Goal: Information Seeking & Learning: Learn about a topic

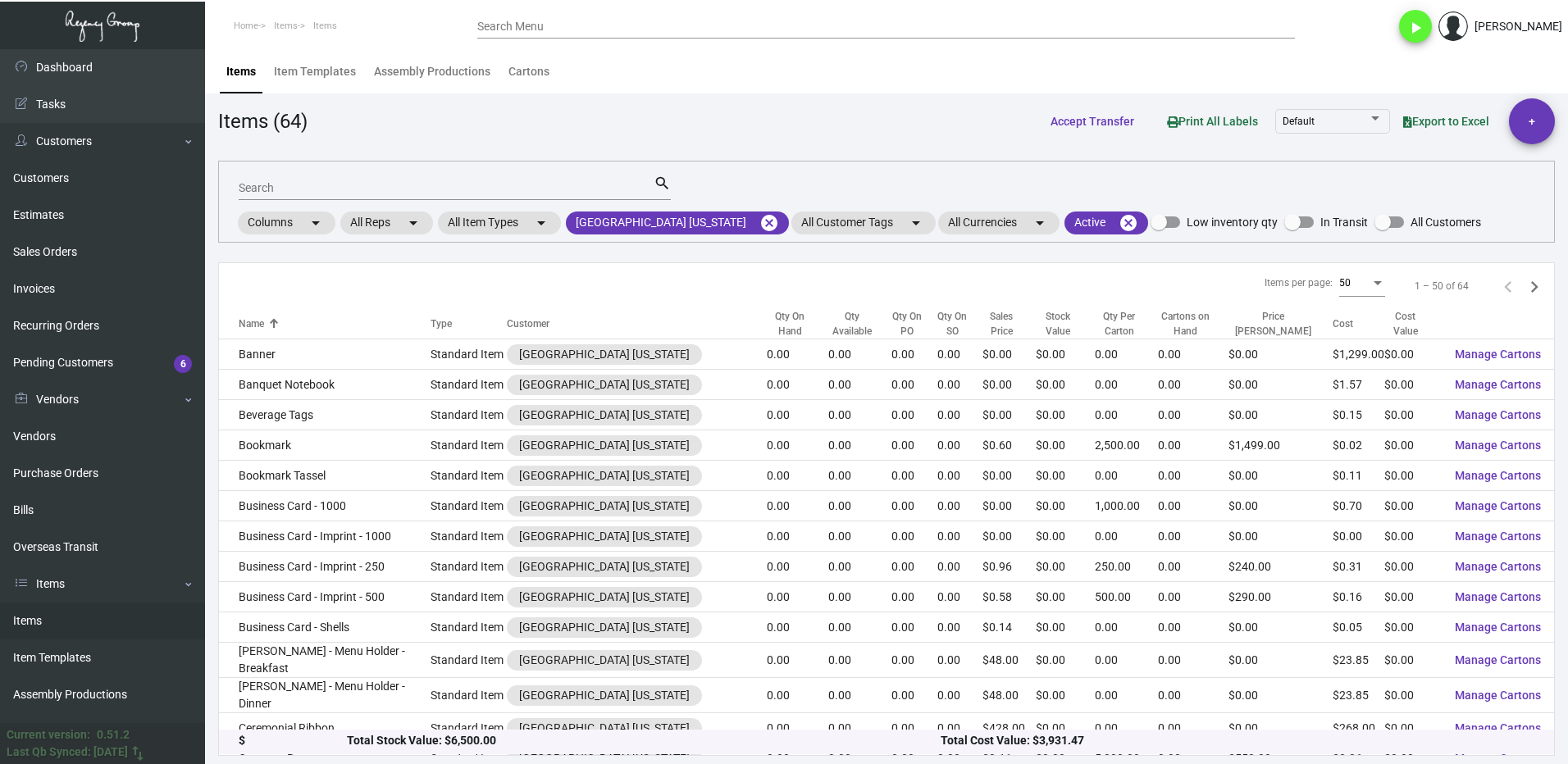
scroll to position [410, 0]
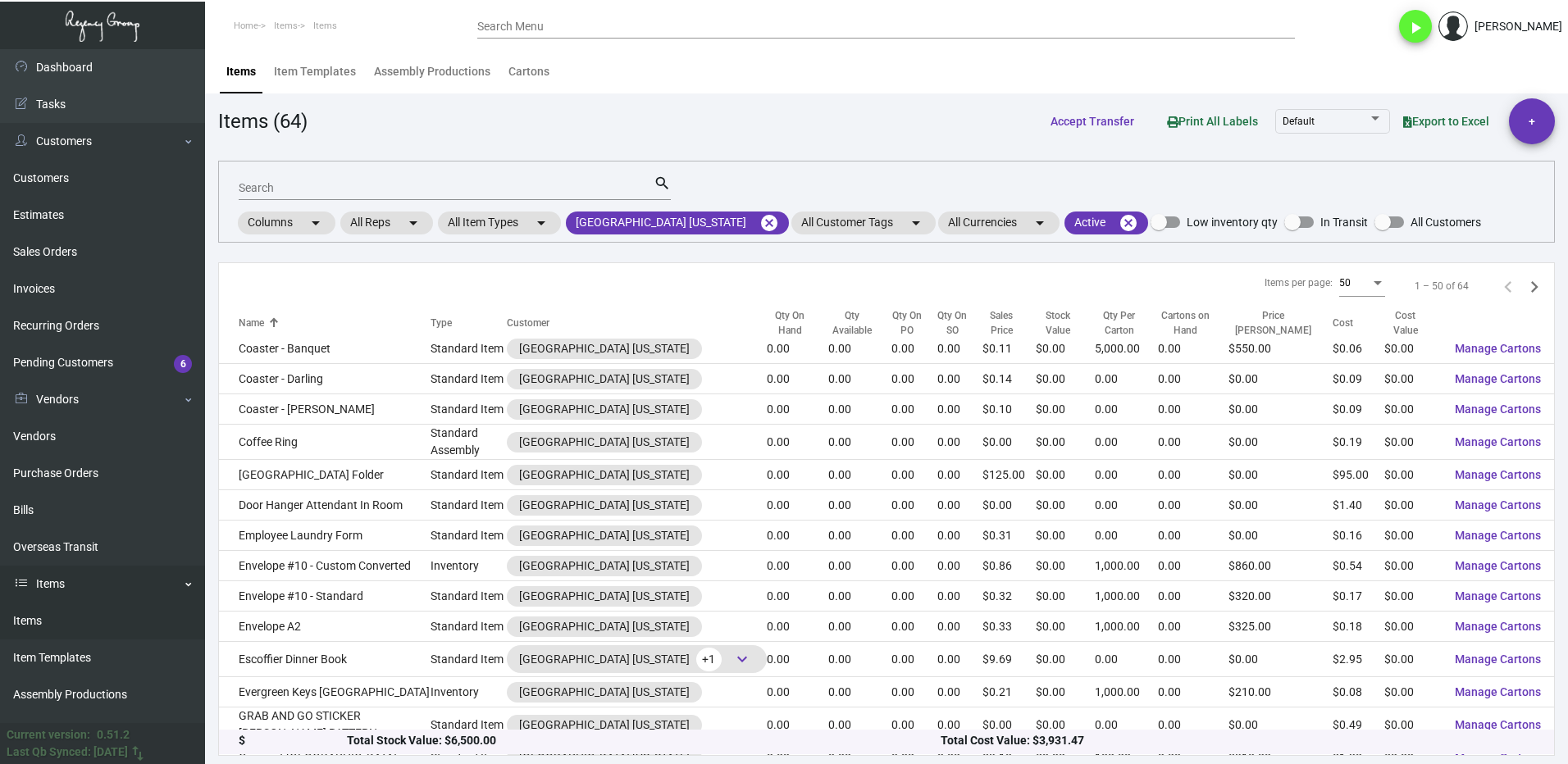
drag, startPoint x: 42, startPoint y: 617, endPoint x: 136, endPoint y: 579, distance: 101.4
click at [43, 617] on link "Items" at bounding box center [102, 621] width 205 height 37
click at [759, 220] on mat-icon "cancel" at bounding box center [769, 223] width 20 height 20
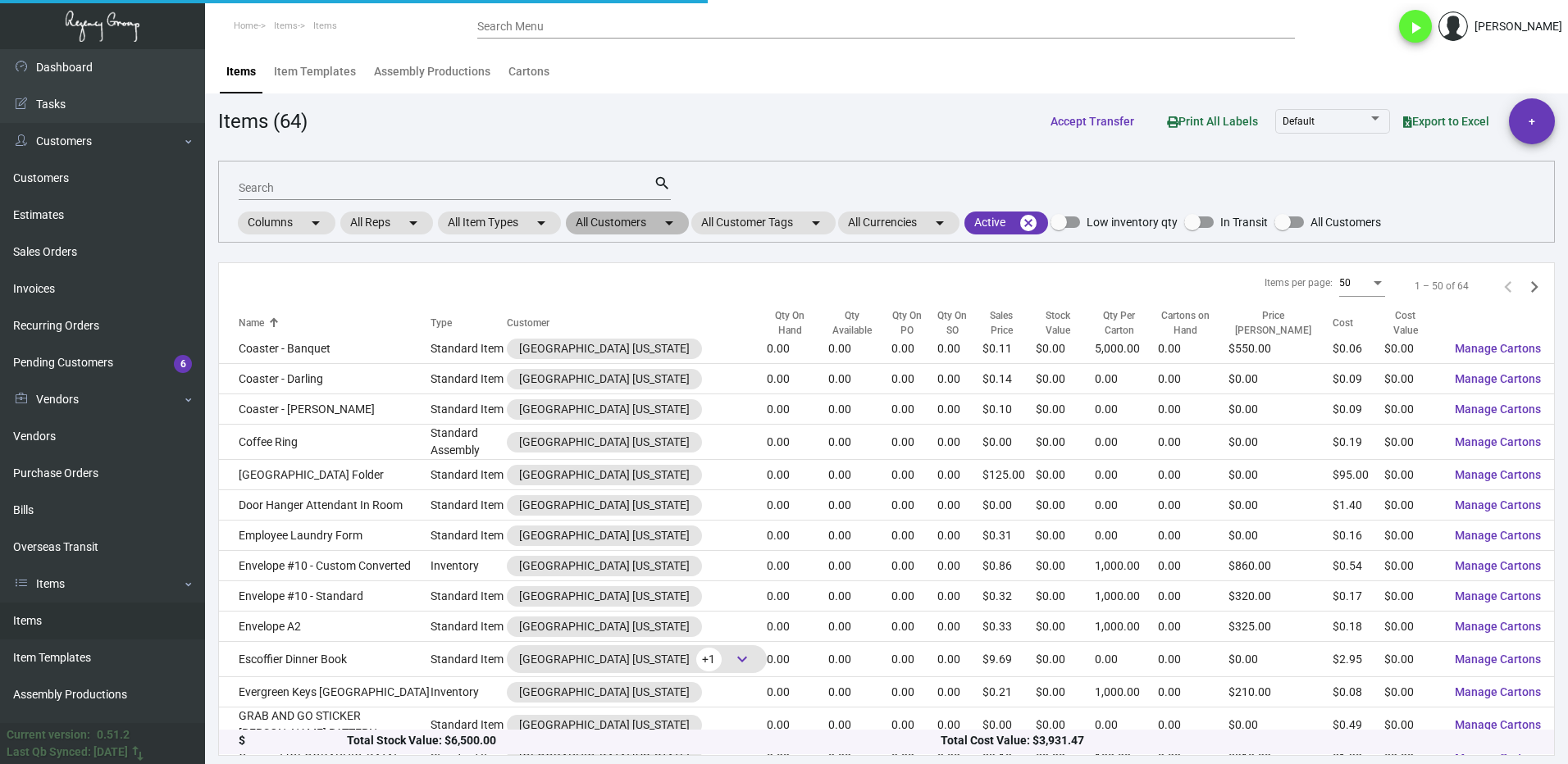
click at [593, 220] on mat-chip "All Customers arrow_drop_down" at bounding box center [627, 223] width 123 height 23
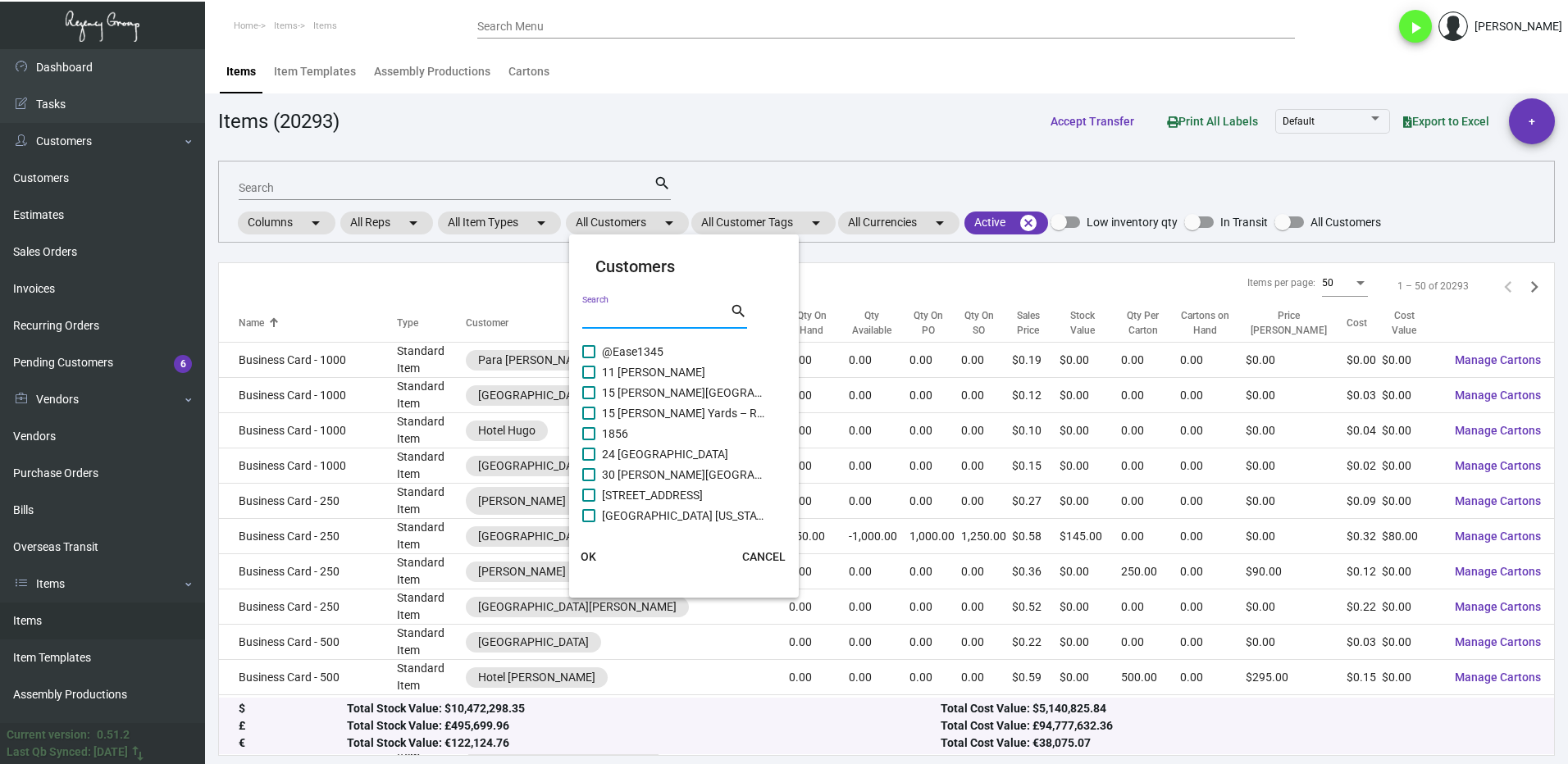
click at [621, 313] on input "Search" at bounding box center [656, 316] width 148 height 13
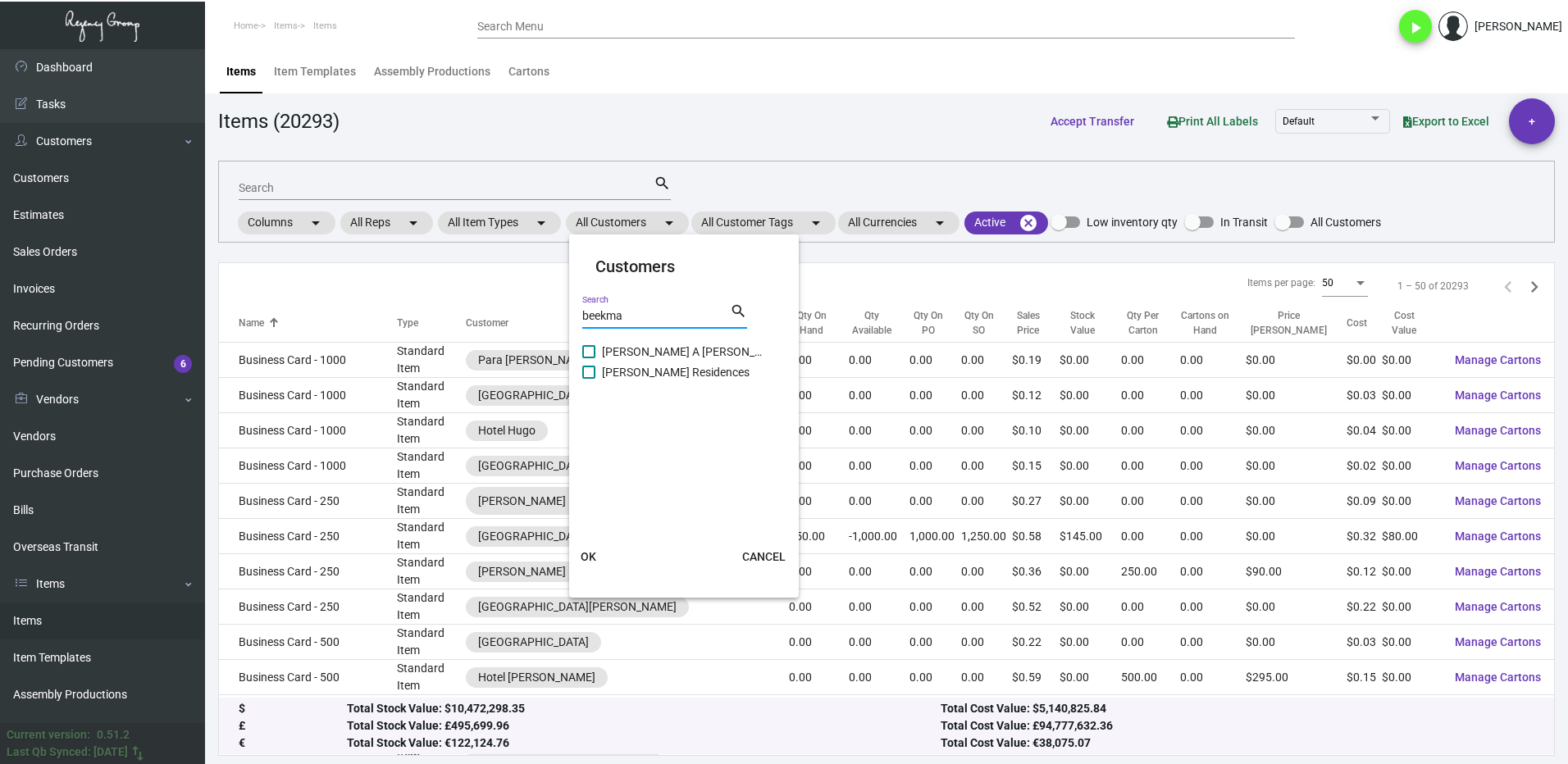
type input "beekma"
click at [603, 370] on span "[PERSON_NAME] Residences" at bounding box center [684, 373] width 164 height 20
click at [589, 379] on input "[PERSON_NAME] Residences" at bounding box center [588, 379] width 1 height 1
checkbox input "true"
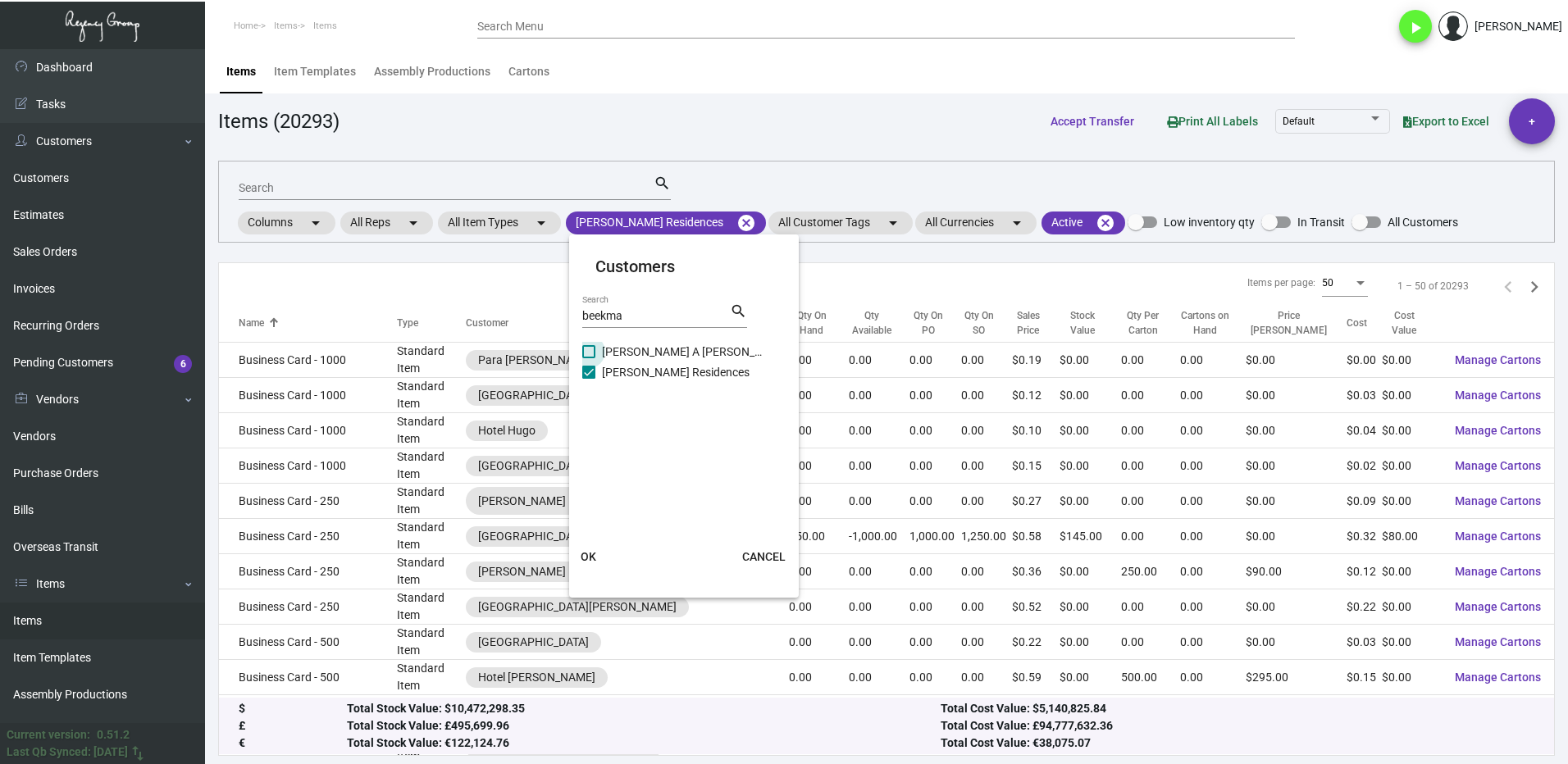
click at [601, 347] on label "[PERSON_NAME] A [PERSON_NAME][GEOGRAPHIC_DATA]" at bounding box center [674, 352] width 183 height 20
click at [589, 358] on input "[PERSON_NAME] A [PERSON_NAME][GEOGRAPHIC_DATA]" at bounding box center [588, 358] width 1 height 1
checkbox input "true"
click at [606, 553] on button "OK" at bounding box center [589, 557] width 53 height 30
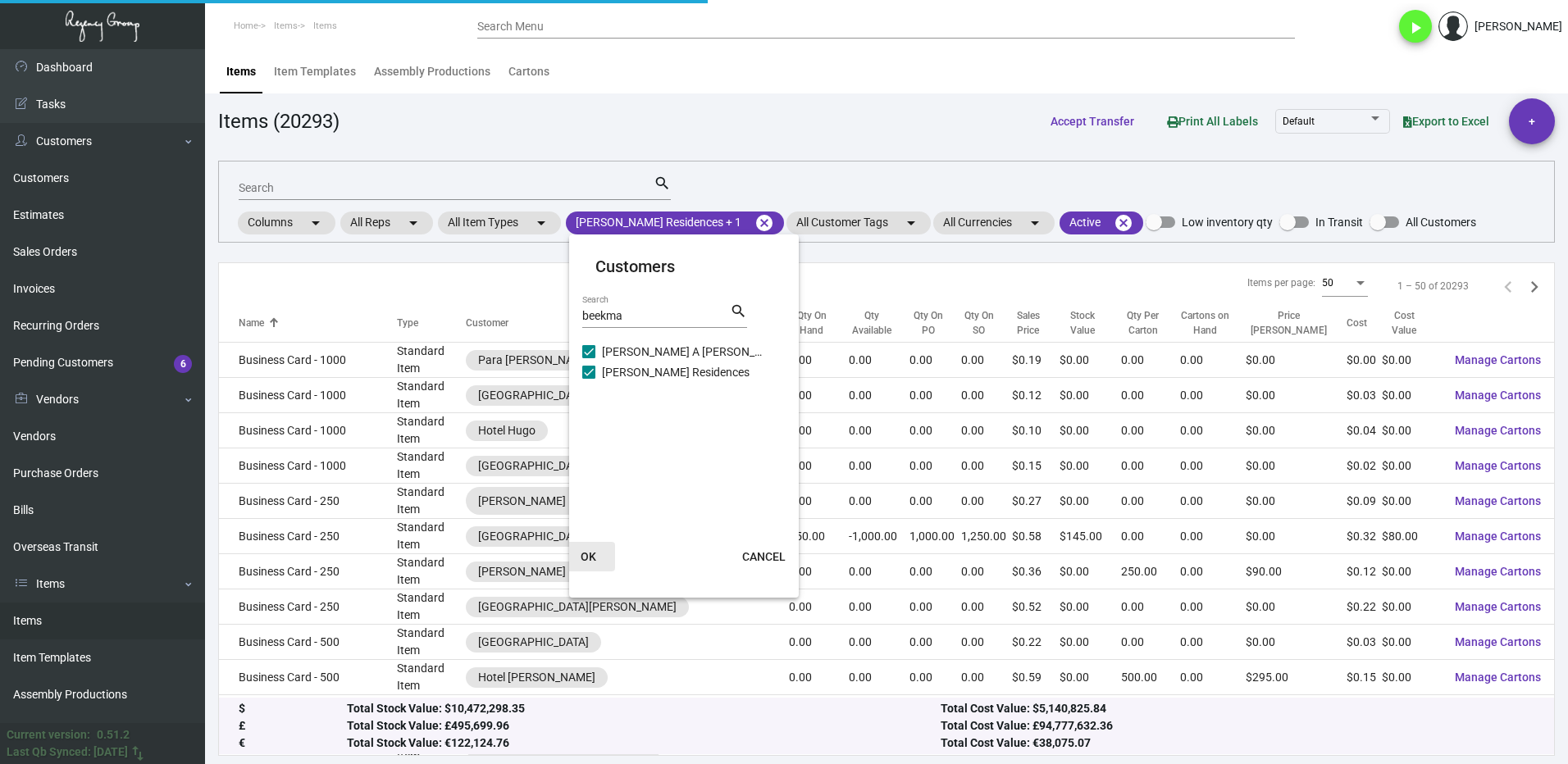
scroll to position [409, 0]
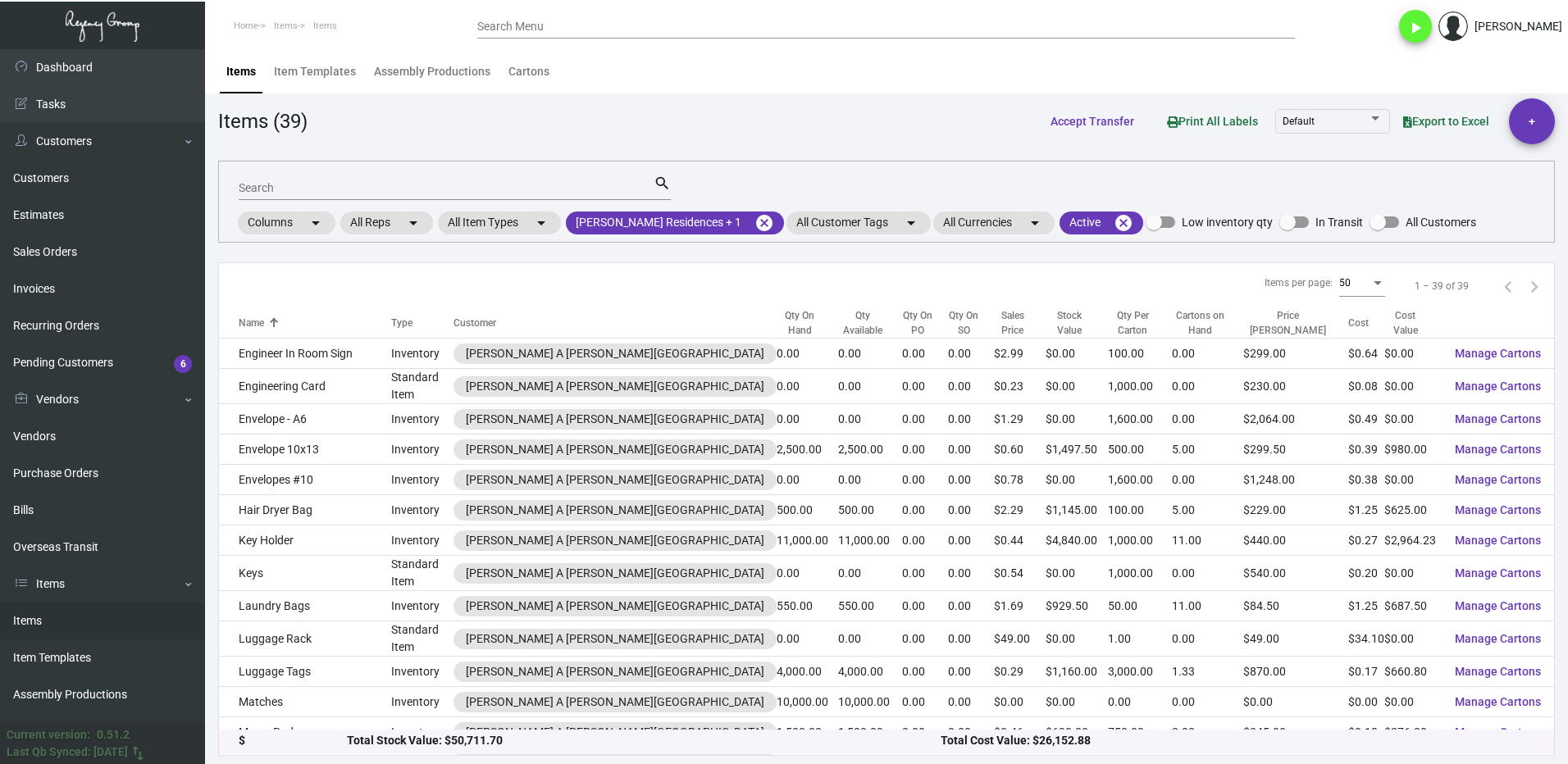
click at [293, 183] on input "Search" at bounding box center [446, 188] width 415 height 13
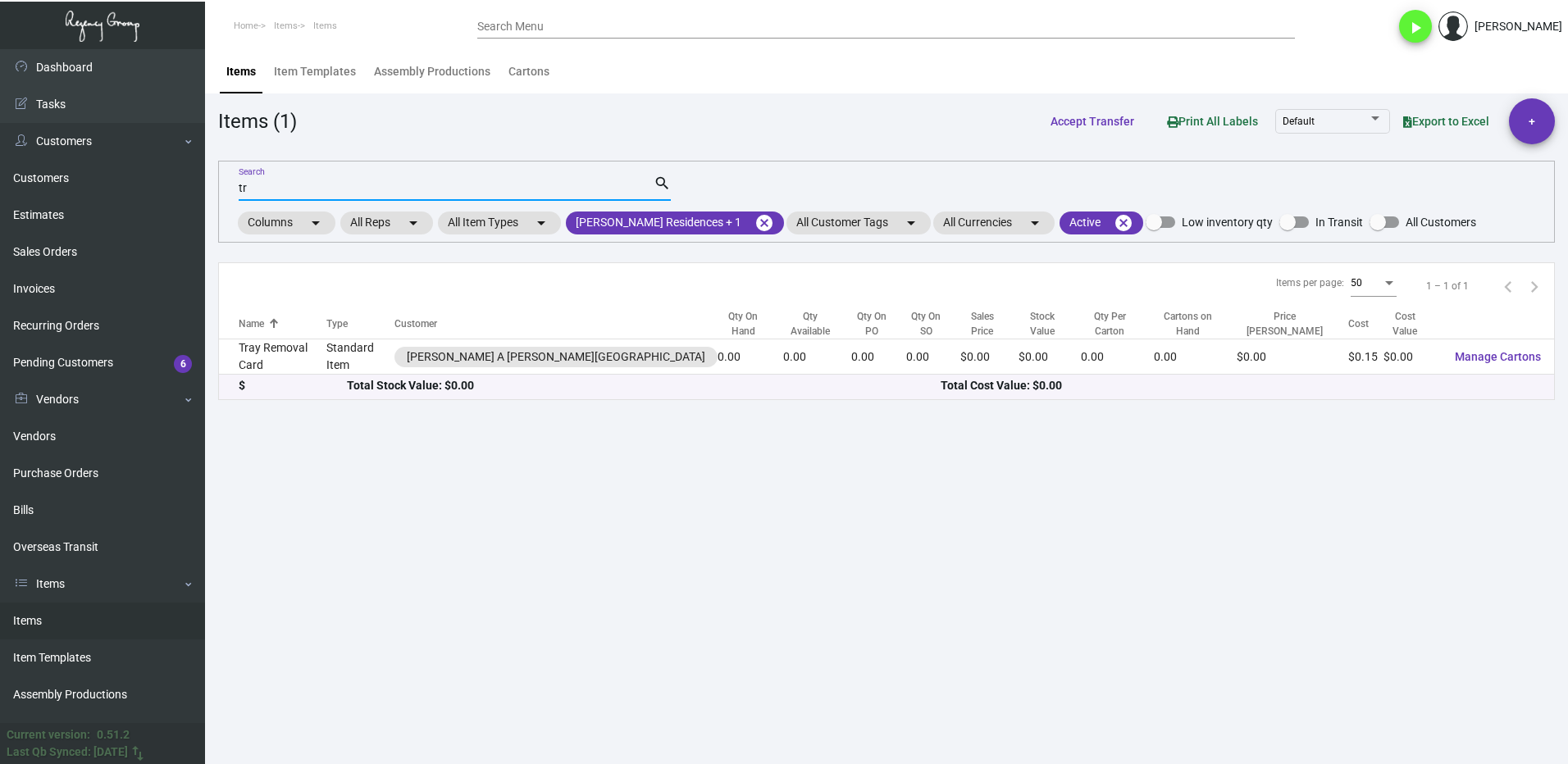
scroll to position [0, 0]
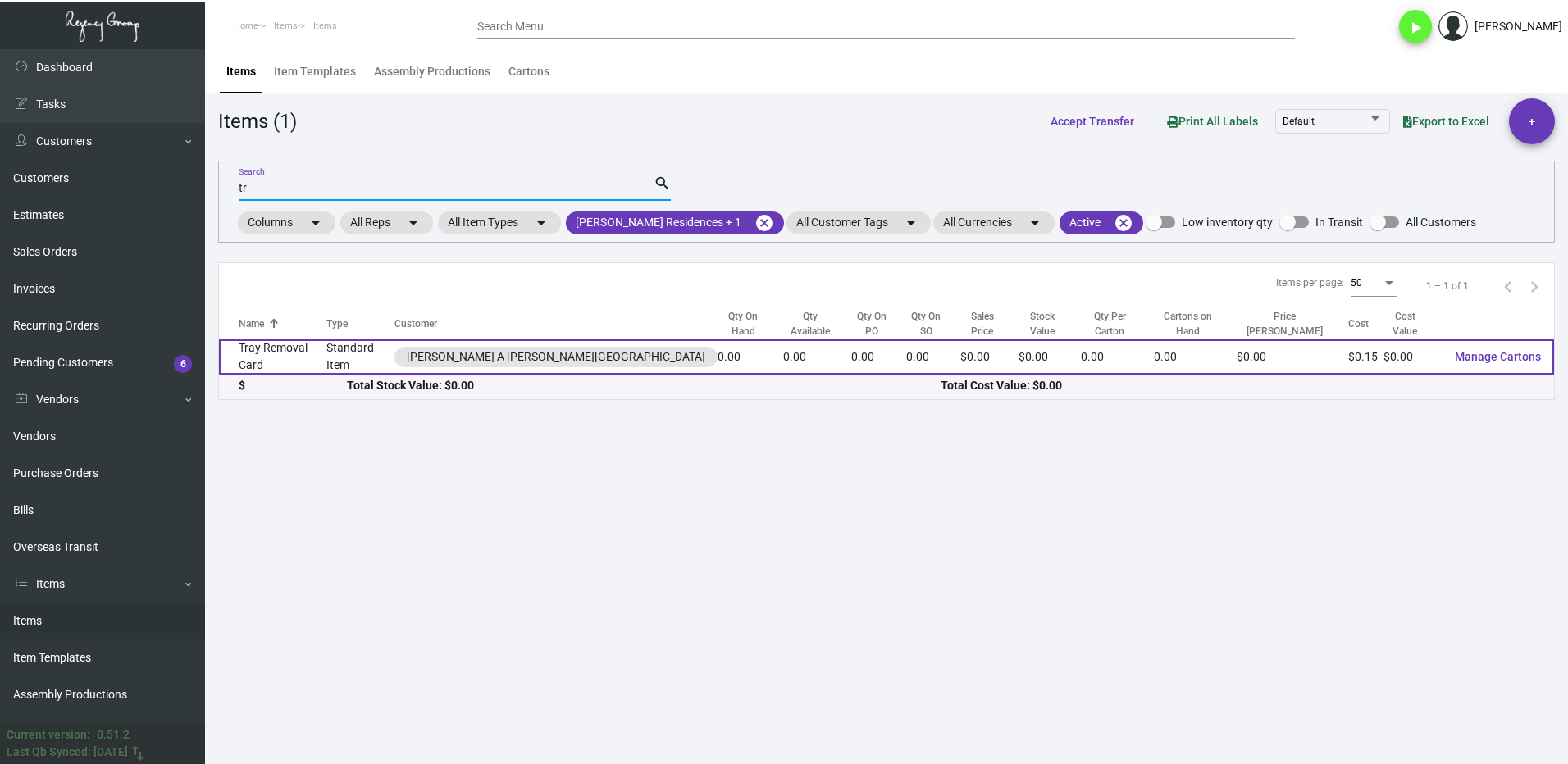
type input "tr"
click at [309, 354] on td "Tray Removal Card" at bounding box center [273, 357] width 107 height 36
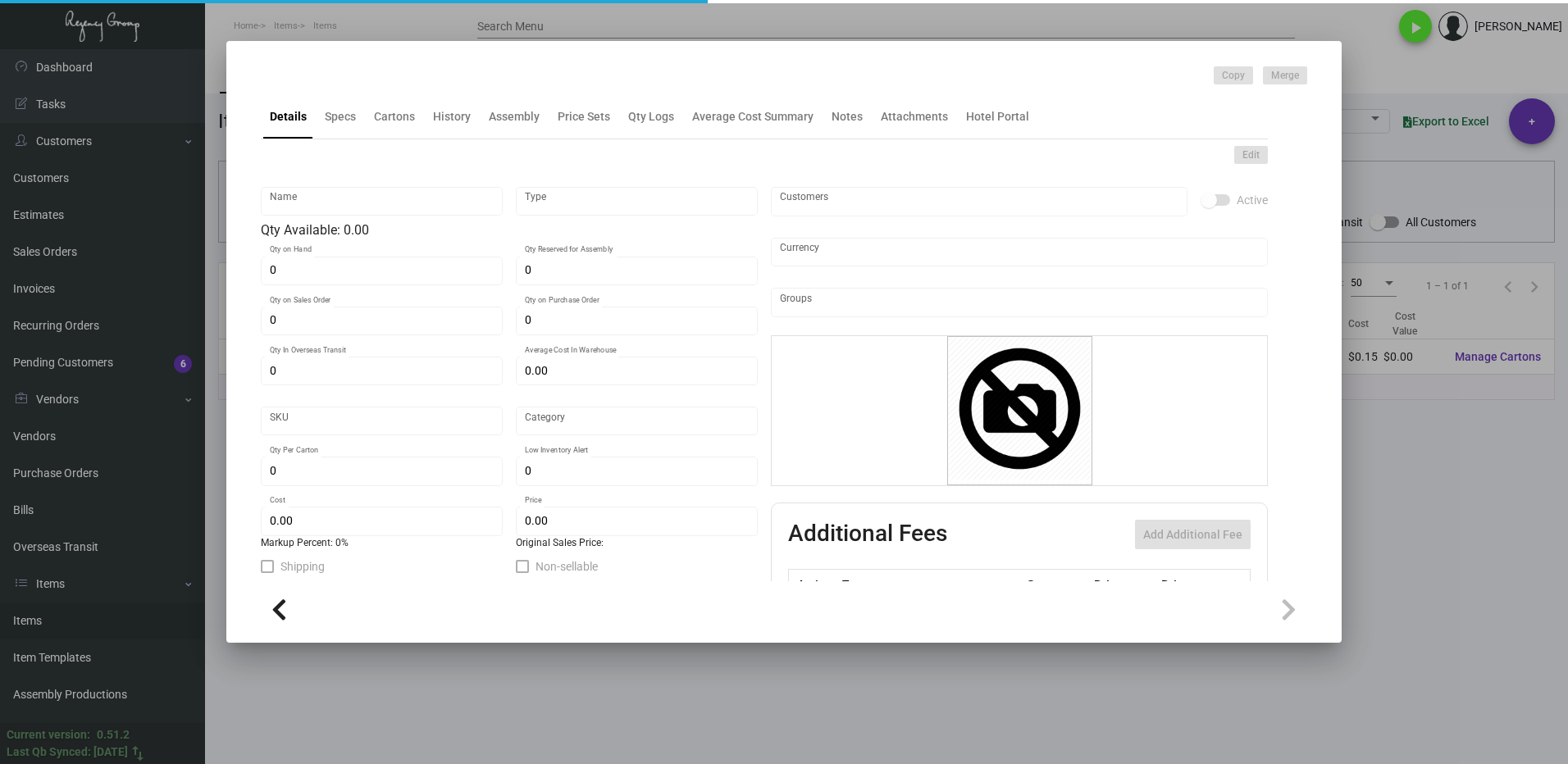
type input "Tray Removal Card"
type input "Standard Item"
type input "$ 0.00"
type input "Standard"
type input "$ 0.149"
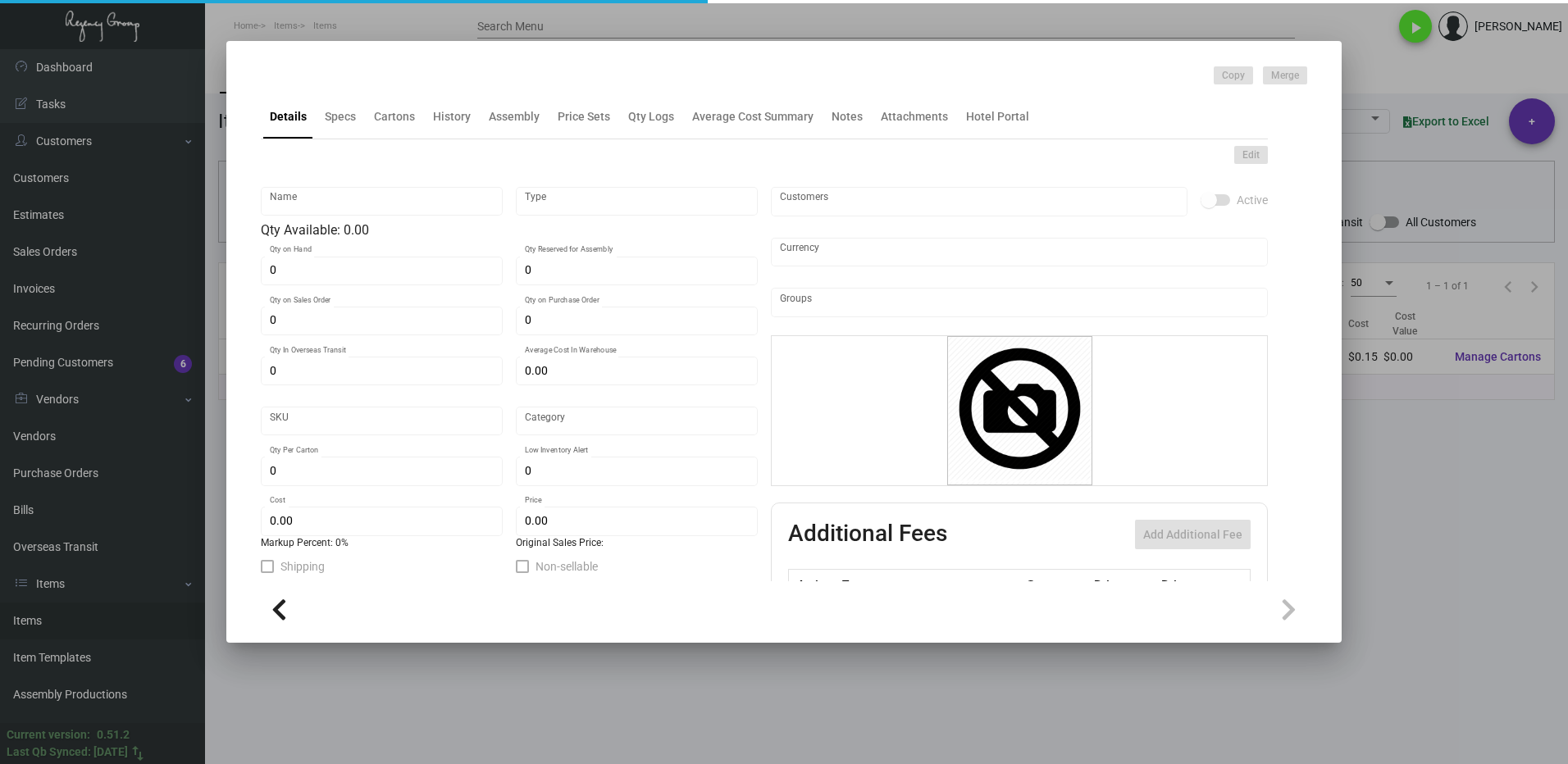
type input "$ 0.00"
checkbox input "true"
type input "United States Dollar $"
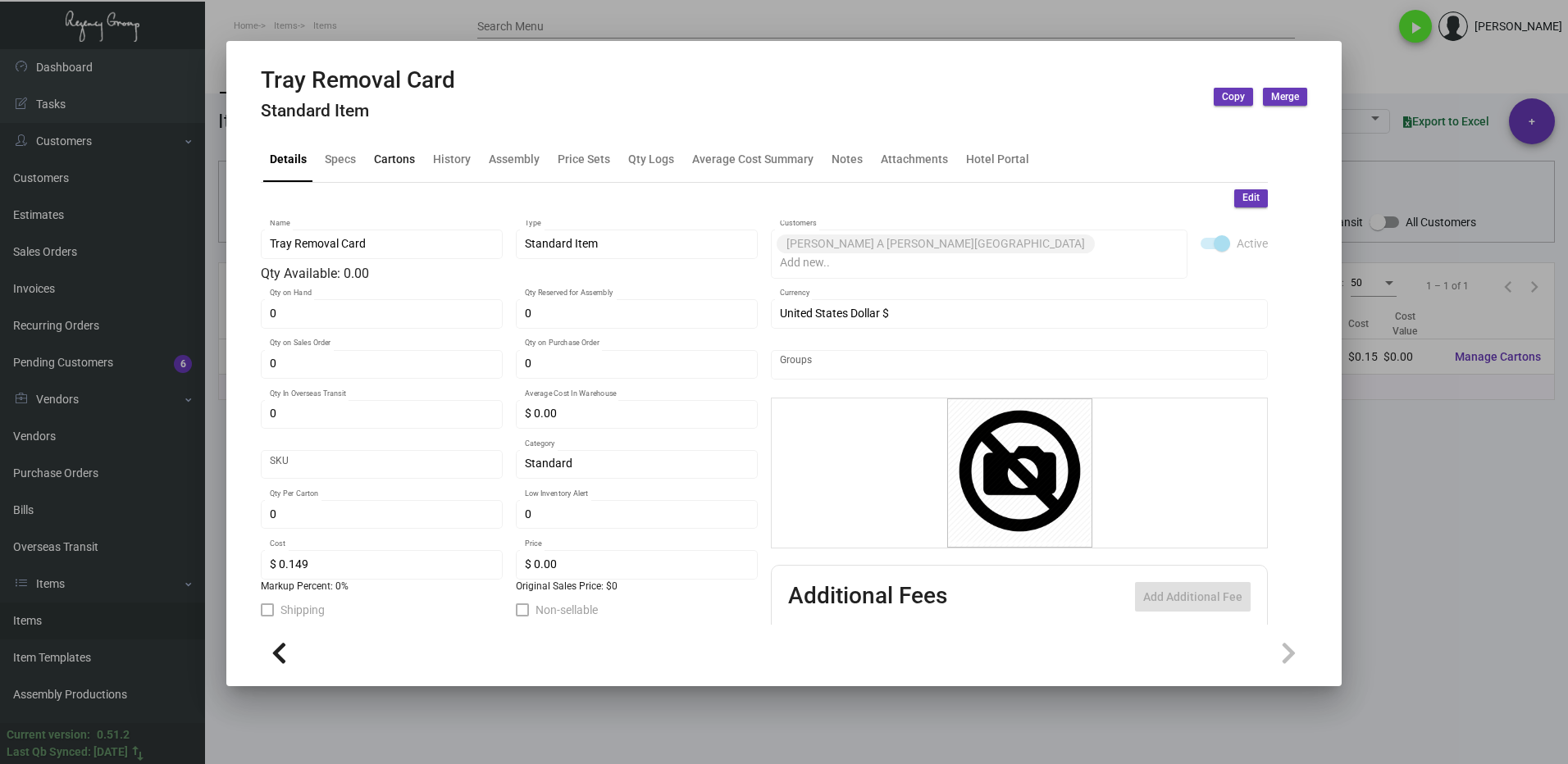
click at [393, 161] on div "Cartons" at bounding box center [395, 159] width 41 height 17
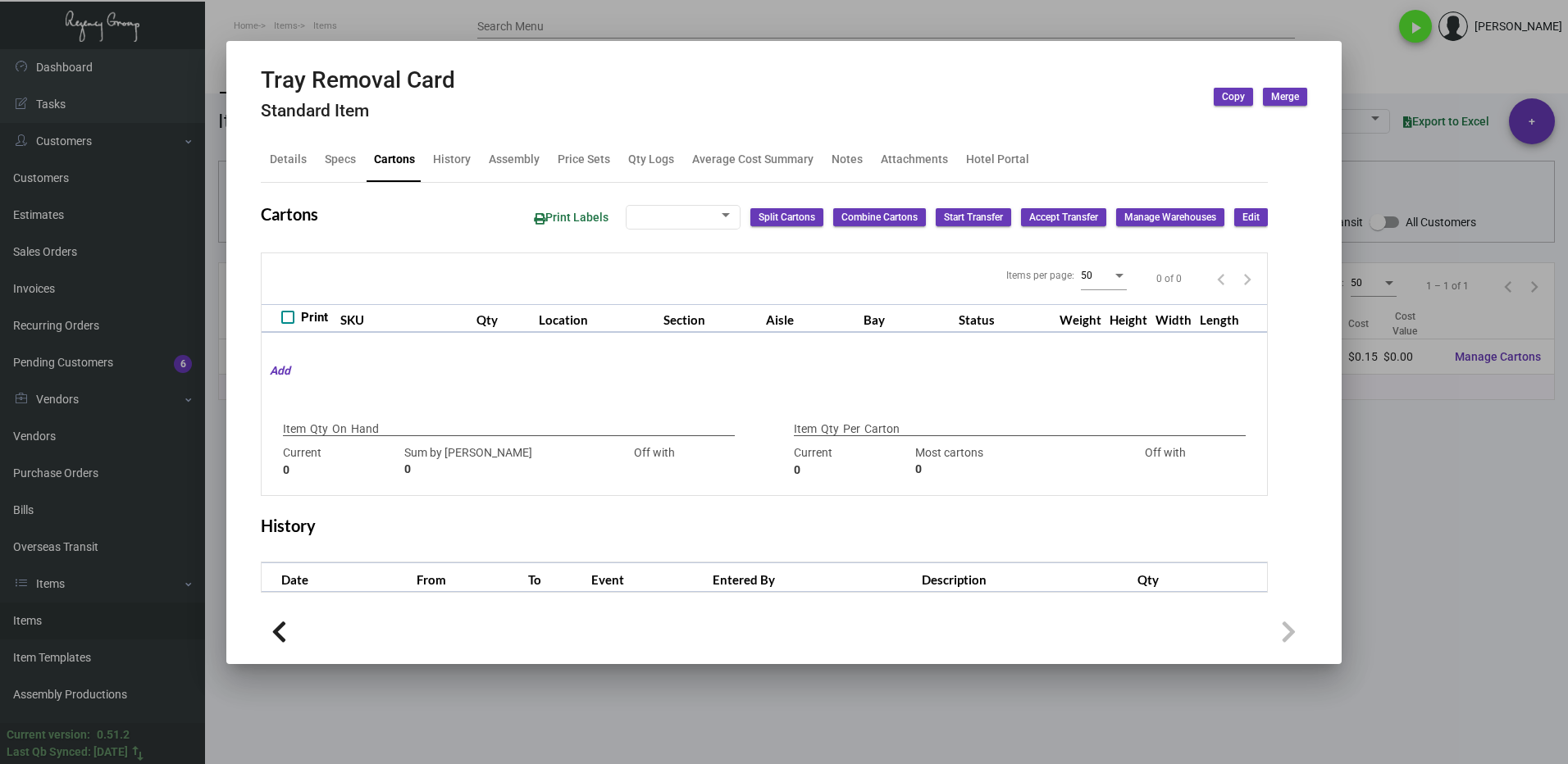
checkbox input "true"
type input "0"
click at [638, 163] on div "Qty Logs" at bounding box center [651, 159] width 46 height 17
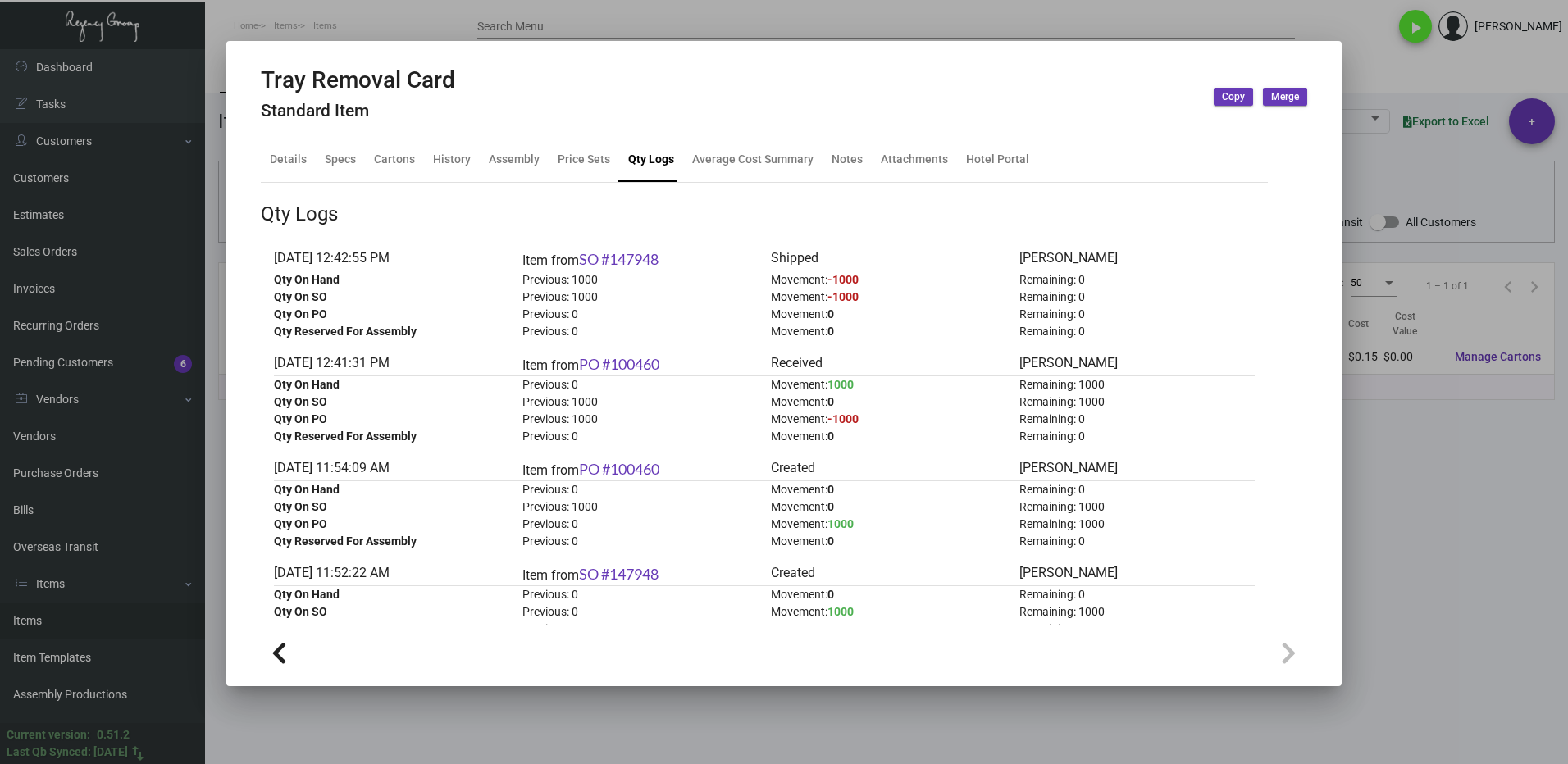
drag, startPoint x: 1448, startPoint y: 609, endPoint x: 1442, endPoint y: 601, distance: 10.0
click at [1446, 606] on div at bounding box center [784, 382] width 1568 height 764
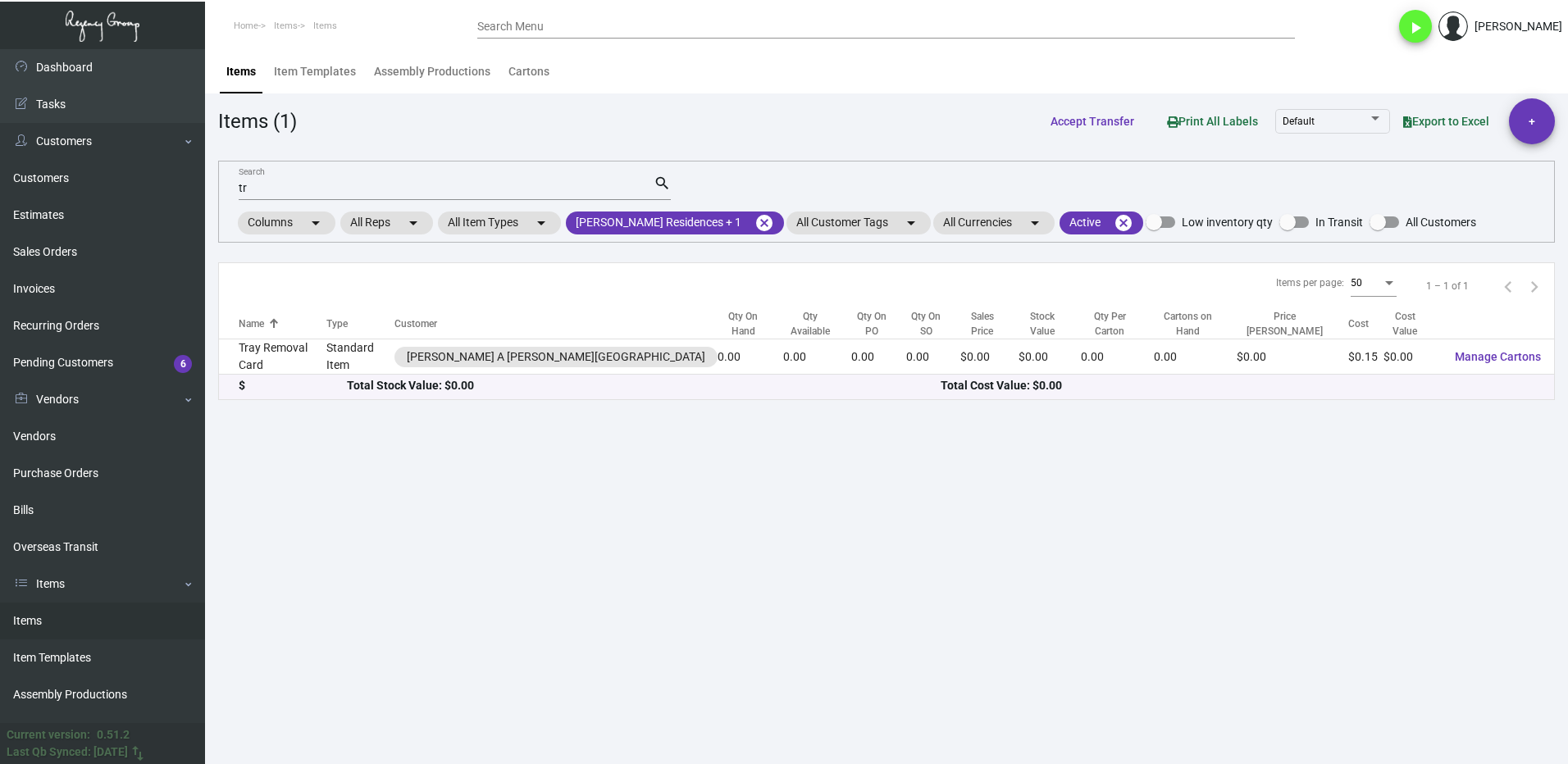
click at [255, 193] on input "tr" at bounding box center [446, 188] width 415 height 13
type input "t"
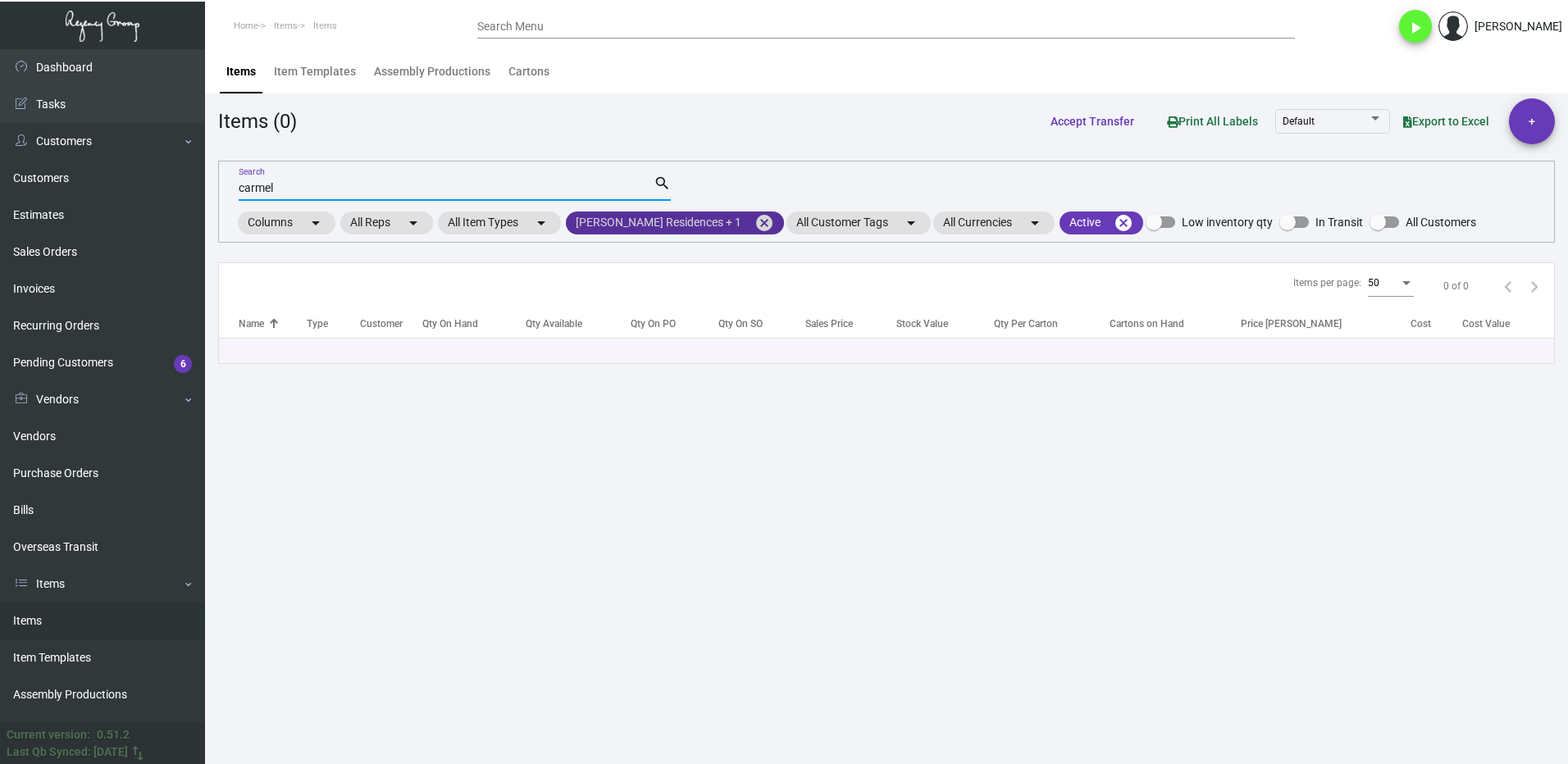
drag, startPoint x: 730, startPoint y: 224, endPoint x: 685, endPoint y: 218, distance: 45.4
click at [754, 223] on mat-icon "cancel" at bounding box center [764, 223] width 20 height 20
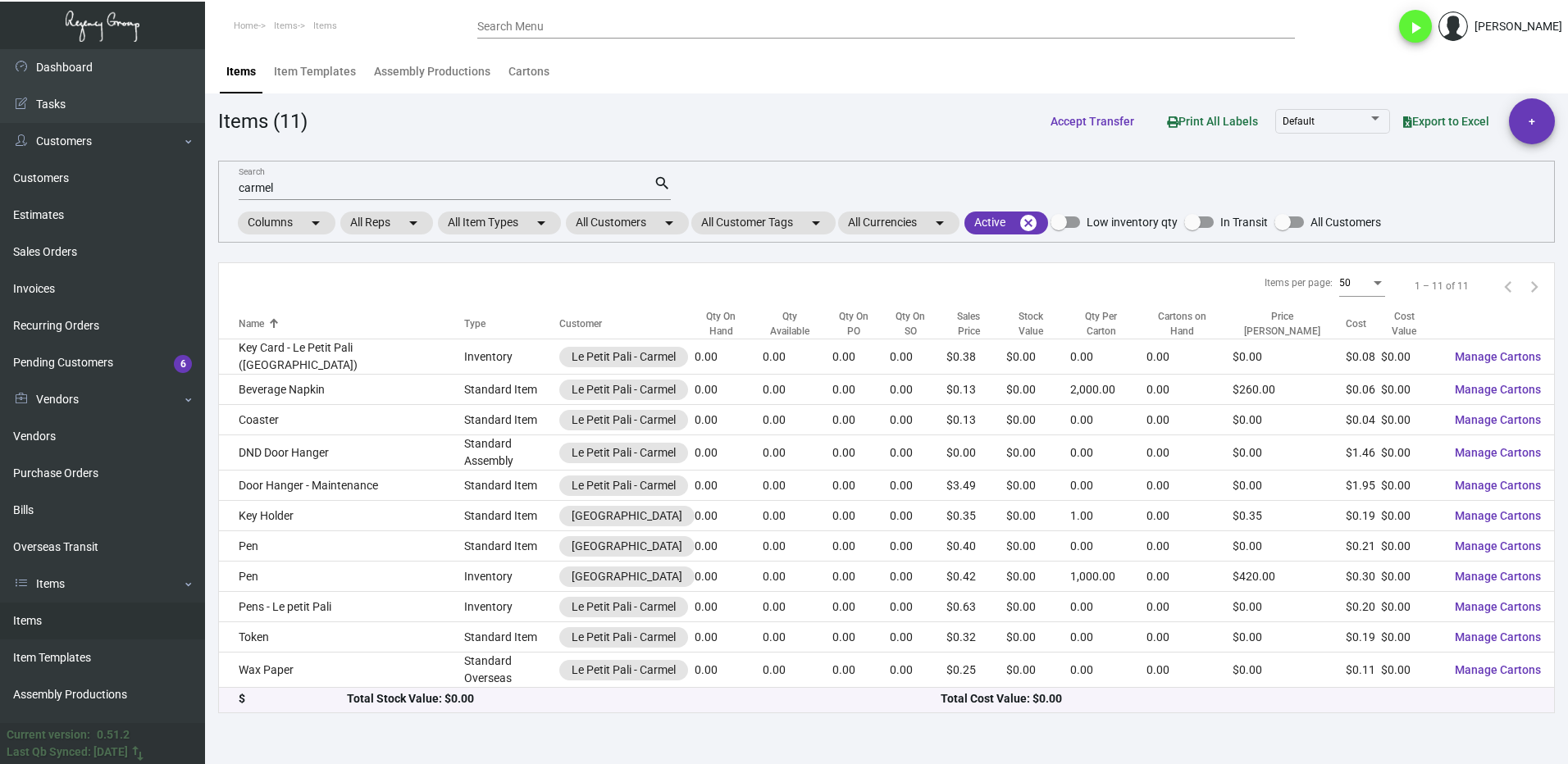
click at [290, 185] on input "carmel" at bounding box center [446, 188] width 415 height 13
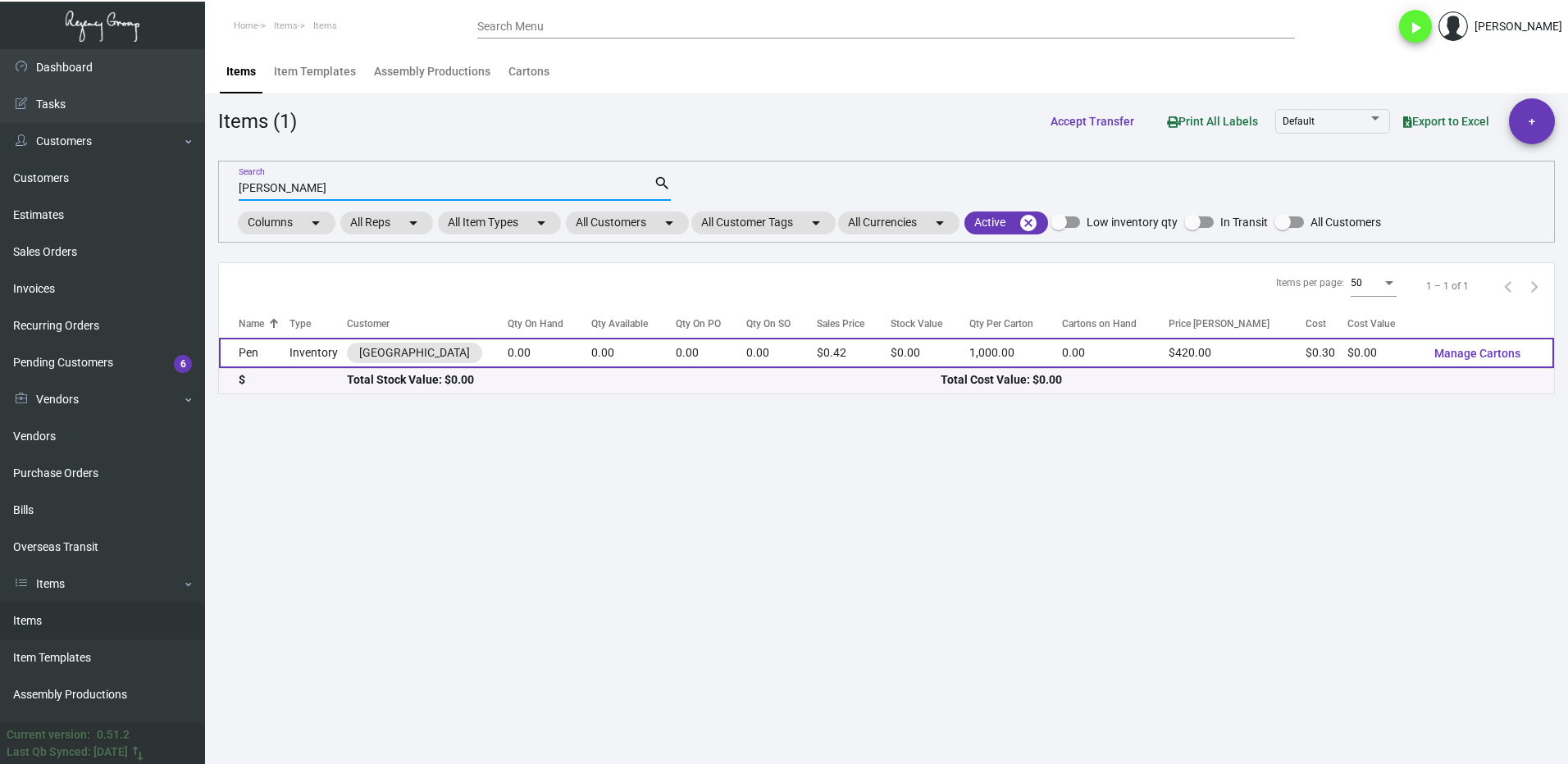
type input "[PERSON_NAME]"
click at [261, 358] on td "Pen" at bounding box center [254, 353] width 70 height 31
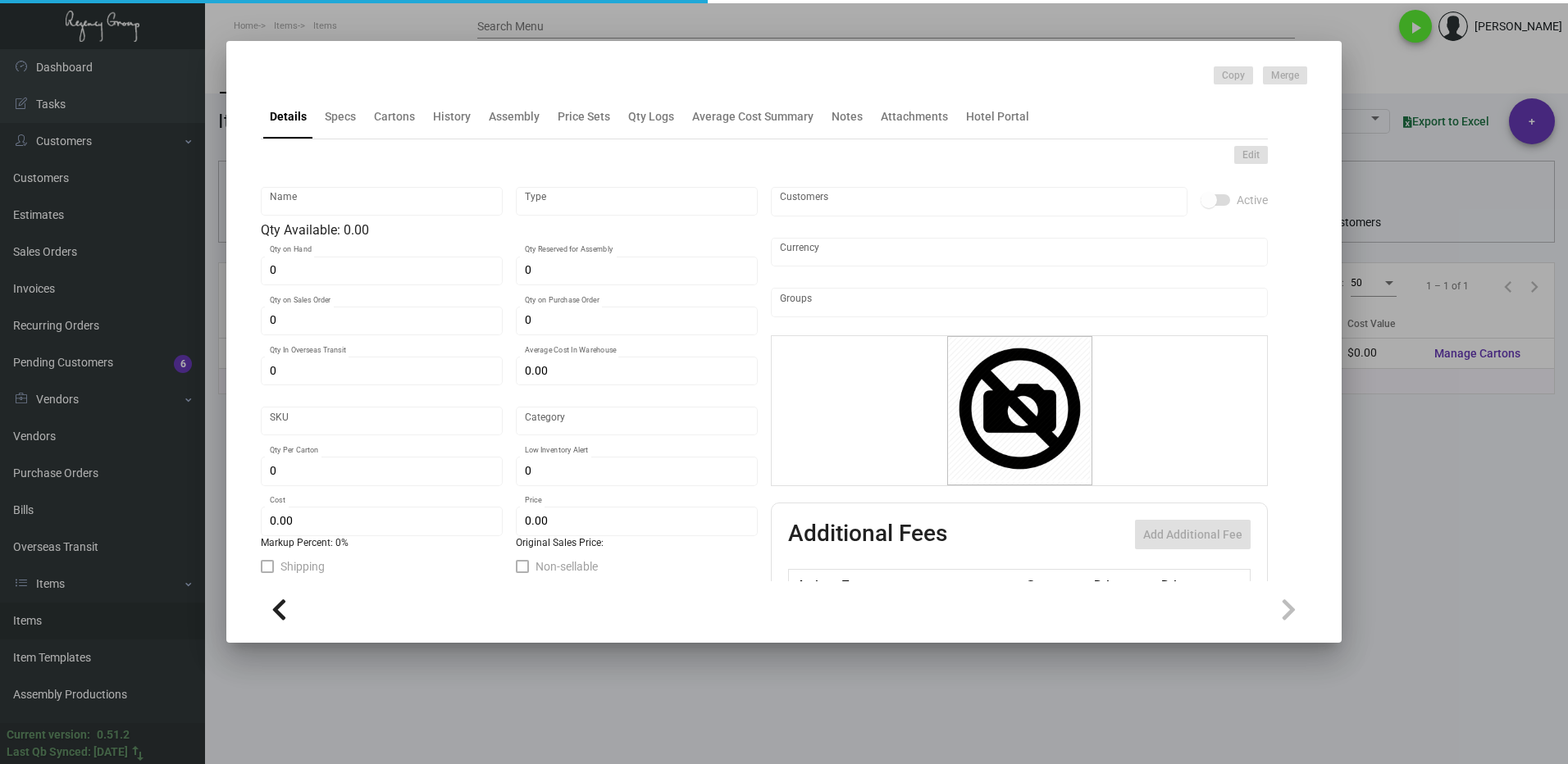
type input "Pen"
type input "Inventory"
type input "$ 0.00"
type input "900"
type input "Standard"
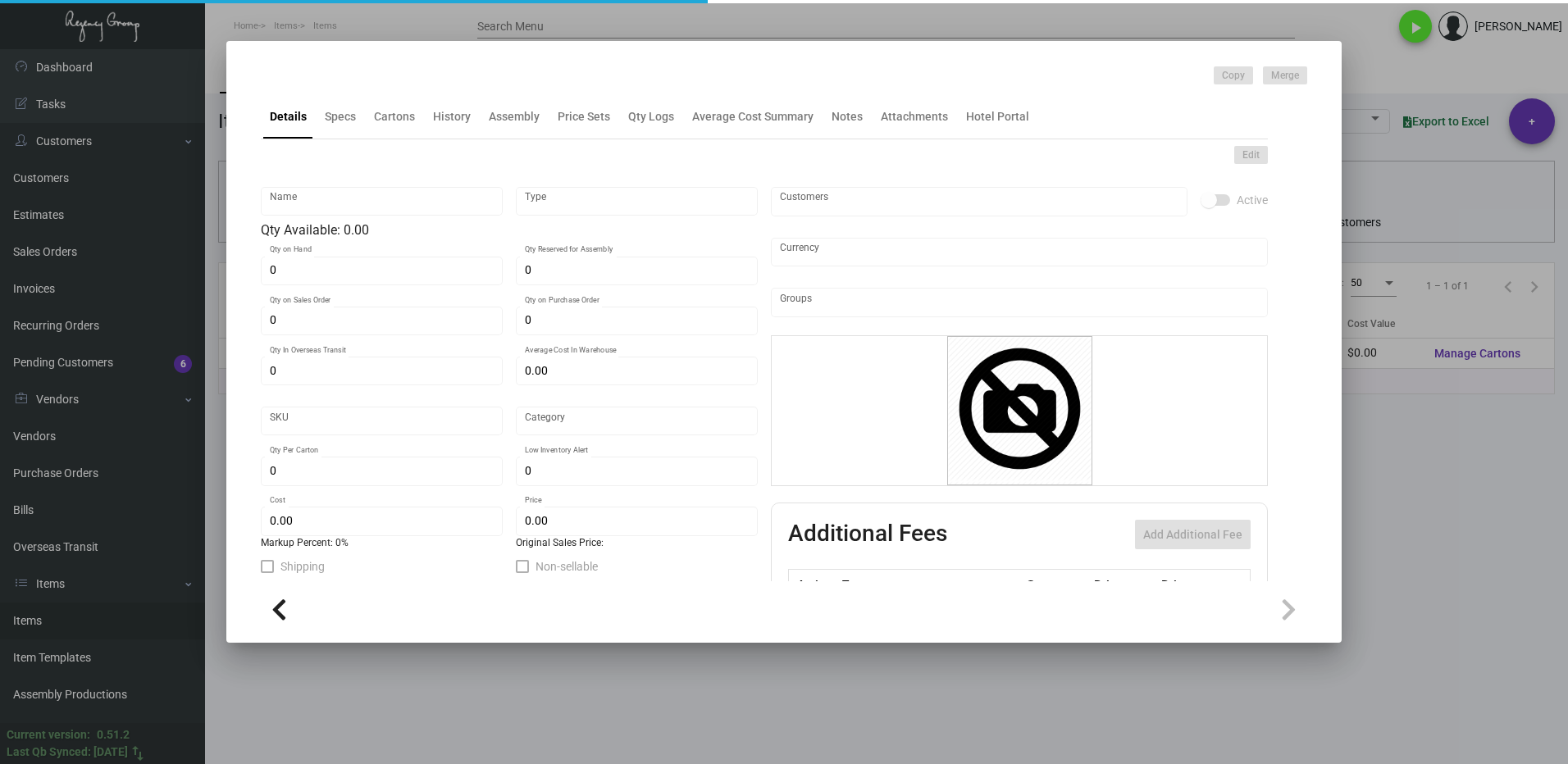
type input "1,000"
type input "$ 0.30"
type input "$ 0.42"
type textarea "[GEOGRAPHIC_DATA] pen: metal twist style pen, white barrel . silver parts and c…"
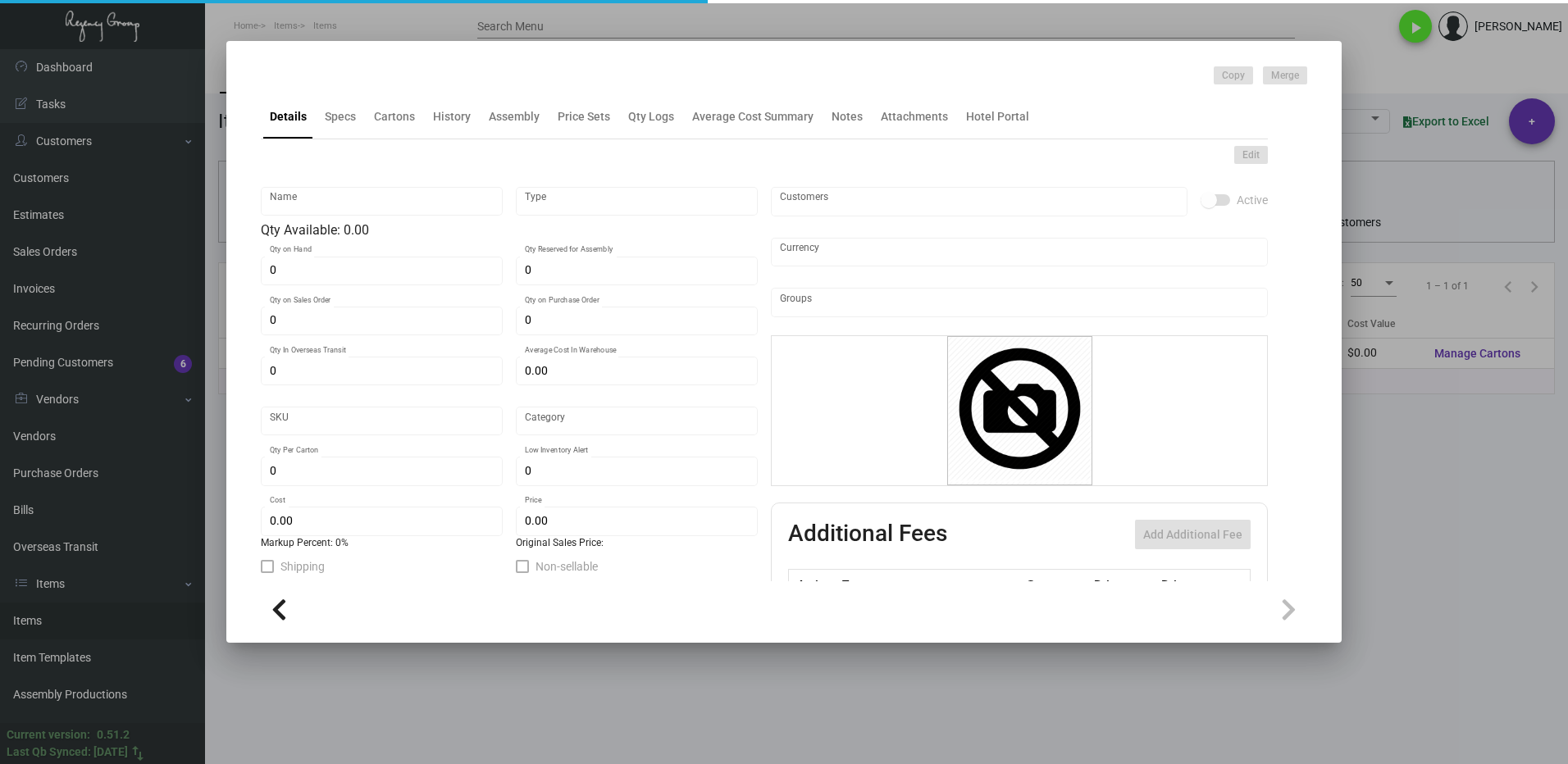
checkbox input "true"
type input "United States Dollar $"
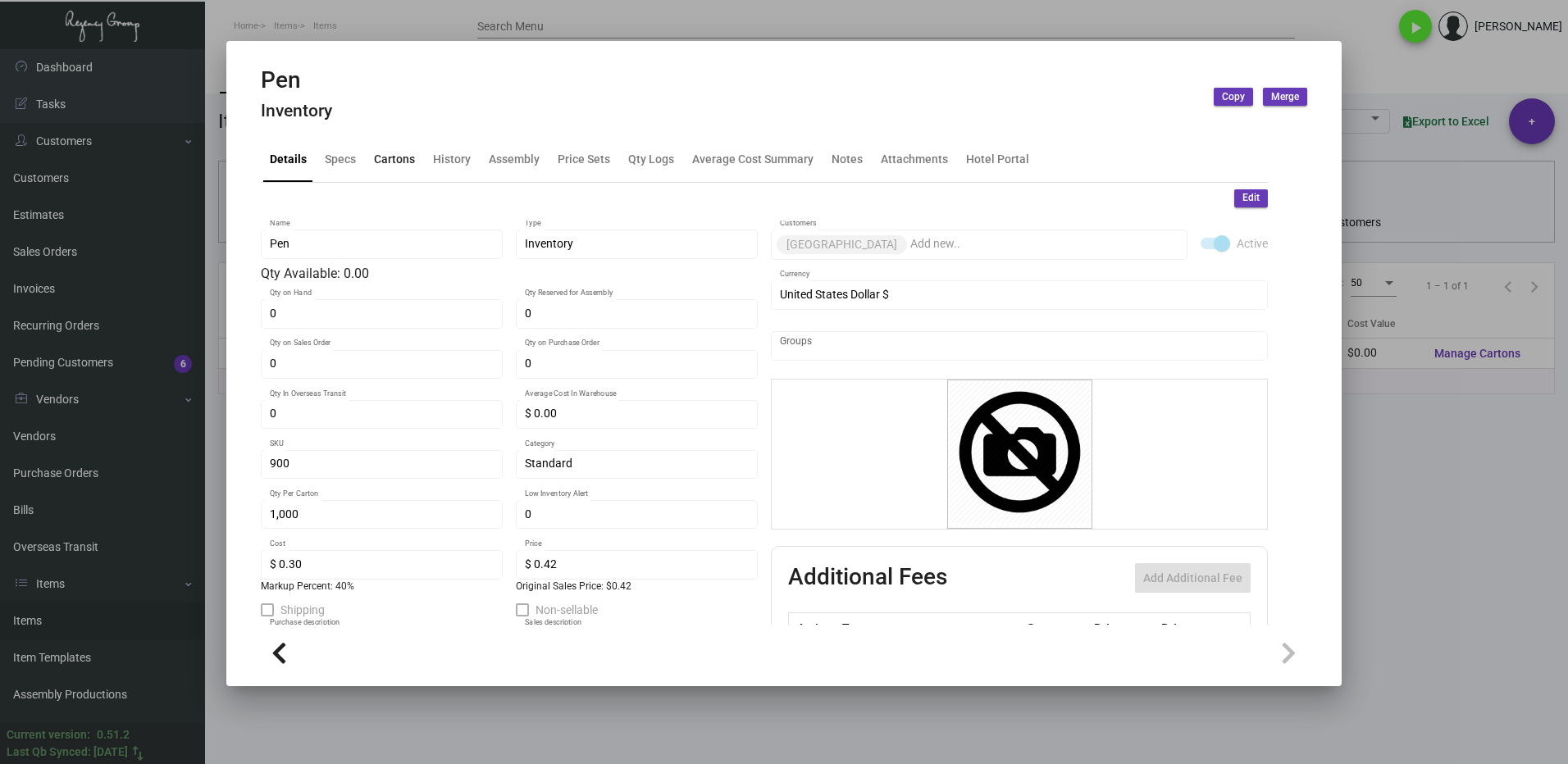
click at [382, 156] on div "Cartons" at bounding box center [395, 159] width 41 height 17
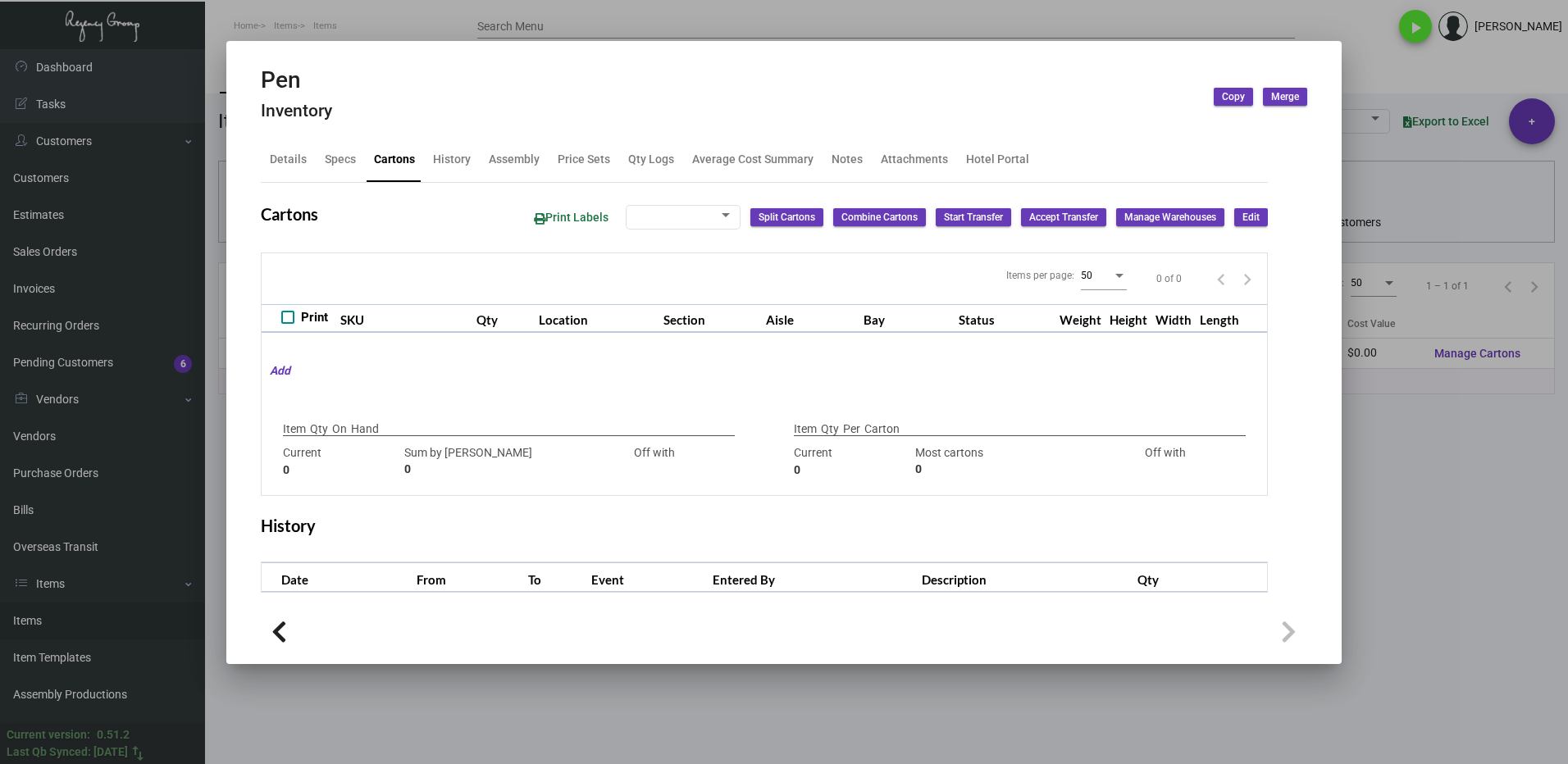
type input "15000"
type input "-15000"
type input "1,000"
type input "1000"
type input "0"
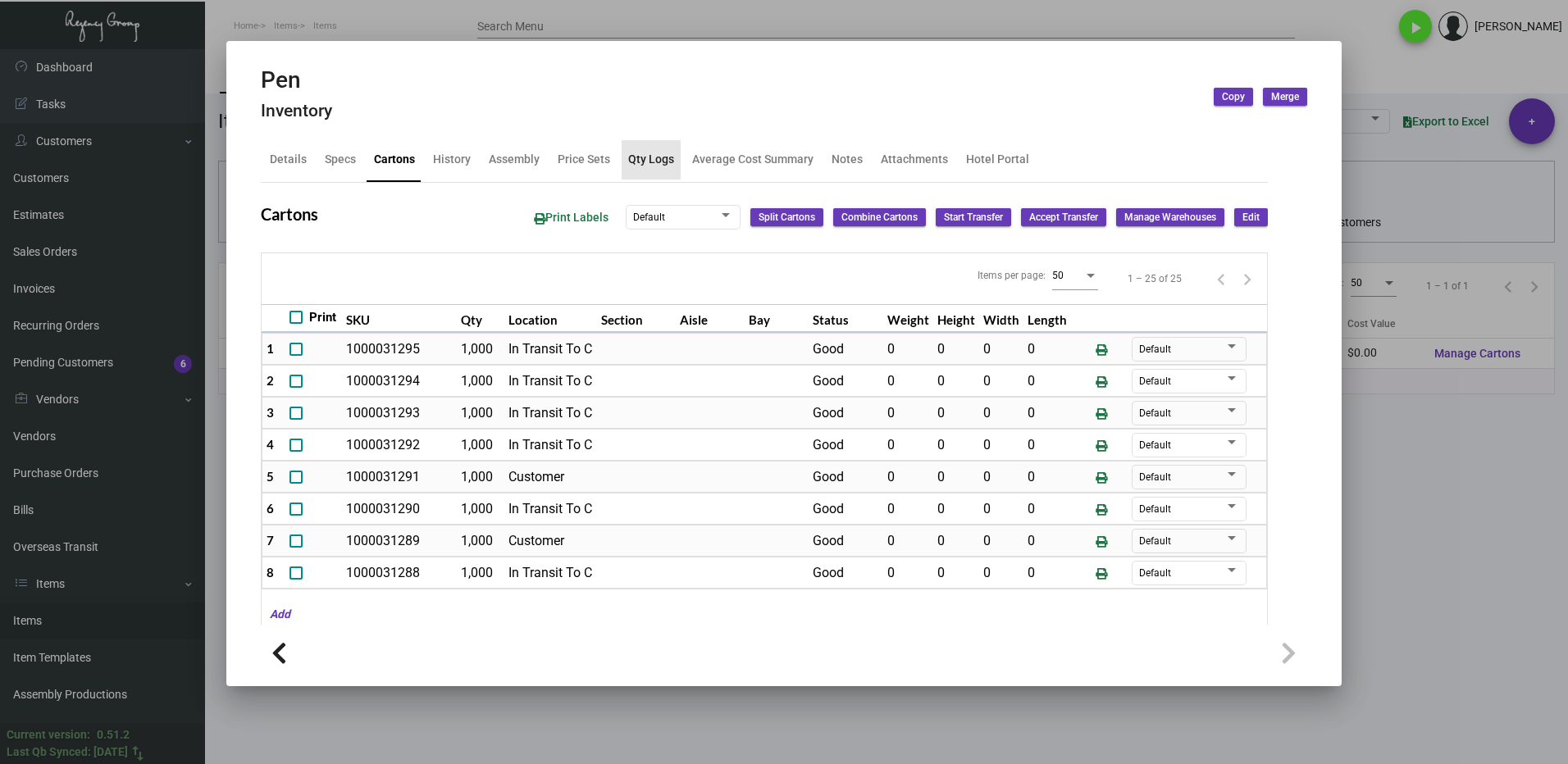
click at [639, 166] on div "Qty Logs" at bounding box center [651, 159] width 46 height 17
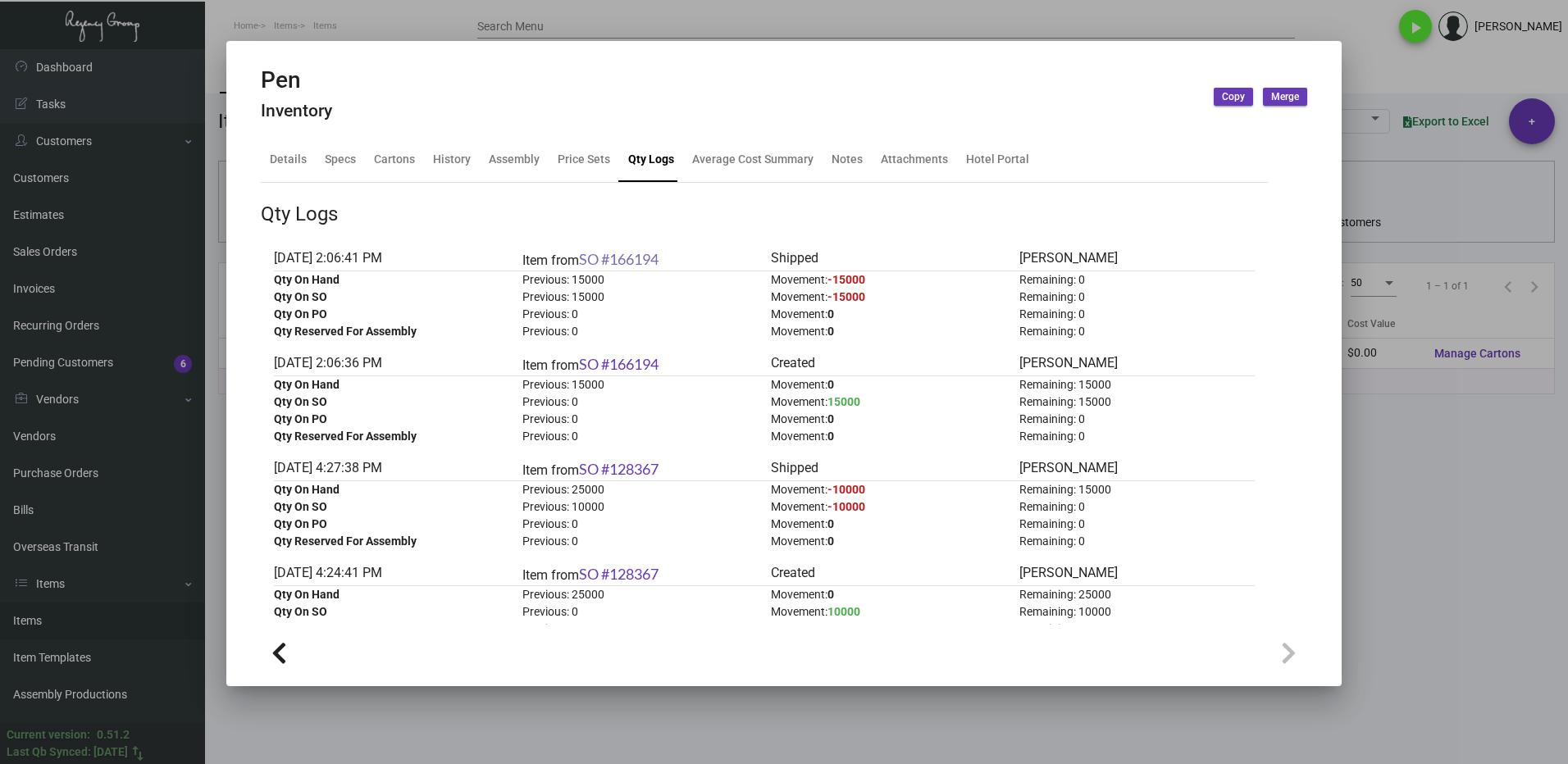
click at [630, 257] on link "SO #166194" at bounding box center [619, 259] width 79 height 18
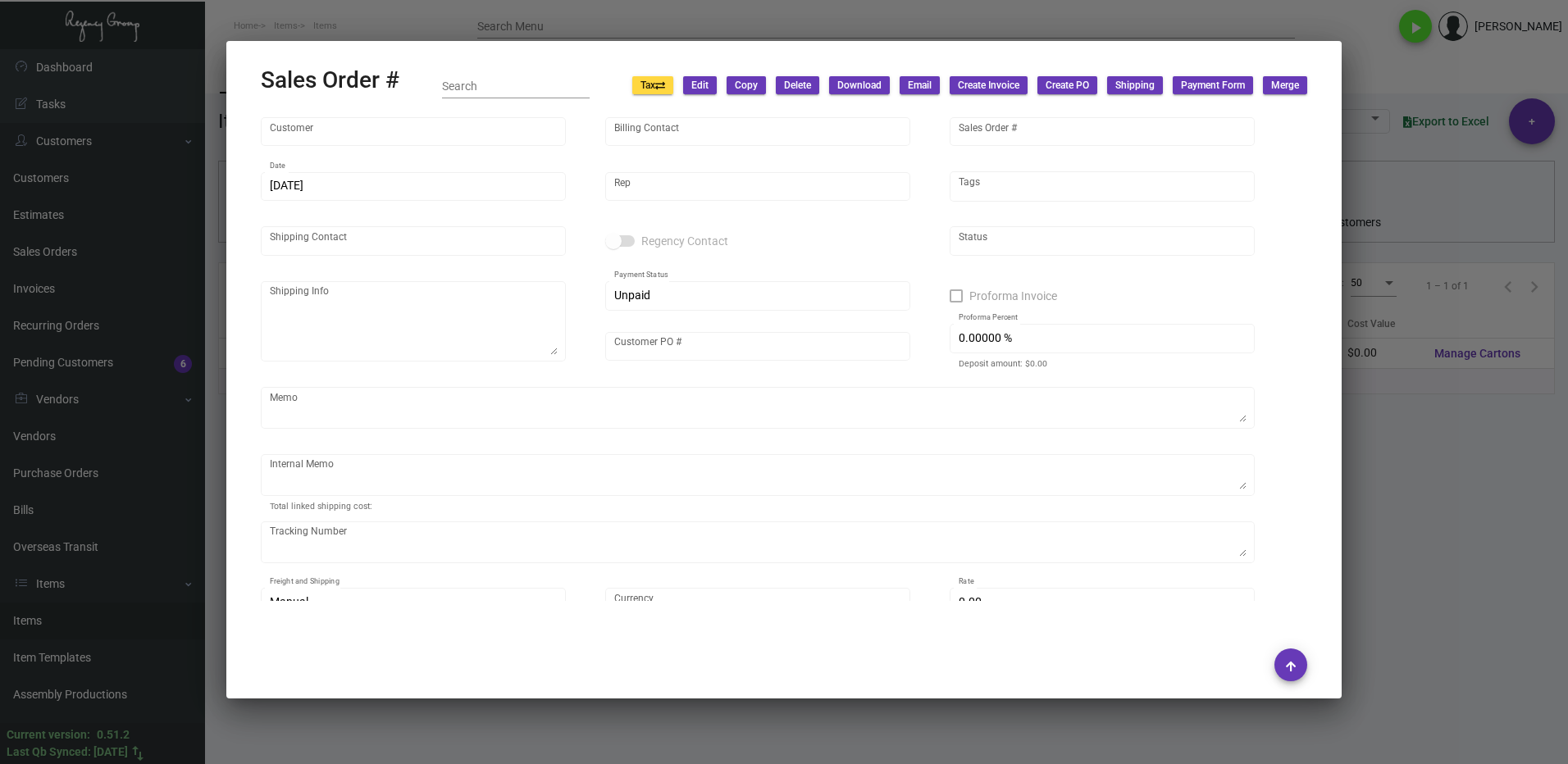
type input "[GEOGRAPHIC_DATA]"
type input "[PERSON_NAME]"
type input "166194"
type input "[DATE]"
type input "[PERSON_NAME]"
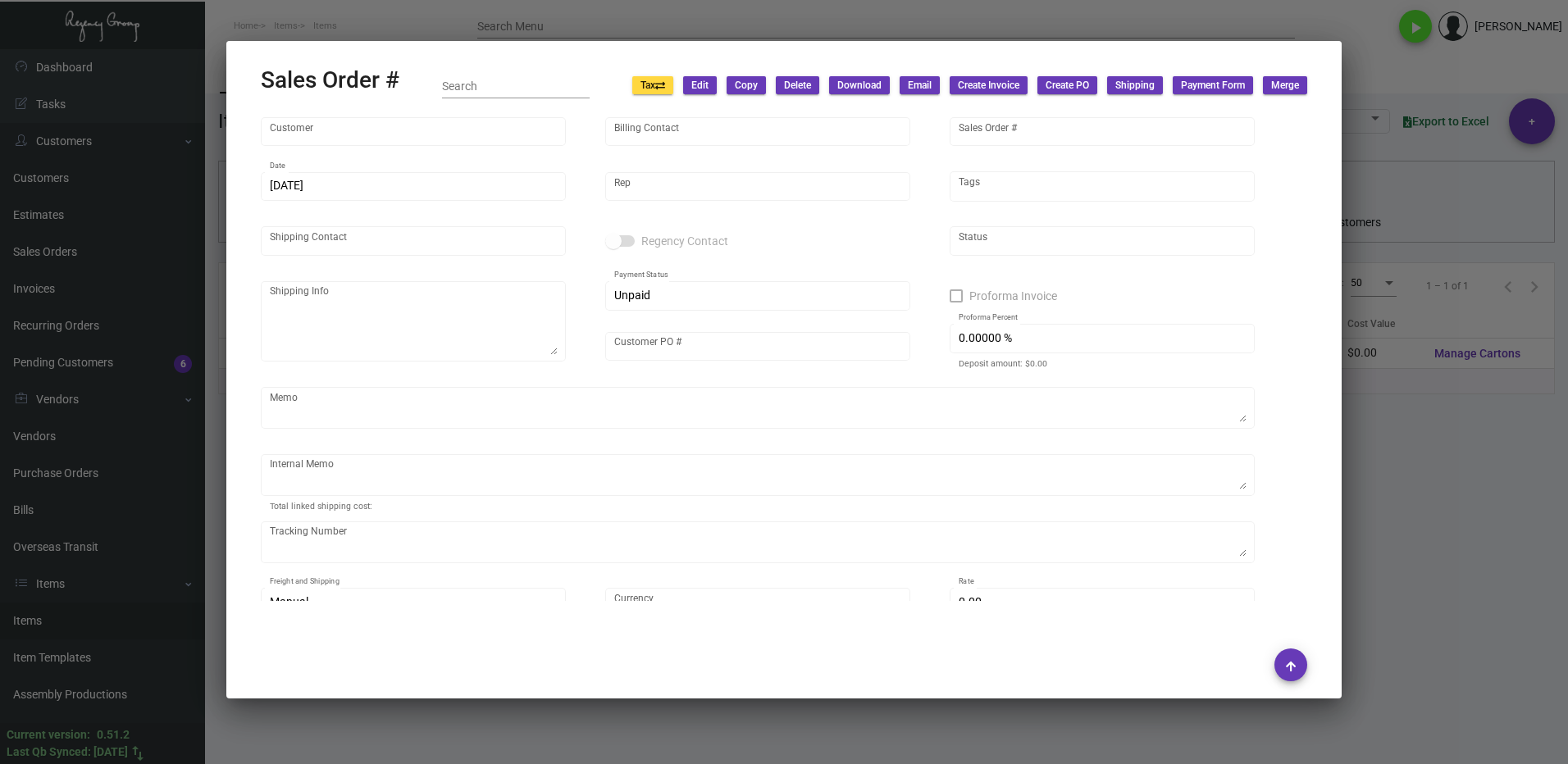
type input "[PERSON_NAME]"
type textarea "[GEOGRAPHIC_DATA] - [PERSON_NAME]"
type input "2024 Charity"
type input "United States Dollar $"
type input "$ 535.50"
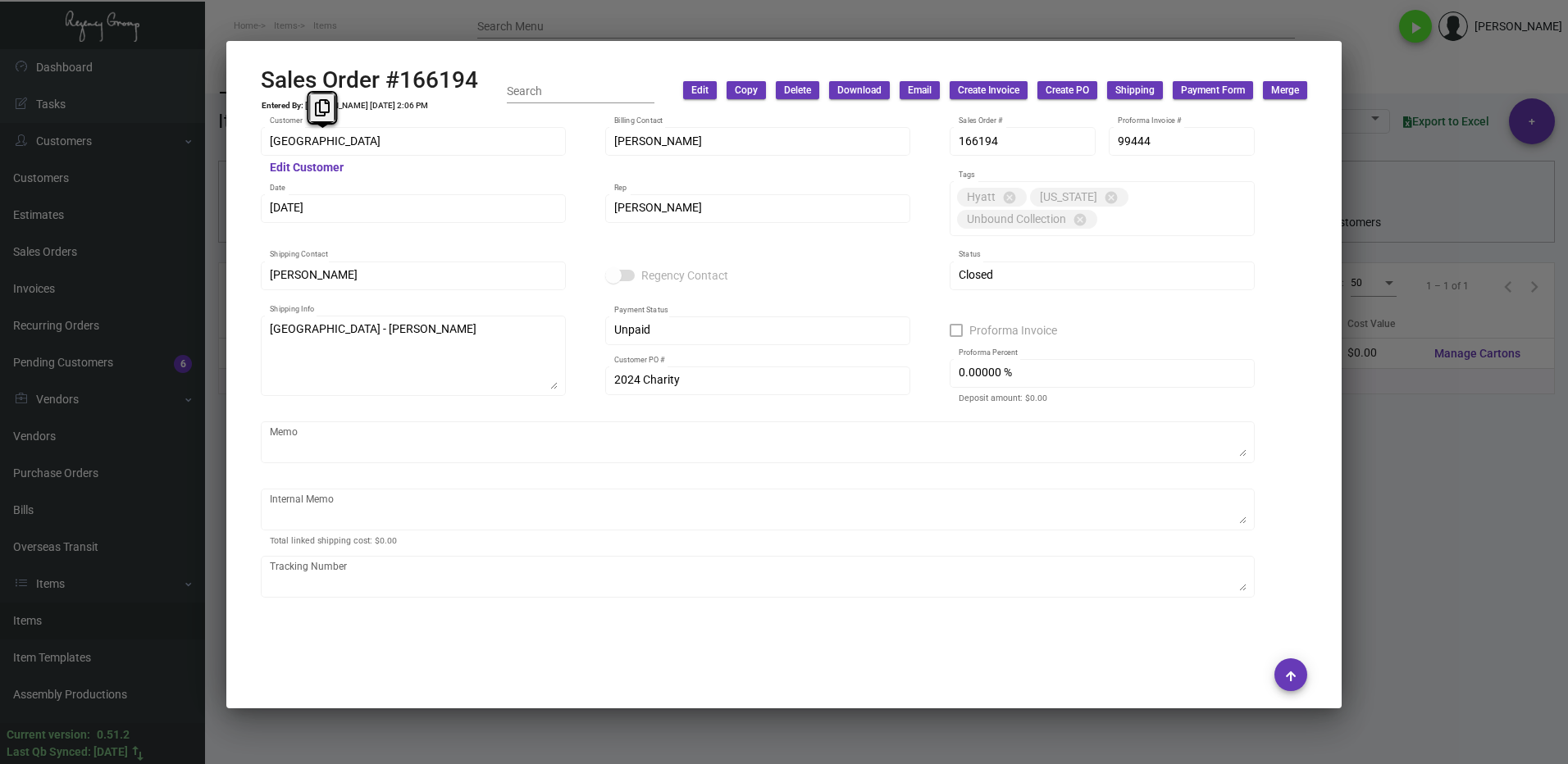
click at [265, 149] on div "[GEOGRAPHIC_DATA] Customer" at bounding box center [413, 140] width 305 height 32
drag, startPoint x: 311, startPoint y: 111, endPoint x: 526, endPoint y: 152, distance: 218.9
click at [312, 110] on button at bounding box center [322, 107] width 27 height 30
click at [267, 278] on div "[PERSON_NAME] Shipping Contact" at bounding box center [413, 274] width 305 height 32
click at [307, 240] on icon at bounding box center [306, 242] width 15 height 17
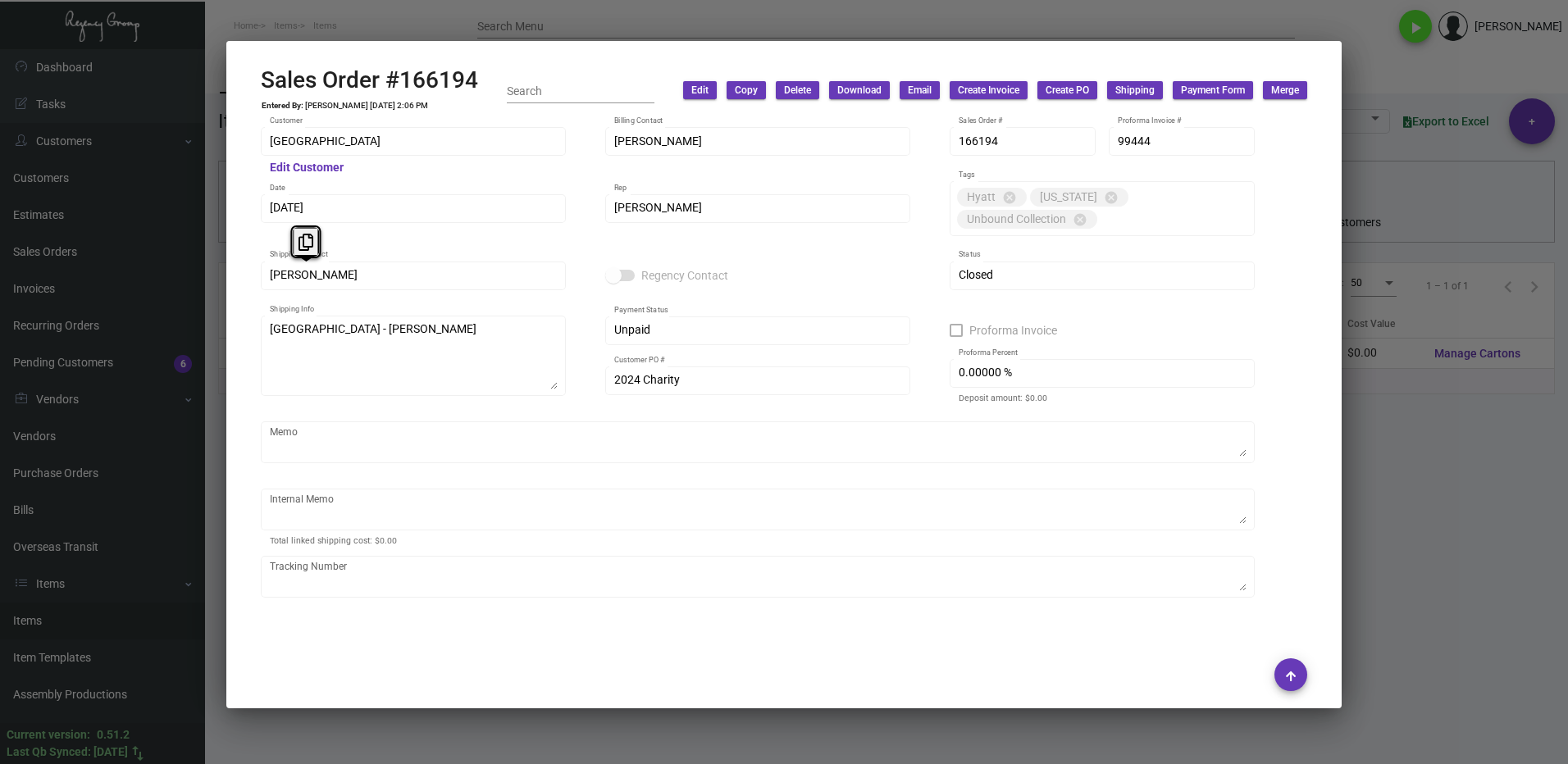
click at [687, 97] on button "Edit" at bounding box center [700, 90] width 34 height 18
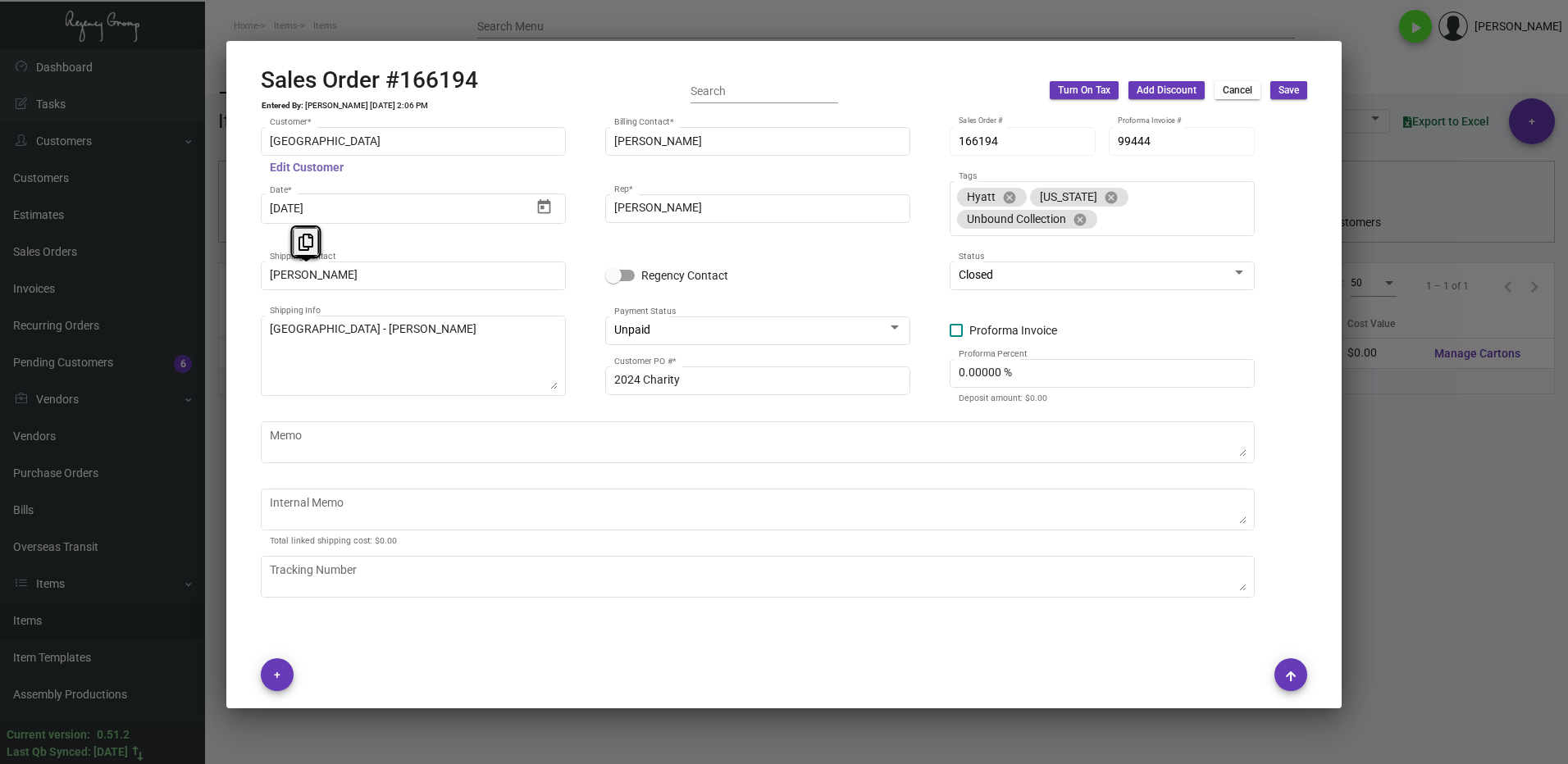
click at [306, 166] on mat-hint "Edit Customer" at bounding box center [306, 168] width 74 height 13
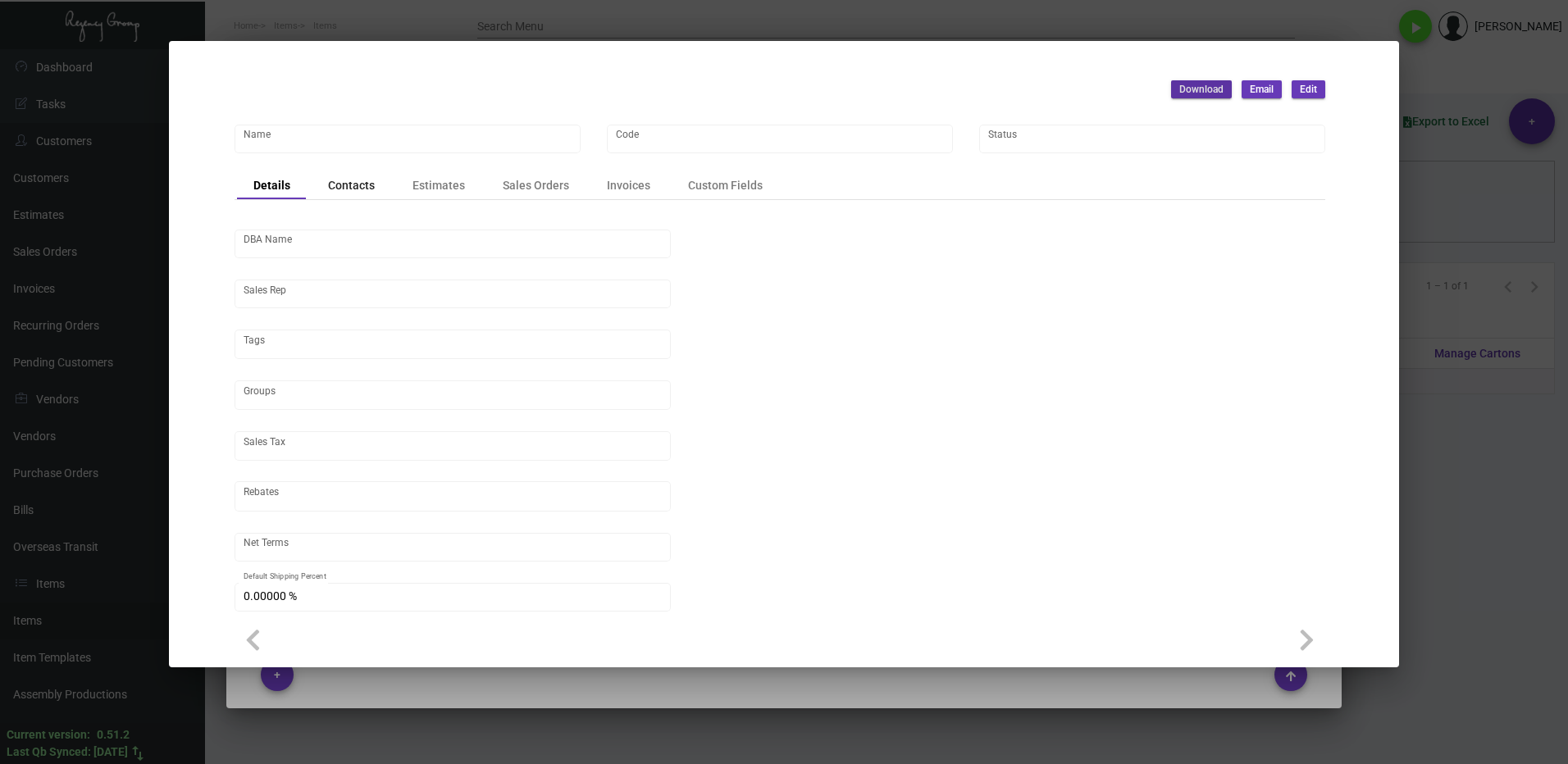
click at [344, 192] on div "Contacts" at bounding box center [351, 185] width 47 height 17
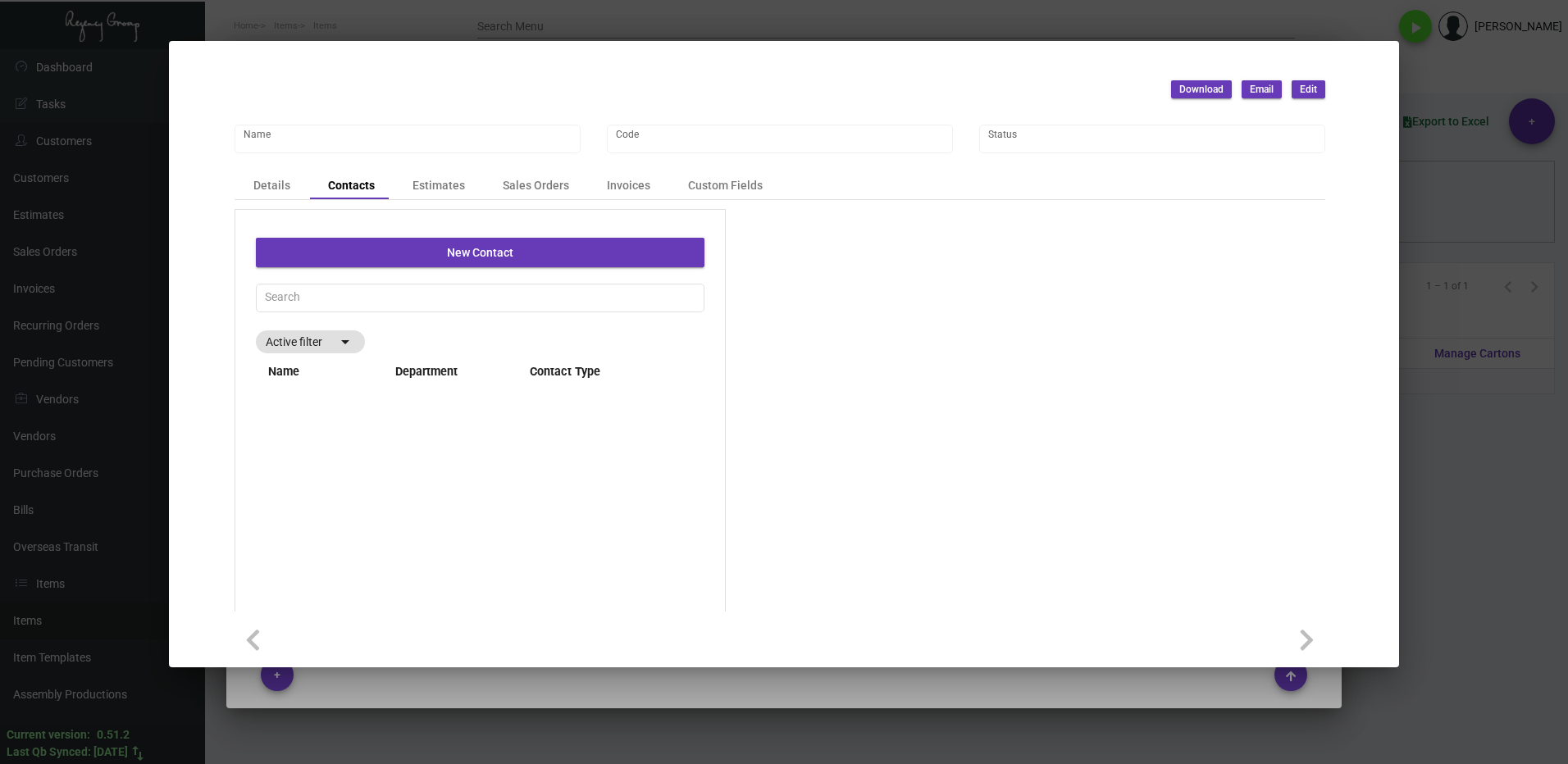
type input "[GEOGRAPHIC_DATA]"
type input "42"
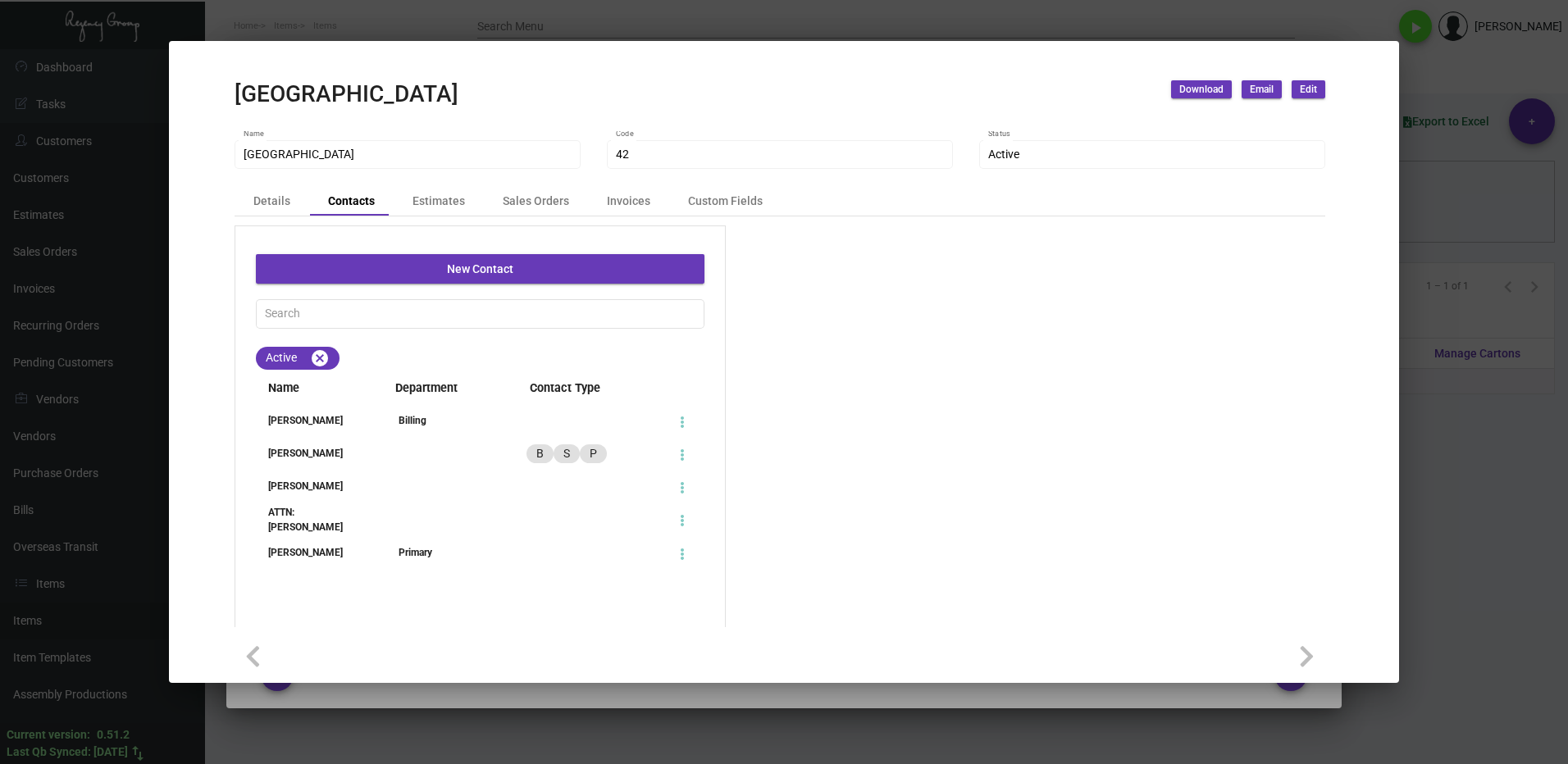
click at [296, 424] on div "[PERSON_NAME]" at bounding box center [312, 420] width 112 height 15
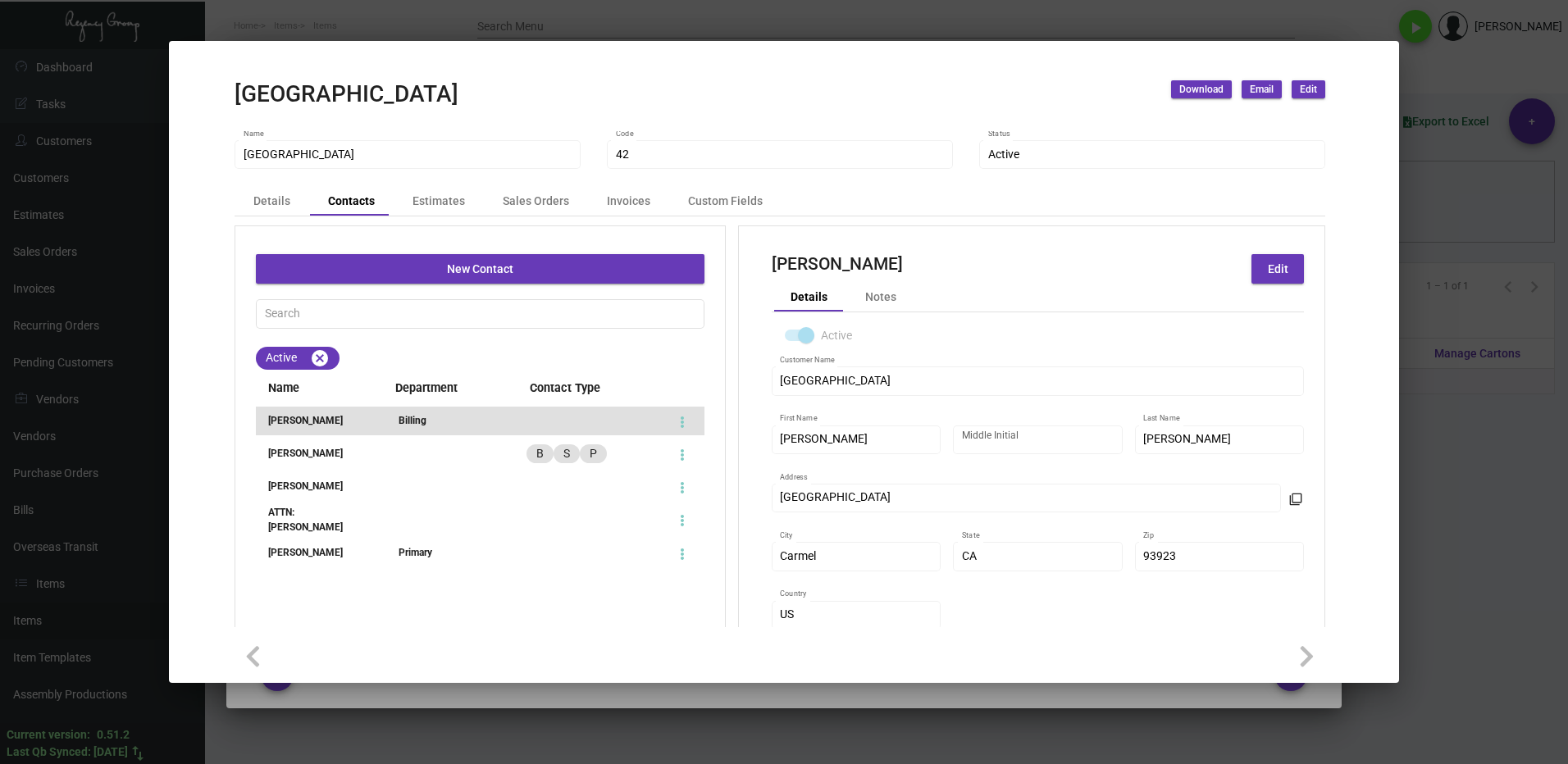
click at [355, 441] on li "[PERSON_NAME] B S P" at bounding box center [480, 453] width 449 height 29
type input "[PERSON_NAME]"
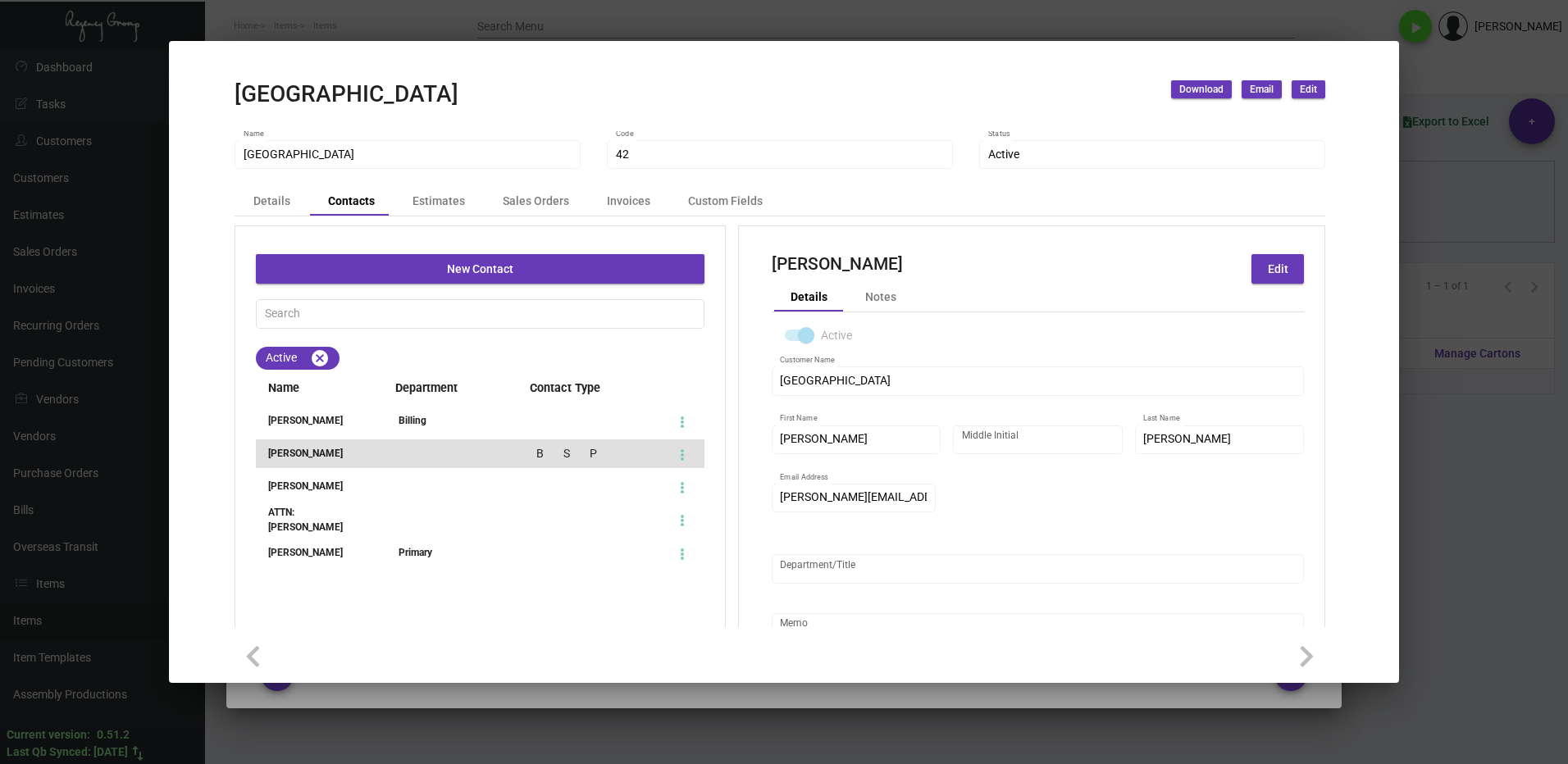
click at [359, 493] on div "[PERSON_NAME]" at bounding box center [312, 486] width 112 height 15
type input "[PERSON_NAME]"
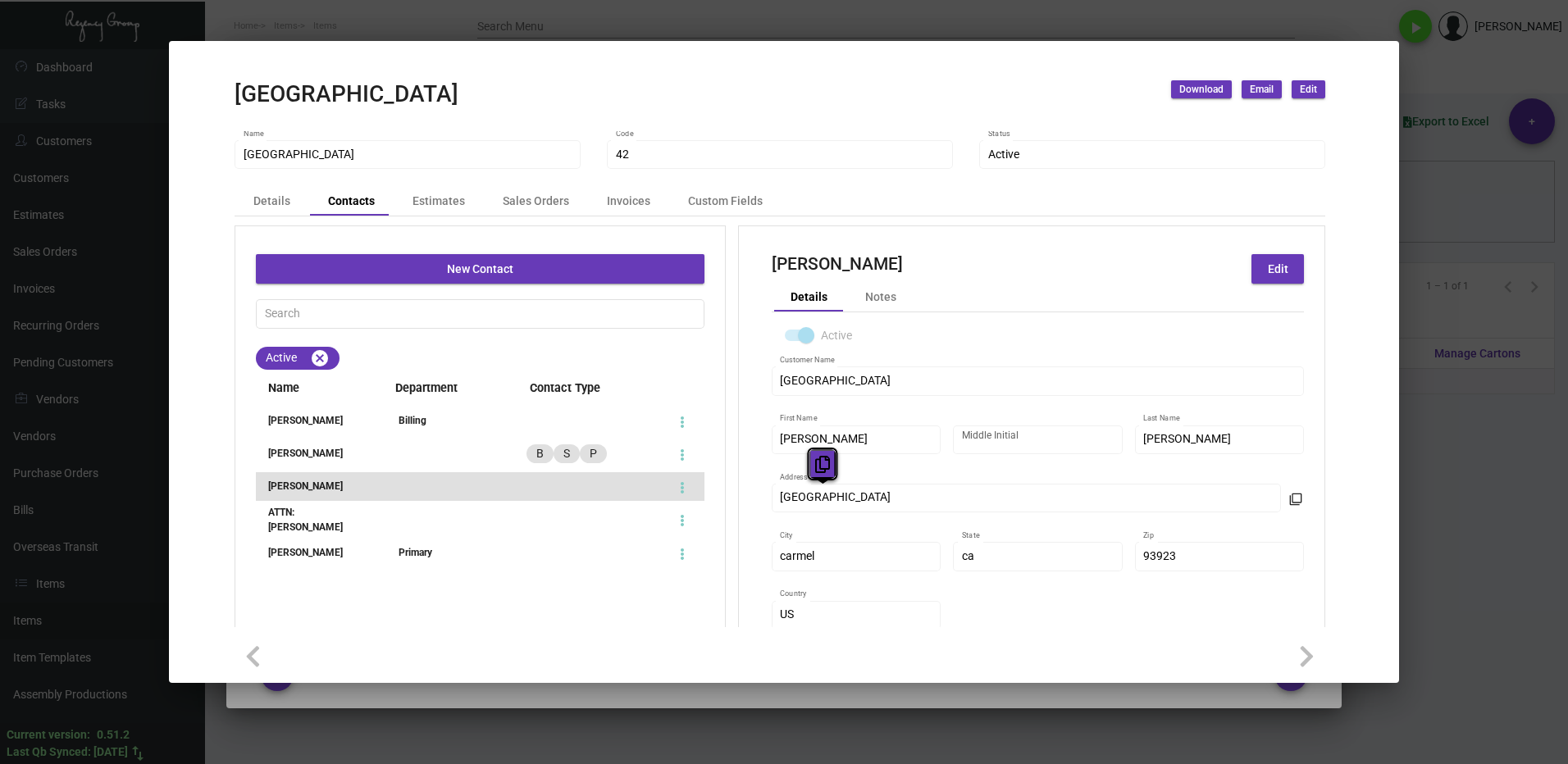
click at [812, 467] on button at bounding box center [823, 464] width 27 height 30
click at [1467, 540] on div at bounding box center [784, 382] width 1568 height 764
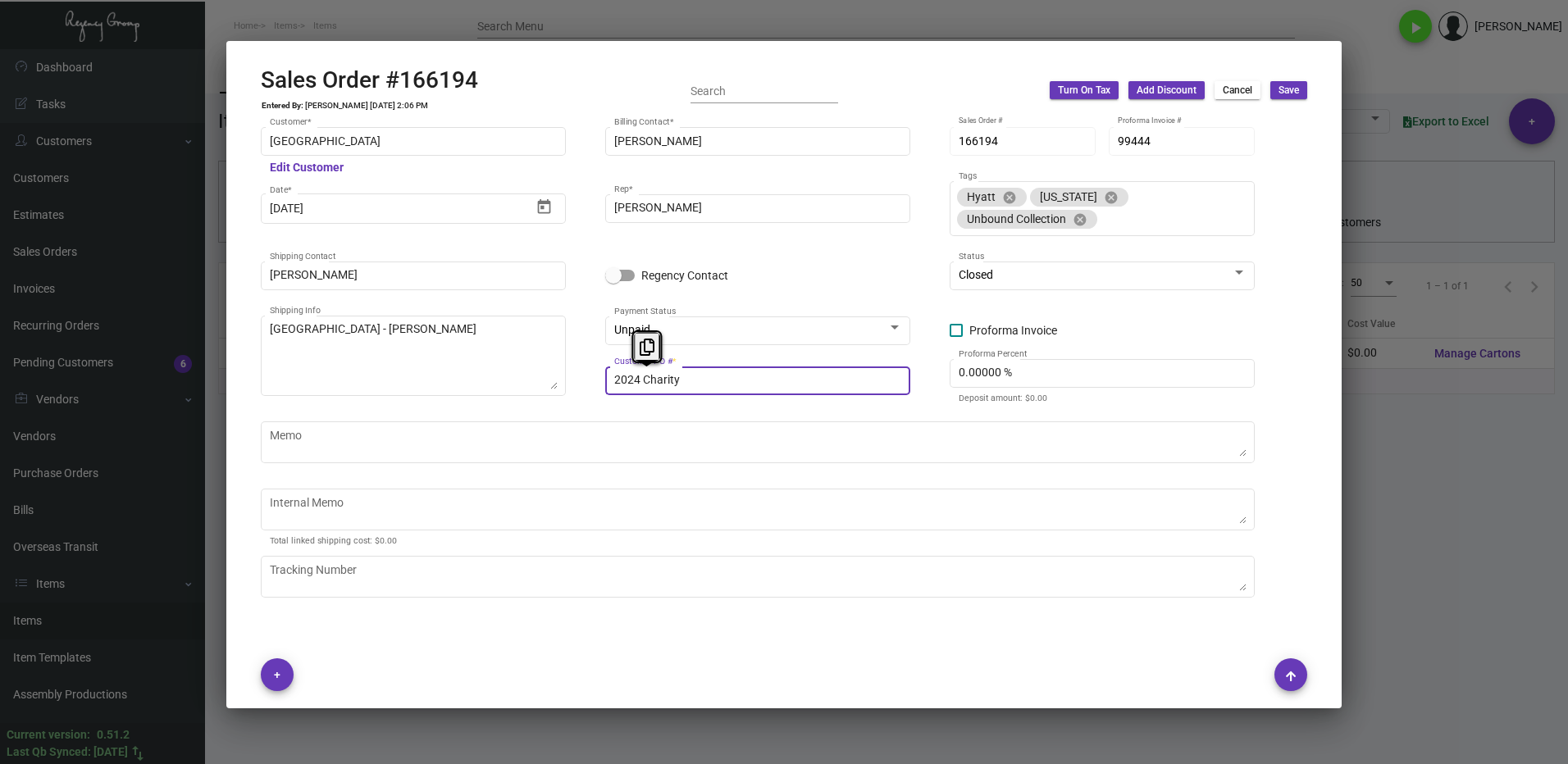
drag, startPoint x: 697, startPoint y: 378, endPoint x: 601, endPoint y: 385, distance: 96.3
click at [601, 385] on div "[GEOGRAPHIC_DATA] Customer * Edit Customer [PERSON_NAME] Billing Contact * 1661…" at bounding box center [784, 397] width 1047 height 546
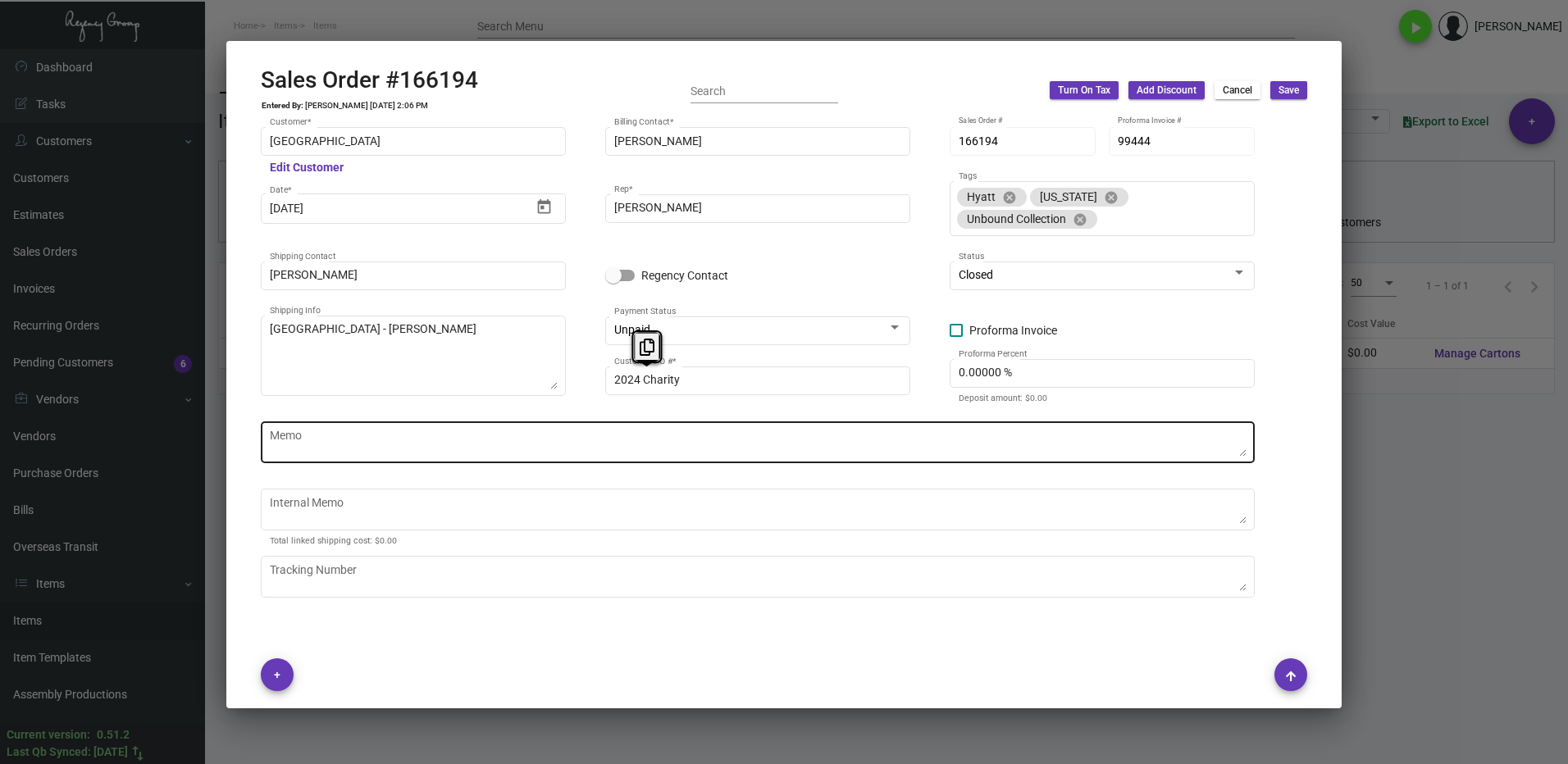
drag, startPoint x: 644, startPoint y: 349, endPoint x: 1181, endPoint y: 457, distance: 547.8
click at [644, 348] on icon at bounding box center [647, 347] width 15 height 17
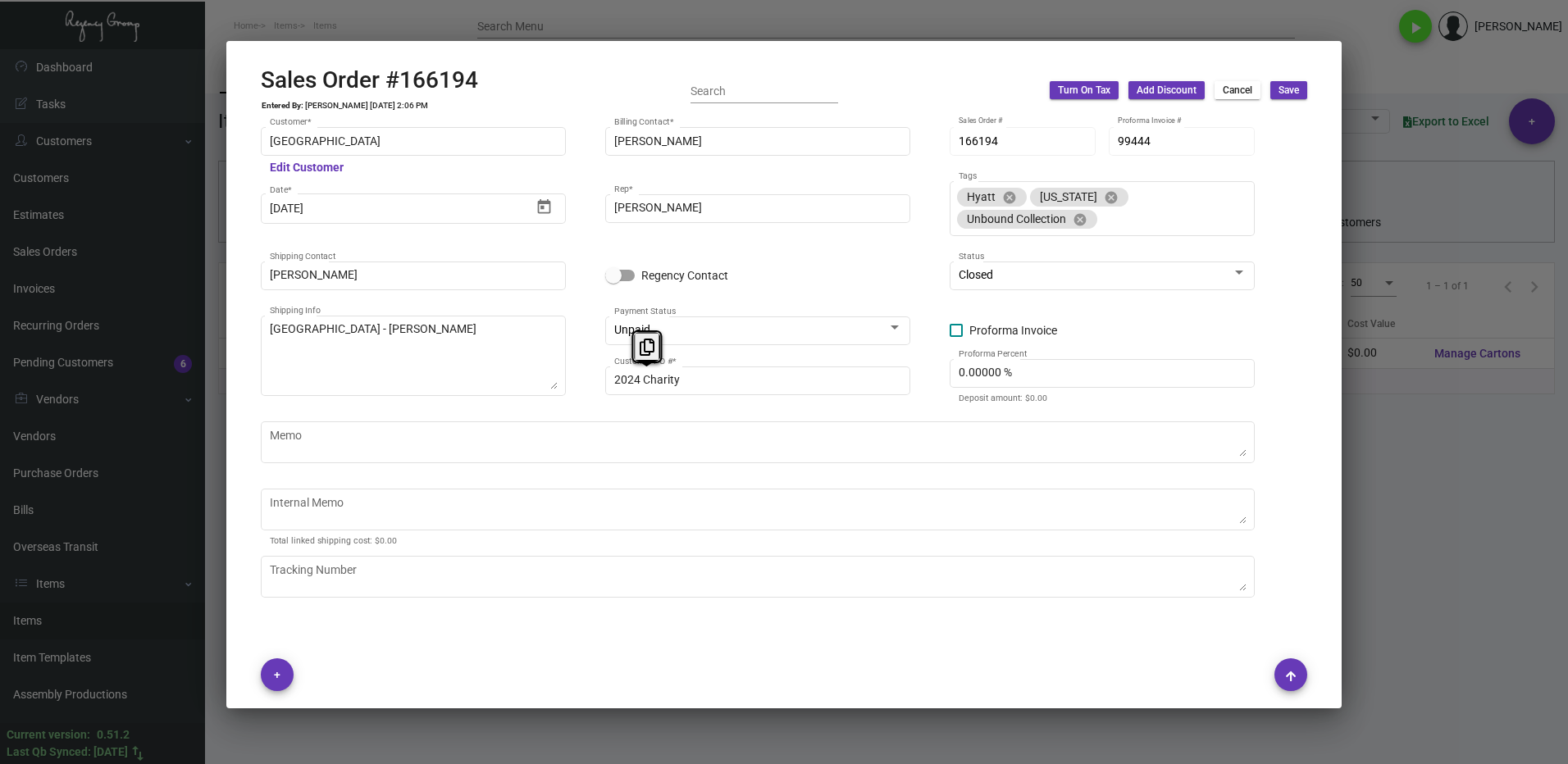
click at [1438, 516] on div at bounding box center [784, 382] width 1568 height 764
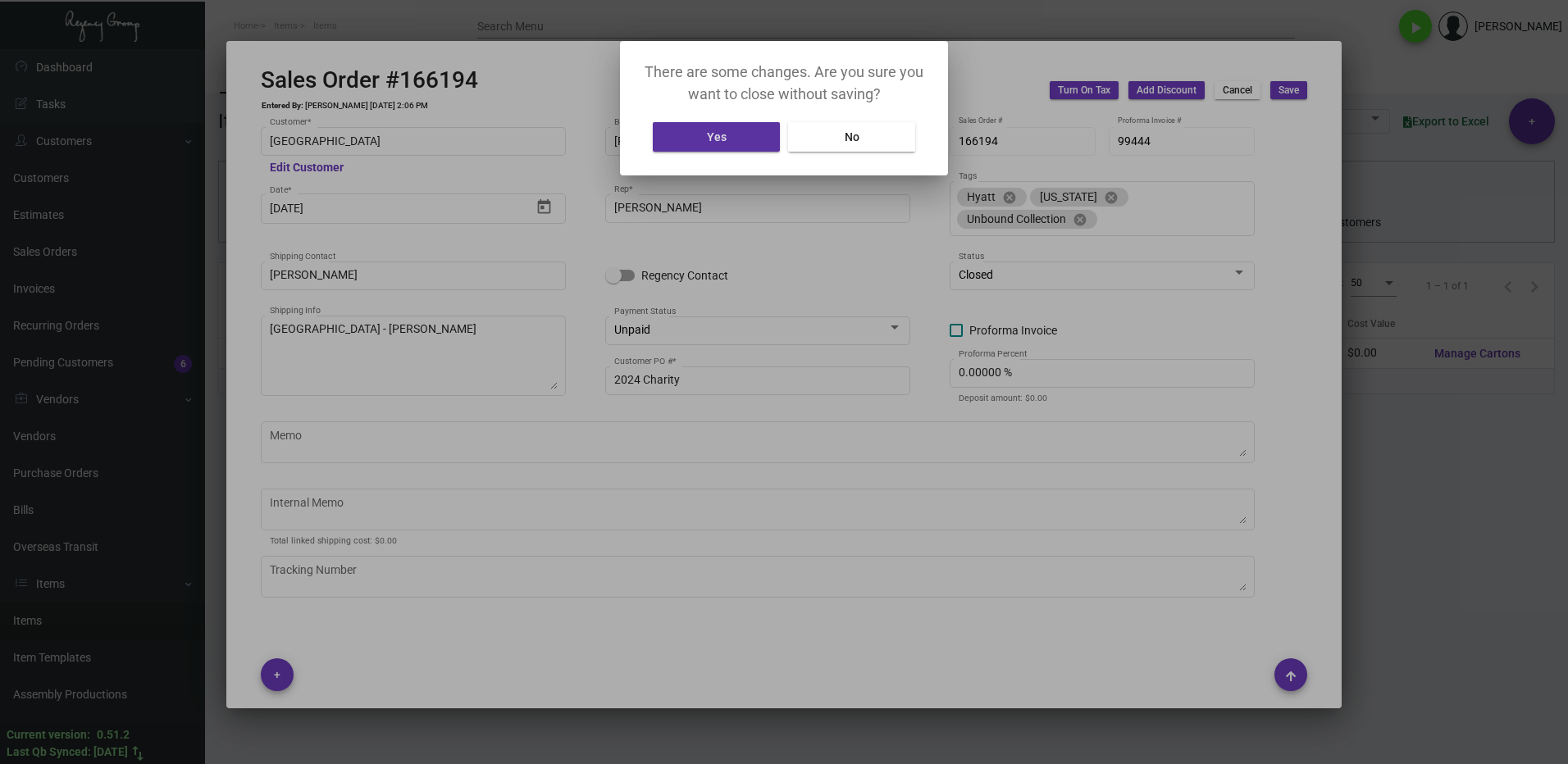
click at [738, 144] on button "Yes" at bounding box center [716, 137] width 127 height 30
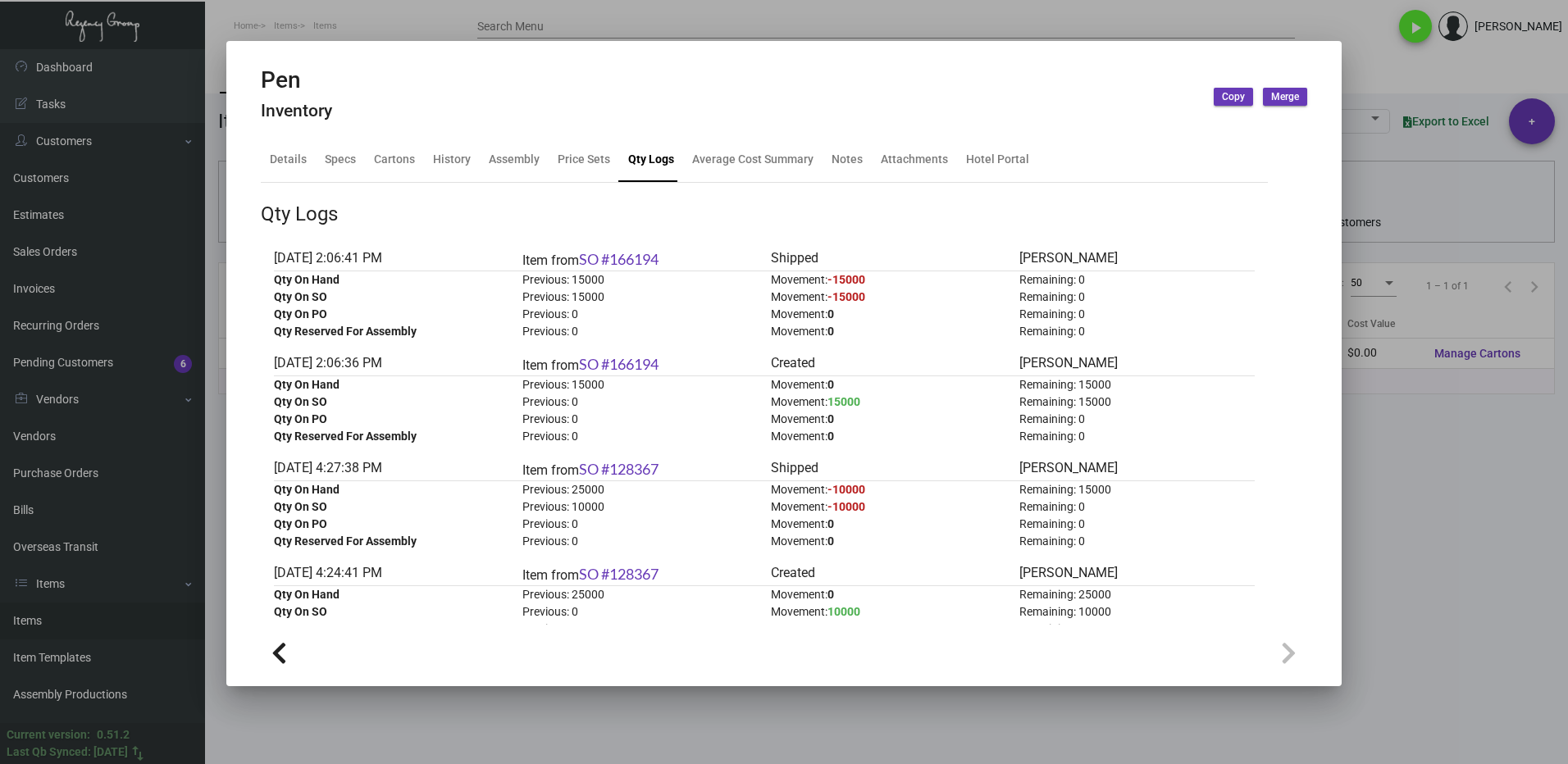
click at [1484, 577] on div at bounding box center [784, 382] width 1568 height 764
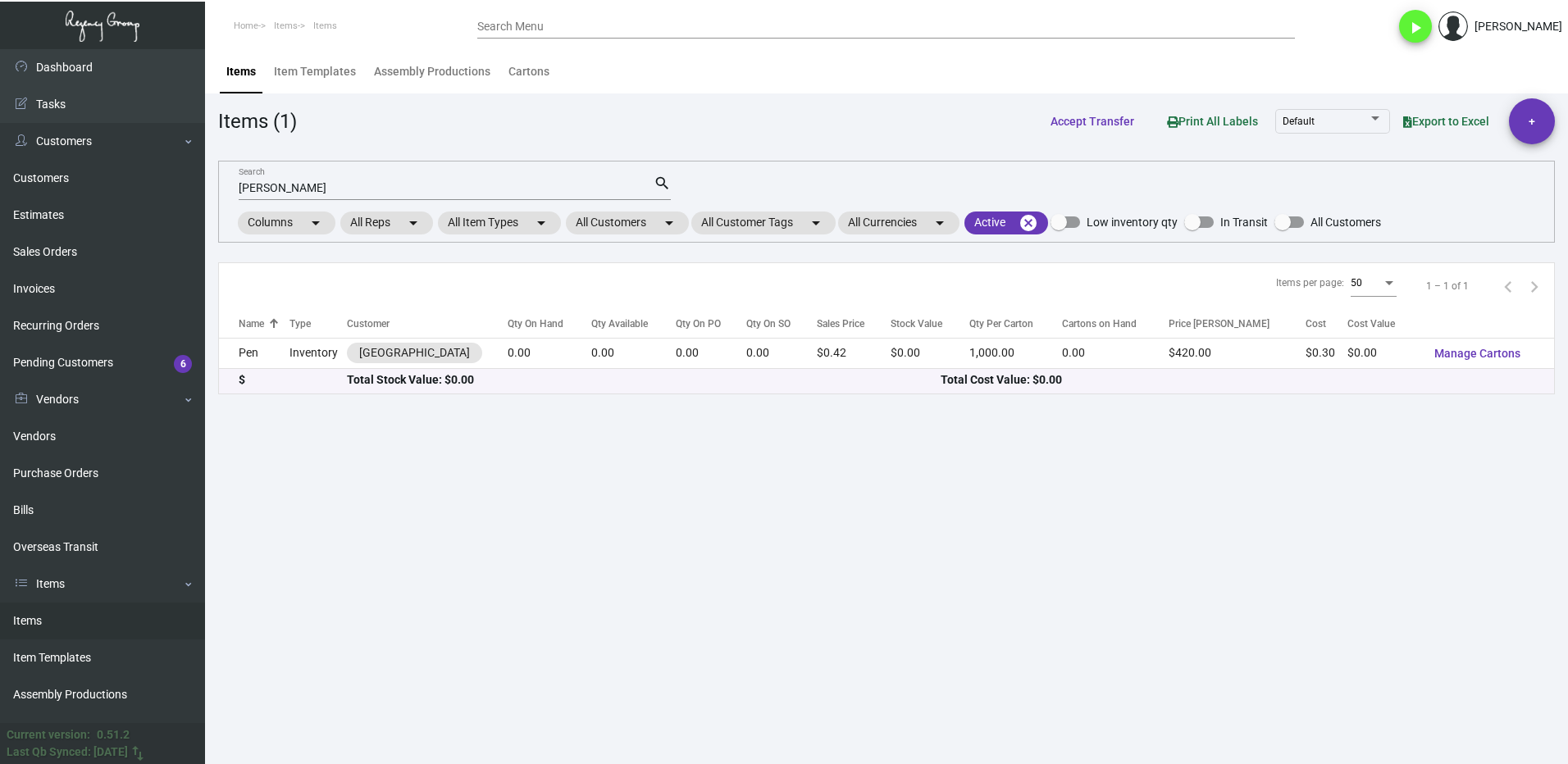
click at [337, 186] on input "[PERSON_NAME]" at bounding box center [446, 188] width 415 height 13
type input "c"
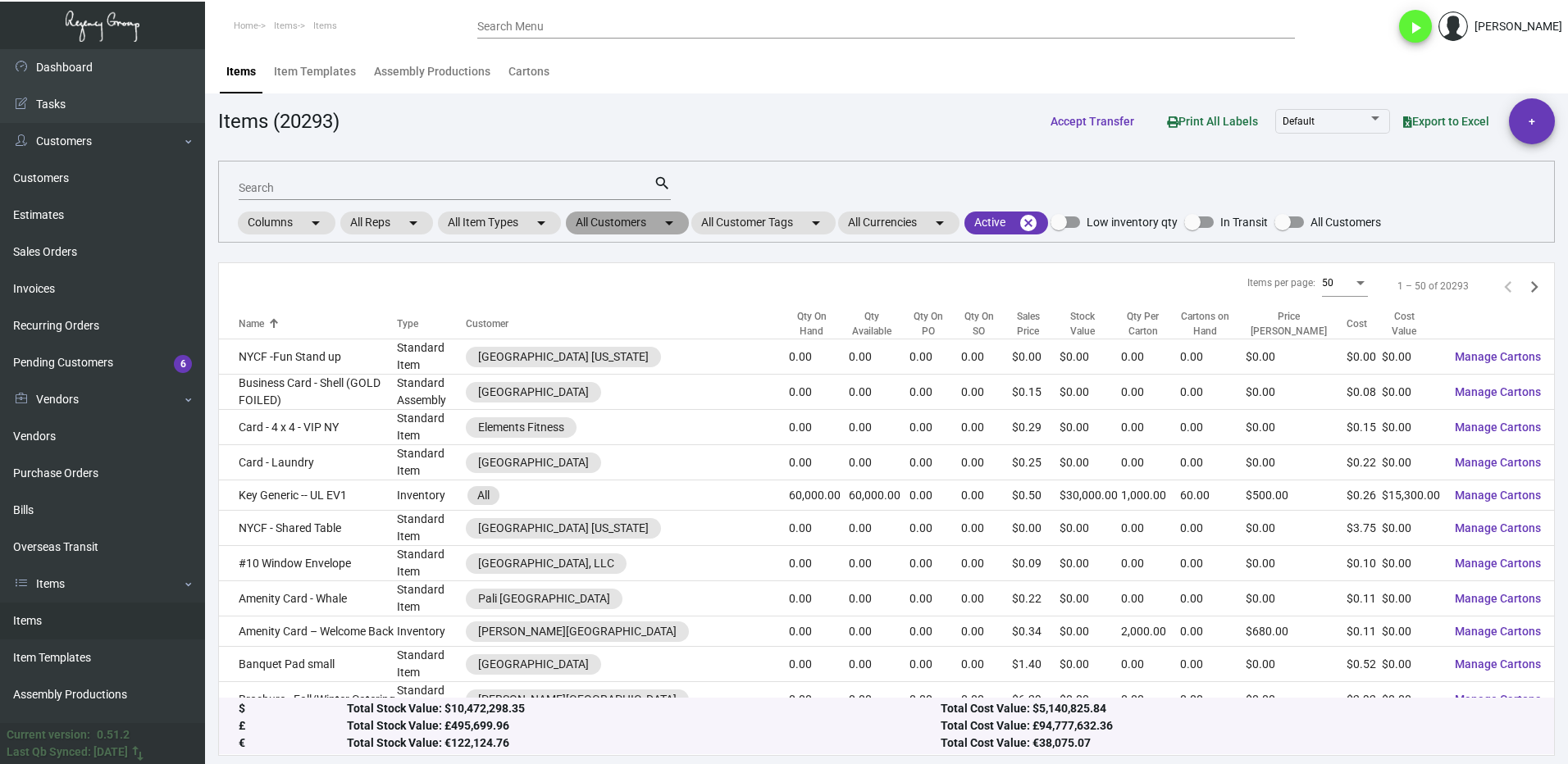
click at [608, 224] on mat-chip "All Customers arrow_drop_down" at bounding box center [627, 223] width 123 height 23
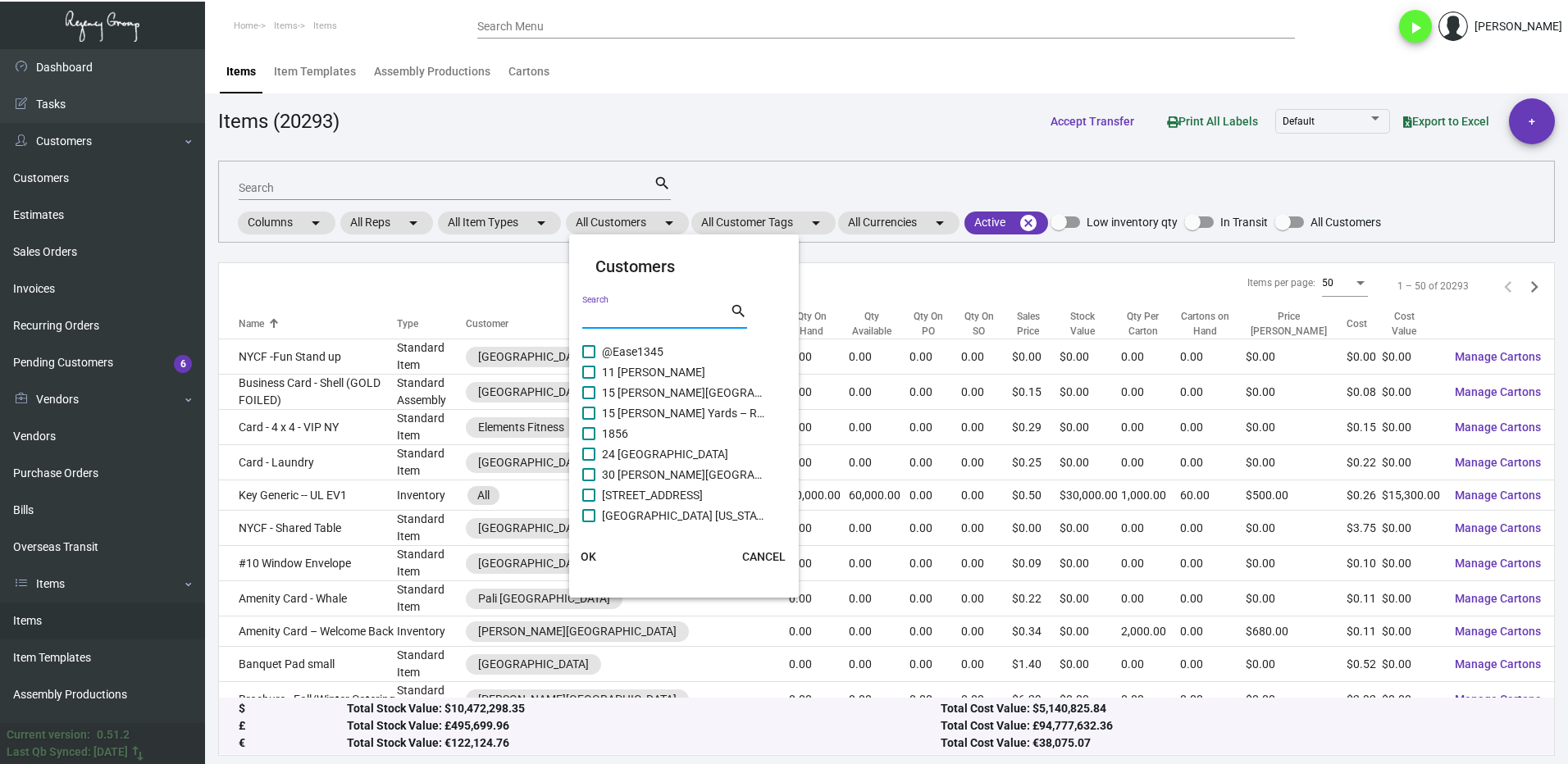
click at [611, 310] on input "Search" at bounding box center [656, 316] width 148 height 13
type input "intercontine"
click at [592, 391] on span at bounding box center [589, 393] width 13 height 13
click at [589, 399] on input "Intercontinental Buckhead" at bounding box center [588, 399] width 1 height 1
checkbox input "true"
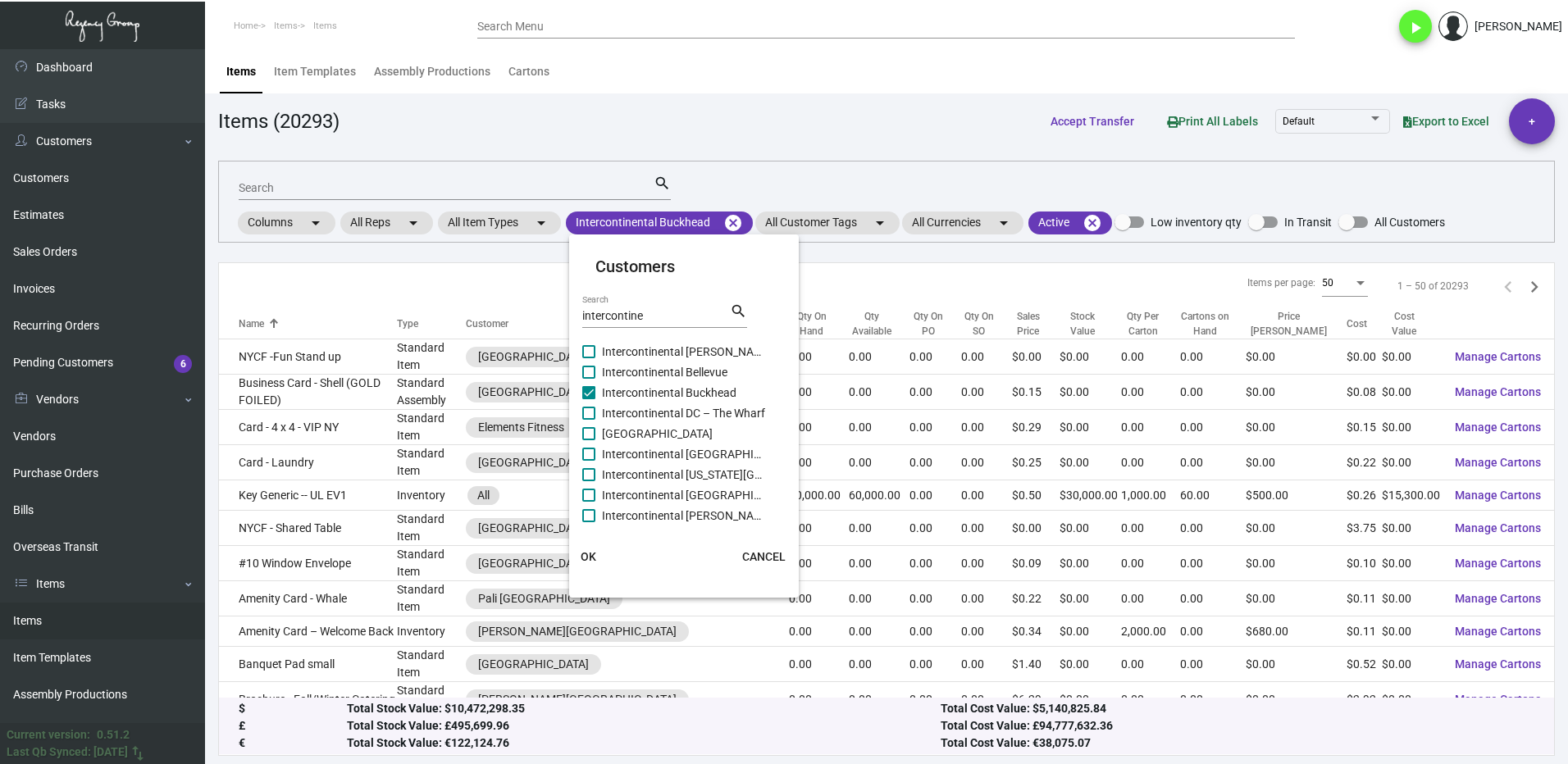
click at [587, 562] on span "OK" at bounding box center [588, 557] width 16 height 13
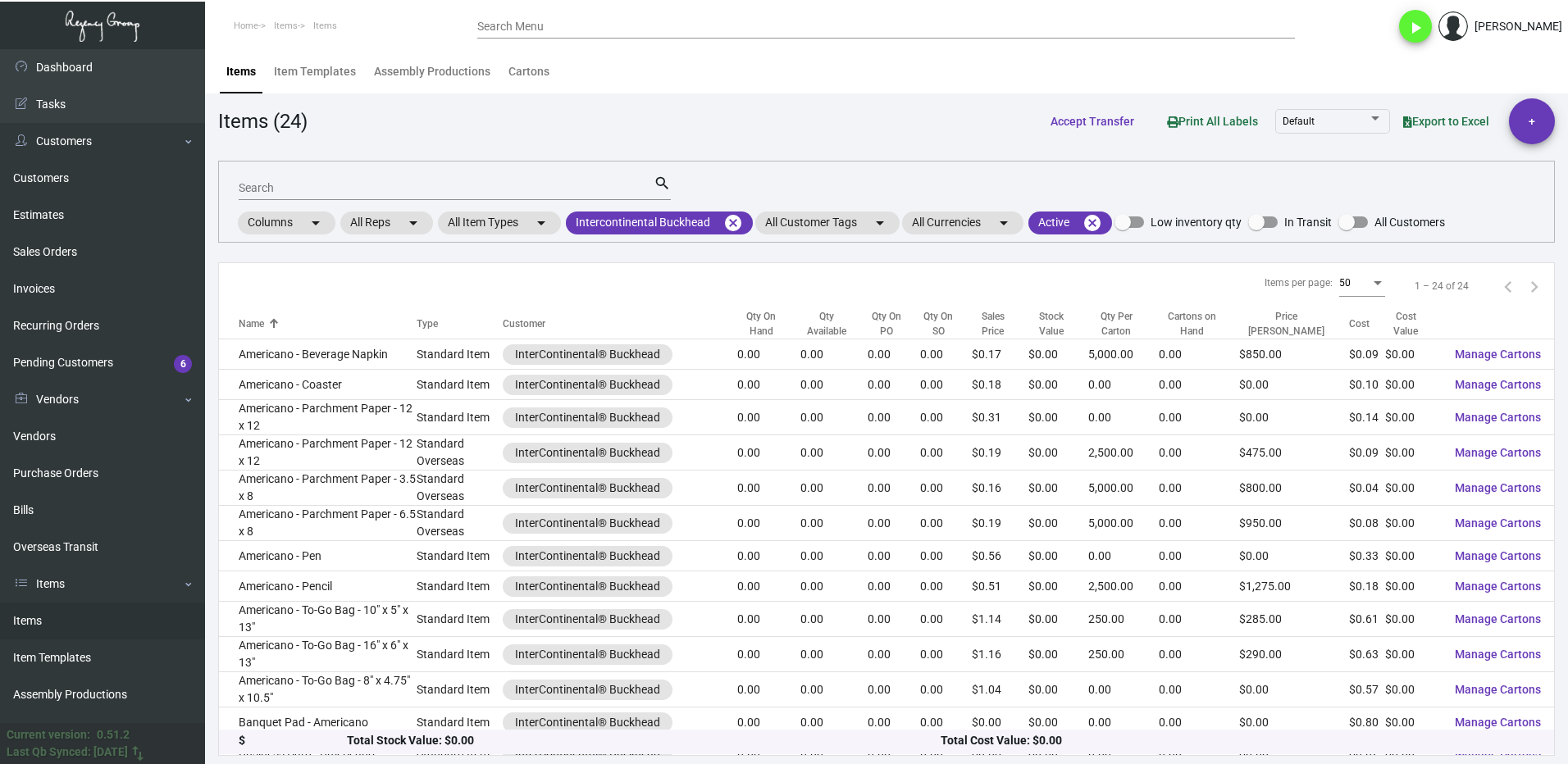
click at [291, 180] on div "Search" at bounding box center [446, 187] width 415 height 26
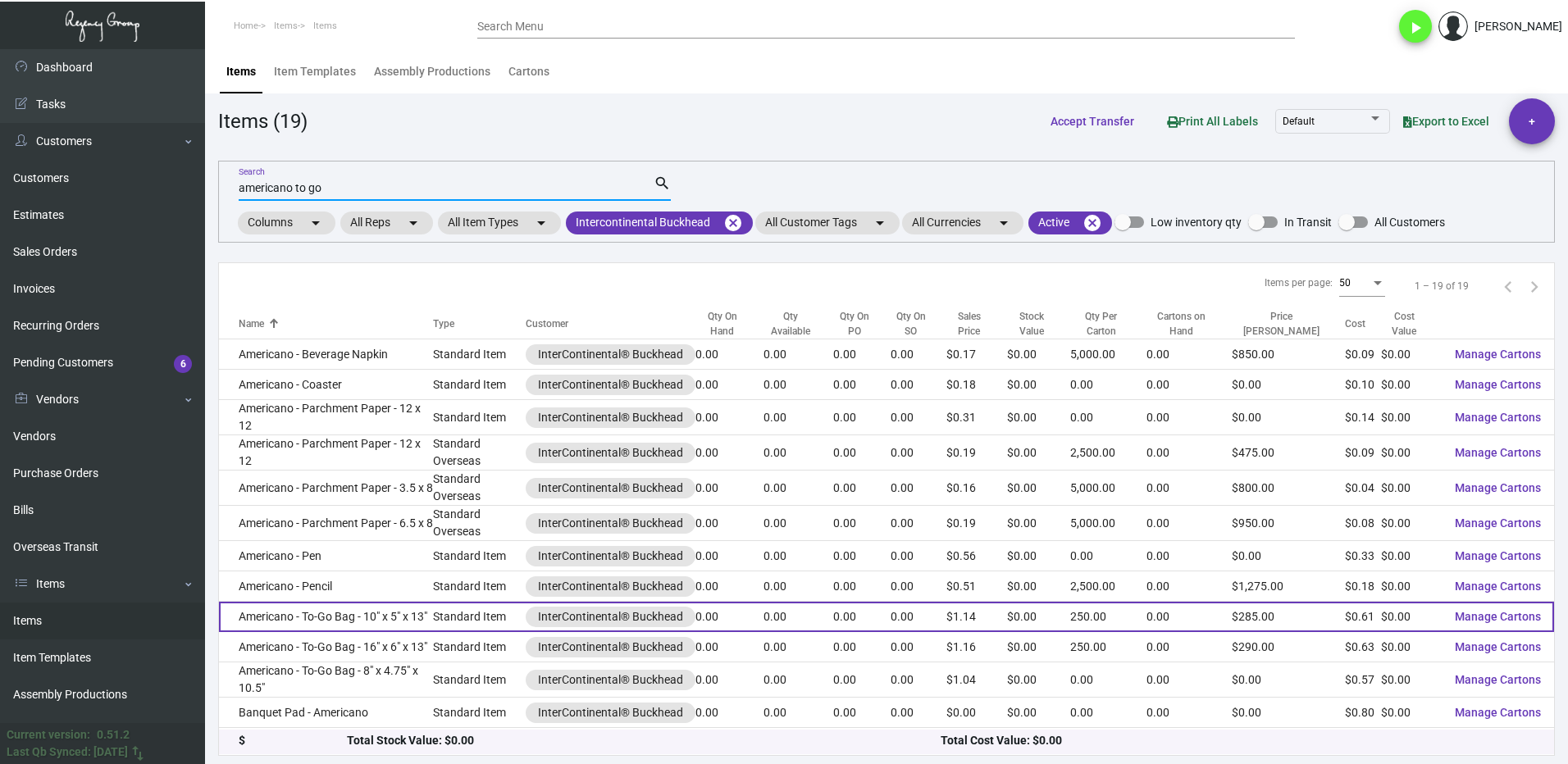
type input "americano to go"
click at [310, 605] on td "Americano - To-Go Bag - 10" x 5" x 13"" at bounding box center [325, 617] width 214 height 31
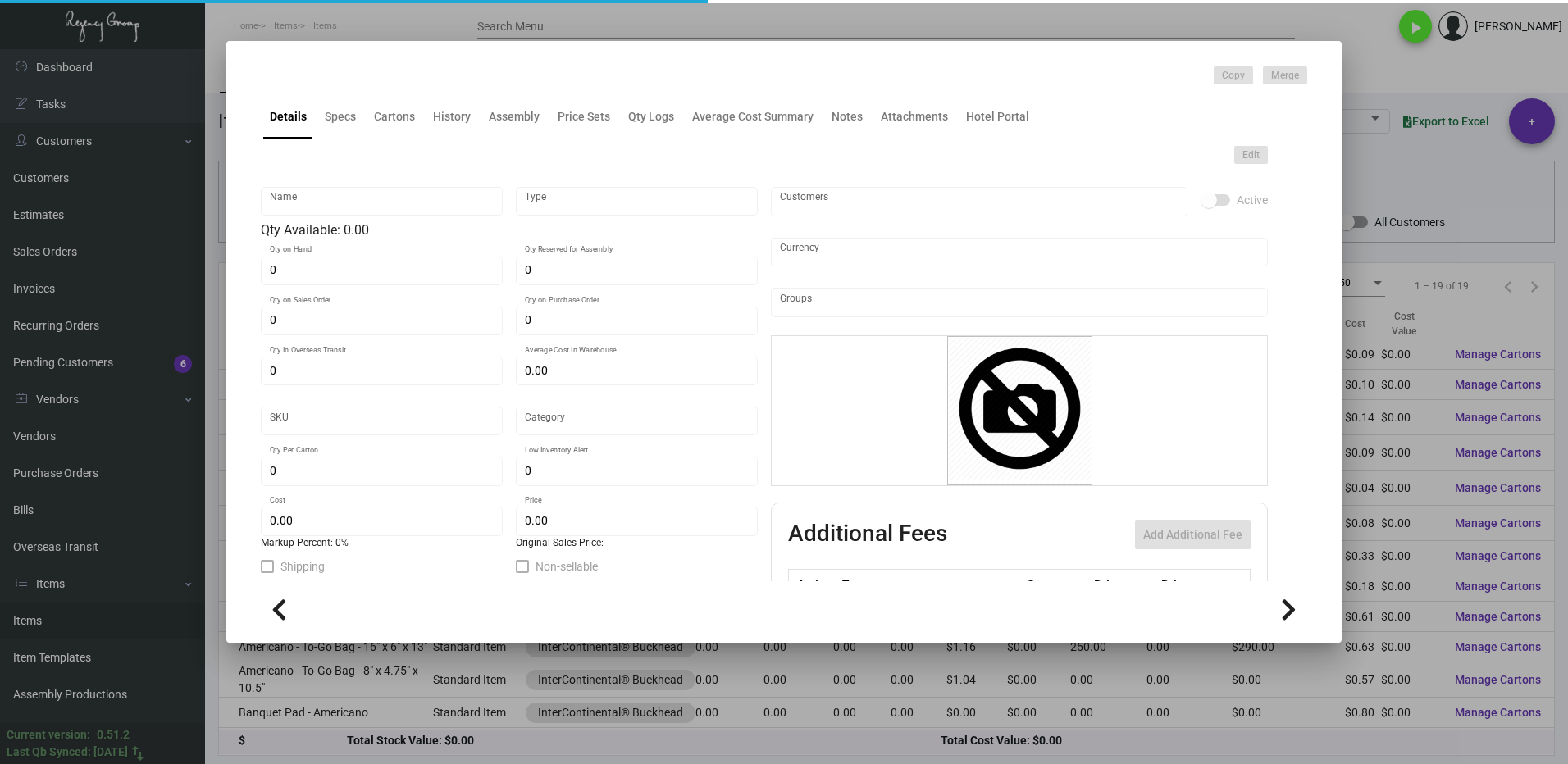
type input "Americano - To-Go Bag - 10" x 5" x 13""
type input "Standard Item"
type input "$ 0.61"
type input "Standard"
type input "250"
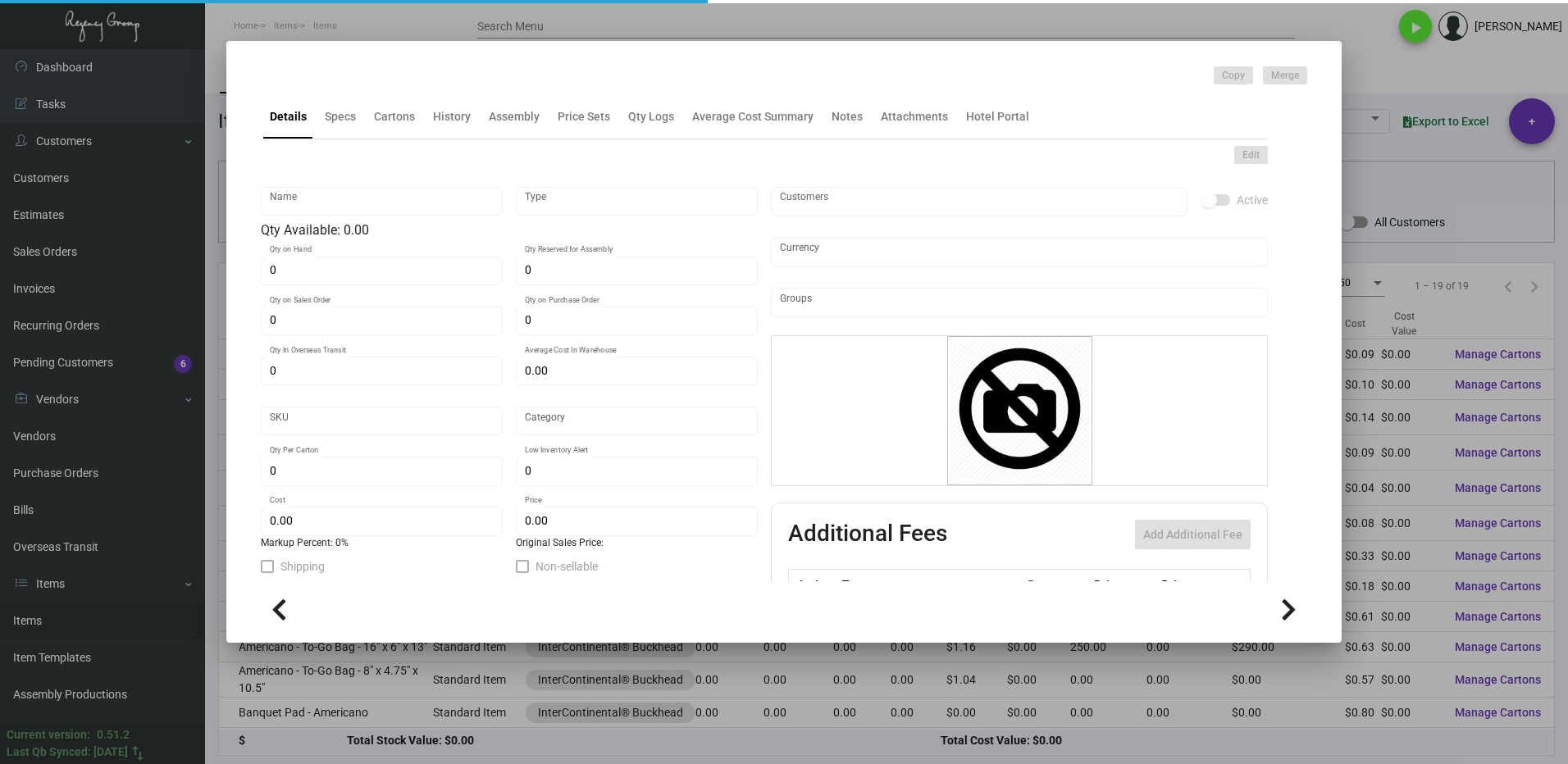
type input "$ 0.61"
type input "$ 1.14"
checkbox input "true"
type input "United States Dollar $"
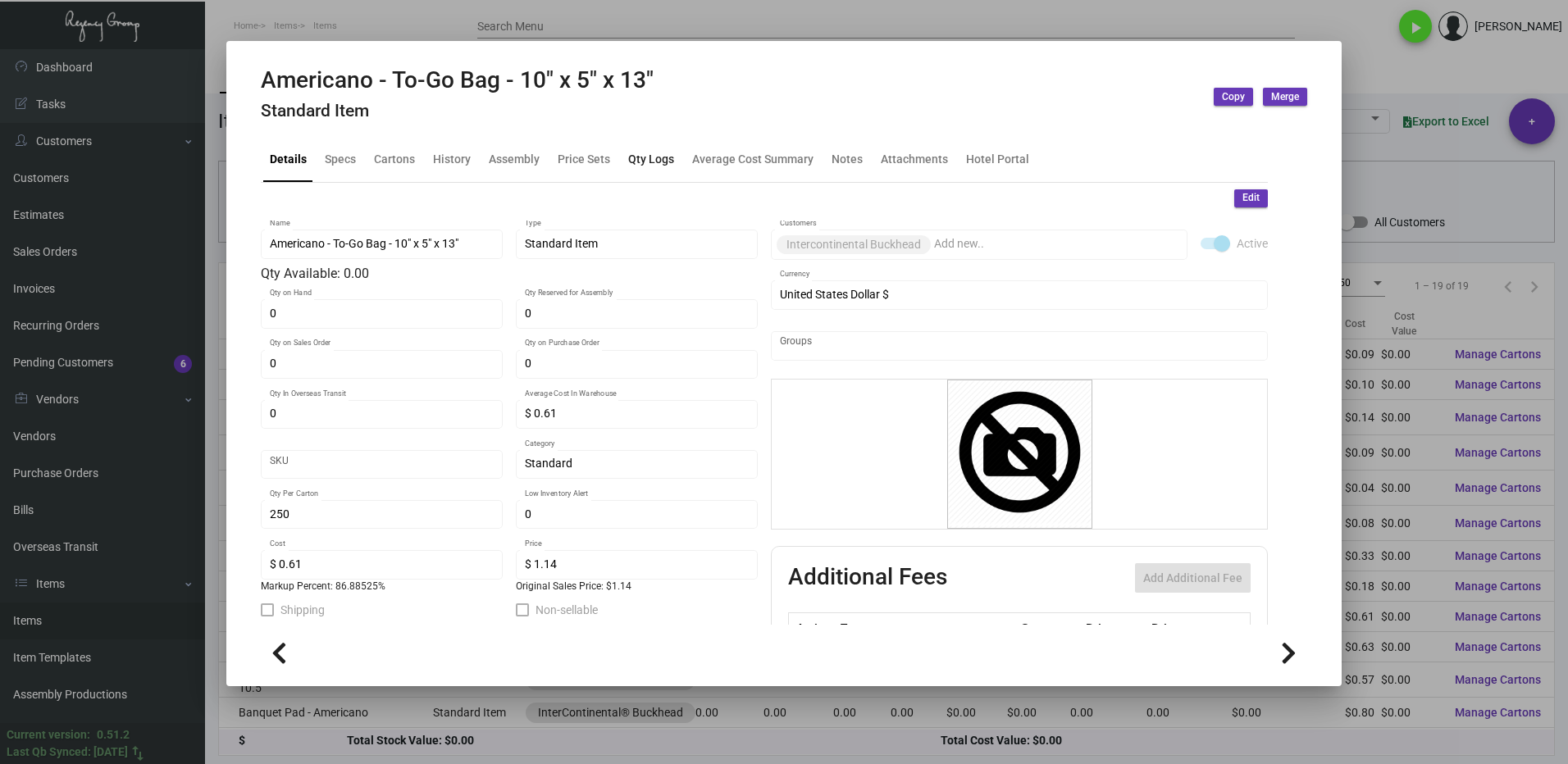
click at [637, 159] on div "Qty Logs" at bounding box center [651, 159] width 46 height 17
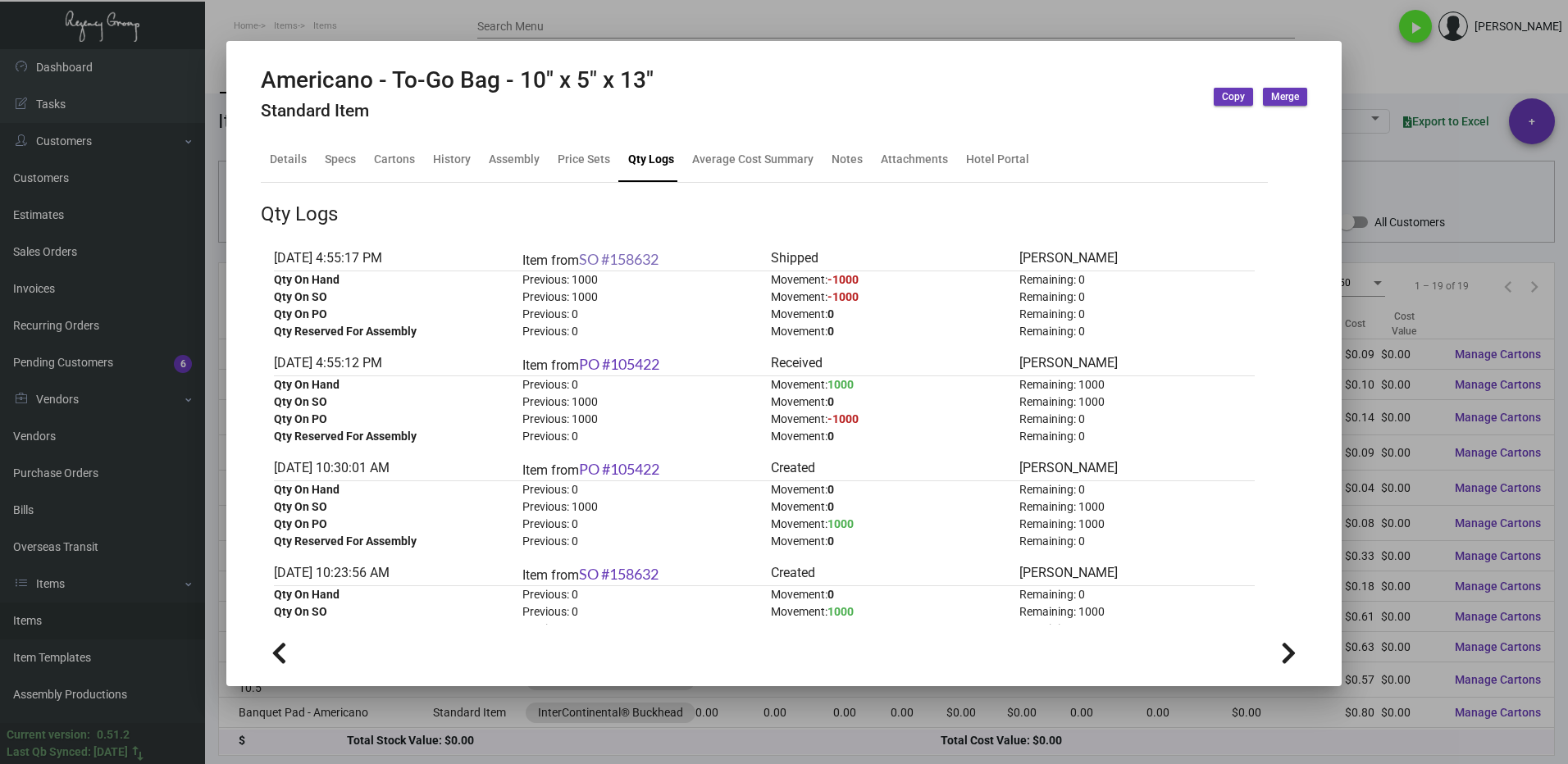
click at [644, 254] on link "SO #158632" at bounding box center [619, 259] width 79 height 18
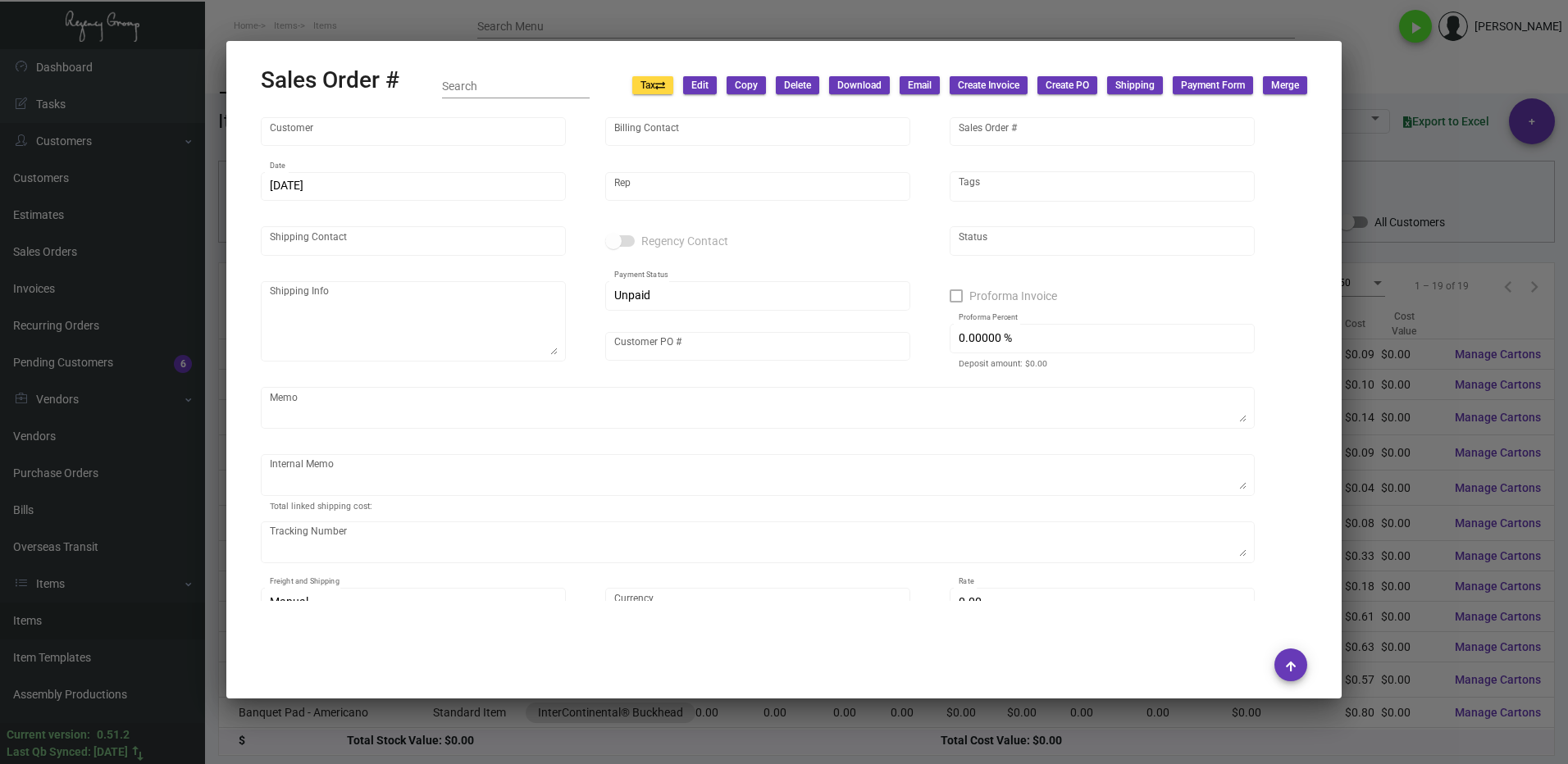
type input "Intercontinental Buckhead"
type input "[PERSON_NAME]"
type input "158632"
type input "[DATE]"
type input "[PERSON_NAME]"
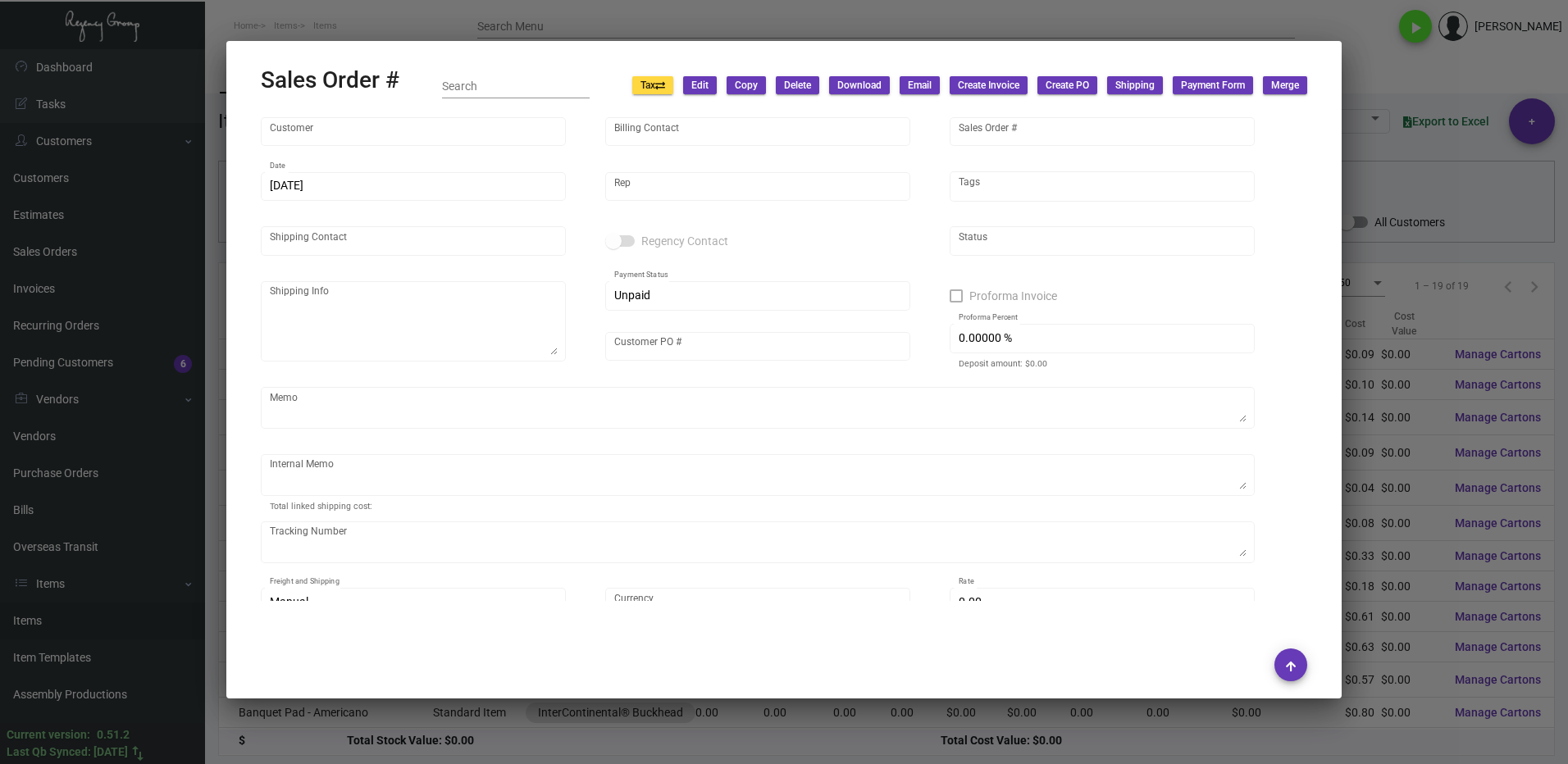
type input "[PERSON_NAME]"
type textarea "[PERSON_NAME] InterContinental® Buckhead [STREET_ADDRESS]"
type input "[PERSON_NAME]"
type input "United States Dollar $"
type input "8.50000 %"
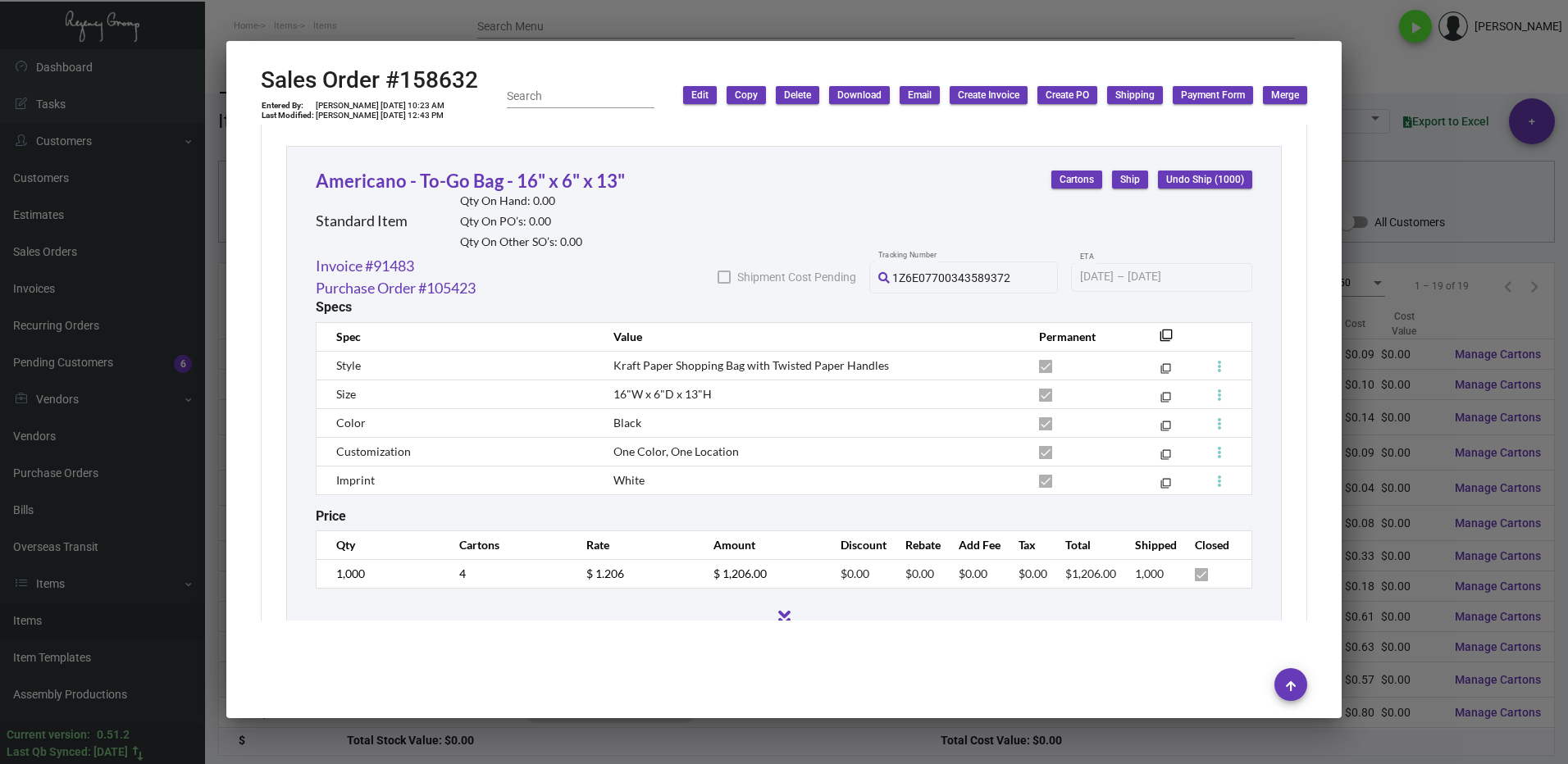
scroll to position [1379, 0]
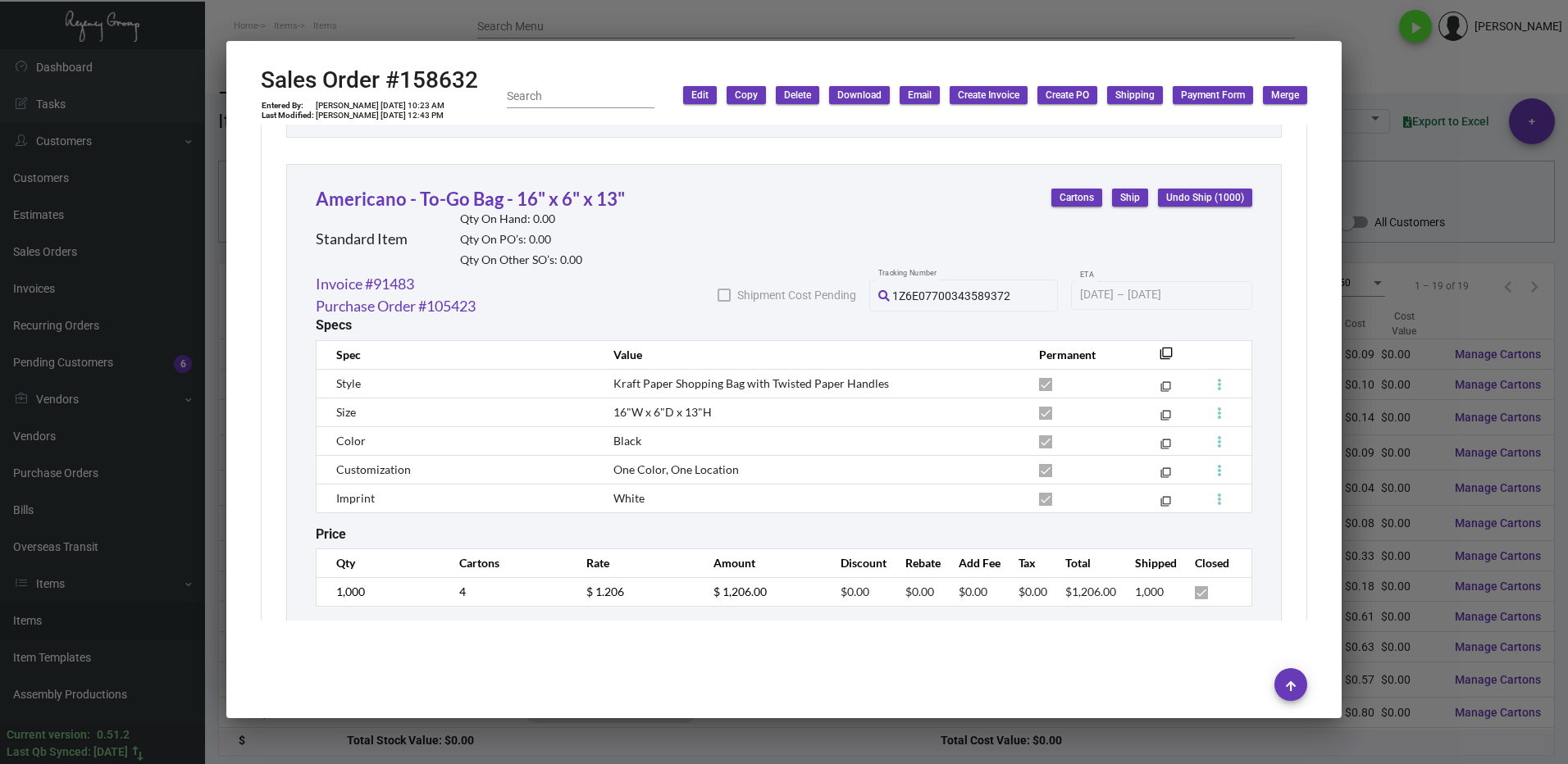
click at [1393, 178] on div at bounding box center [784, 382] width 1568 height 764
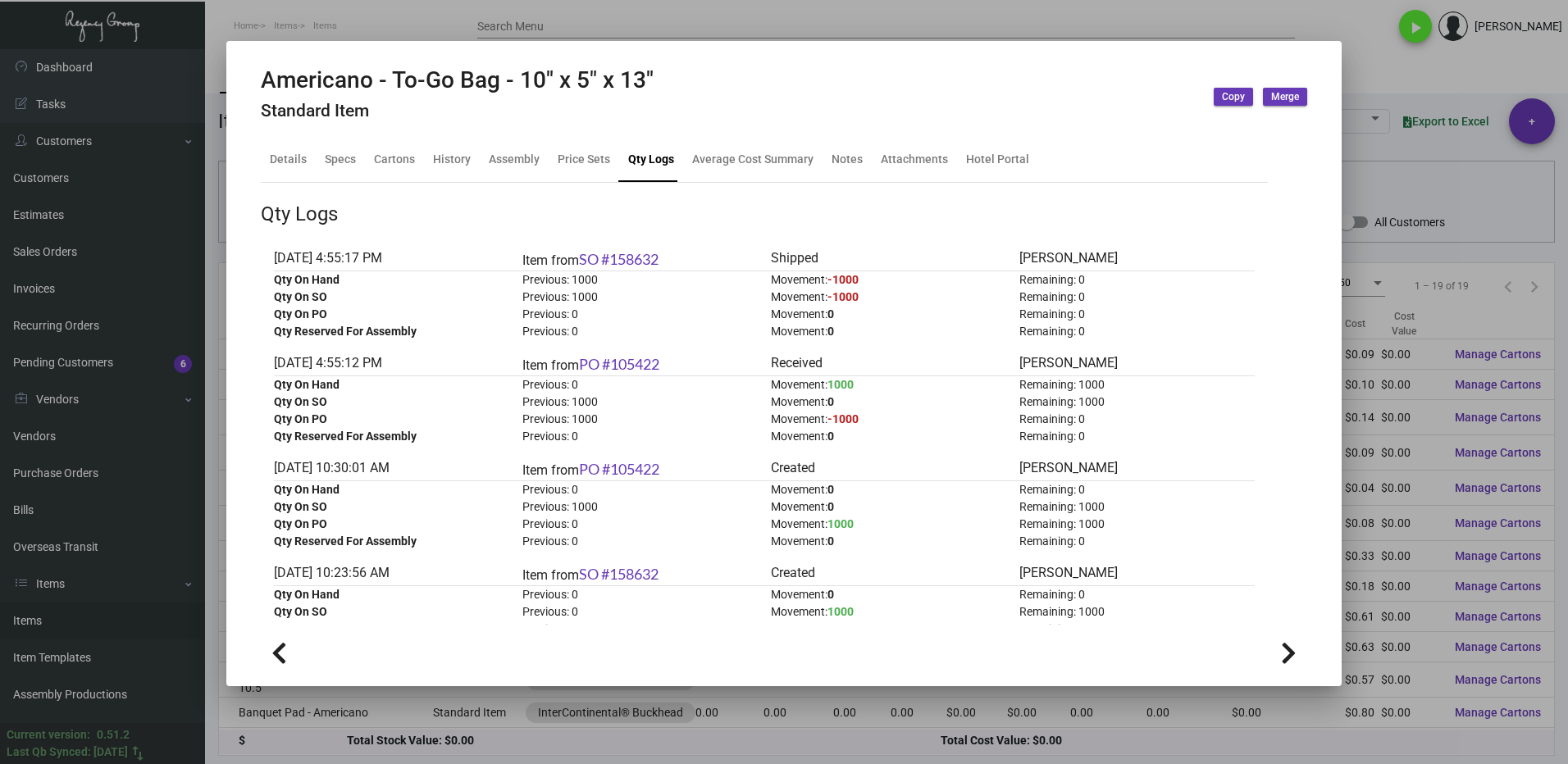
click at [1418, 69] on div at bounding box center [784, 382] width 1568 height 764
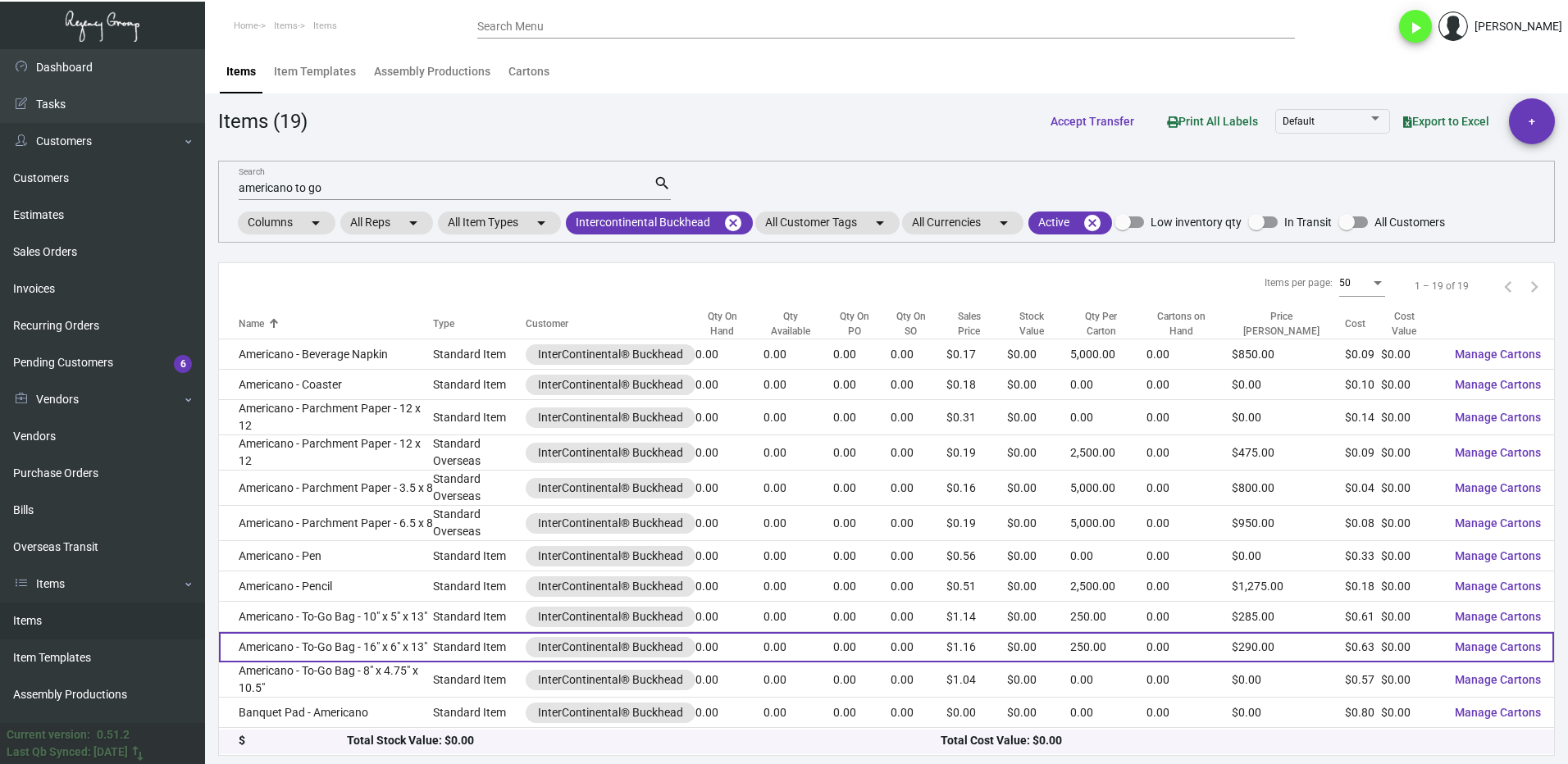
click at [368, 646] on td "Americano - To-Go Bag - 16" x 6" x 13"" at bounding box center [325, 647] width 214 height 31
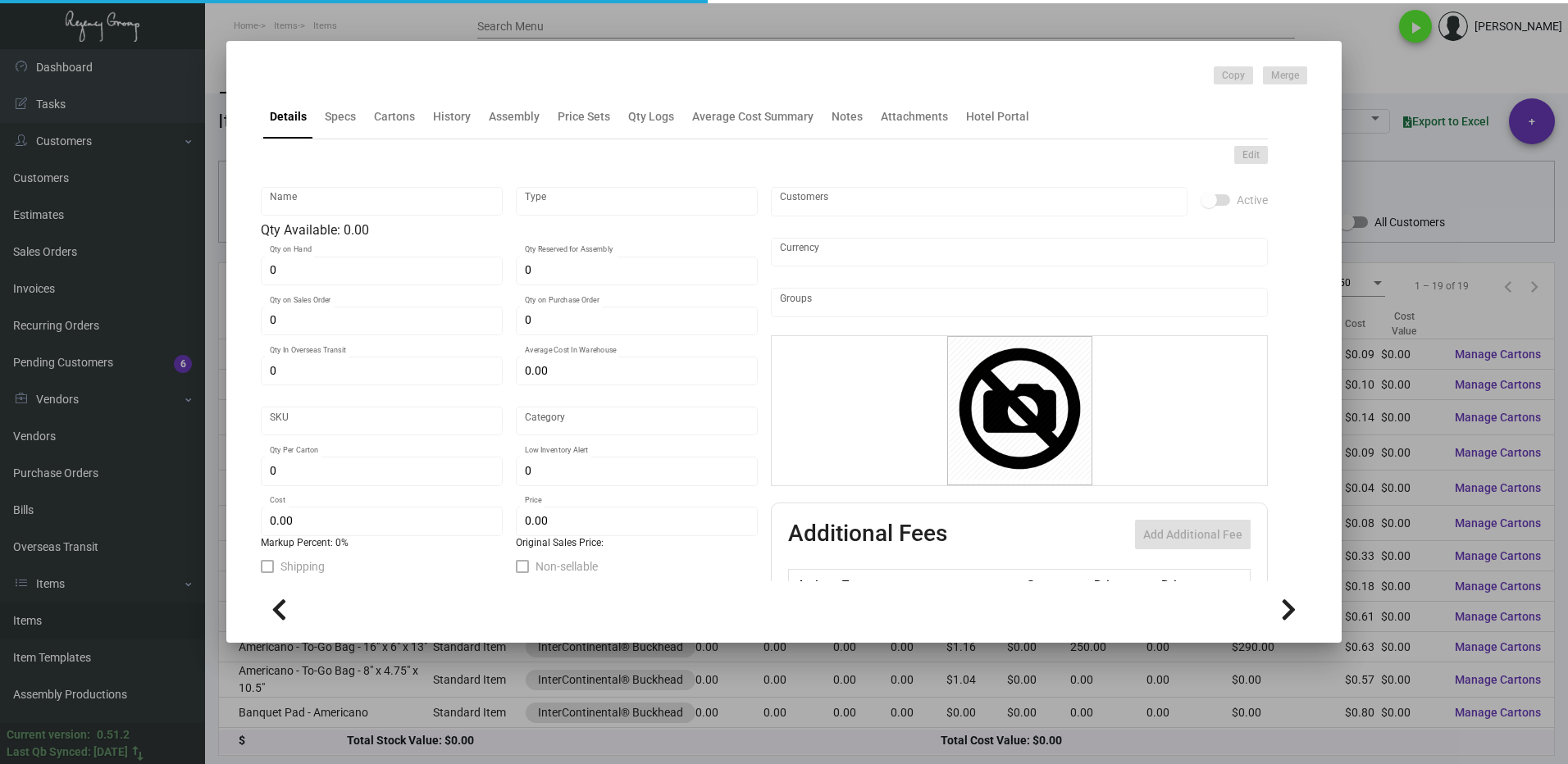
type input "Americano - To-Go Bag - 16" x 6" x 13""
type input "Standard Item"
type input "$ 0.63"
type input "Standard"
type input "250"
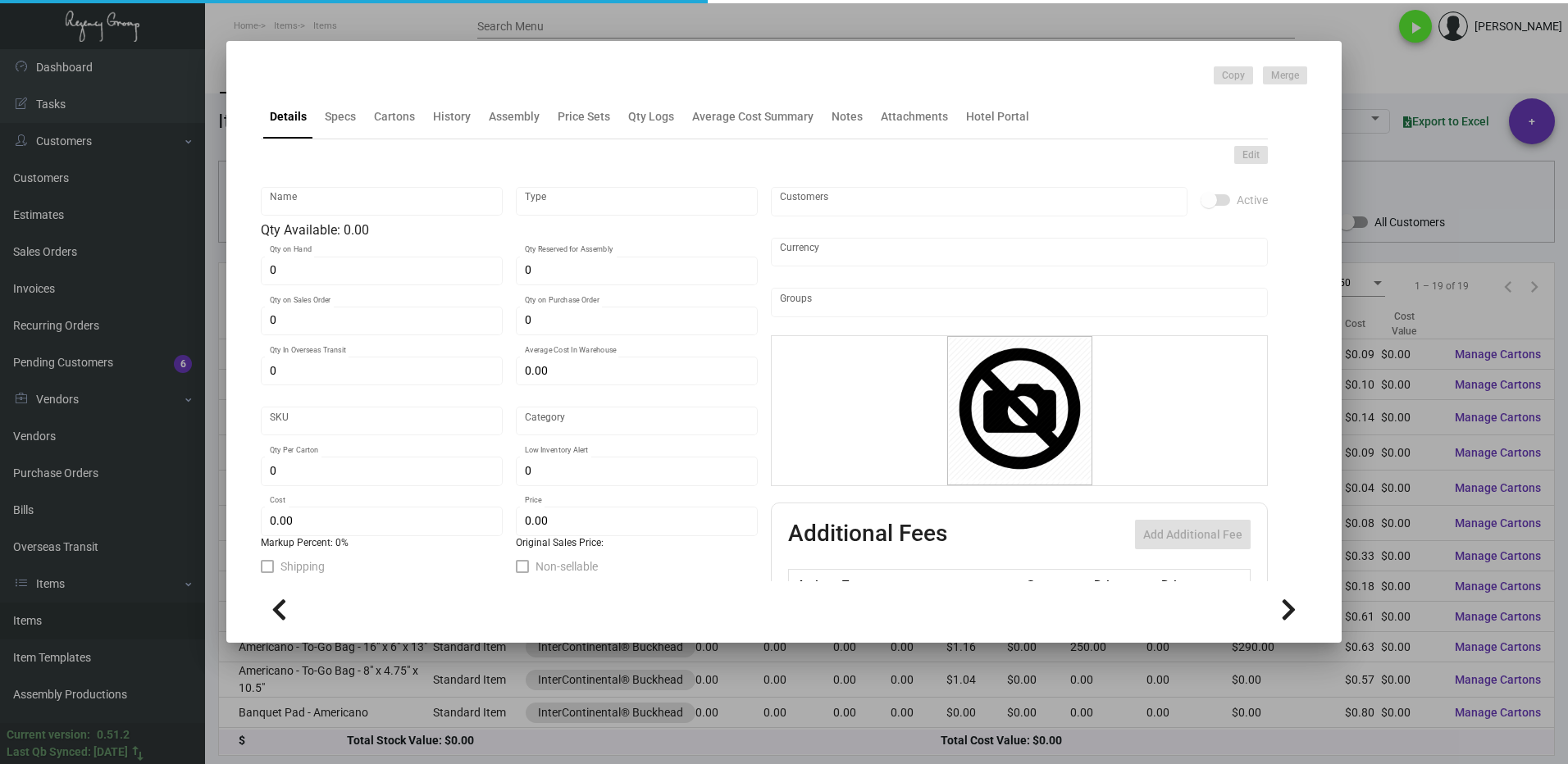
type input "$ 0.63"
type input "$ 1.16"
checkbox input "true"
type input "United States Dollar $"
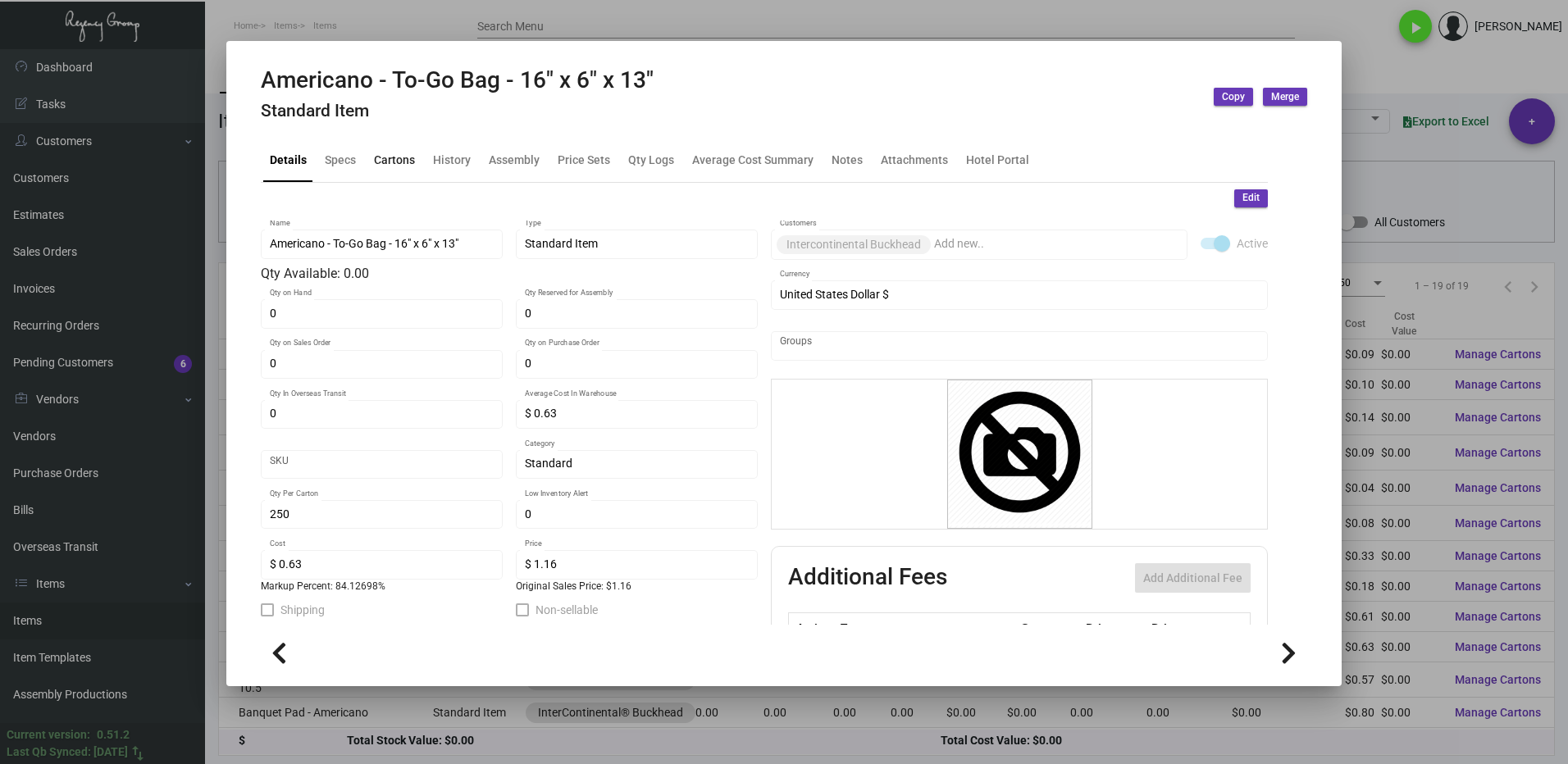
click at [382, 157] on div "Cartons" at bounding box center [395, 159] width 41 height 17
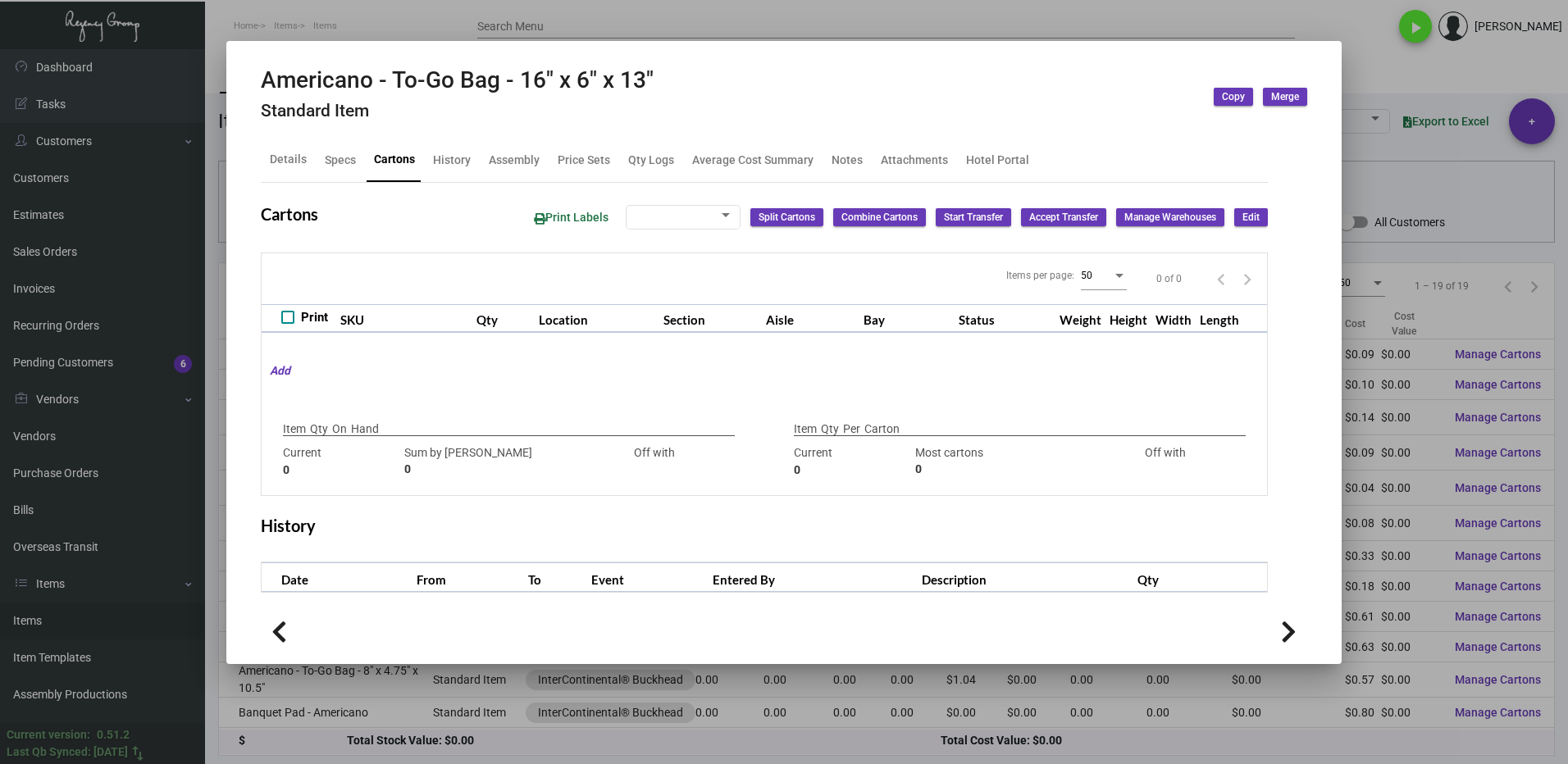
type input "0"
type input "250"
type input "0"
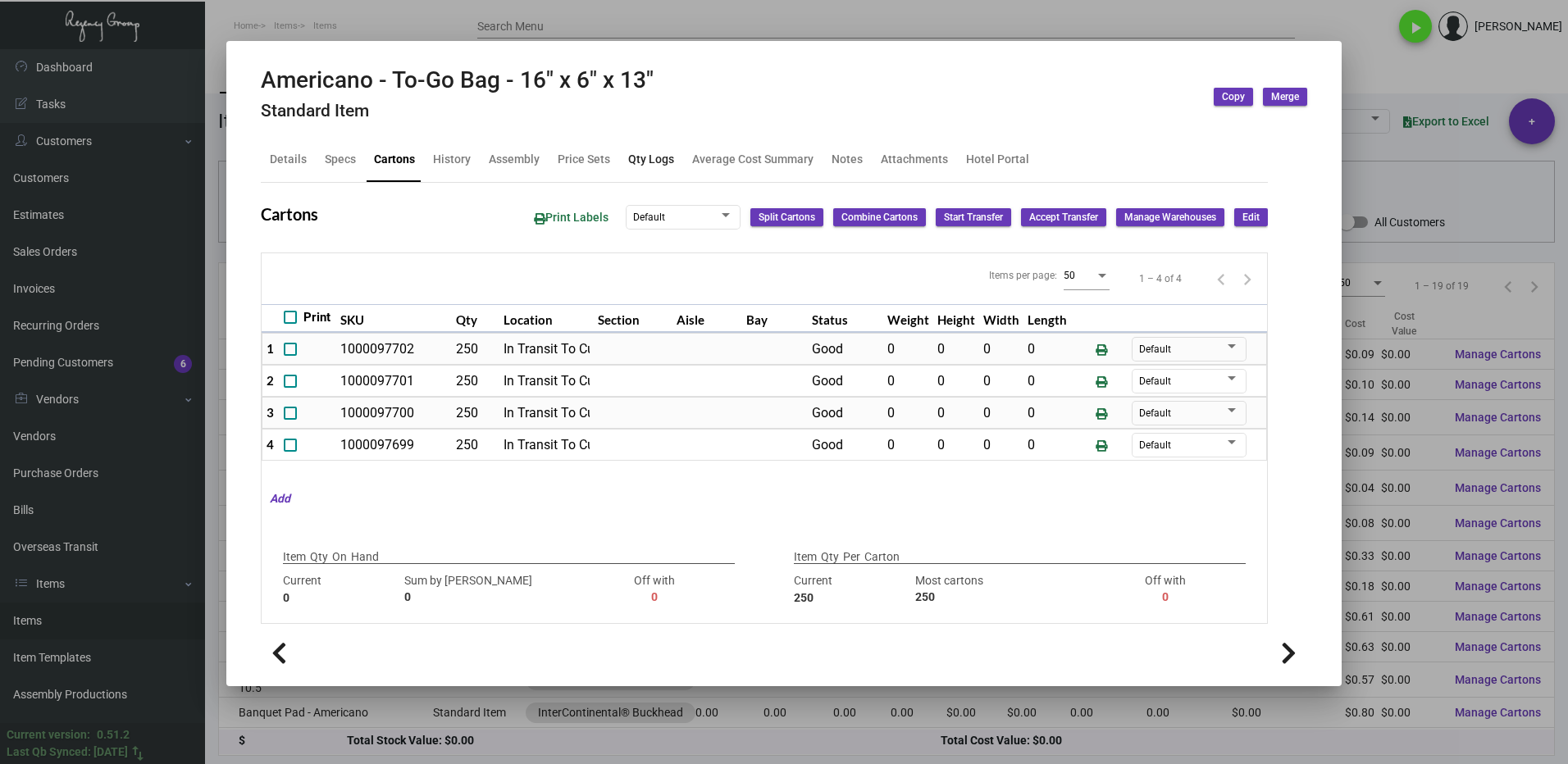
click at [645, 149] on div "Qty Logs" at bounding box center [650, 160] width 59 height 40
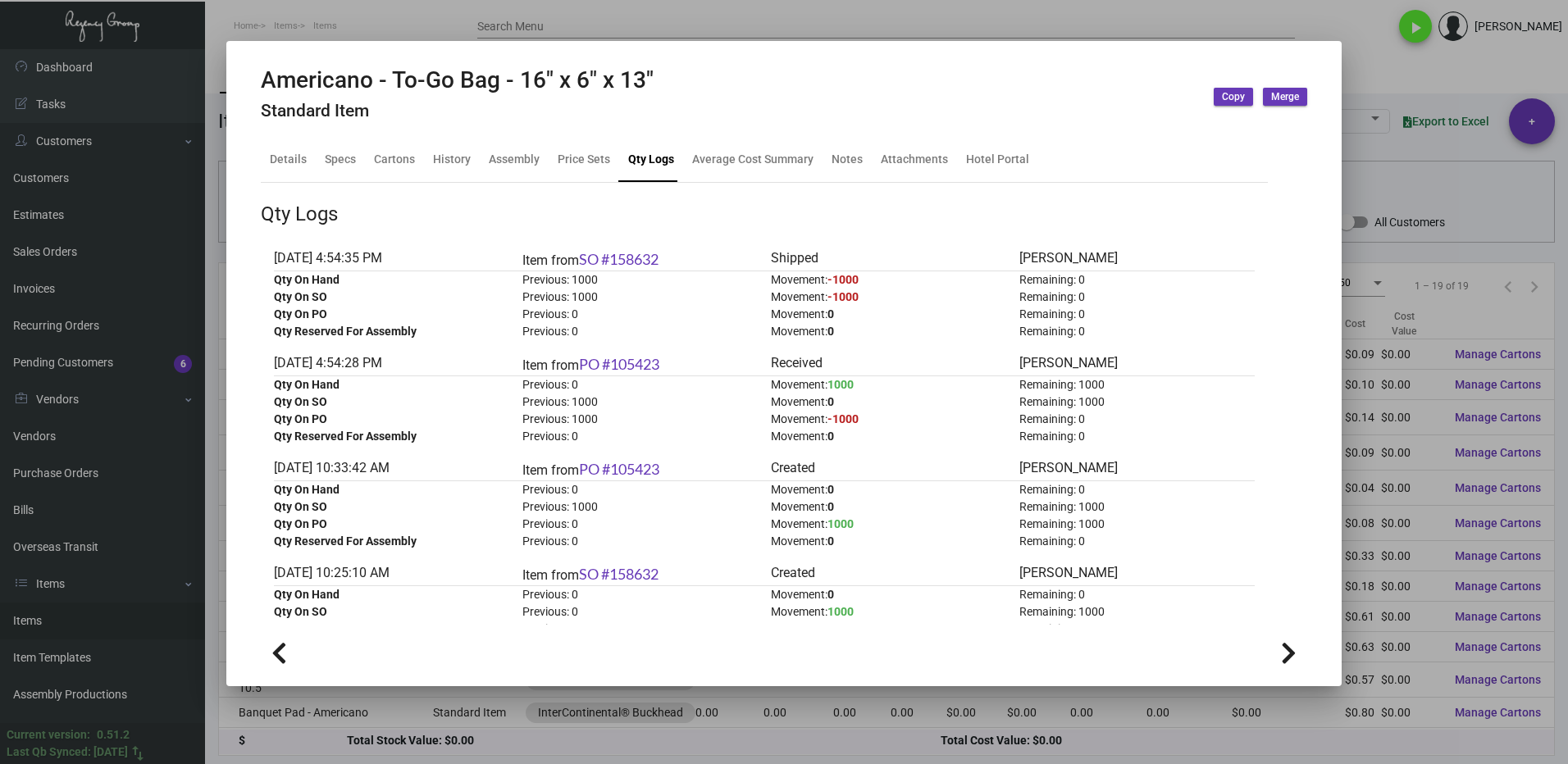
click at [1404, 150] on div at bounding box center [784, 382] width 1568 height 764
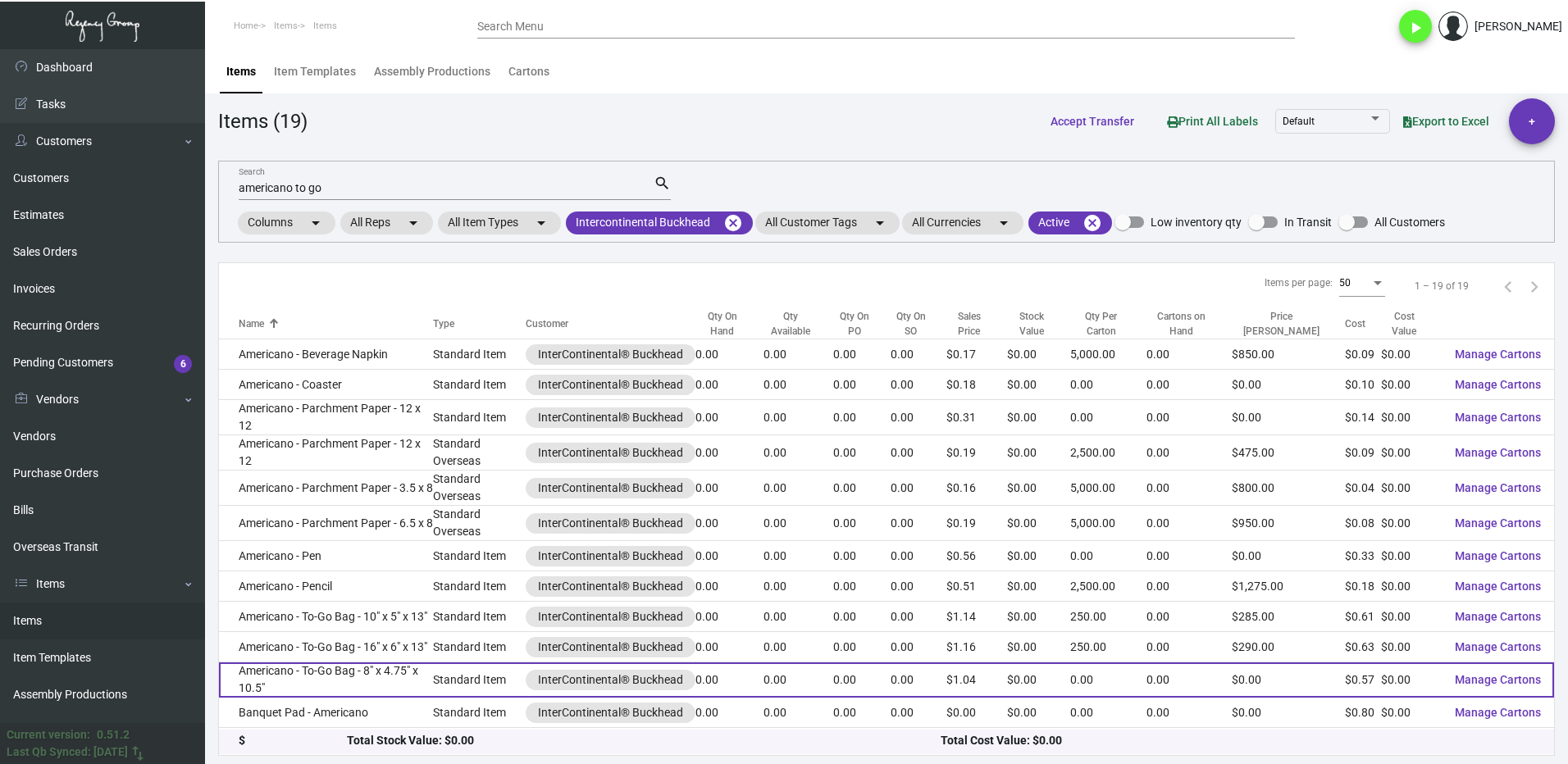
click at [380, 672] on td "Americano - To-Go Bag - 8" x 4.75" x 10.5"" at bounding box center [325, 680] width 214 height 36
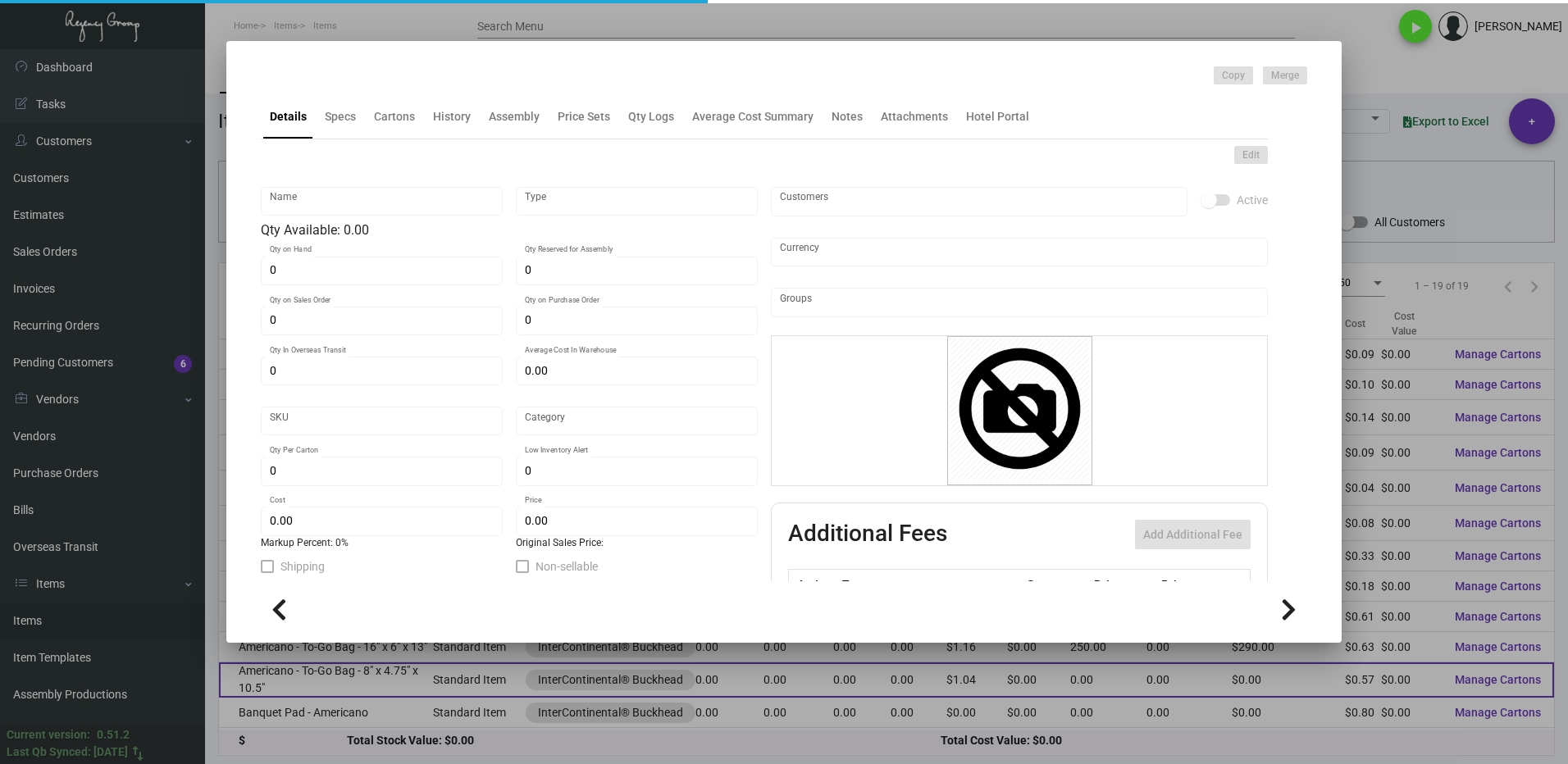
type input "Americano - To-Go Bag - 8" x 4.75" x 10.5""
type input "Standard Item"
type input "$ 0.00"
type input "Standard"
type input "$ 0.57"
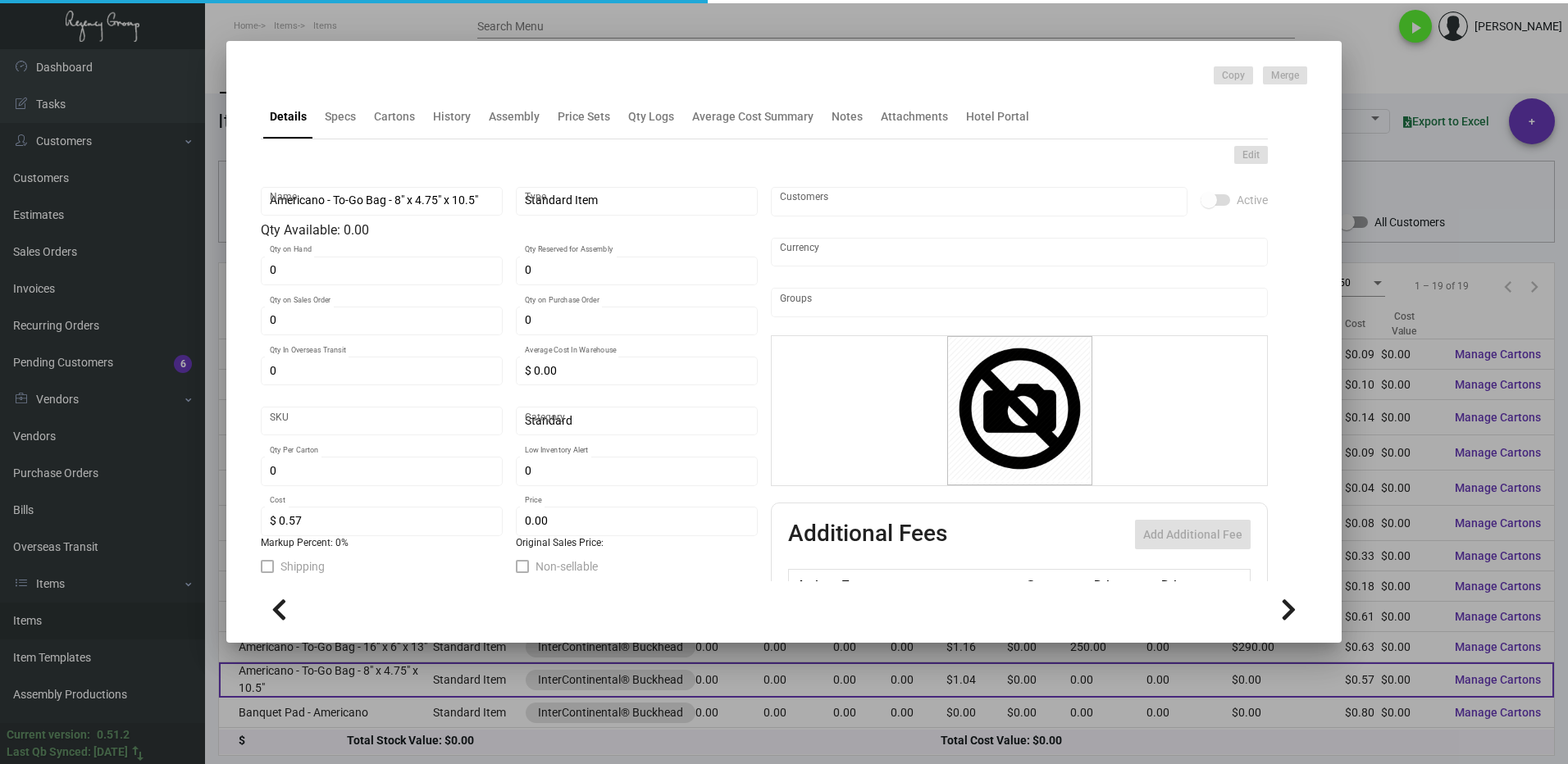
type input "$ 1.04"
checkbox input "true"
type input "United States Dollar $"
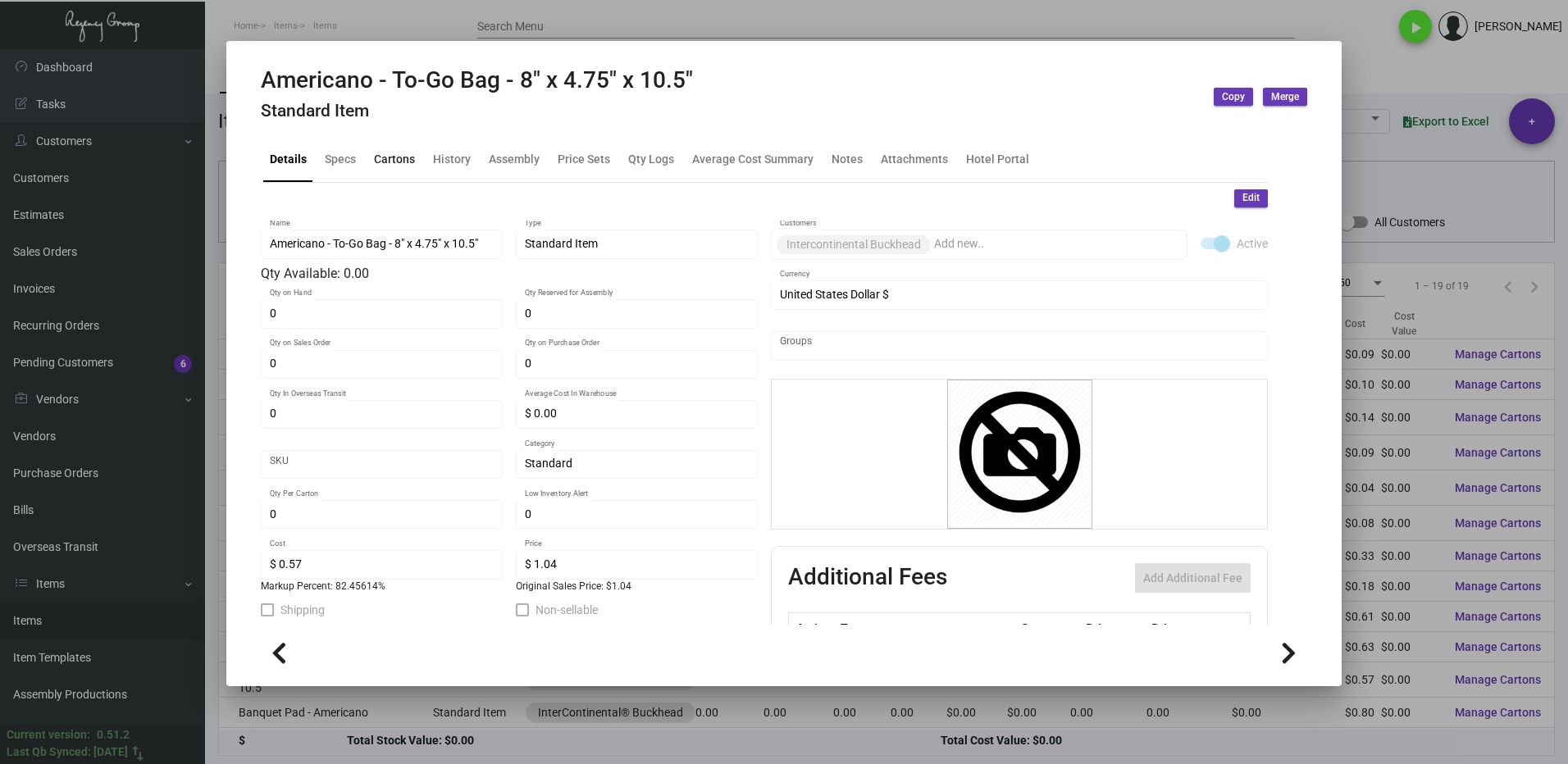
click at [404, 159] on div "Cartons" at bounding box center [395, 159] width 41 height 17
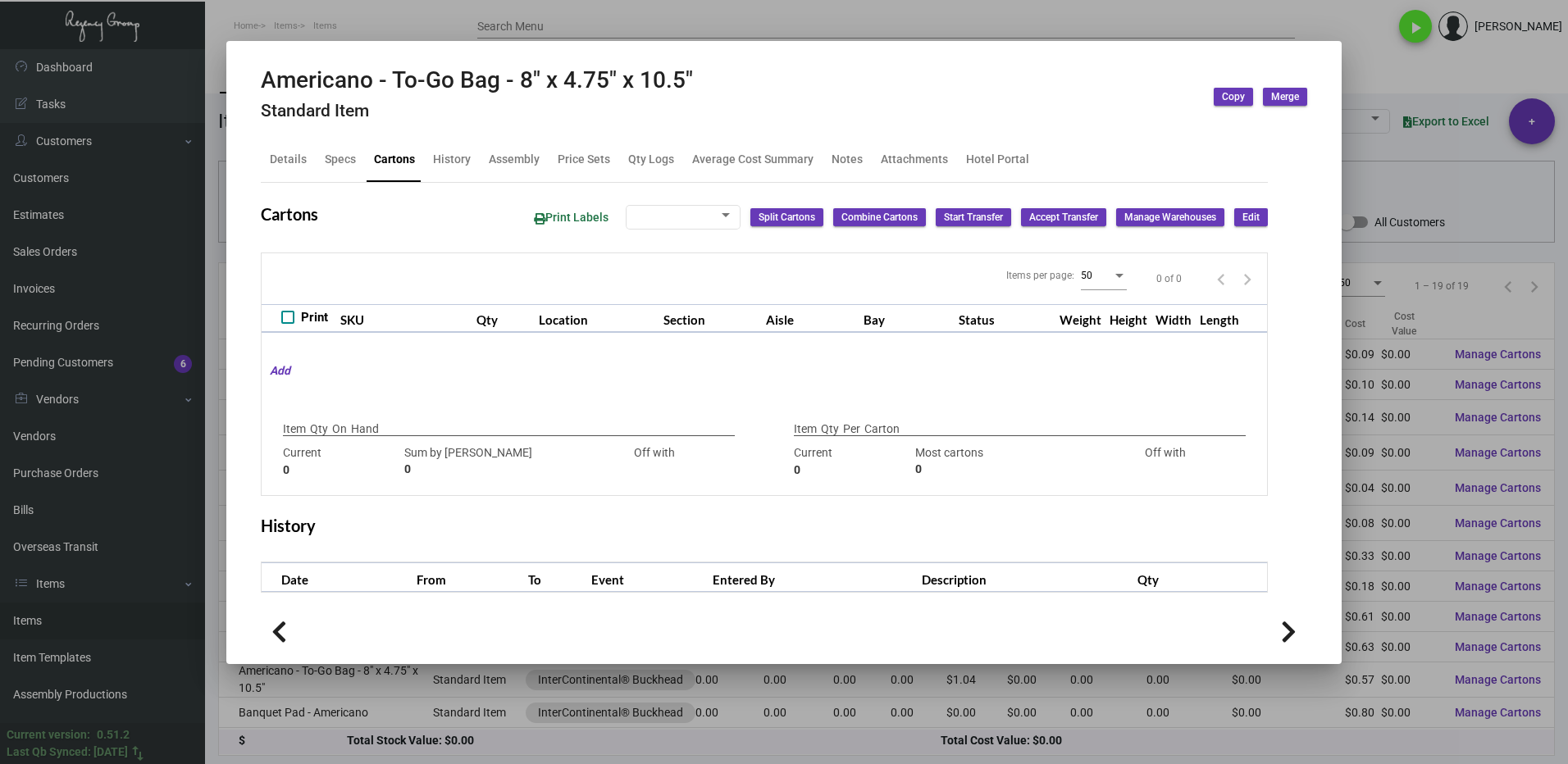
checkbox input "true"
type input "0"
click at [659, 149] on div "Qty Logs" at bounding box center [650, 160] width 59 height 40
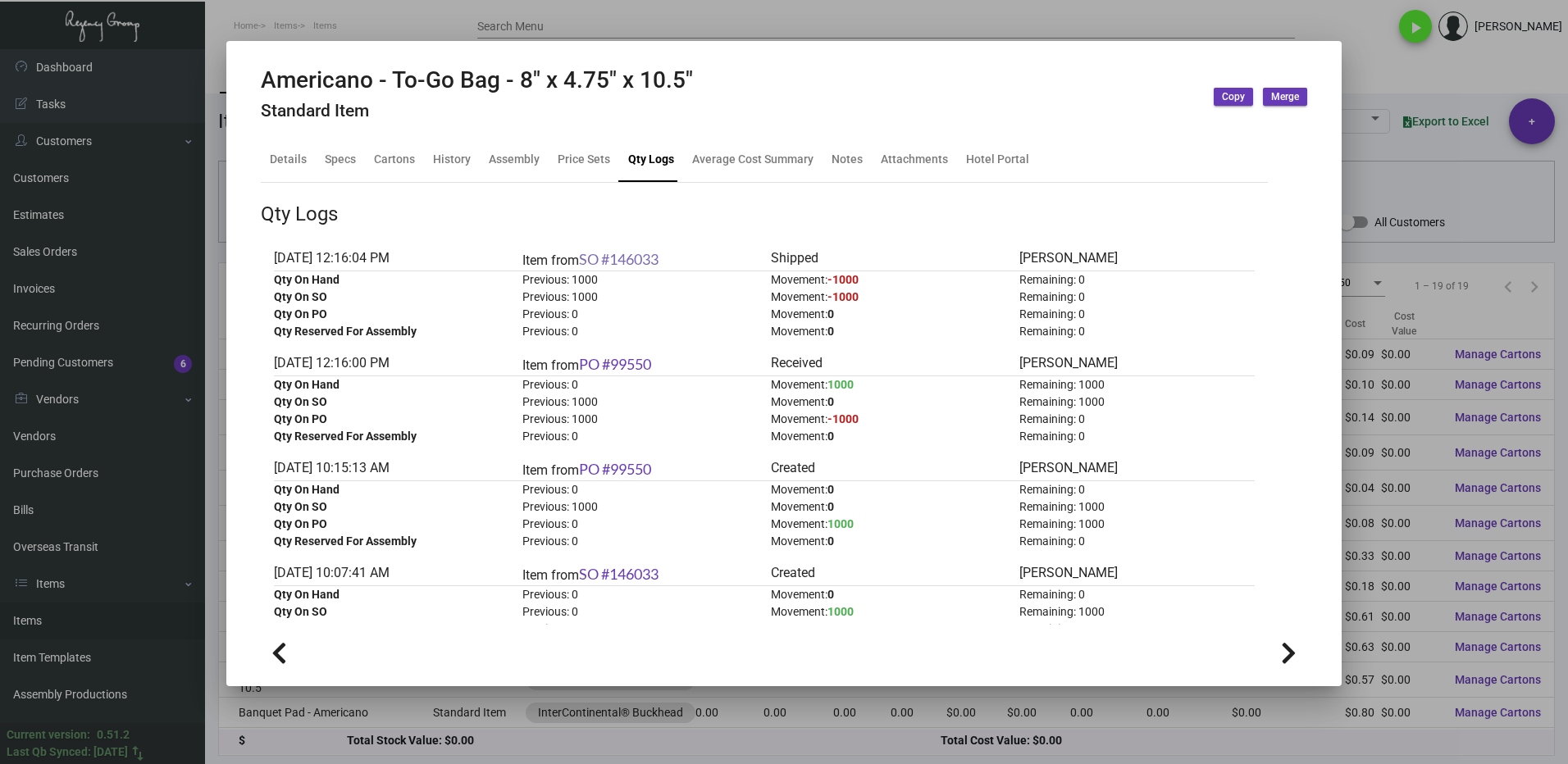
click at [634, 256] on link "SO #146033" at bounding box center [619, 259] width 79 height 18
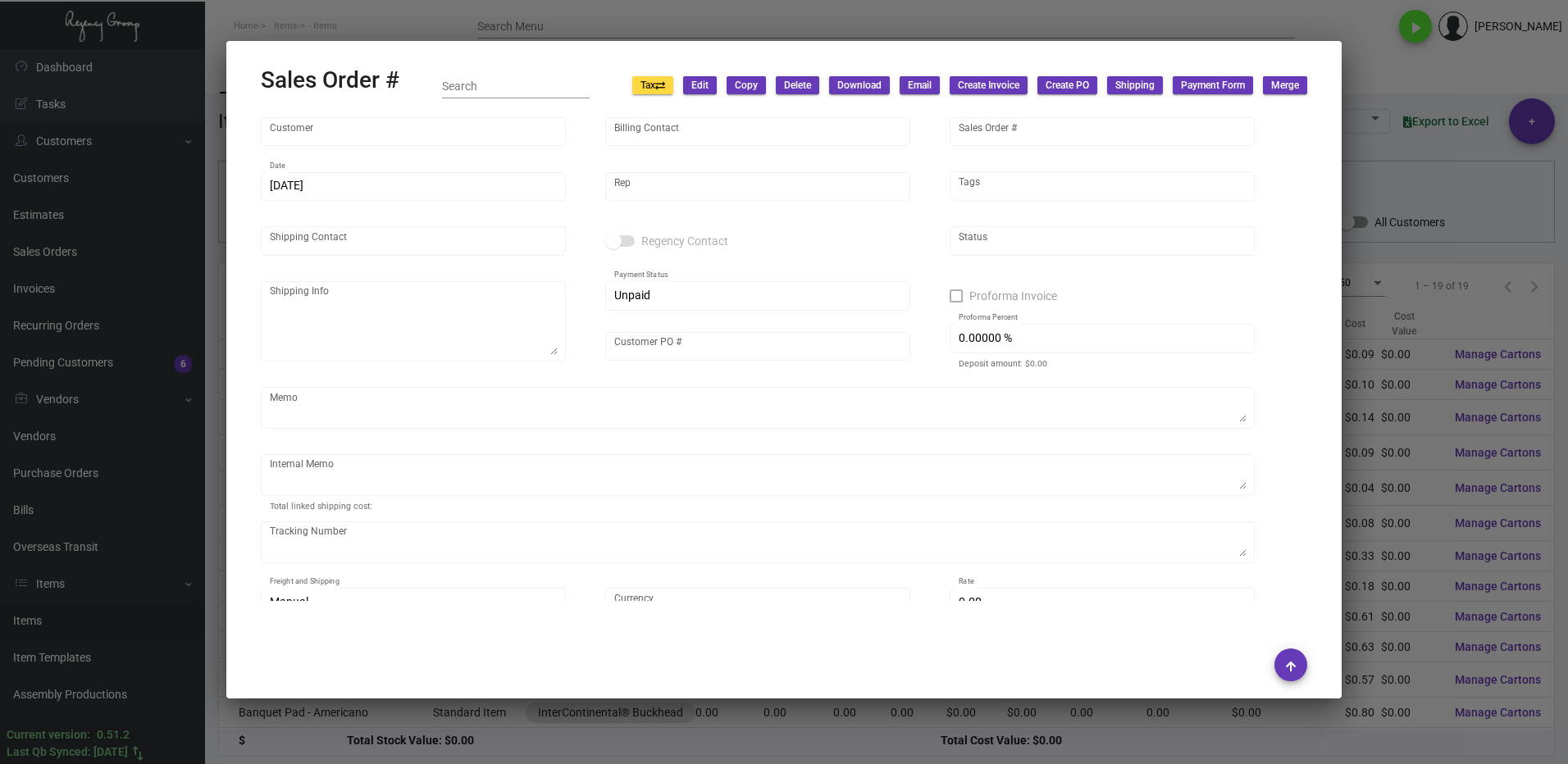
type input "Intercontinental Buckhead"
type input "[PERSON_NAME]"
type input "146033"
type input "[DATE]"
type input "[PERSON_NAME]"
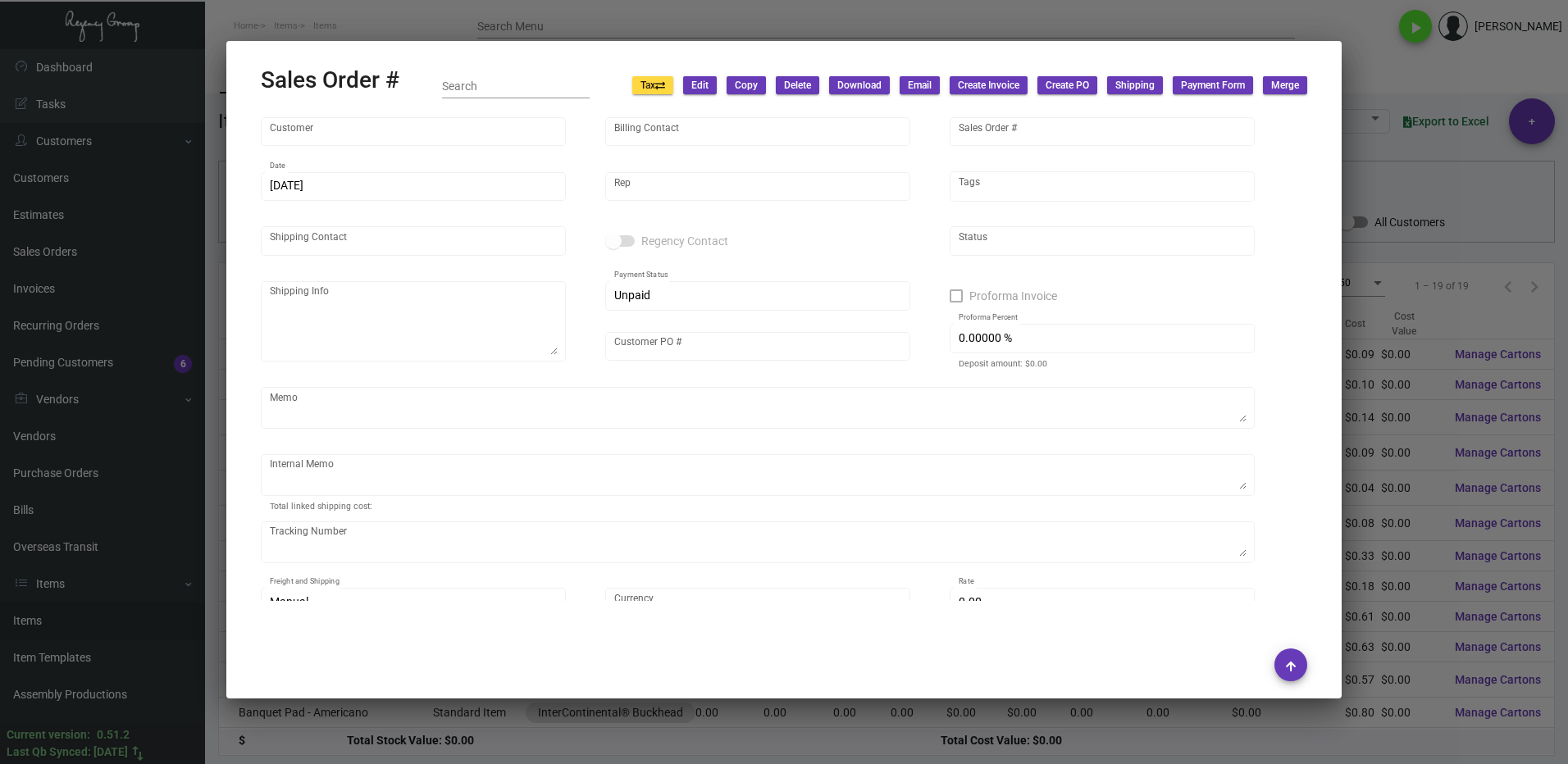
type input "[PERSON_NAME]"
type textarea "[PERSON_NAME] InterContinental Buckhead [STREET_ADDRESS]"
type input "[PERSON_NAME]"
type input "United States Dollar $"
type input "8.50000 %"
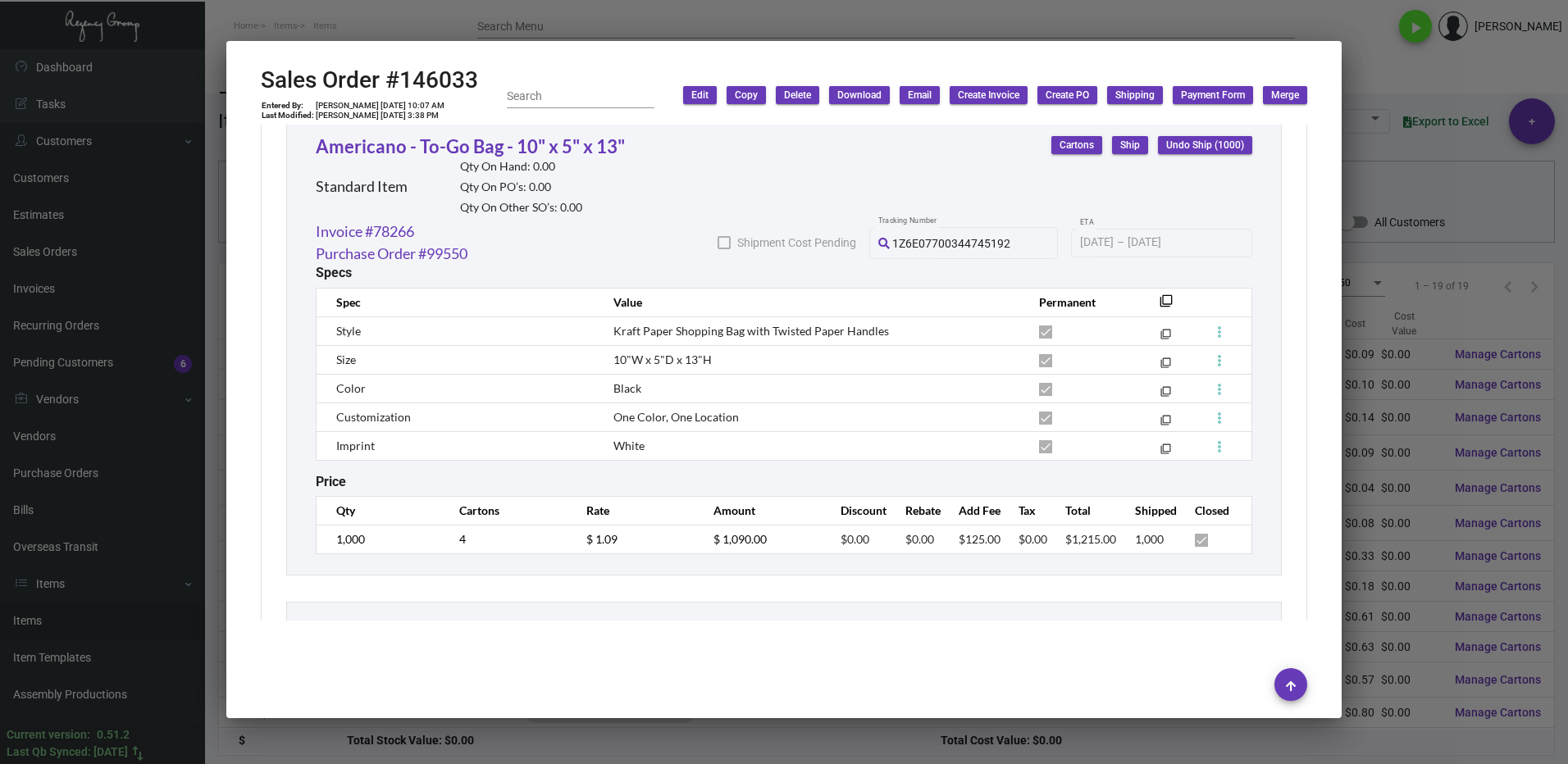
scroll to position [1103, 0]
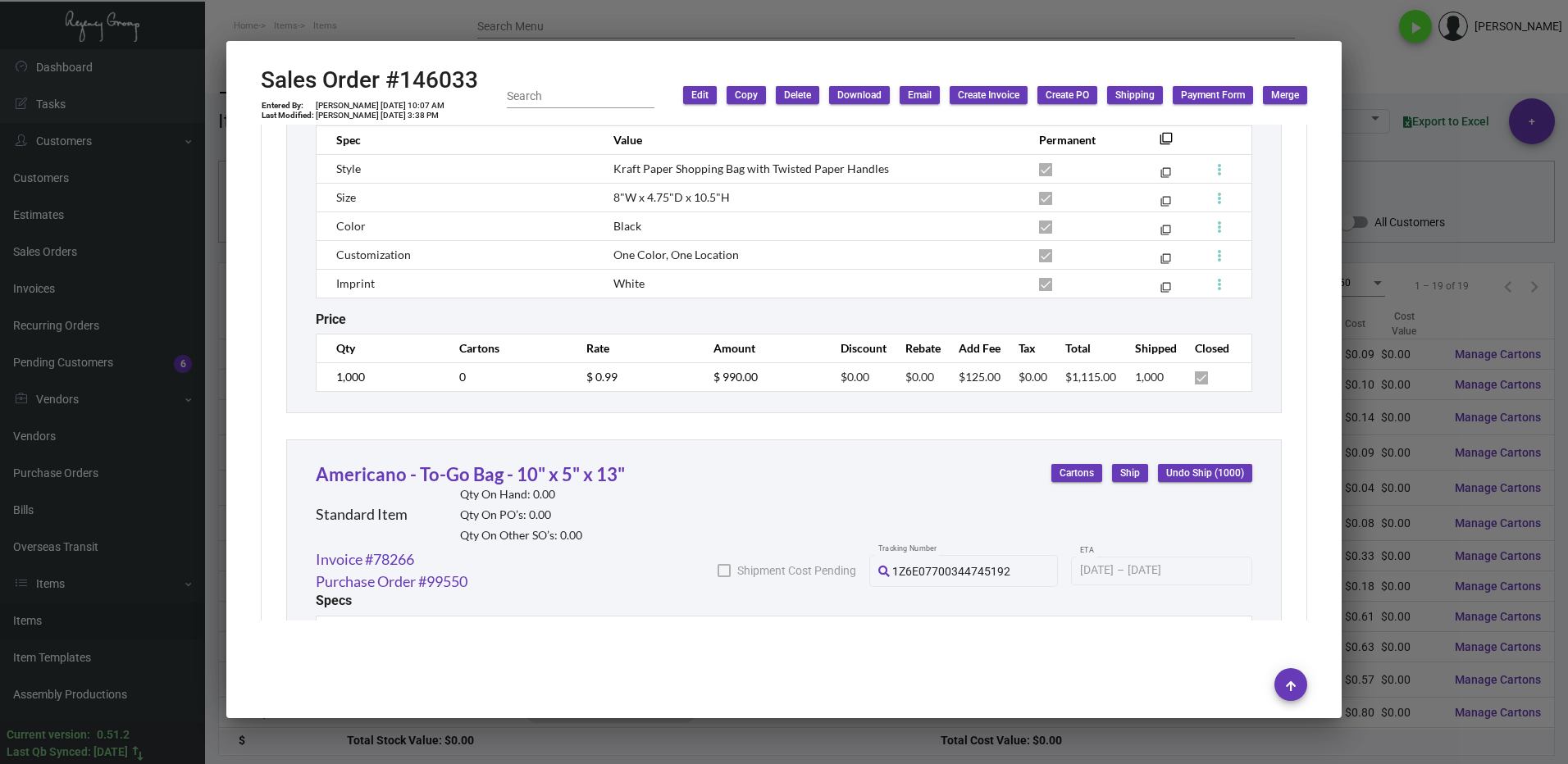
click at [1363, 83] on div at bounding box center [784, 382] width 1568 height 764
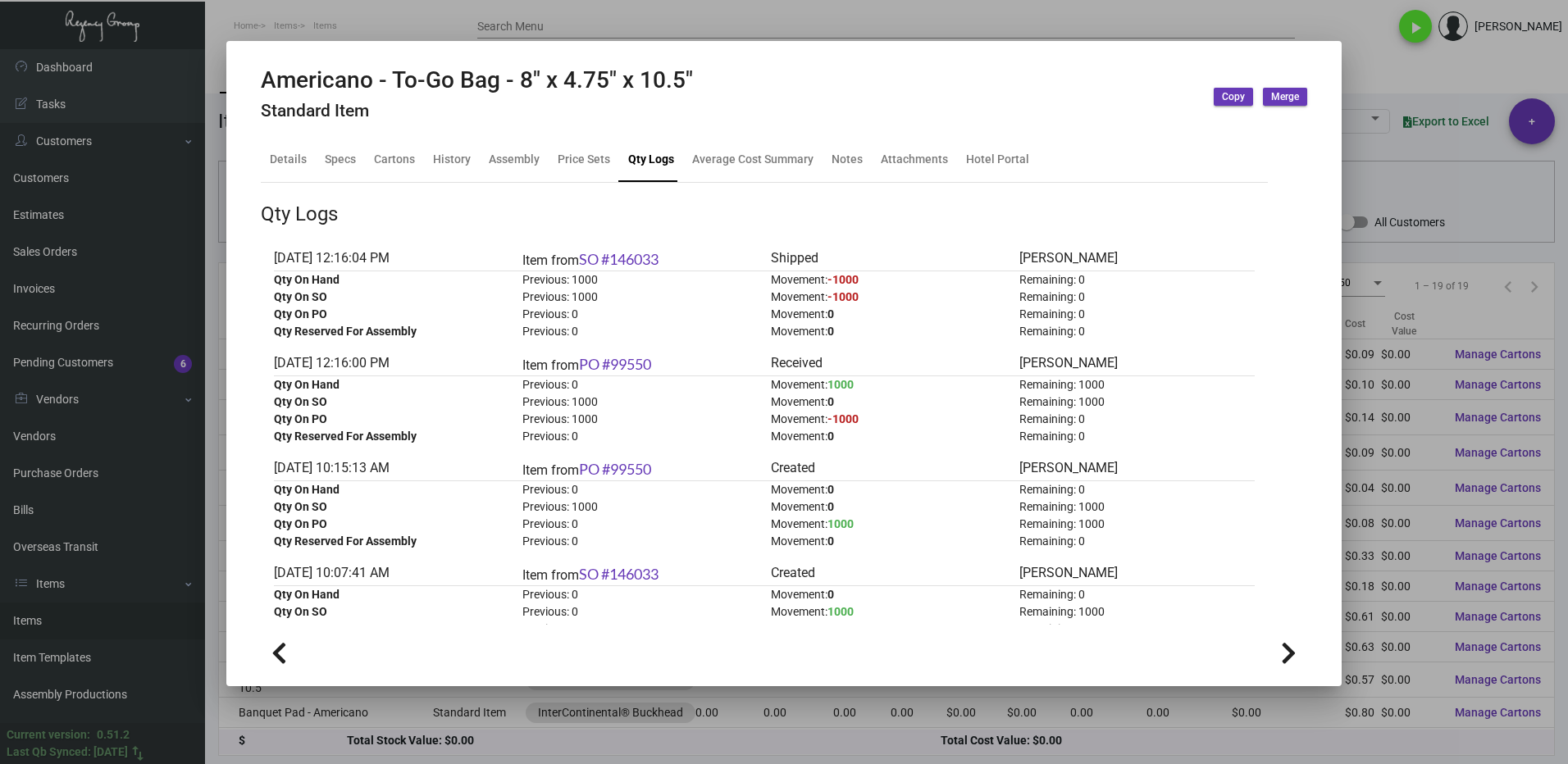
click at [1357, 78] on div at bounding box center [784, 382] width 1568 height 764
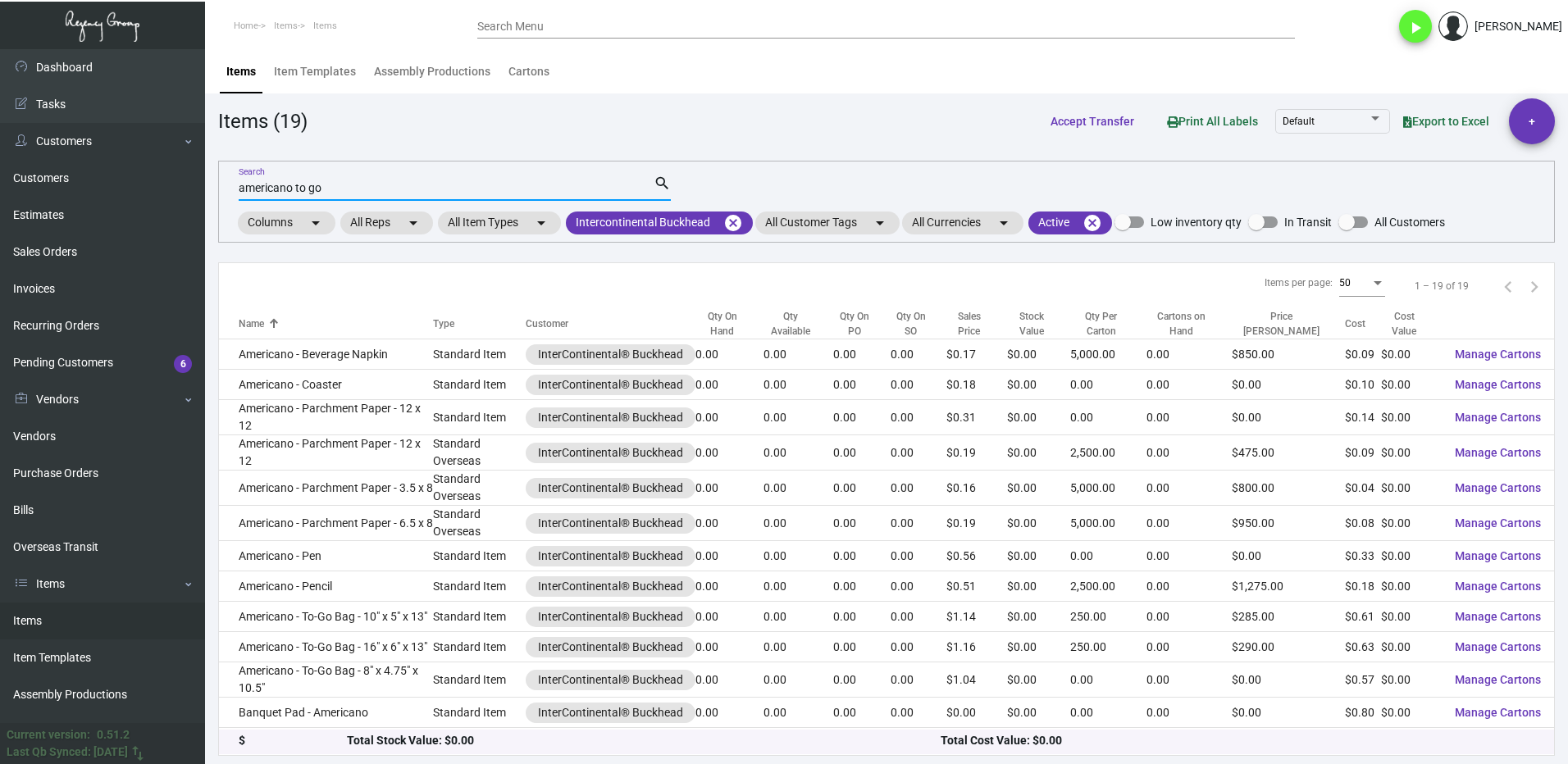
click at [296, 188] on input "americano to go" at bounding box center [446, 188] width 415 height 13
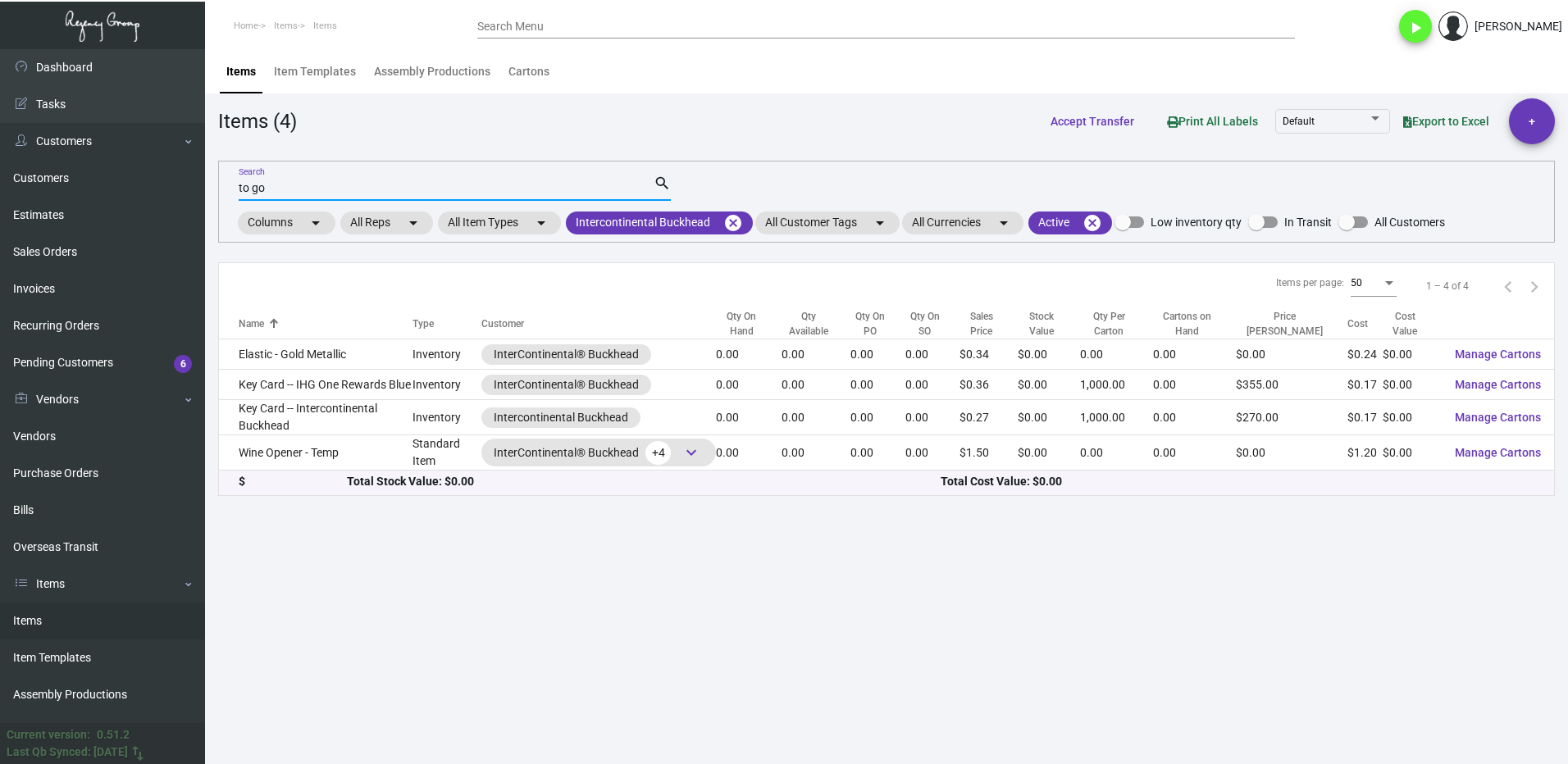
click at [326, 192] on input "to go" at bounding box center [446, 188] width 415 height 13
click at [738, 219] on mat-icon "cancel" at bounding box center [733, 223] width 20 height 20
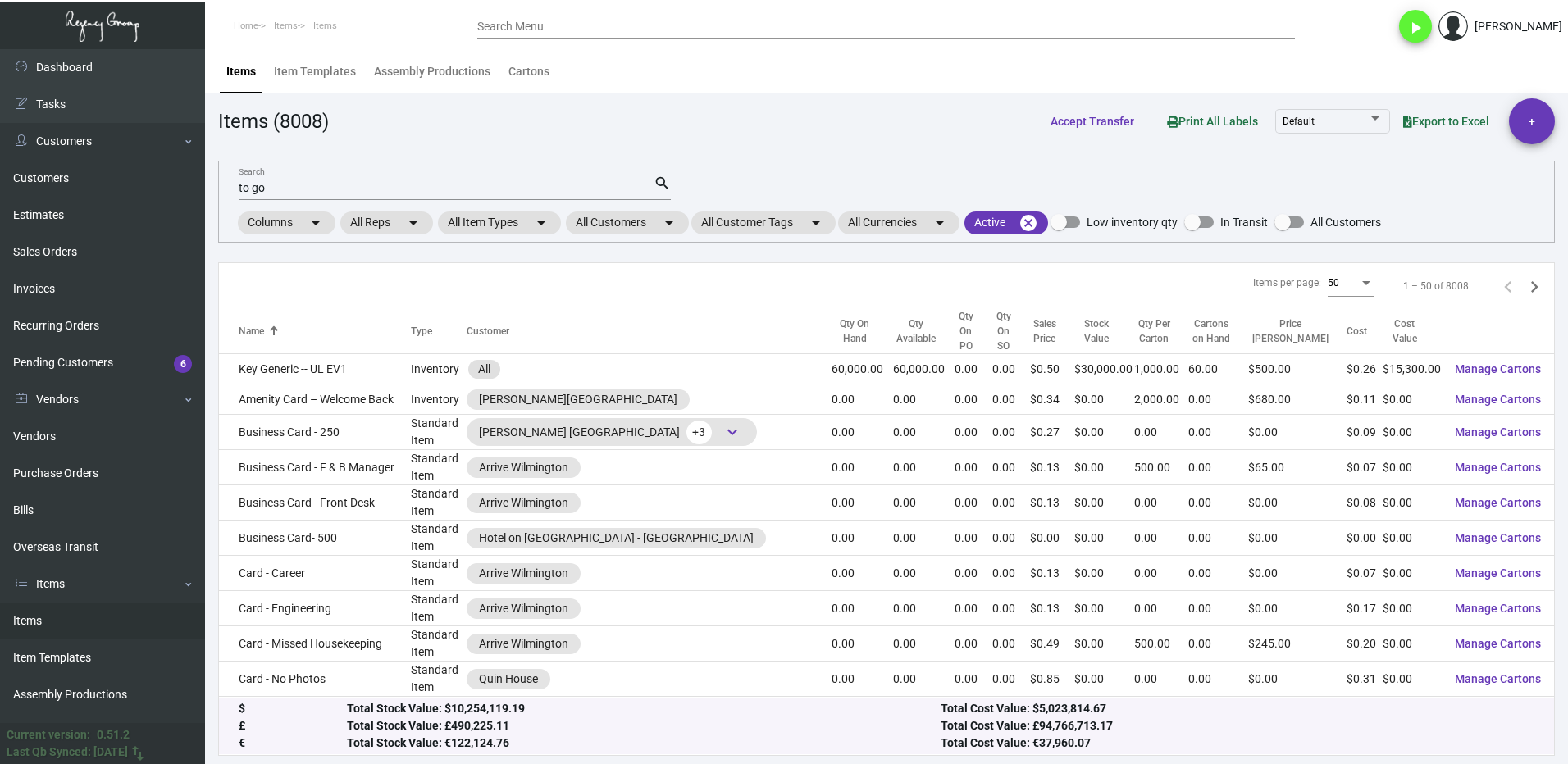
click at [303, 187] on input "to go" at bounding box center [446, 188] width 415 height 13
type input "t"
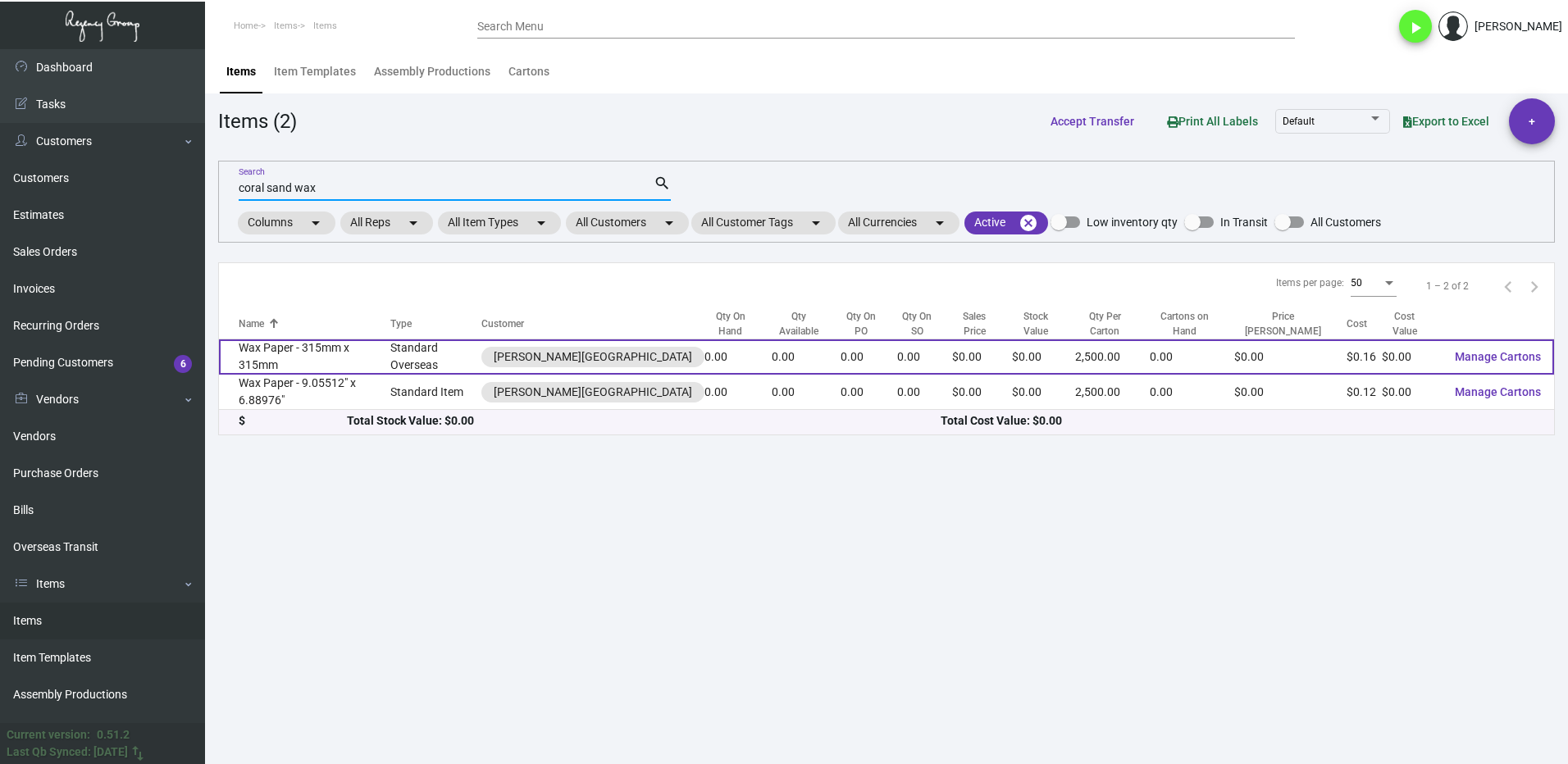
type input "coral sand wax"
click at [311, 357] on td "Wax Paper - 315mm x 315mm" at bounding box center [304, 357] width 171 height 36
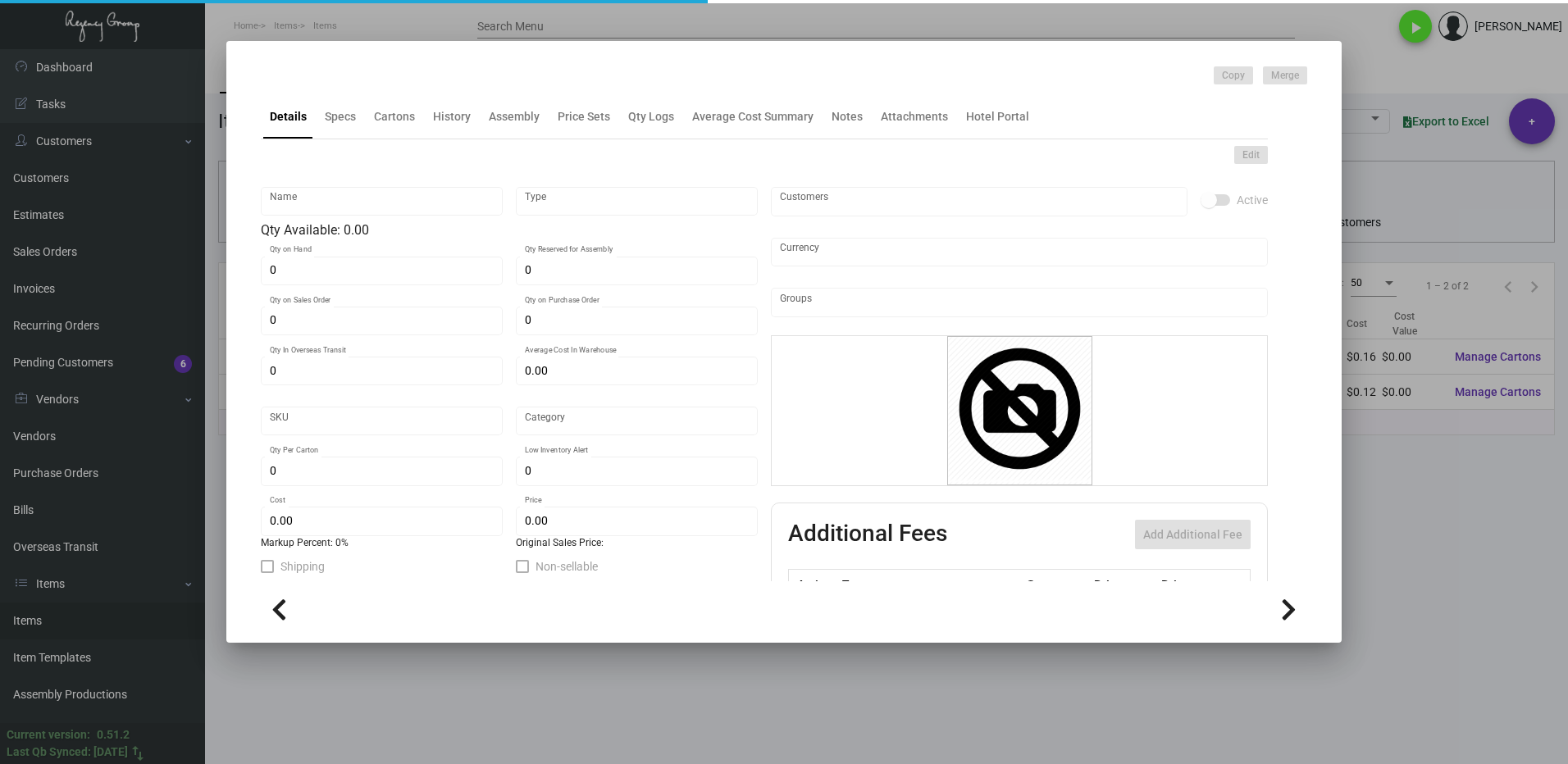
type input "Wax Paper - 315mm x 315mm"
type input "Standard Overseas"
type input "$ 0.16"
type input "Overseas"
type input "2,500"
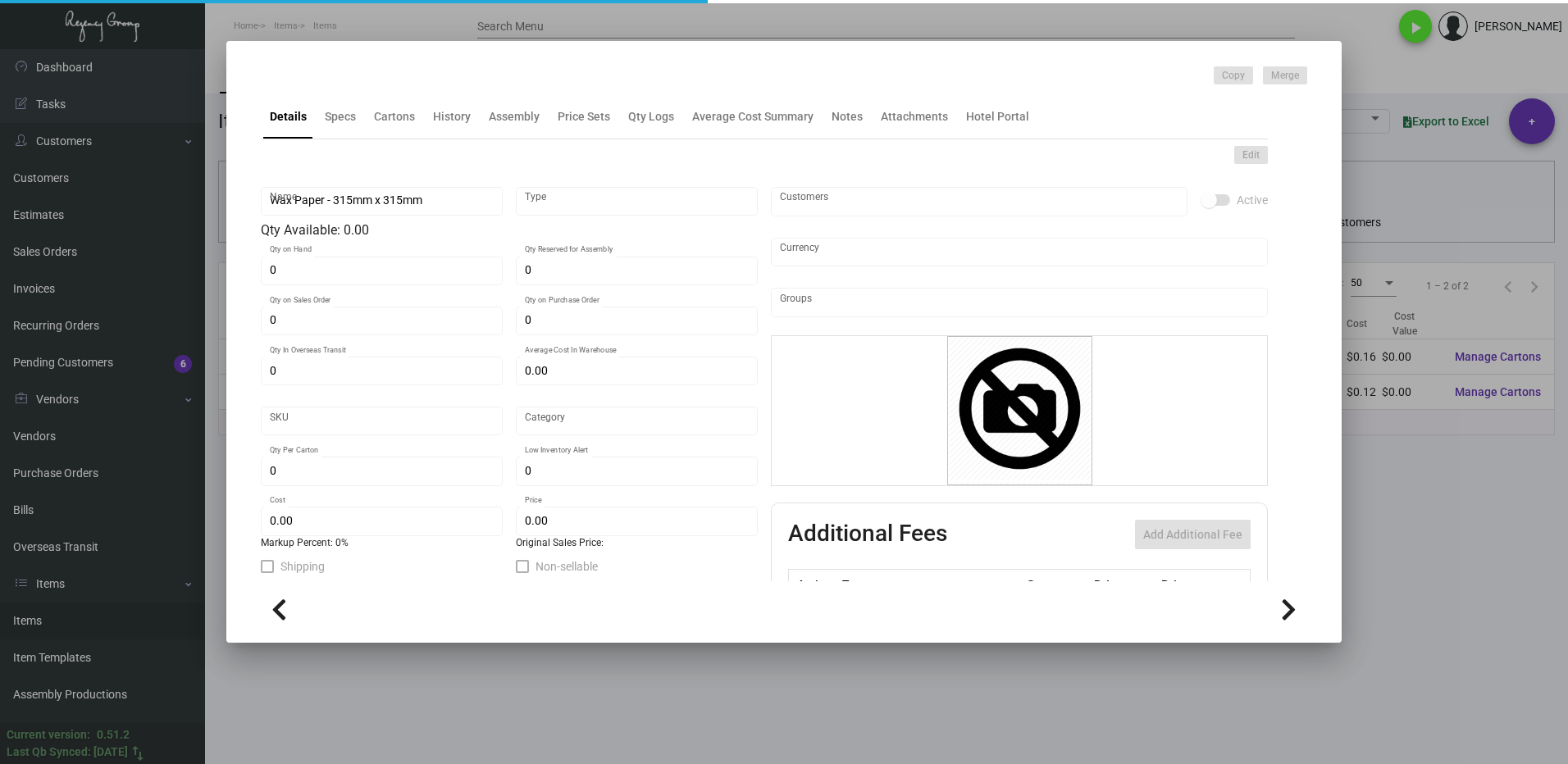
type input "$ 0.16"
type input "$ 0.00"
checkbox input "true"
type input "United States Dollar $"
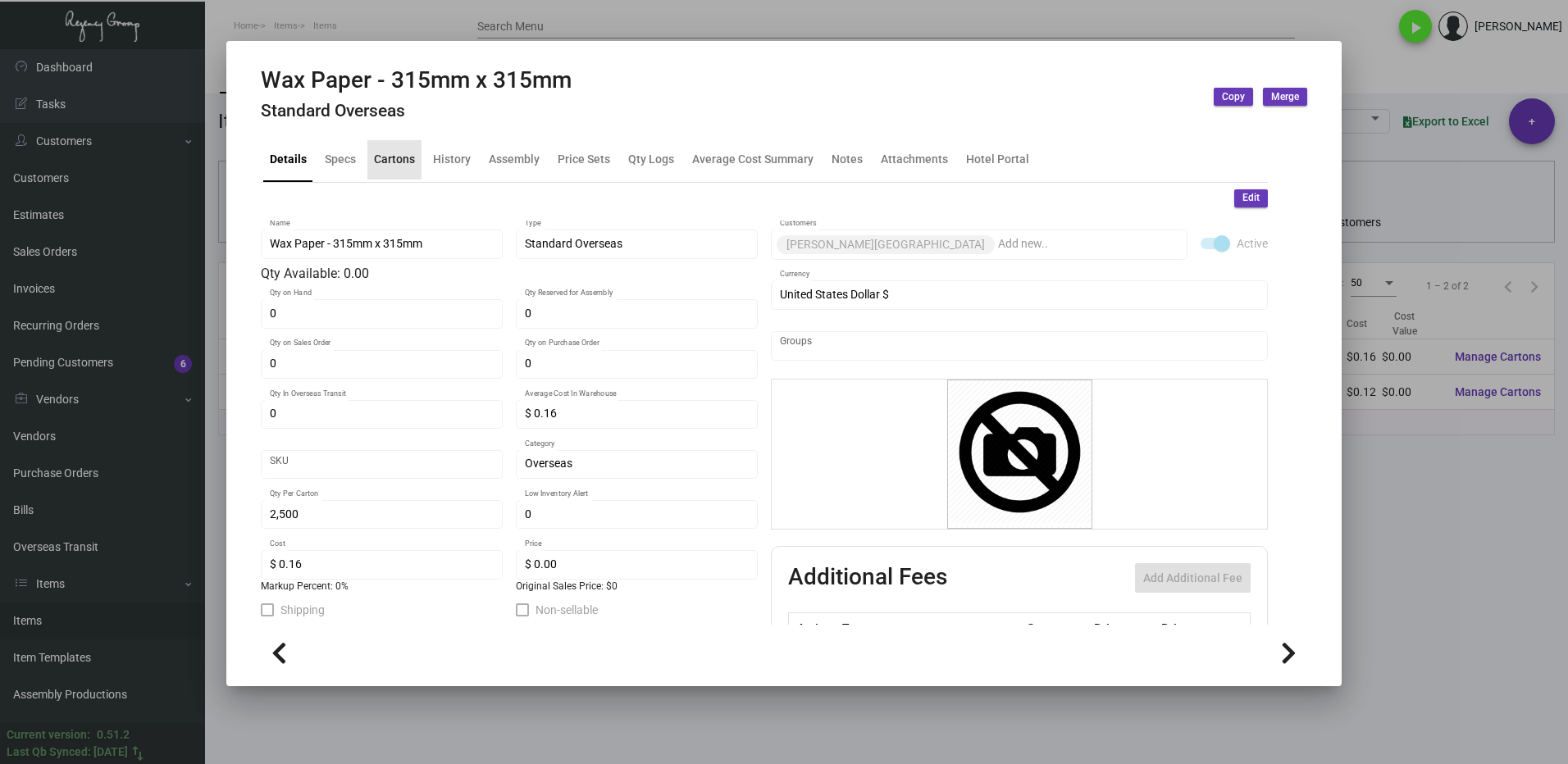
click at [397, 167] on div "Cartons" at bounding box center [395, 159] width 41 height 17
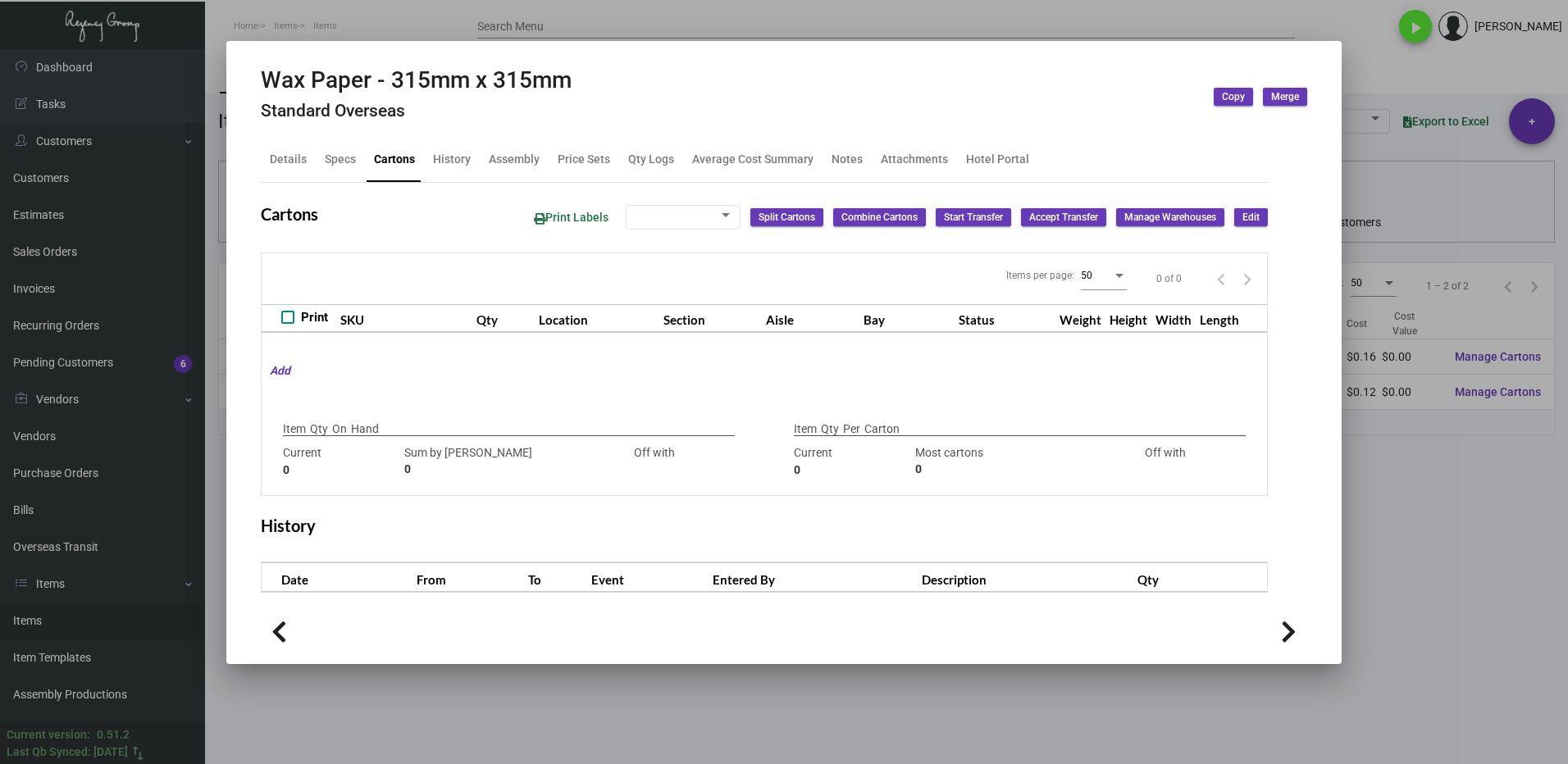
type input "3000"
type input "-3000"
type input "2,500"
type input "3000"
type input "-500"
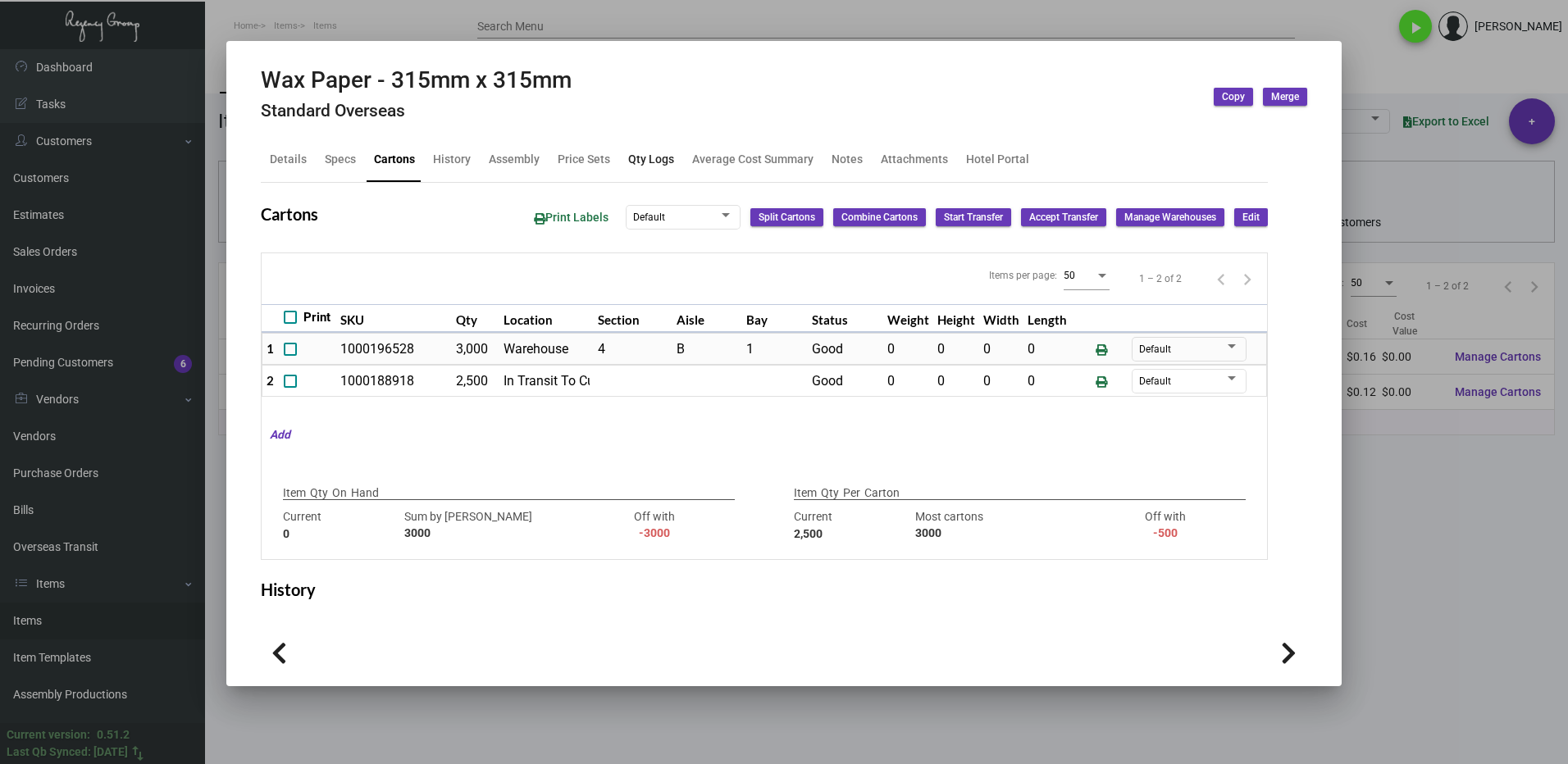
click at [644, 162] on div "Qty Logs" at bounding box center [651, 159] width 46 height 17
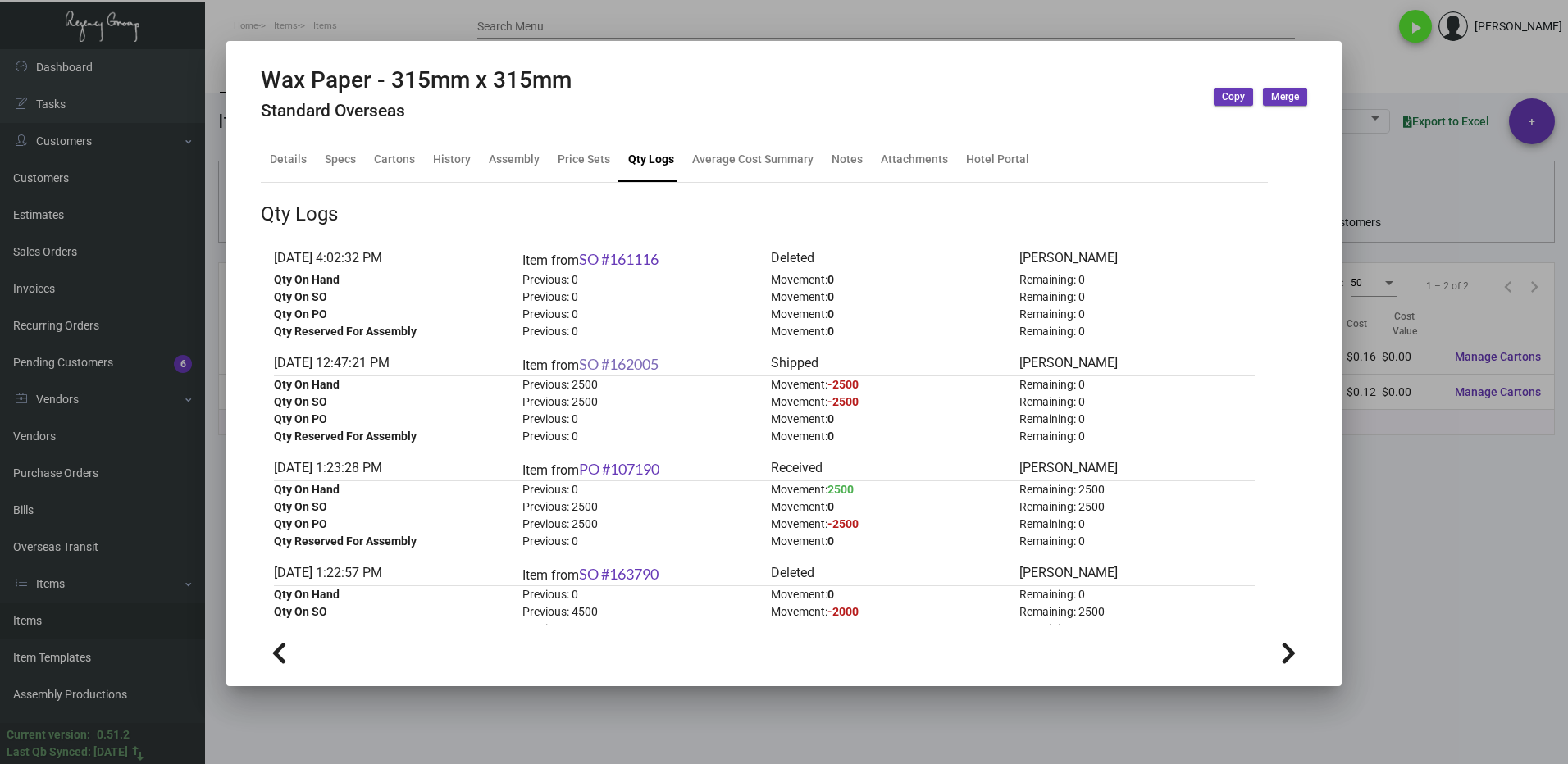
click at [635, 371] on link "SO #162005" at bounding box center [619, 364] width 79 height 18
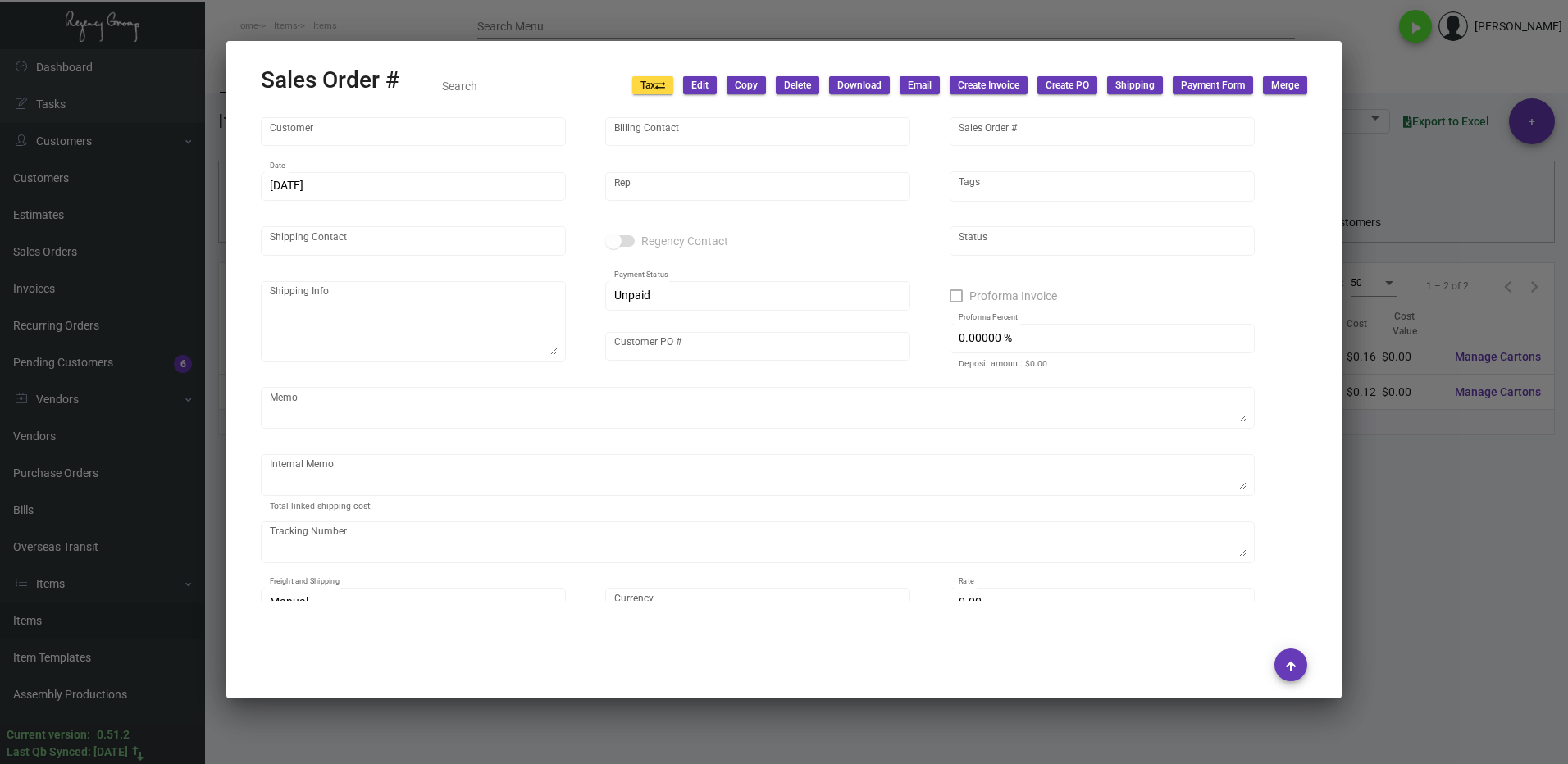
type input "[PERSON_NAME][GEOGRAPHIC_DATA]"
type input "CMK Holding Limited [PERSON_NAME][GEOGRAPHIC_DATA]"
type input "162005"
type input "[DATE]"
type input "[PERSON_NAME]"
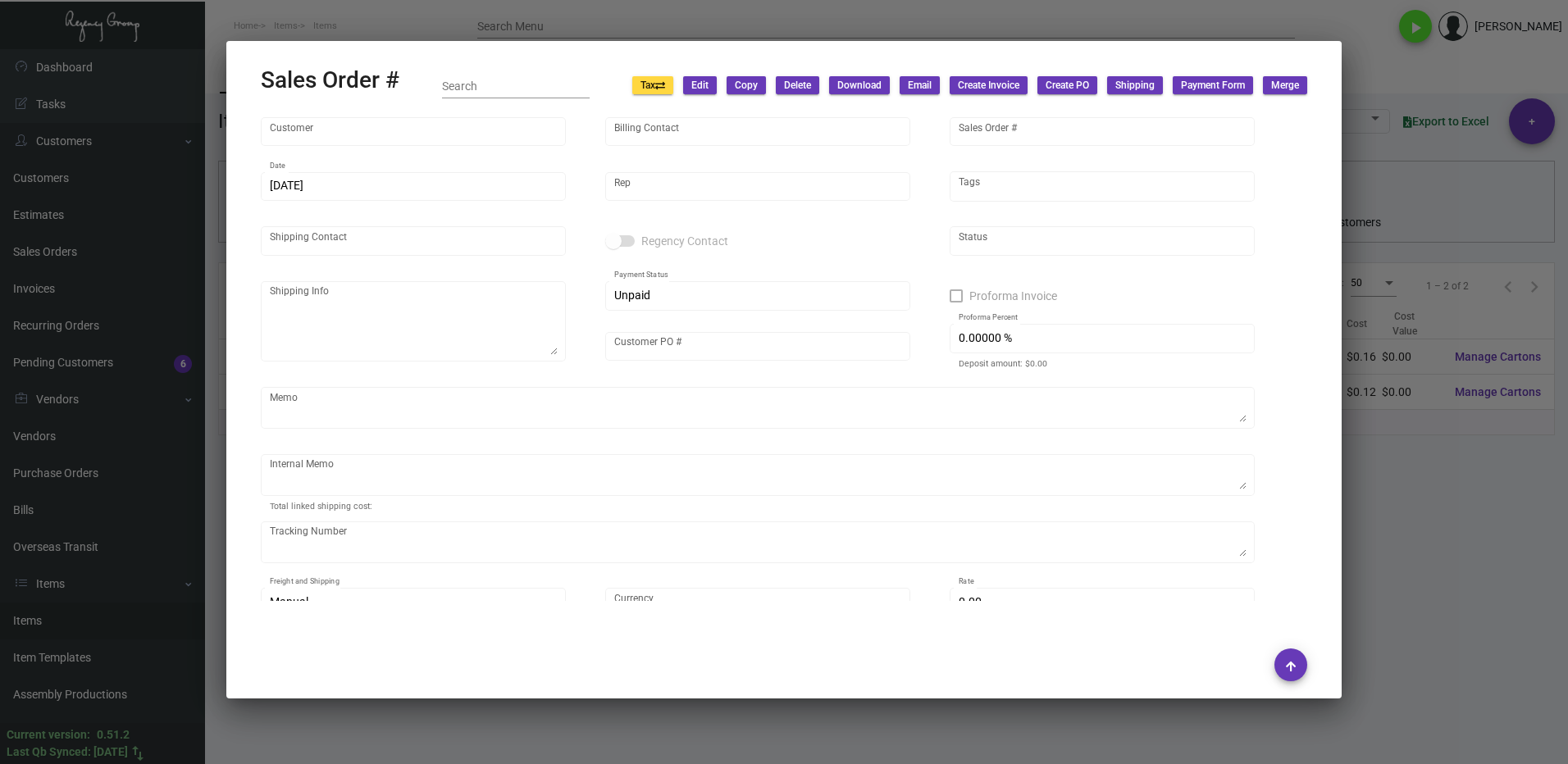
type input "[PERSON_NAME]"
type textarea "CMK Holdings LTD. DBA CoralSandsCentRuben [PERSON_NAME] [STREET_ADDRESS]"
type input "0005"
checkbox input "true"
type input "50.00000 %"
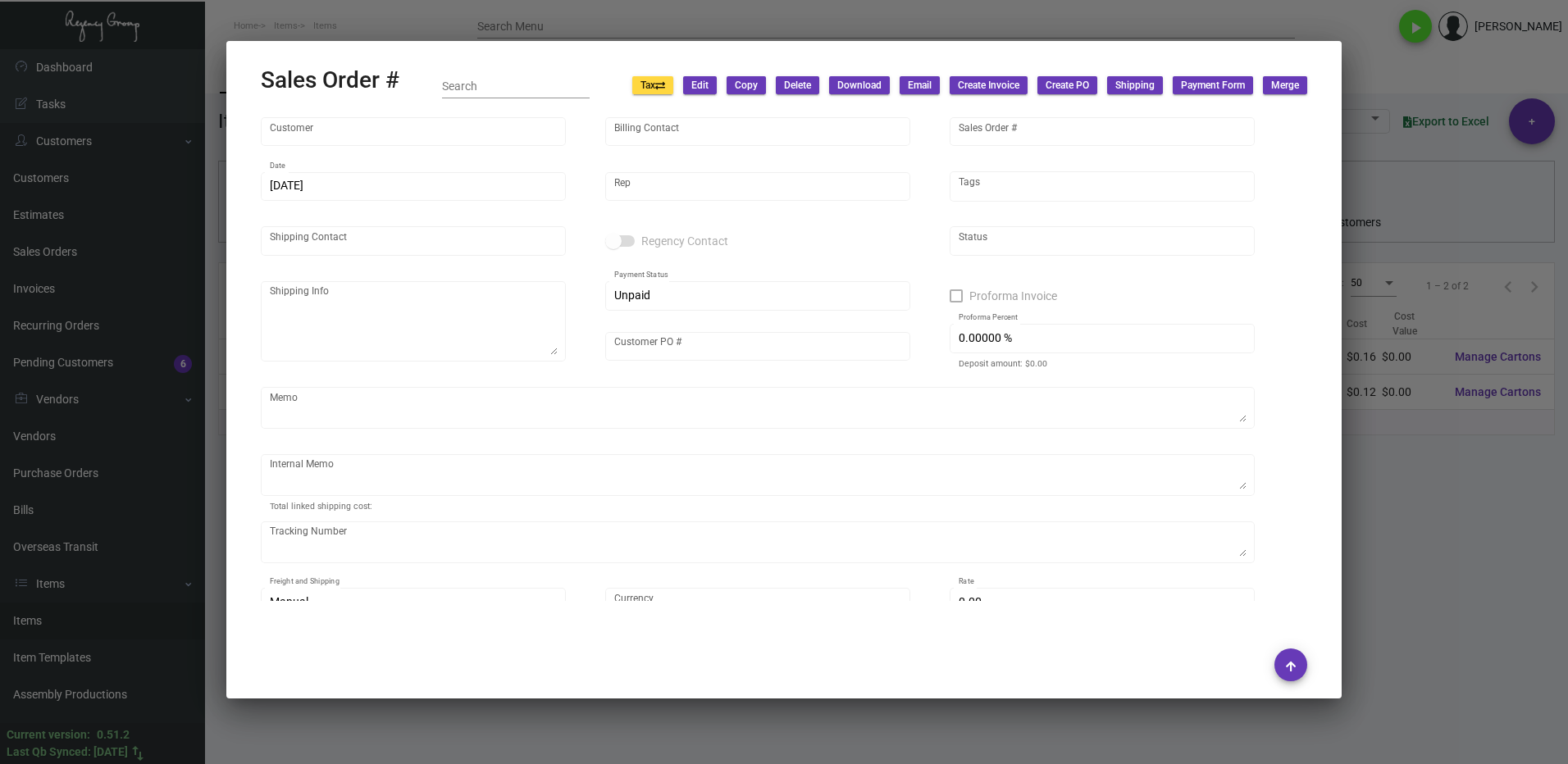
type textarea "Airship price 250 -Laundry bag 100 - TP bag 100 - Hair Dryer Bag 50 - Umbrella …"
type textarea "[DATE] - ACH down-payment rec'd $20,457.50 $110.24 dental, cotton pad, nail, co…"
type input "United States Dollar $"
type input "$ 359.87"
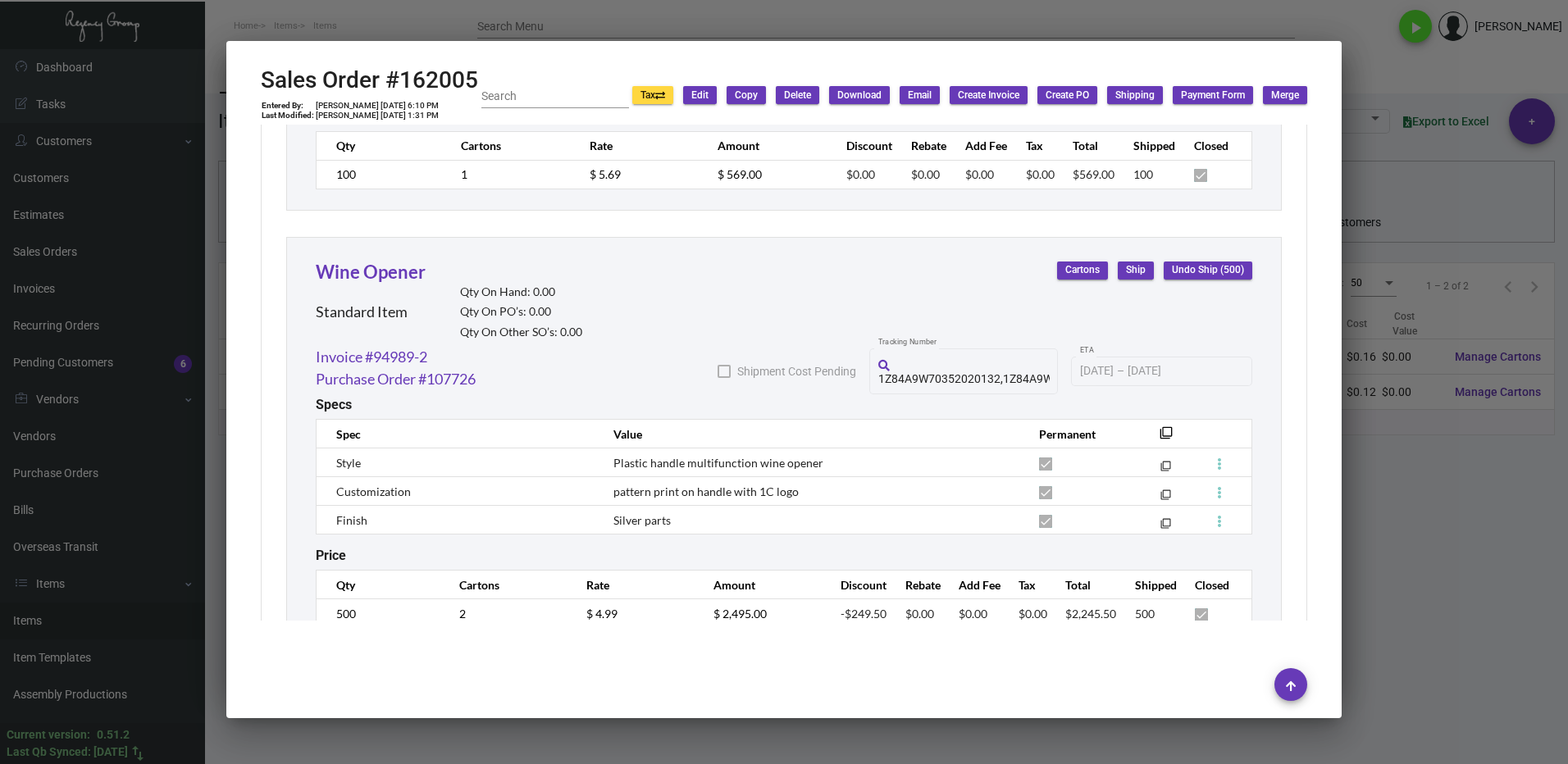
scroll to position [3285, 0]
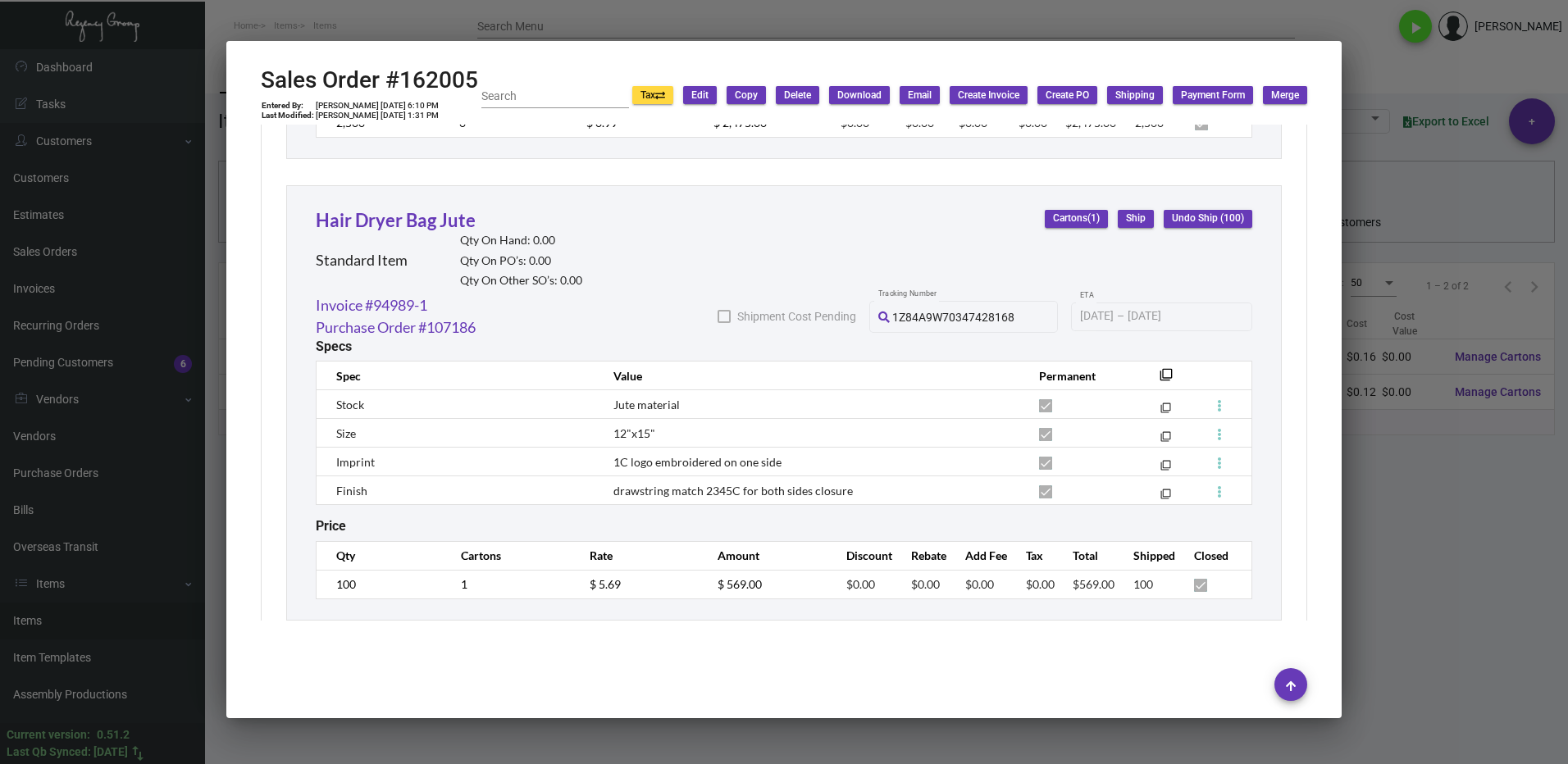
click at [1452, 506] on div at bounding box center [784, 382] width 1568 height 764
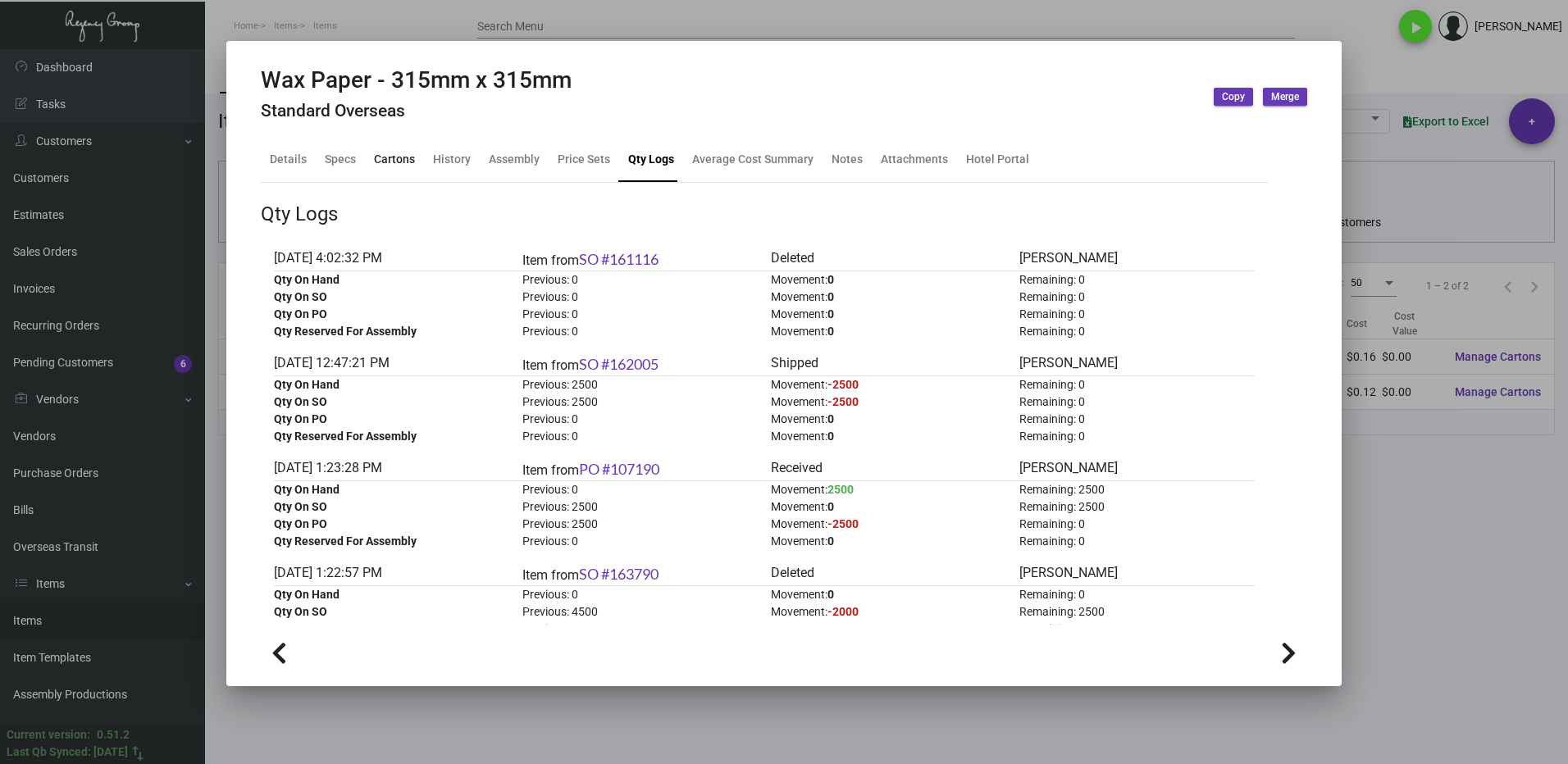
click at [387, 162] on div "Cartons" at bounding box center [395, 159] width 41 height 17
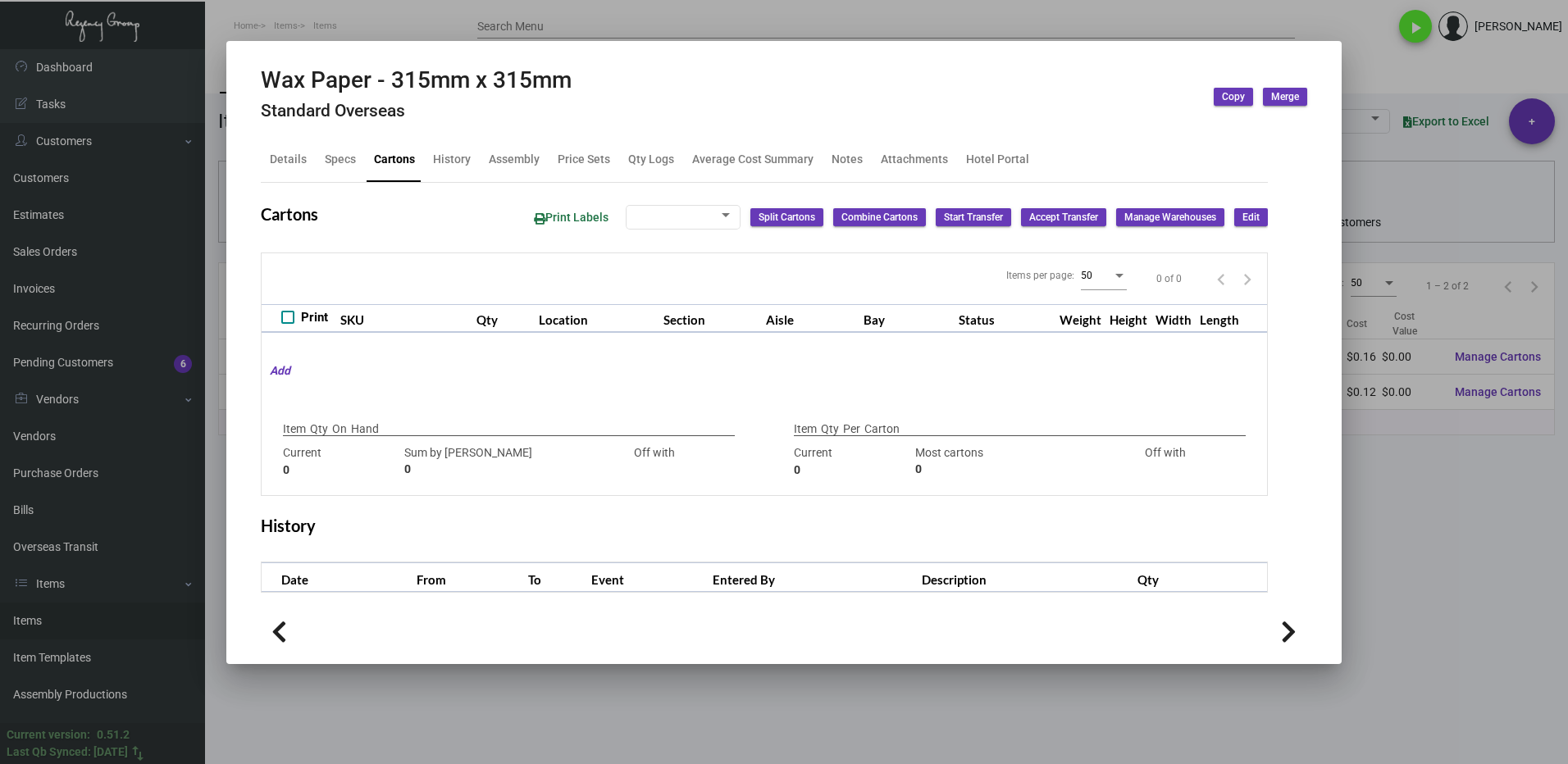
type input "3000"
type input "-3000"
type input "2,500"
type input "3000"
type input "-500"
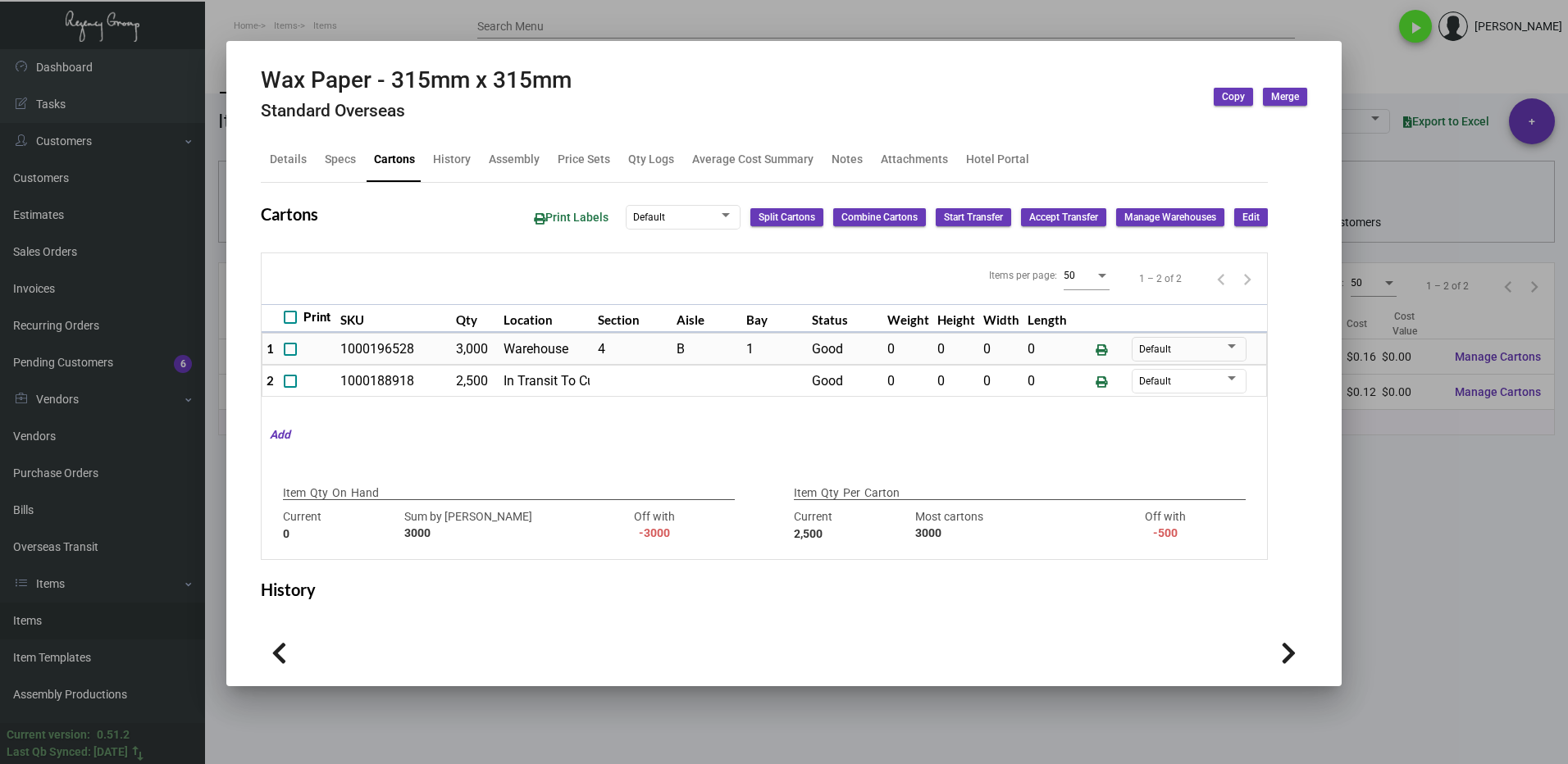
click at [1487, 587] on div at bounding box center [784, 382] width 1568 height 764
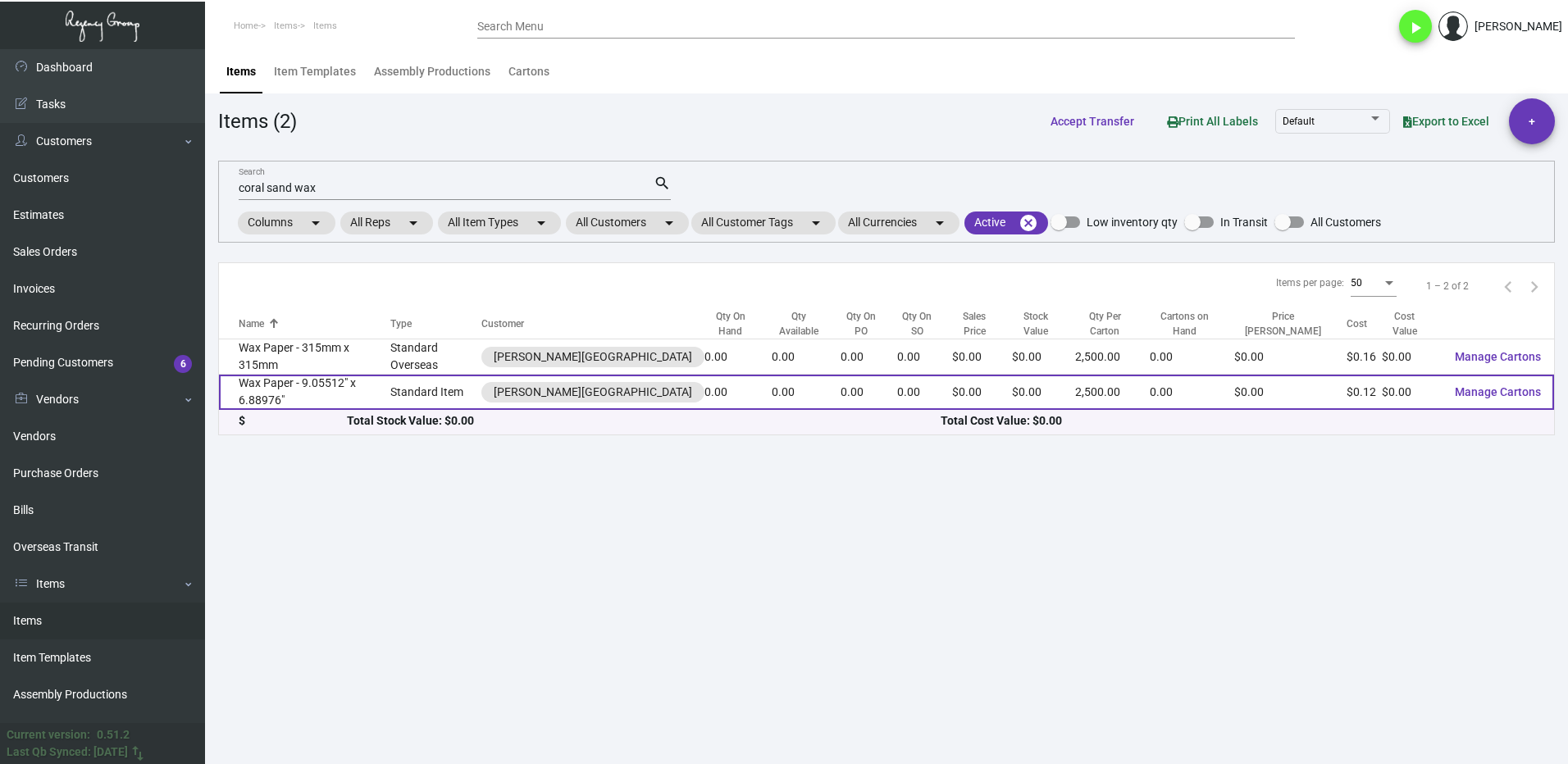
click at [321, 386] on td "Wax Paper - 9.05512" x 6.88976"" at bounding box center [304, 392] width 171 height 36
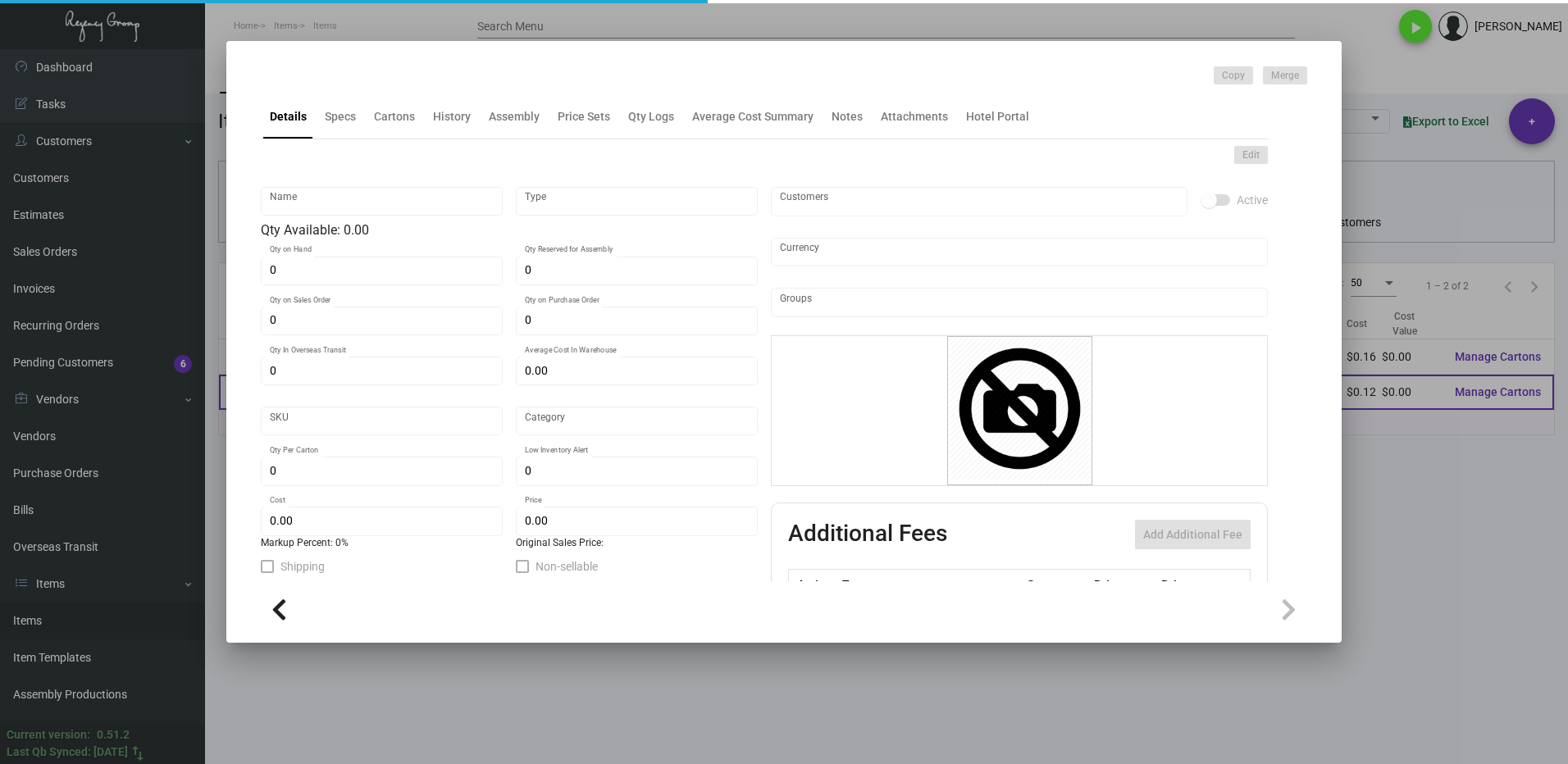
type input "Wax Paper - 9.05512" x 6.88976""
type input "Standard Item"
type input "$ 0.115"
type input "CS-Wax Paper-85"
type input "Standard"
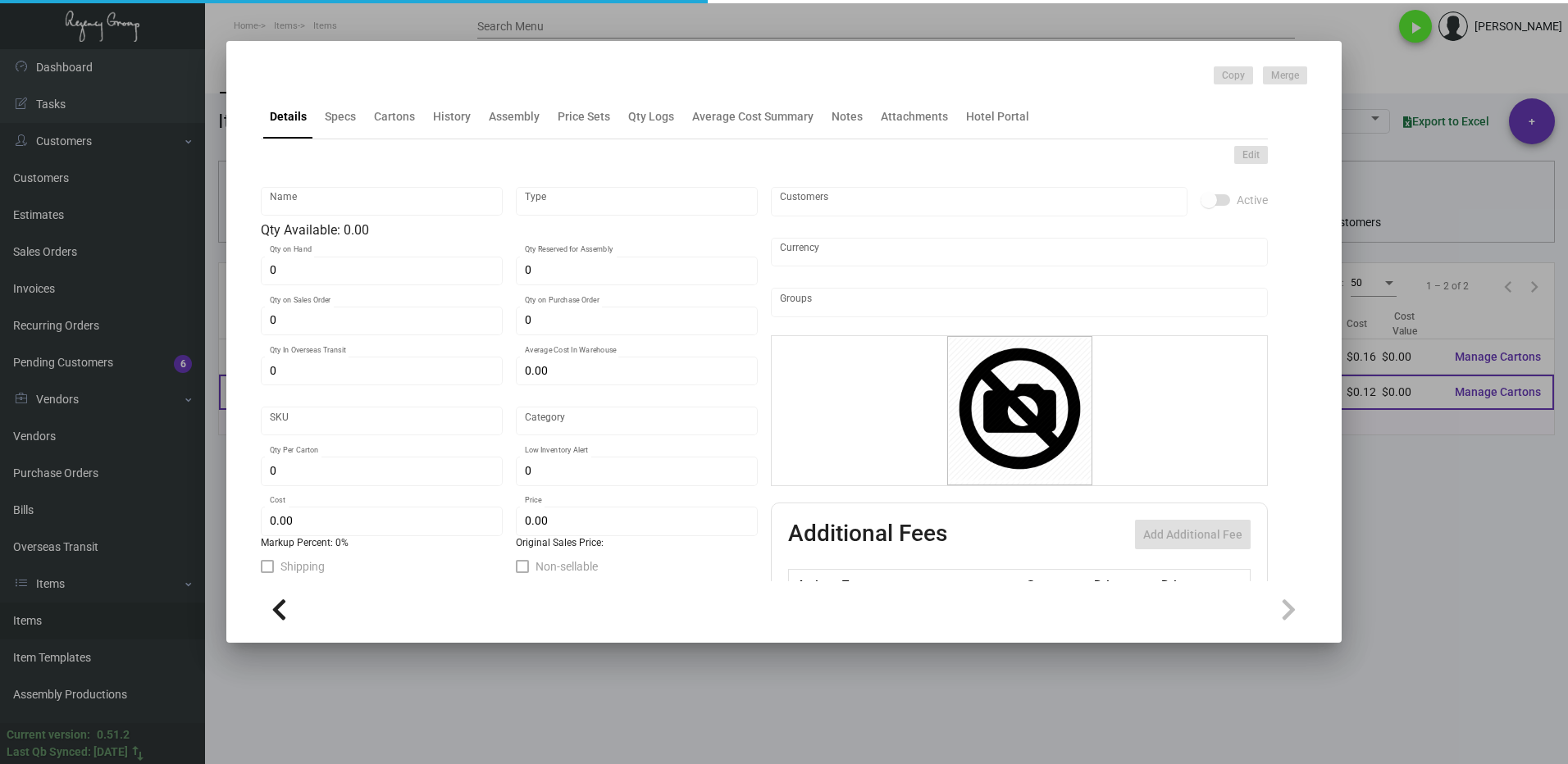
type input "2,500"
type input "$ 0.115"
type input "$ 0.00"
checkbox input "true"
type input "United States Dollar $"
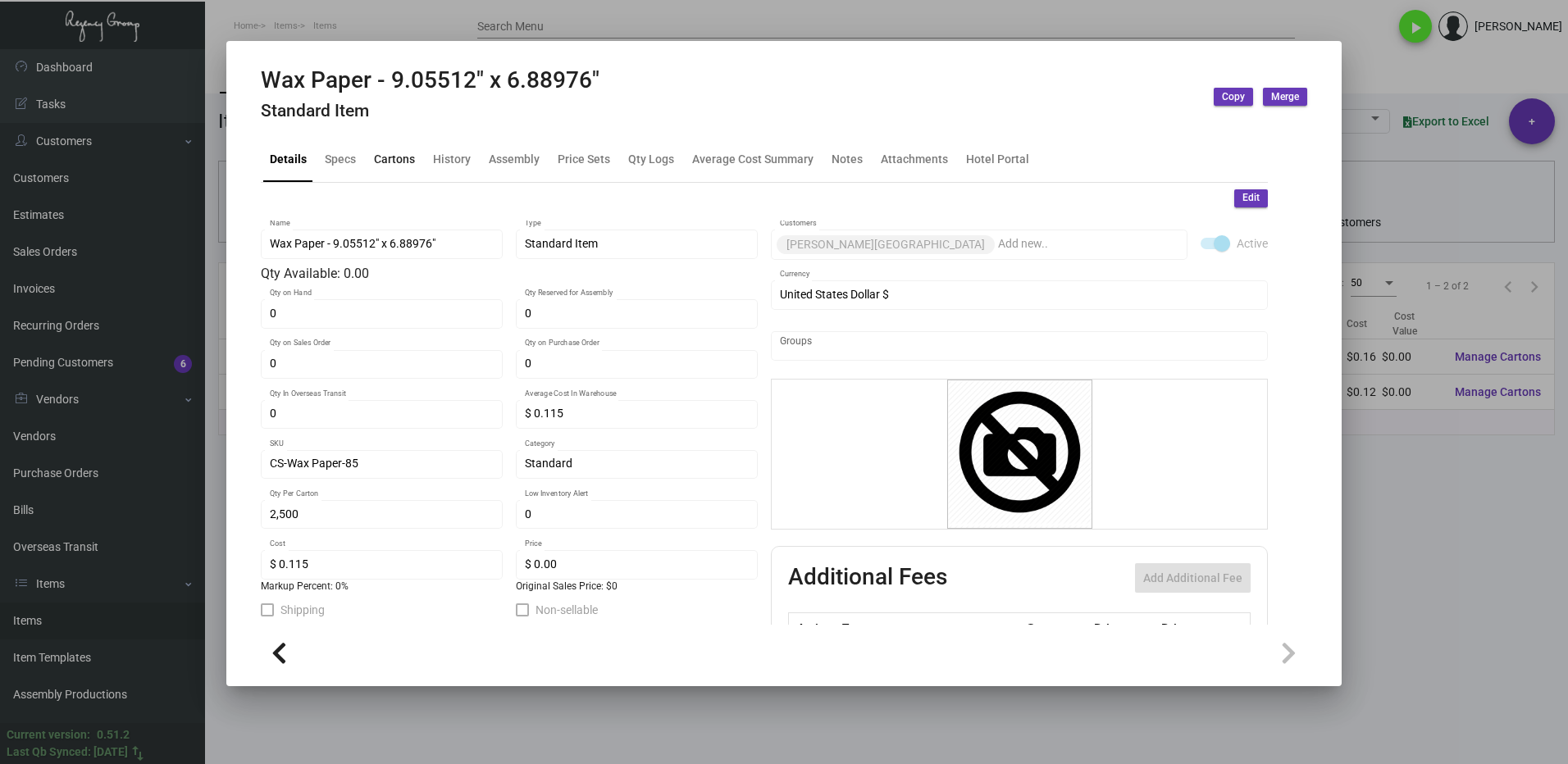
click at [388, 161] on div "Cartons" at bounding box center [395, 159] width 41 height 17
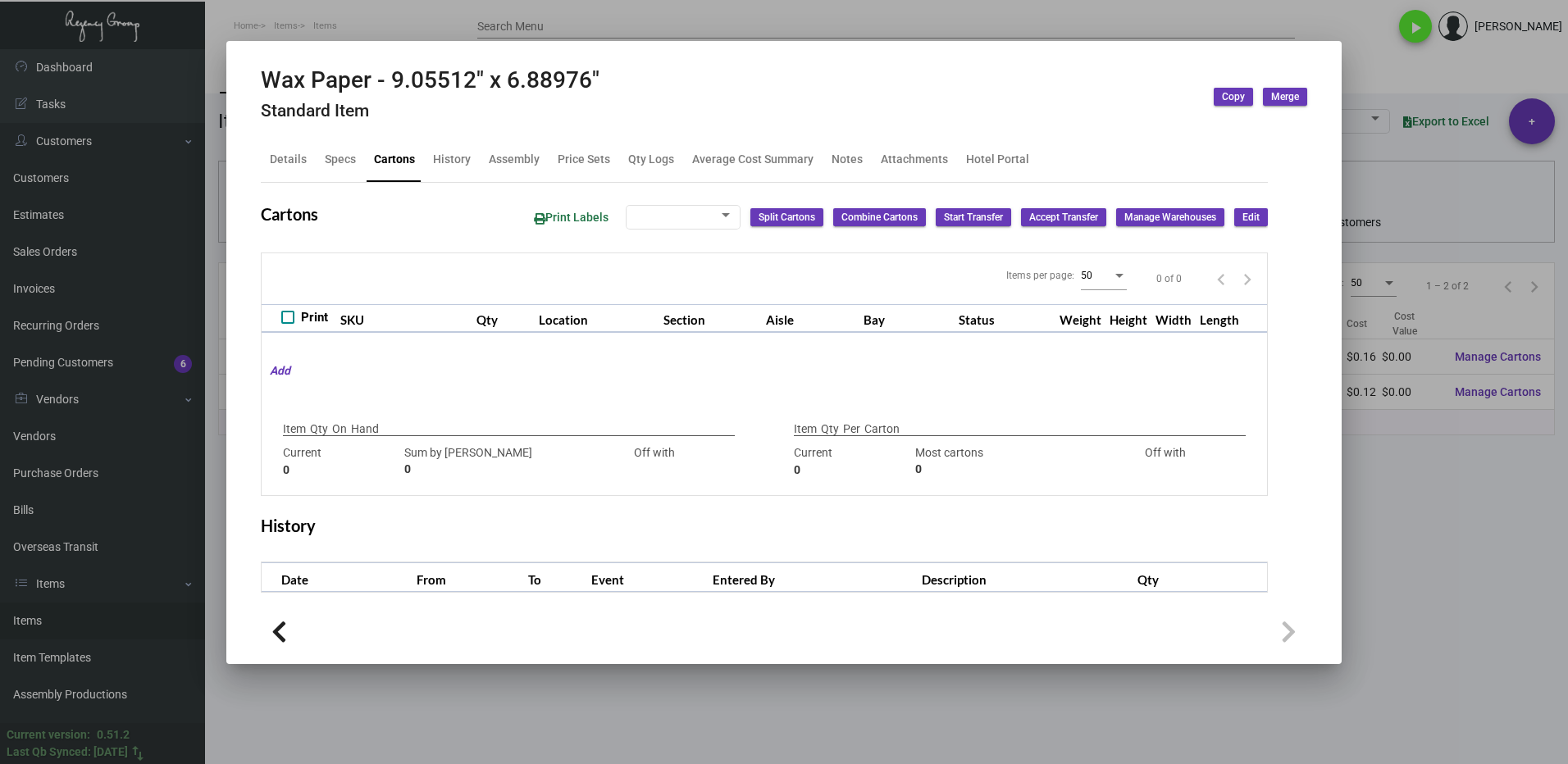
type input "0"
type input "2,500"
type input "2500"
type input "0"
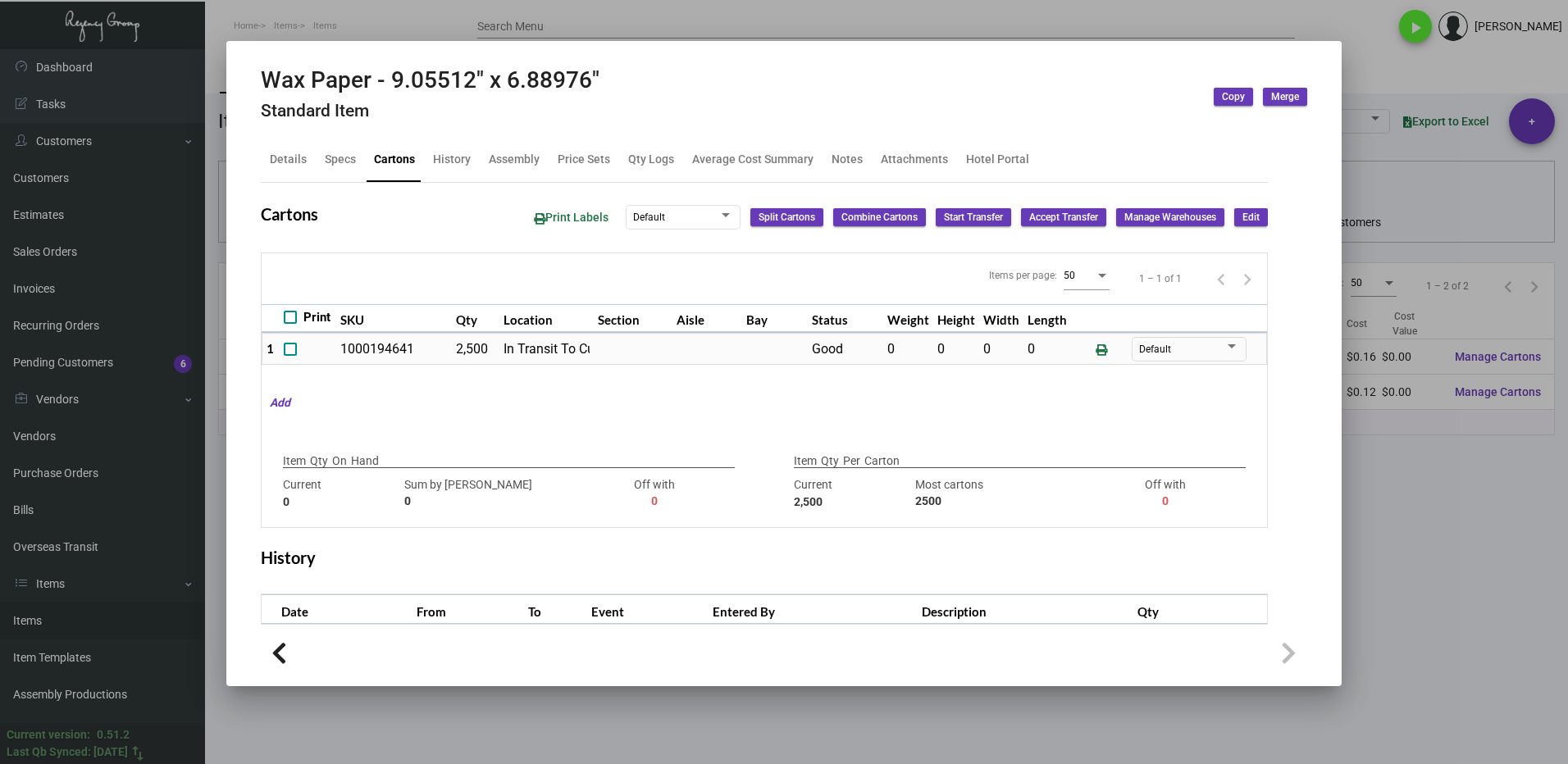
click at [1419, 573] on div at bounding box center [784, 382] width 1568 height 764
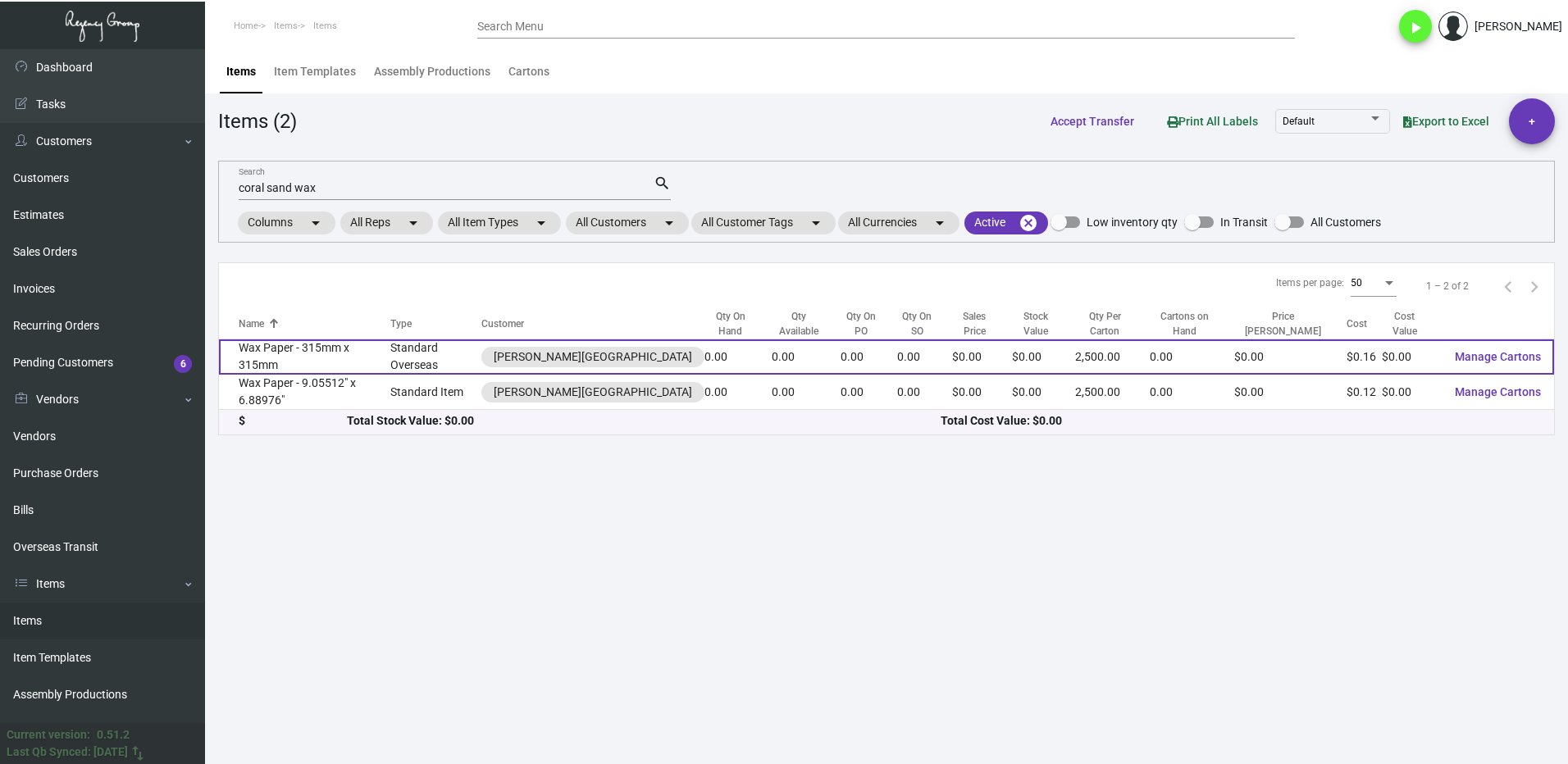
click at [417, 358] on td "Standard Overseas" at bounding box center [435, 357] width 92 height 36
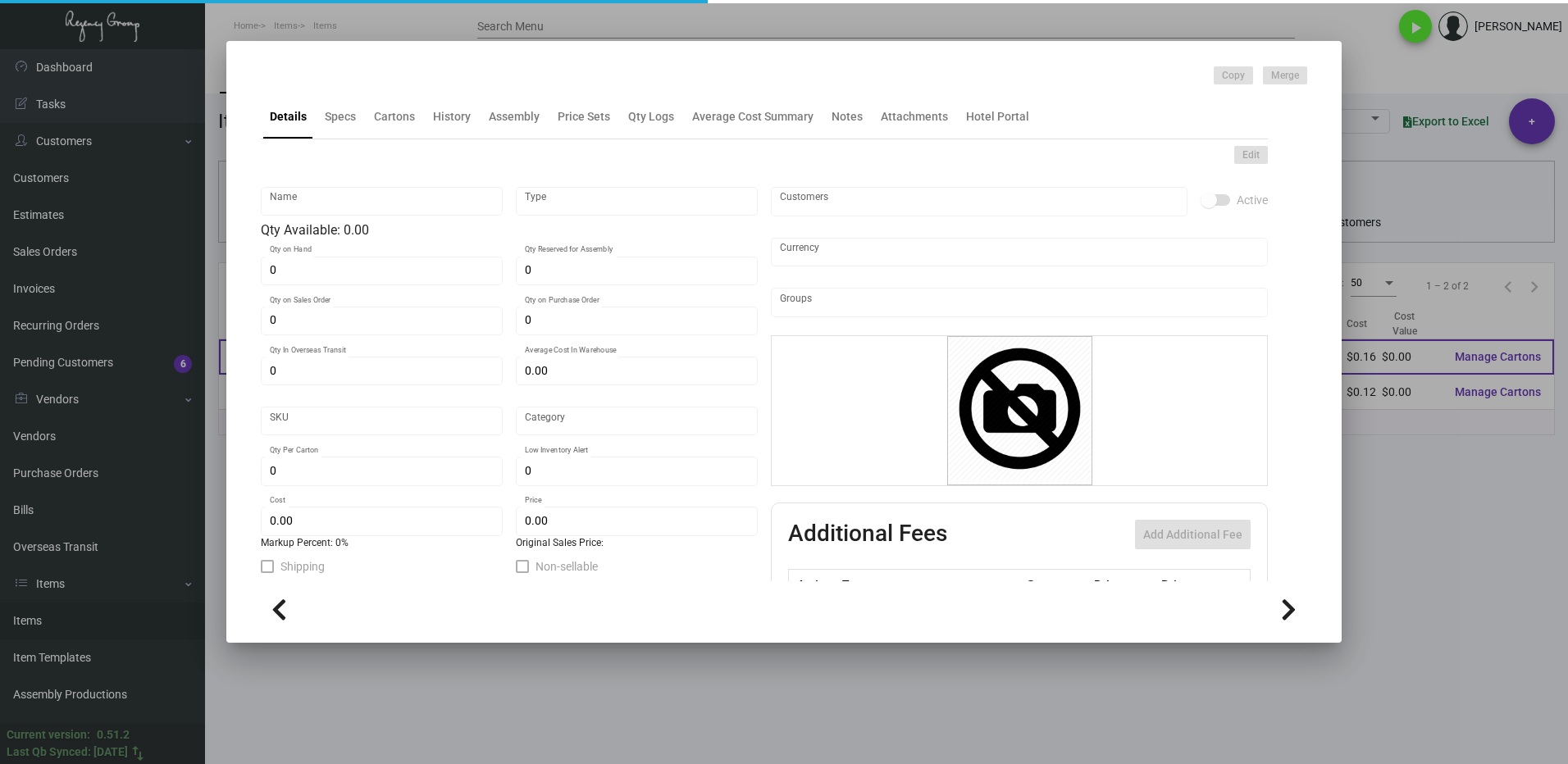
type input "Wax Paper - 315mm x 315mm"
type input "Standard Overseas"
type input "$ 0.16"
type input "Overseas"
type input "2,500"
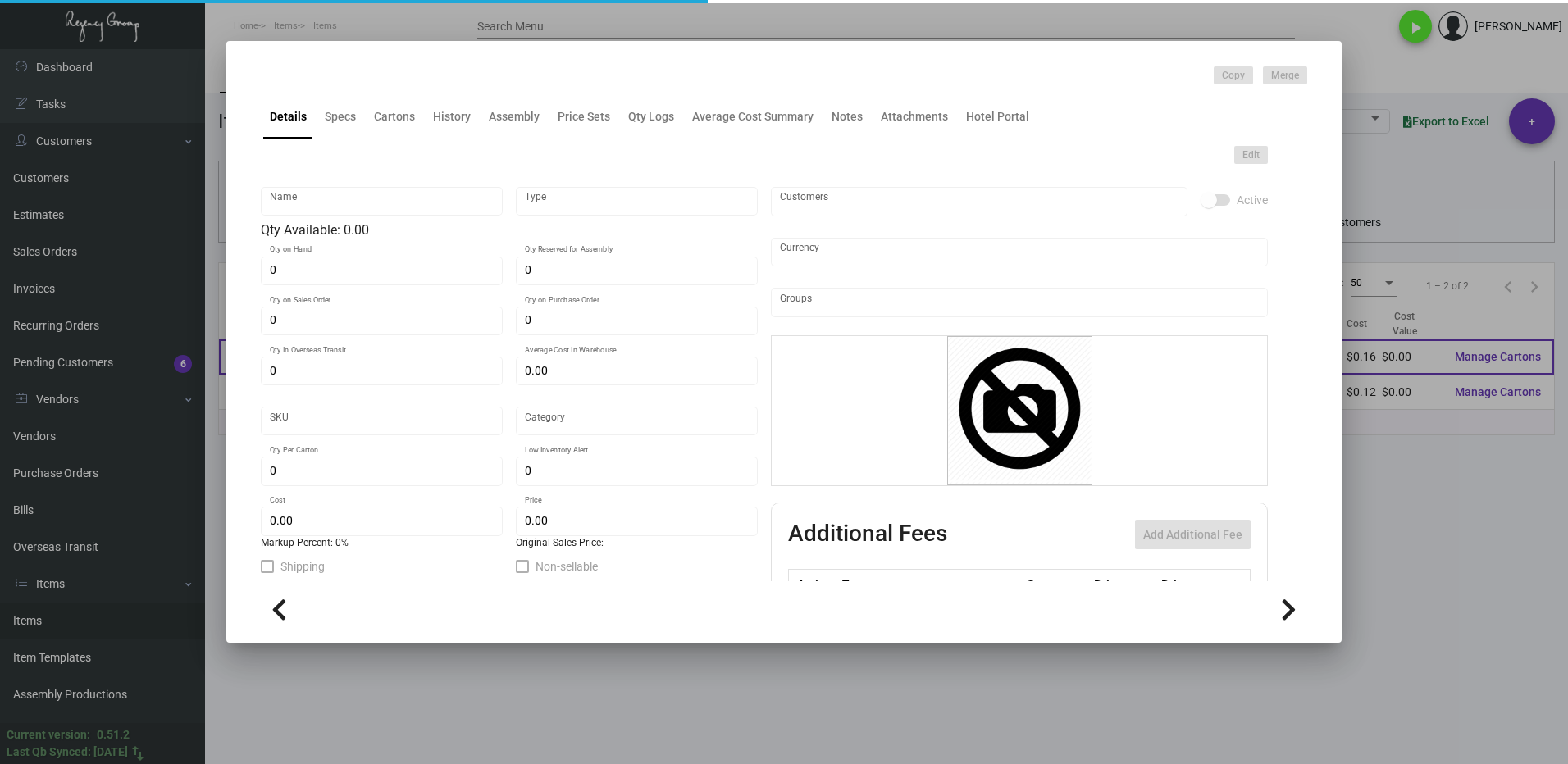
type input "$ 0.16"
type input "$ 0.00"
checkbox input "true"
type input "United States Dollar $"
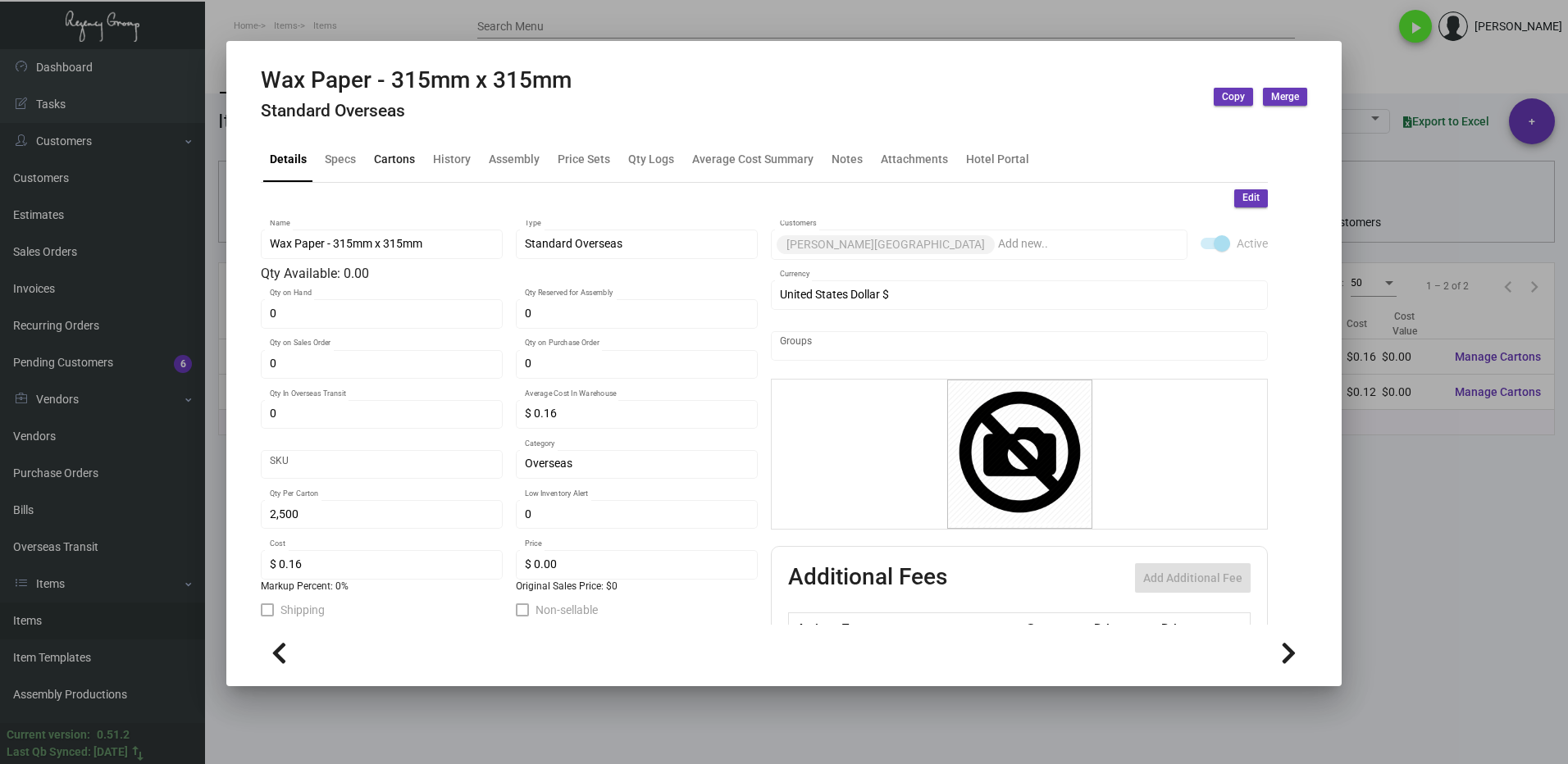
click at [379, 151] on div "Cartons" at bounding box center [395, 159] width 41 height 17
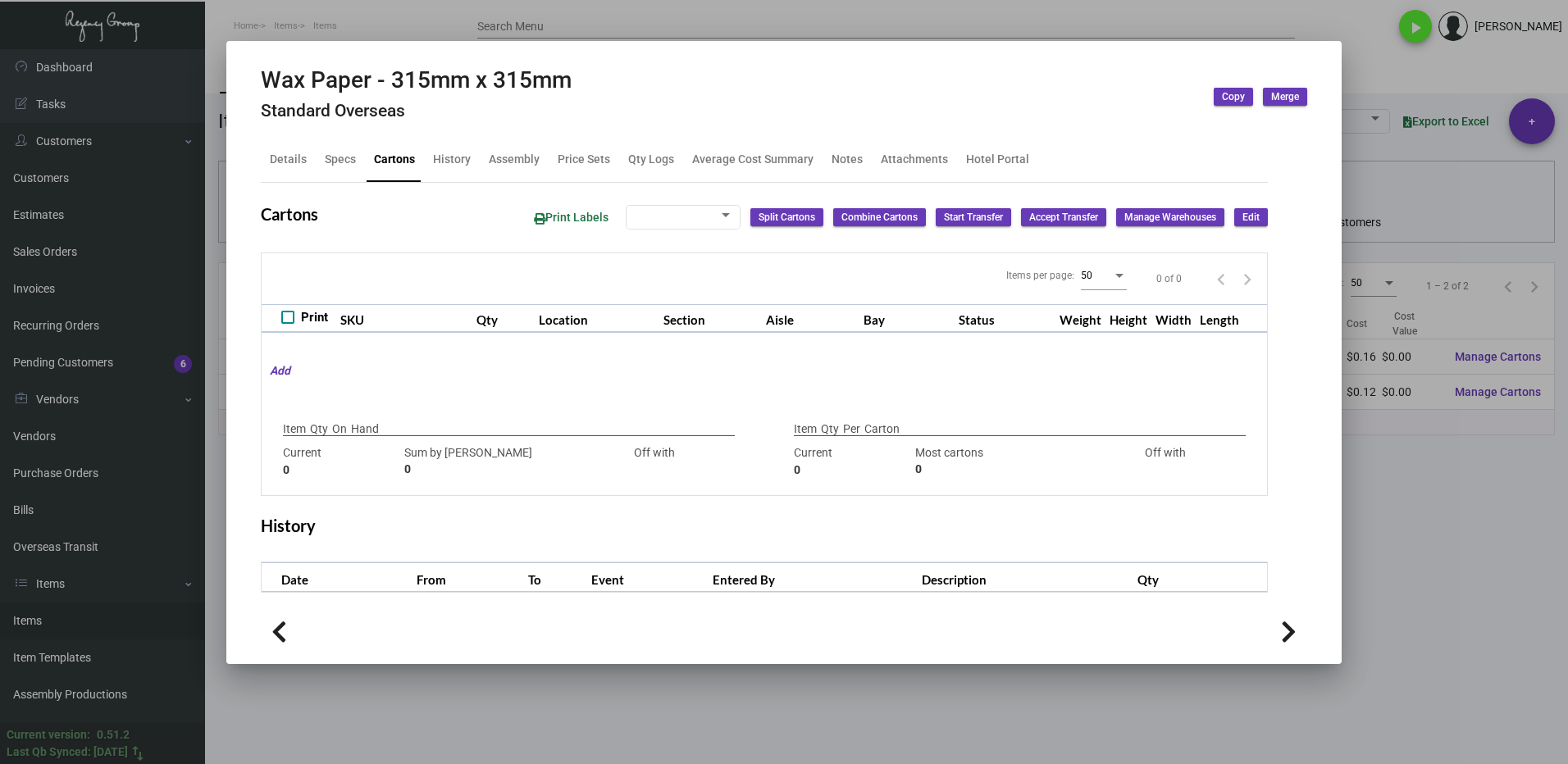
type input "3000"
type input "-3000"
type input "2,500"
type input "3000"
type input "-500"
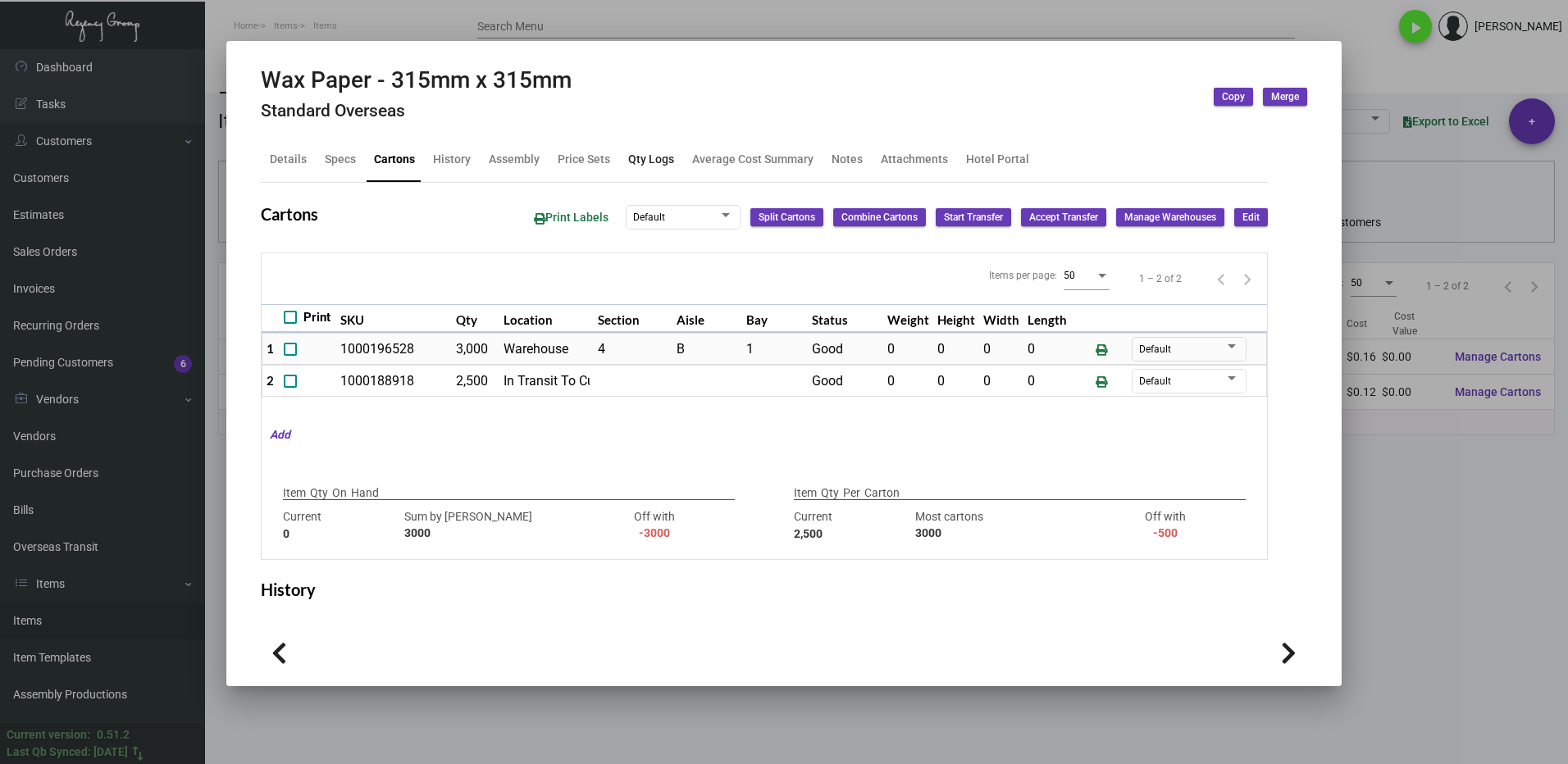
click at [643, 163] on div "Qty Logs" at bounding box center [651, 159] width 46 height 17
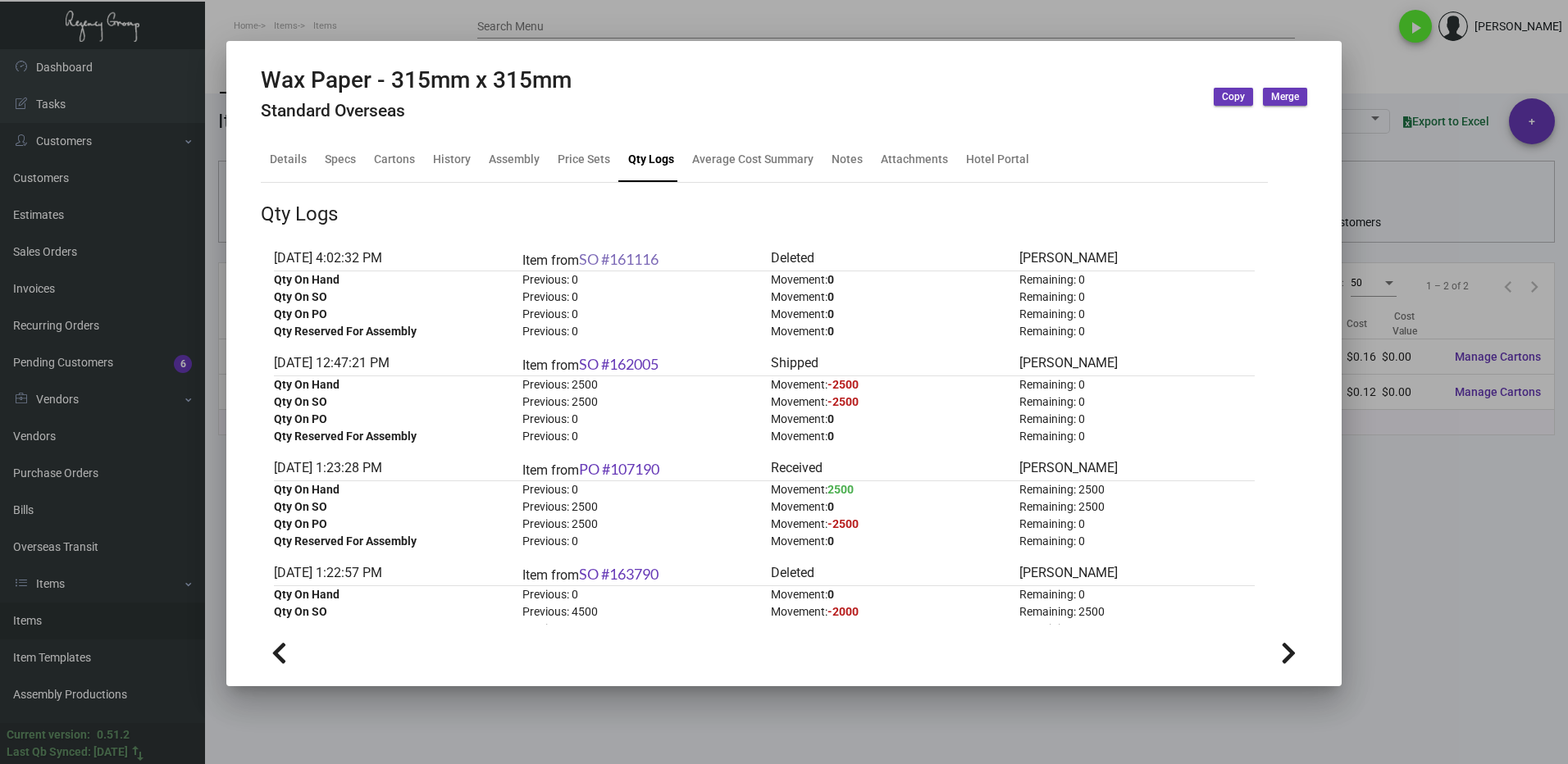
click at [638, 264] on link "SO #161116" at bounding box center [619, 259] width 79 height 18
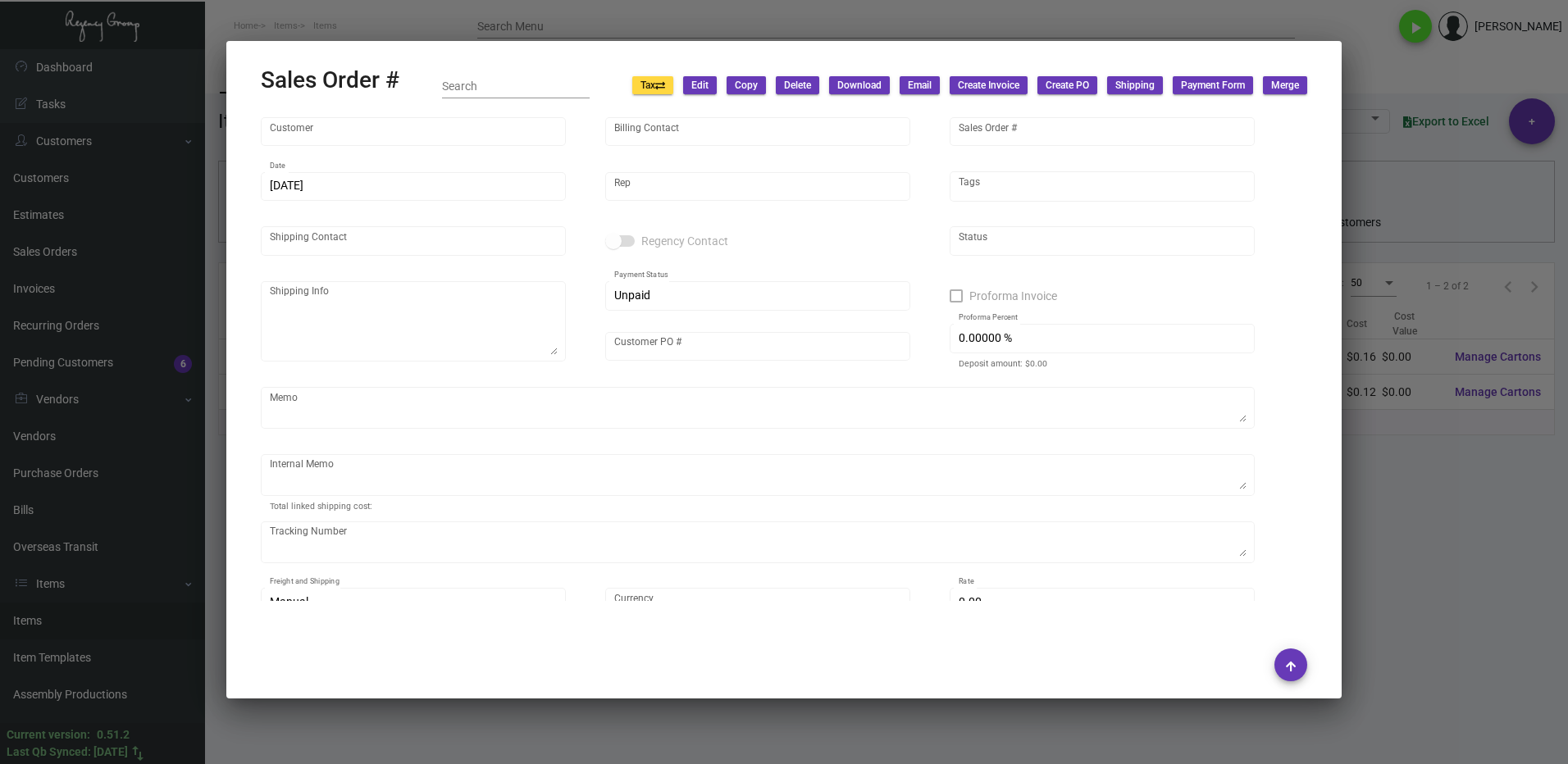
type input "[PERSON_NAME][GEOGRAPHIC_DATA]"
type input "CMK Holding Limited [PERSON_NAME][GEOGRAPHIC_DATA]"
type input "161116"
type input "[DATE]"
type input "[PERSON_NAME]"
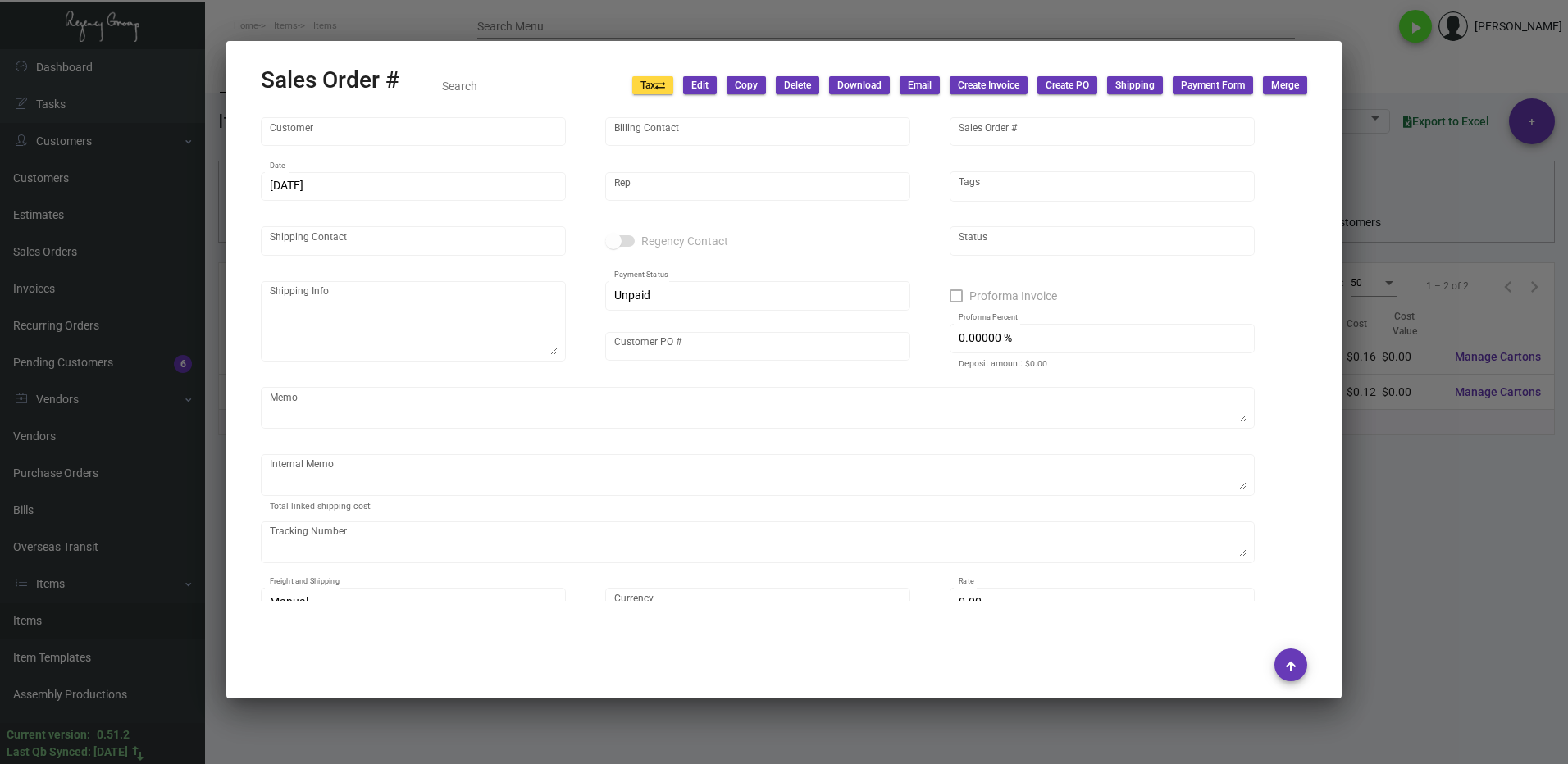
type input "[PERSON_NAME]"
checkbox input "true"
type input "100.00000 %"
type textarea "[DATE] - ACH down-payment rec'd $2,588.99"
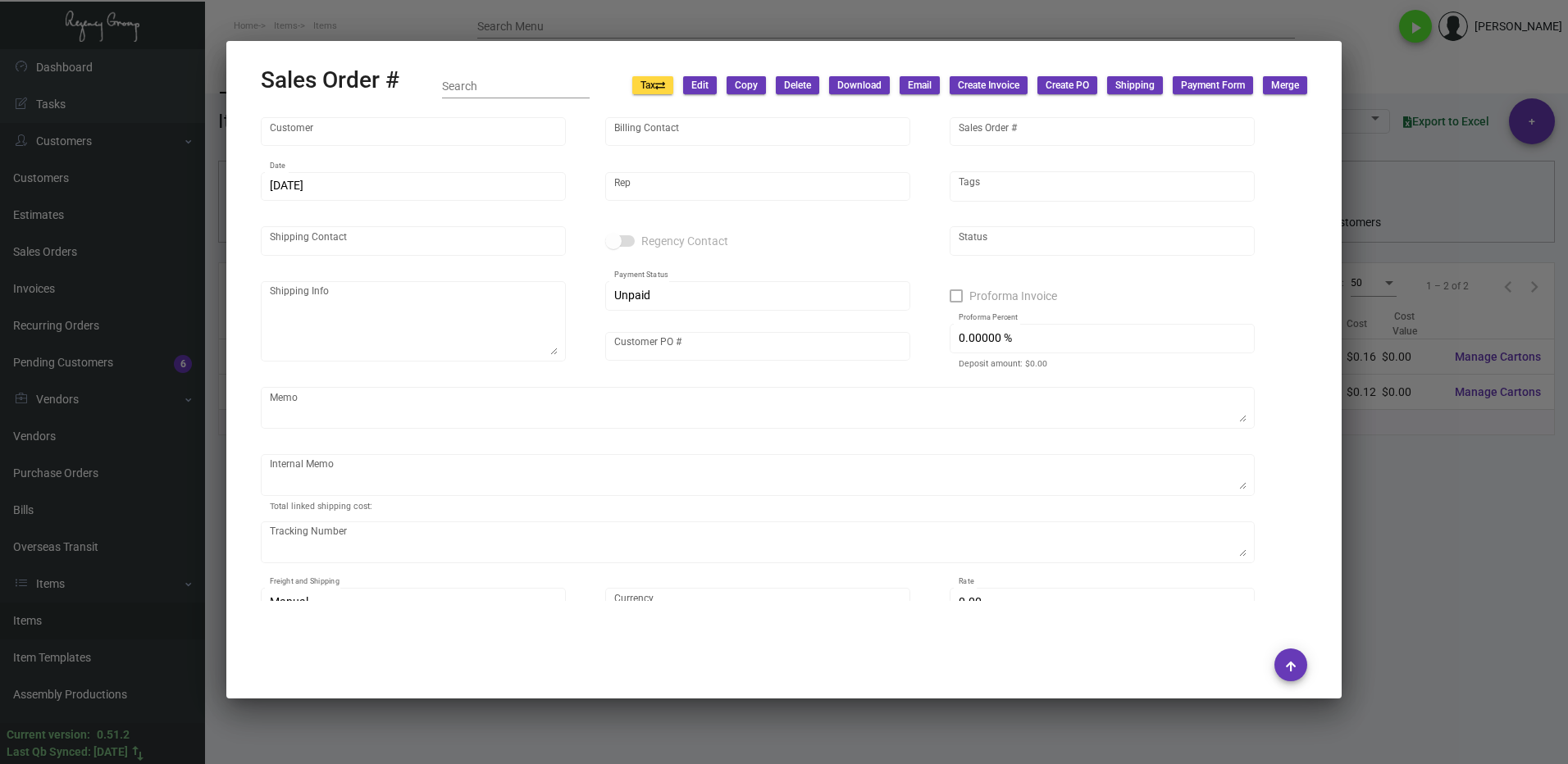
type input "United States Dollar $"
type input "$ 153.62"
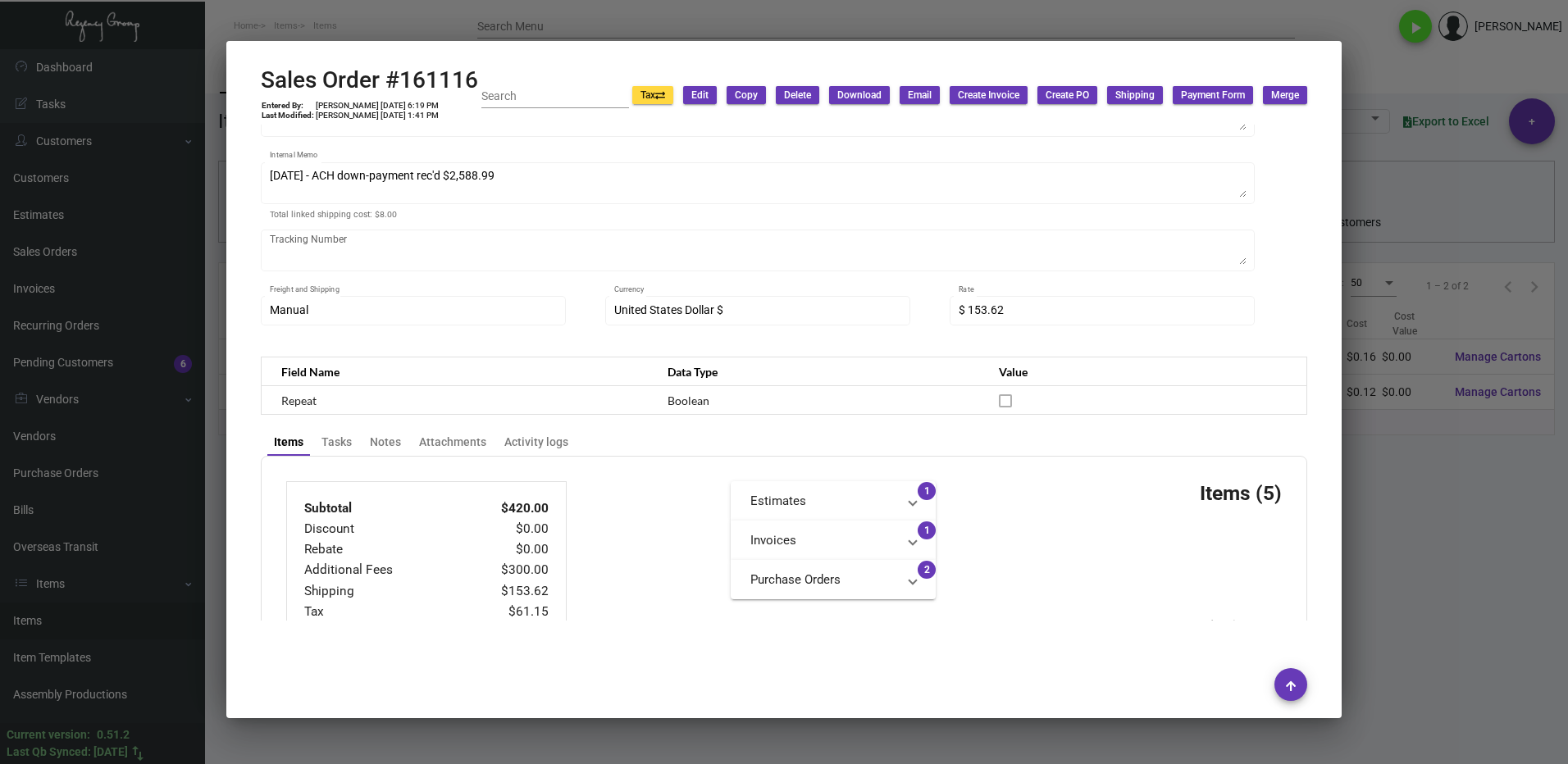
scroll to position [166, 0]
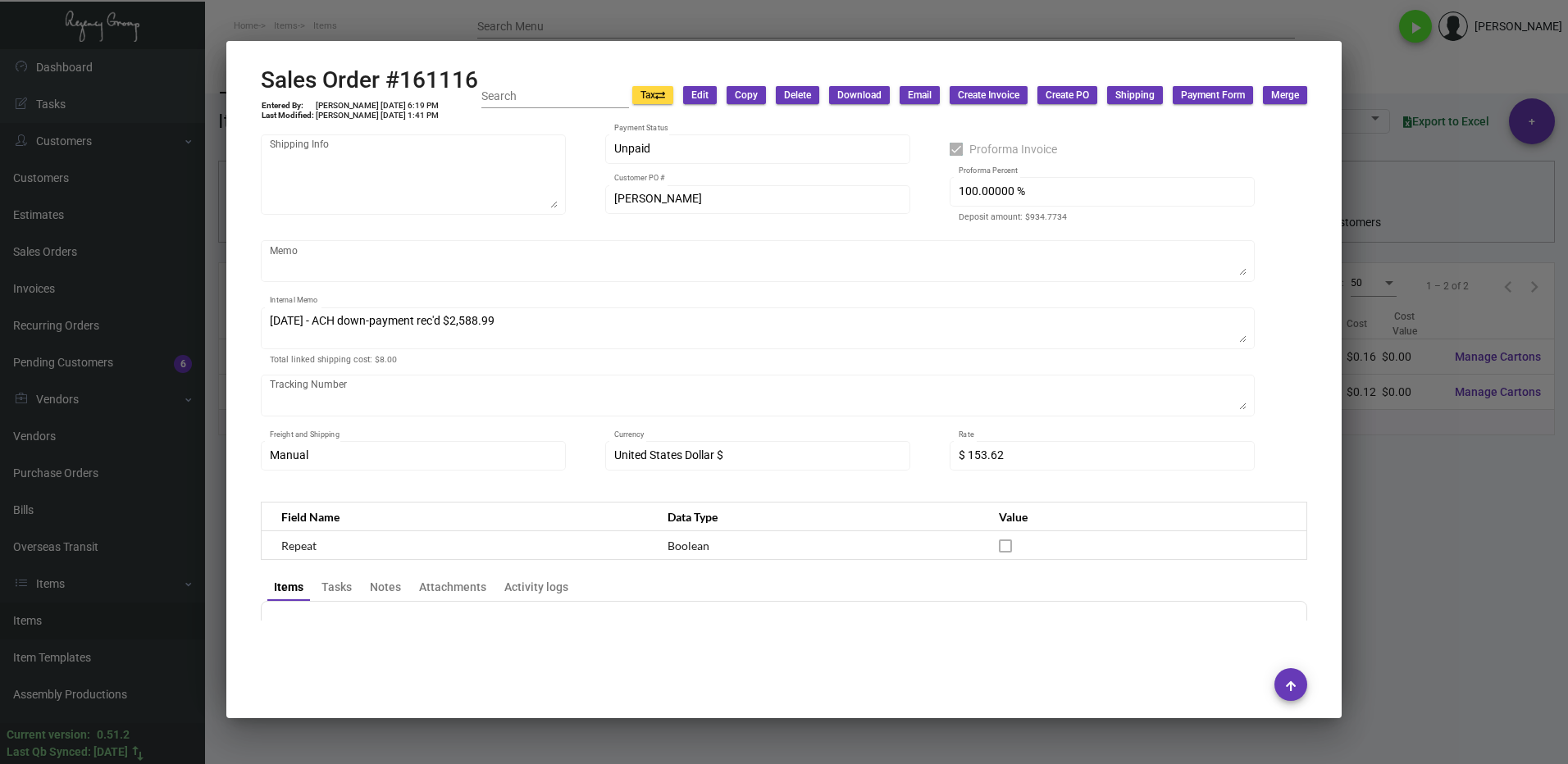
click at [1485, 592] on div at bounding box center [784, 382] width 1568 height 764
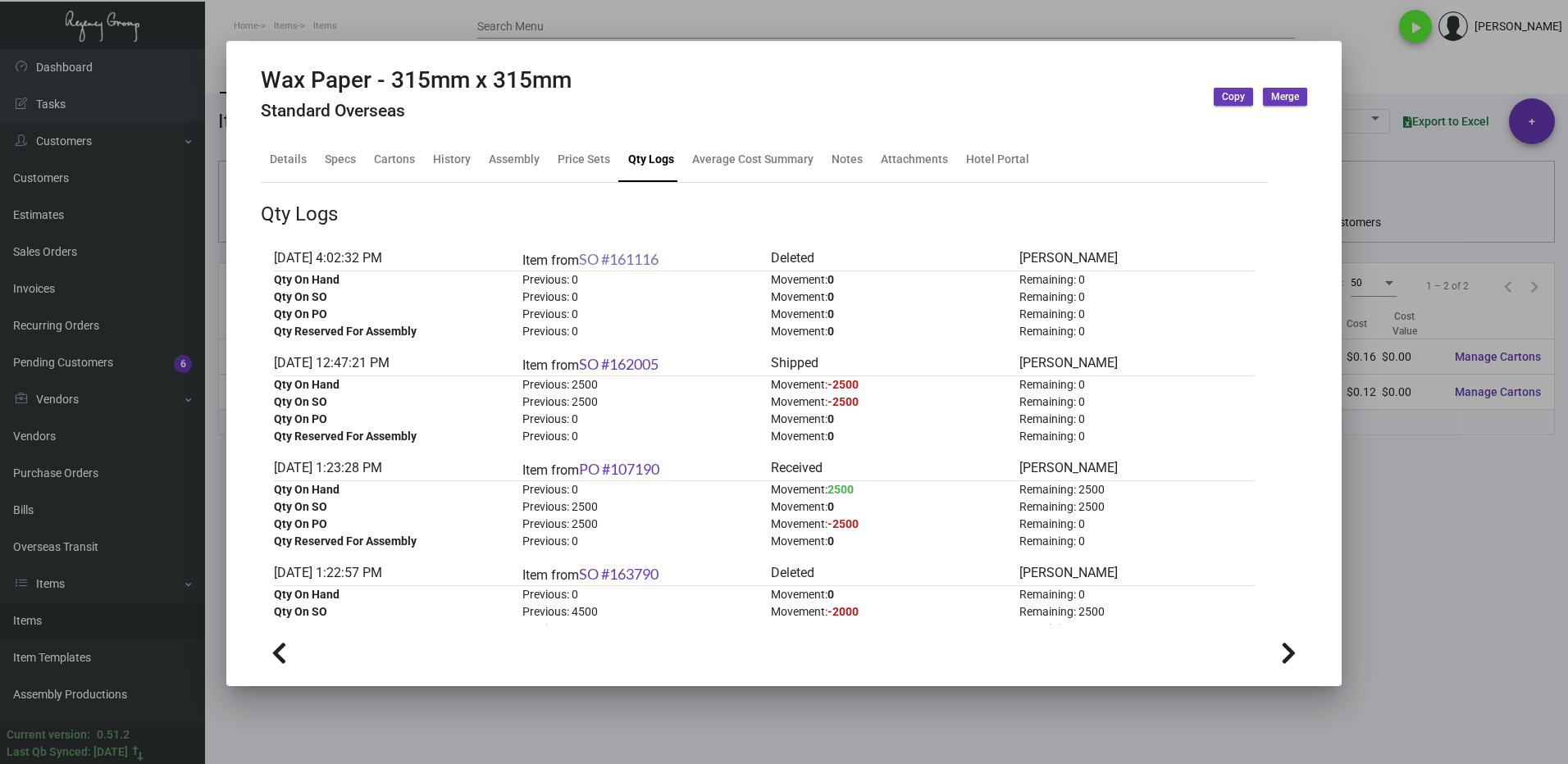
click at [633, 262] on link "SO #161116" at bounding box center [619, 259] width 79 height 18
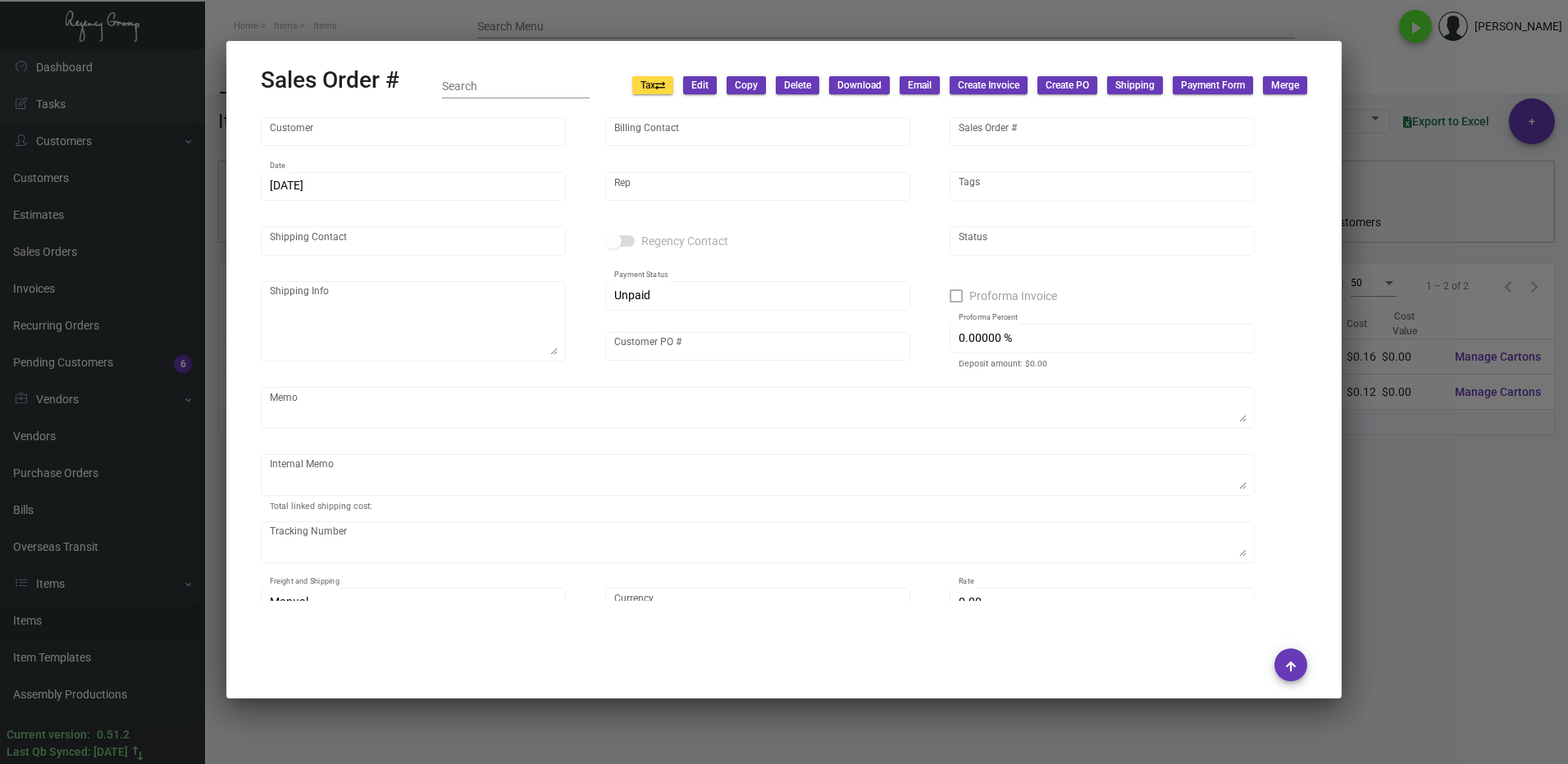
type input "[PERSON_NAME][GEOGRAPHIC_DATA]"
type input "CMK Holding Limited [PERSON_NAME][GEOGRAPHIC_DATA]"
type input "161116"
type input "[DATE]"
type input "[PERSON_NAME]"
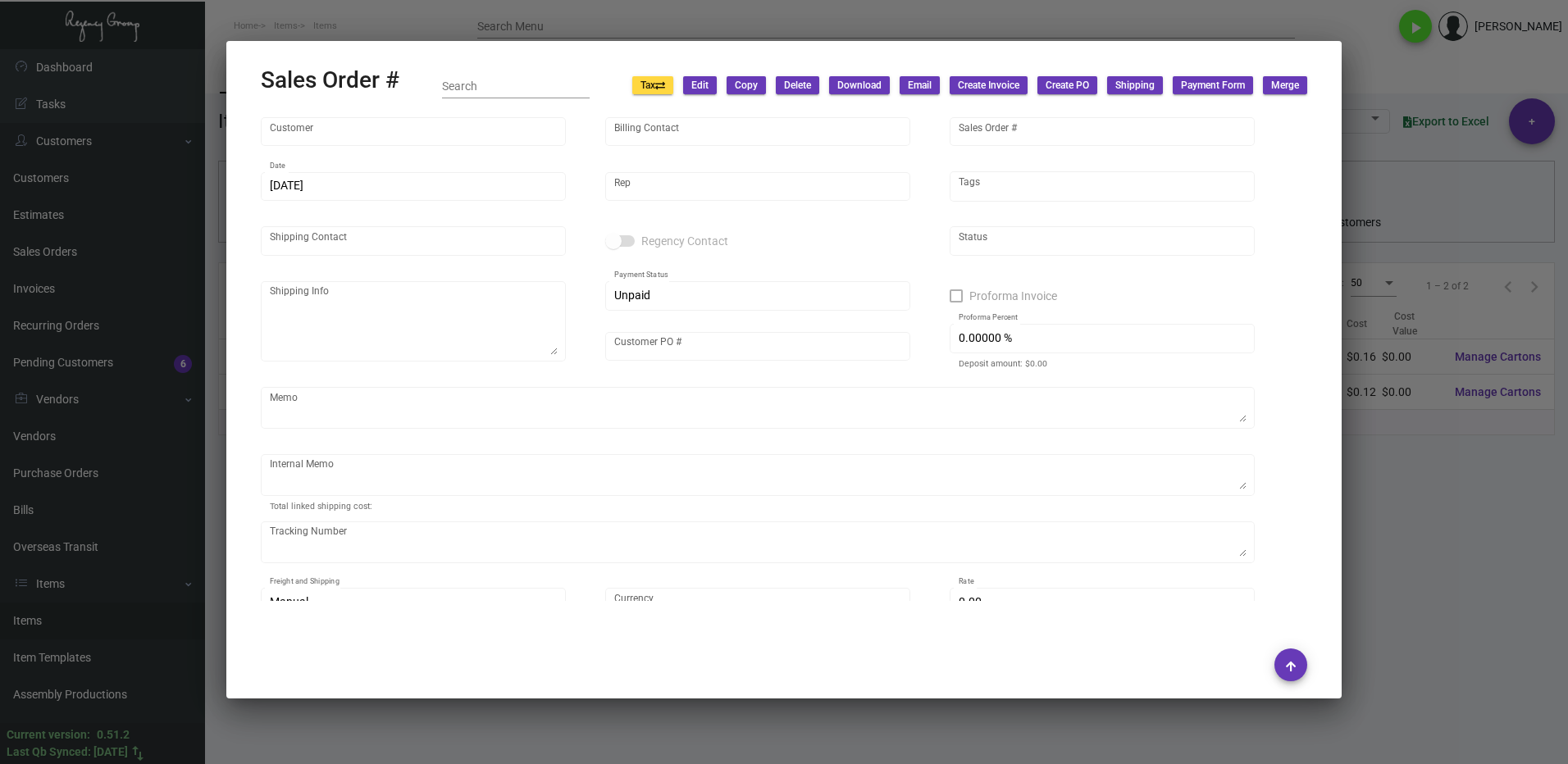
type input "[PERSON_NAME]"
checkbox input "true"
type input "100.00000 %"
type textarea "[DATE] - ACH down-payment rec'd $2,588.99"
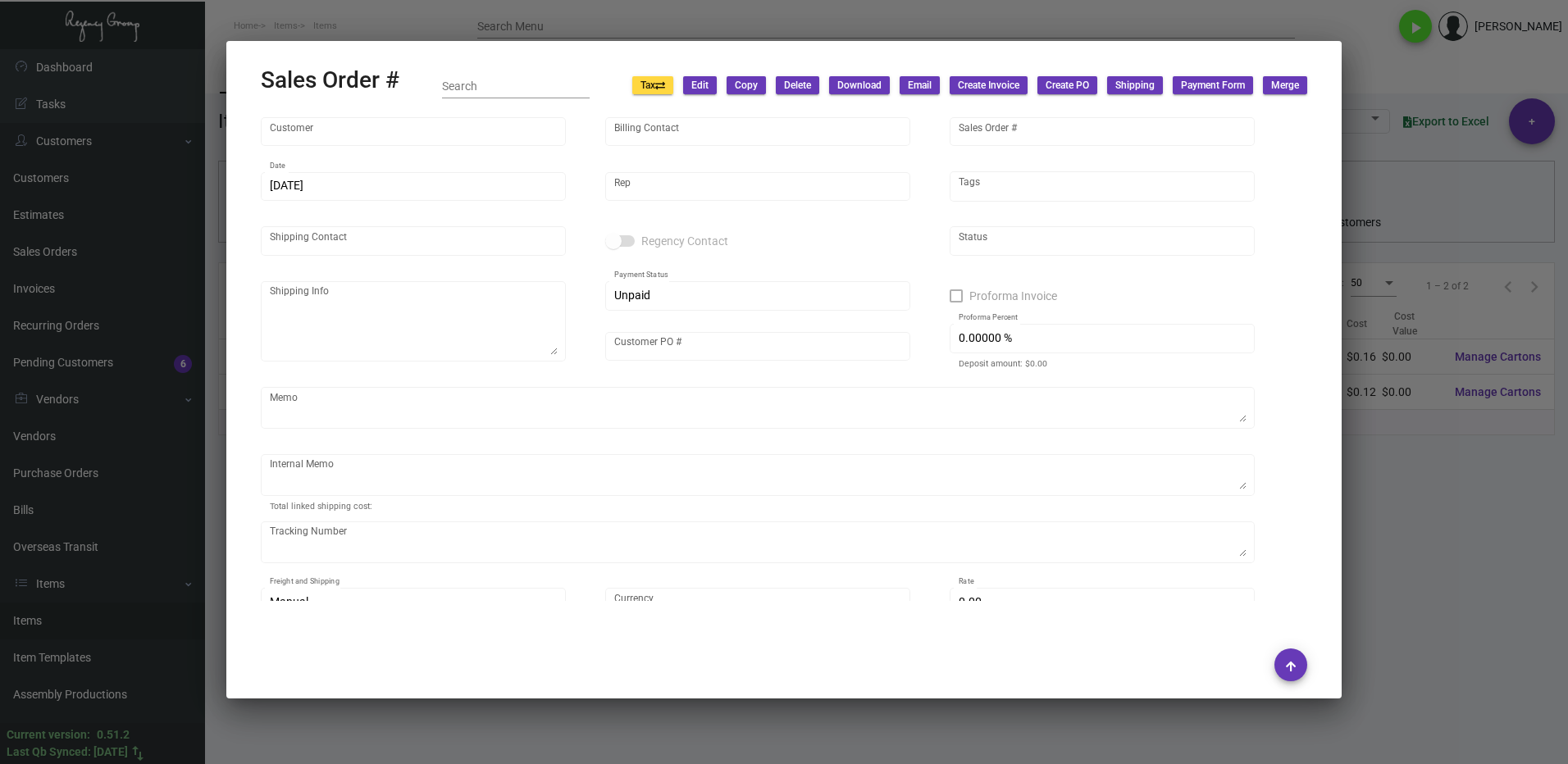
type input "United States Dollar $"
type input "$ 153.62"
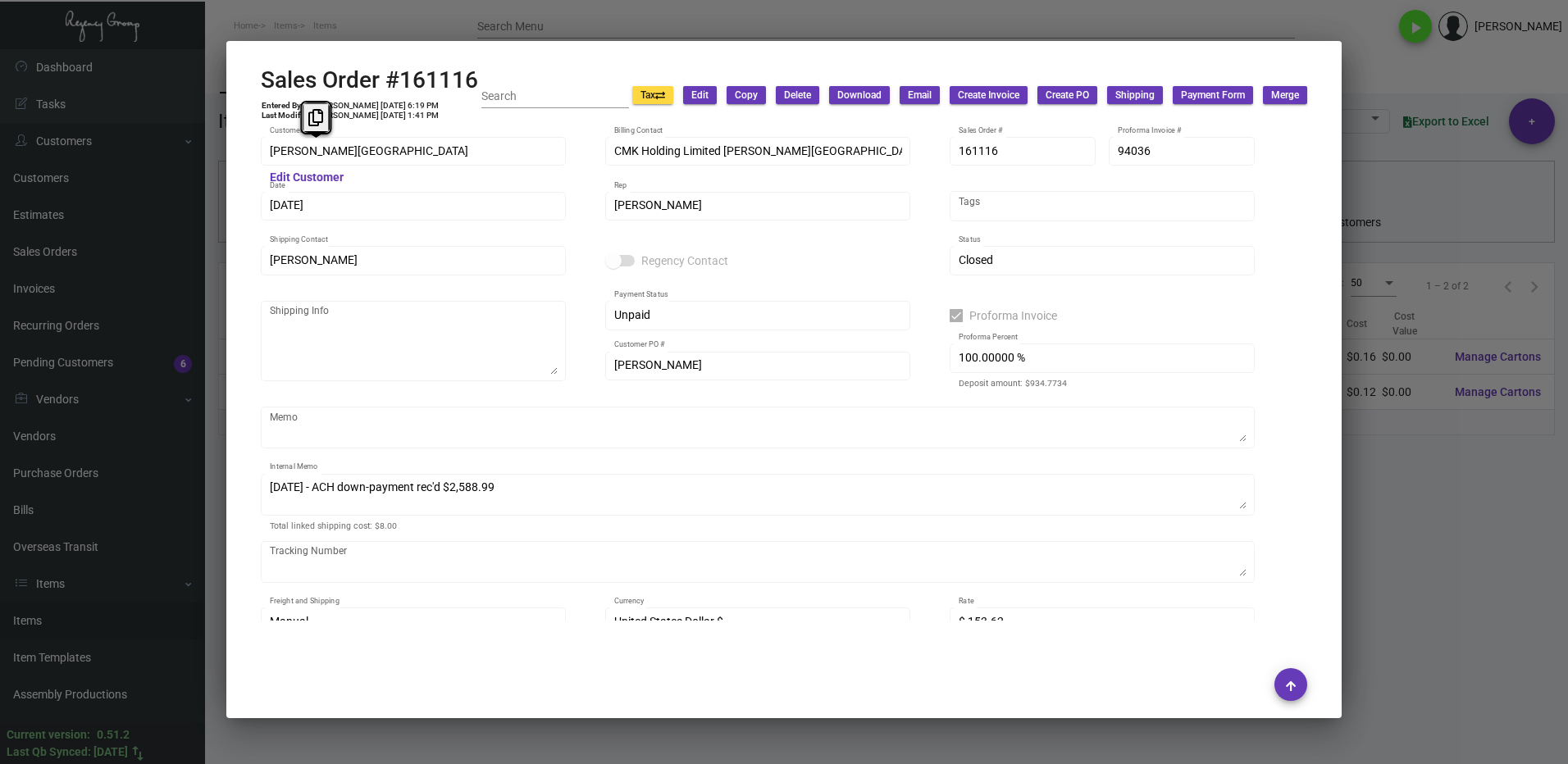
click at [264, 155] on div "[PERSON_NAME][GEOGRAPHIC_DATA] Customer" at bounding box center [413, 150] width 305 height 32
click at [316, 118] on icon at bounding box center [316, 117] width 15 height 17
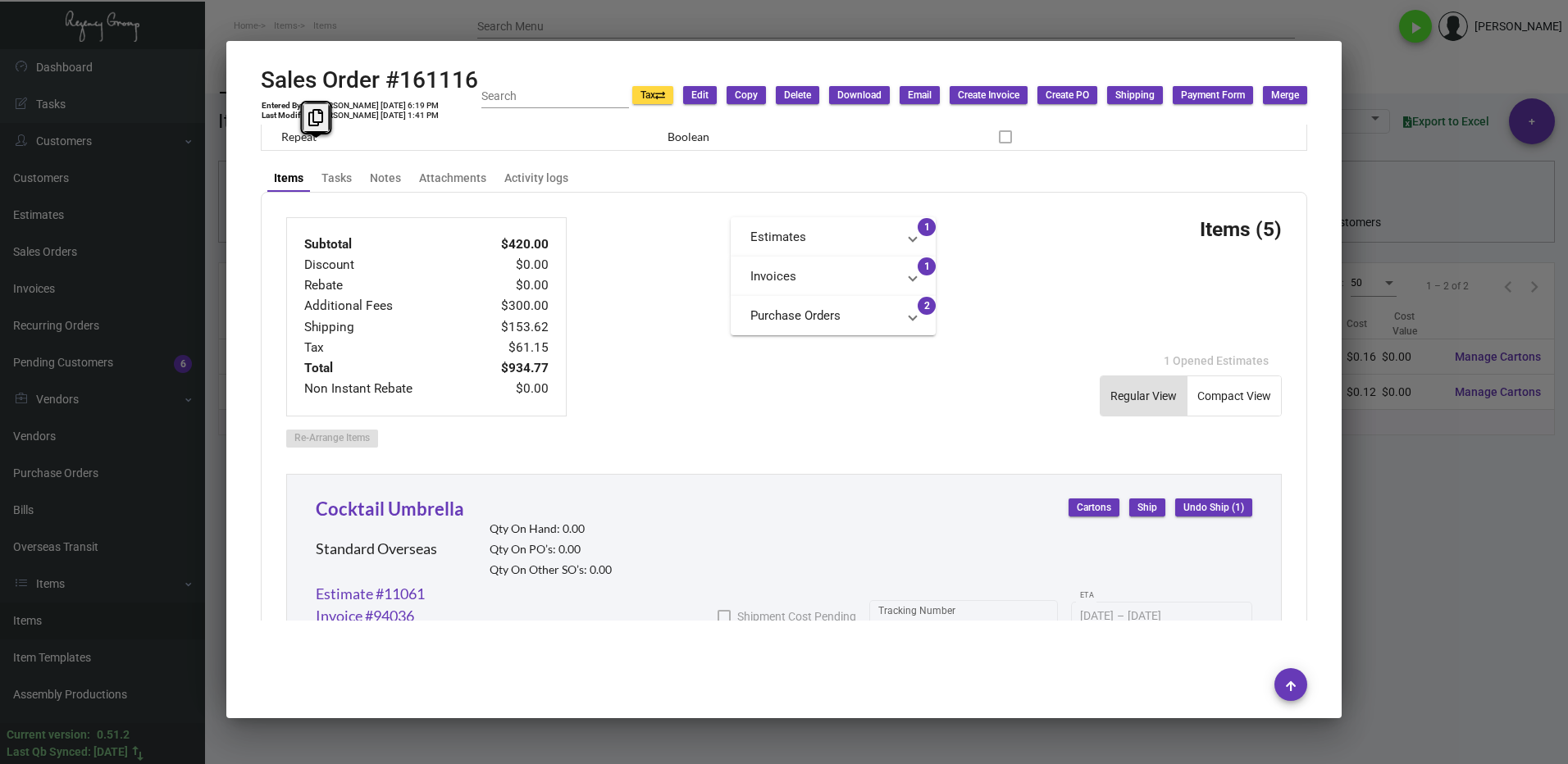
scroll to position [574, 0]
click at [1444, 585] on div at bounding box center [784, 382] width 1568 height 764
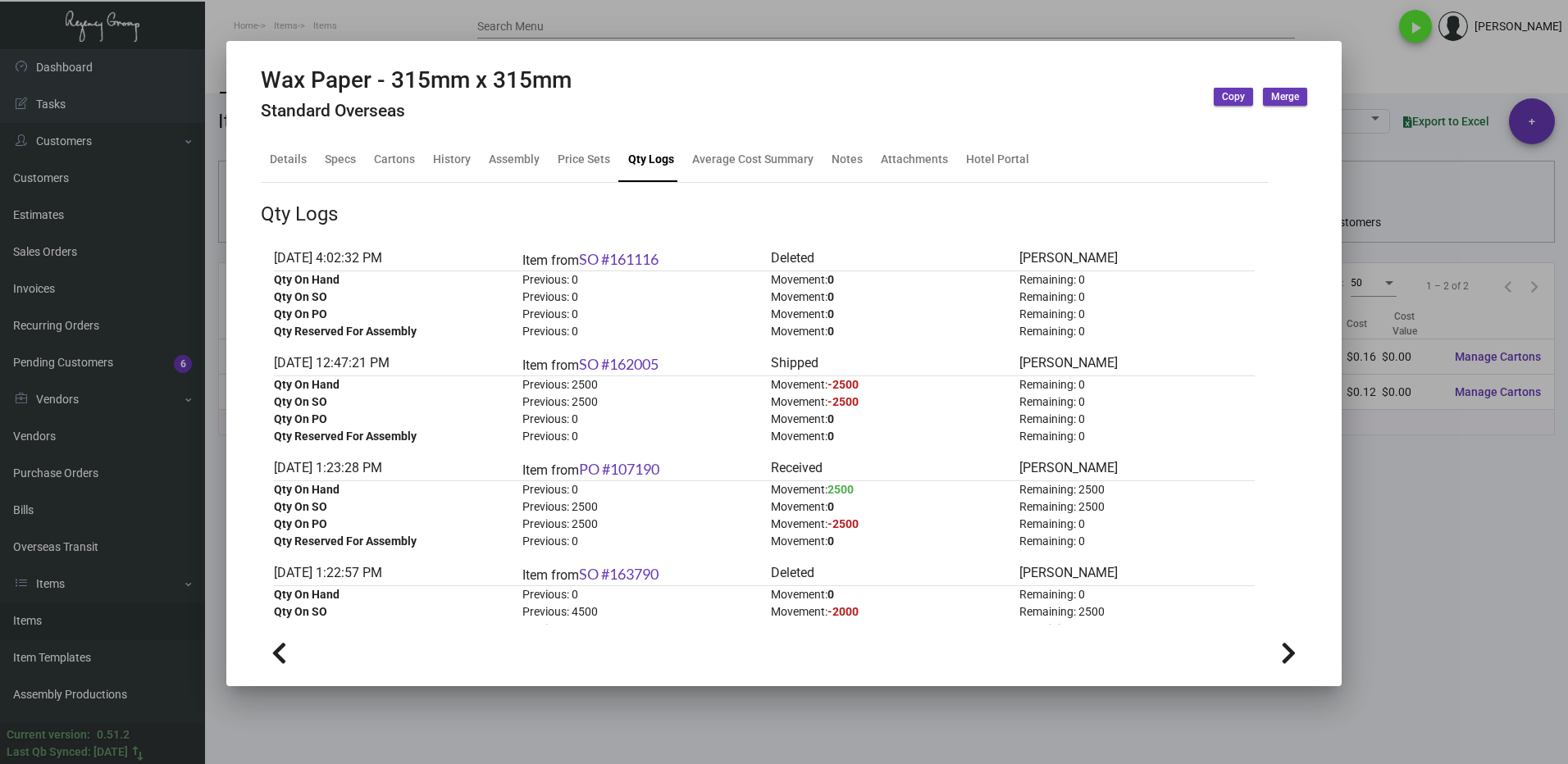
click at [1410, 449] on div at bounding box center [784, 382] width 1568 height 764
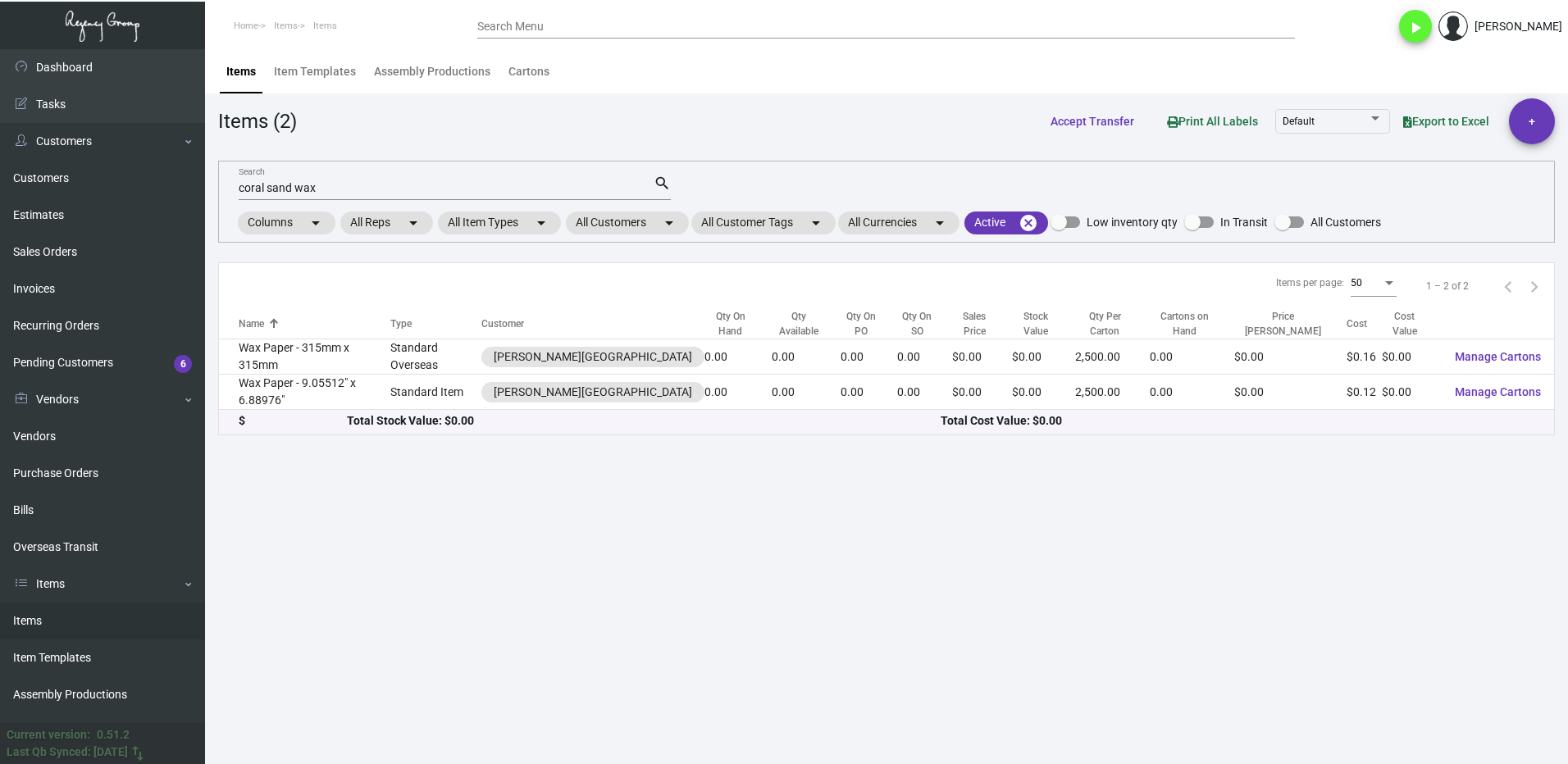
click at [330, 189] on input "coral sand wax" at bounding box center [446, 188] width 415 height 13
type input "c"
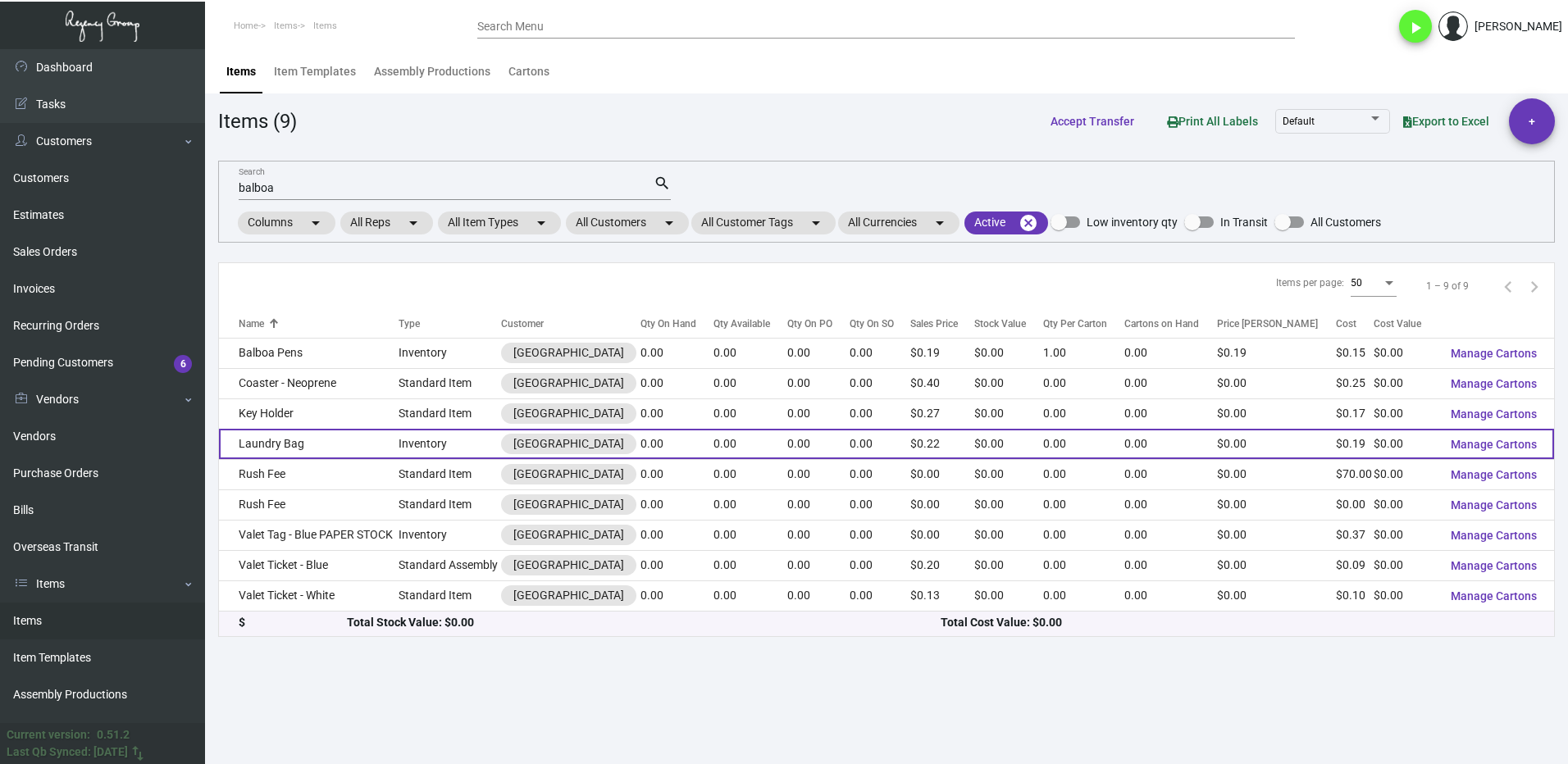
click at [341, 449] on td "Laundry Bag" at bounding box center [308, 444] width 179 height 31
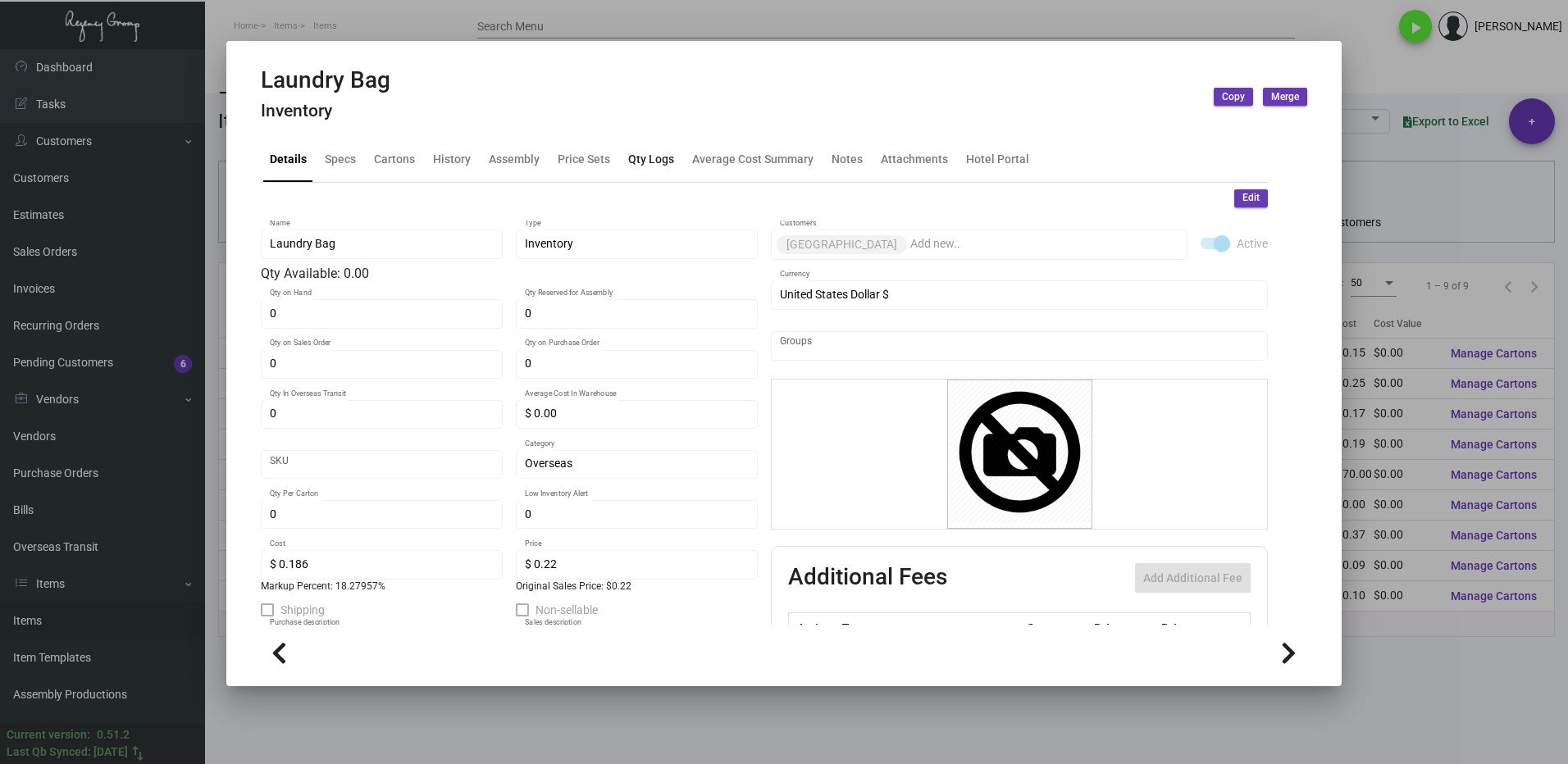
click at [631, 163] on div "Qty Logs" at bounding box center [651, 159] width 46 height 17
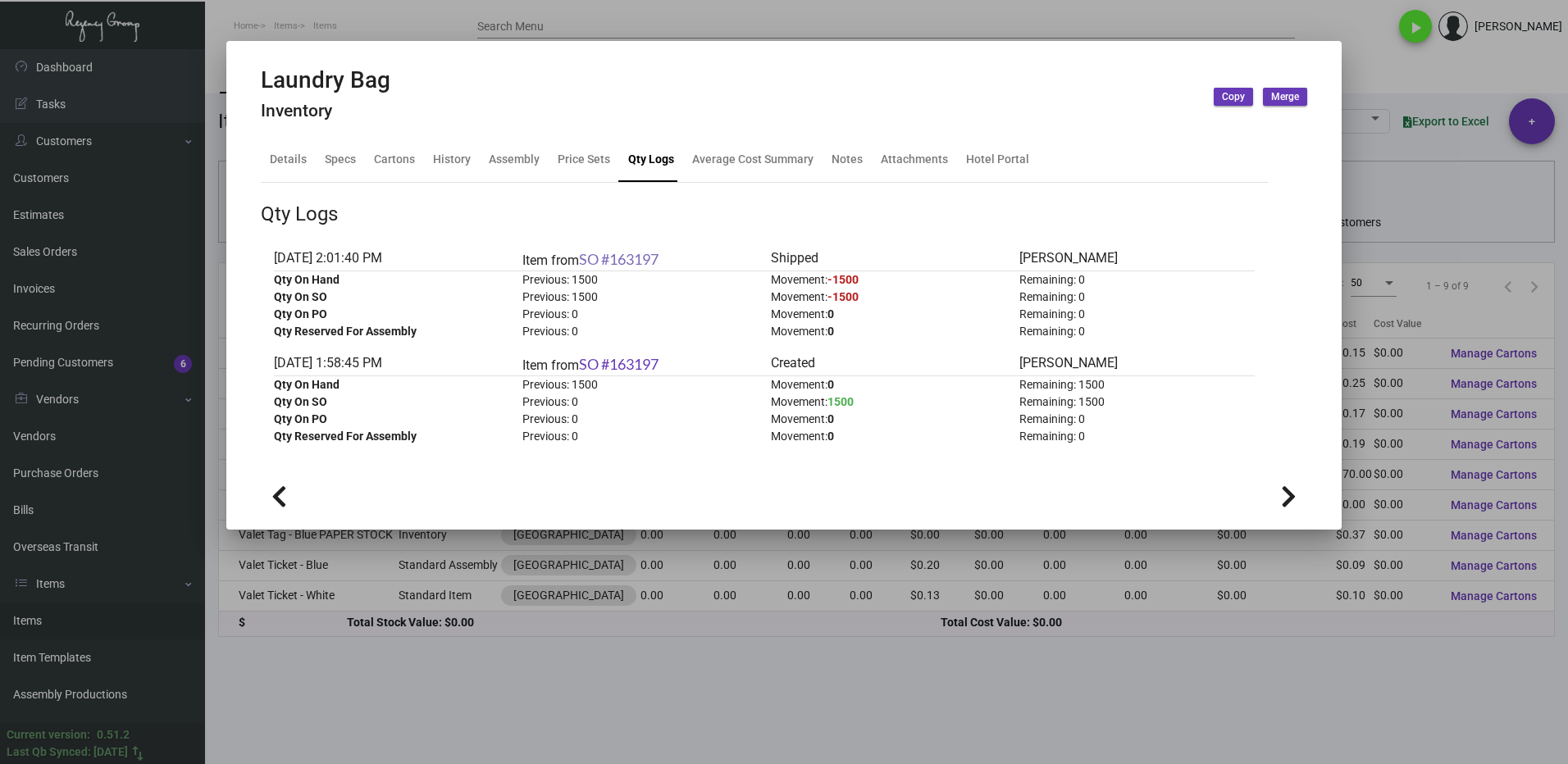
click at [634, 259] on link "SO #163197" at bounding box center [619, 259] width 79 height 18
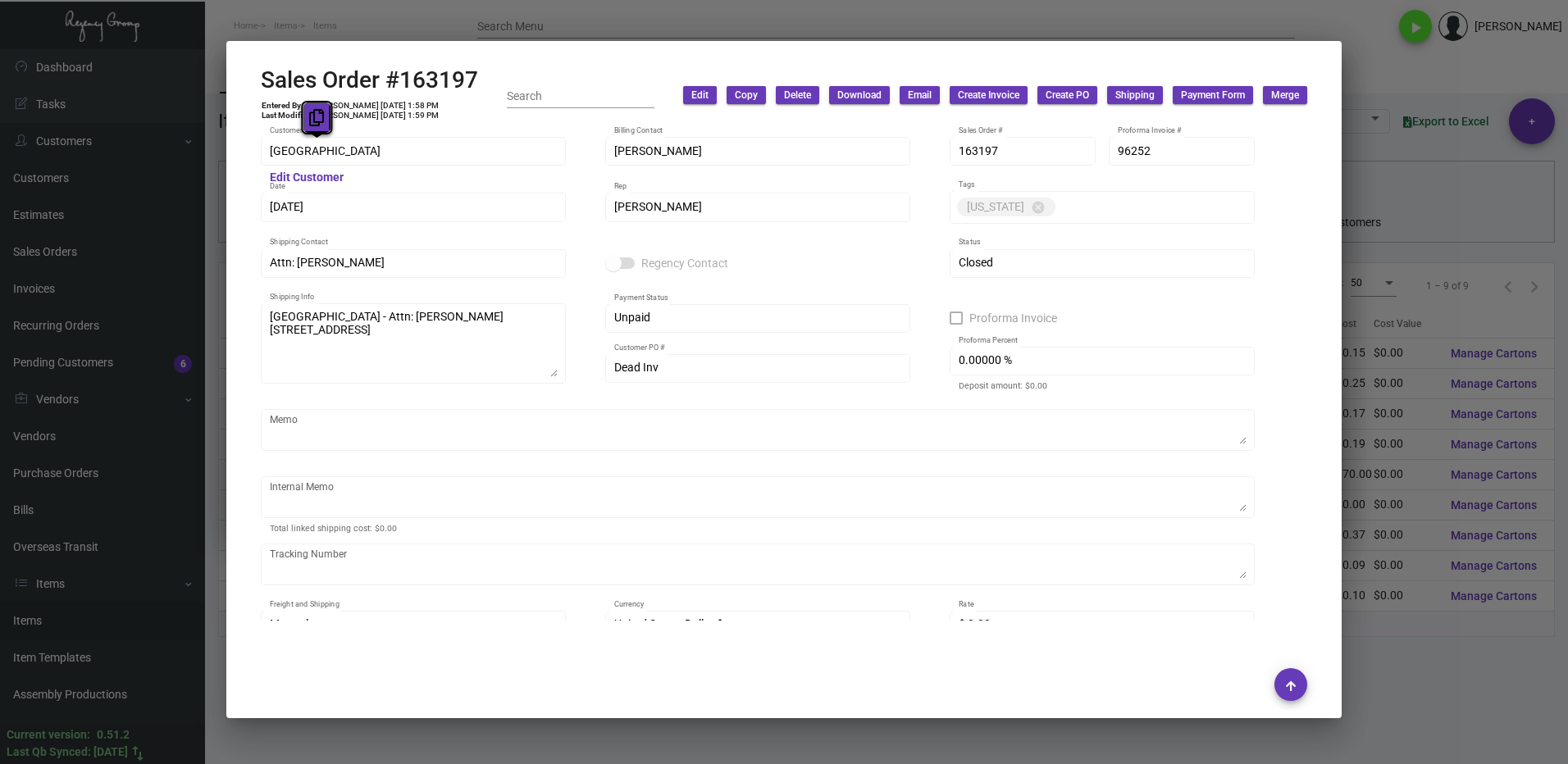
click at [310, 121] on icon at bounding box center [316, 117] width 15 height 17
click at [329, 234] on icon at bounding box center [335, 230] width 15 height 17
click at [339, 300] on icon at bounding box center [340, 297] width 15 height 17
click at [610, 377] on div "Dead Inv Customer PO #" at bounding box center [758, 367] width 305 height 32
click at [631, 341] on icon at bounding box center [636, 335] width 15 height 17
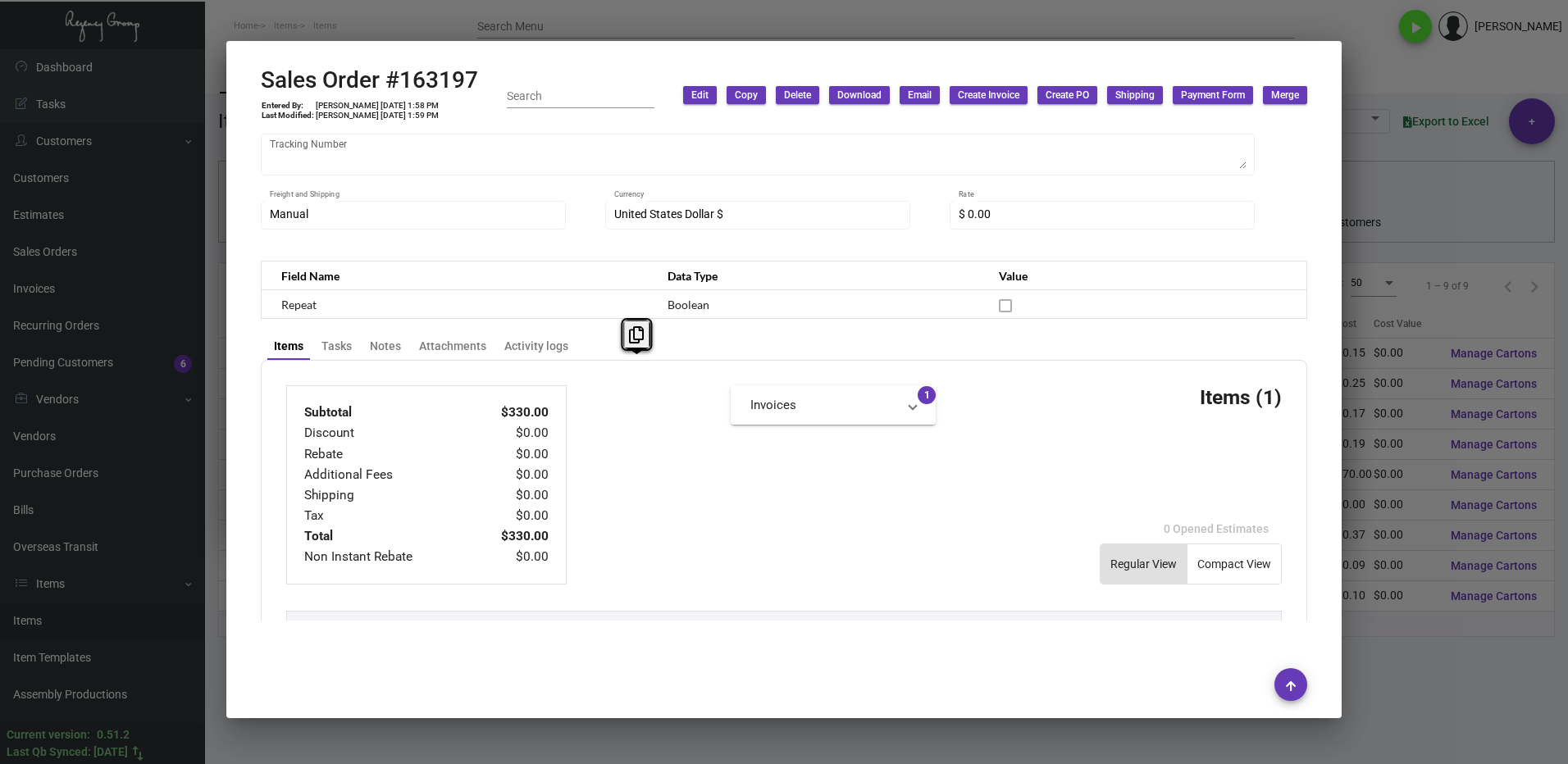
scroll to position [738, 0]
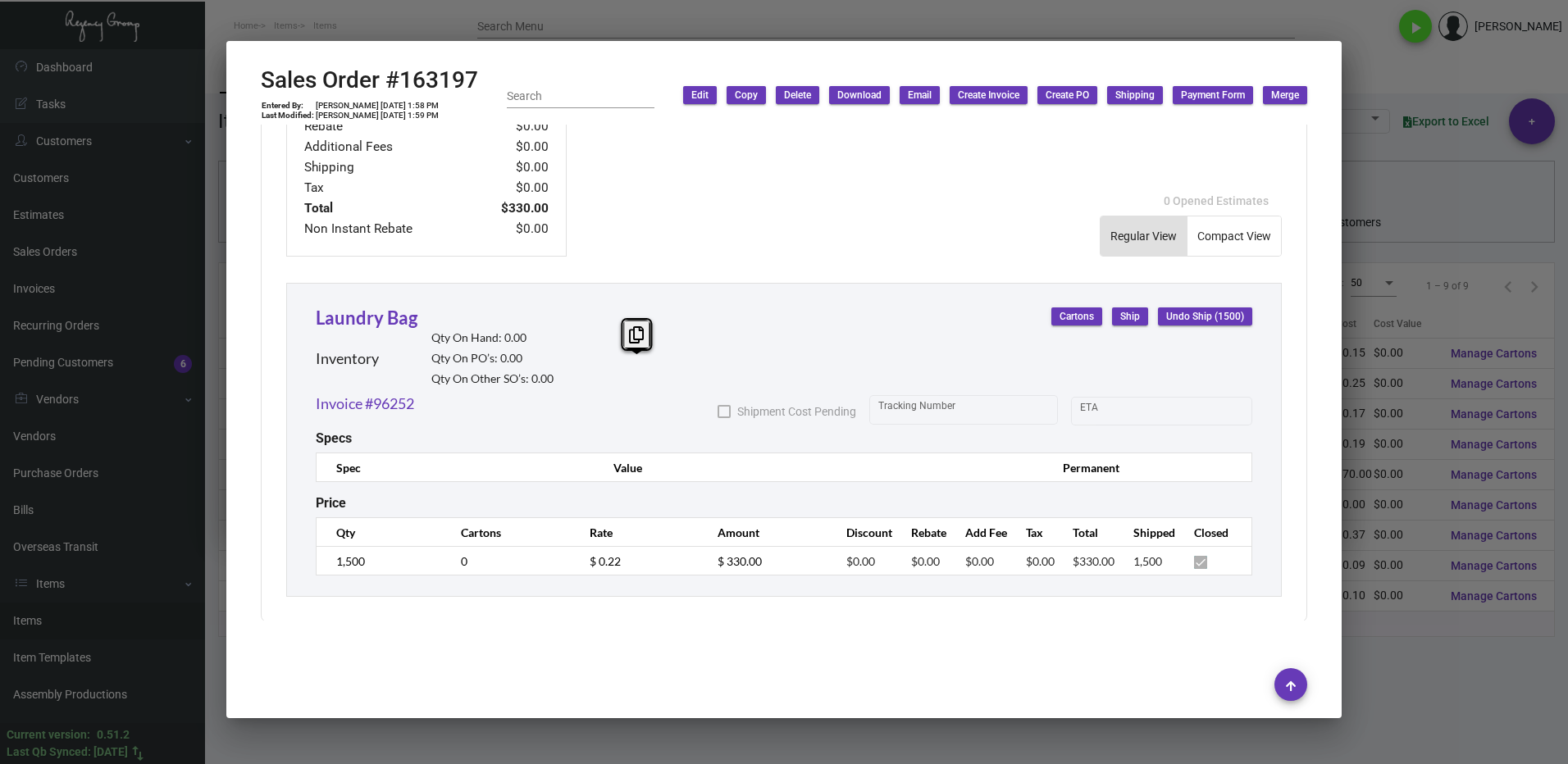
click at [349, 329] on div "Laundry Bag Inventory Qty On Hand: 0.00 Qty On PO’s: 0.00 Qty On Other SO’s: 0.…" at bounding box center [435, 348] width 238 height 88
click at [350, 325] on link "Laundry Bag" at bounding box center [366, 317] width 102 height 22
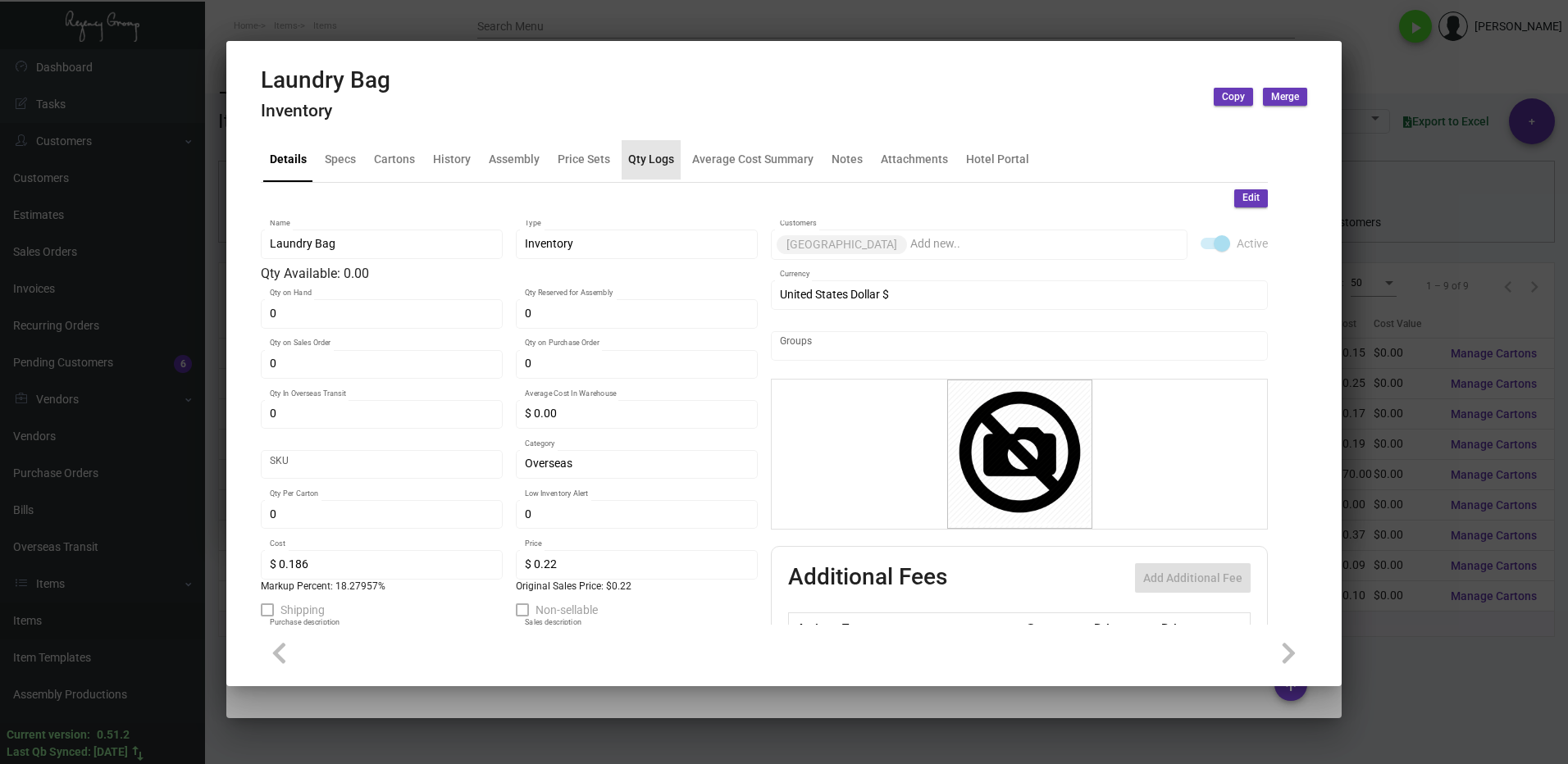
click at [640, 161] on div "Qty Logs" at bounding box center [651, 159] width 46 height 17
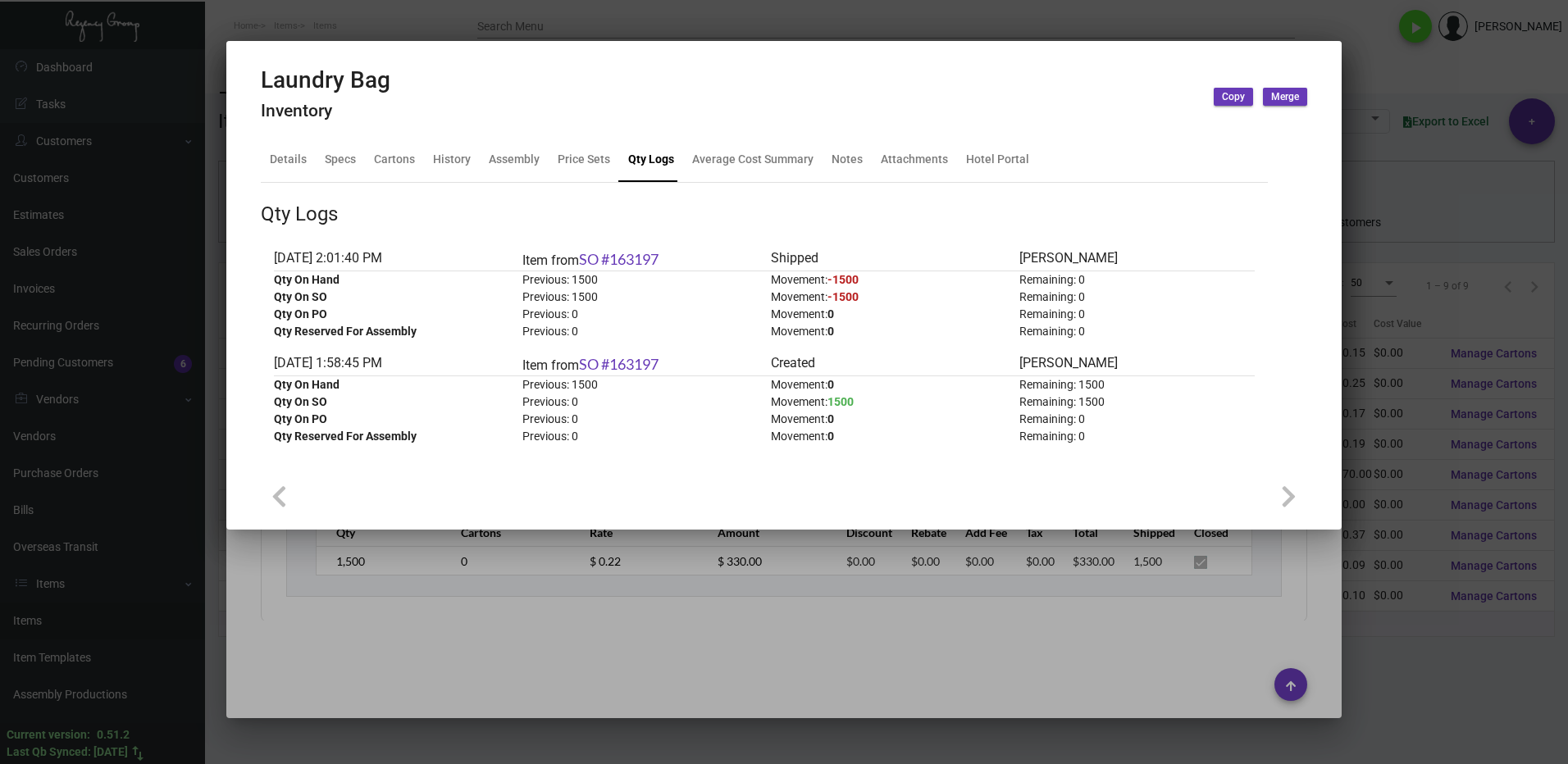
click at [1402, 694] on div at bounding box center [784, 382] width 1568 height 764
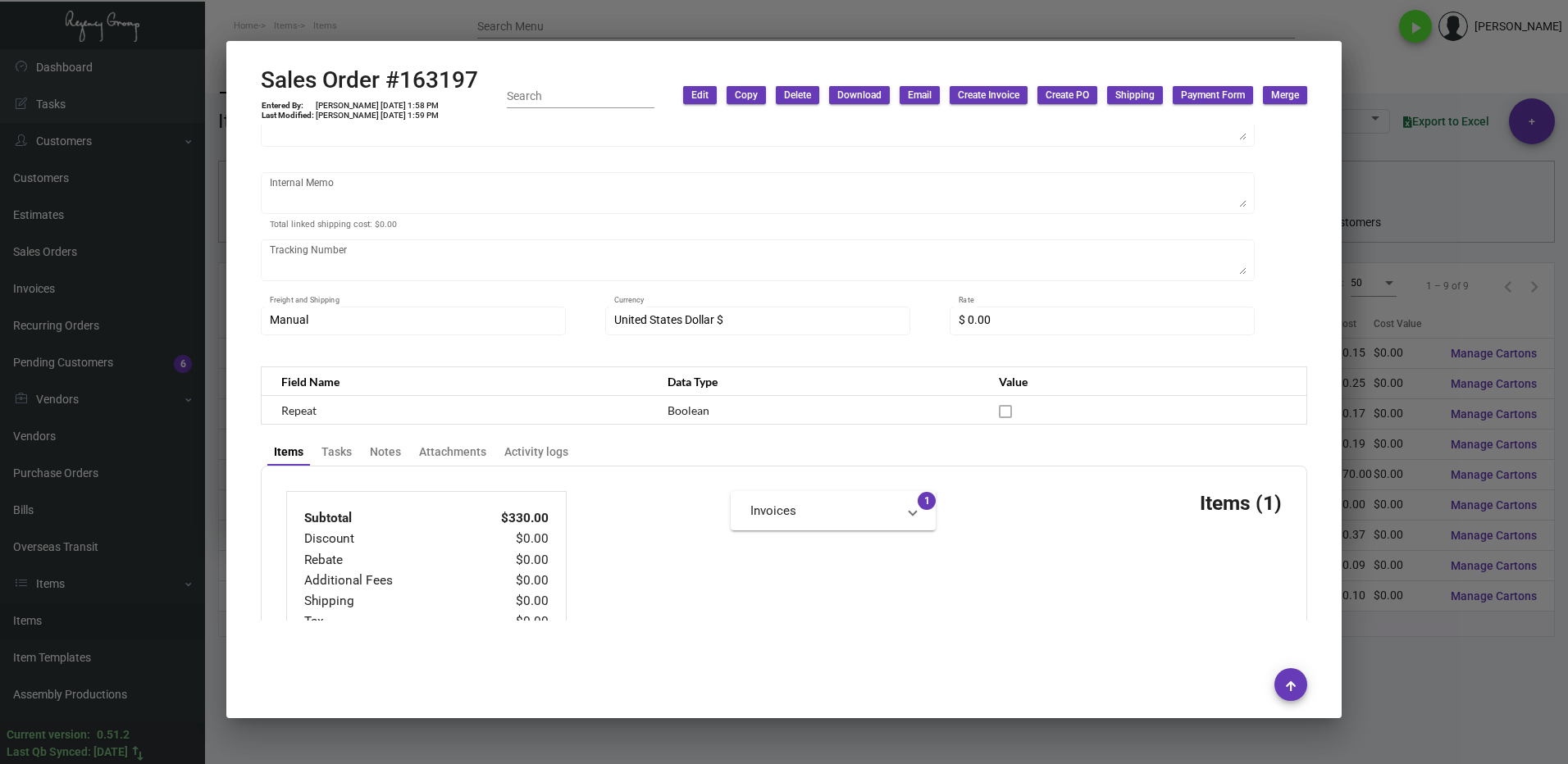
scroll to position [656, 0]
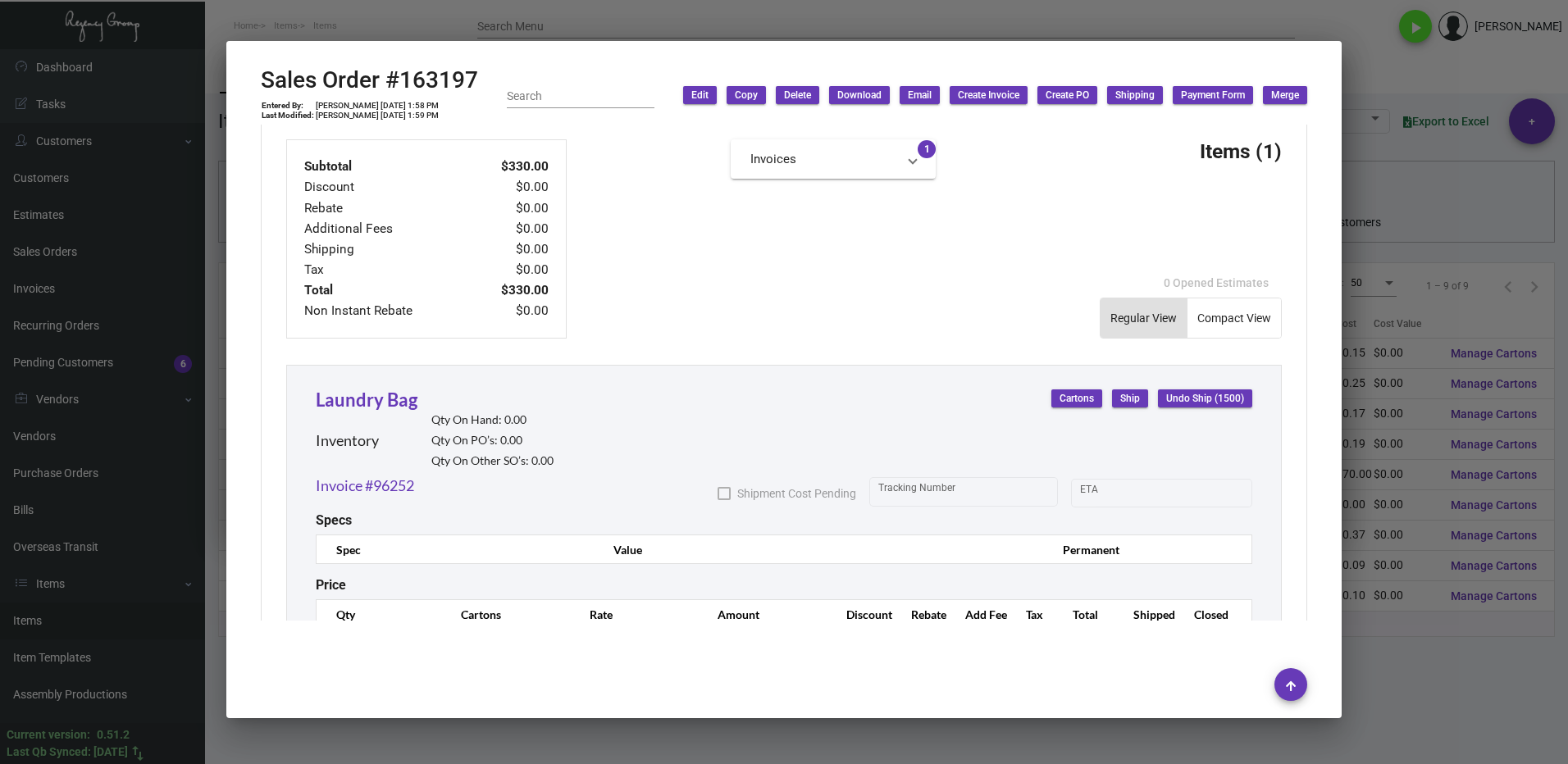
click at [1408, 649] on div at bounding box center [784, 382] width 1568 height 764
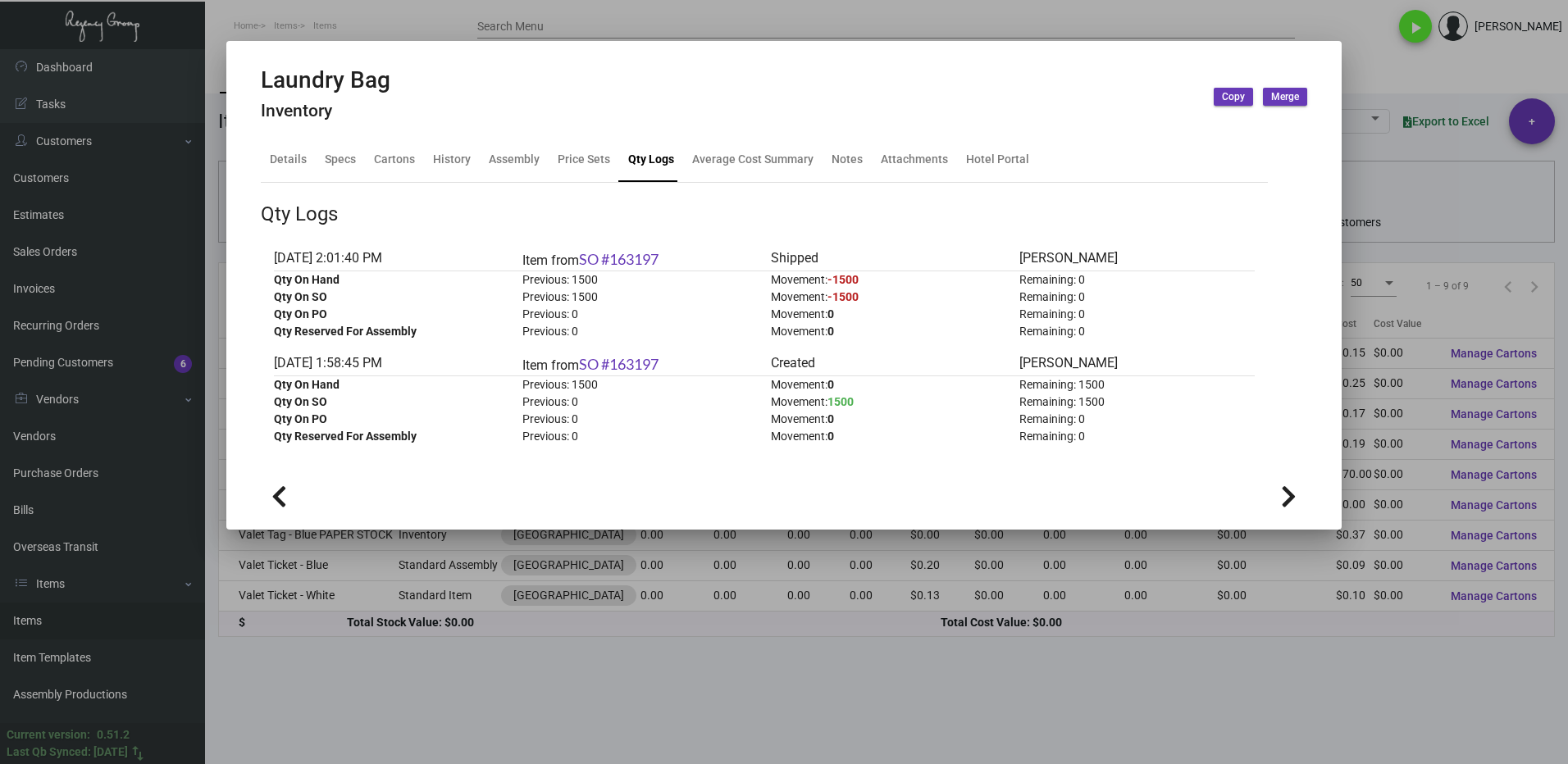
click at [1309, 690] on div at bounding box center [784, 382] width 1568 height 764
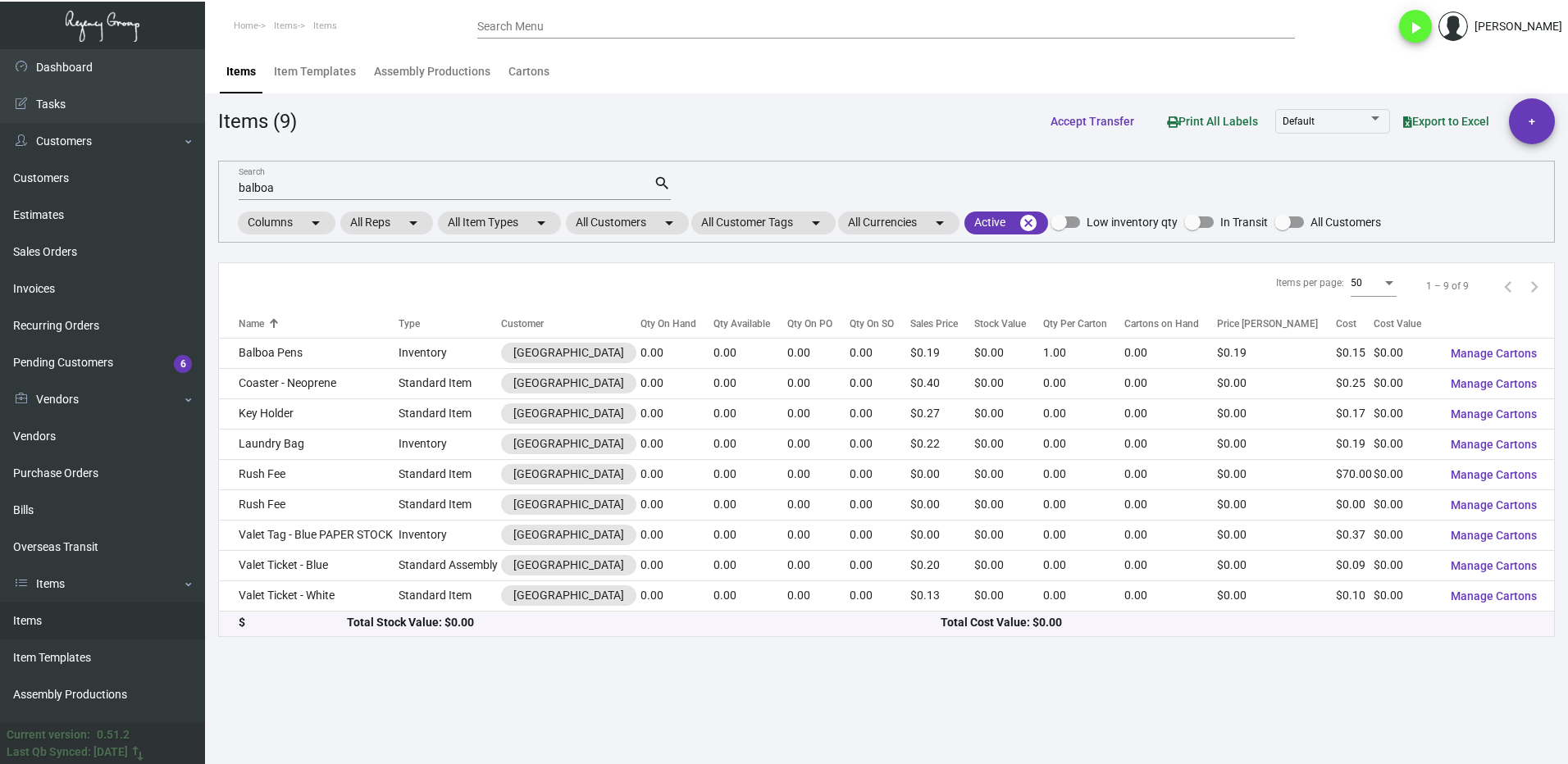
click at [321, 180] on div "balboa Search" at bounding box center [446, 187] width 415 height 26
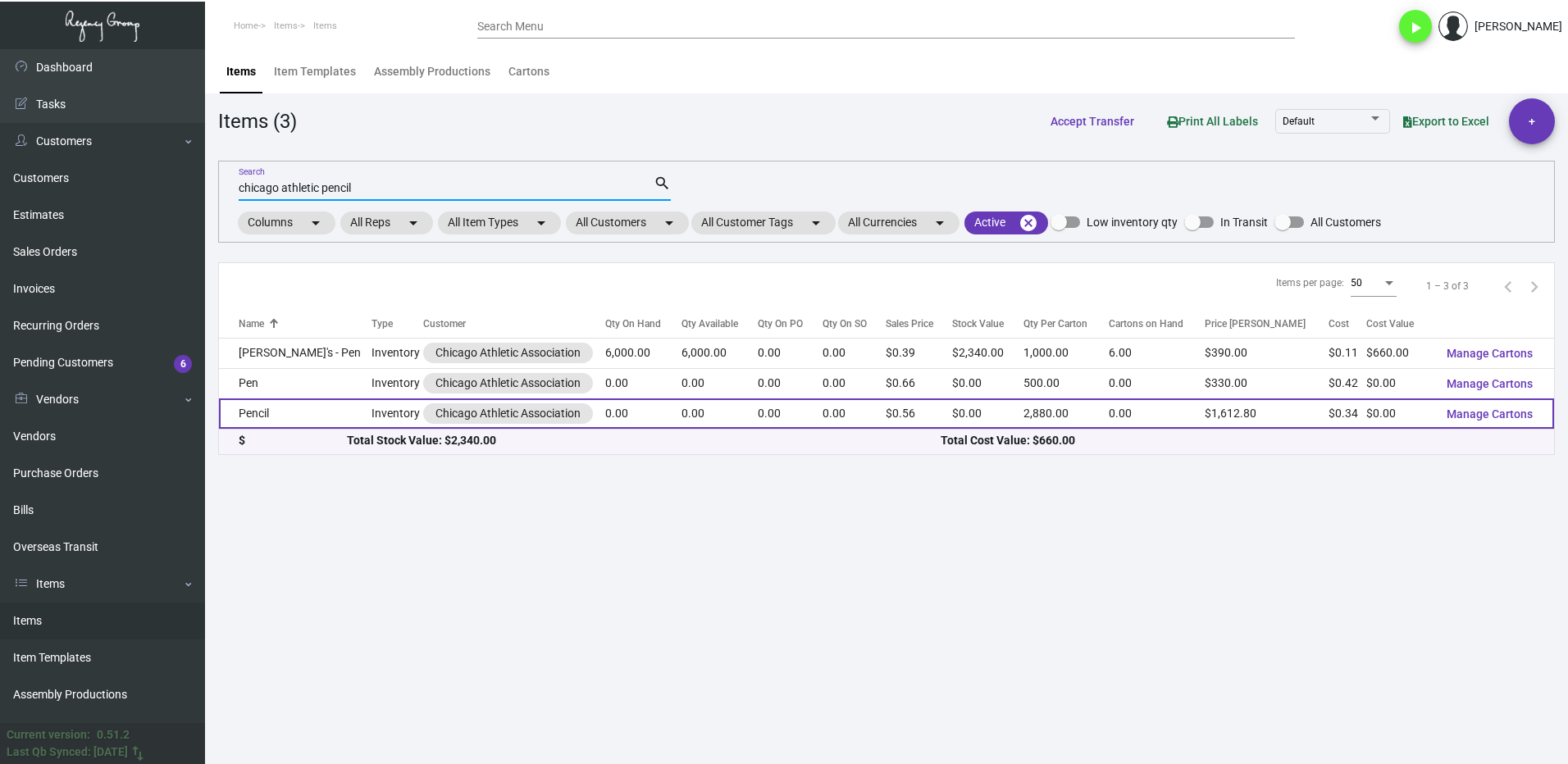
click at [287, 418] on td "Pencil" at bounding box center [295, 413] width 153 height 31
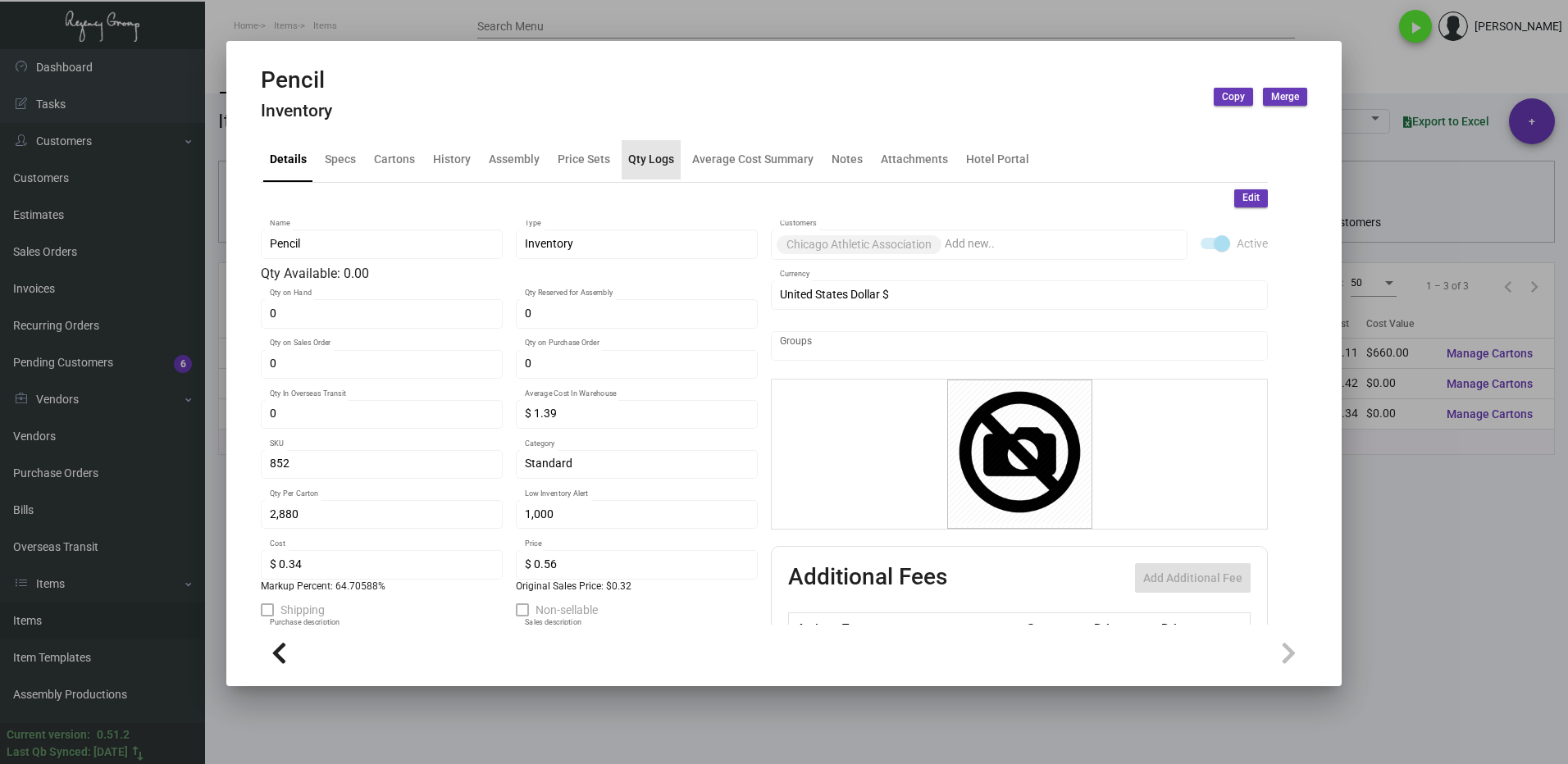
click at [652, 150] on div "Qty Logs" at bounding box center [650, 160] width 59 height 40
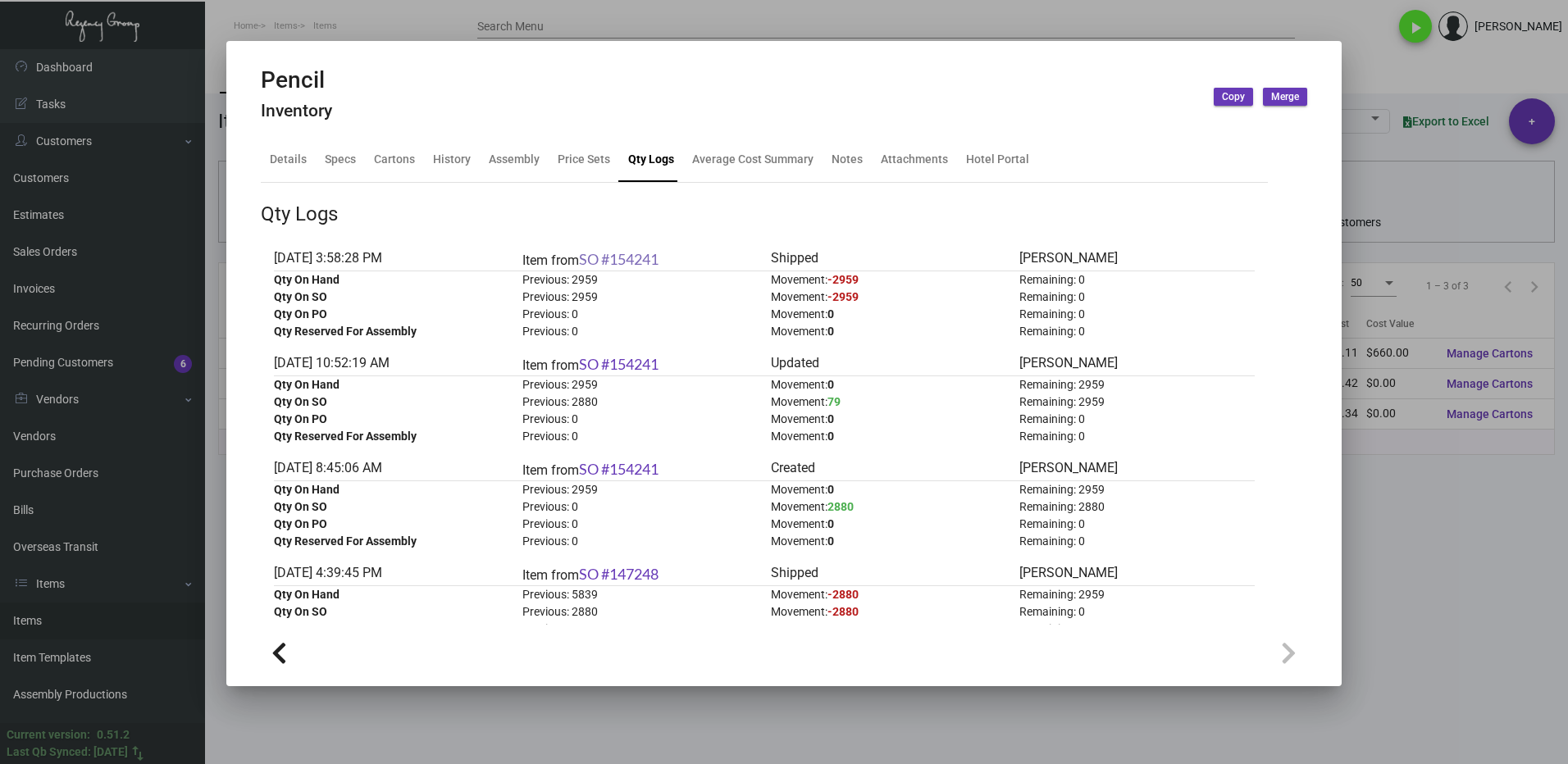
click at [645, 260] on link "SO #154241" at bounding box center [619, 259] width 79 height 18
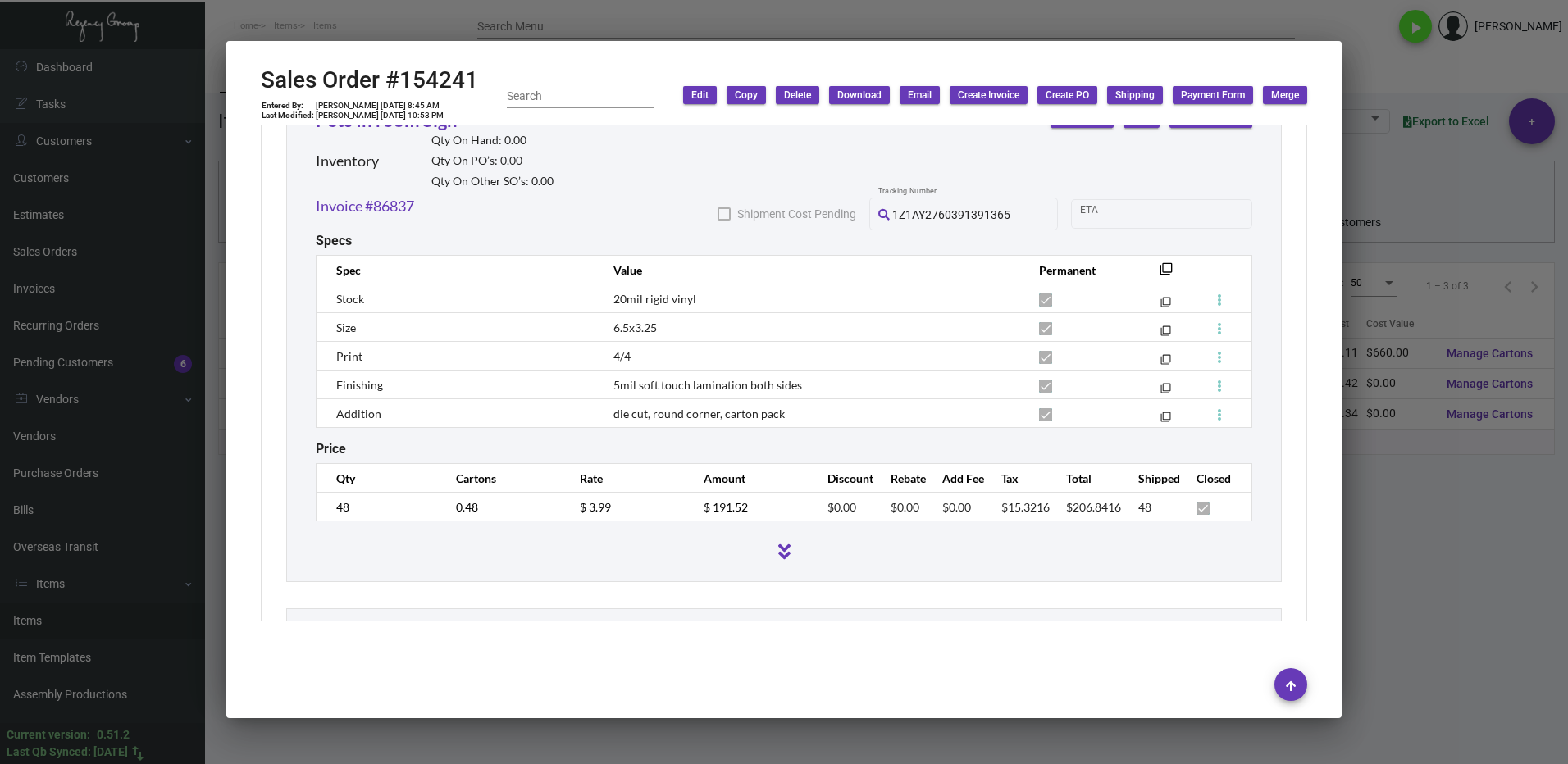
scroll to position [1619, 0]
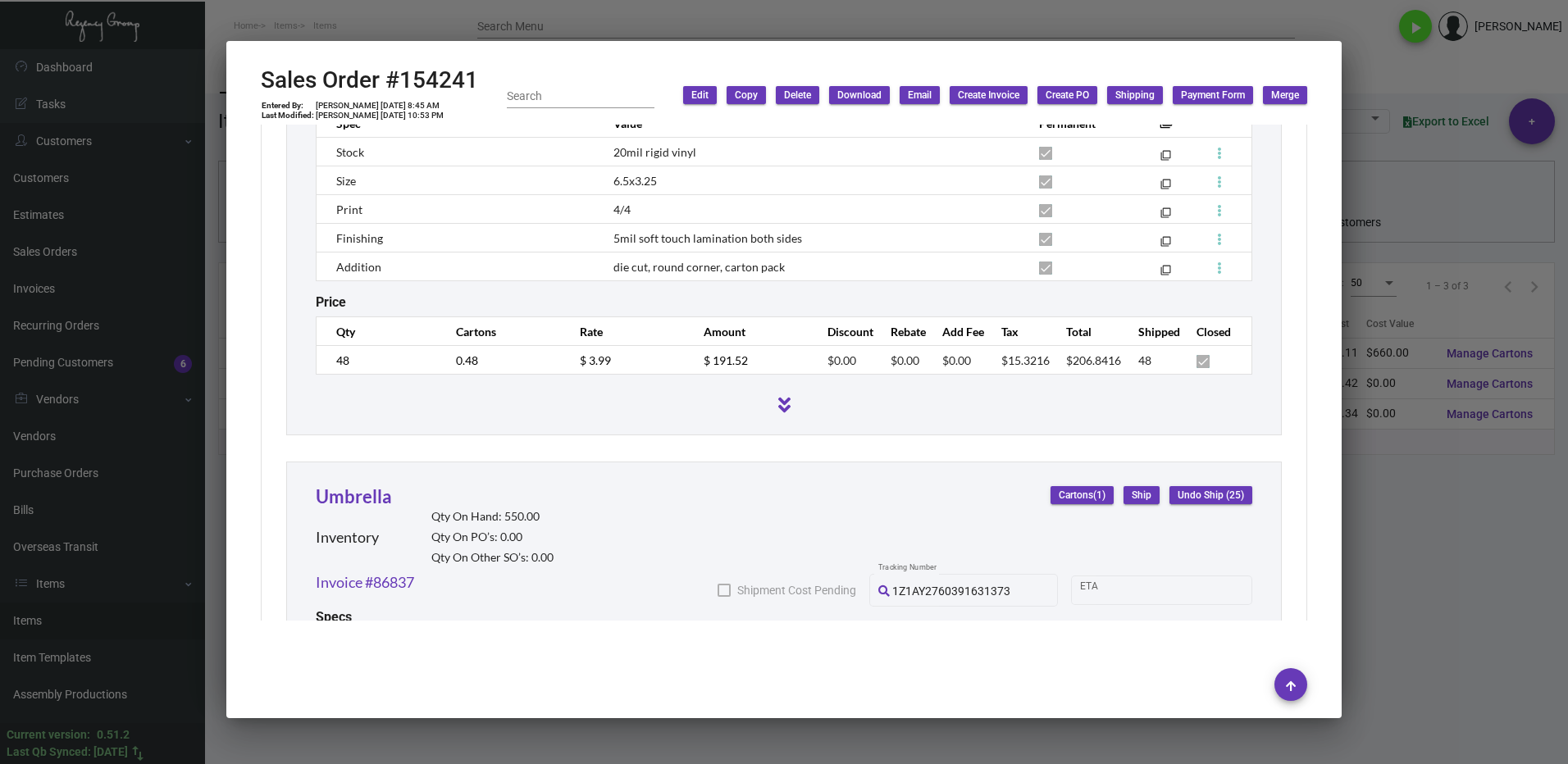
click at [1480, 573] on div at bounding box center [784, 382] width 1568 height 764
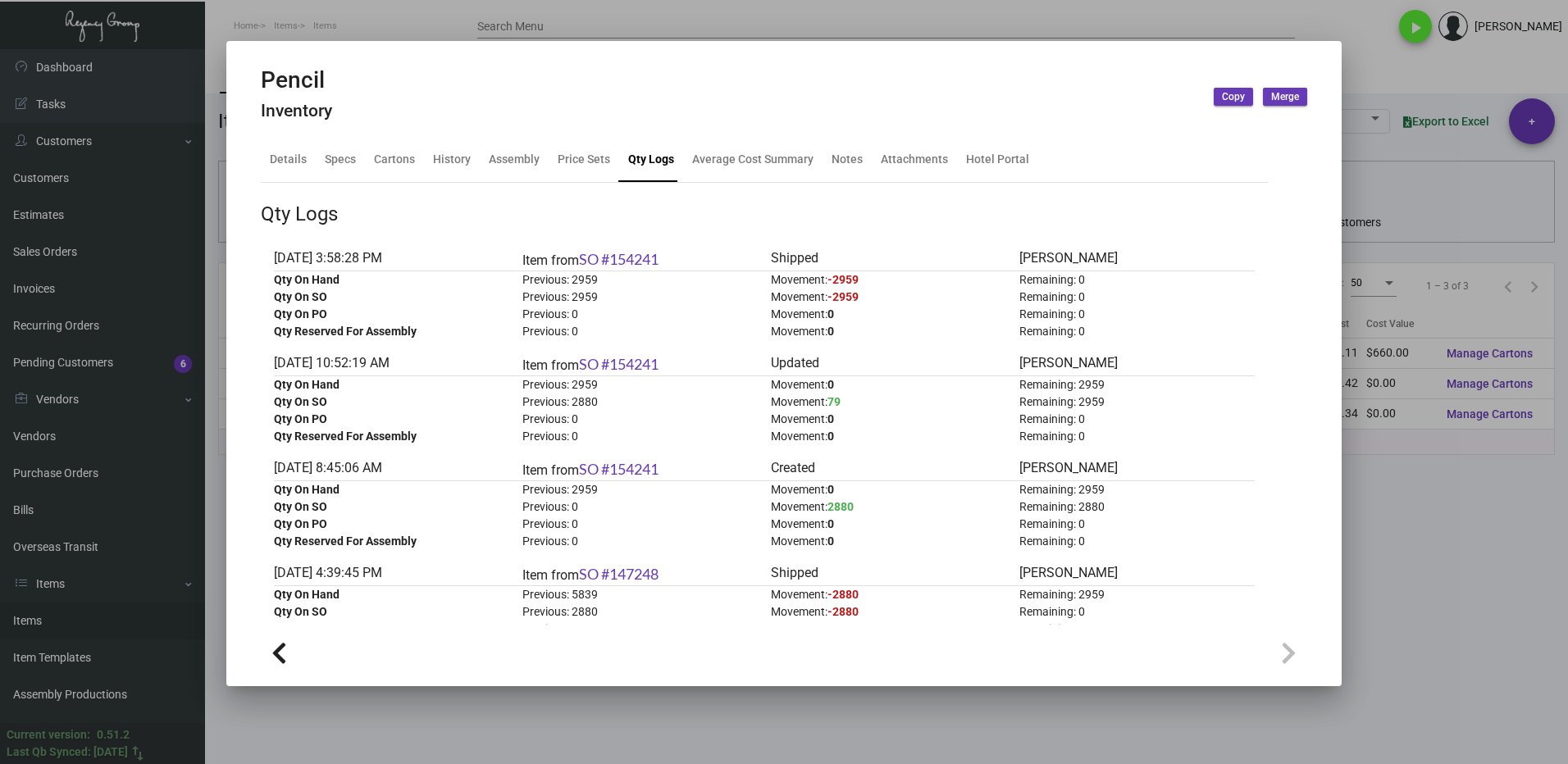
click at [1518, 569] on div at bounding box center [784, 382] width 1568 height 764
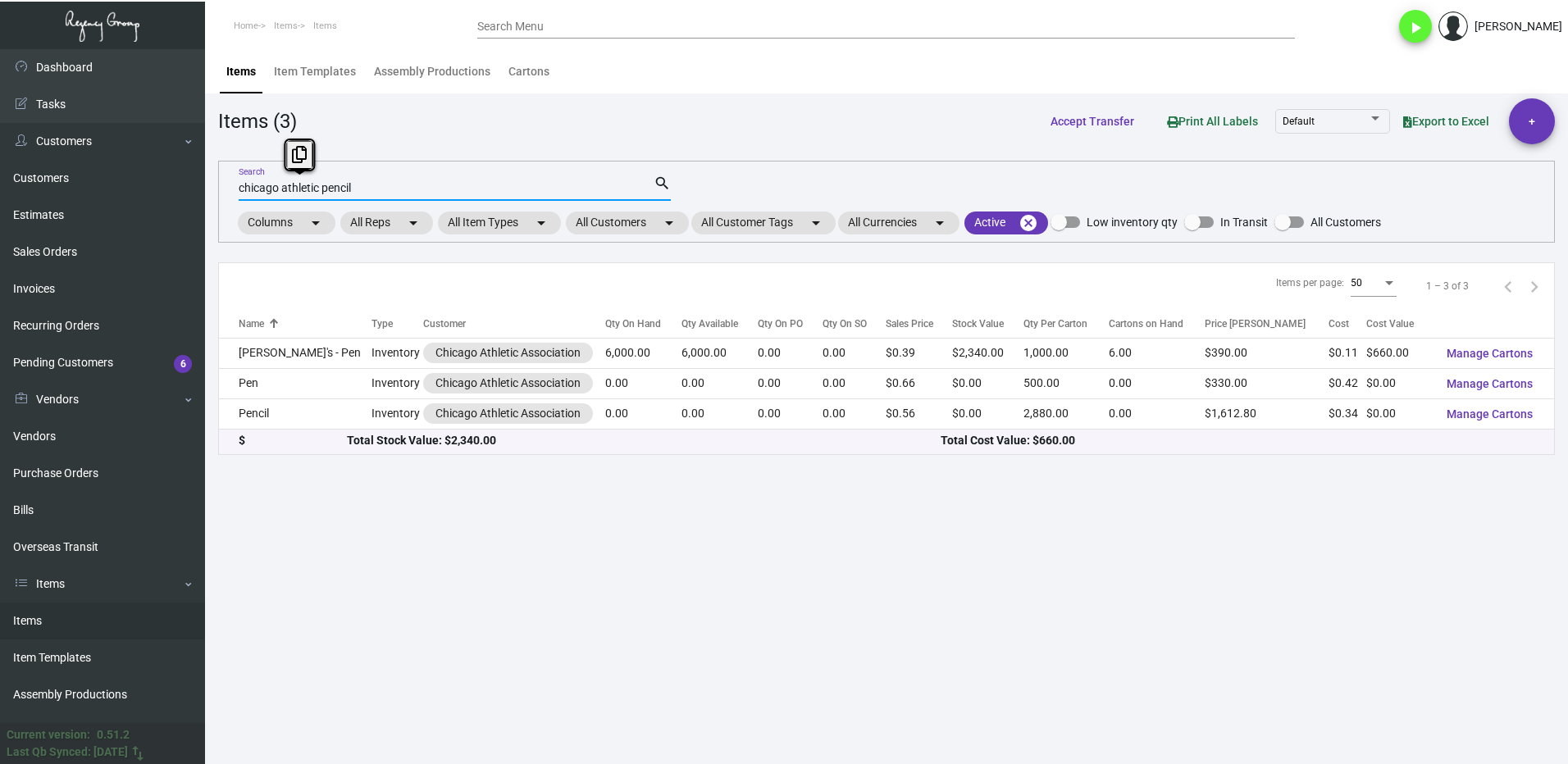
drag, startPoint x: 387, startPoint y: 189, endPoint x: 231, endPoint y: 193, distance: 156.1
click at [231, 193] on div "chicago athletic pencil Search search Columns arrow_drop_down All Reps arrow_dr…" at bounding box center [886, 202] width 1337 height 82
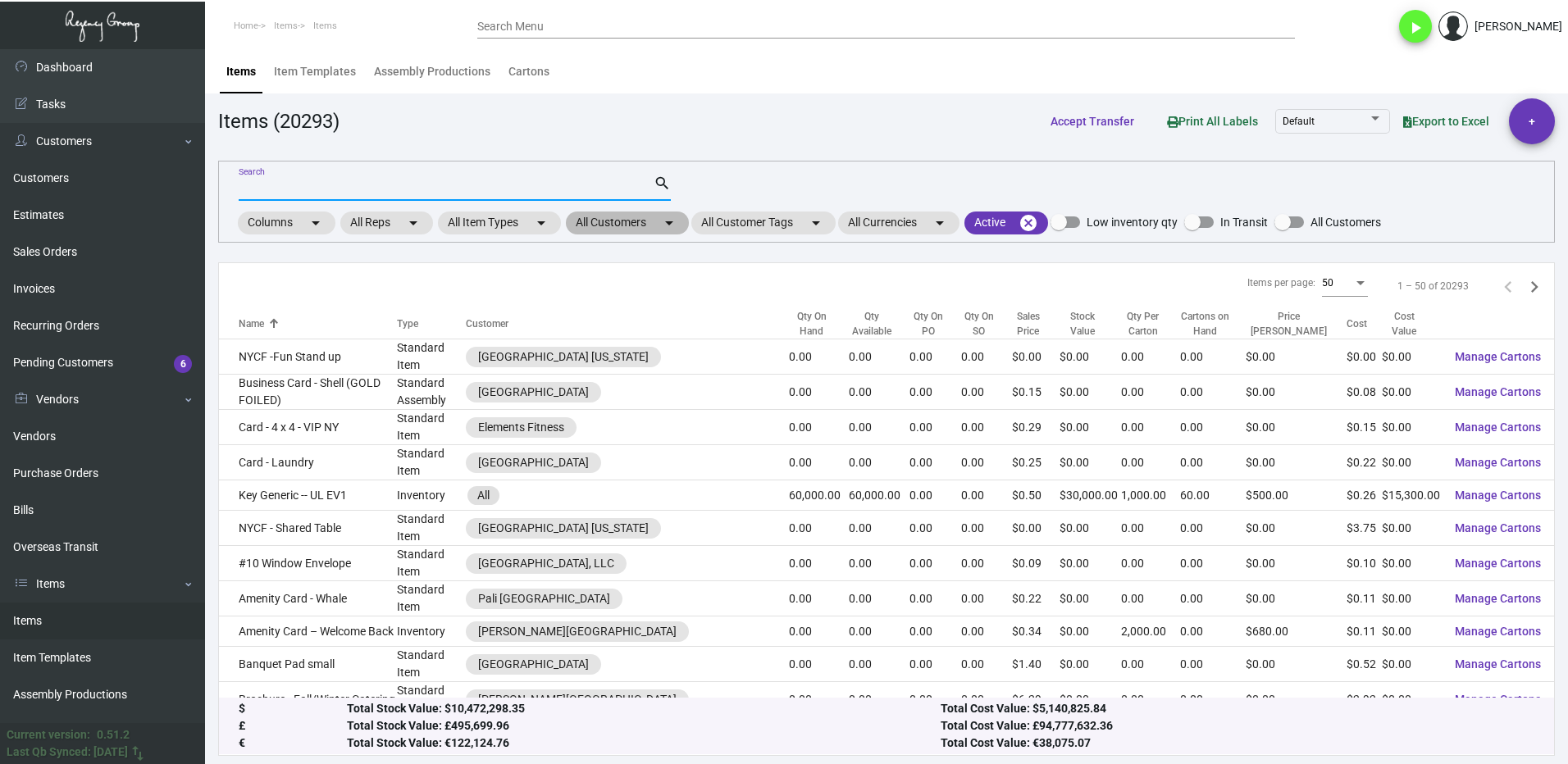
click at [614, 226] on mat-chip "All Customers arrow_drop_down" at bounding box center [627, 223] width 123 height 23
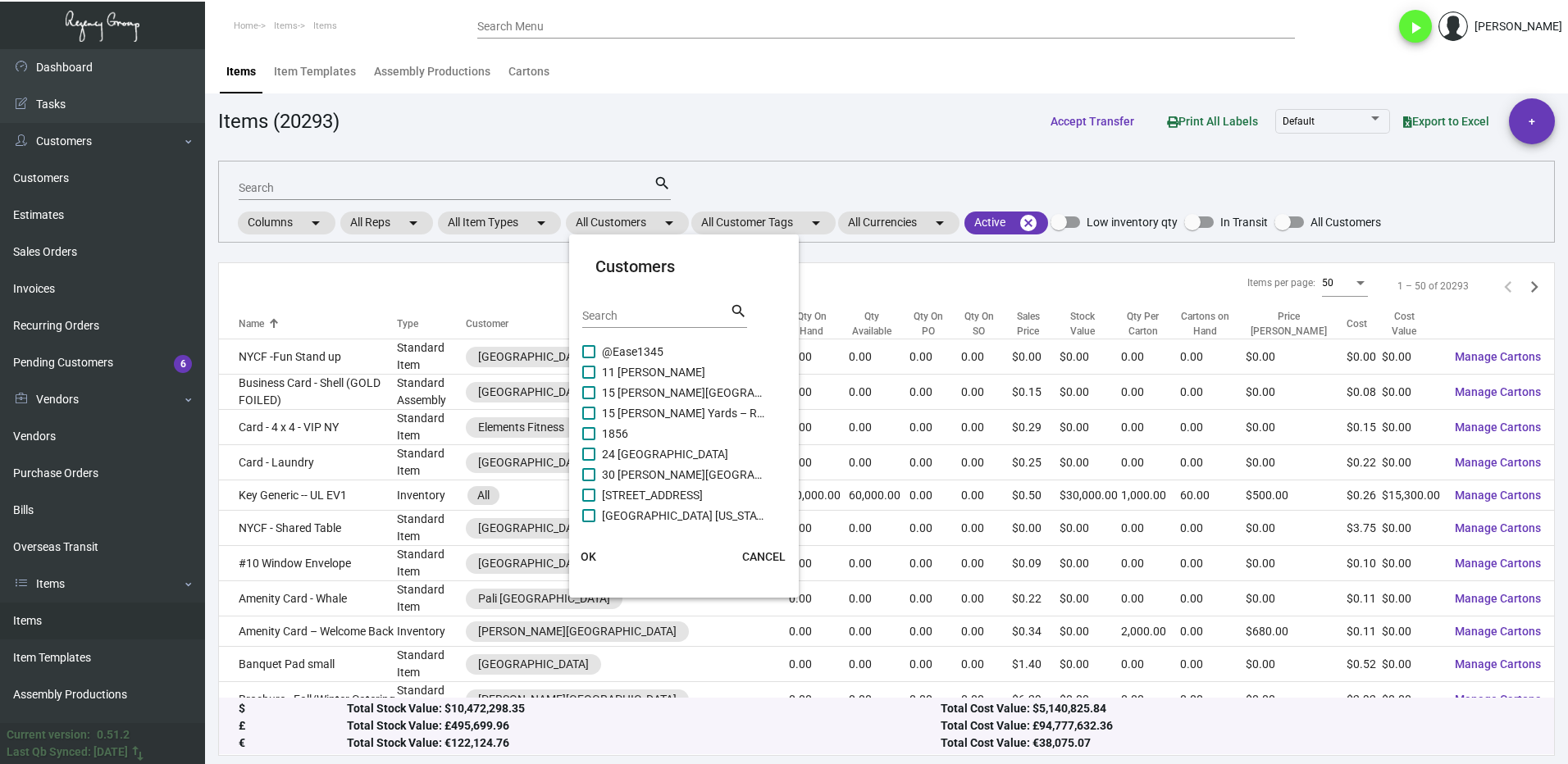
click at [613, 312] on input "Search" at bounding box center [656, 316] width 148 height 13
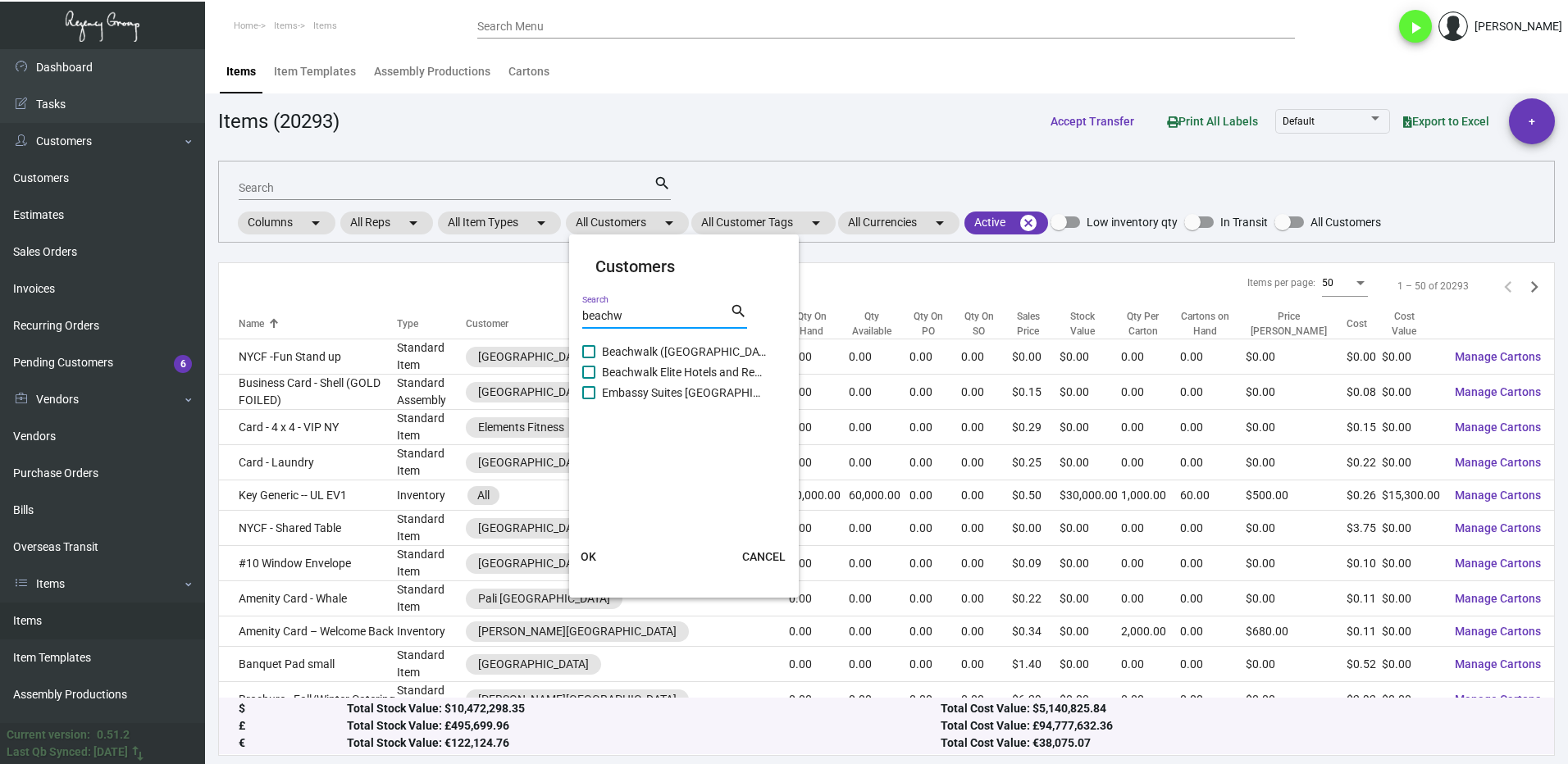
click at [593, 351] on span at bounding box center [589, 352] width 13 height 13
click at [589, 358] on input "Beachwalk ([GEOGRAPHIC_DATA]) Condo Assn." at bounding box center [588, 358] width 1 height 1
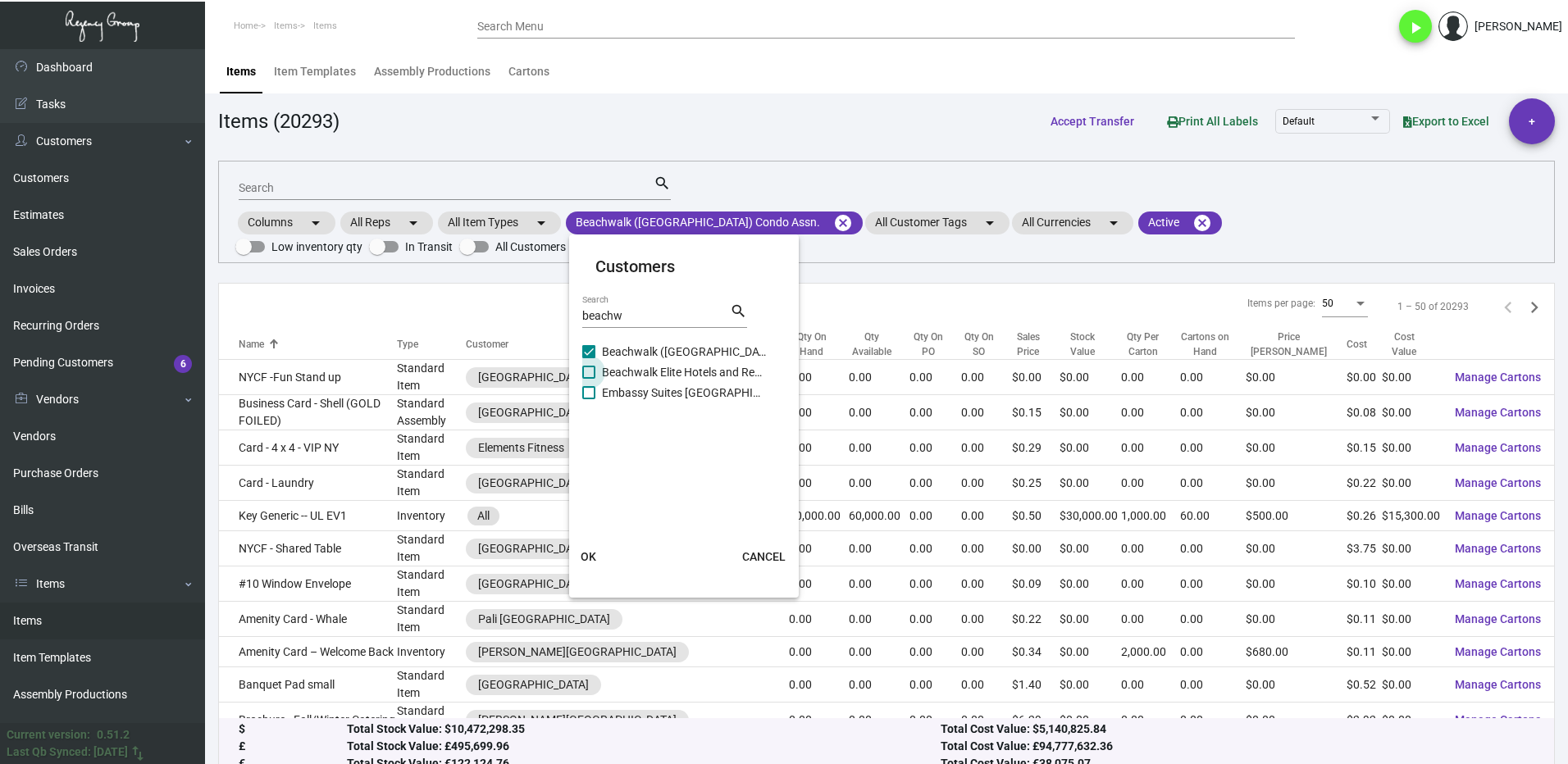
click at [592, 374] on span at bounding box center [589, 373] width 13 height 13
click at [589, 379] on input "Beachwalk Elite Hotels and Resorts" at bounding box center [588, 379] width 1 height 1
click at [583, 557] on span "OK" at bounding box center [588, 557] width 16 height 13
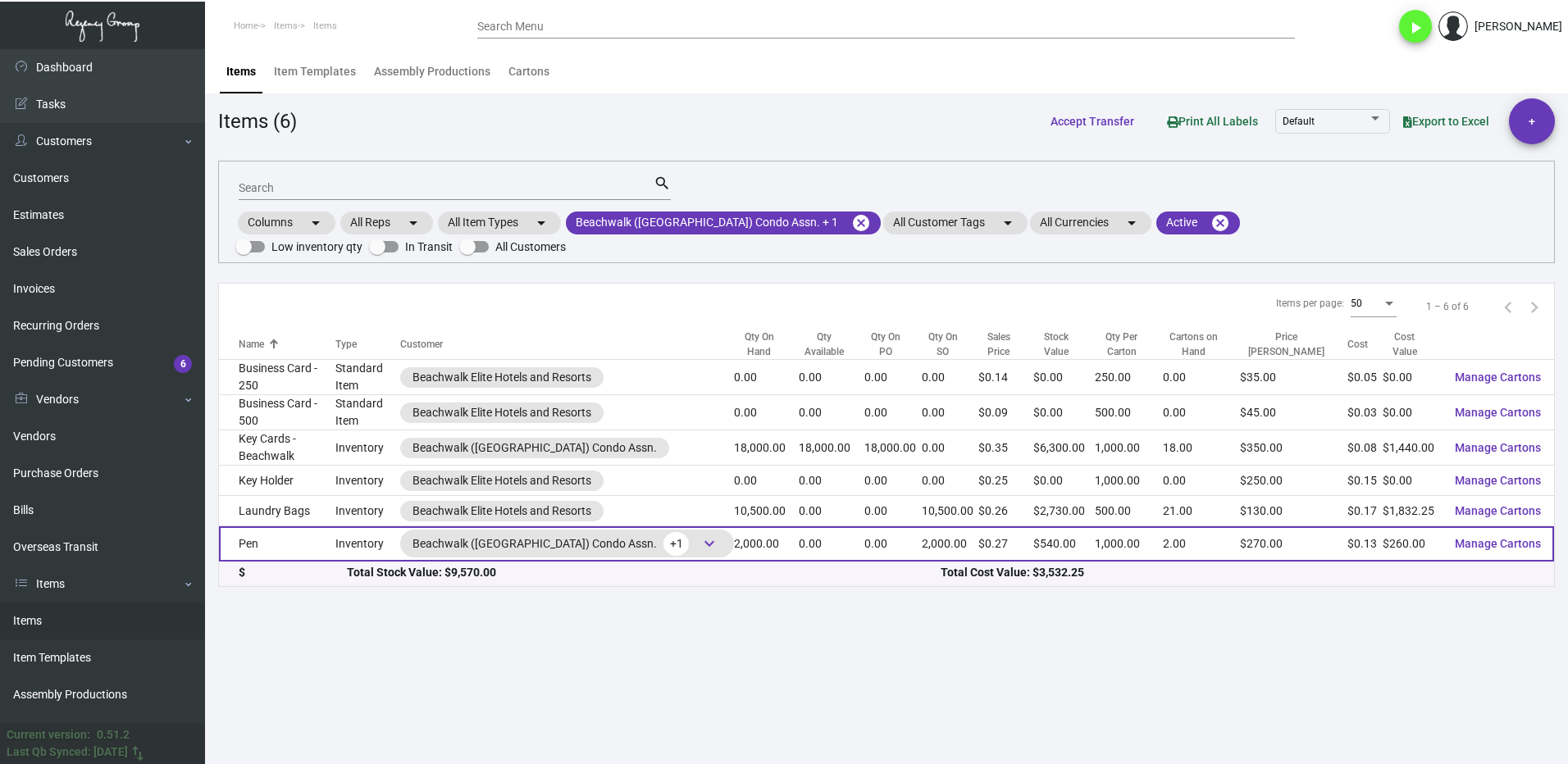
click at [329, 539] on td "Pen" at bounding box center [277, 543] width 116 height 36
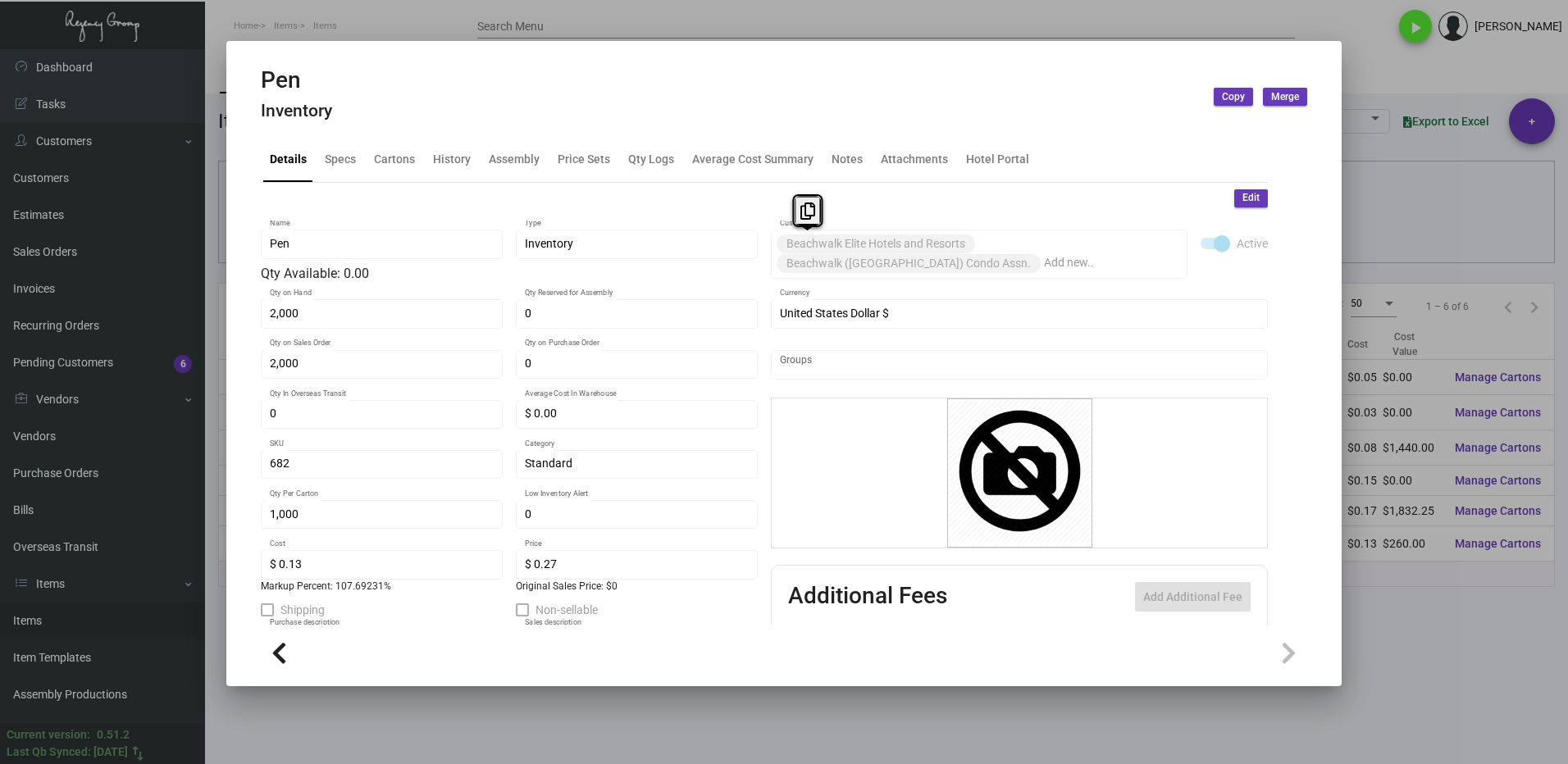
drag, startPoint x: 775, startPoint y: 245, endPoint x: 834, endPoint y: 250, distance: 59.2
click at [834, 250] on mat-chip "Beachwalk Elite Hotels and Resorts" at bounding box center [876, 244] width 198 height 19
drag, startPoint x: 805, startPoint y: 211, endPoint x: 909, endPoint y: 220, distance: 104.4
click at [804, 209] on icon at bounding box center [808, 211] width 15 height 17
copy mat-chip "Beachwalk"
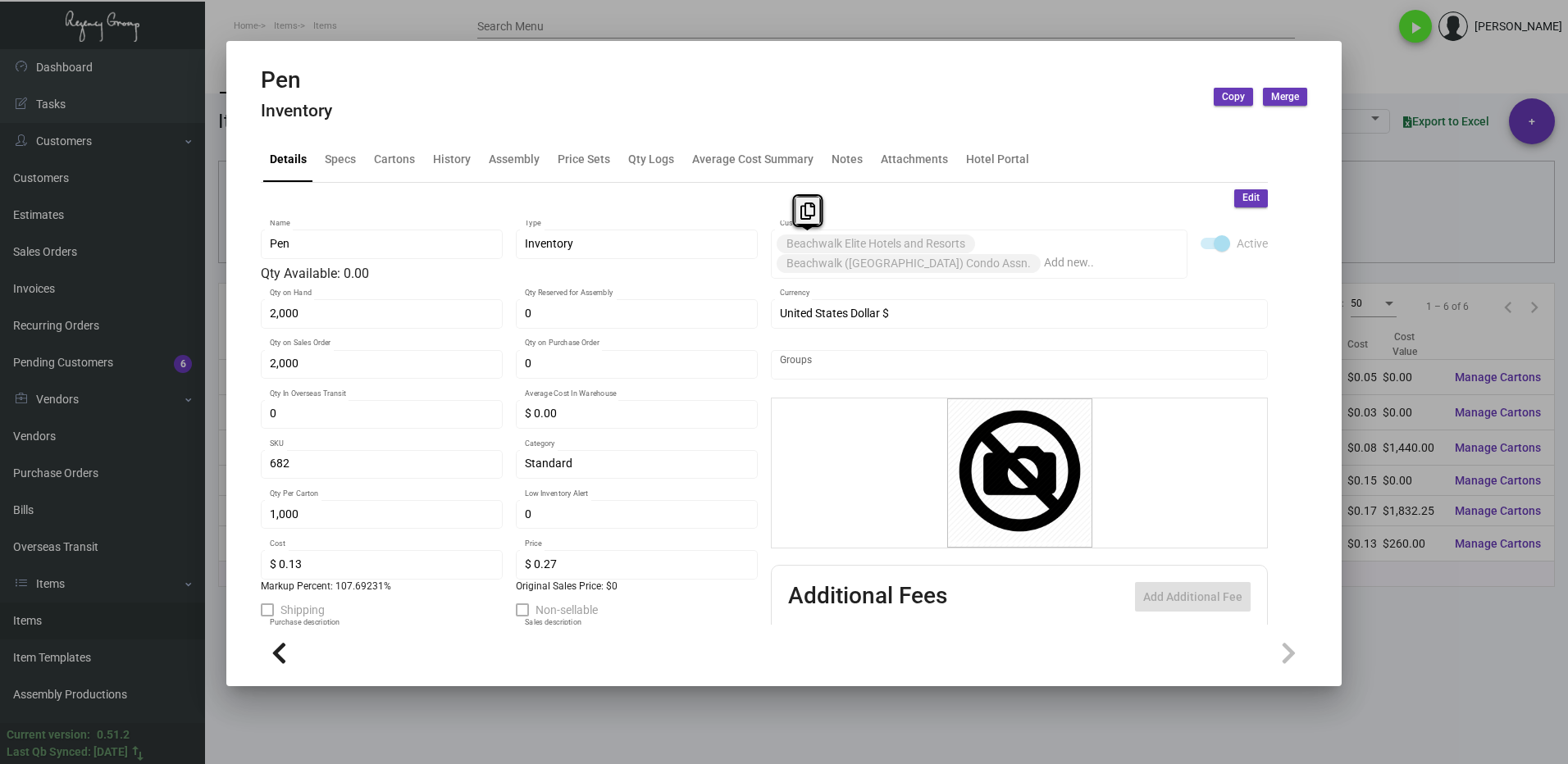
click at [1381, 573] on div at bounding box center [784, 382] width 1568 height 764
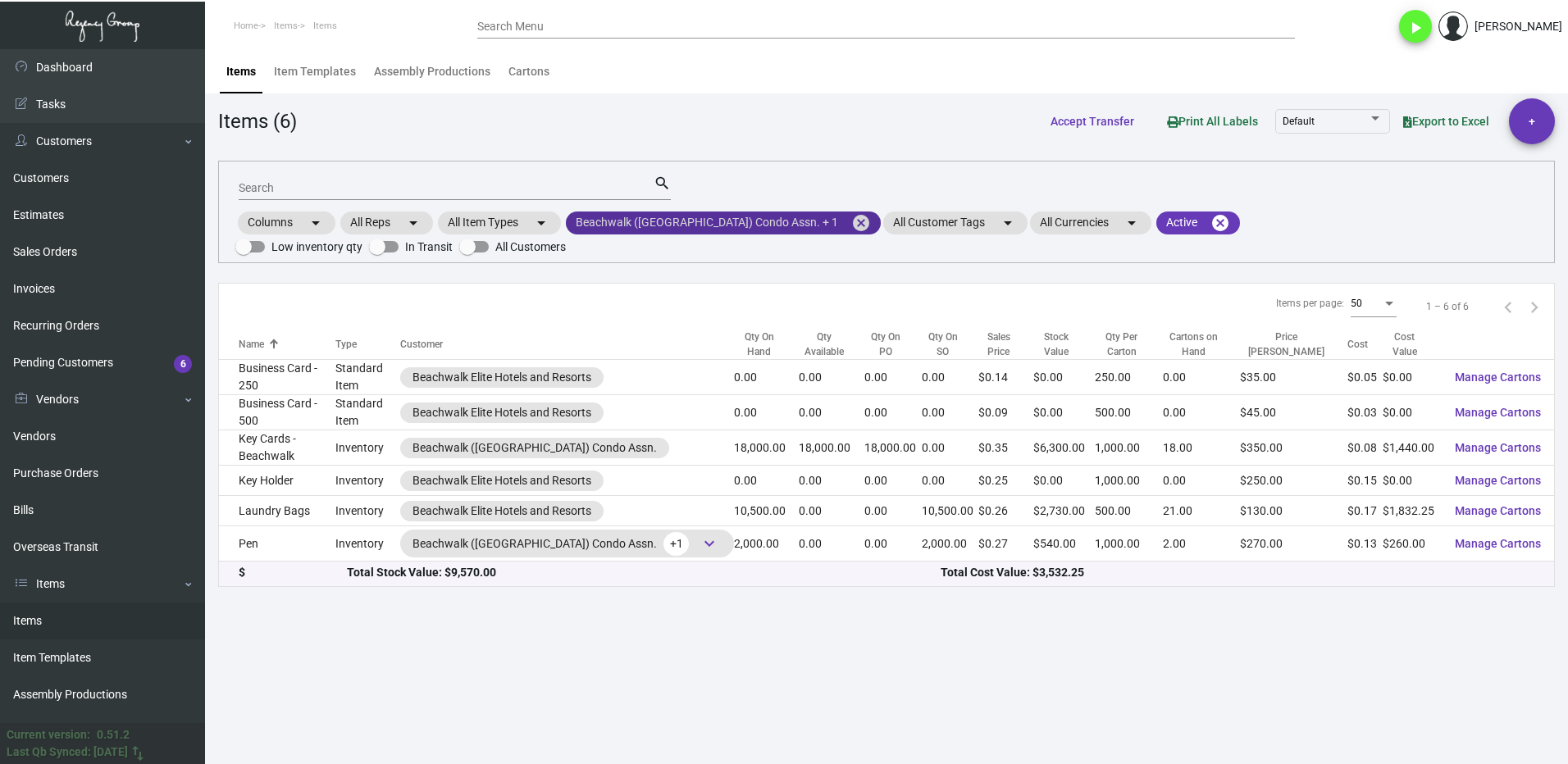
click at [851, 226] on mat-icon "cancel" at bounding box center [861, 223] width 20 height 20
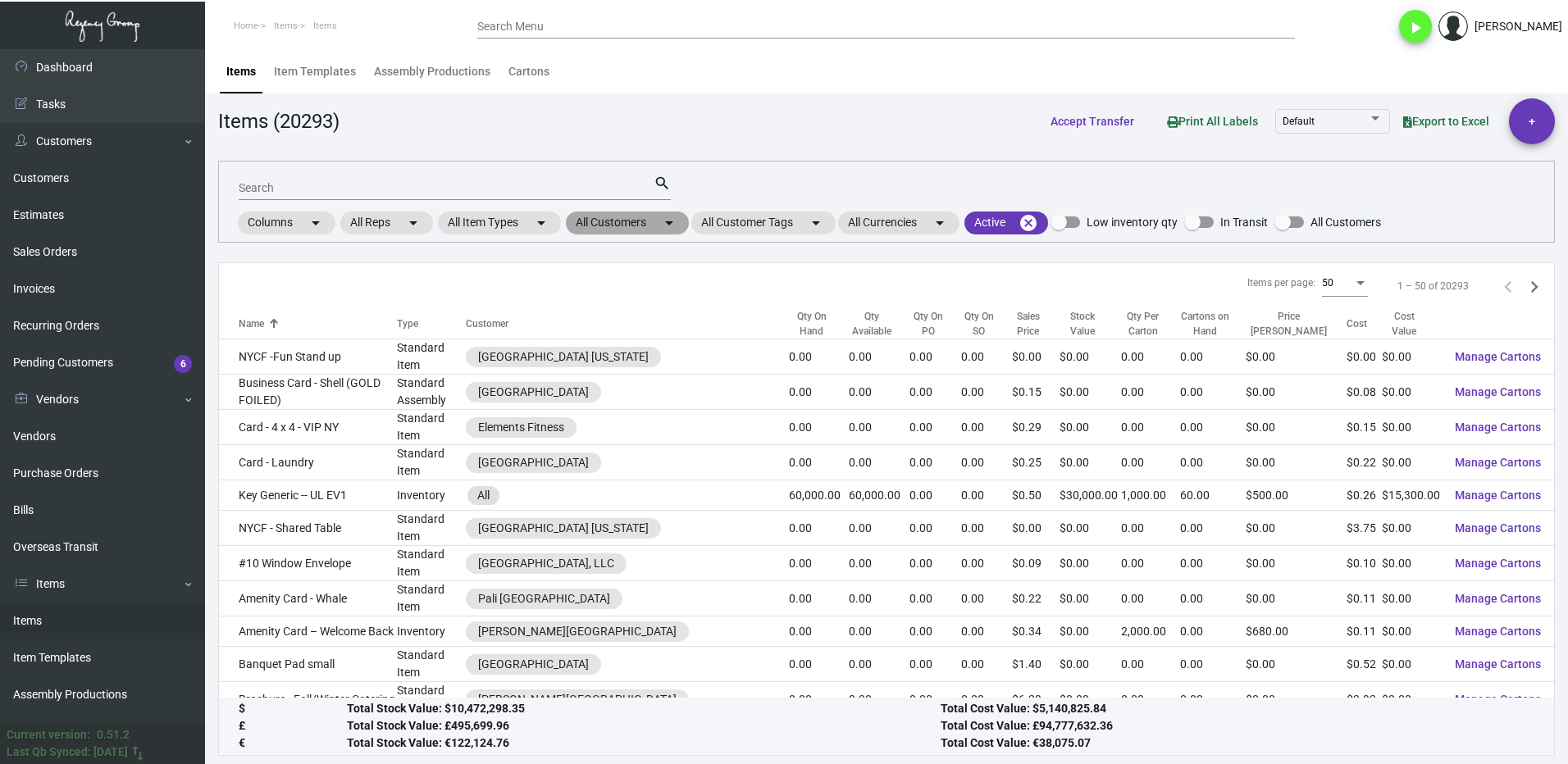
click at [598, 221] on mat-chip "All Customers arrow_drop_down" at bounding box center [627, 223] width 123 height 23
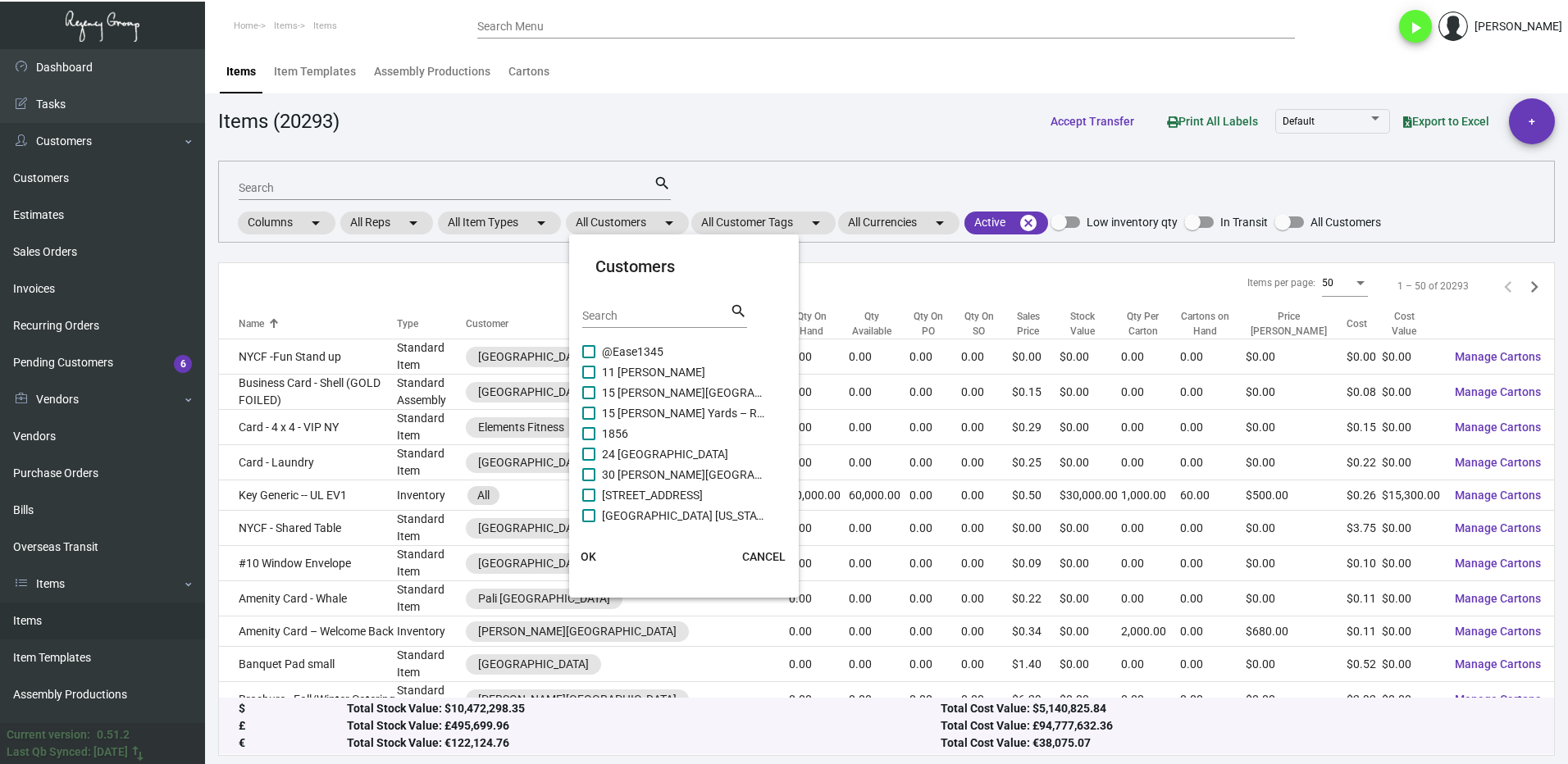
click at [617, 316] on input "Search" at bounding box center [656, 316] width 148 height 13
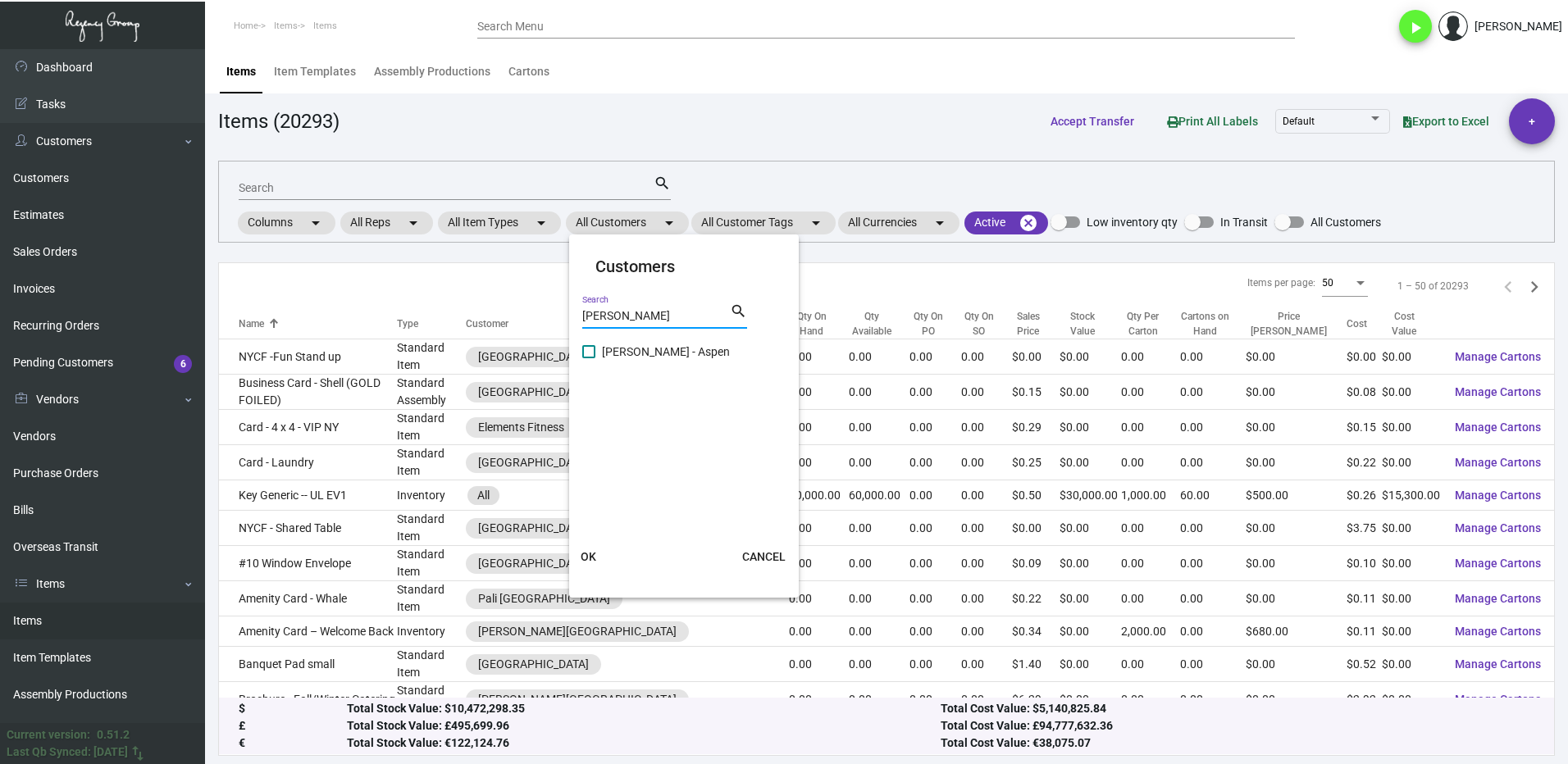
click at [586, 352] on span at bounding box center [589, 352] width 13 height 13
click at [588, 358] on input "[PERSON_NAME] - Aspen" at bounding box center [588, 358] width 1 height 1
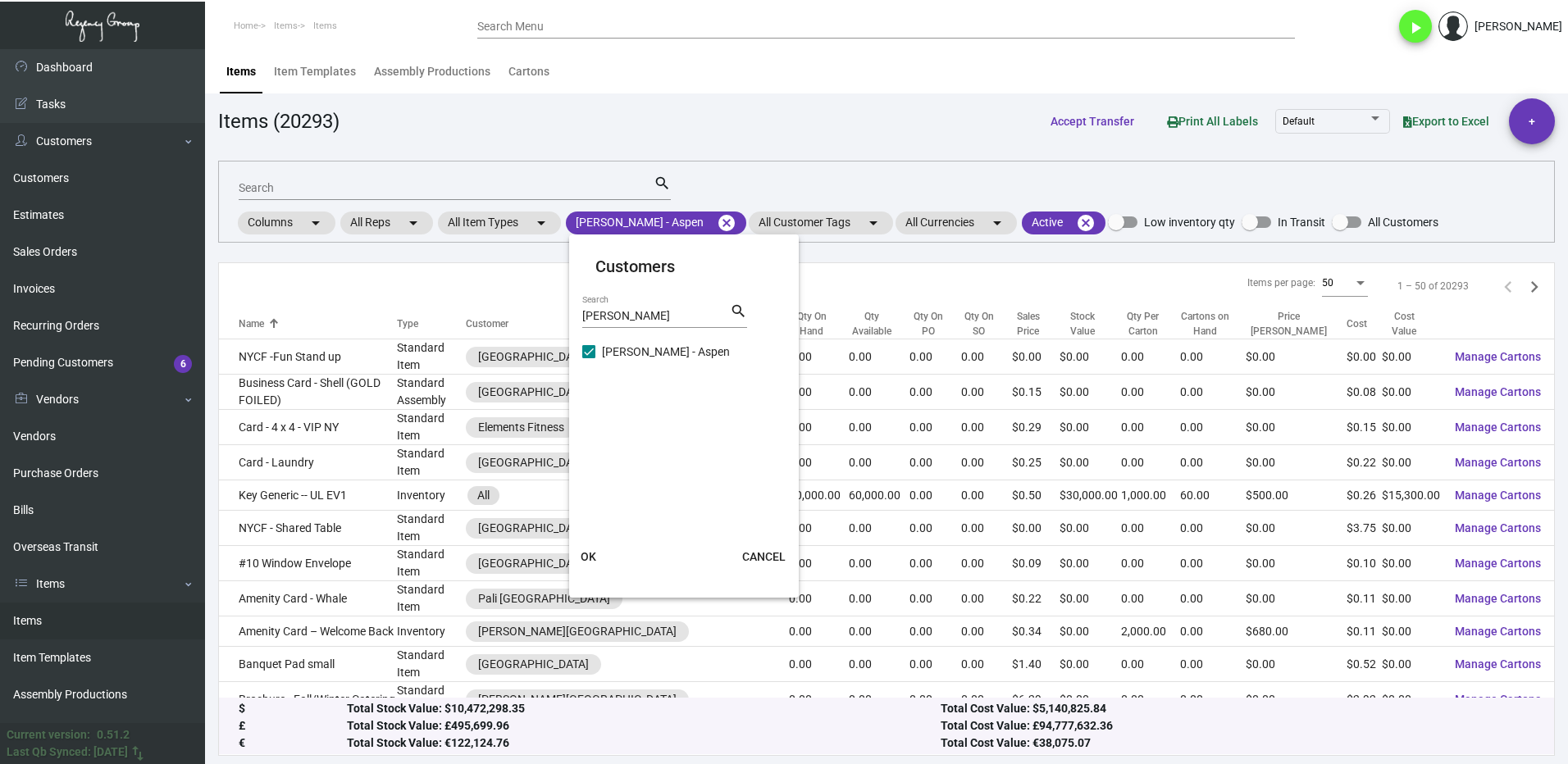
click at [595, 558] on span "OK" at bounding box center [588, 557] width 16 height 13
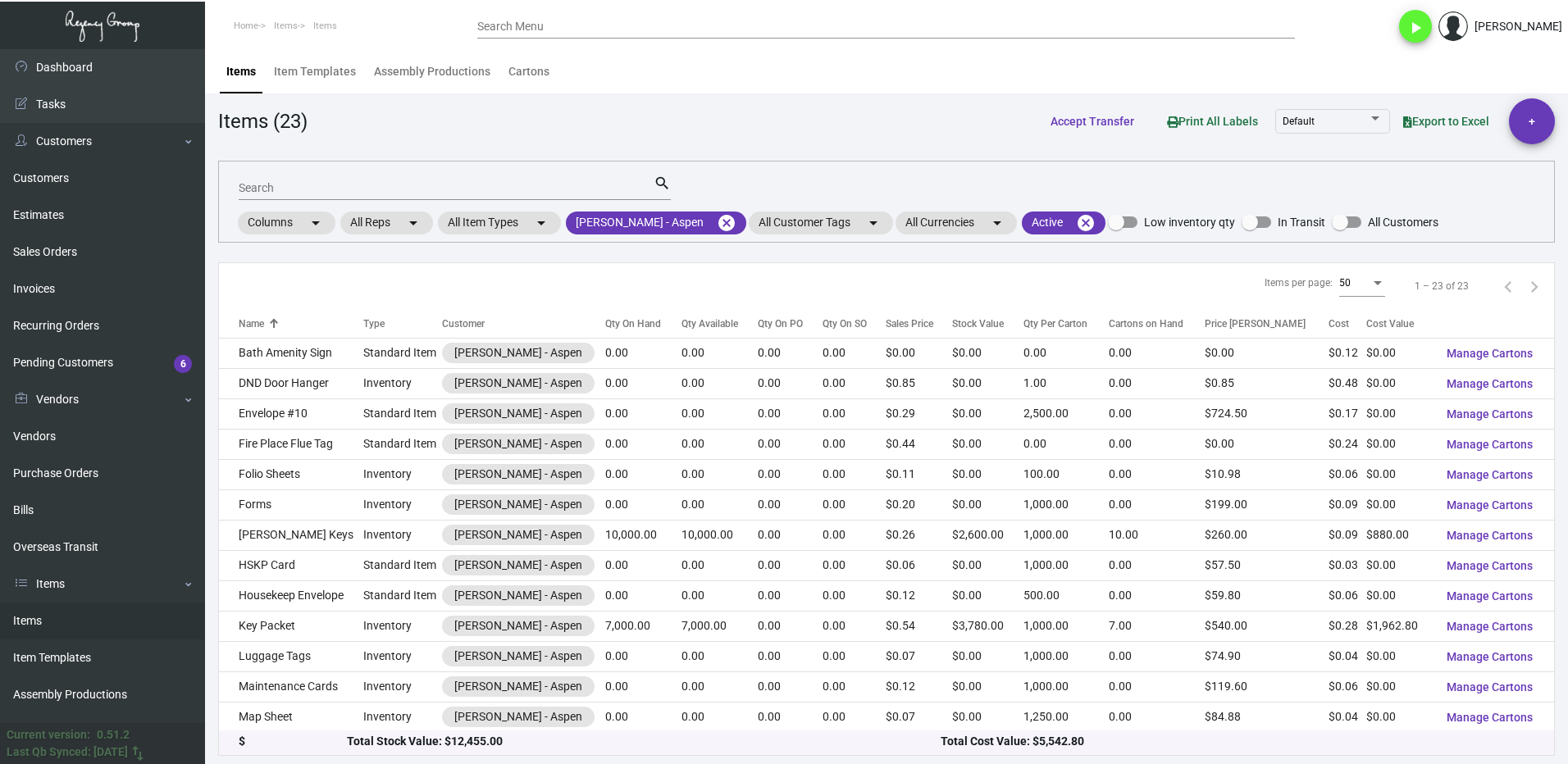
click at [298, 187] on input "Search" at bounding box center [446, 188] width 415 height 13
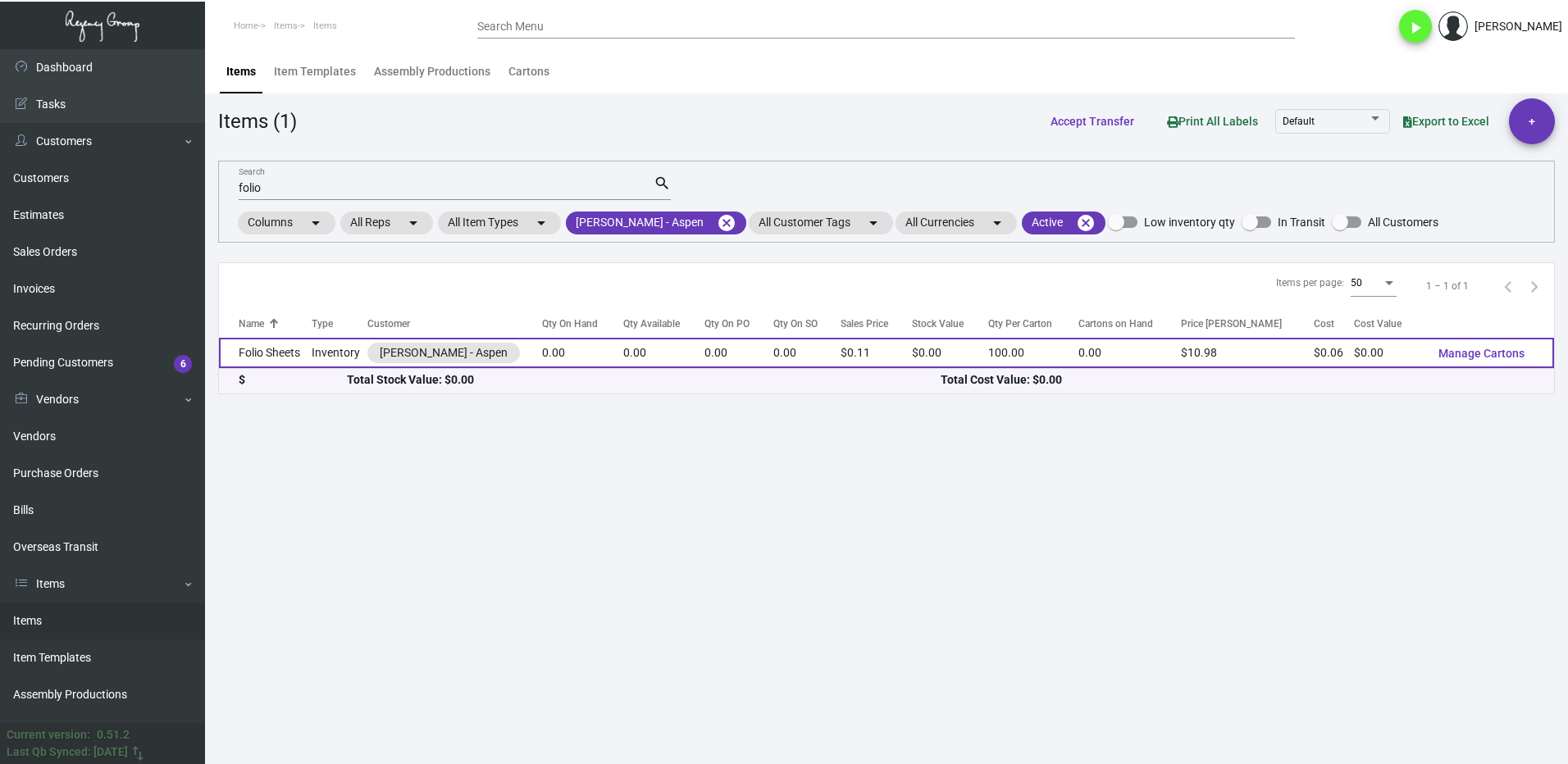
click at [289, 354] on td "Folio Sheets" at bounding box center [265, 353] width 93 height 31
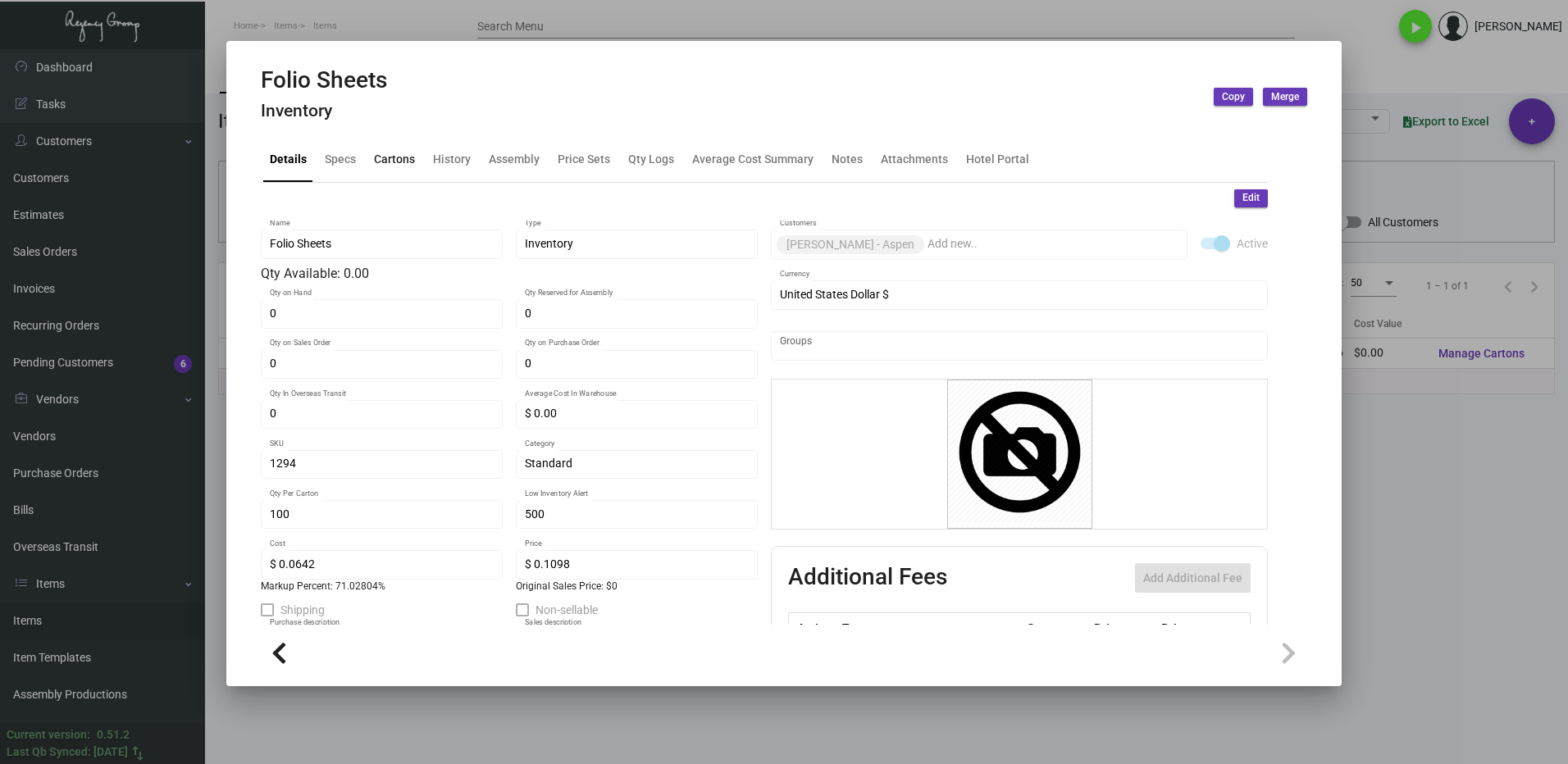
click at [392, 166] on div "Cartons" at bounding box center [395, 159] width 41 height 17
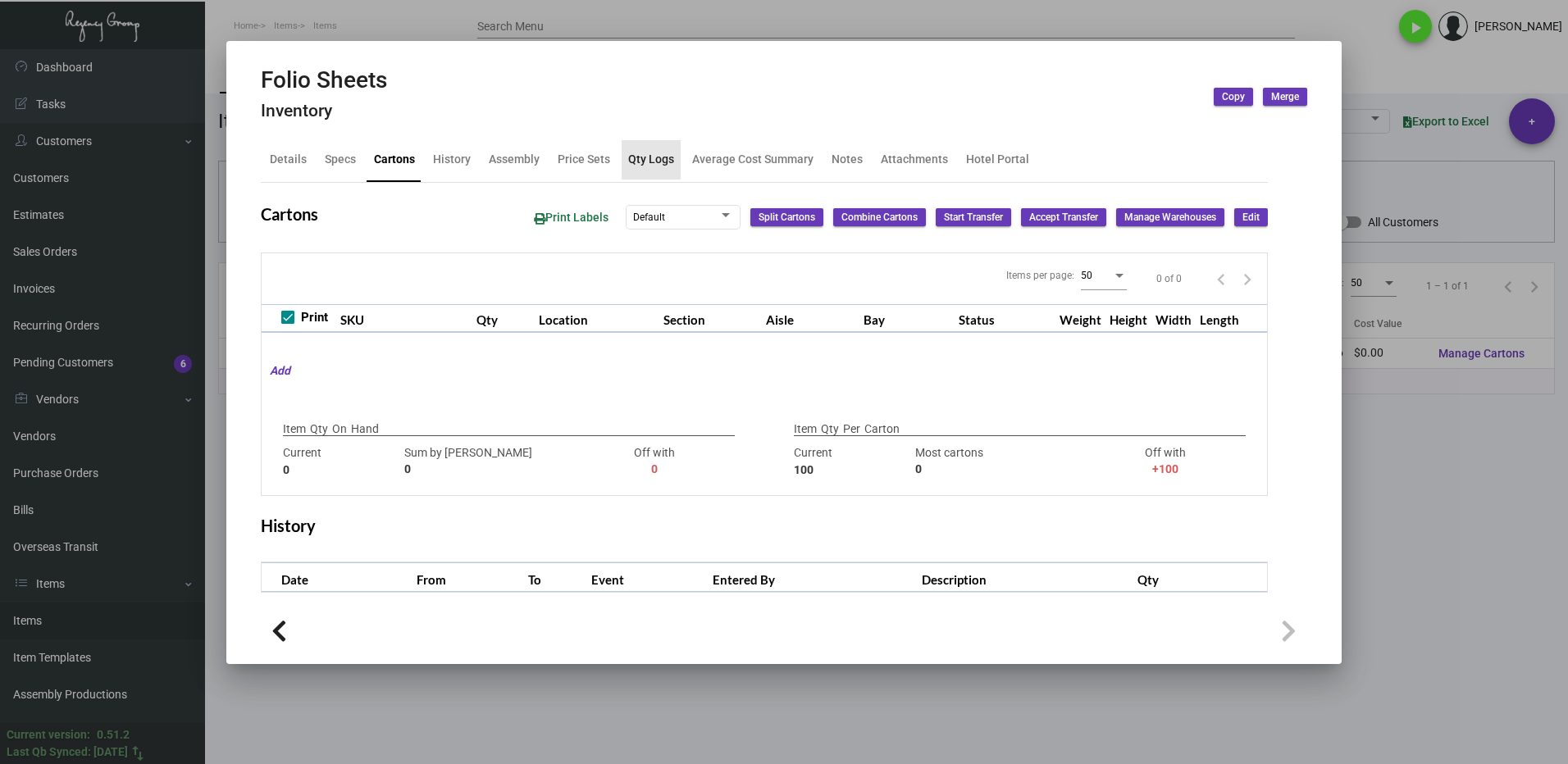
click at [653, 158] on div "Qty Logs" at bounding box center [651, 159] width 46 height 17
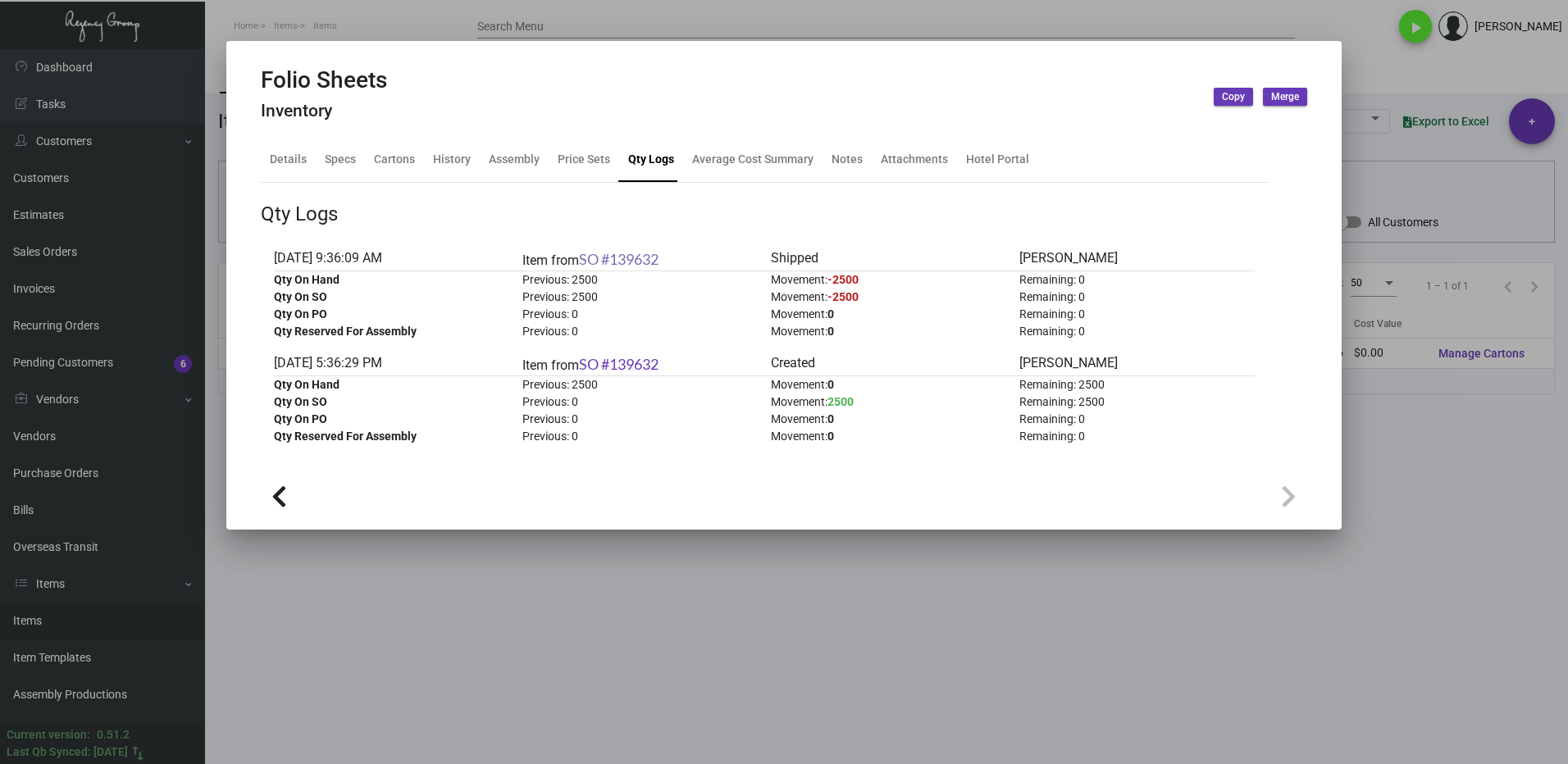
click at [642, 259] on link "SO #139632" at bounding box center [619, 259] width 79 height 18
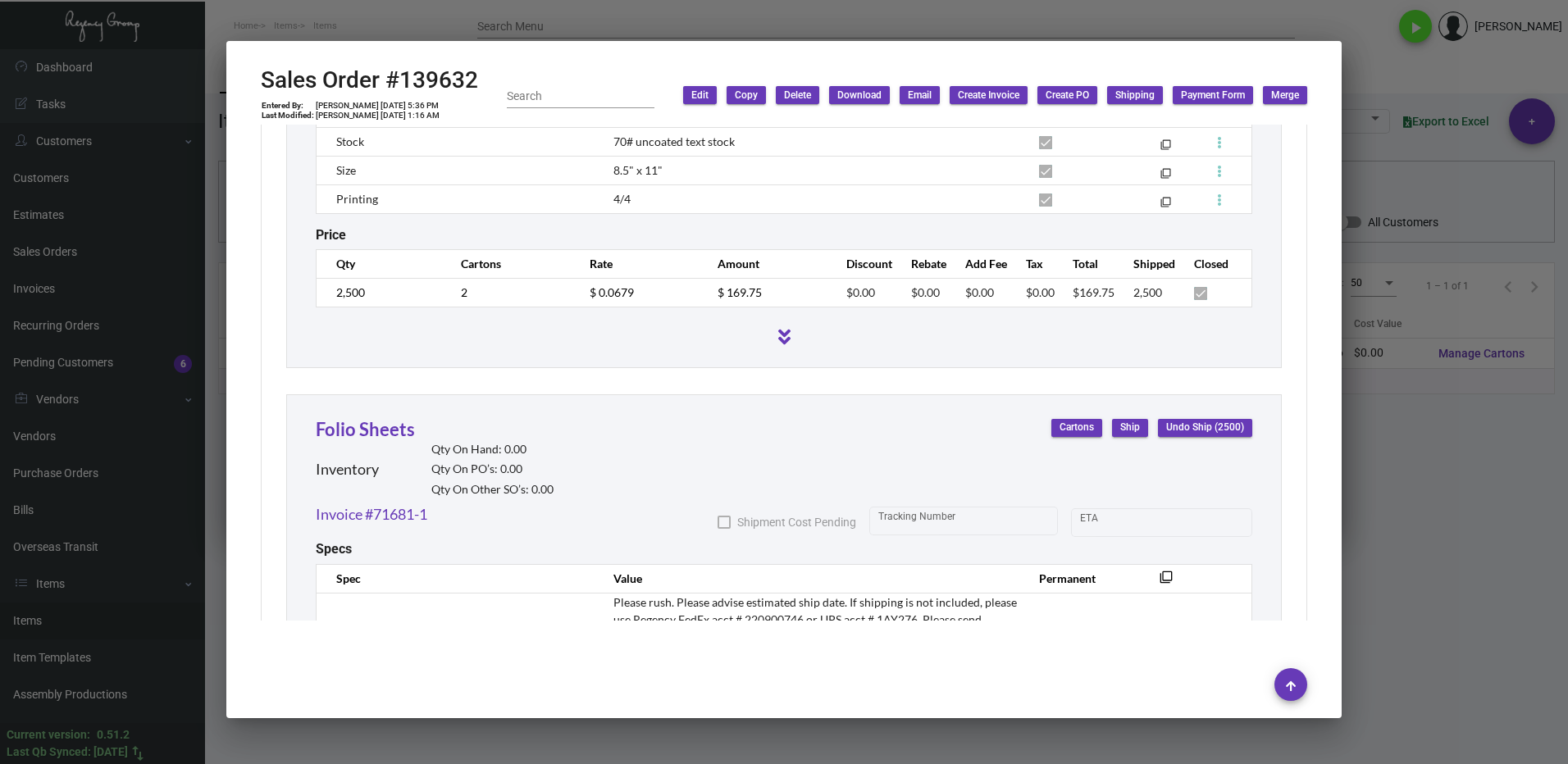
scroll to position [1636, 0]
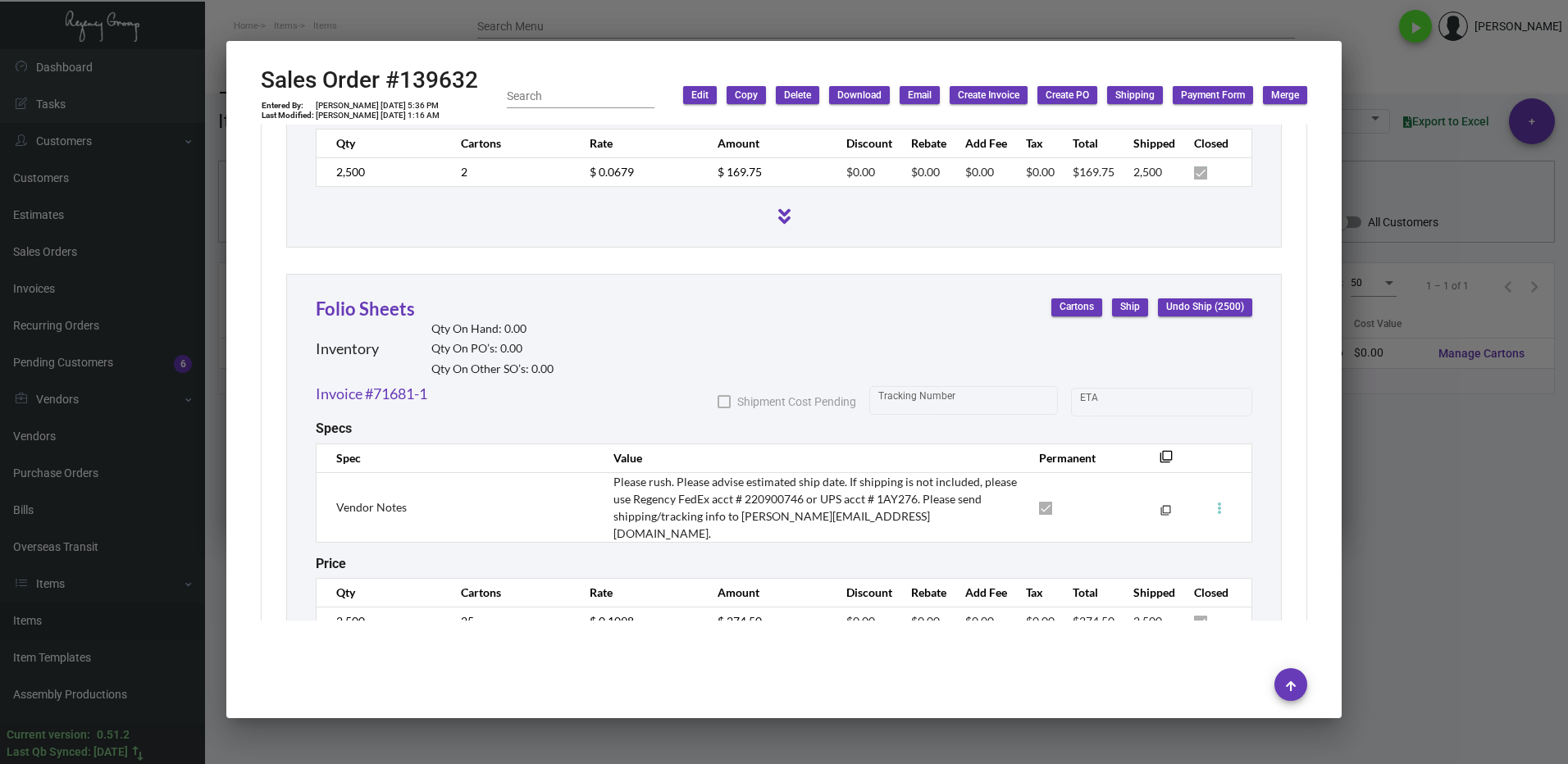
click at [1457, 639] on div at bounding box center [784, 382] width 1568 height 764
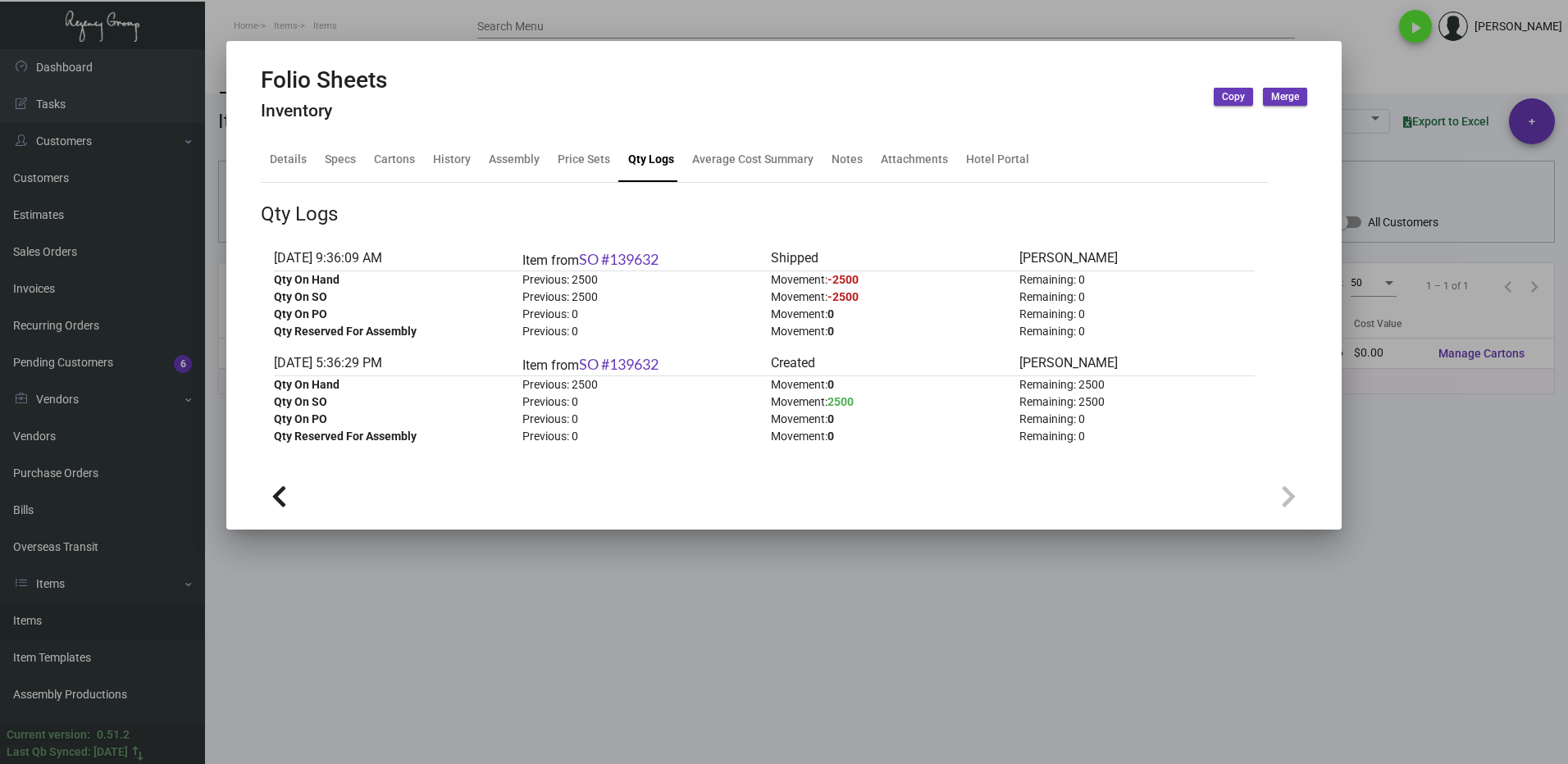
click at [1446, 515] on div at bounding box center [784, 382] width 1568 height 764
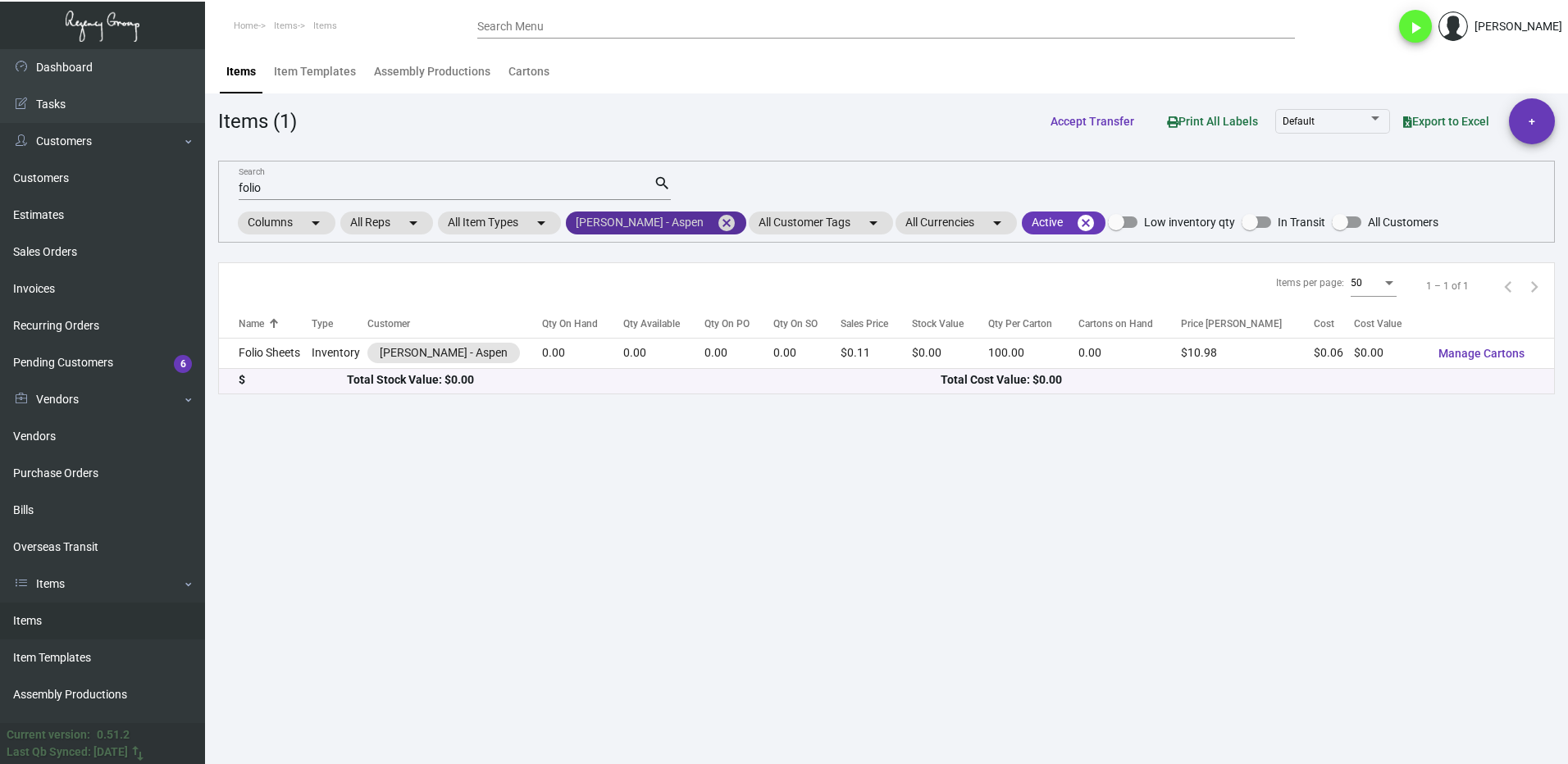
click at [717, 224] on mat-icon "cancel" at bounding box center [727, 223] width 20 height 20
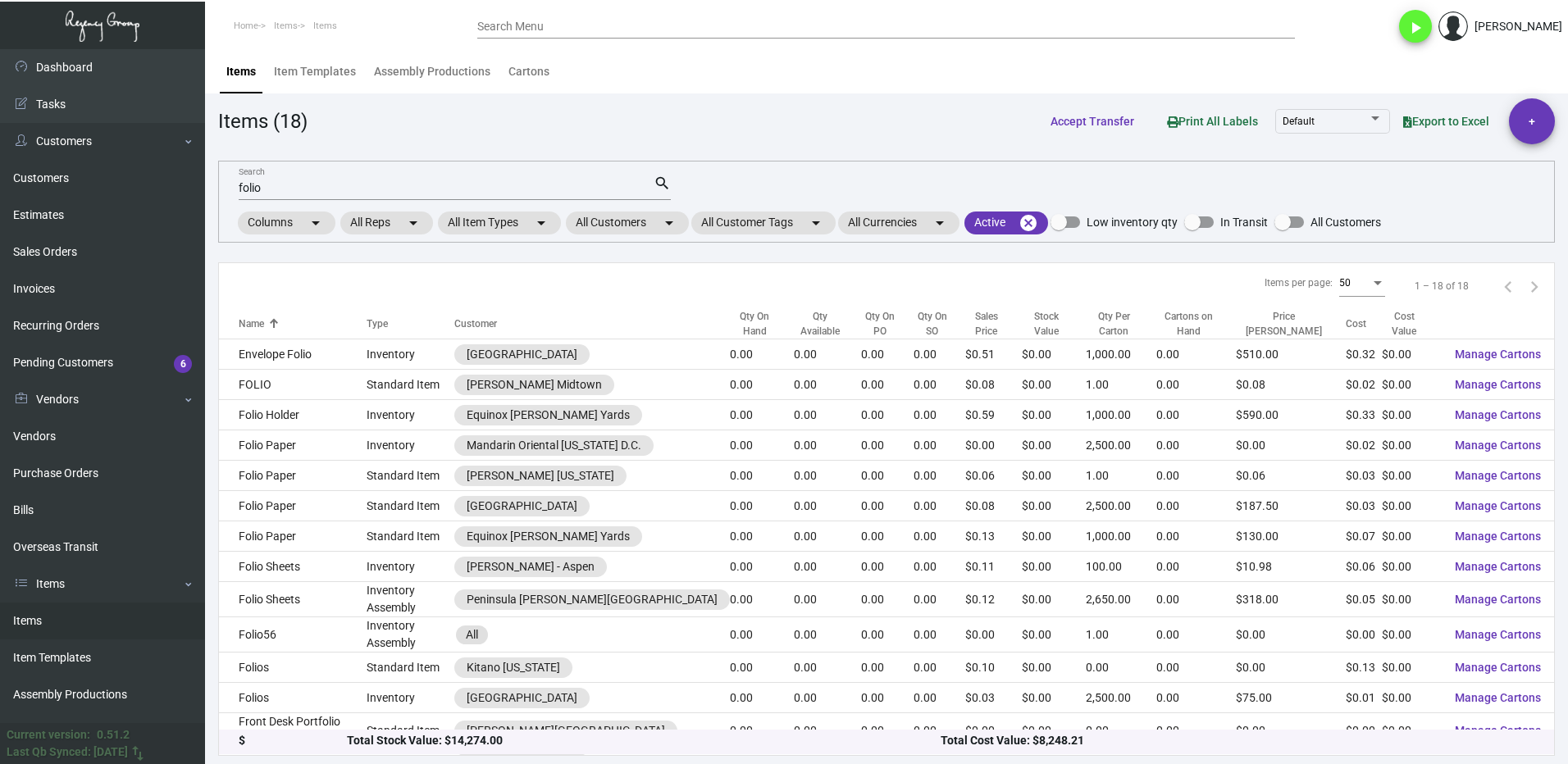
click at [297, 190] on input "folio" at bounding box center [446, 188] width 415 height 13
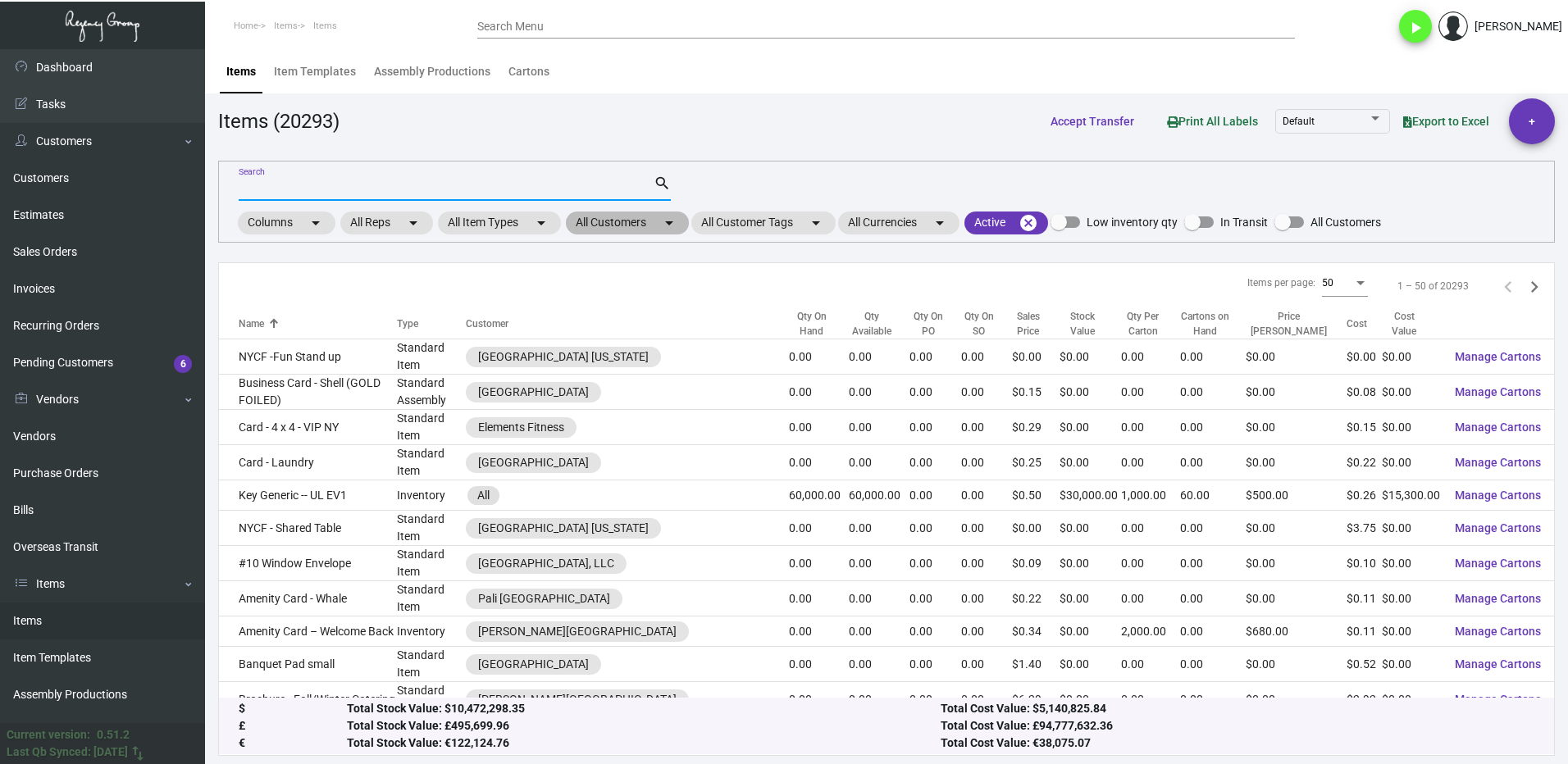
click at [639, 230] on mat-chip "All Customers arrow_drop_down" at bounding box center [627, 223] width 123 height 23
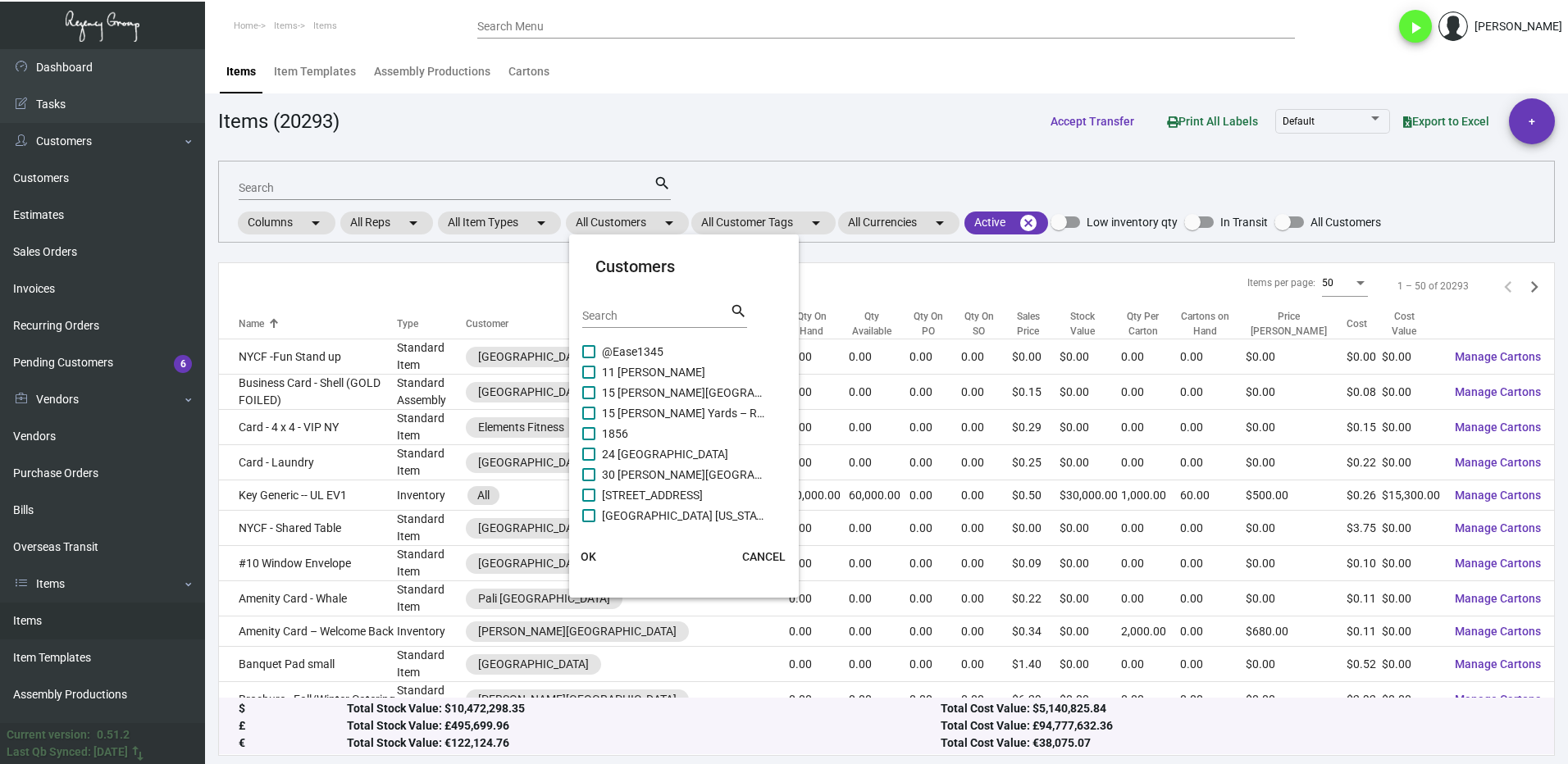
click at [630, 311] on input "Search" at bounding box center [656, 316] width 148 height 13
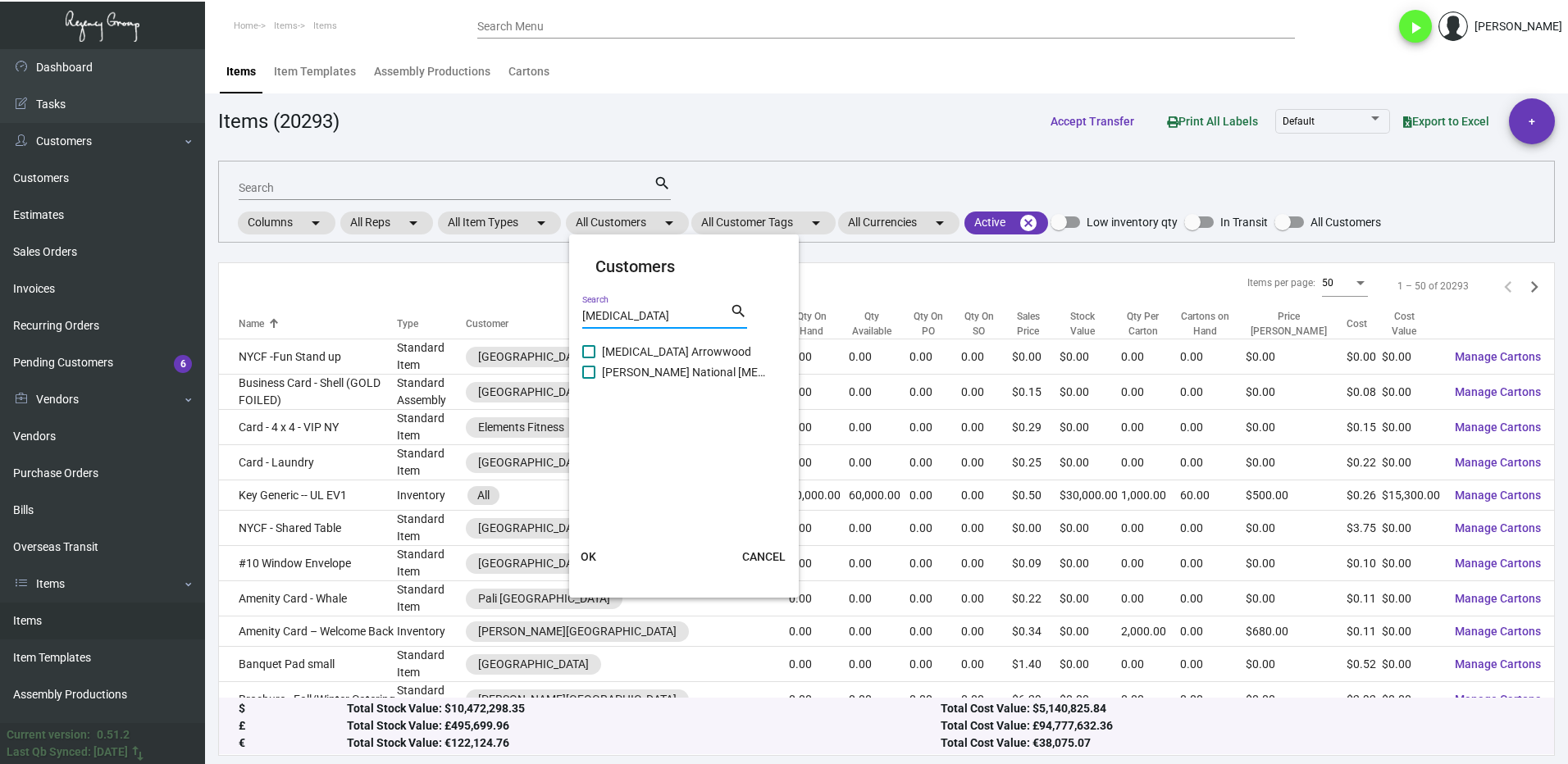
click at [593, 352] on span at bounding box center [589, 352] width 13 height 13
click at [589, 358] on input "[MEDICAL_DATA] Arrowwood" at bounding box center [588, 358] width 1 height 1
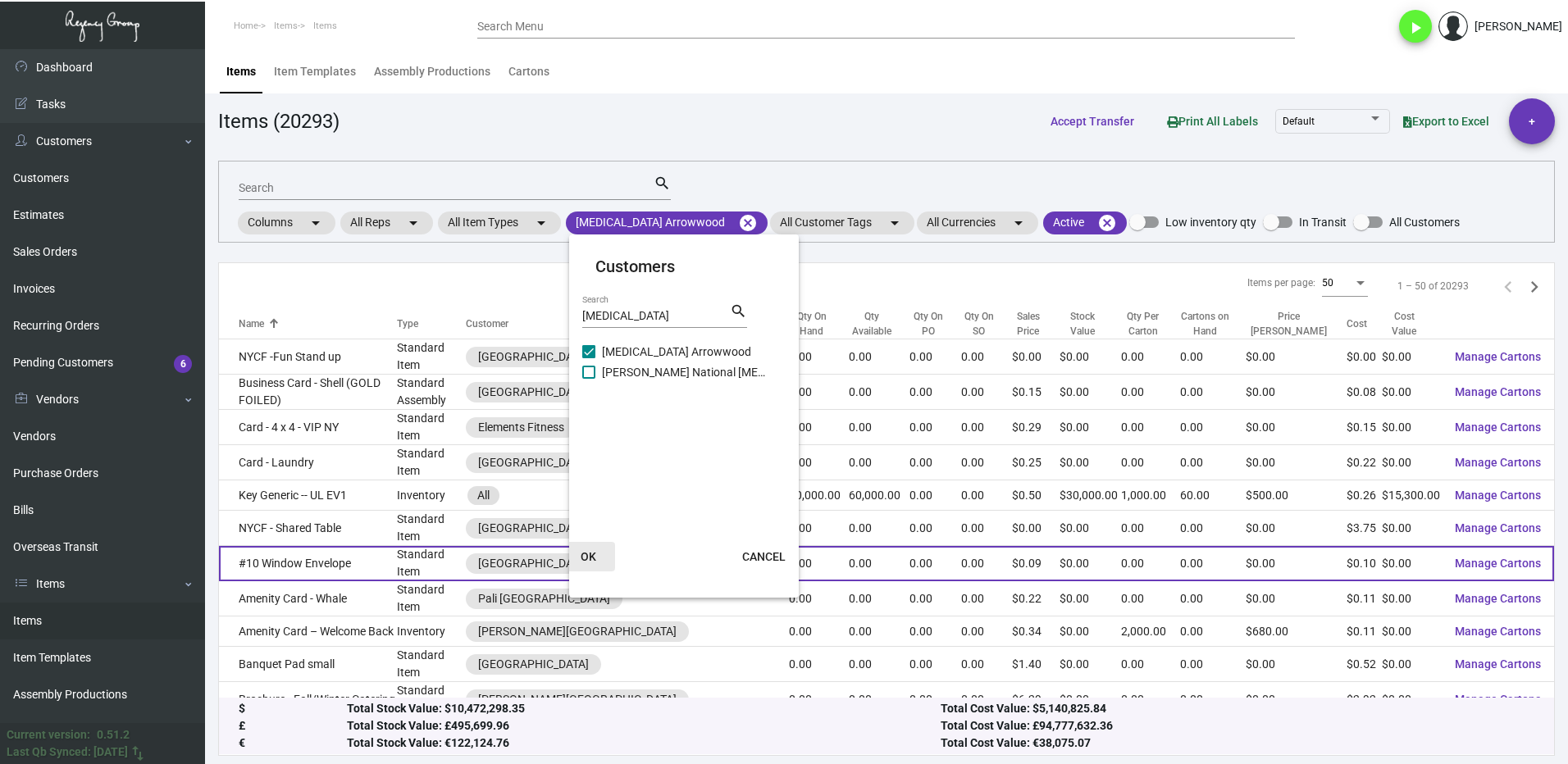
drag, startPoint x: 602, startPoint y: 554, endPoint x: 592, endPoint y: 542, distance: 15.6
click at [602, 555] on button "OK" at bounding box center [589, 557] width 53 height 30
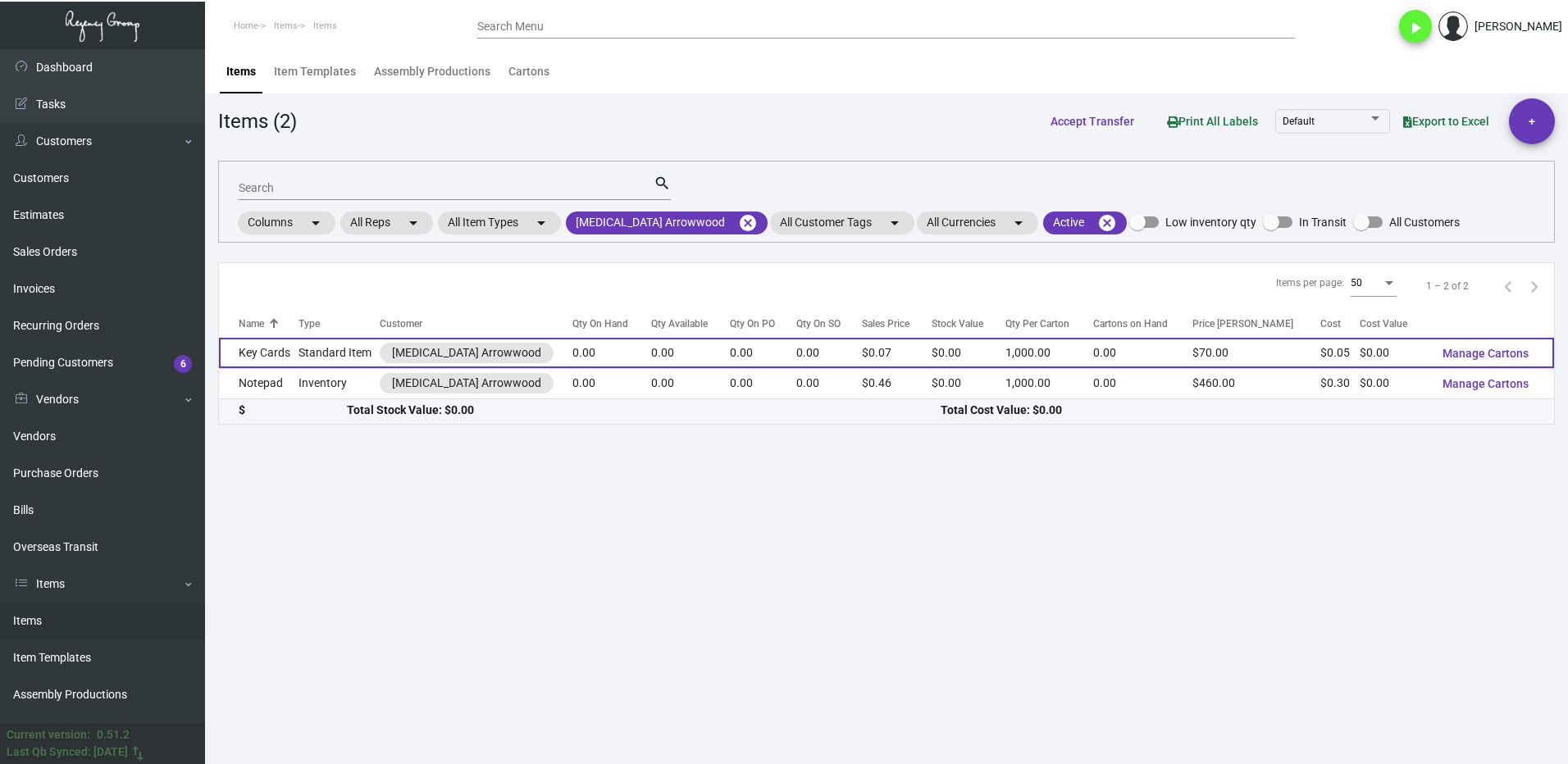
click at [293, 354] on td "Key Cards" at bounding box center [259, 353] width 79 height 31
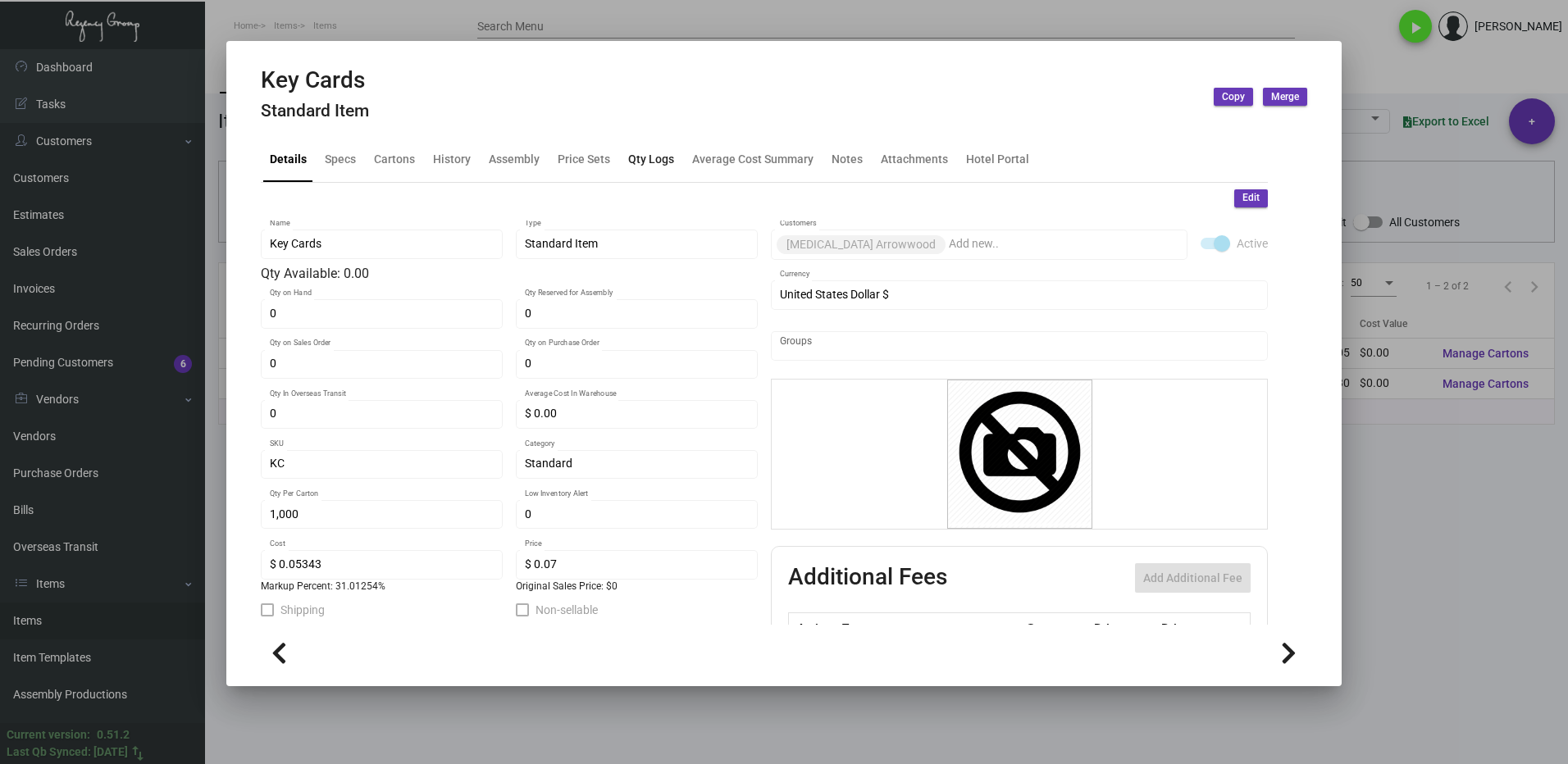
click at [645, 161] on div "Qty Logs" at bounding box center [651, 159] width 46 height 17
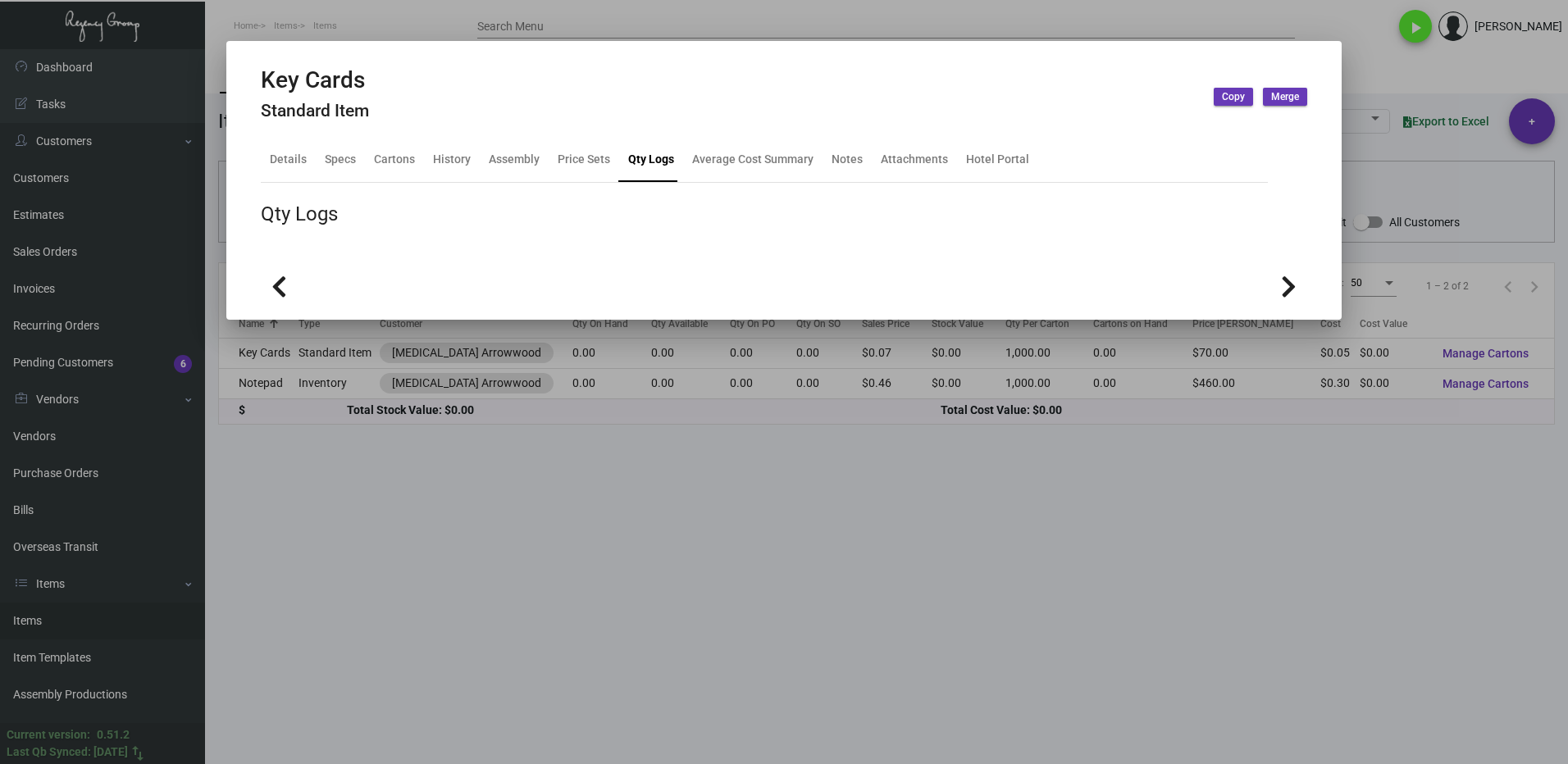
click at [831, 605] on div at bounding box center [784, 382] width 1568 height 764
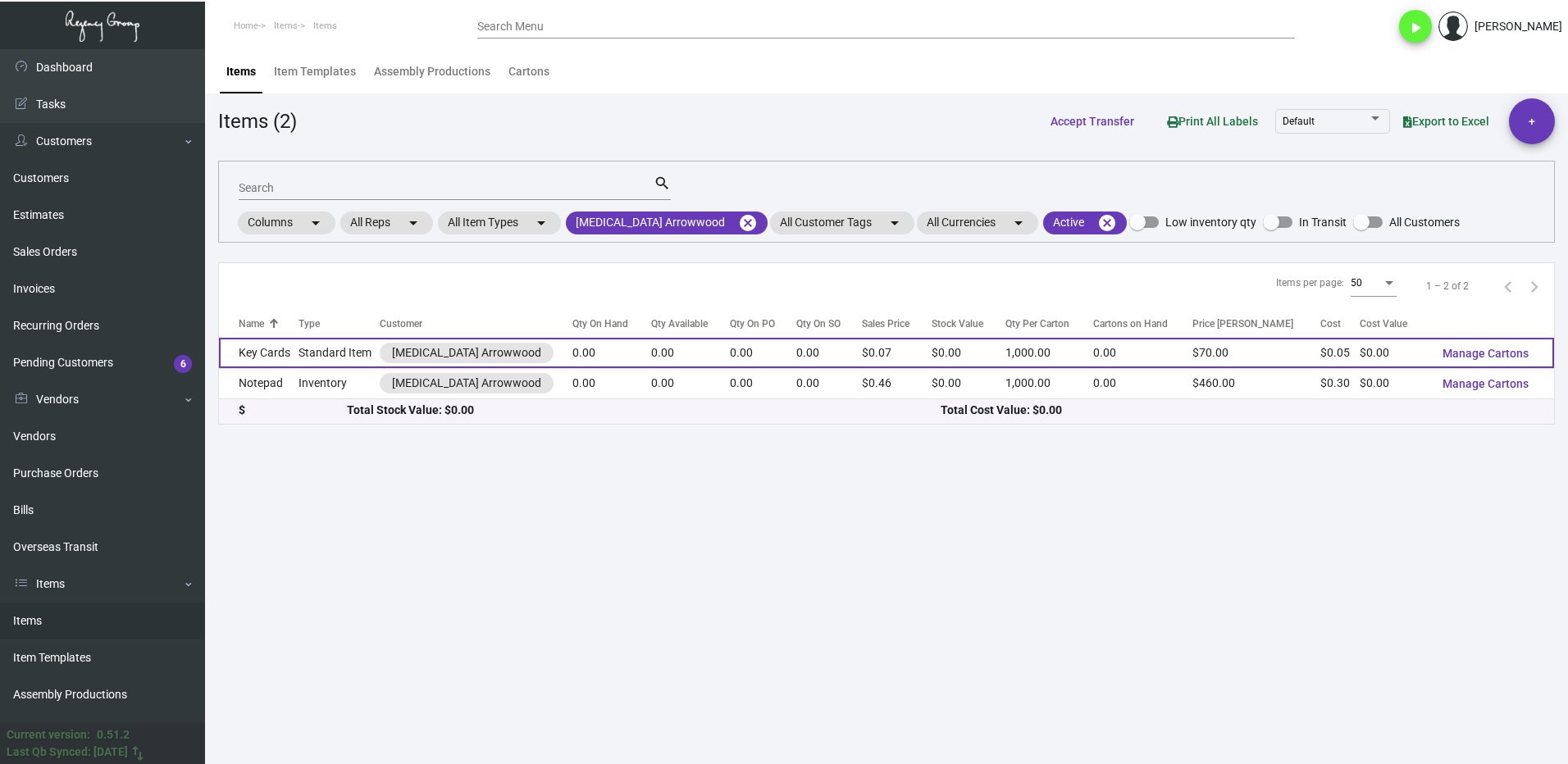
click at [283, 352] on td "Key Cards" at bounding box center [259, 353] width 79 height 31
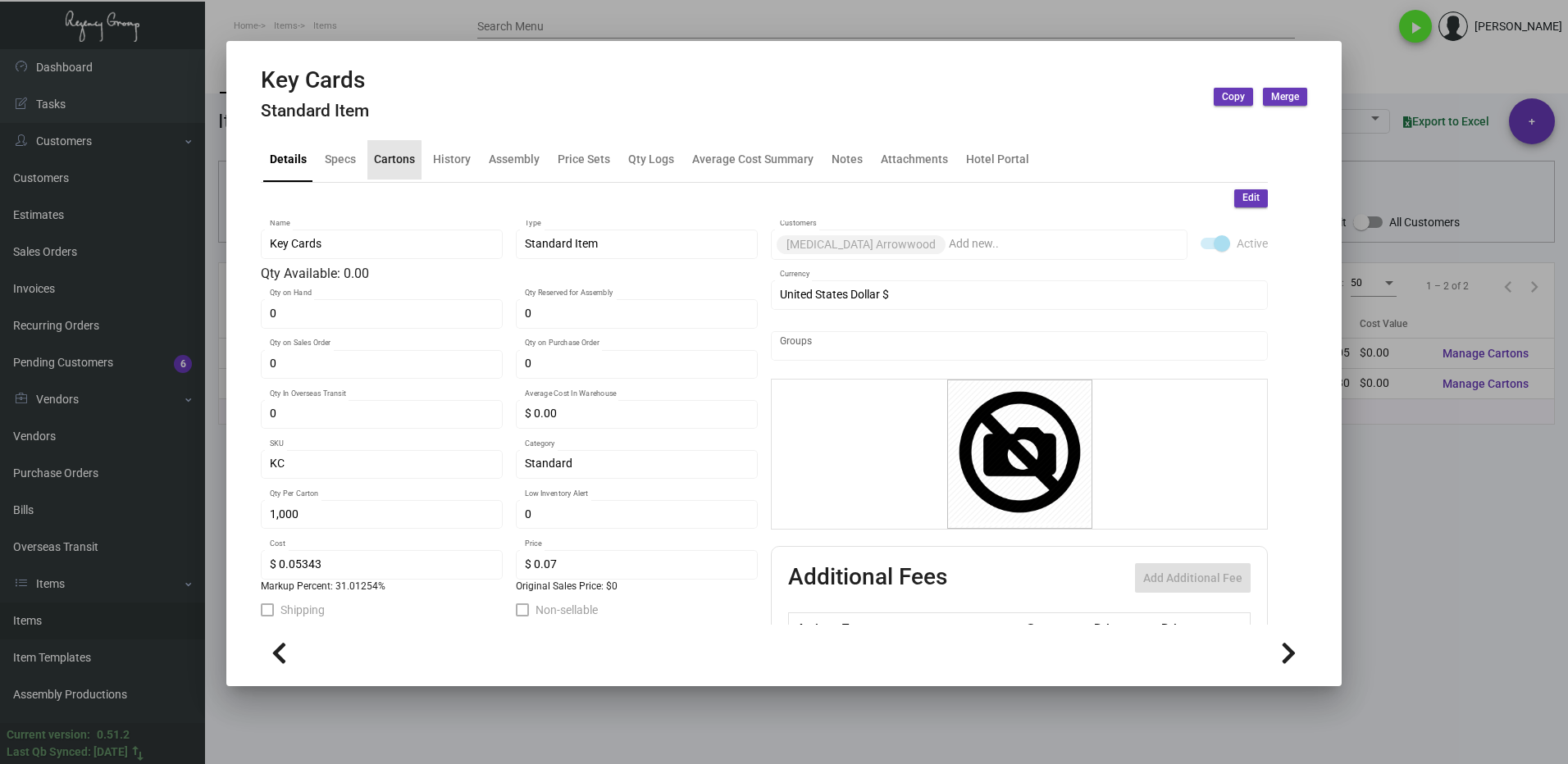
click at [392, 163] on div "Cartons" at bounding box center [395, 159] width 41 height 17
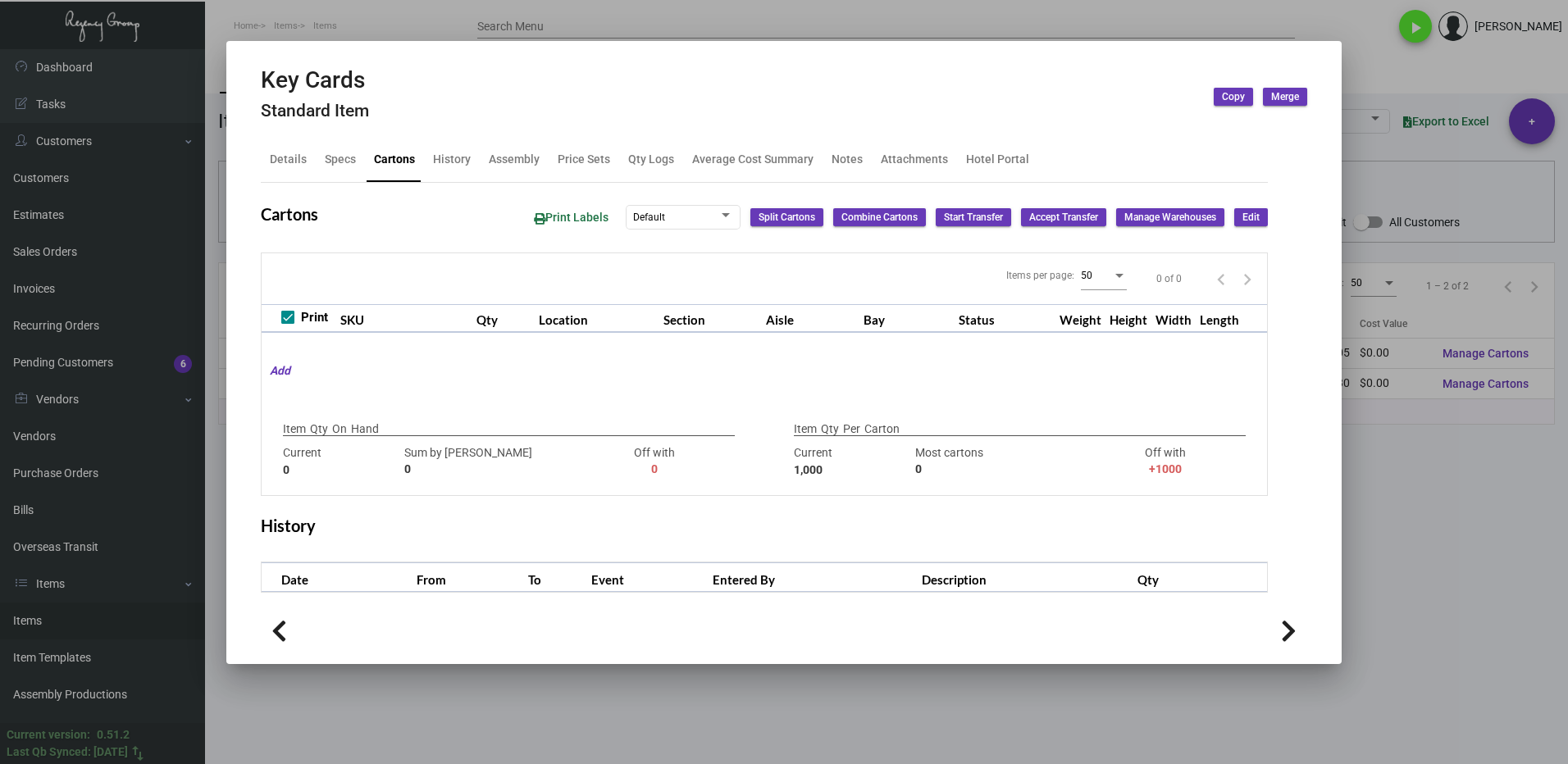
click at [1442, 486] on div at bounding box center [784, 382] width 1568 height 764
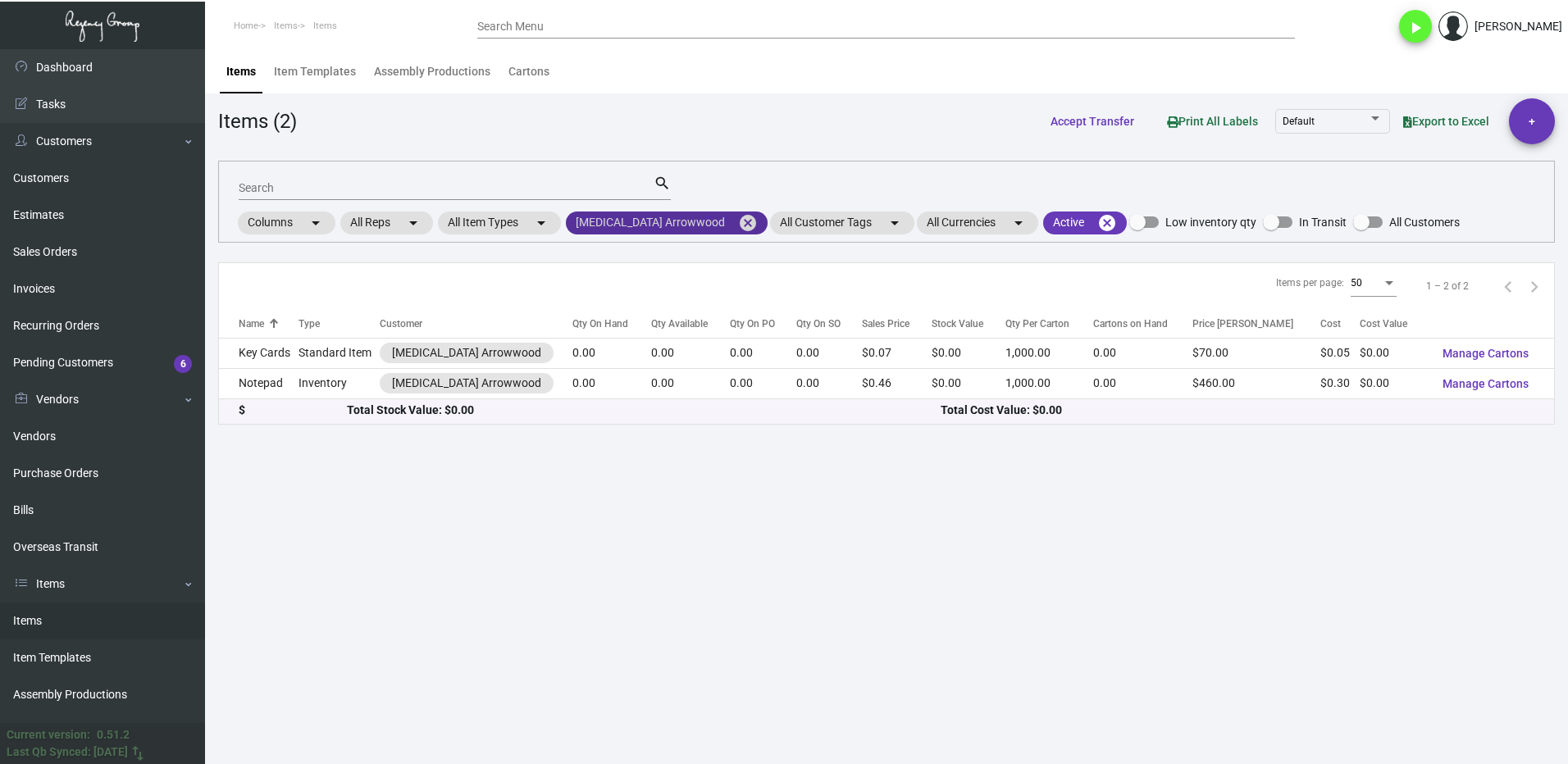
click at [738, 218] on mat-icon "cancel" at bounding box center [748, 223] width 20 height 20
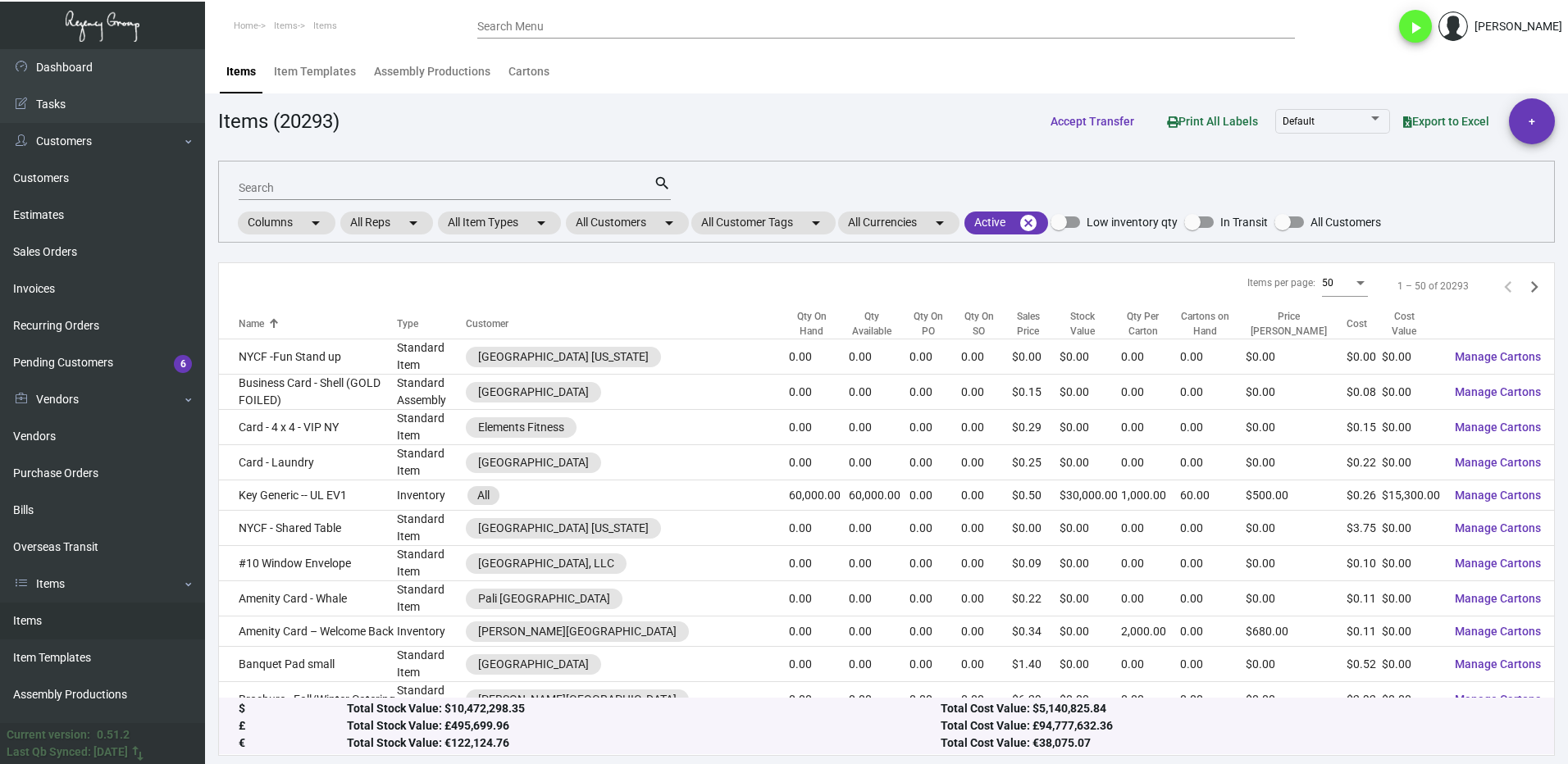
click at [308, 178] on div "Search" at bounding box center [446, 187] width 415 height 26
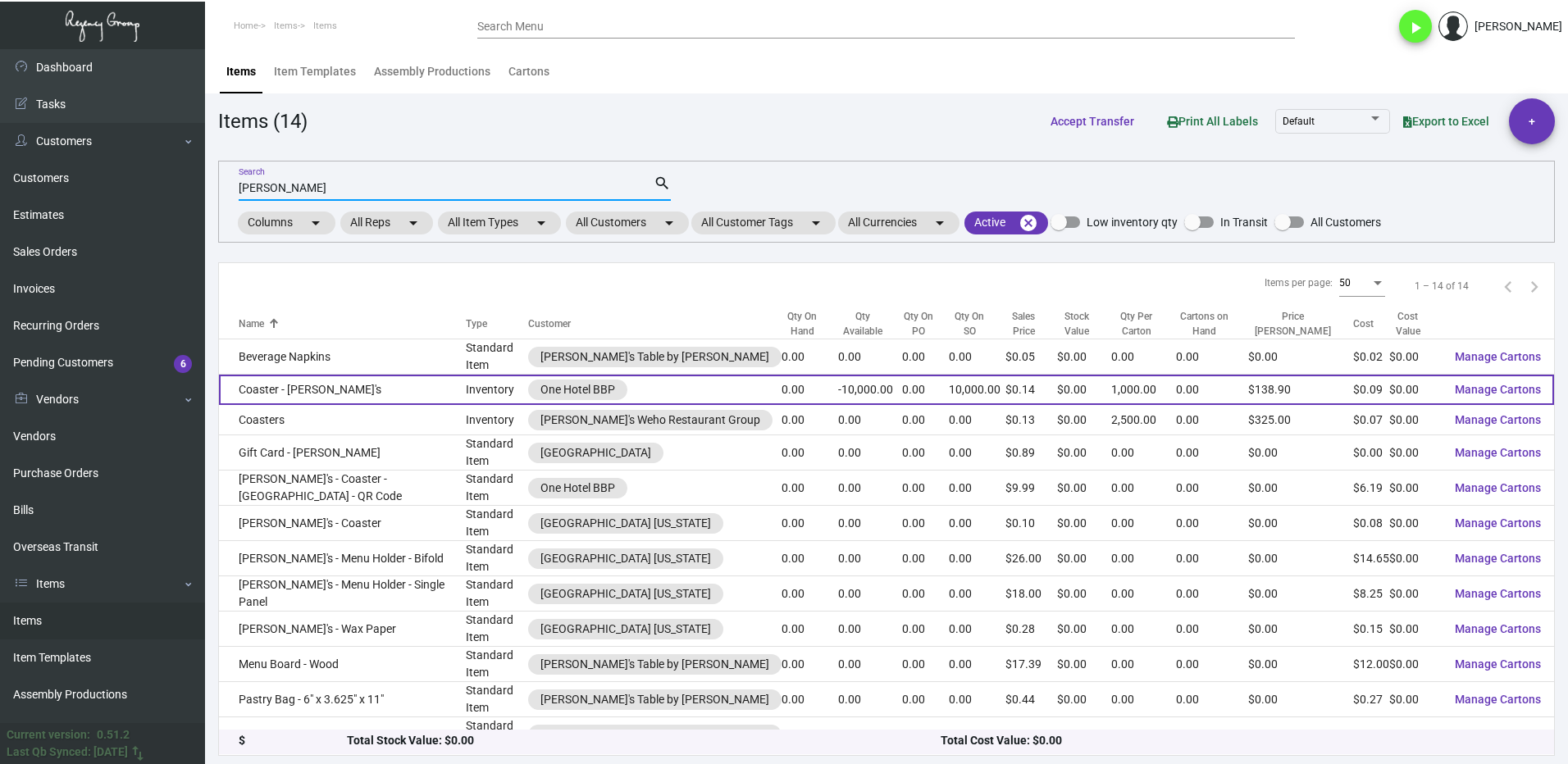
click at [331, 398] on td "Coaster - [PERSON_NAME]'s" at bounding box center [342, 390] width 247 height 31
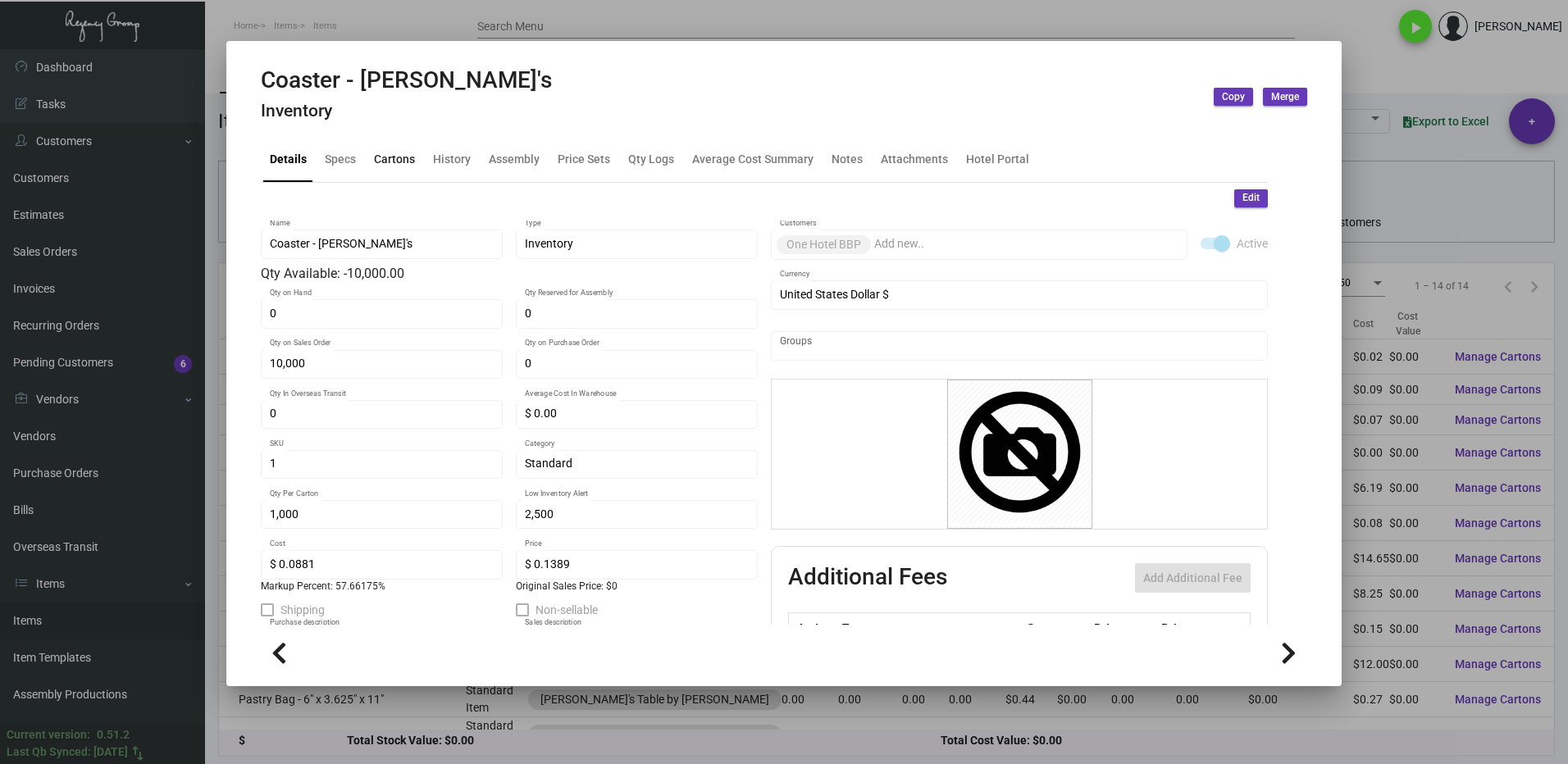
click at [392, 159] on div "Cartons" at bounding box center [395, 159] width 41 height 17
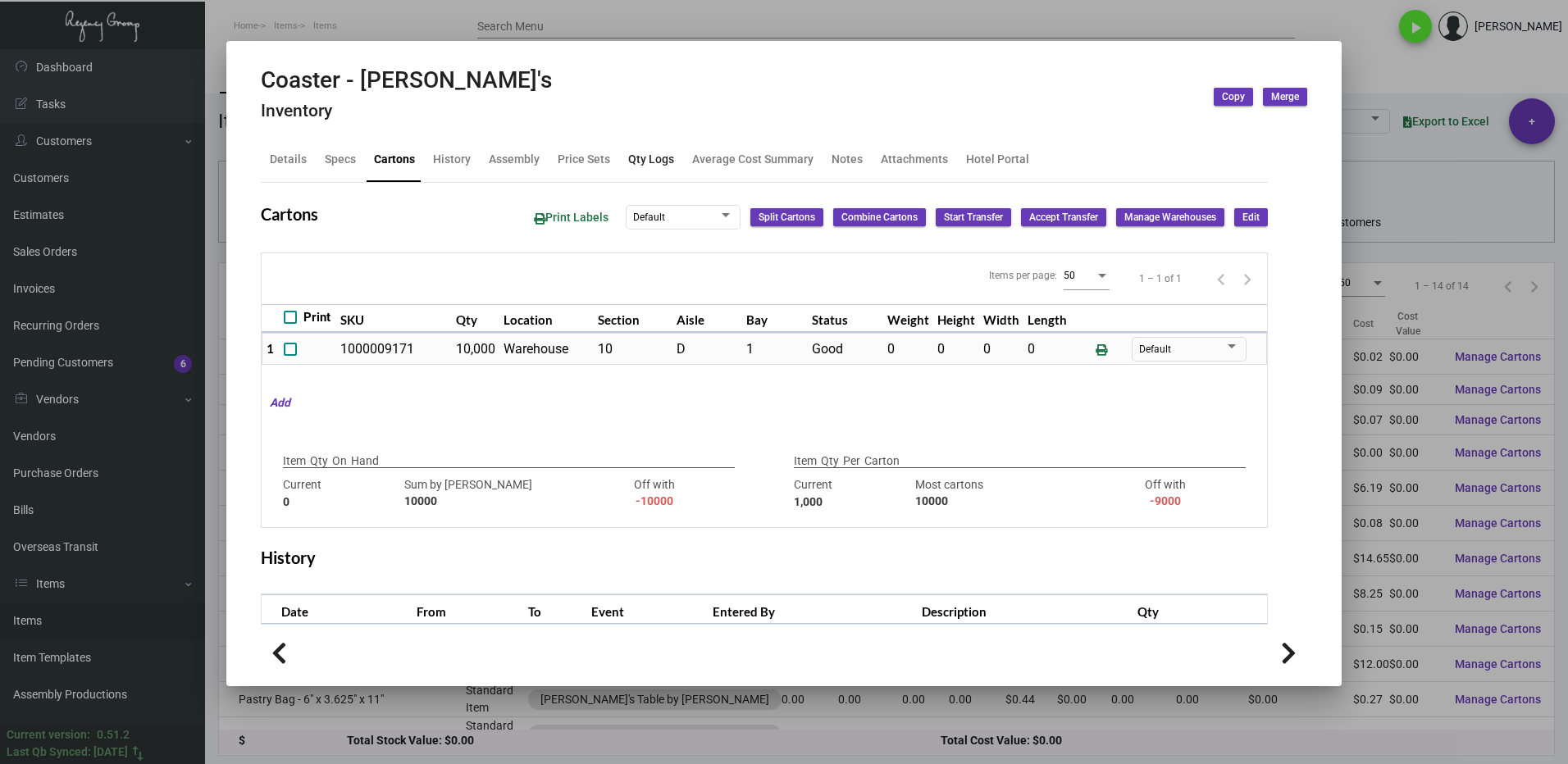
click at [644, 159] on div "Qty Logs" at bounding box center [651, 159] width 46 height 17
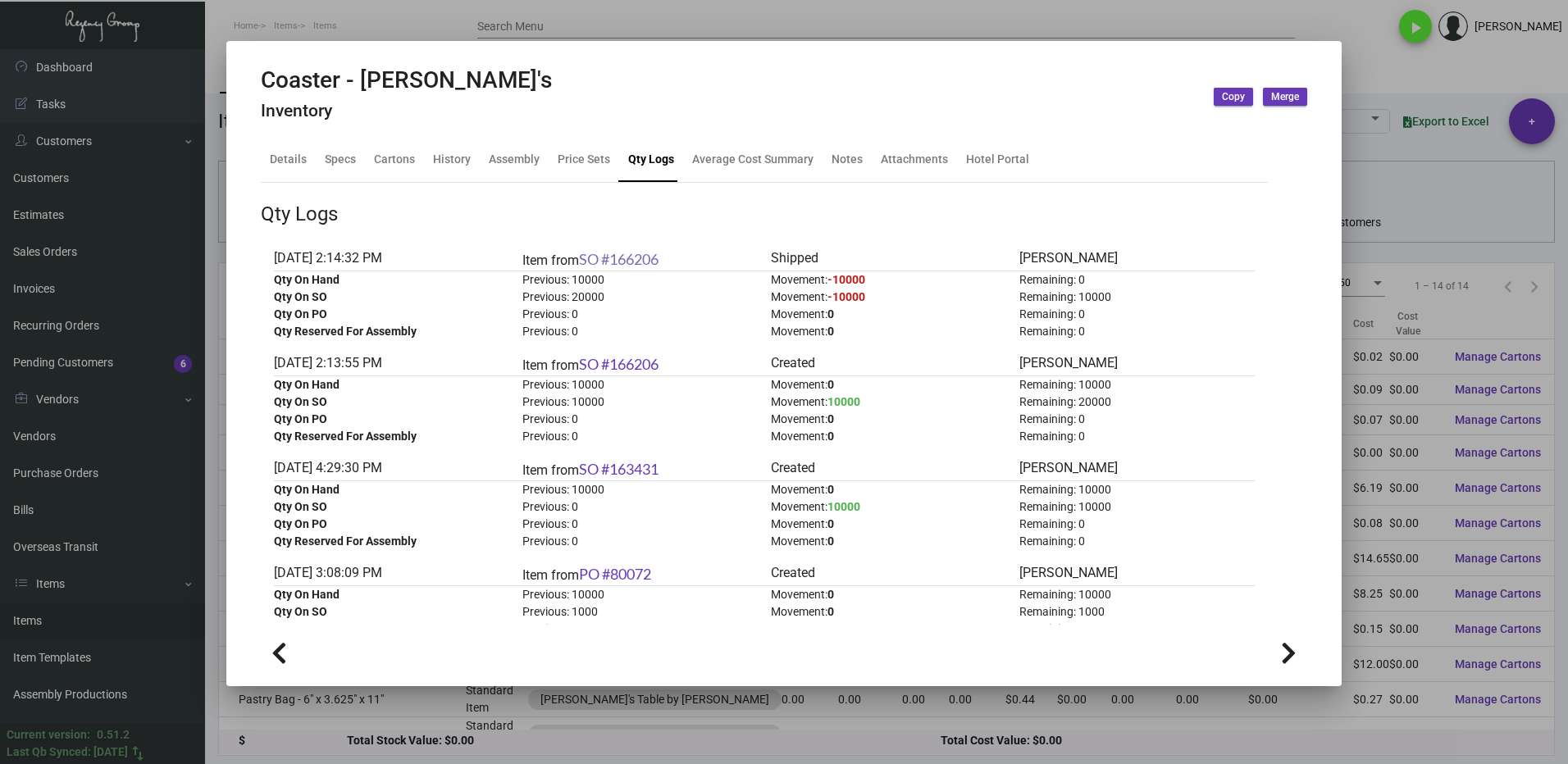
click at [643, 256] on link "SO #166206" at bounding box center [619, 259] width 79 height 18
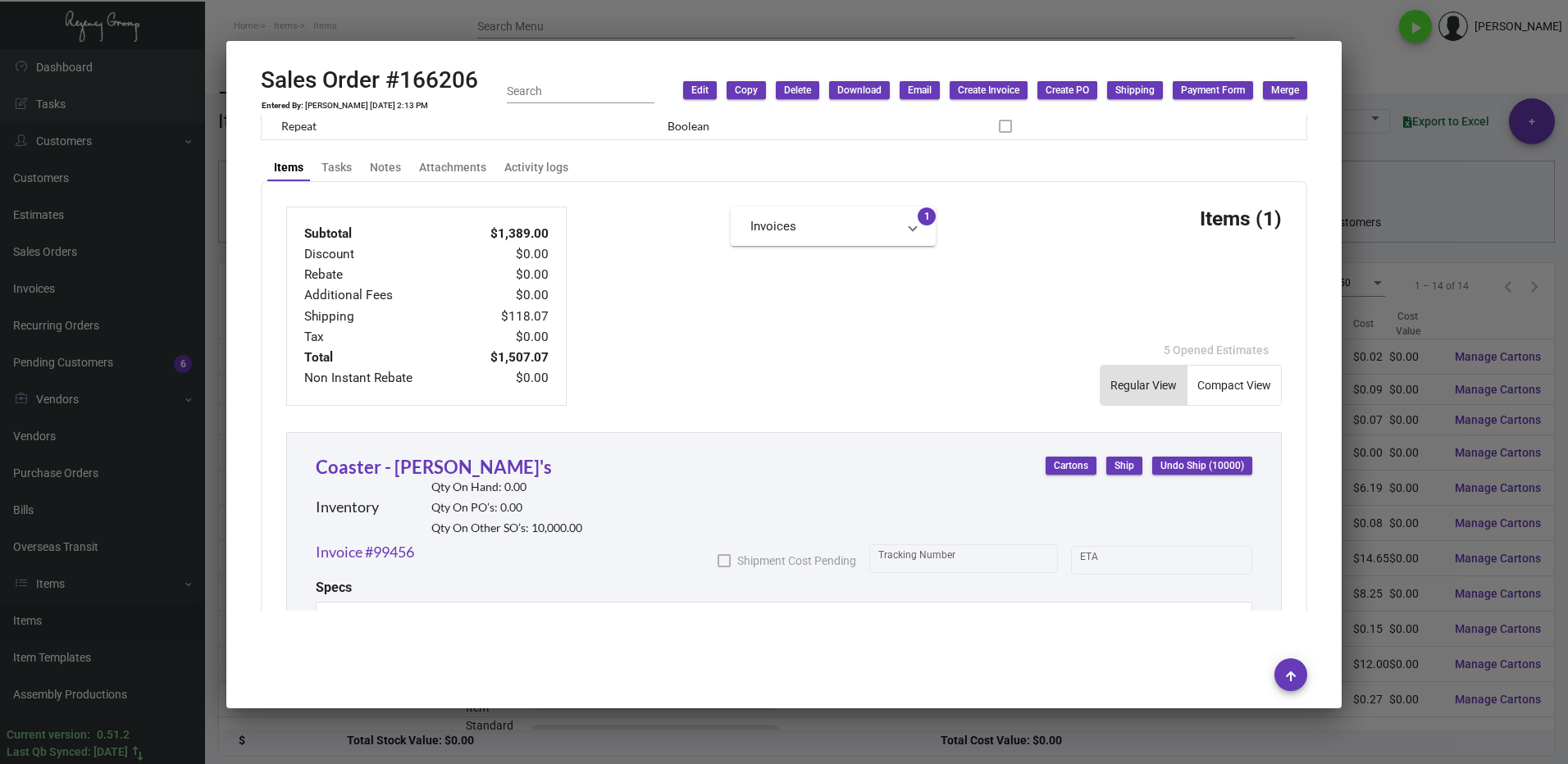
scroll to position [733, 0]
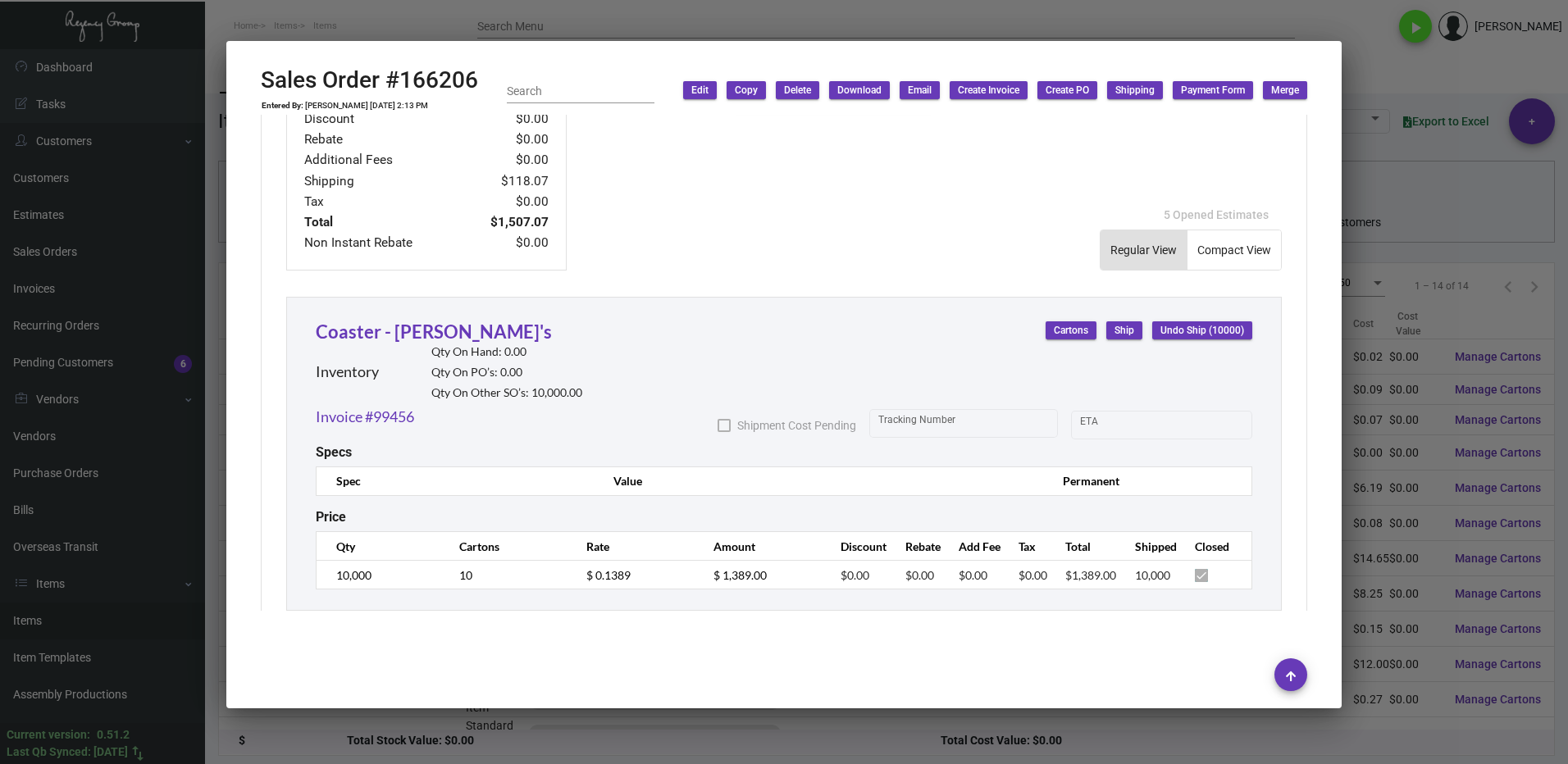
click at [1386, 80] on div at bounding box center [784, 382] width 1568 height 764
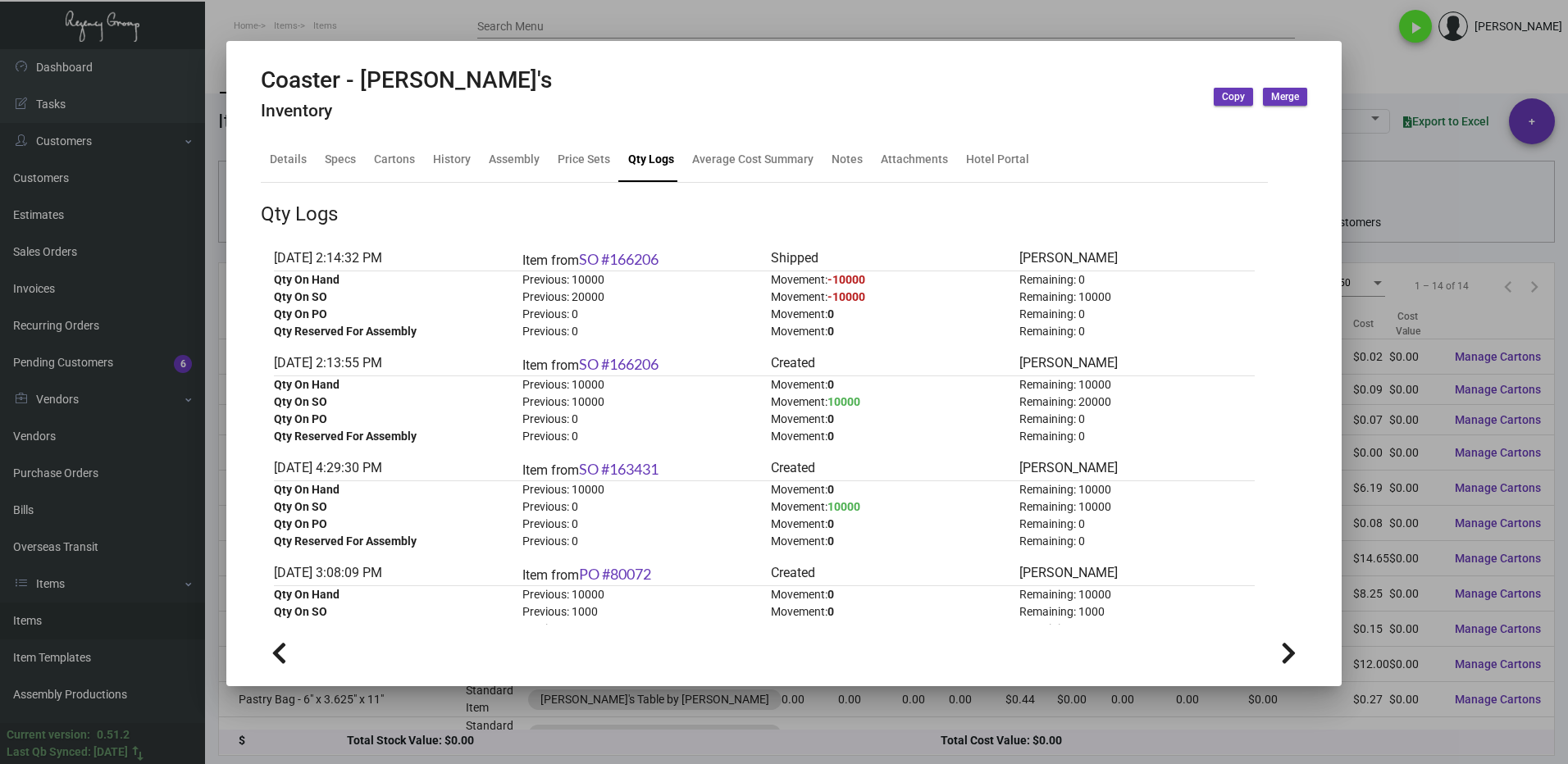
click at [1380, 90] on div at bounding box center [784, 382] width 1568 height 764
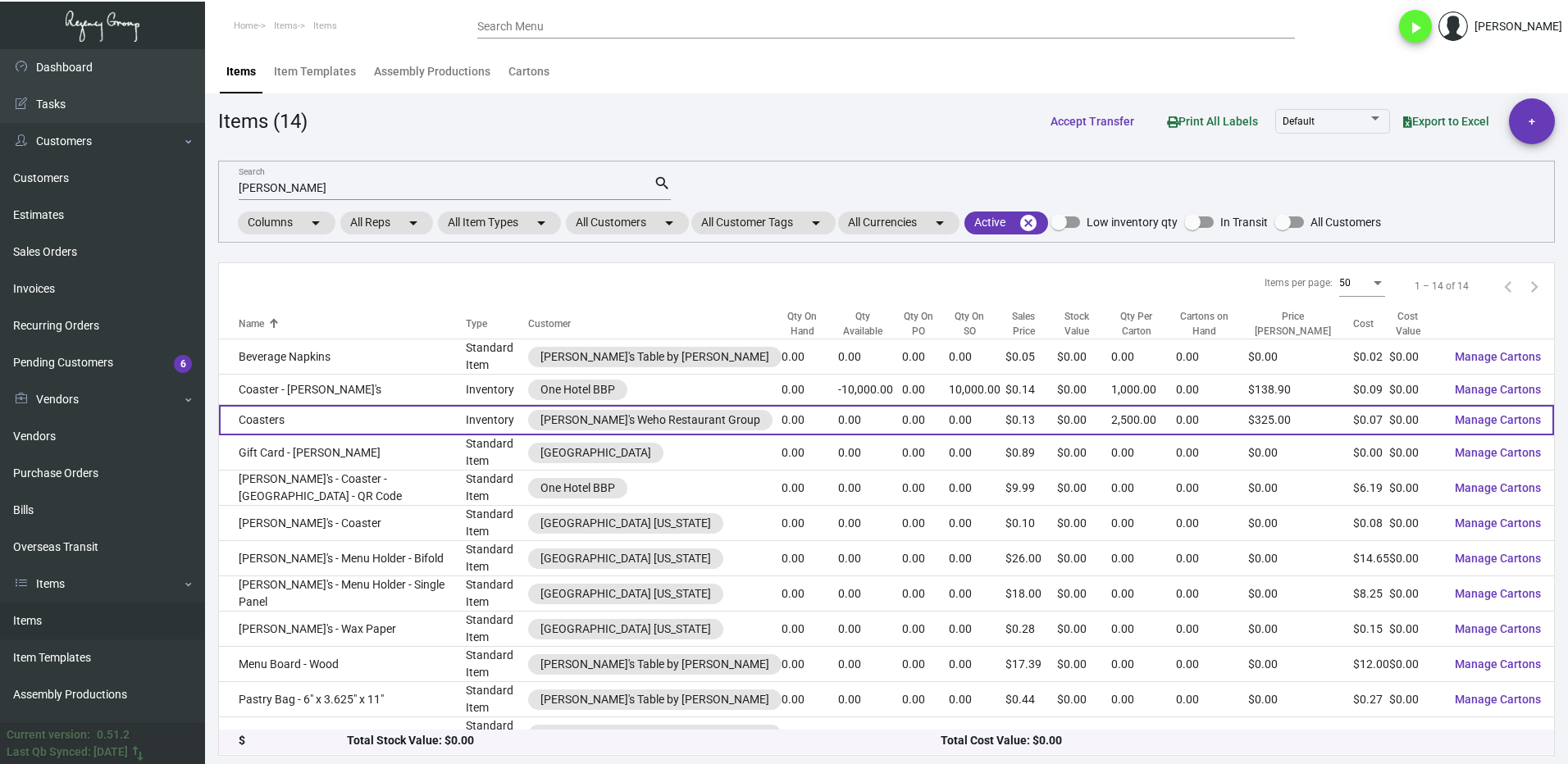
click at [392, 417] on td "Coasters" at bounding box center [342, 420] width 247 height 31
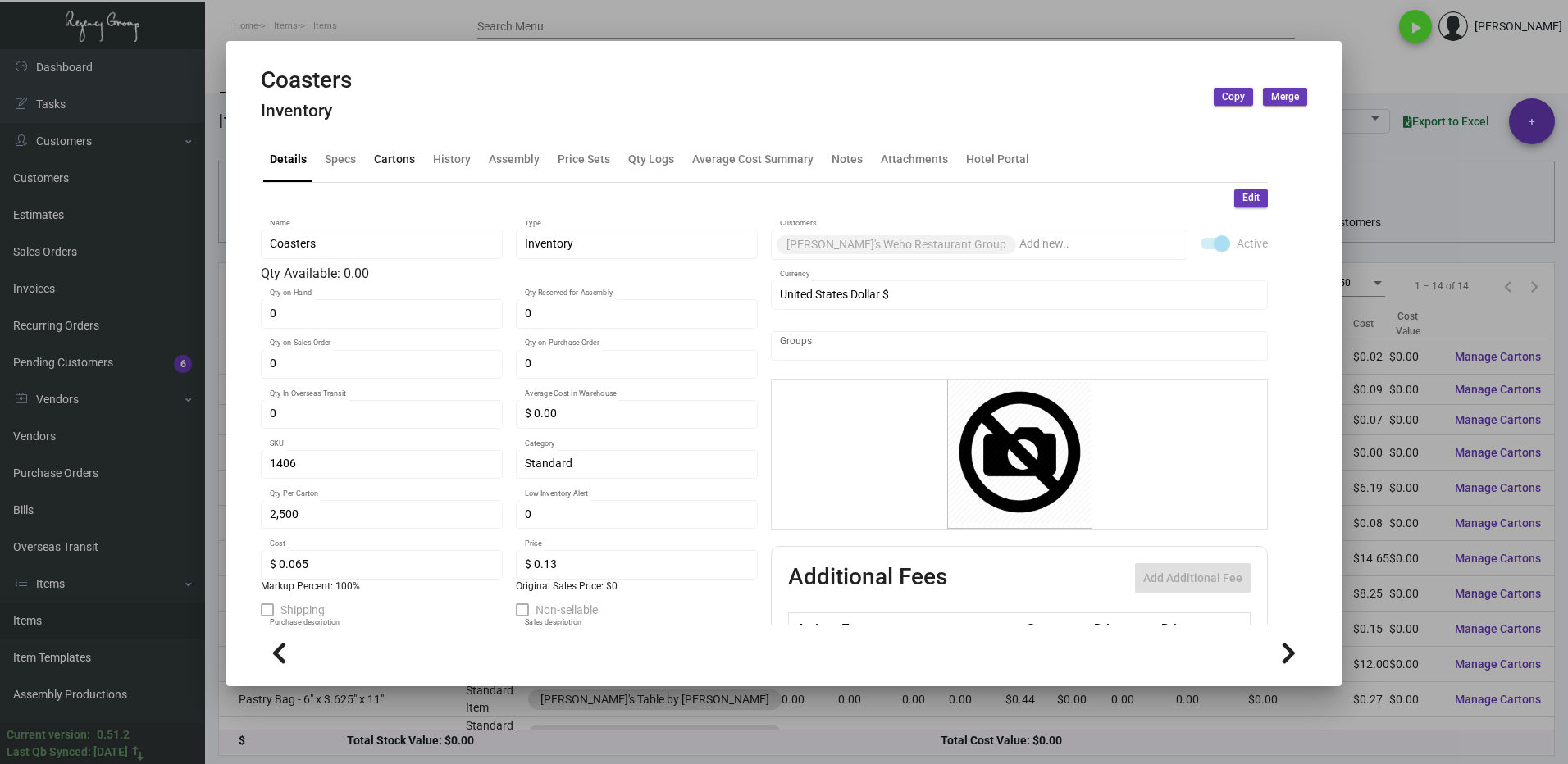
click at [399, 163] on div "Cartons" at bounding box center [395, 159] width 41 height 17
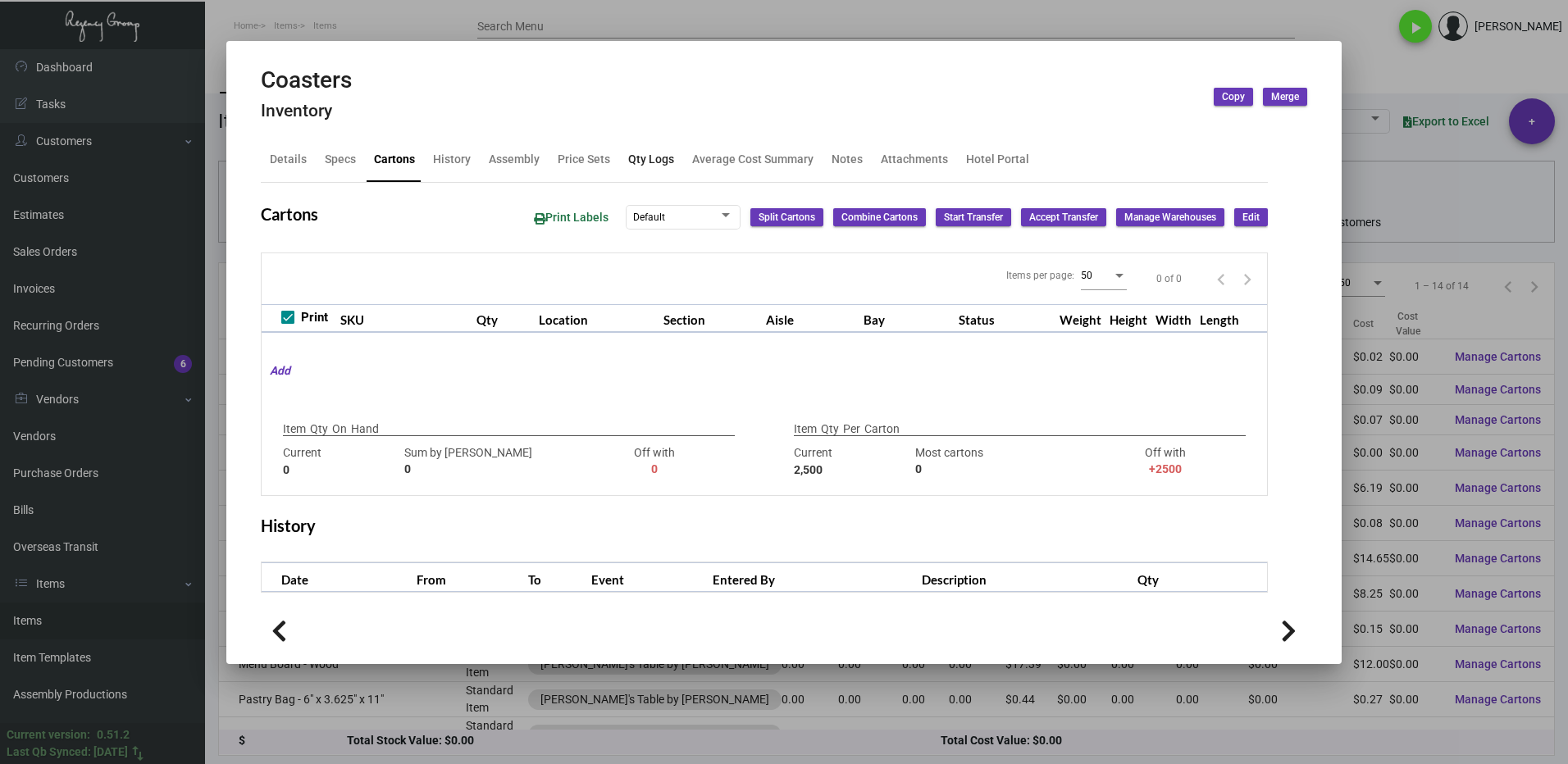
click at [630, 162] on div "Qty Logs" at bounding box center [651, 159] width 46 height 17
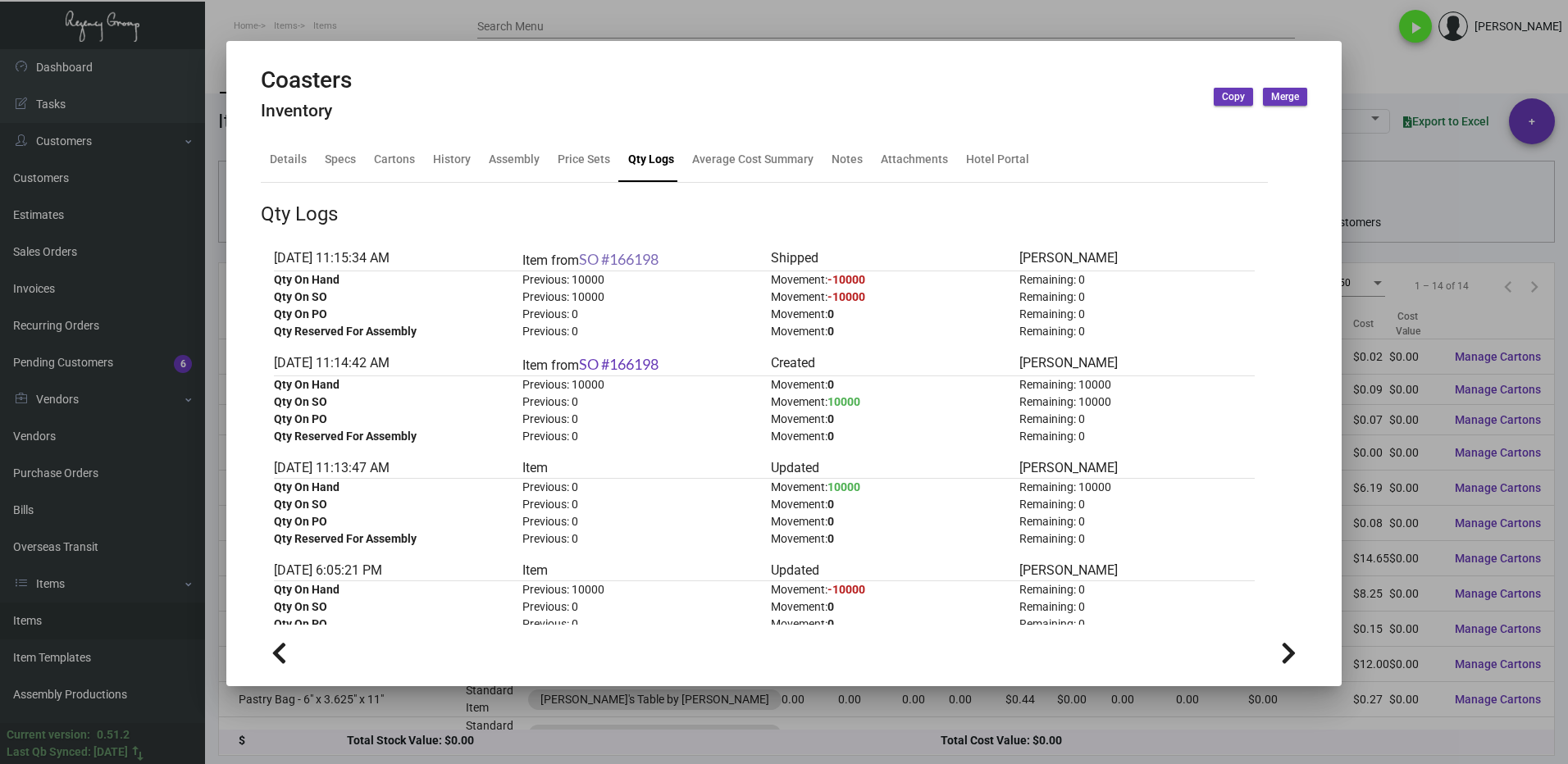
click at [643, 256] on link "SO #166198" at bounding box center [619, 259] width 79 height 18
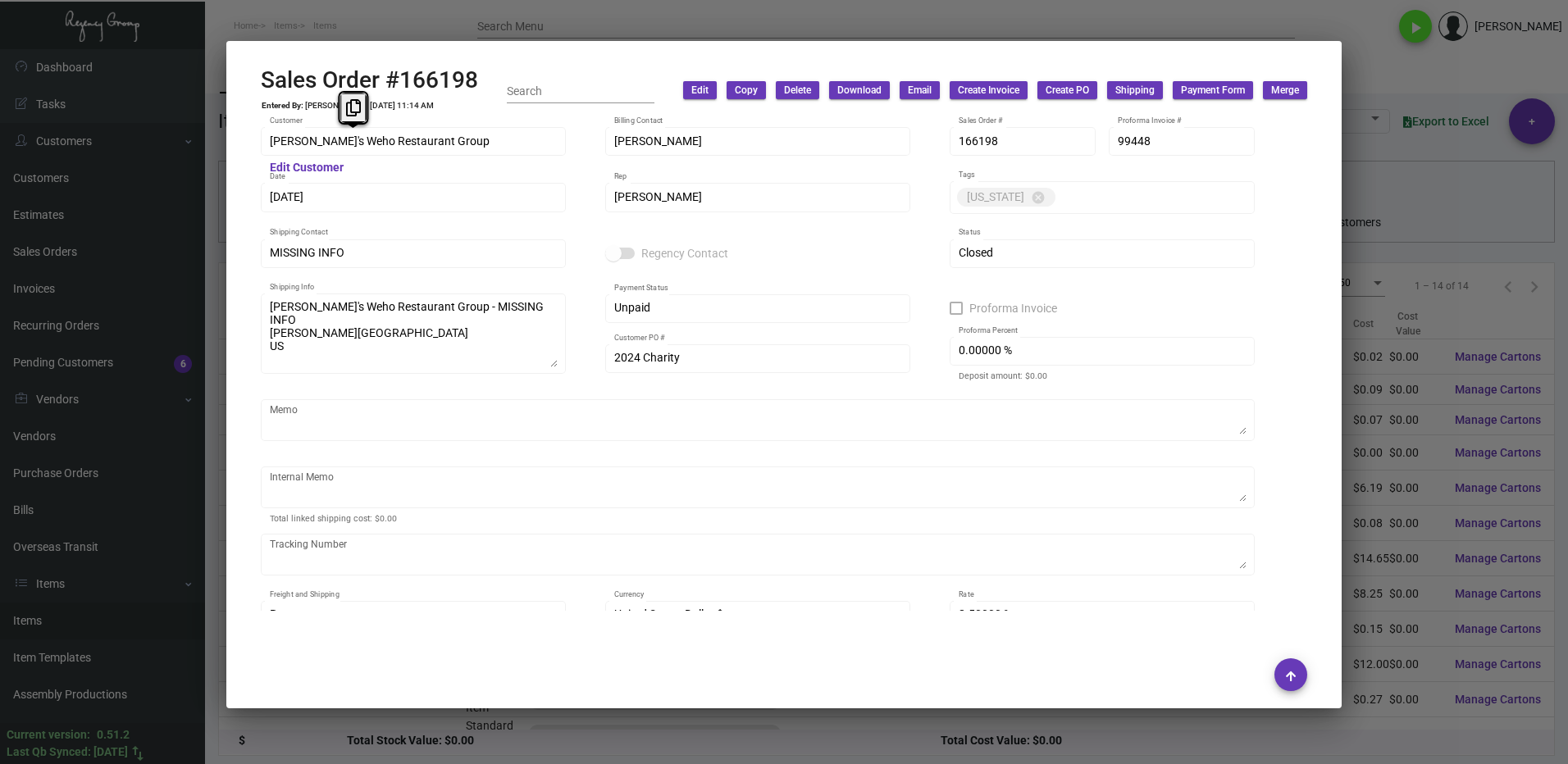
click at [268, 155] on div "[PERSON_NAME]'s Weho Restaurant Group Customer" at bounding box center [413, 140] width 305 height 32
drag, startPoint x: 357, startPoint y: 112, endPoint x: 530, endPoint y: 176, distance: 184.5
click at [357, 111] on icon at bounding box center [354, 107] width 15 height 17
click at [340, 277] on button at bounding box center [340, 287] width 27 height 30
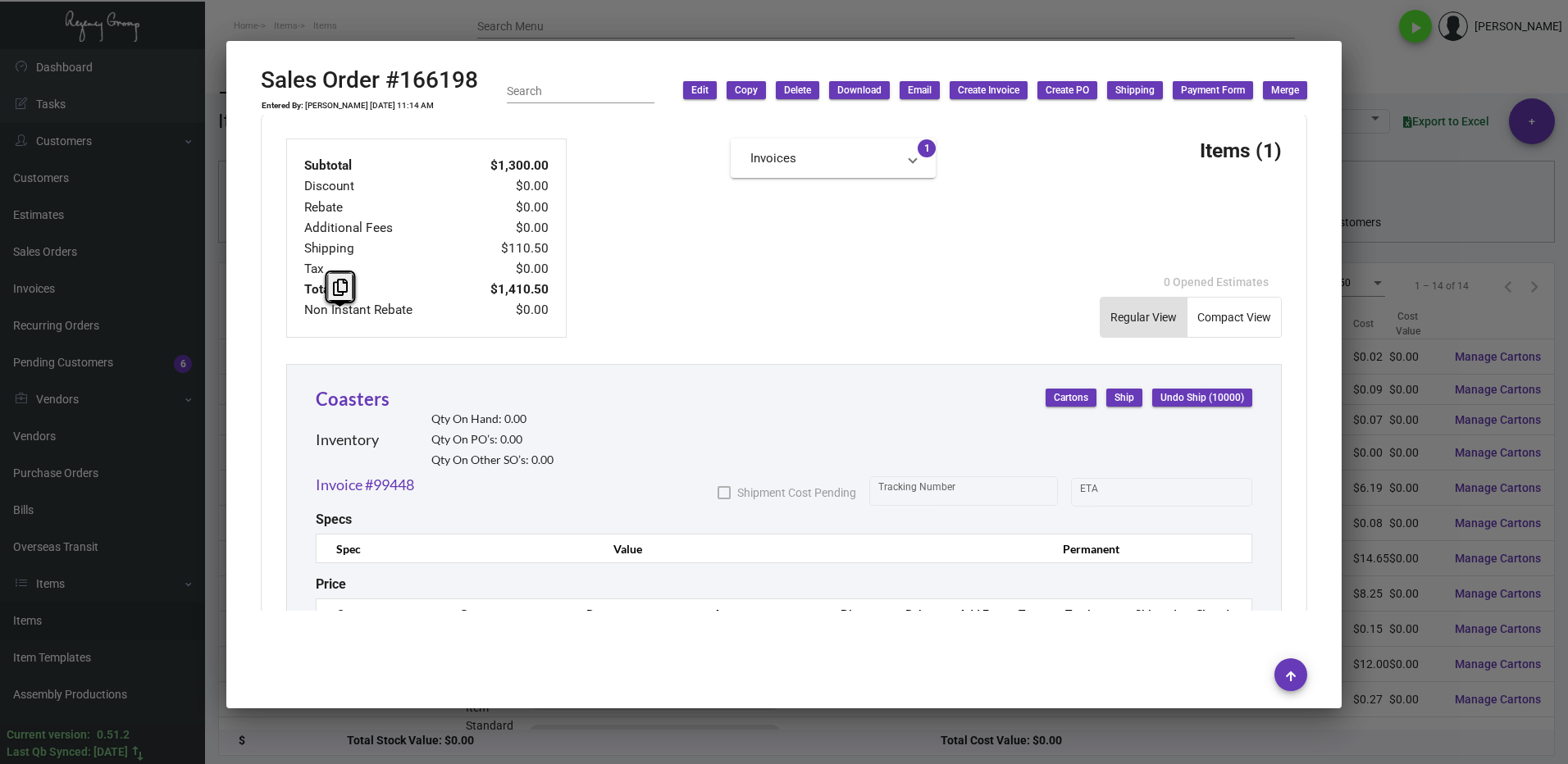
scroll to position [749, 0]
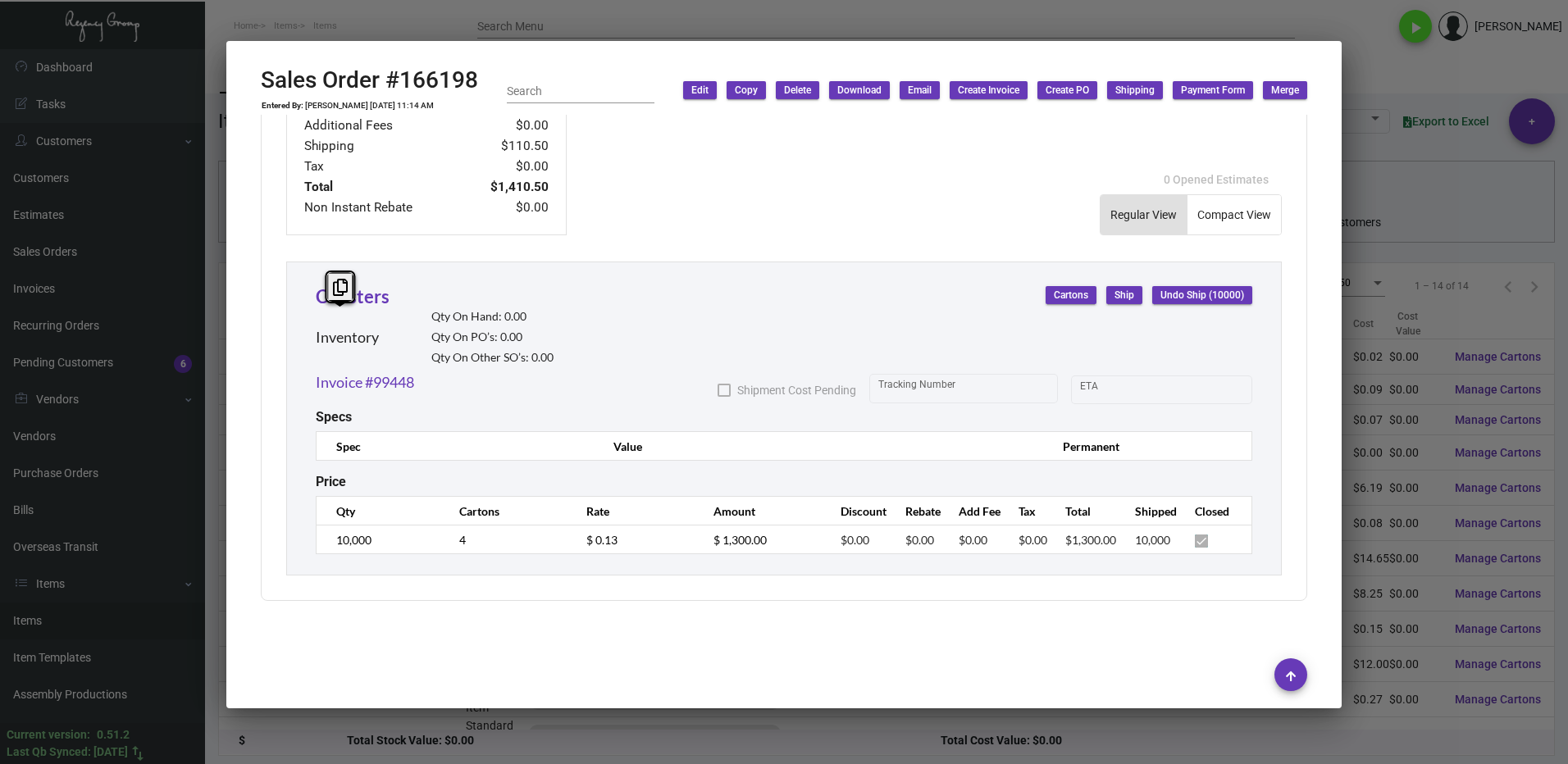
click at [1373, 178] on div at bounding box center [784, 382] width 1568 height 764
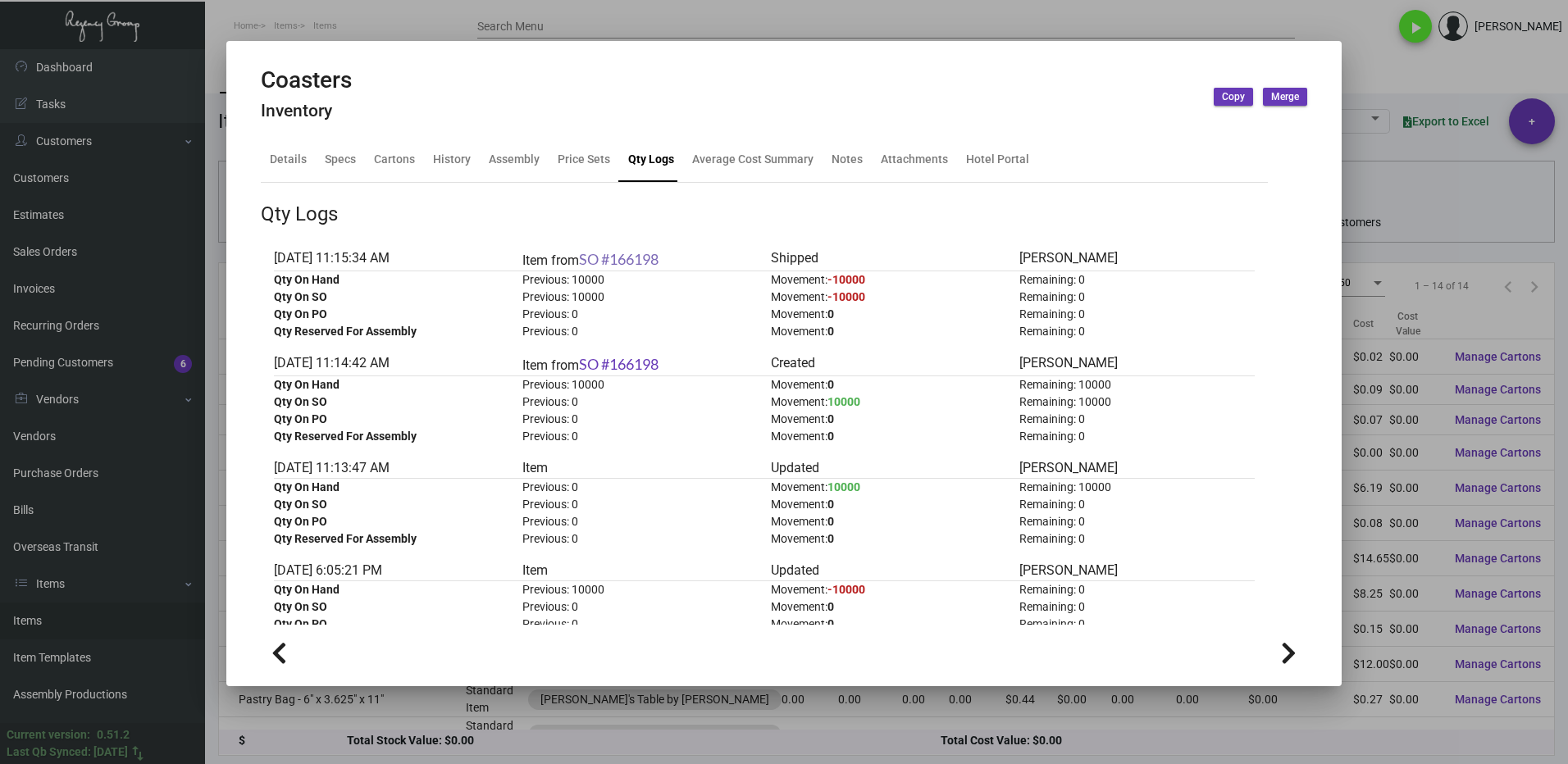
click at [625, 259] on link "SO #166198" at bounding box center [619, 259] width 79 height 18
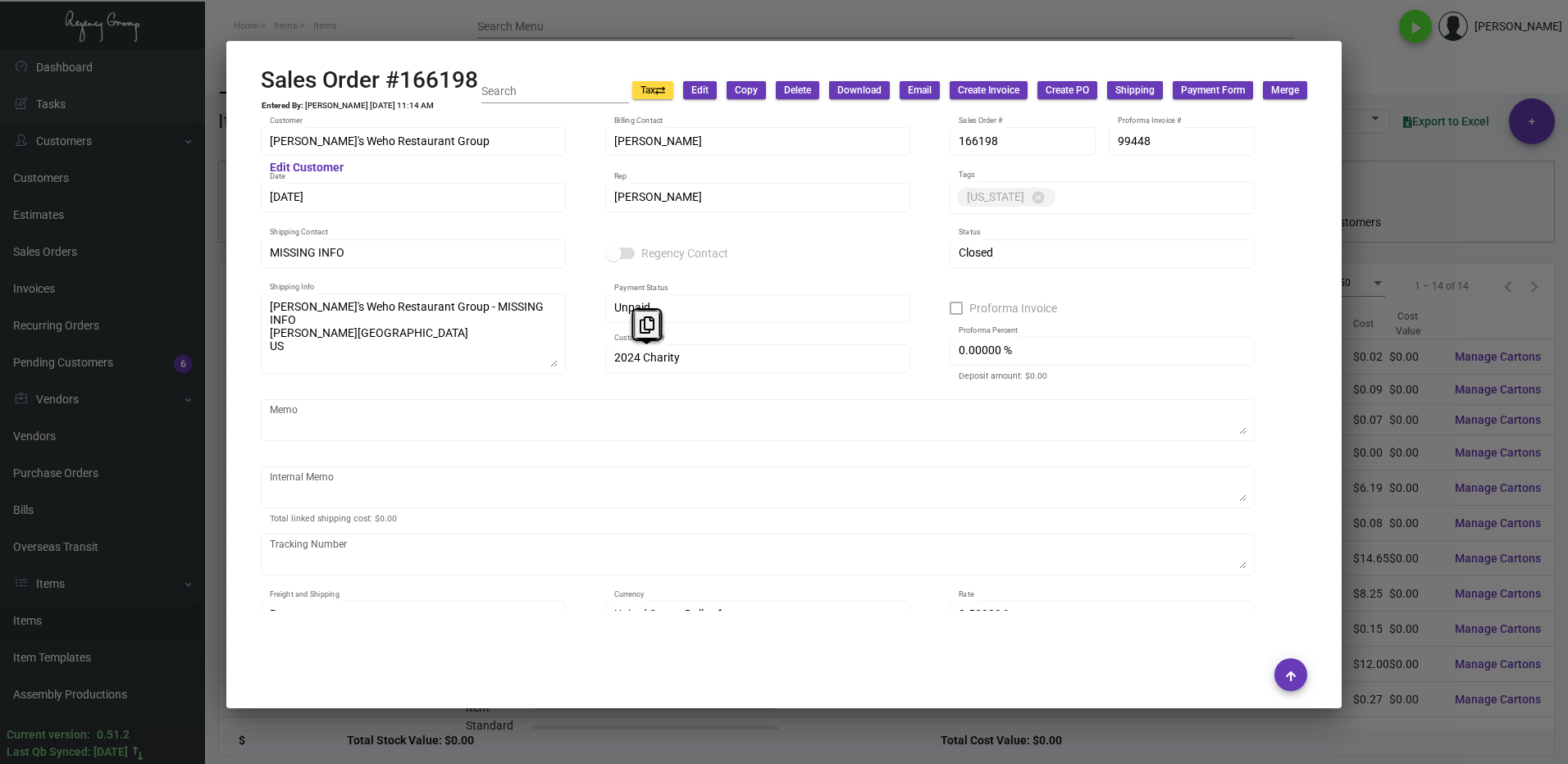
click at [606, 359] on div "2024 Charity Customer PO #" at bounding box center [758, 367] width 305 height 45
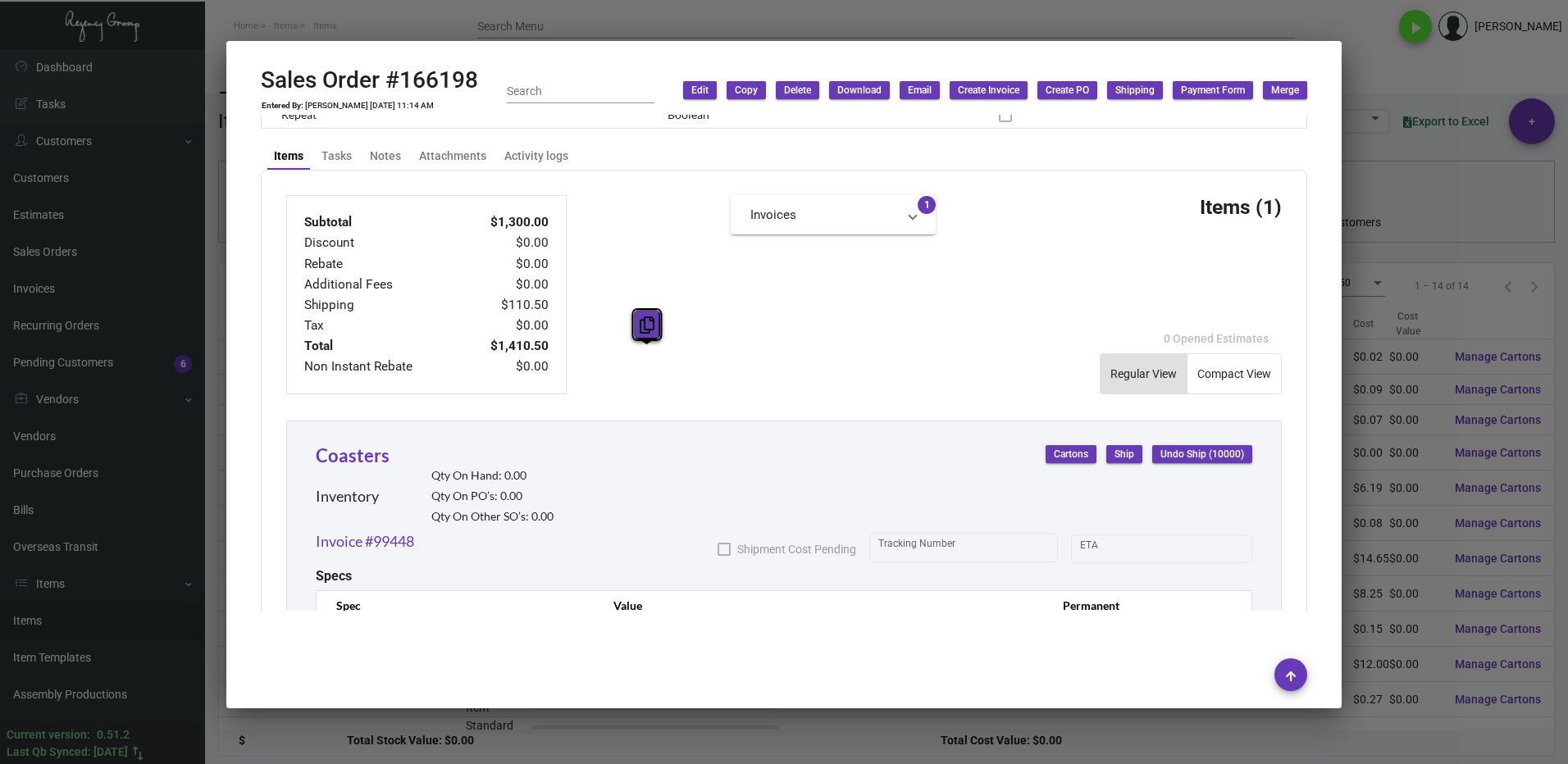
scroll to position [714, 0]
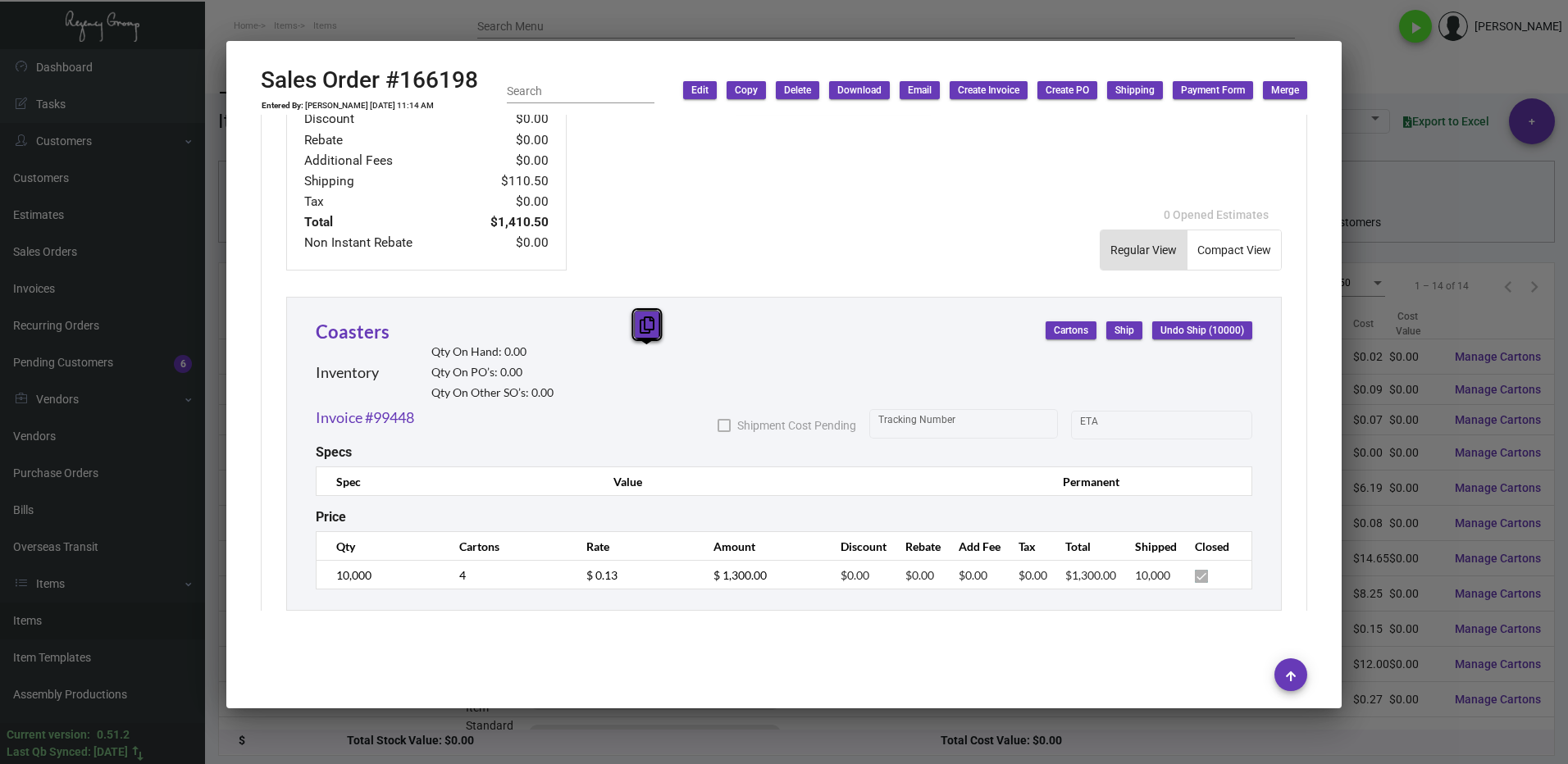
click at [640, 323] on icon at bounding box center [647, 325] width 15 height 17
click at [1376, 68] on div at bounding box center [784, 382] width 1568 height 764
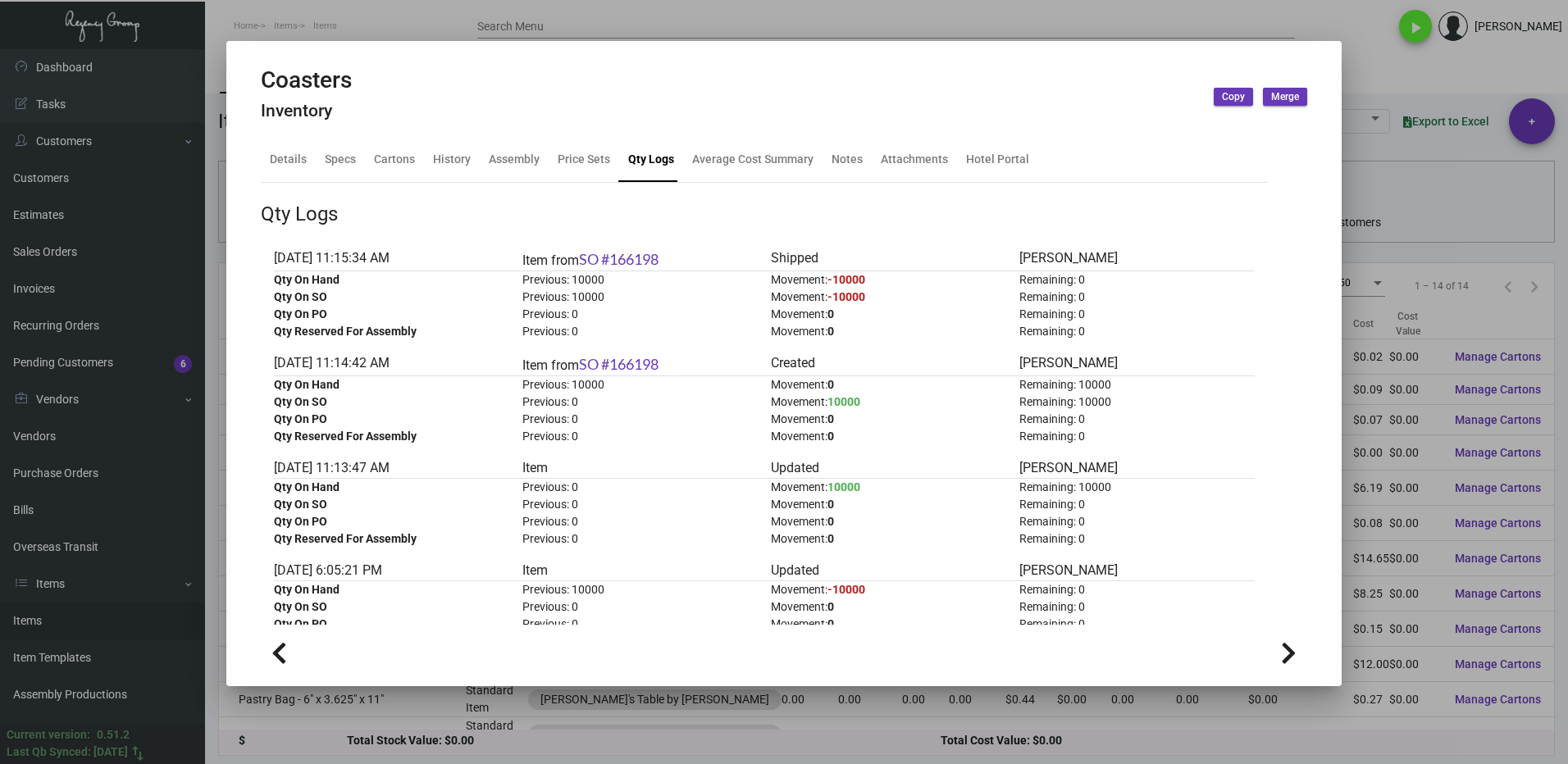
click at [1368, 45] on div at bounding box center [784, 382] width 1568 height 764
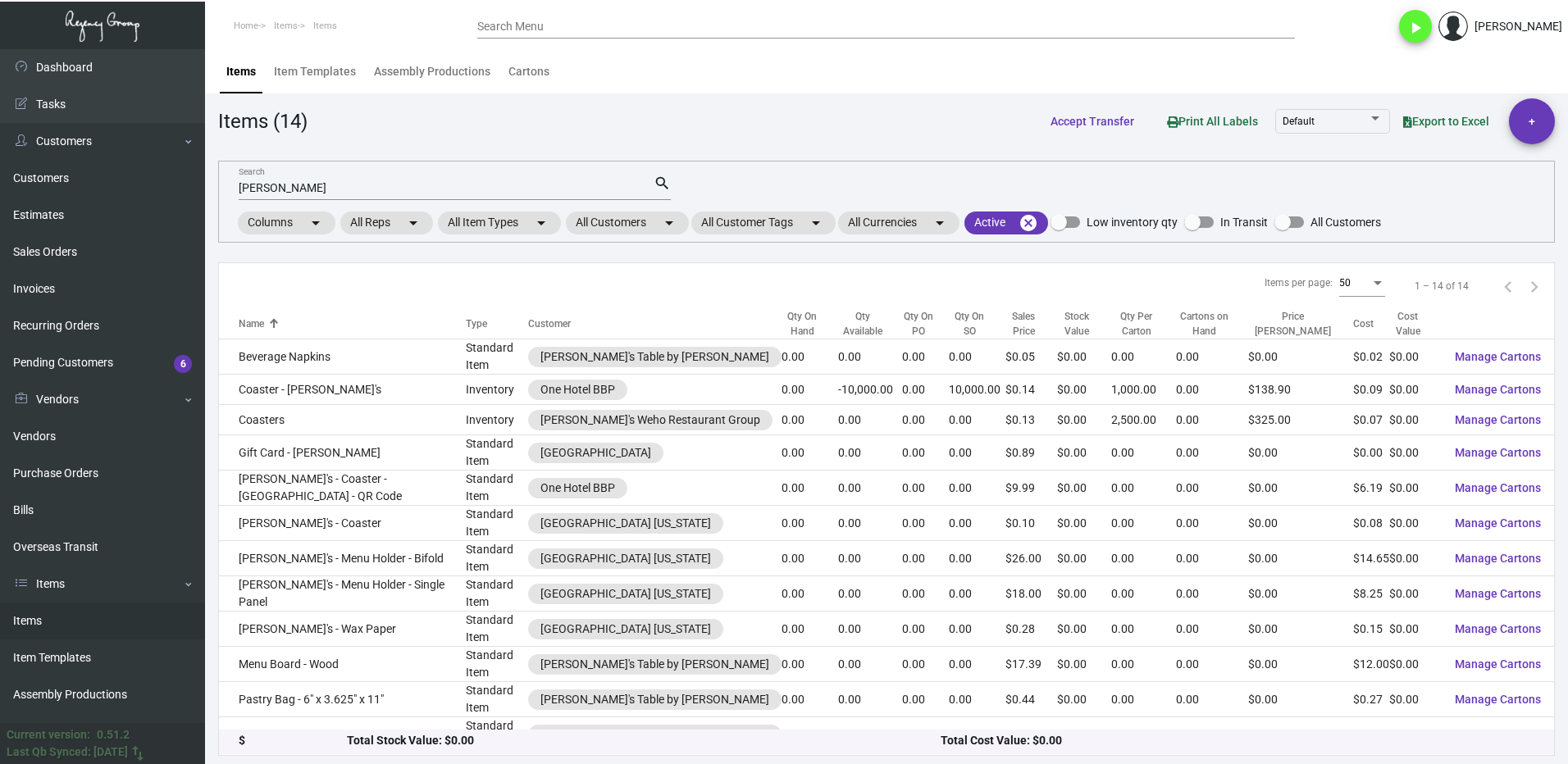
click at [278, 187] on input "[PERSON_NAME]" at bounding box center [446, 188] width 415 height 13
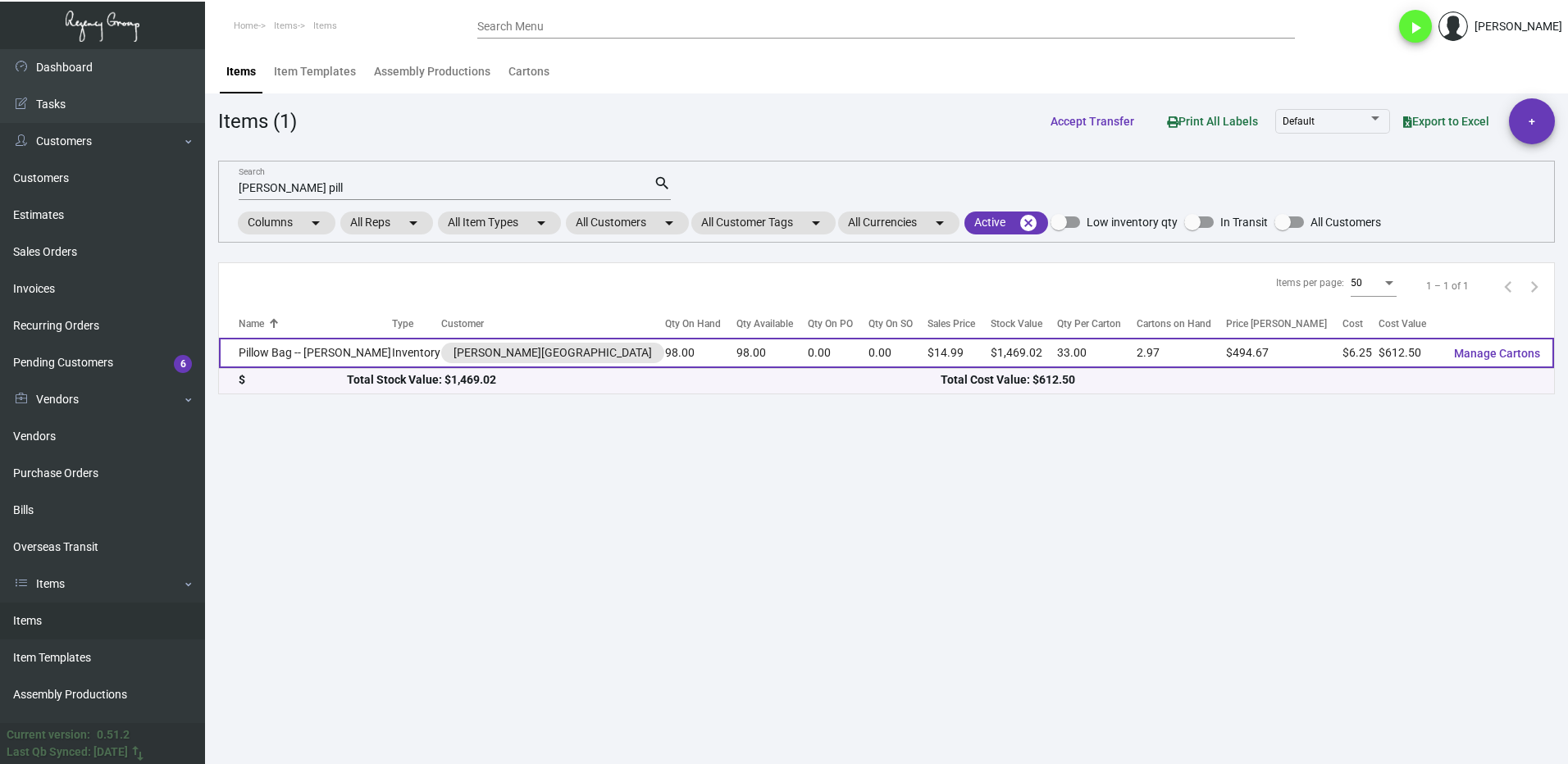
click at [307, 356] on td "Pillow Bag -- [PERSON_NAME]" at bounding box center [305, 353] width 173 height 31
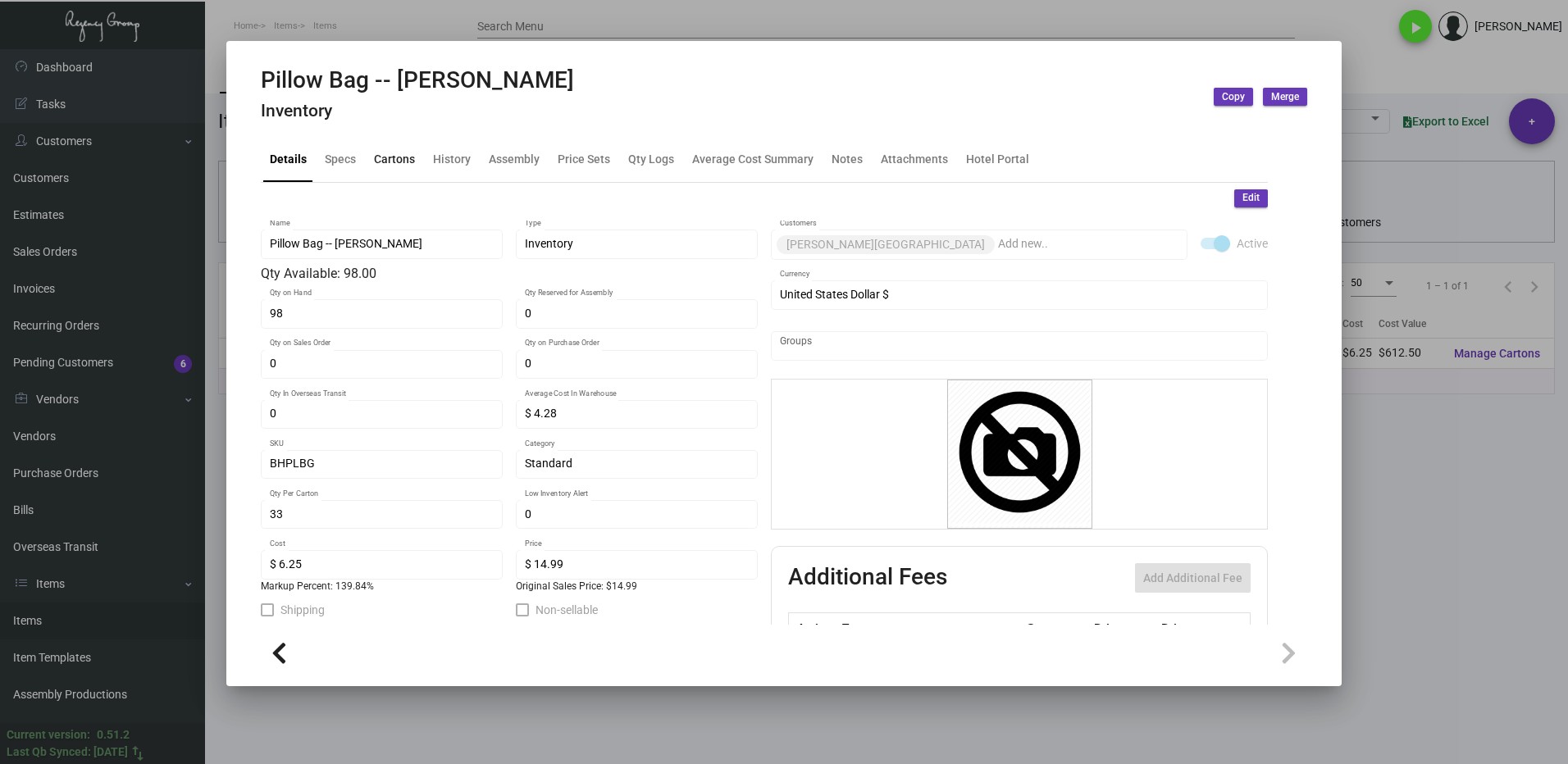
click at [384, 170] on div "Cartons" at bounding box center [395, 160] width 55 height 40
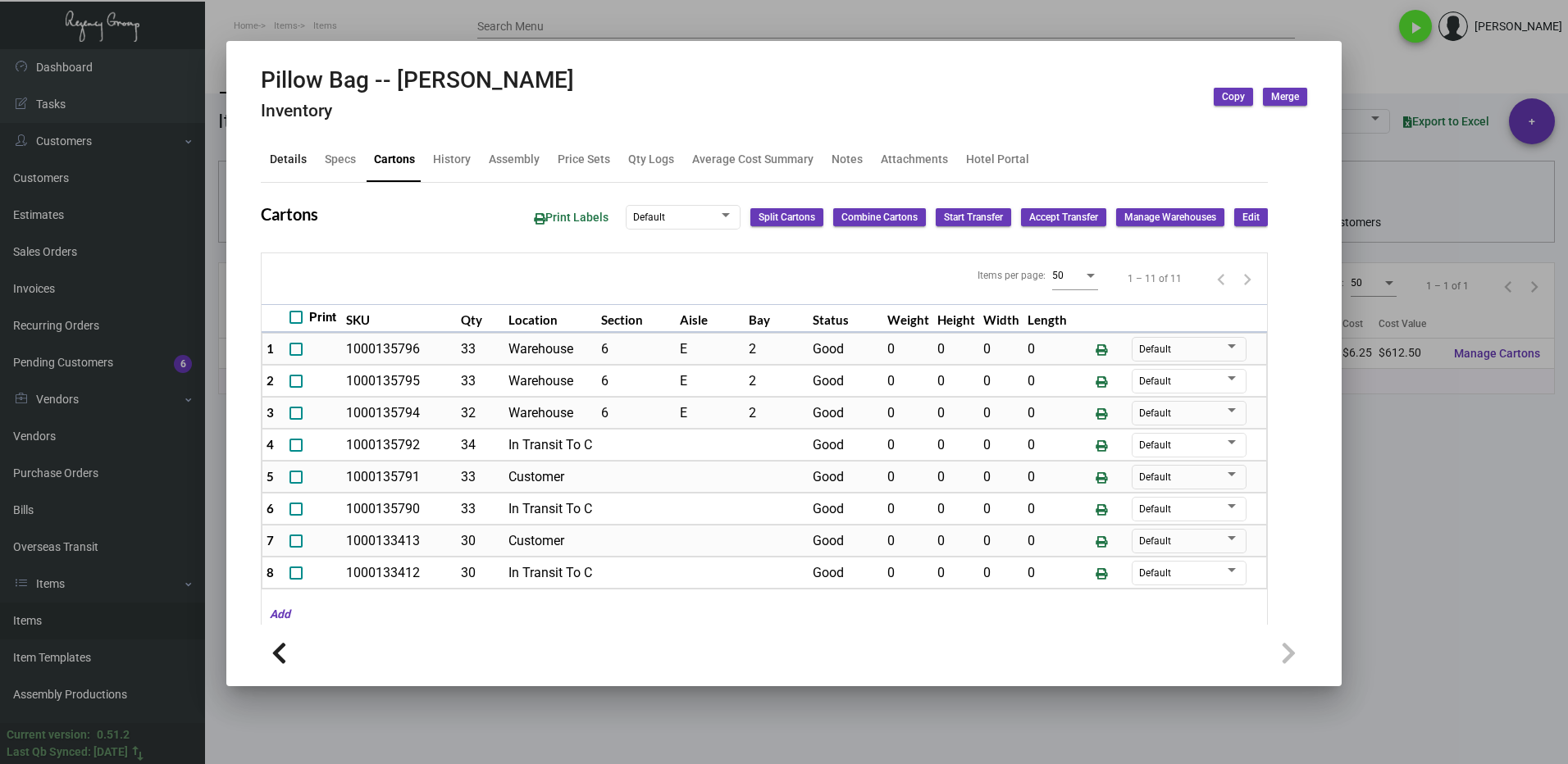
click at [278, 161] on div "Details" at bounding box center [288, 159] width 37 height 17
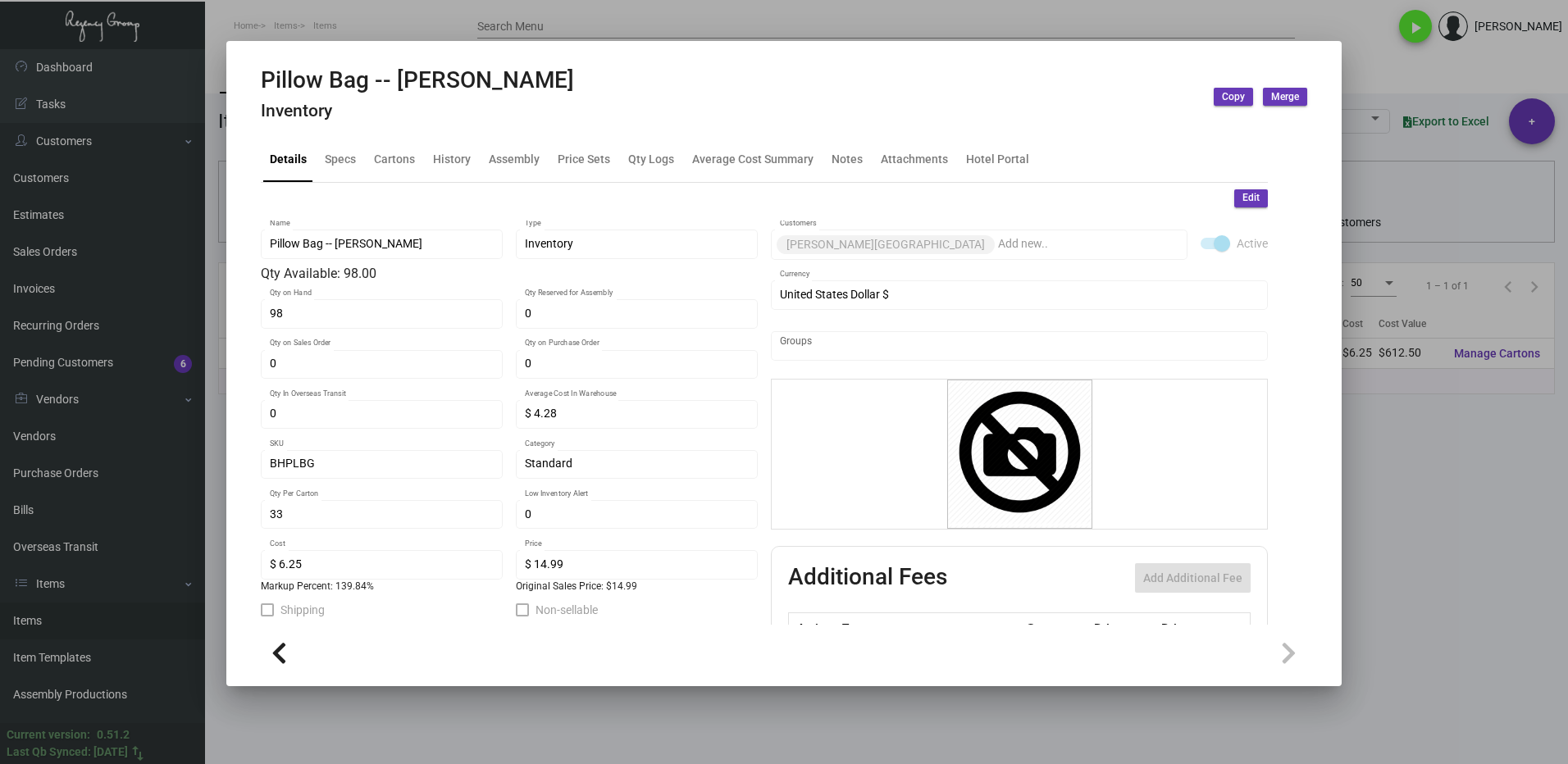
click at [1444, 512] on div at bounding box center [784, 382] width 1568 height 764
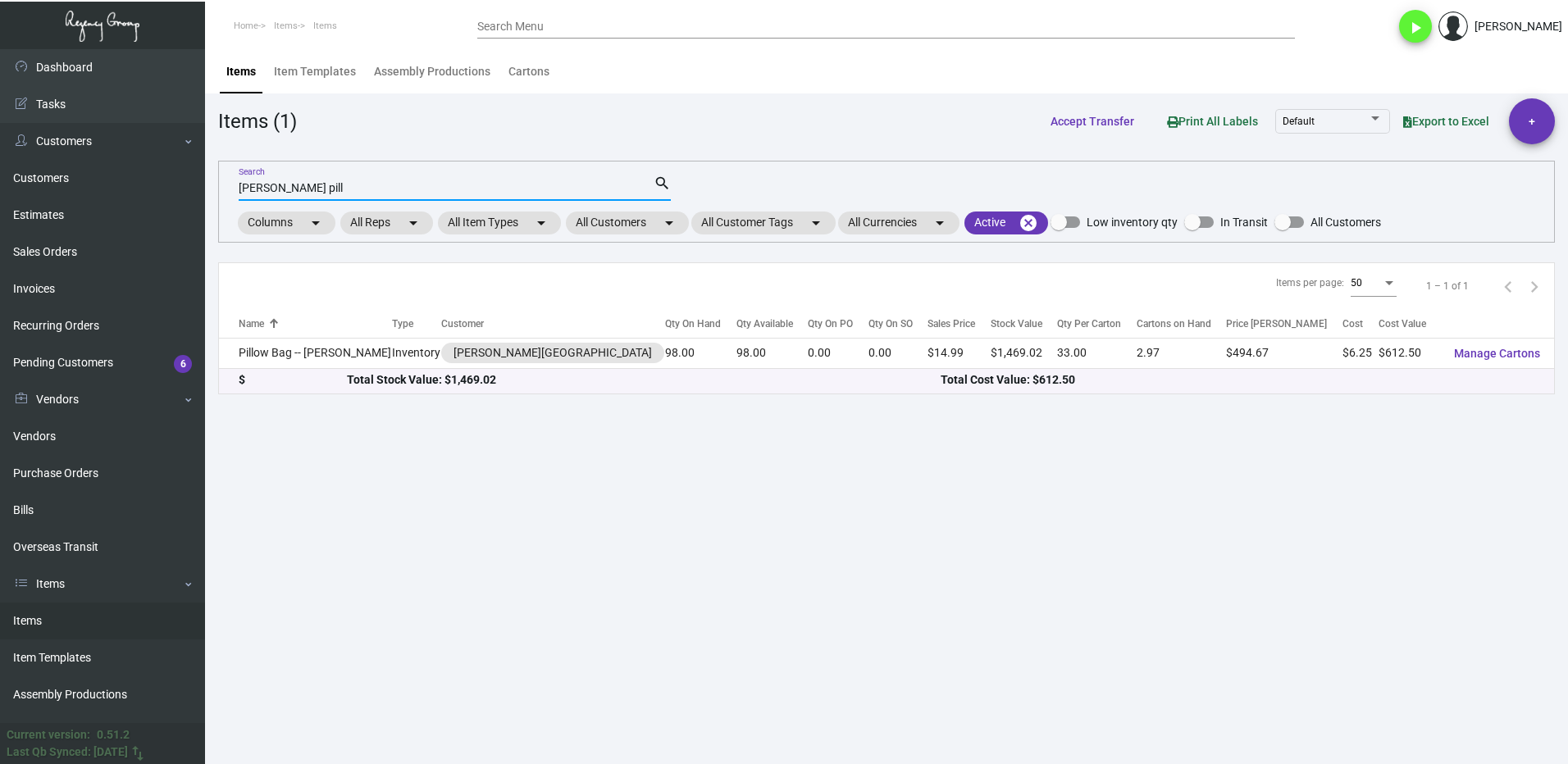
click at [299, 188] on input "[PERSON_NAME] pill" at bounding box center [446, 188] width 415 height 13
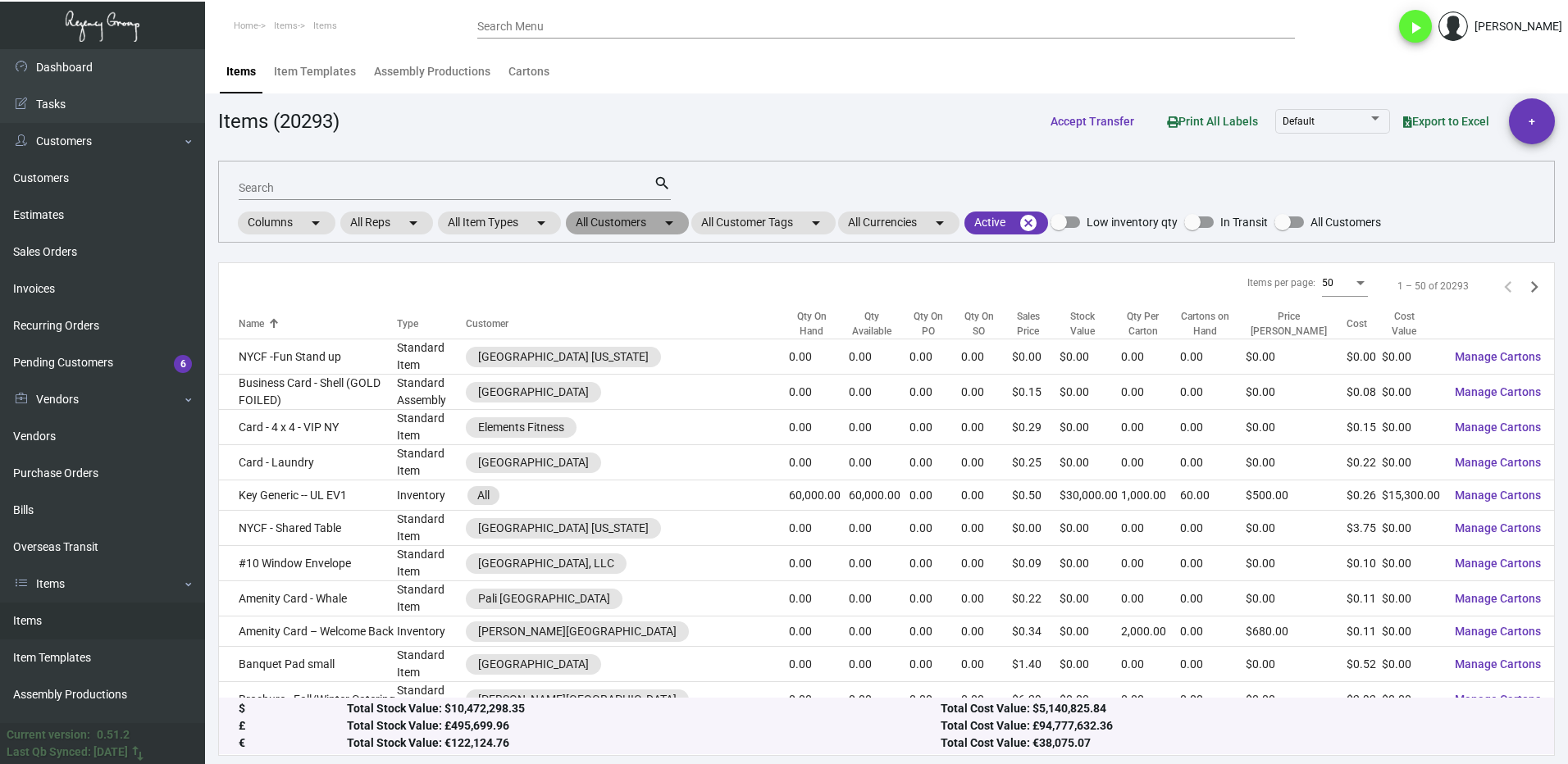
click at [597, 223] on mat-chip "All Customers arrow_drop_down" at bounding box center [627, 223] width 123 height 23
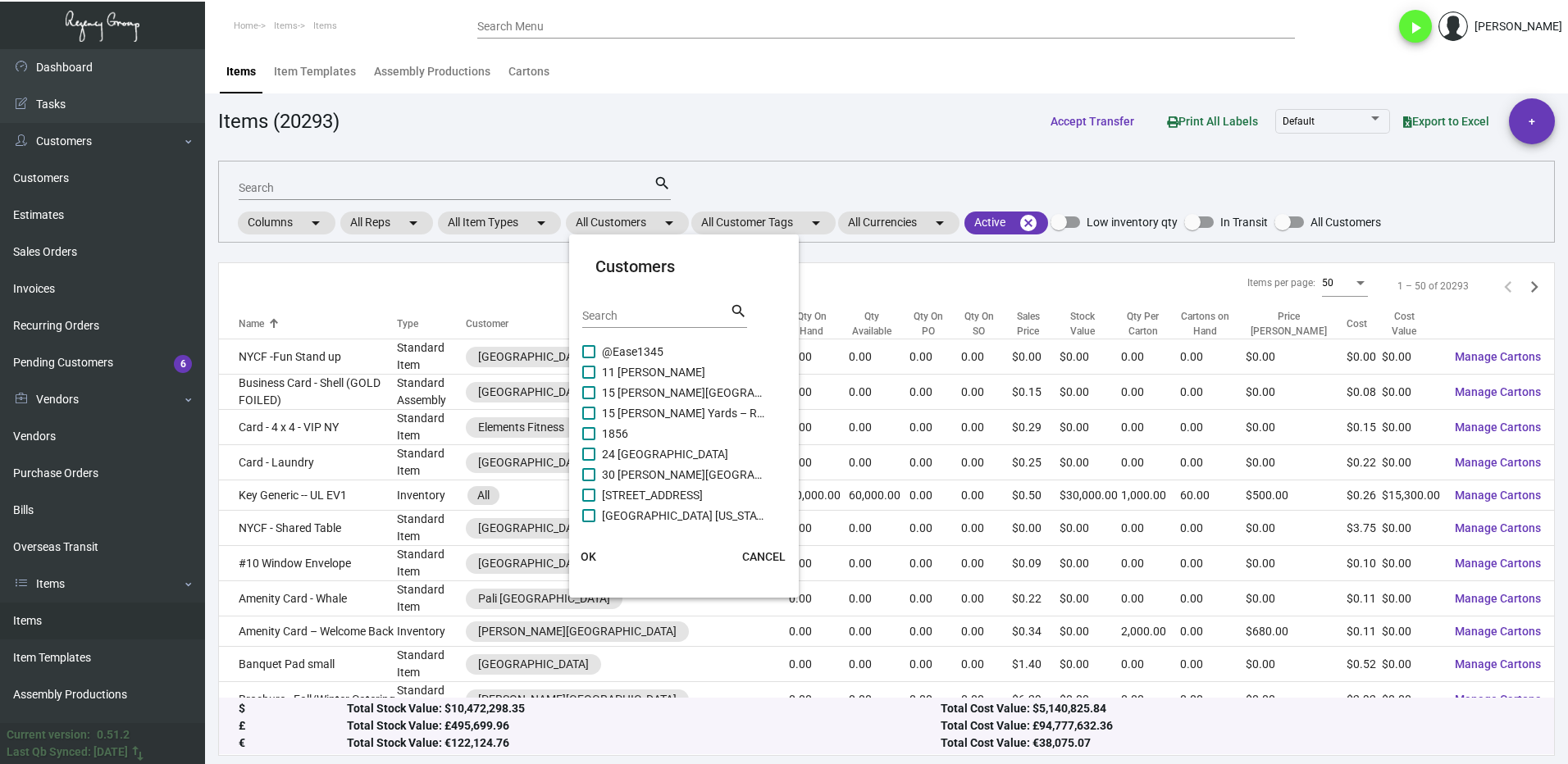
click at [624, 316] on input "Search" at bounding box center [656, 316] width 148 height 13
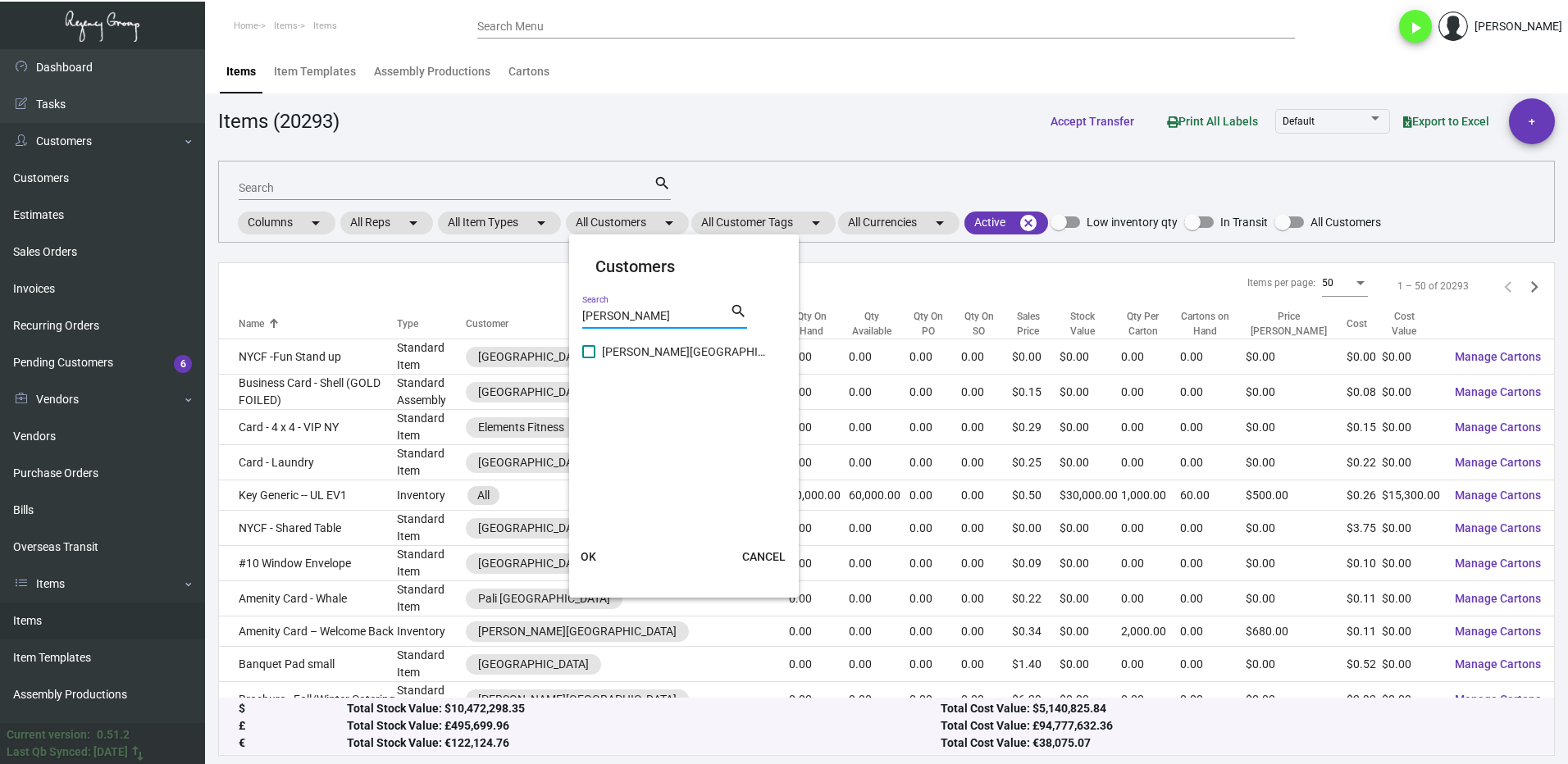
click at [587, 353] on span at bounding box center [589, 352] width 13 height 13
click at [588, 358] on input "[PERSON_NAME][GEOGRAPHIC_DATA]" at bounding box center [588, 358] width 1 height 1
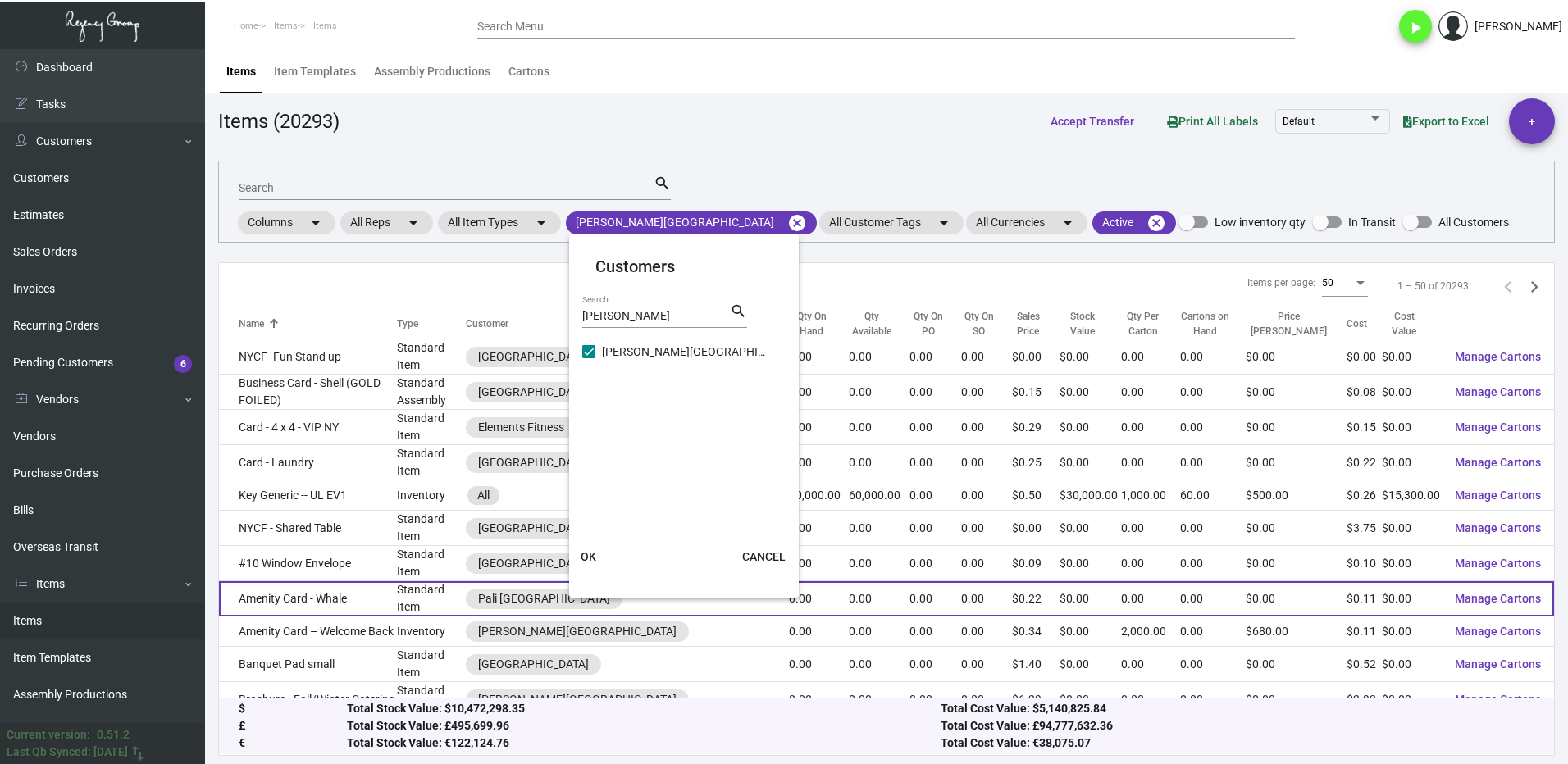
click at [606, 557] on button "OK" at bounding box center [589, 557] width 53 height 30
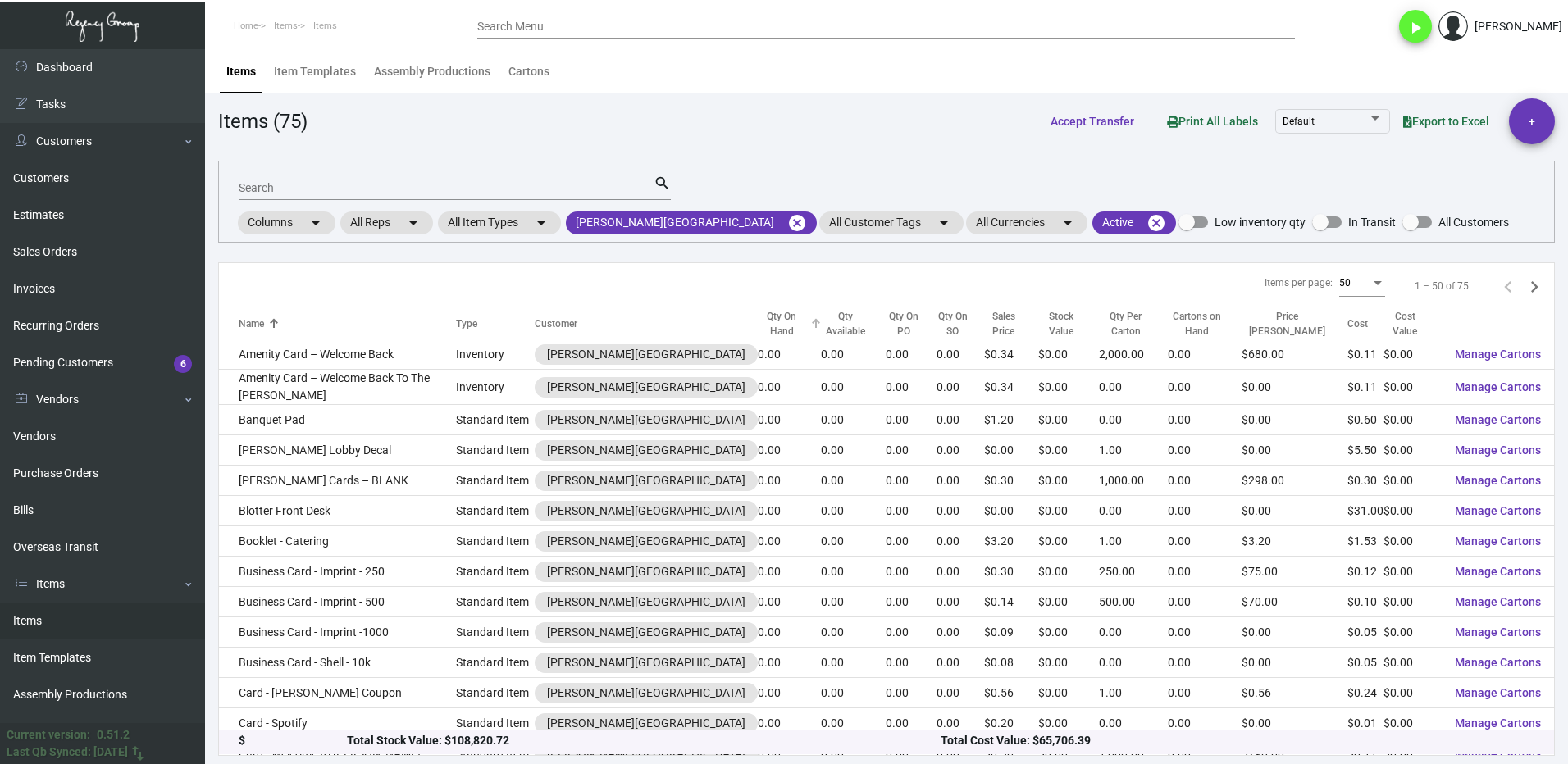
click at [758, 329] on div "Qty On Hand" at bounding box center [782, 324] width 49 height 30
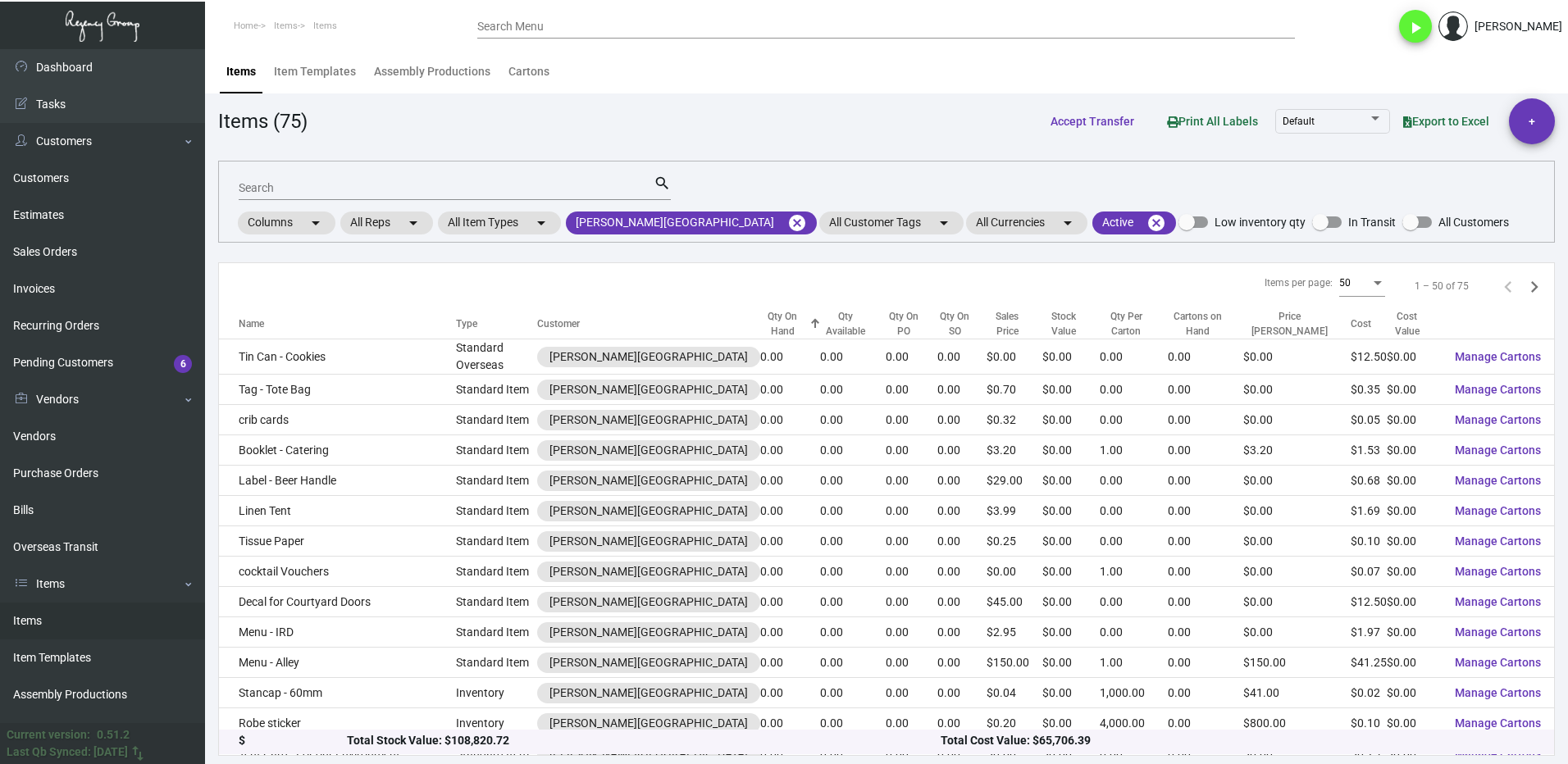
click at [810, 328] on div at bounding box center [815, 324] width 10 height 10
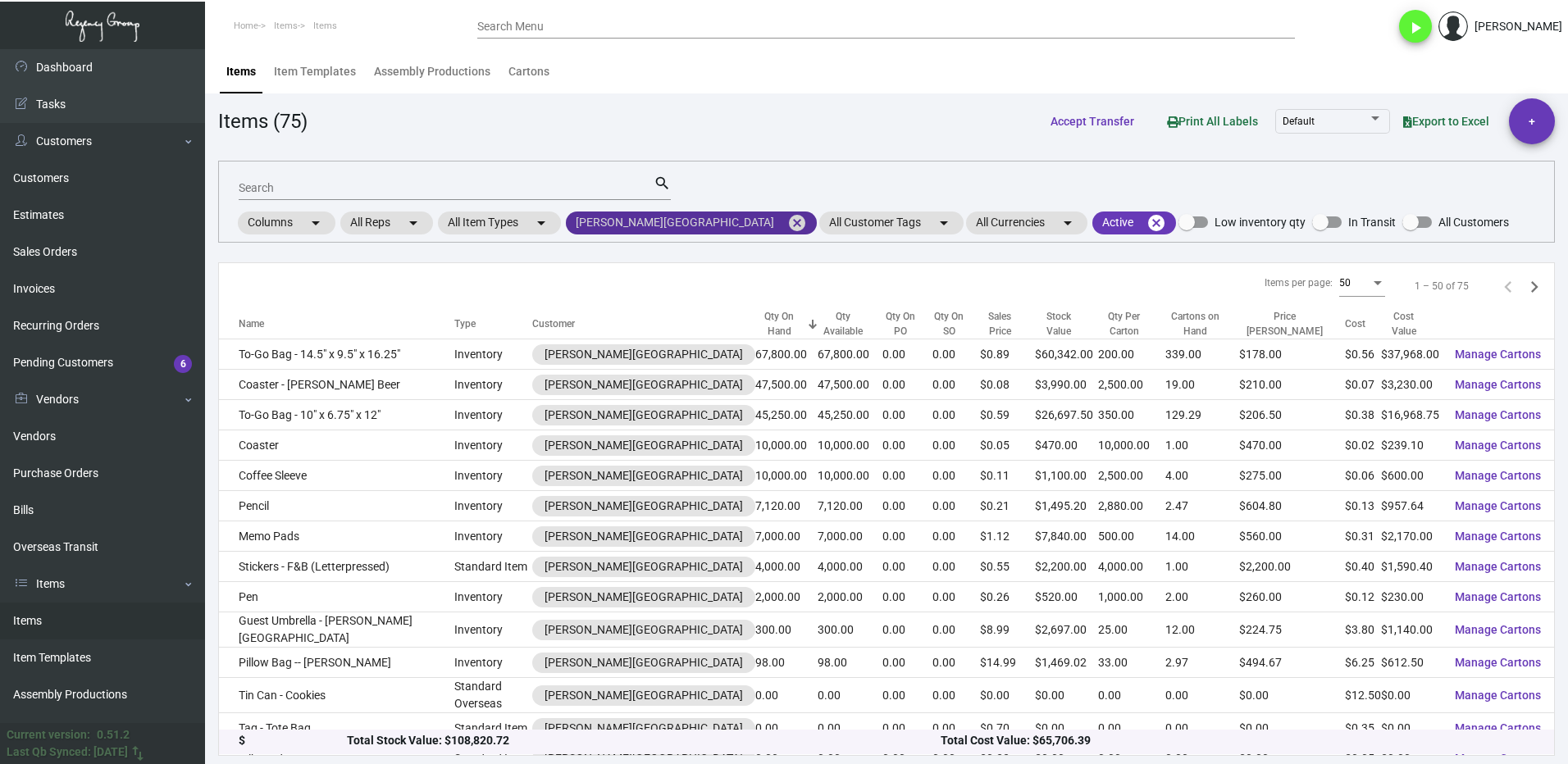
click at [787, 221] on mat-icon "cancel" at bounding box center [797, 223] width 20 height 20
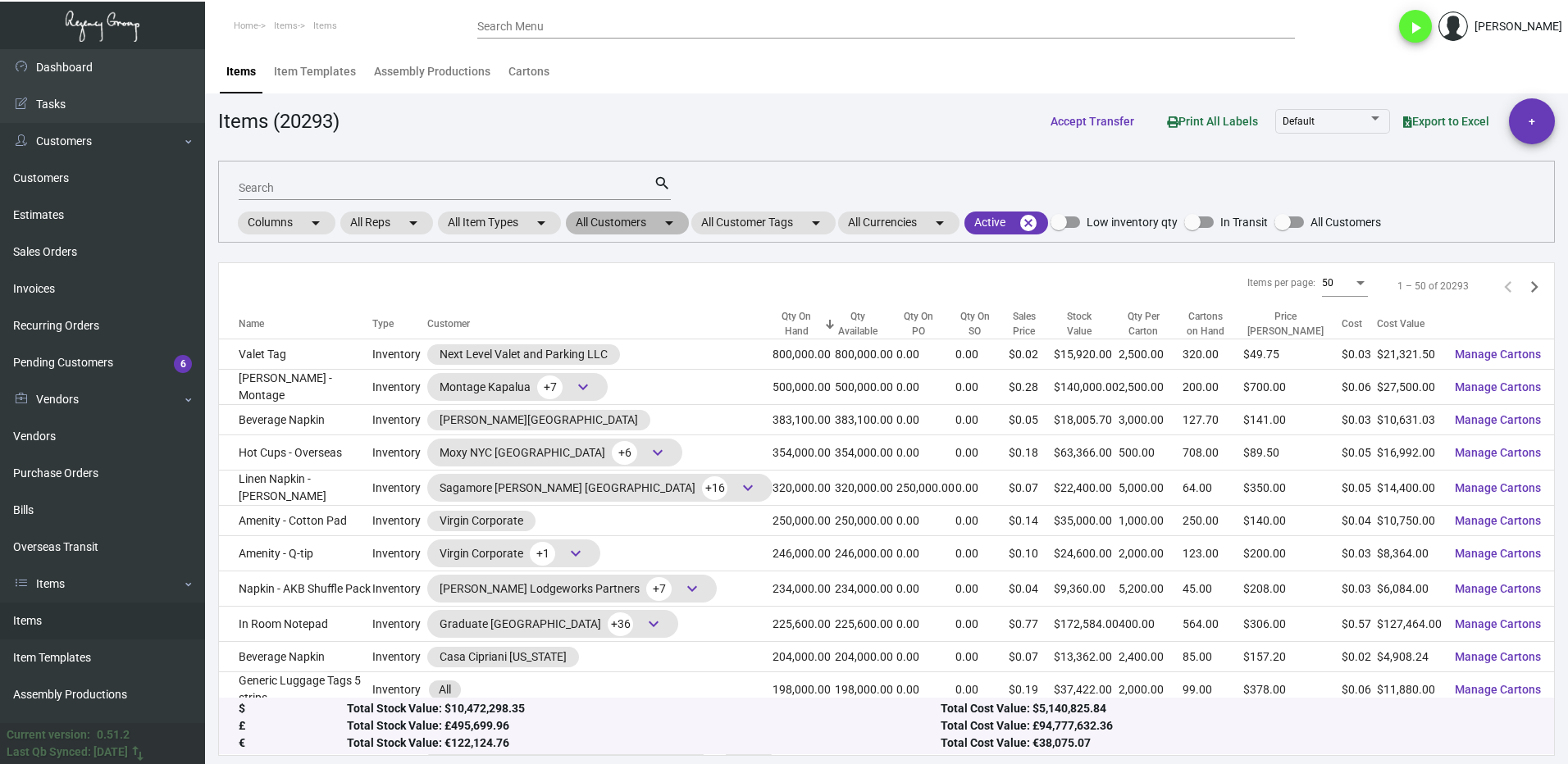
click at [603, 221] on mat-chip "All Customers arrow_drop_down" at bounding box center [627, 223] width 123 height 23
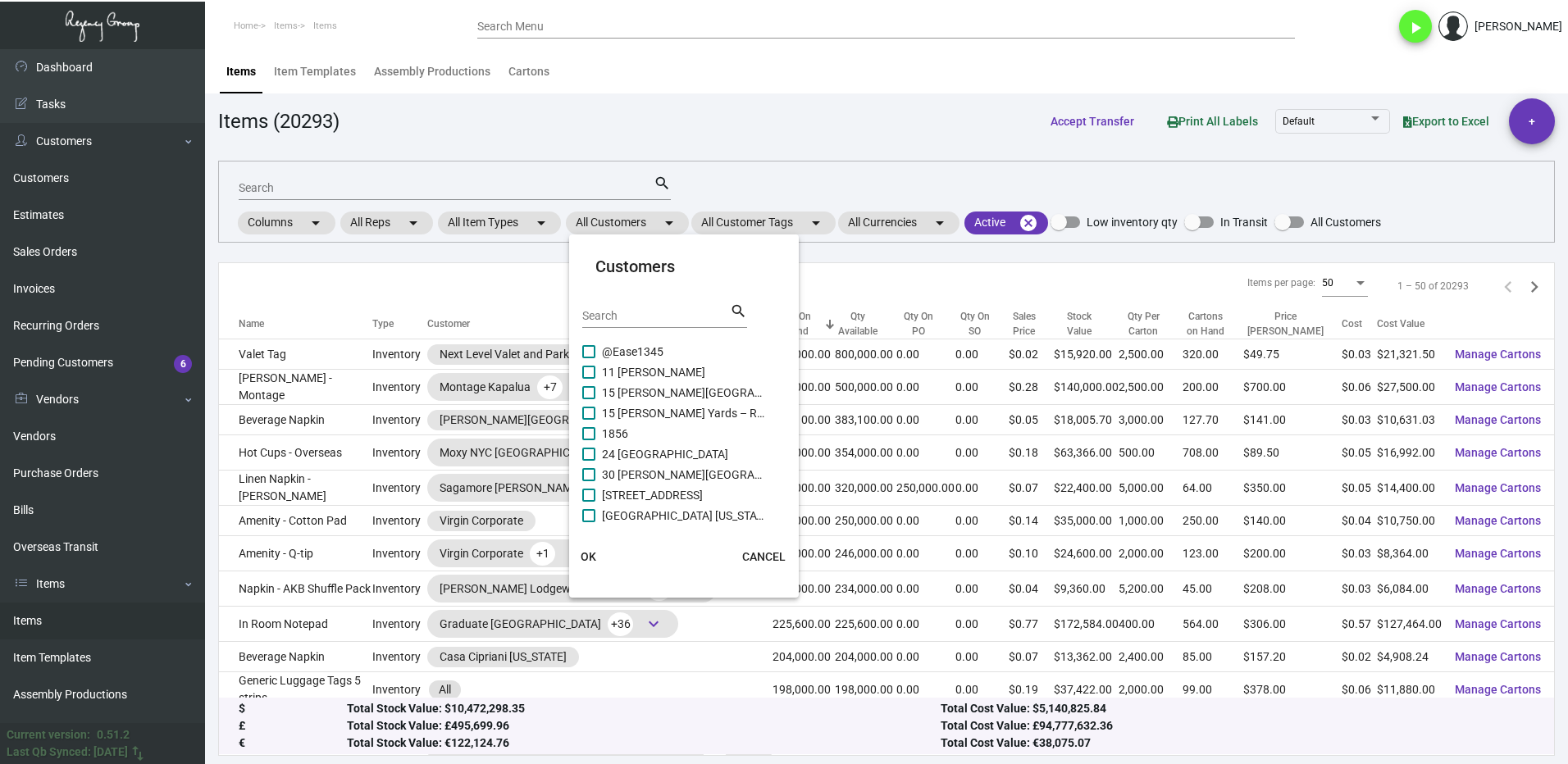
click at [633, 306] on div "Search" at bounding box center [656, 315] width 148 height 26
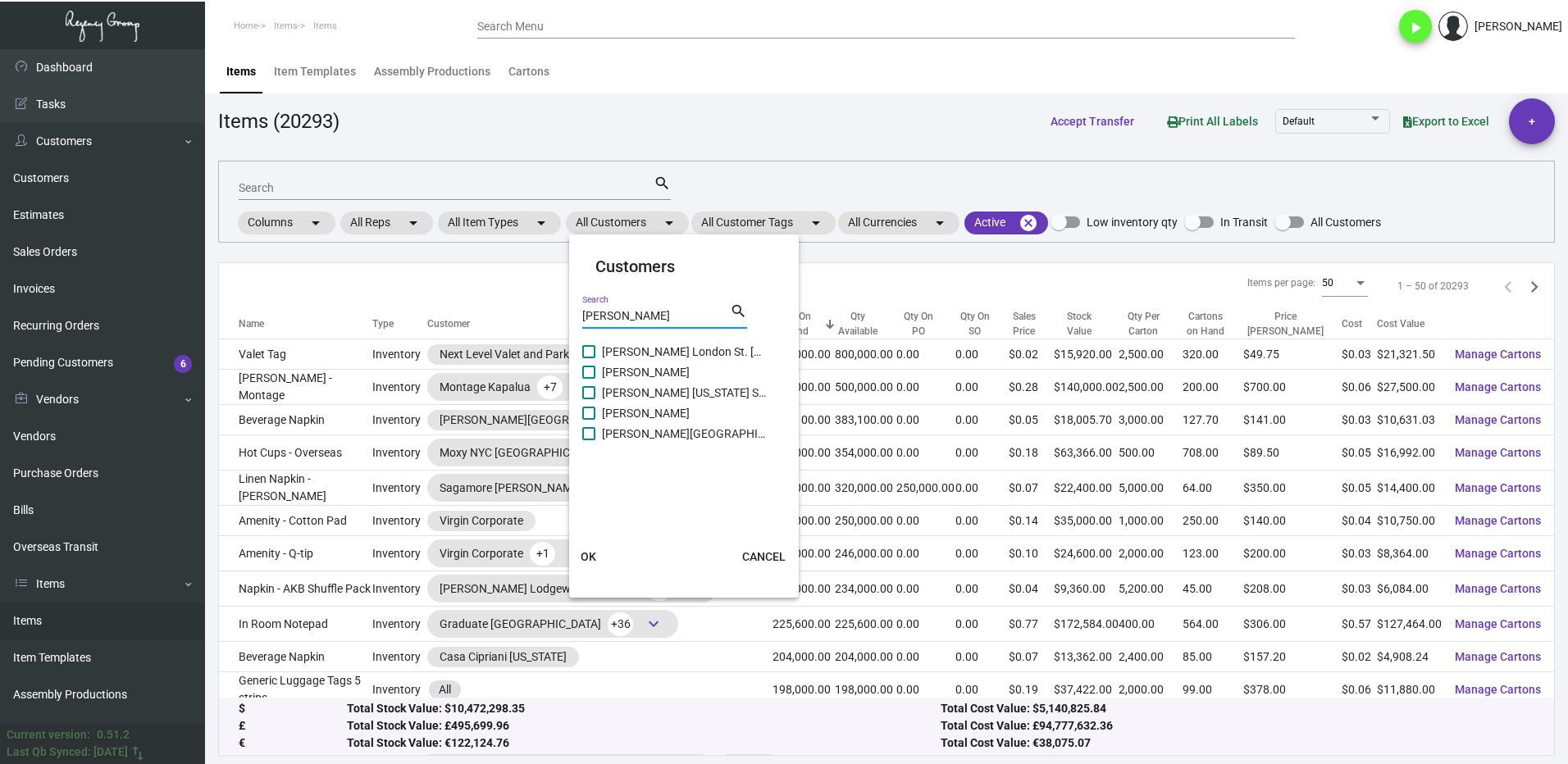
click at [591, 413] on span at bounding box center [589, 413] width 13 height 13
click at [589, 420] on input "[PERSON_NAME]" at bounding box center [588, 420] width 1 height 1
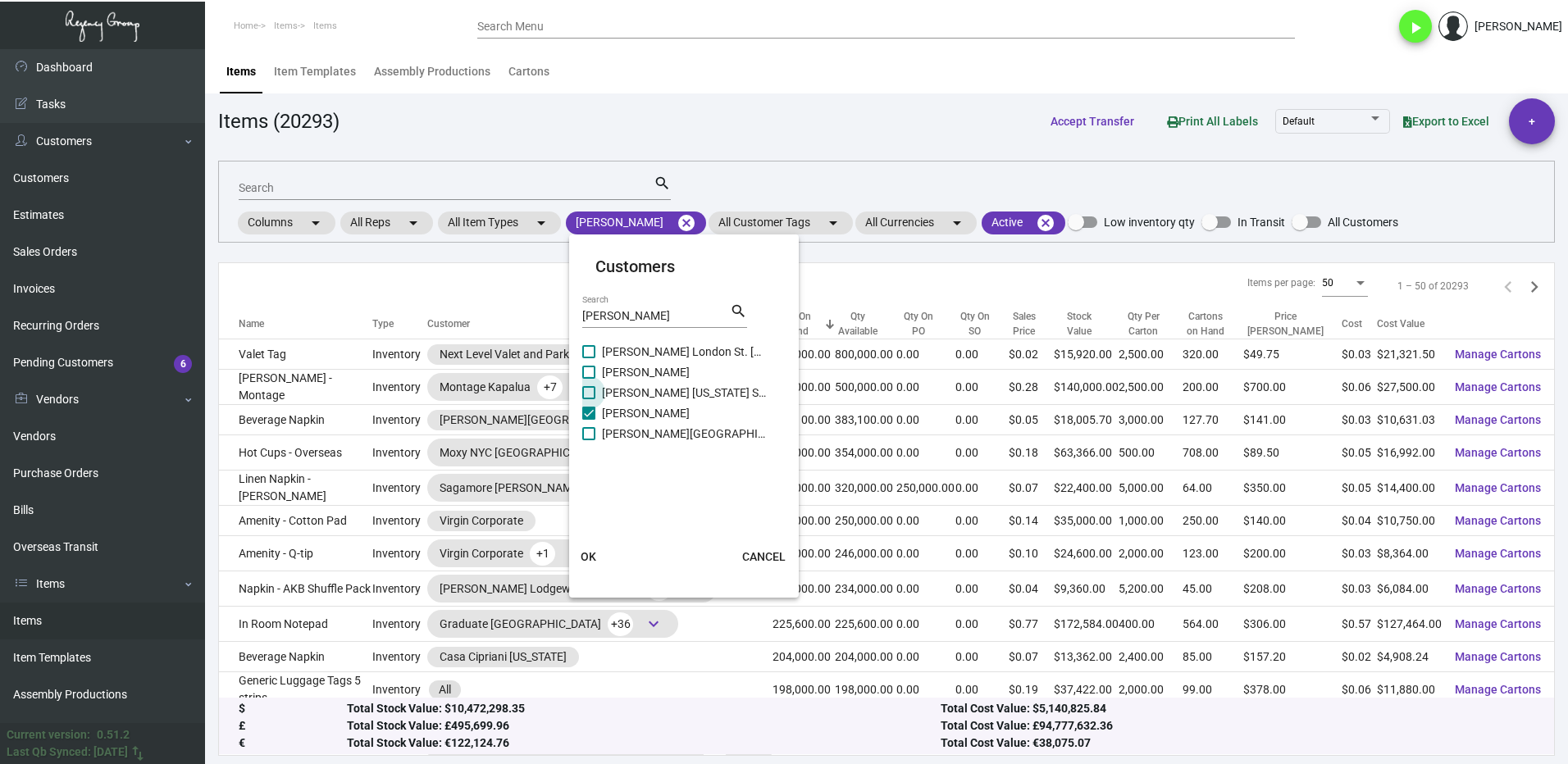
click at [587, 394] on span at bounding box center [589, 393] width 13 height 13
click at [588, 399] on input "[PERSON_NAME] [US_STATE] Soho" at bounding box center [588, 399] width 1 height 1
click at [606, 558] on button "OK" at bounding box center [589, 557] width 53 height 30
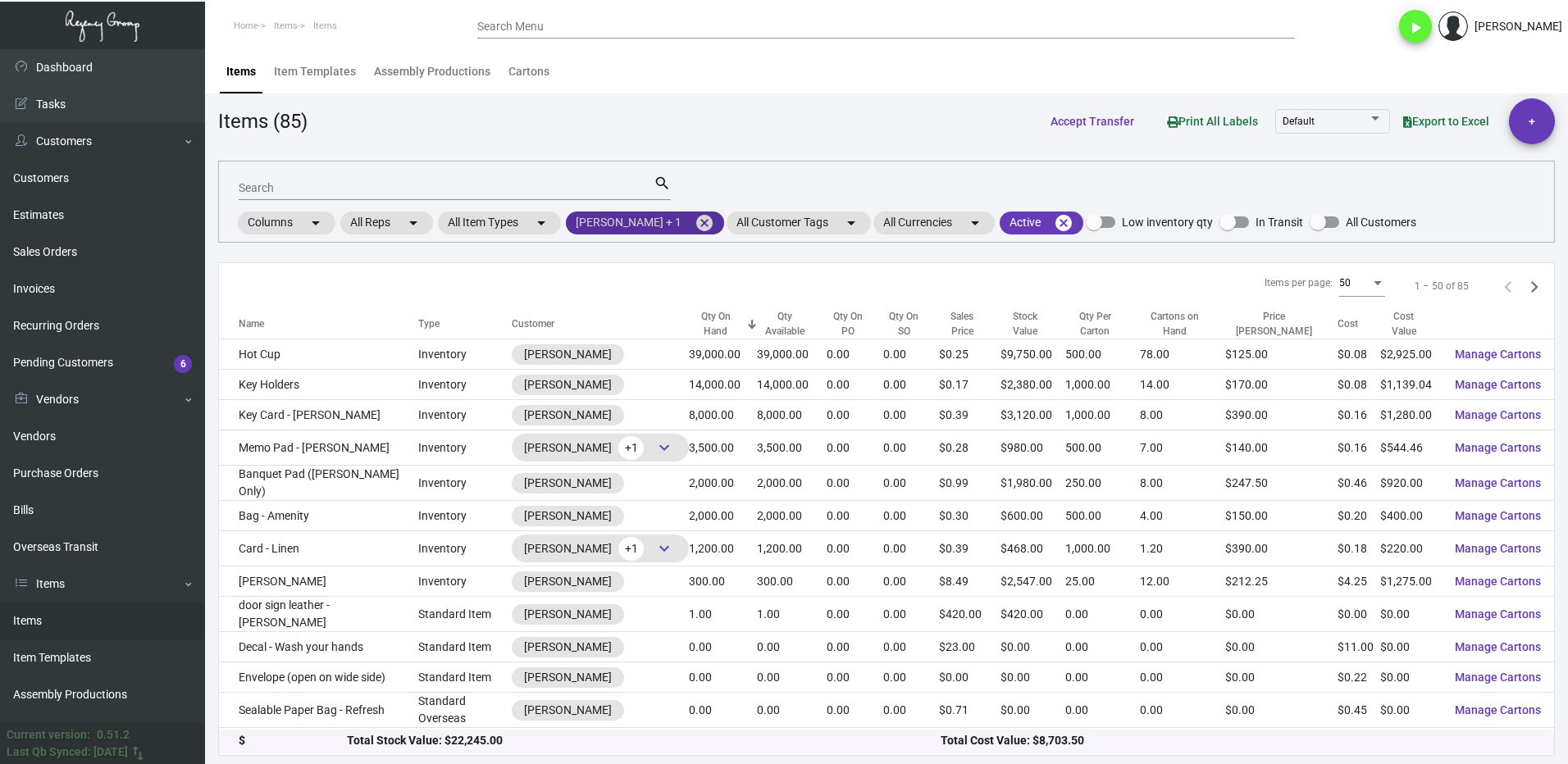
click at [706, 221] on mat-chip "[PERSON_NAME] + 1 cancel" at bounding box center [645, 223] width 159 height 23
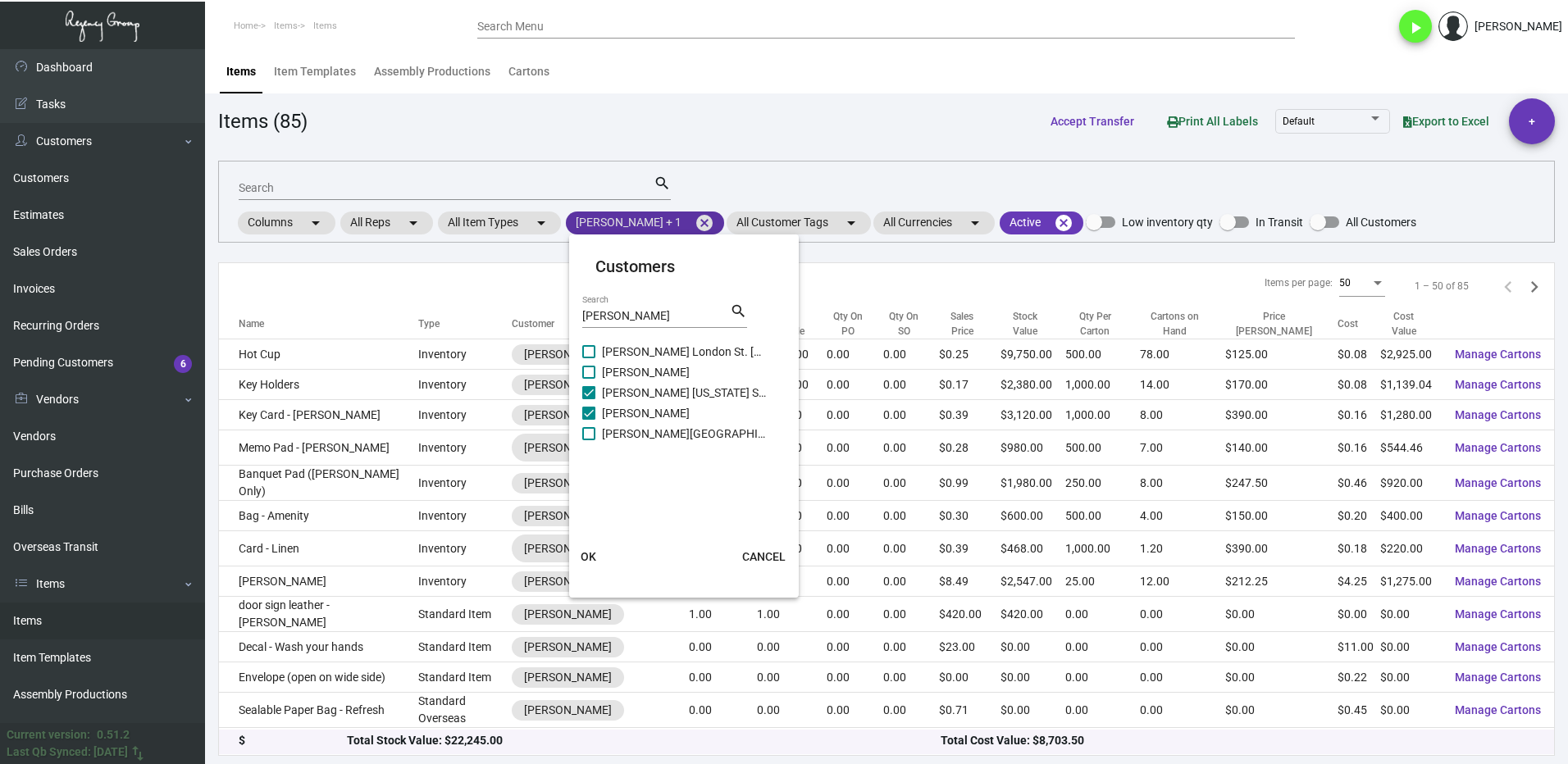
click at [694, 221] on div at bounding box center [784, 382] width 1568 height 764
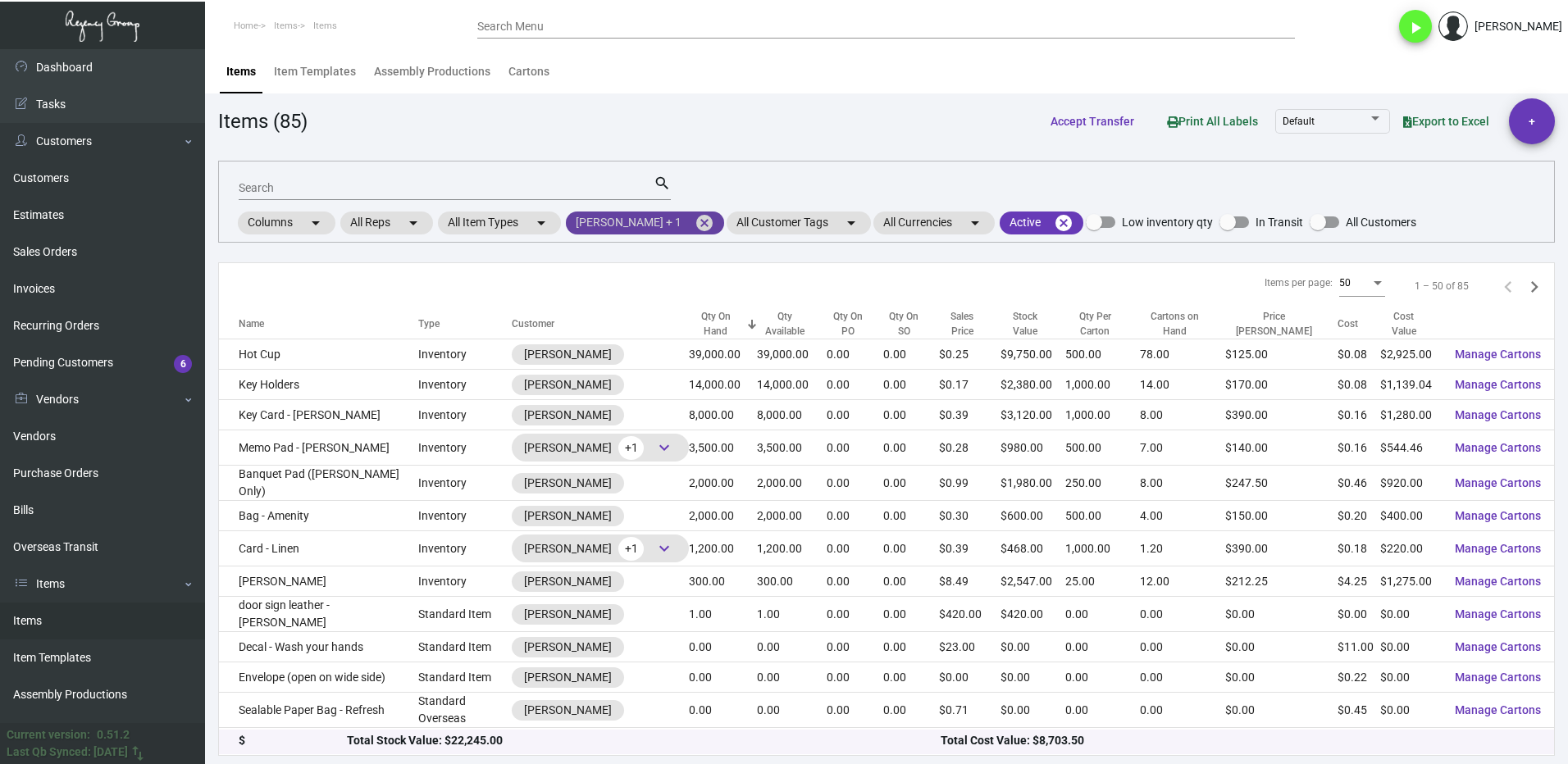
click at [706, 216] on mat-chip "[PERSON_NAME] + 1 cancel" at bounding box center [645, 223] width 159 height 23
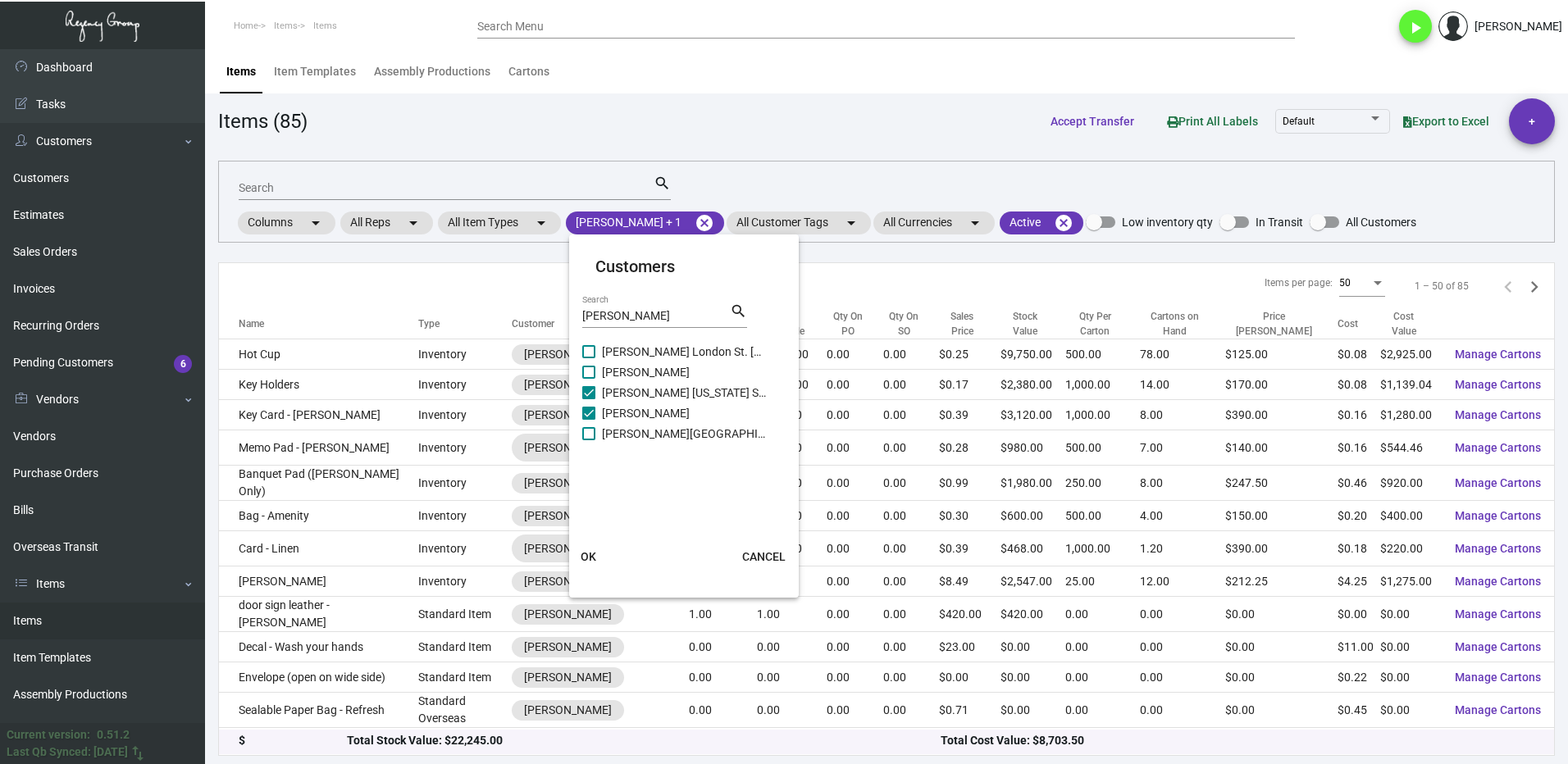
click at [696, 221] on div at bounding box center [784, 382] width 1568 height 764
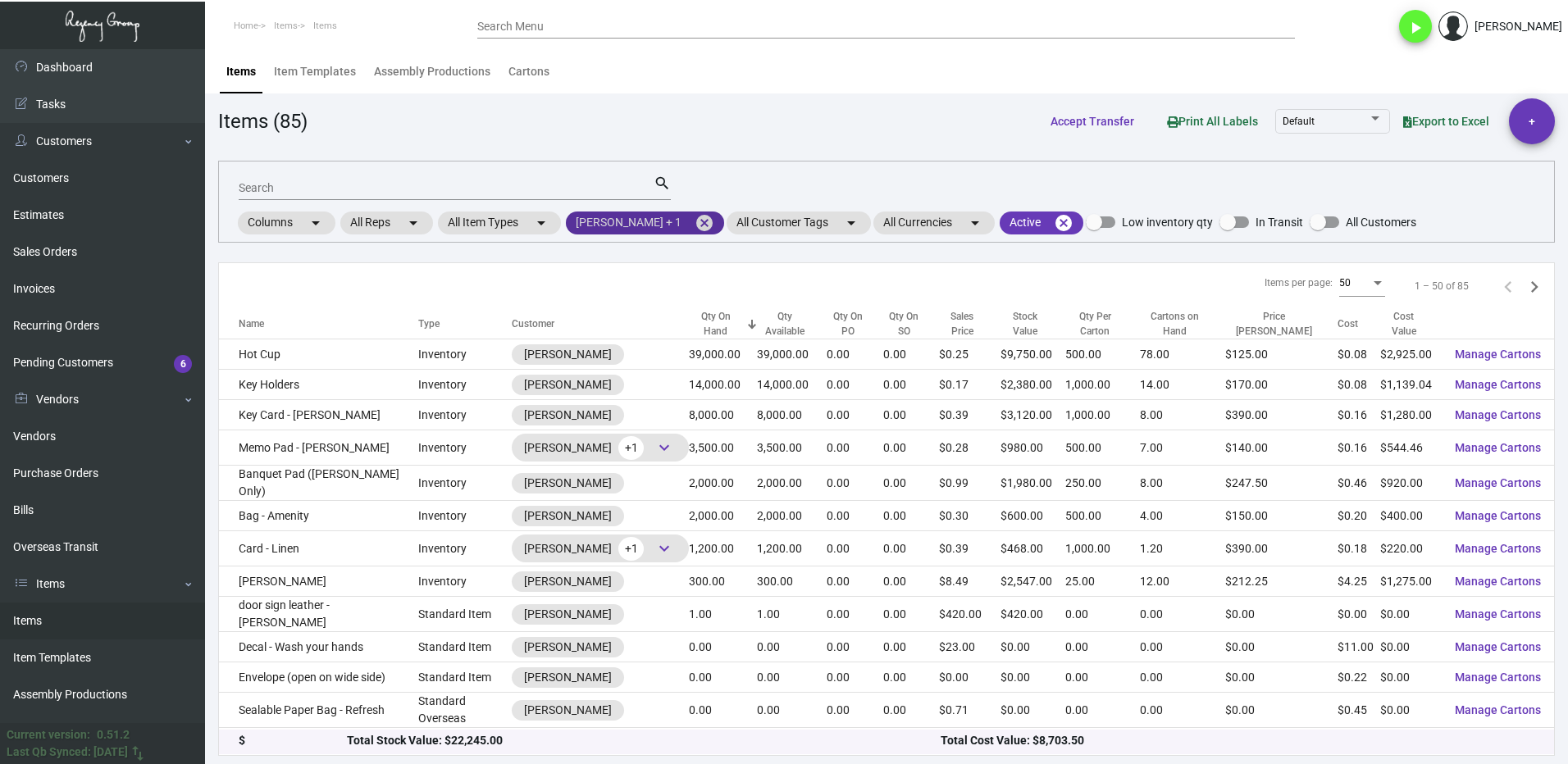
click at [696, 221] on mat-icon "cancel" at bounding box center [705, 223] width 20 height 20
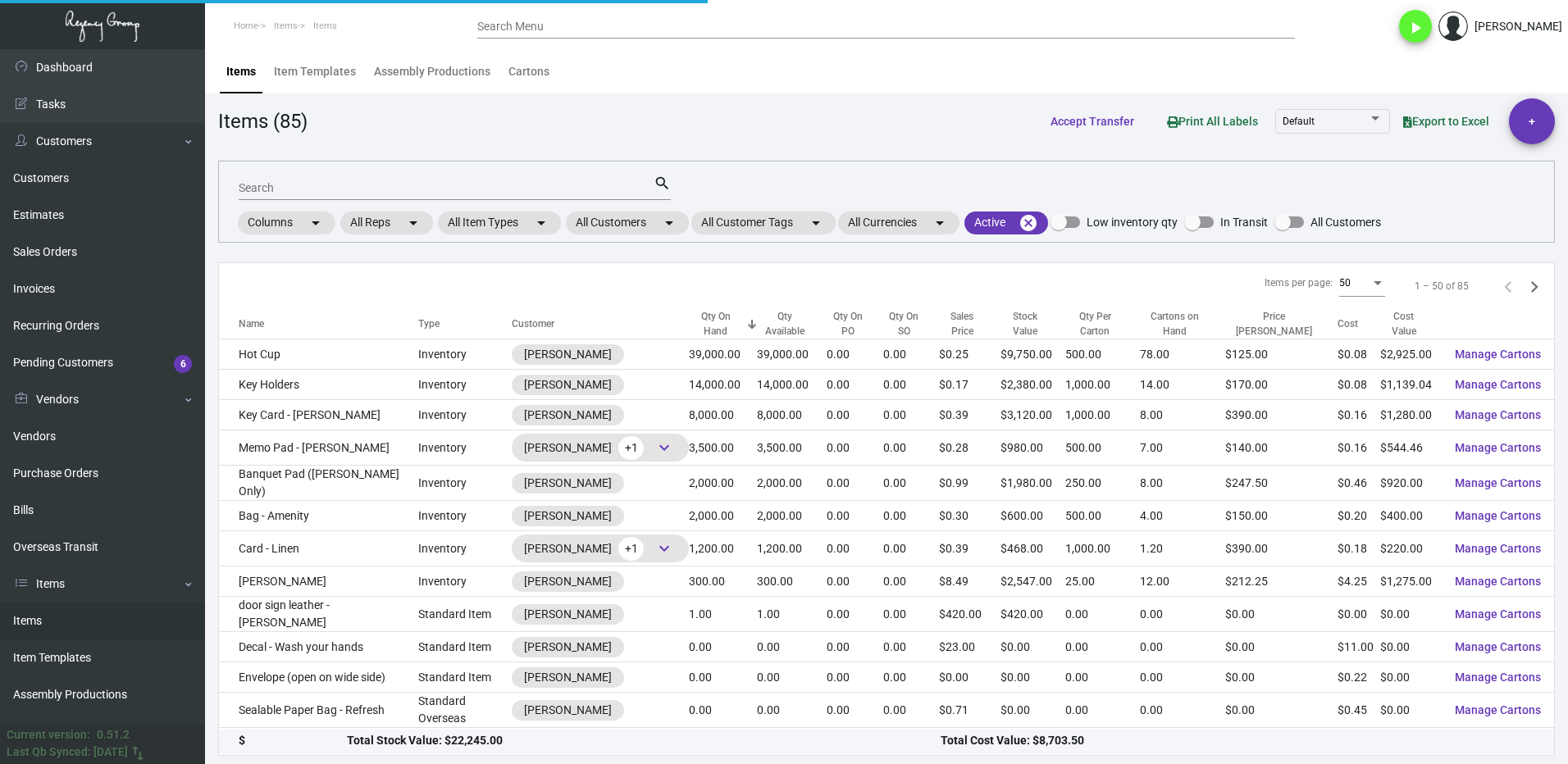
click at [283, 187] on input "Search" at bounding box center [446, 188] width 415 height 13
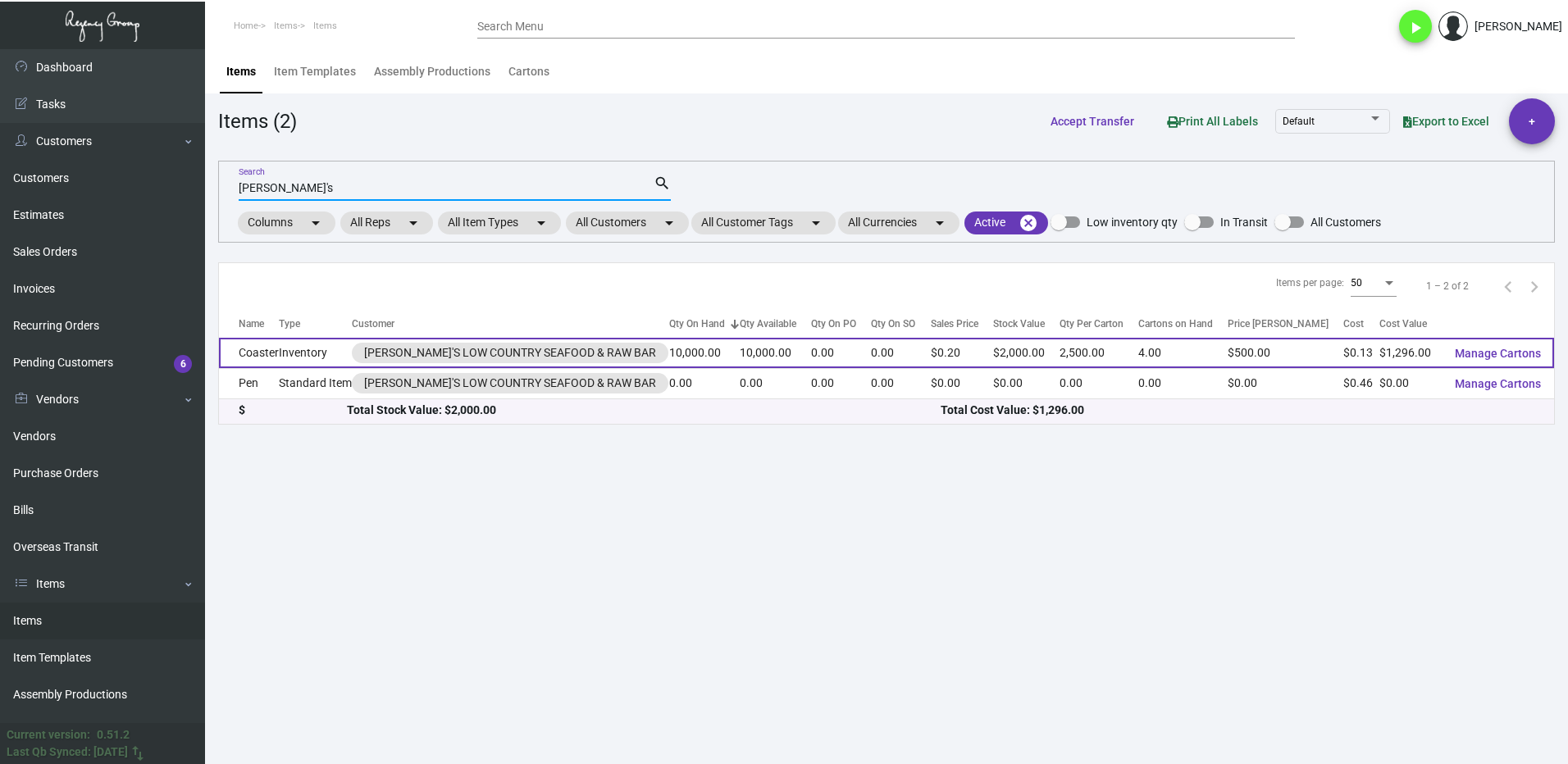
click at [352, 353] on td "Inventory" at bounding box center [315, 353] width 73 height 31
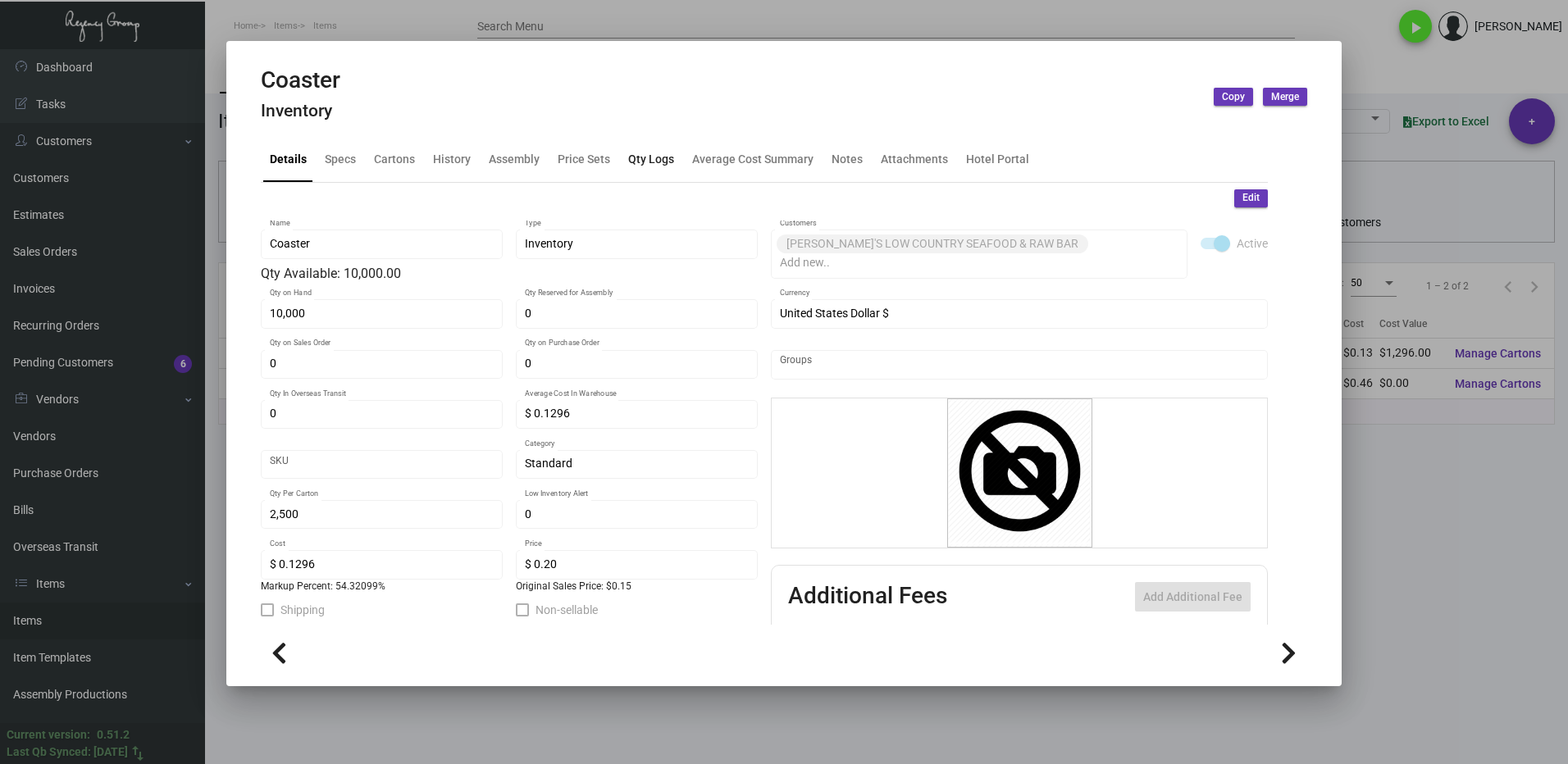
click at [630, 157] on div "Qty Logs" at bounding box center [651, 159] width 46 height 17
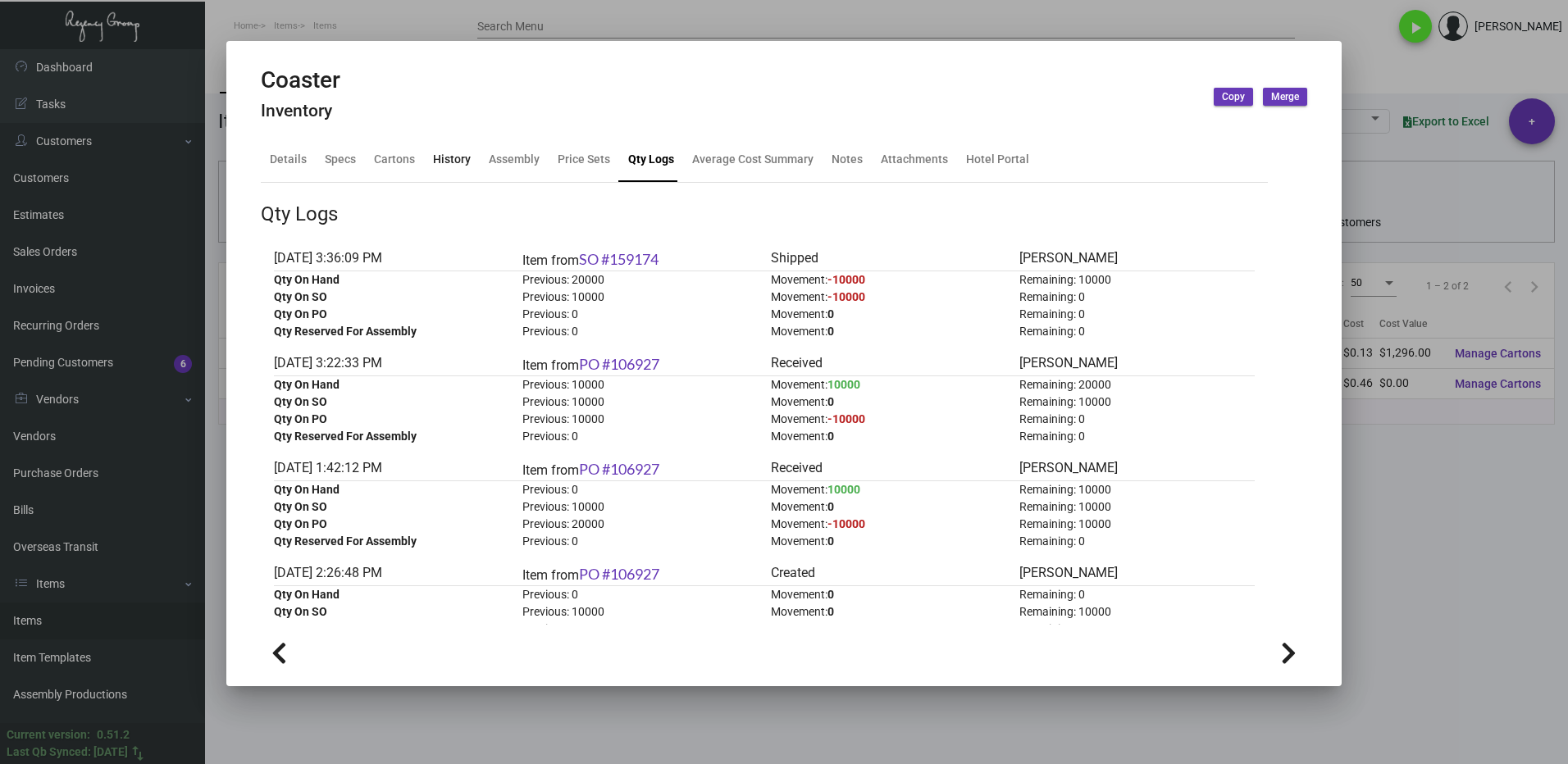
click at [450, 153] on div "History" at bounding box center [452, 159] width 38 height 17
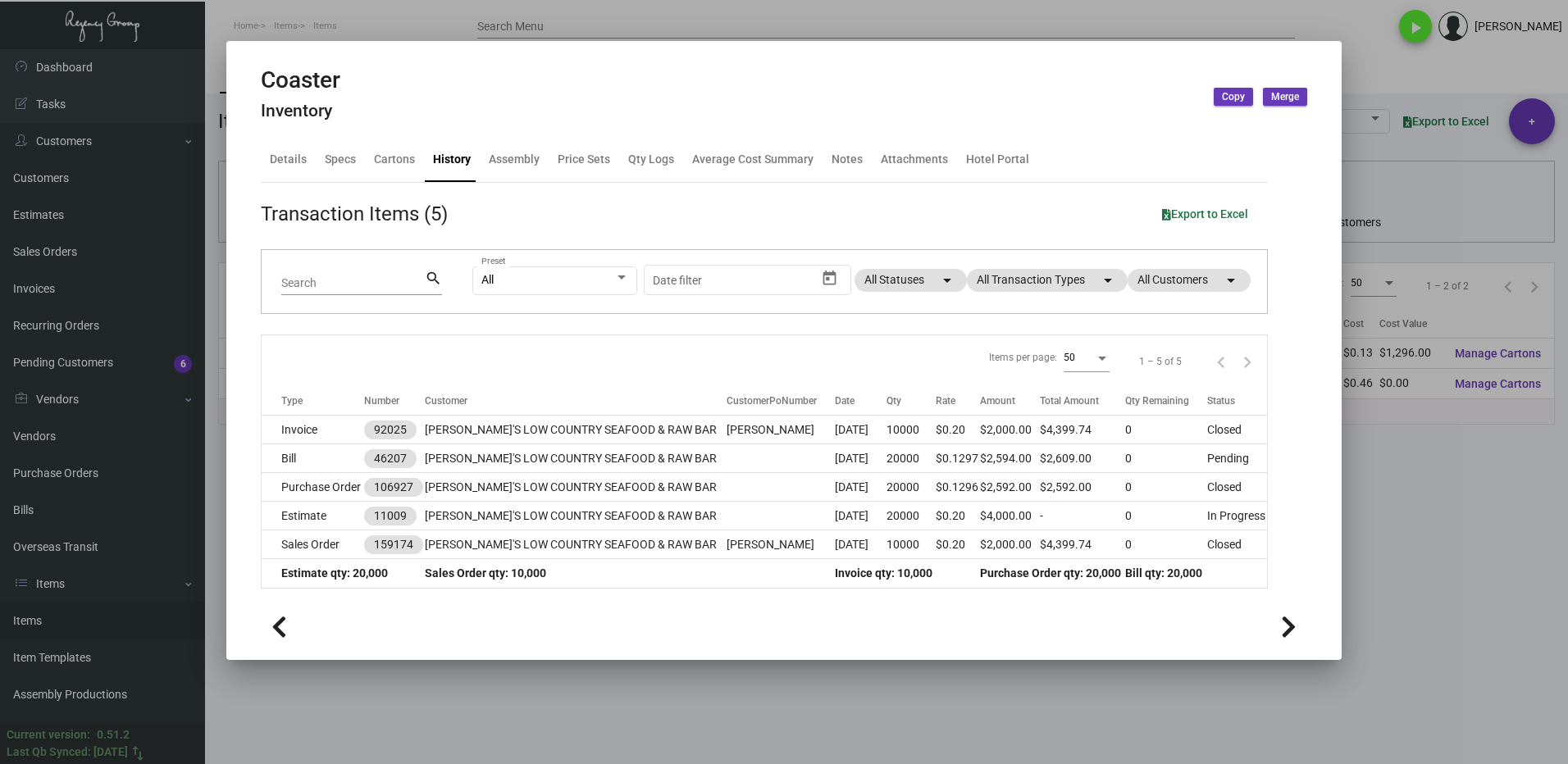
click at [1392, 197] on div at bounding box center [784, 382] width 1568 height 764
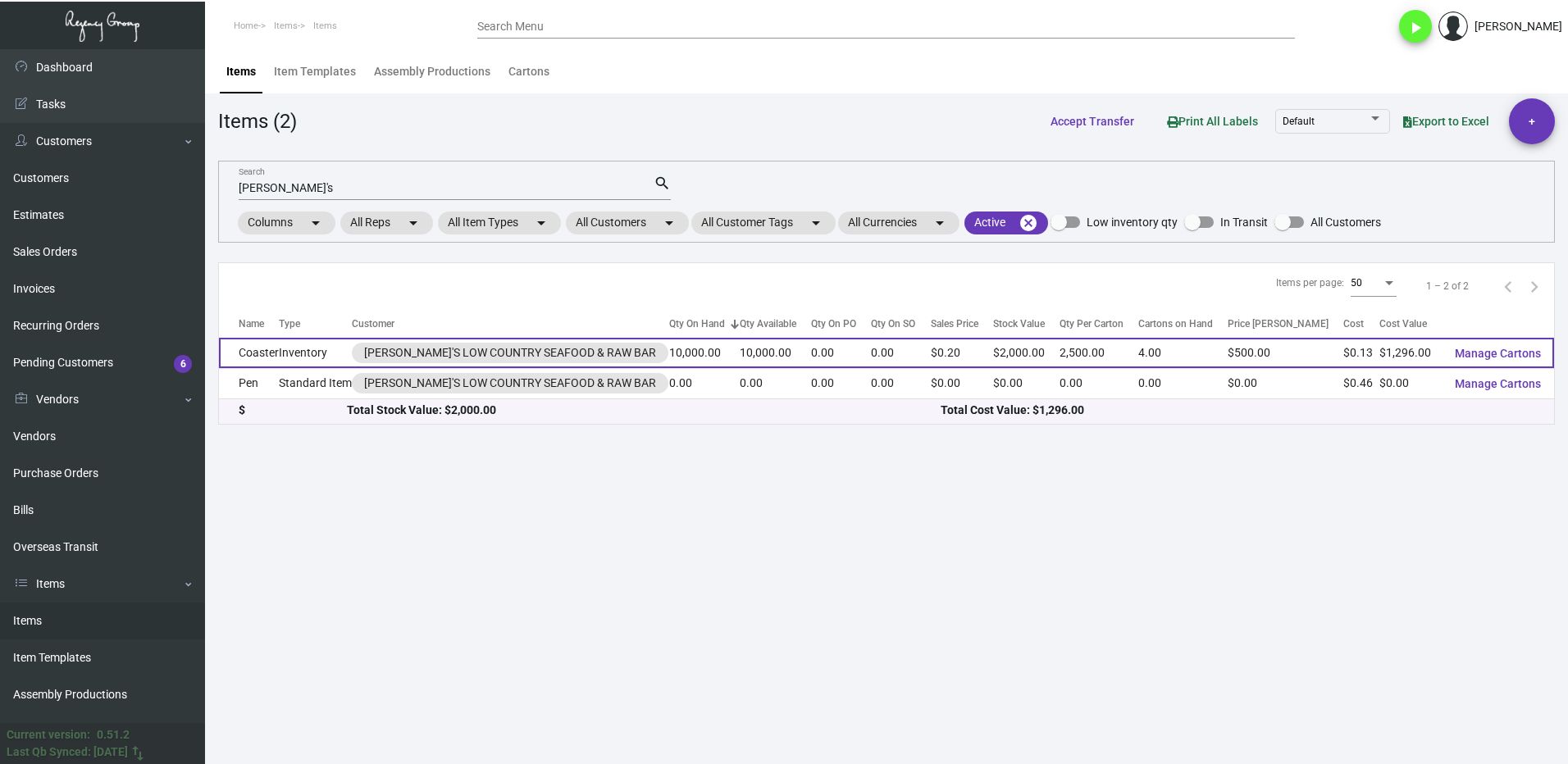
click at [309, 343] on td "Inventory" at bounding box center [315, 353] width 73 height 31
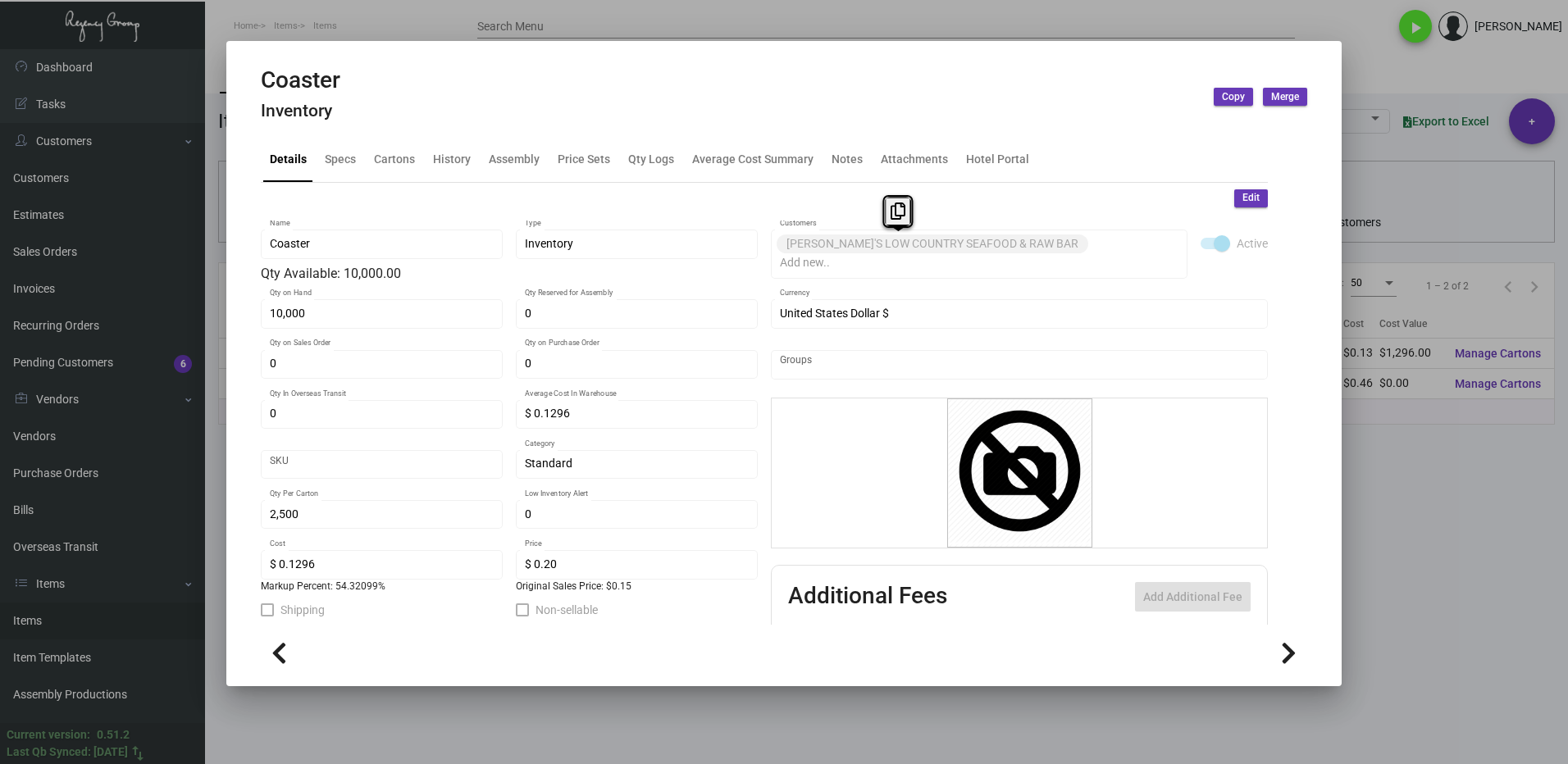
drag, startPoint x: 1018, startPoint y: 244, endPoint x: 782, endPoint y: 254, distance: 236.2
click at [782, 254] on mat-chip "[PERSON_NAME]'S LOW COUNTRY SEAFOOD & RAW BAR" at bounding box center [932, 244] width 311 height 19
click at [905, 212] on icon at bounding box center [898, 211] width 15 height 17
copy mat-chip "[PERSON_NAME]'S LOW COUNTRY SEAFOOD & RAW BAR"
click at [1376, 486] on div at bounding box center [784, 382] width 1568 height 764
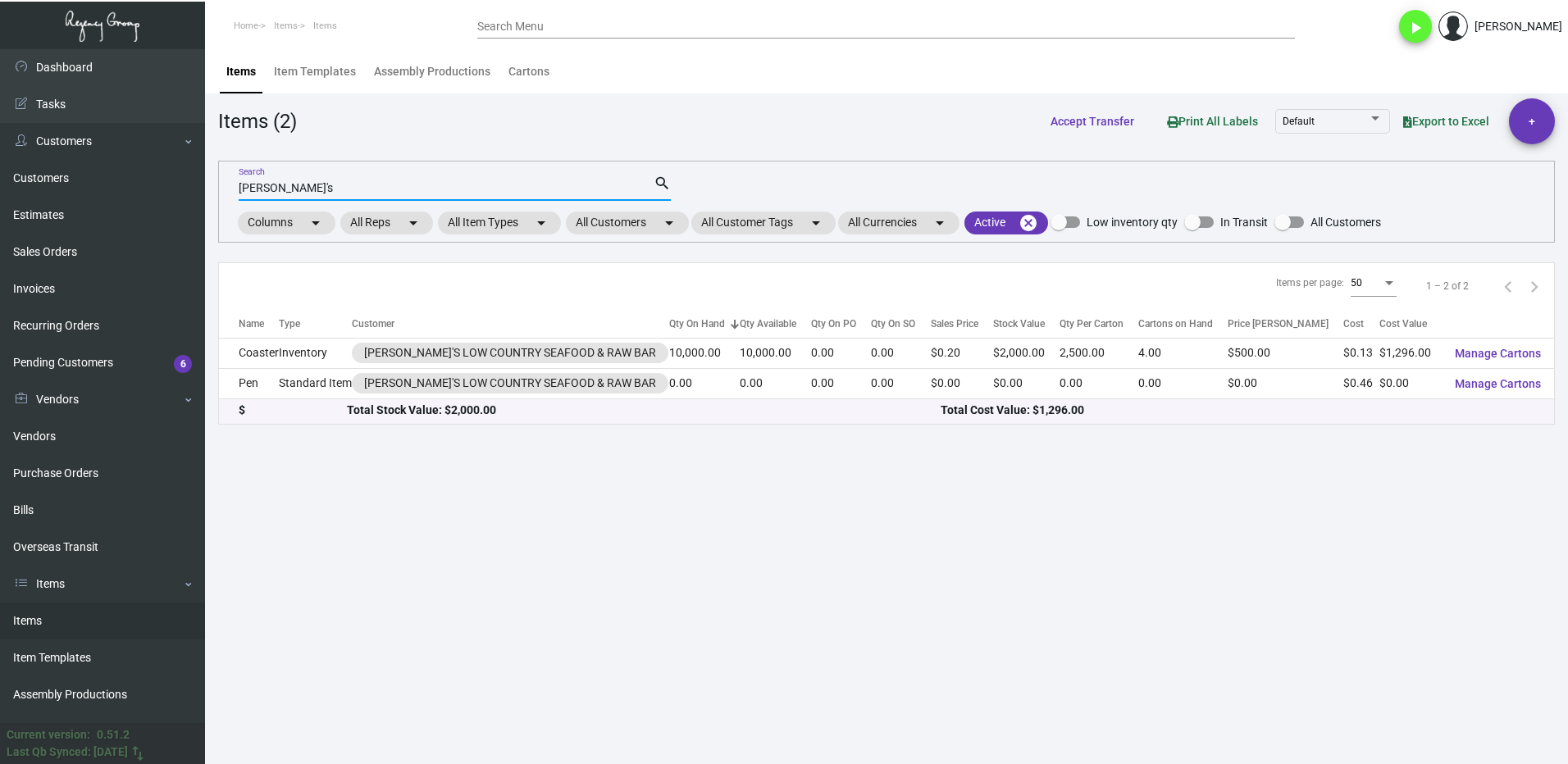
click at [289, 185] on input "[PERSON_NAME]'s" at bounding box center [446, 188] width 415 height 13
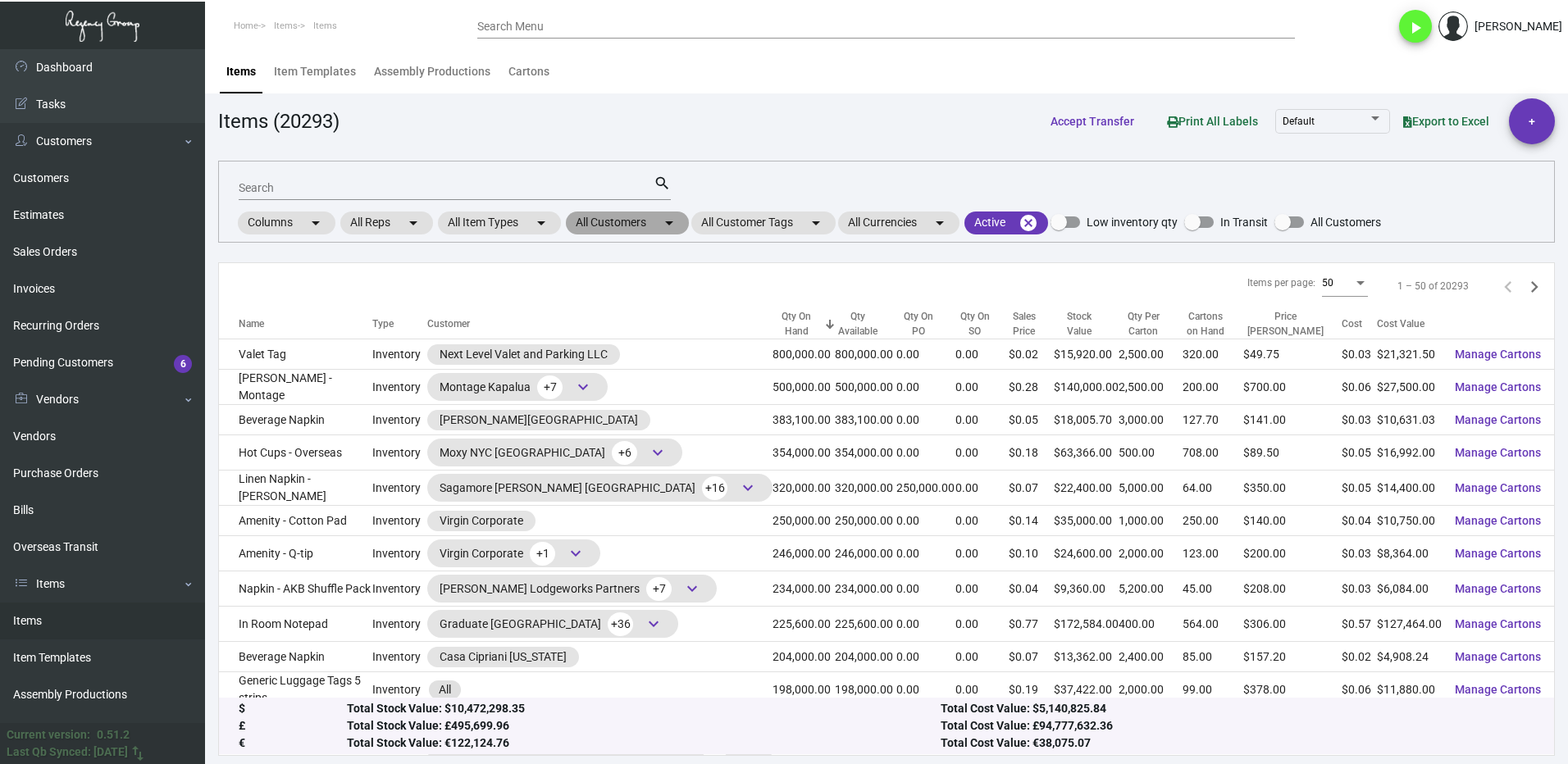
click at [638, 227] on mat-chip "All Customers arrow_drop_down" at bounding box center [627, 223] width 123 height 23
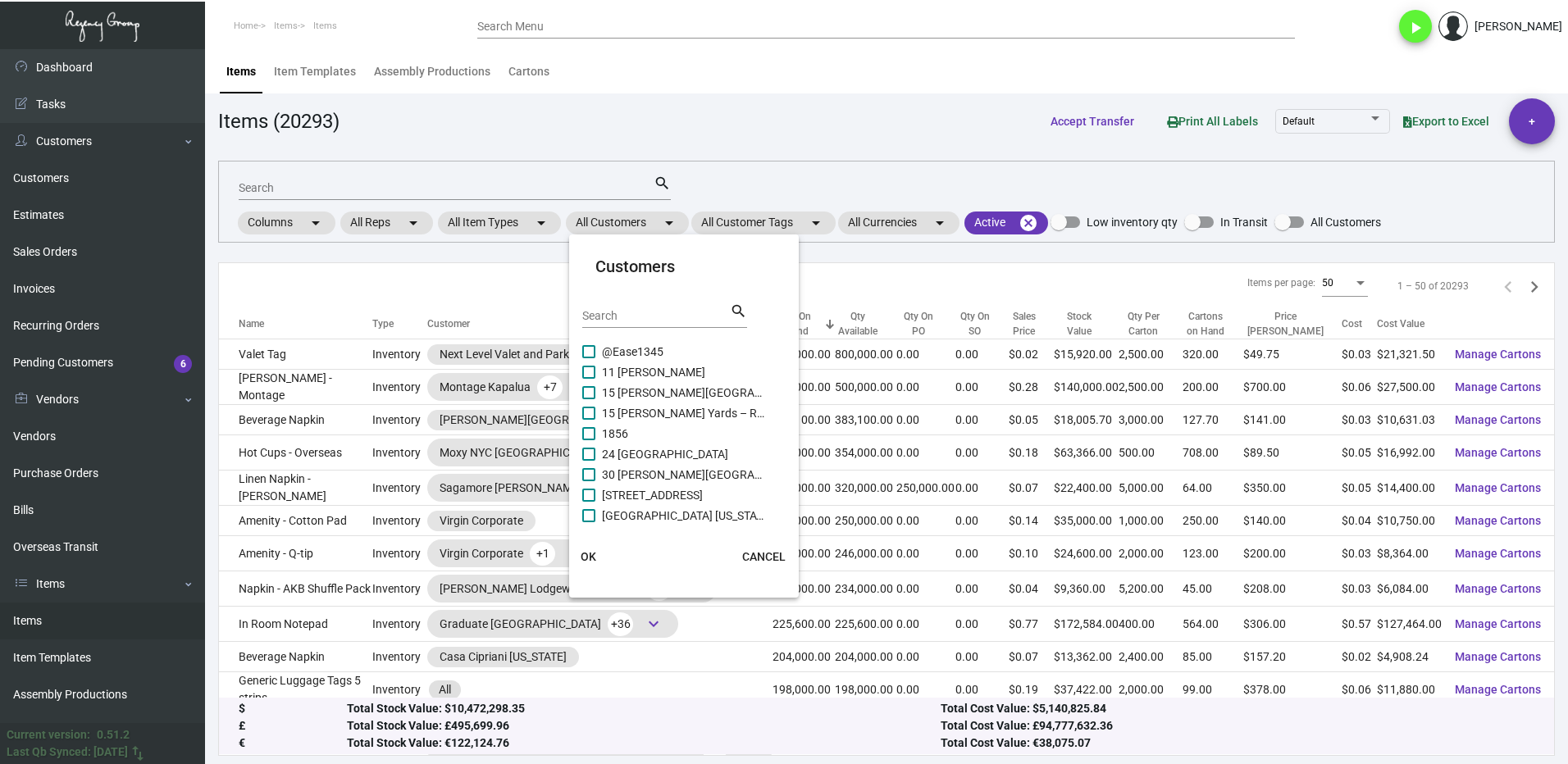
click at [626, 313] on input "Search" at bounding box center [656, 316] width 148 height 13
click at [597, 434] on label "Manhattan at [GEOGRAPHIC_DATA]" at bounding box center [674, 434] width 183 height 20
click at [589, 440] on input "Manhattan at [GEOGRAPHIC_DATA]" at bounding box center [588, 440] width 1 height 1
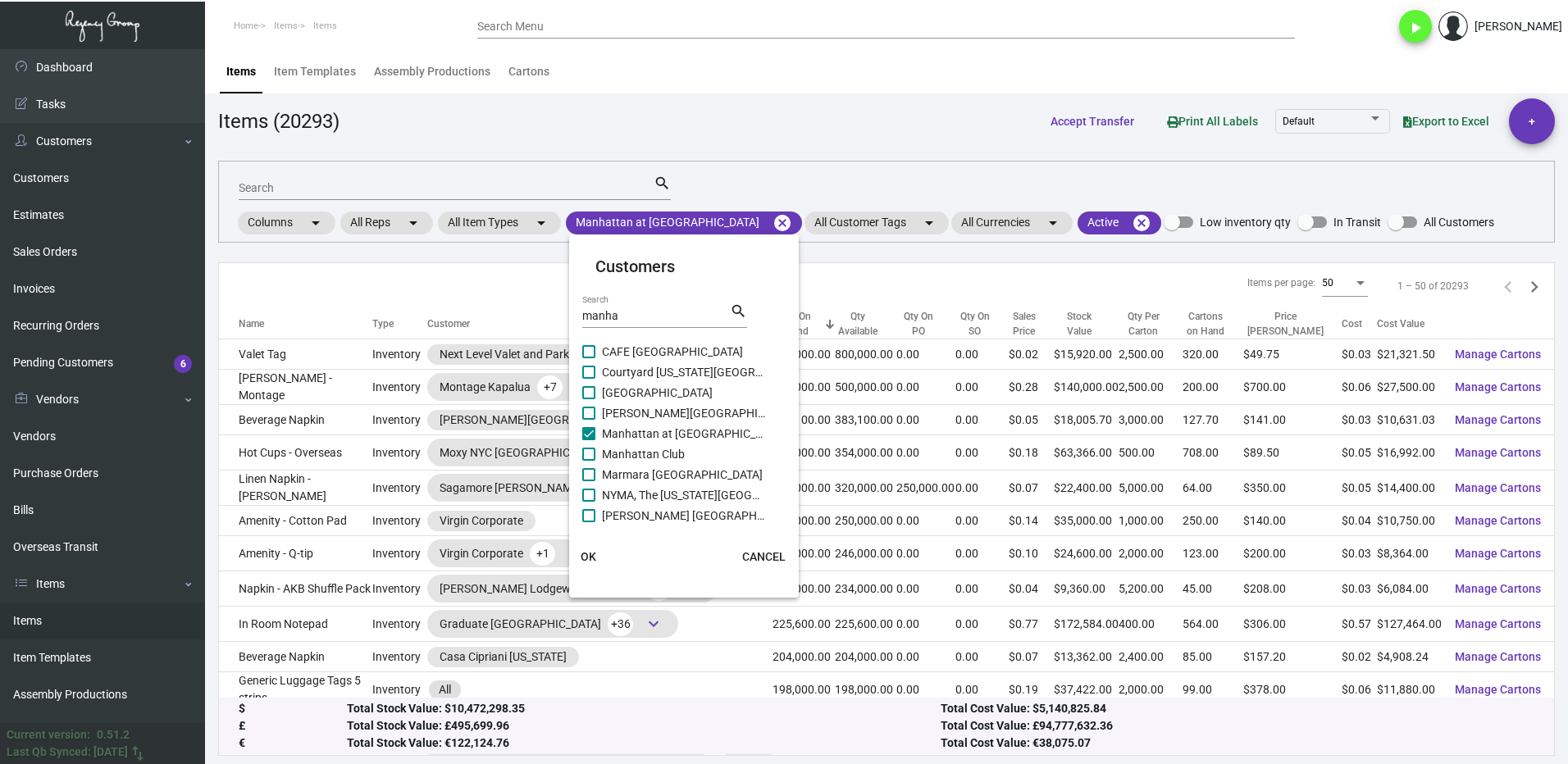
click at [597, 551] on button "OK" at bounding box center [589, 557] width 53 height 30
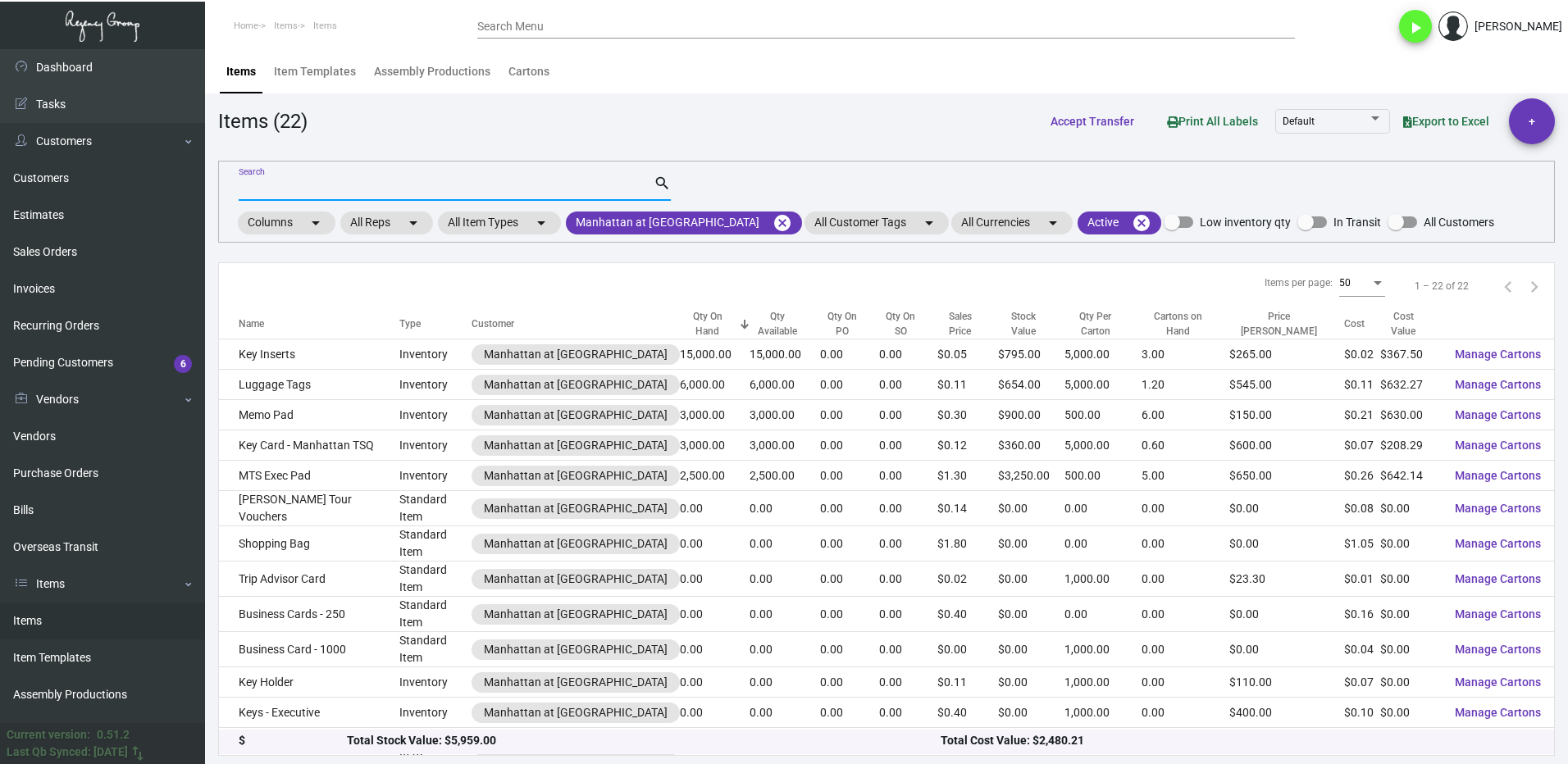
click at [288, 182] on input "Search" at bounding box center [446, 188] width 415 height 13
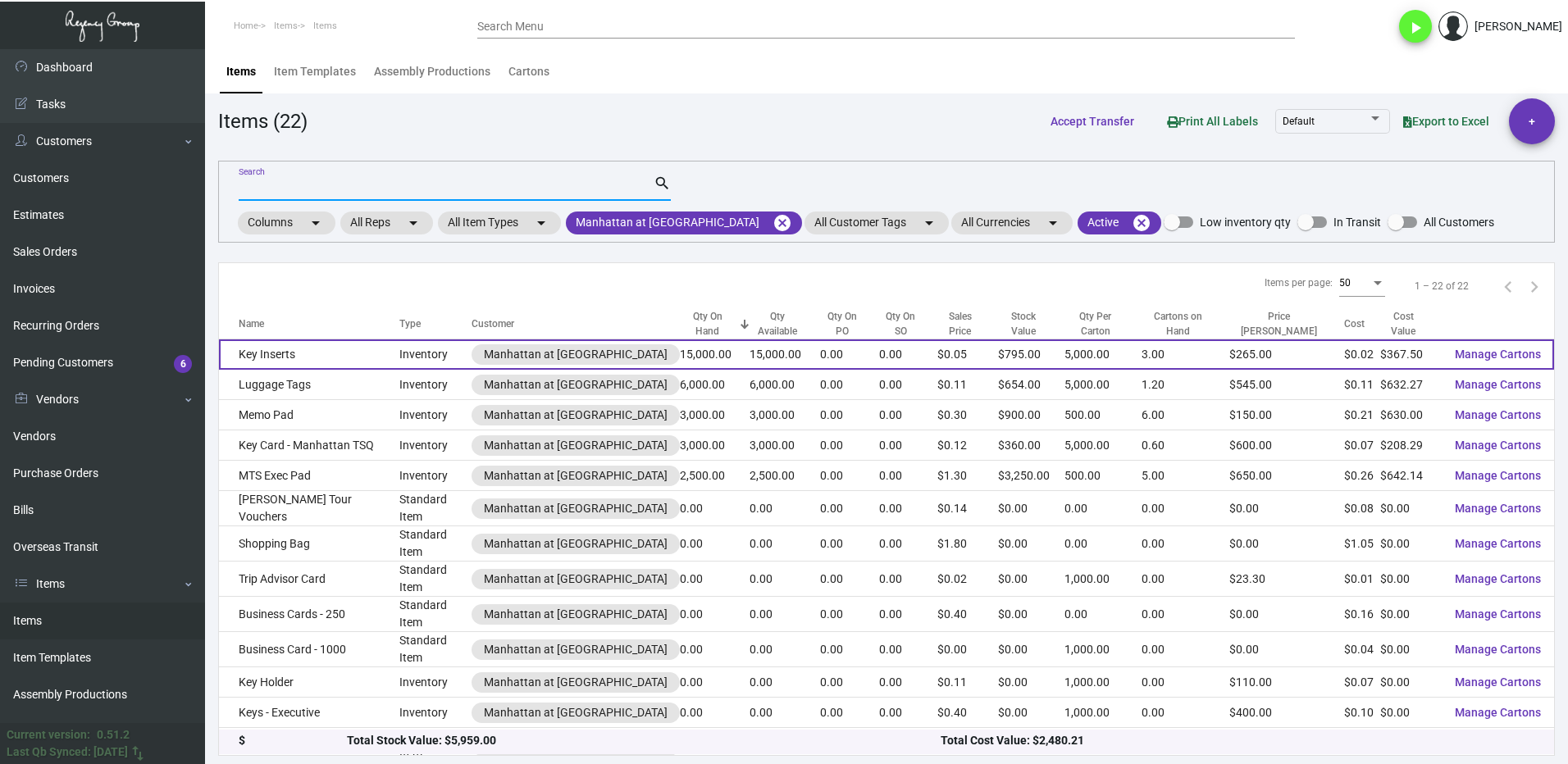
click at [332, 350] on td "Key Inserts" at bounding box center [309, 354] width 180 height 31
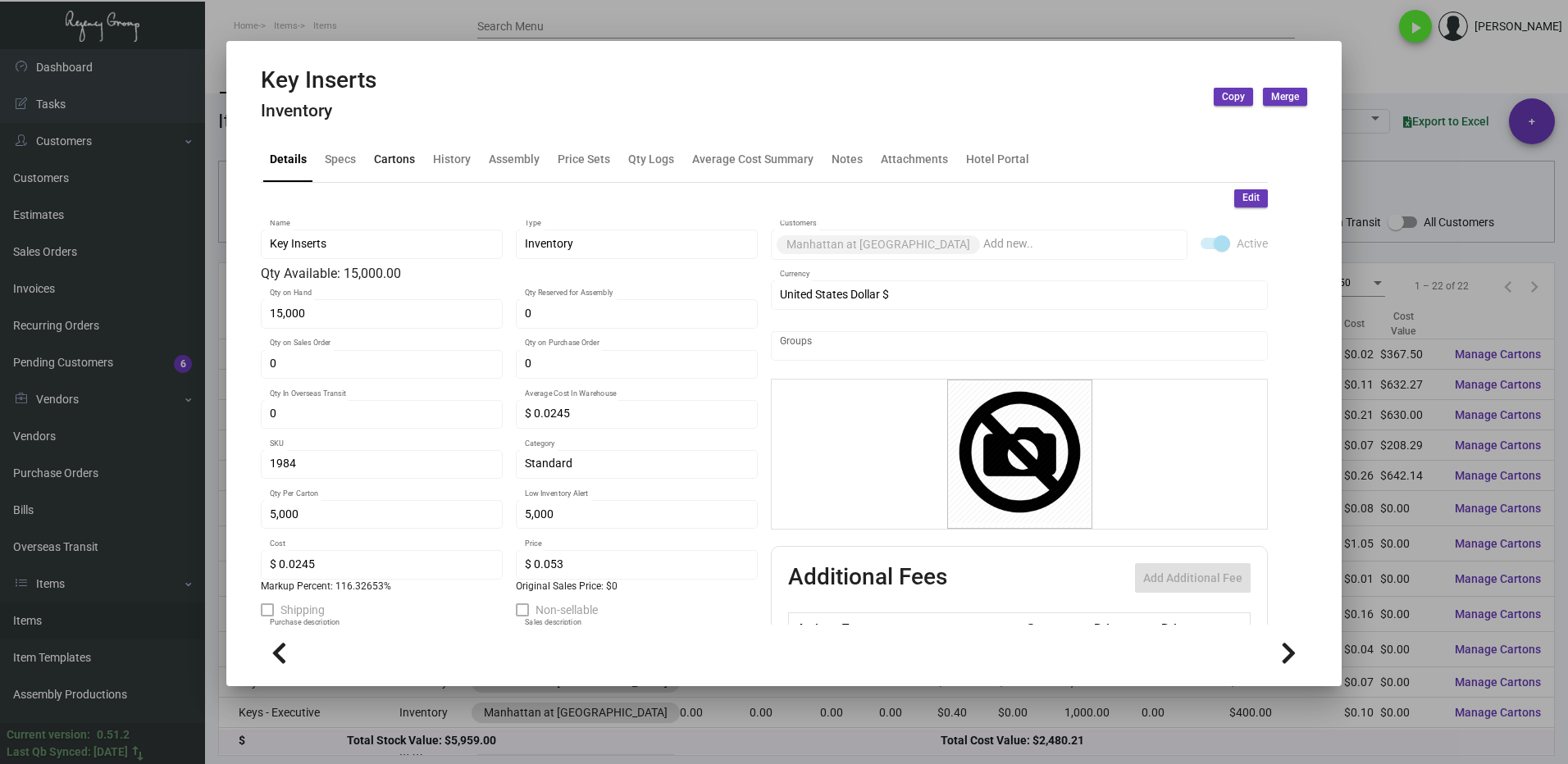
click at [386, 146] on div "Cartons" at bounding box center [395, 160] width 55 height 40
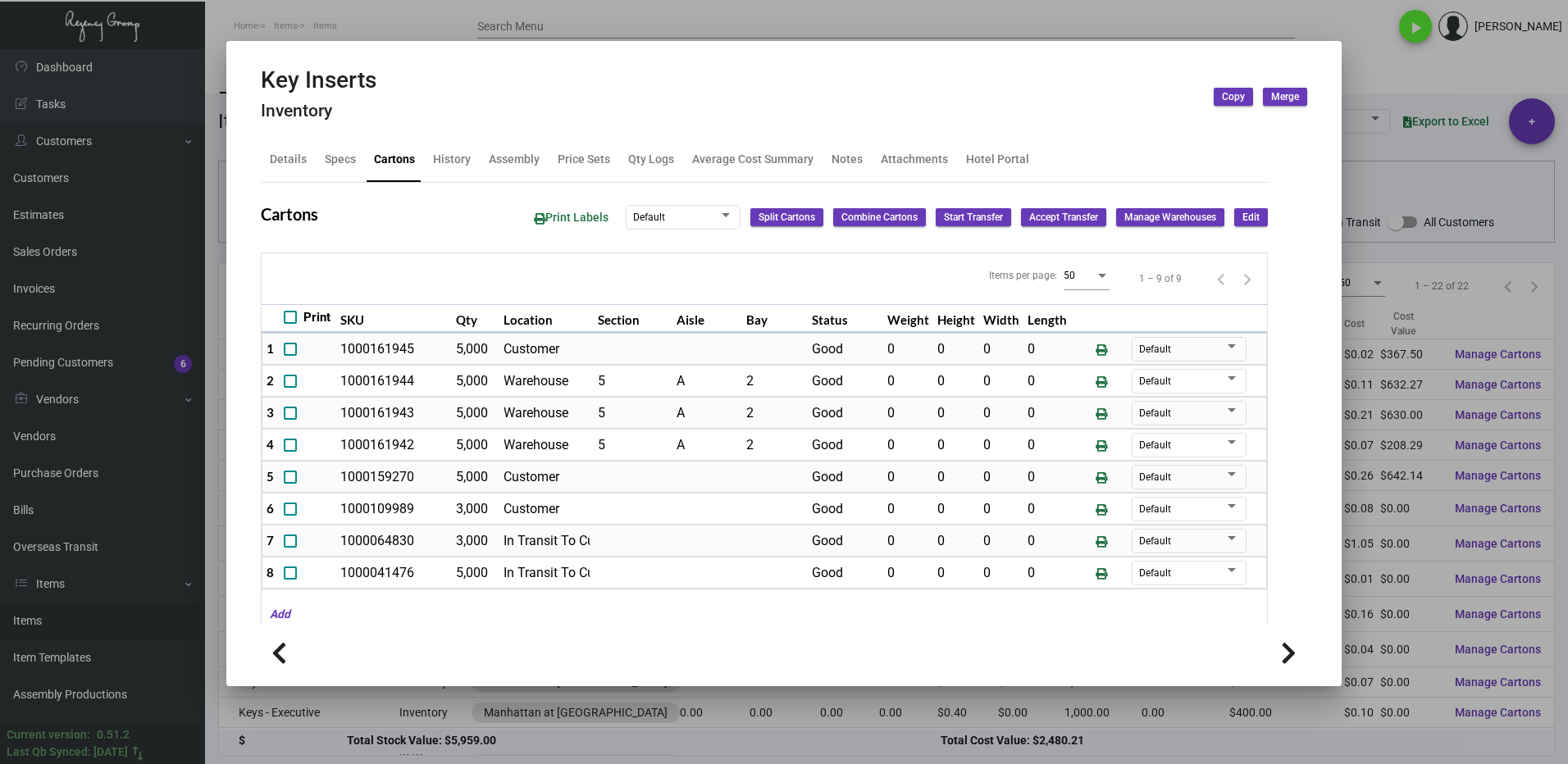
click at [1384, 80] on div at bounding box center [784, 382] width 1568 height 764
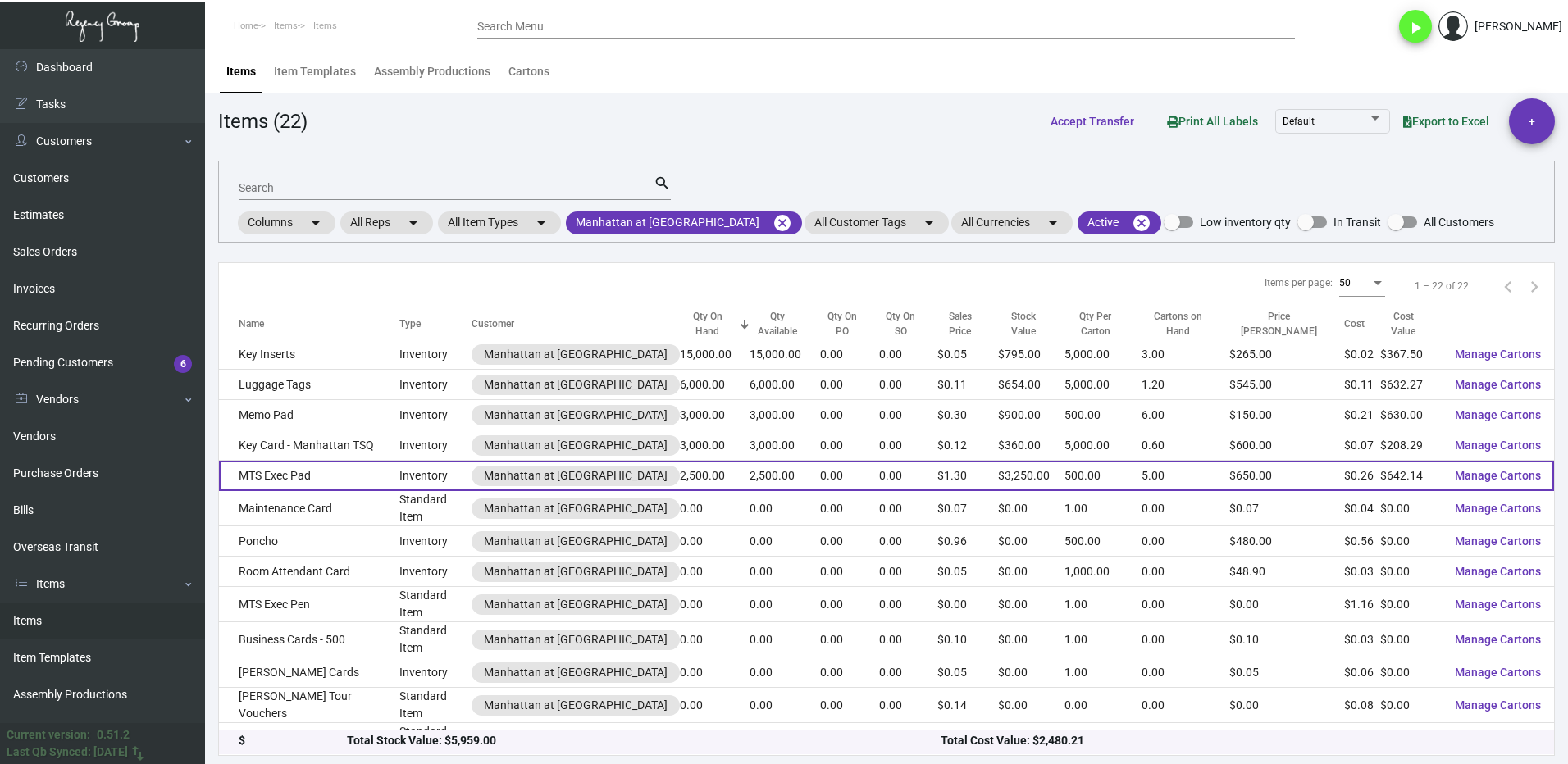
click at [343, 483] on td "MTS Exec Pad" at bounding box center [309, 476] width 180 height 31
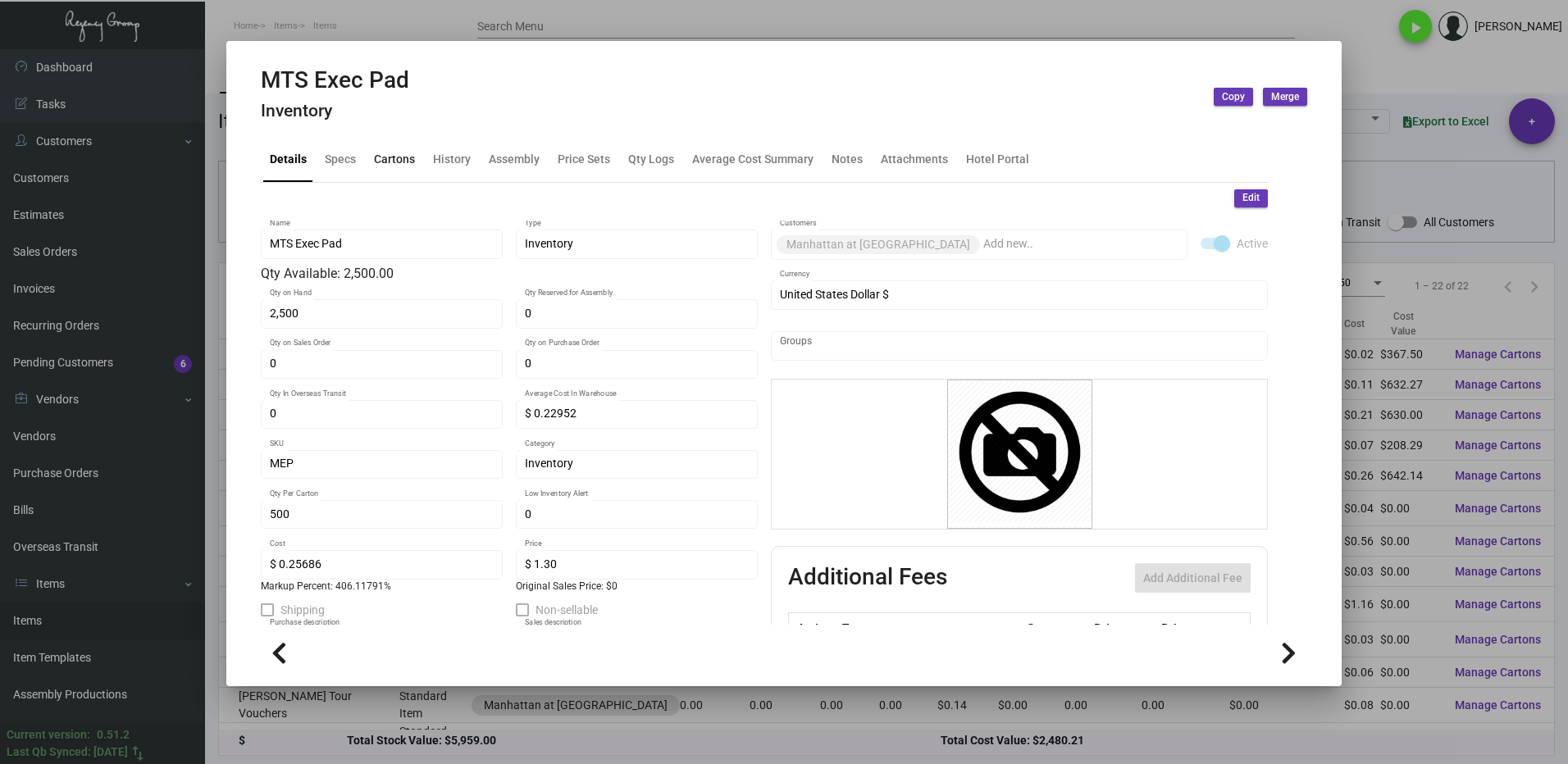
click at [385, 158] on div "Cartons" at bounding box center [395, 159] width 41 height 17
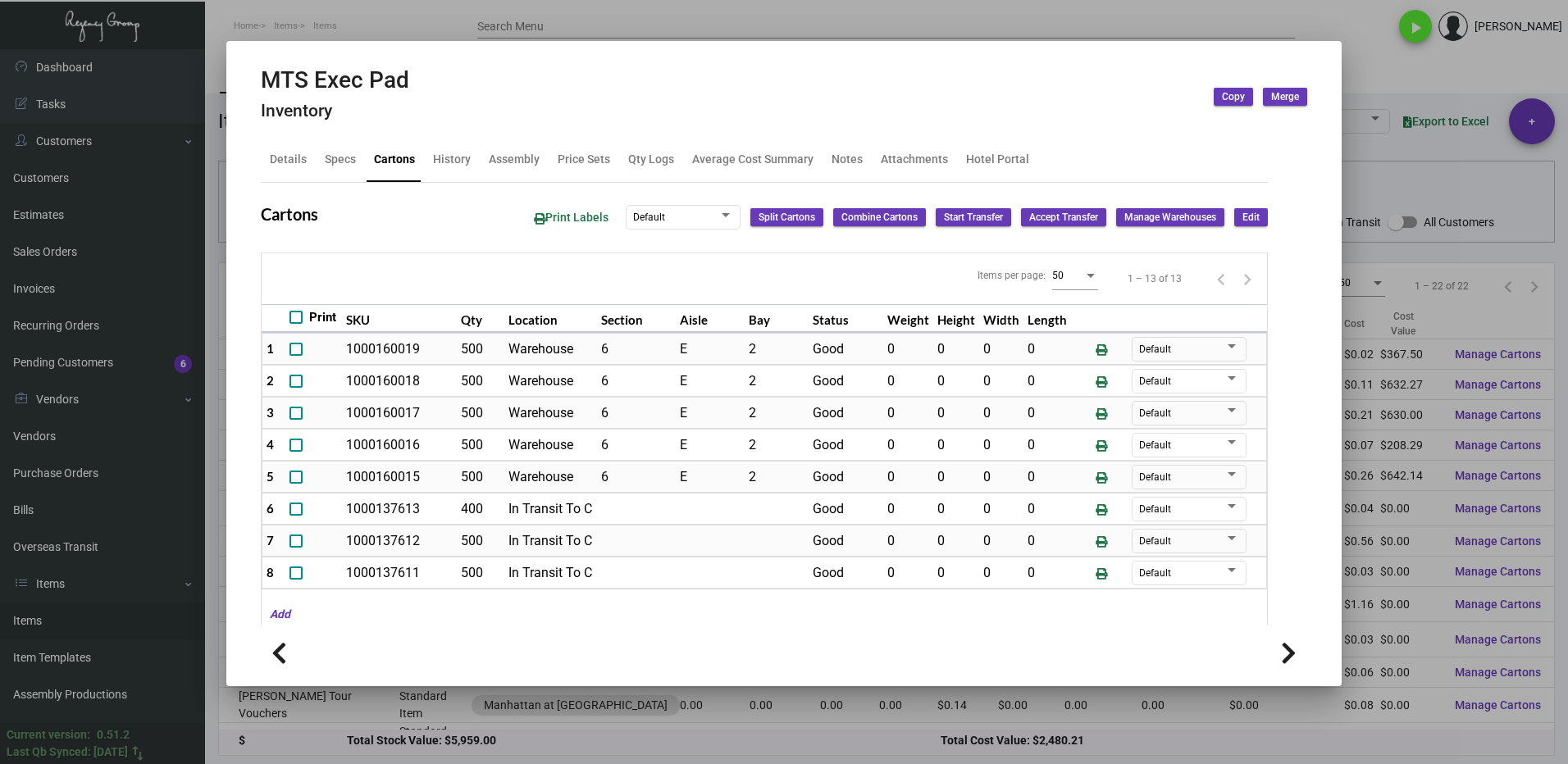
click at [1374, 64] on div at bounding box center [784, 382] width 1568 height 764
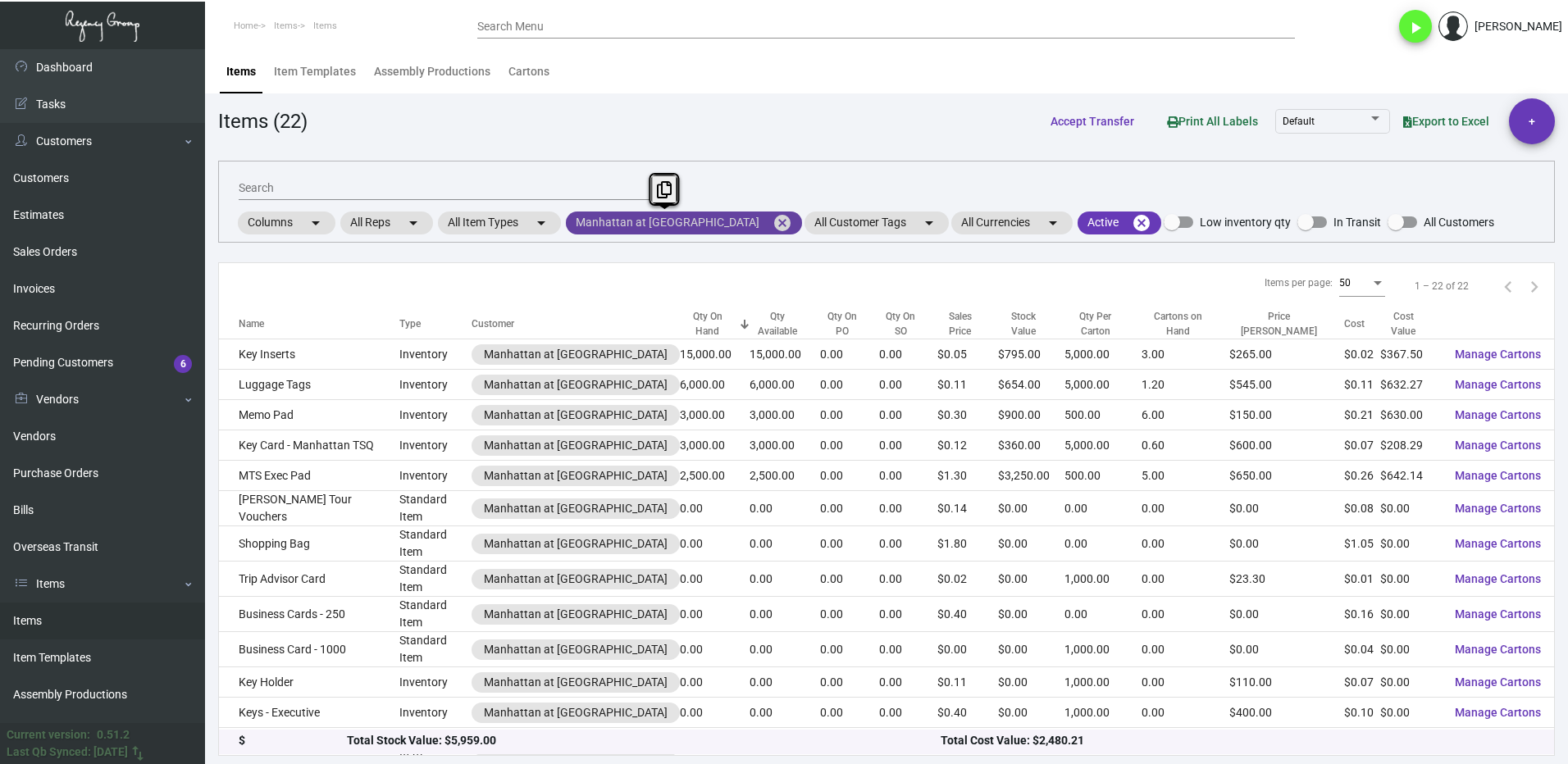
drag, startPoint x: 756, startPoint y: 224, endPoint x: 578, endPoint y: 225, distance: 178.0
click at [578, 225] on mat-chip "Manhattan at [GEOGRAPHIC_DATA] cancel" at bounding box center [684, 223] width 236 height 23
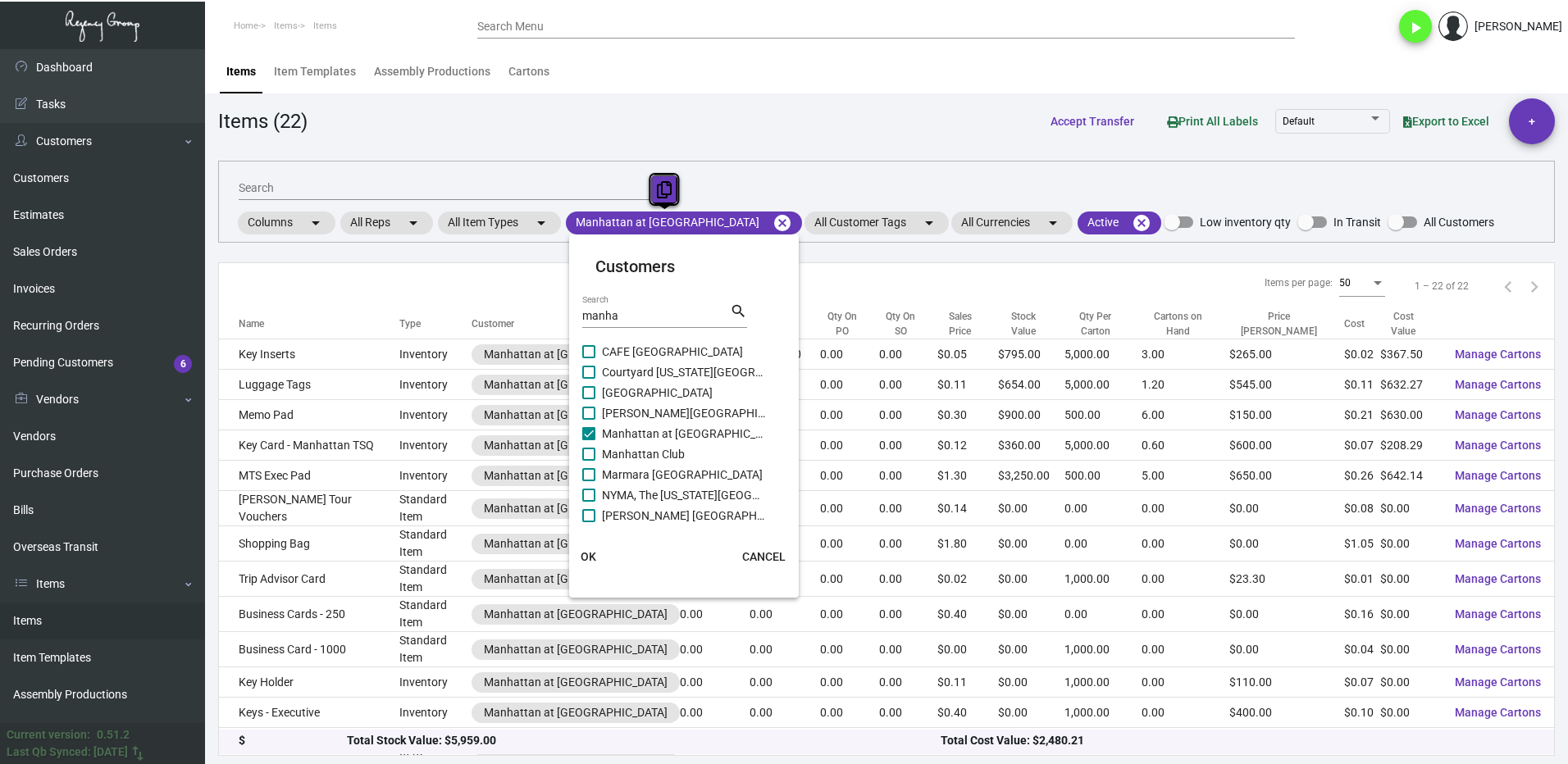
click at [661, 198] on button at bounding box center [664, 189] width 27 height 30
click at [833, 170] on div at bounding box center [784, 382] width 1568 height 764
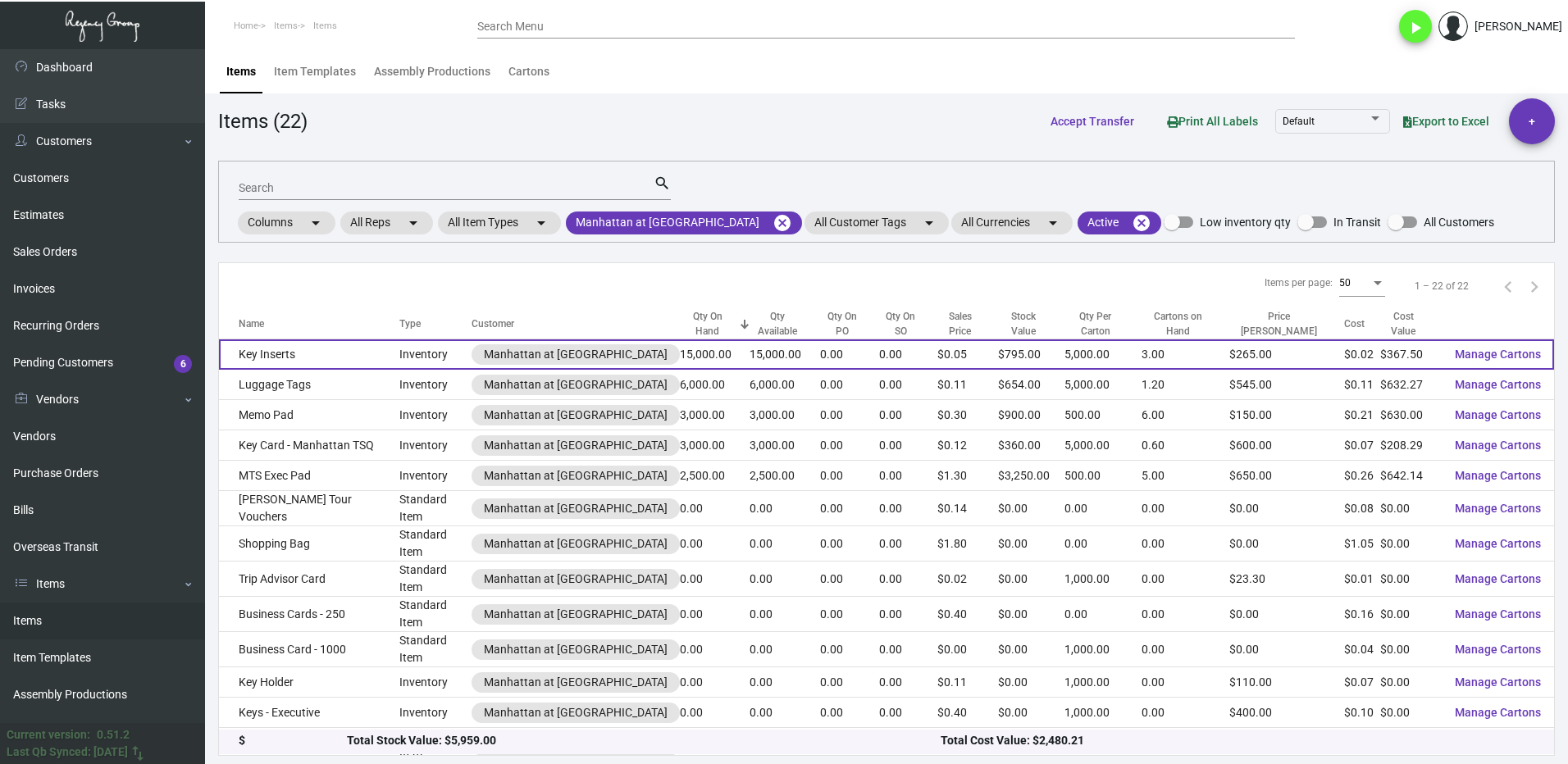
click at [306, 363] on td "Key Inserts" at bounding box center [309, 354] width 180 height 31
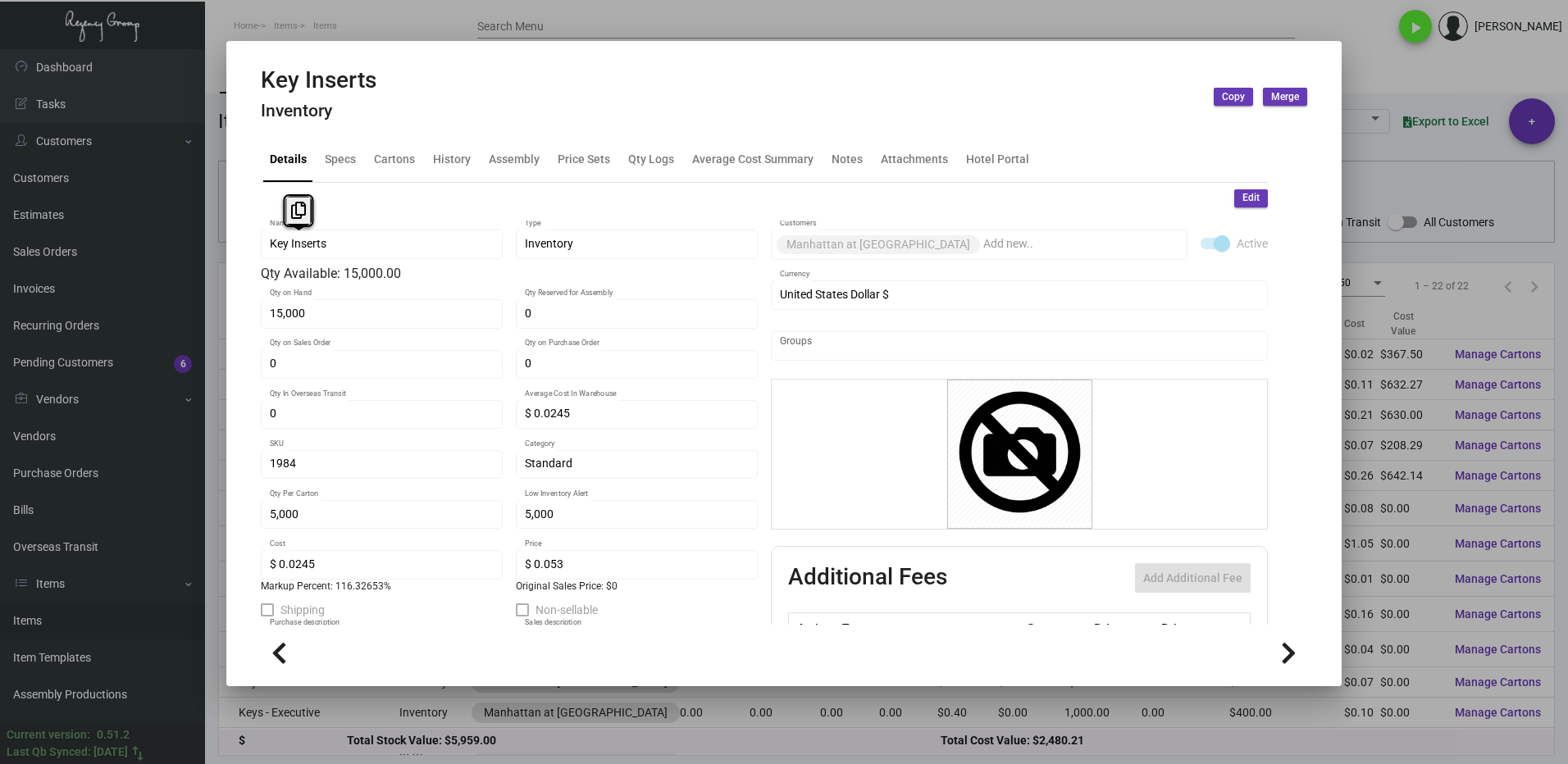
click at [265, 249] on div "Key Inserts Name" at bounding box center [382, 243] width 242 height 32
click at [298, 211] on icon at bounding box center [298, 210] width 15 height 17
click at [1376, 74] on div at bounding box center [784, 382] width 1568 height 764
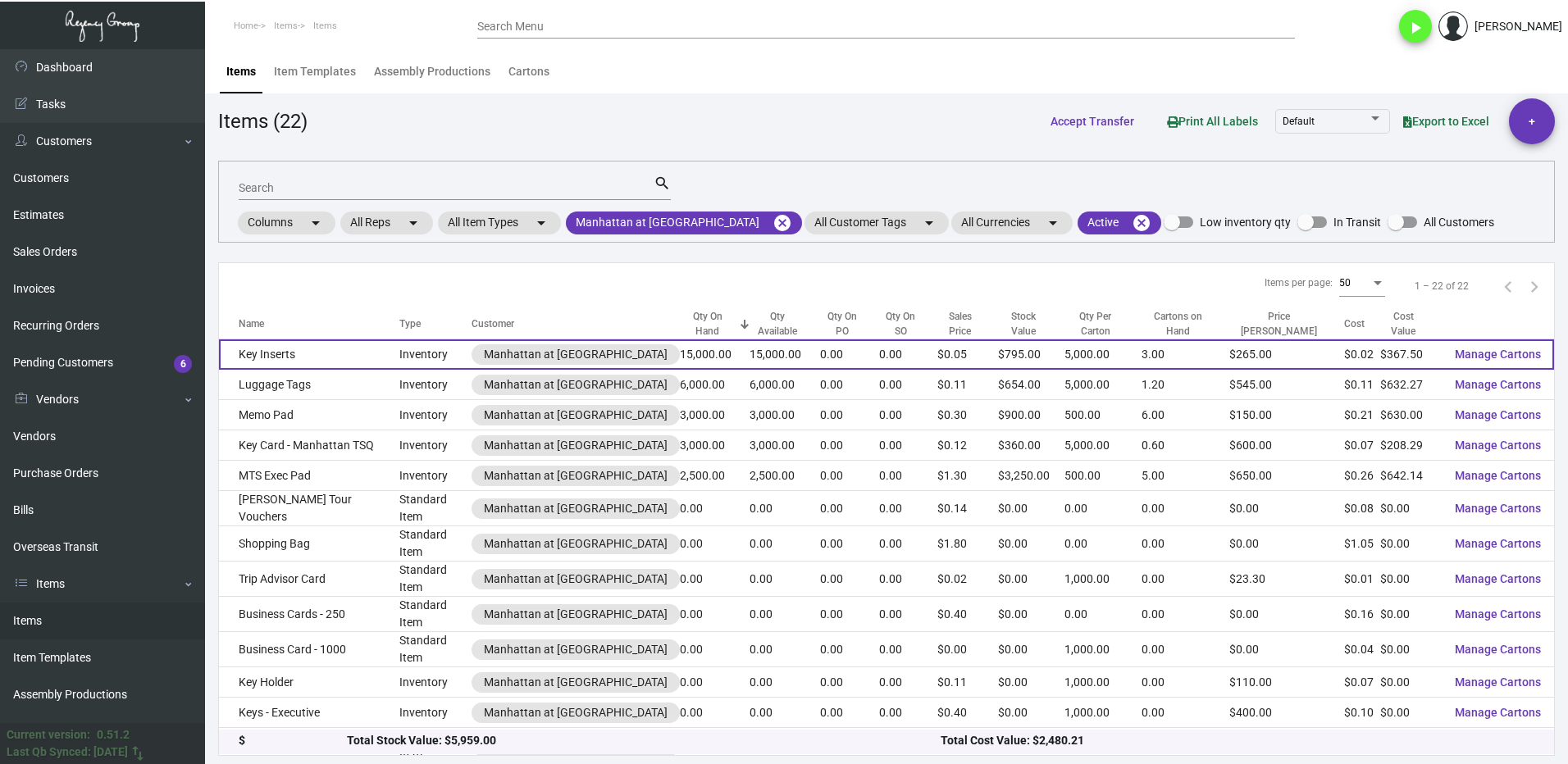
click at [331, 349] on td "Key Inserts" at bounding box center [309, 354] width 180 height 31
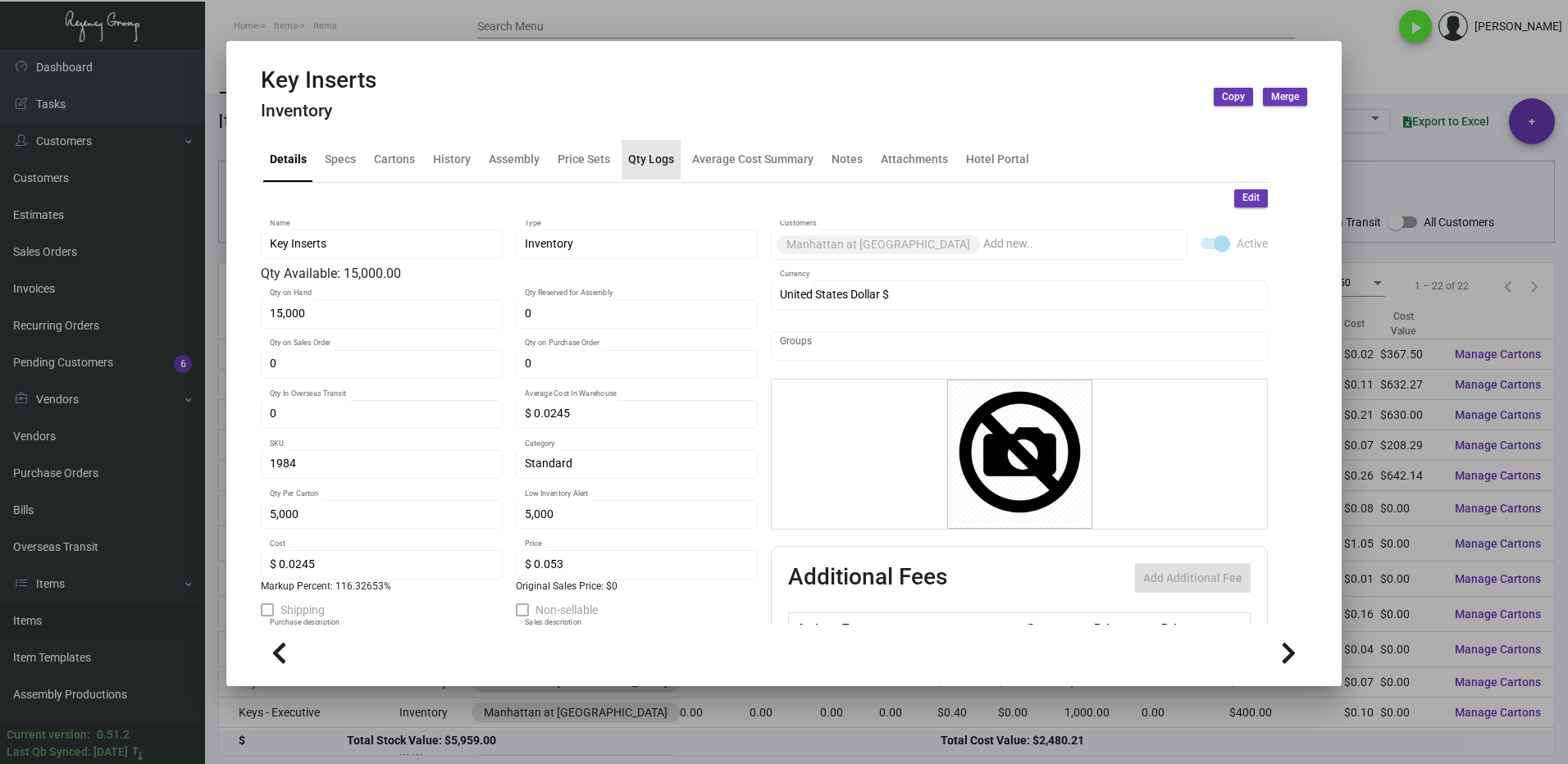
click at [646, 159] on div "Qty Logs" at bounding box center [651, 159] width 46 height 17
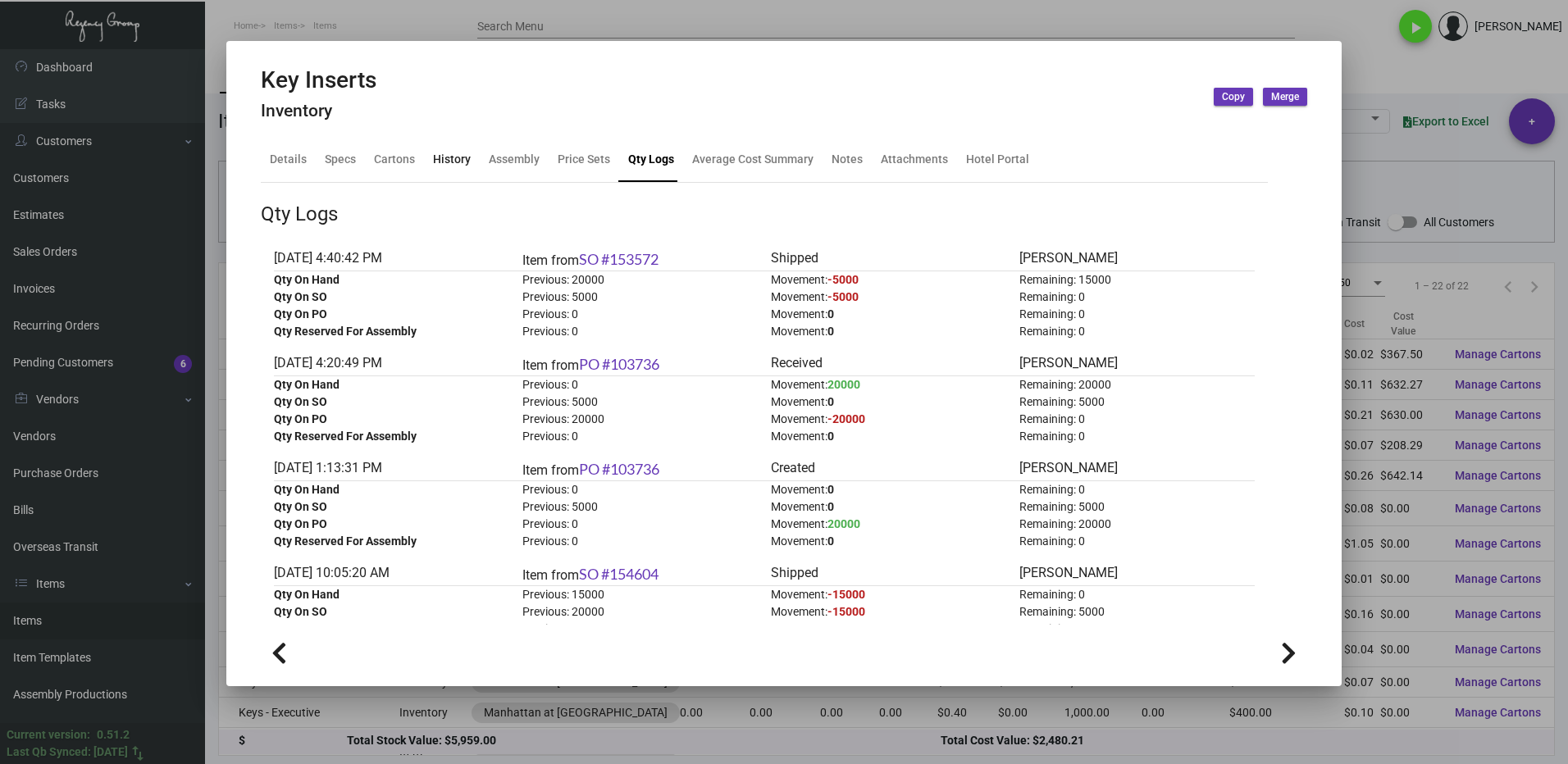
click at [446, 164] on div "History" at bounding box center [452, 159] width 38 height 17
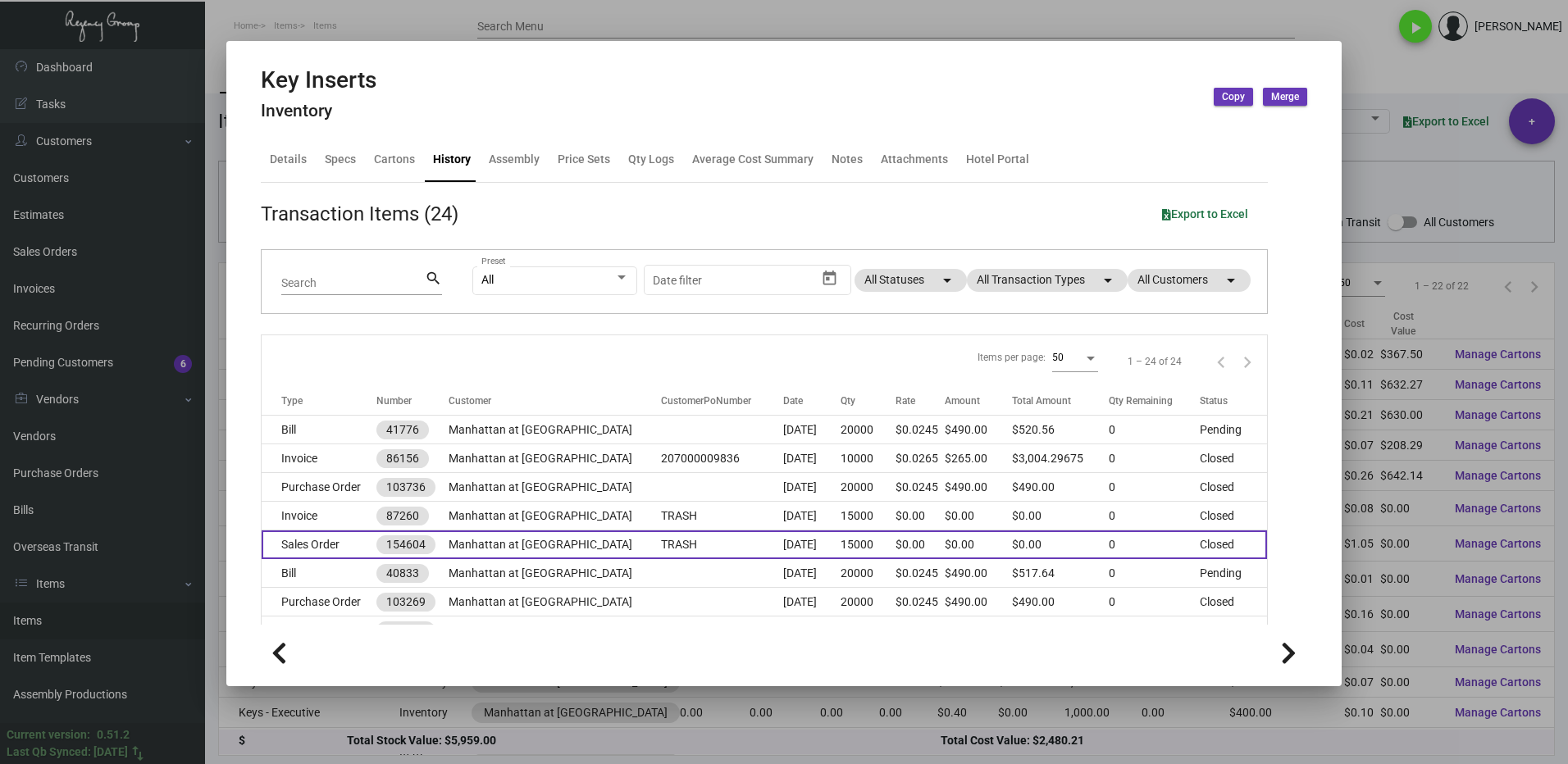
click at [337, 544] on td "Sales Order" at bounding box center [319, 544] width 115 height 29
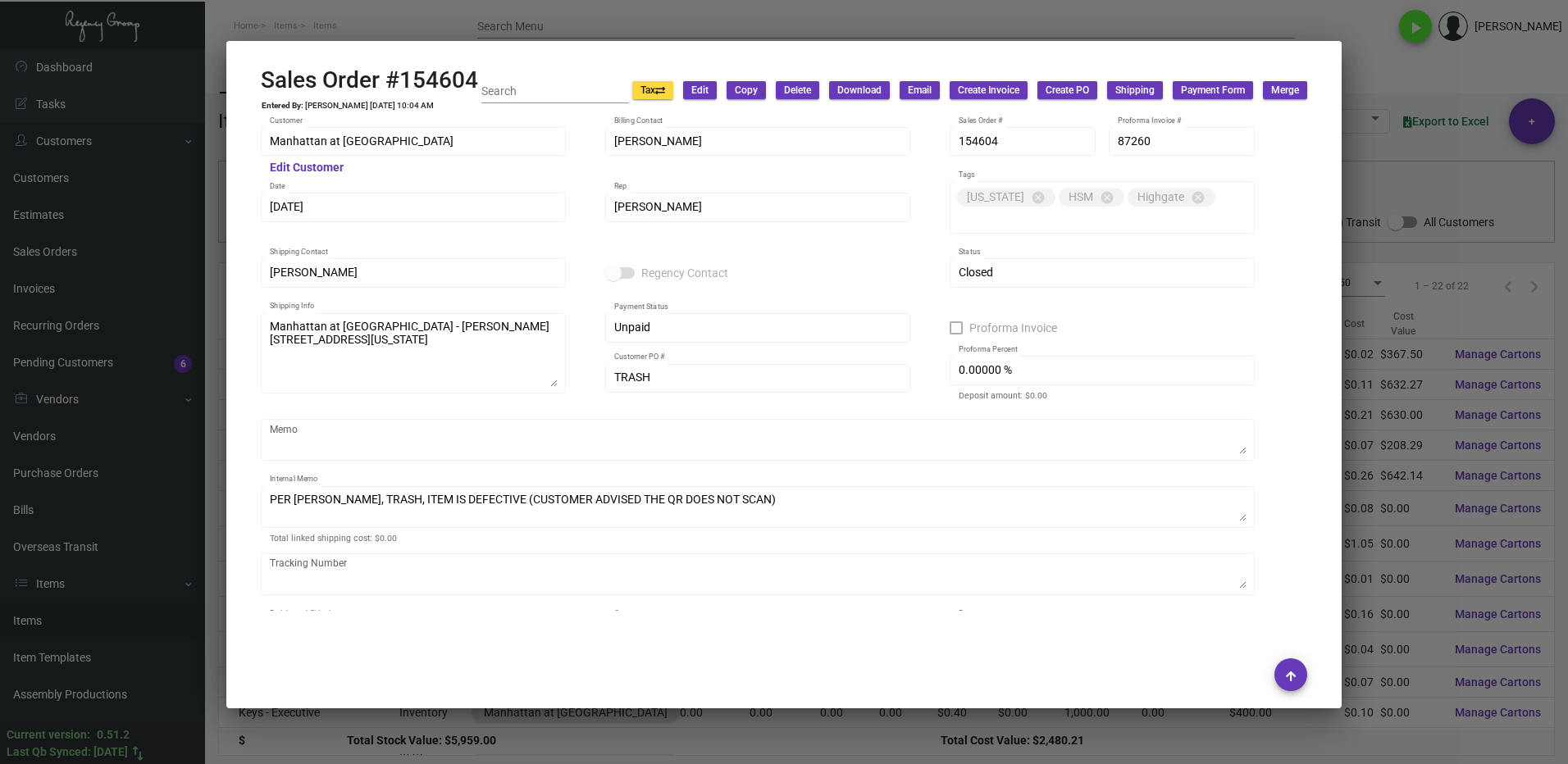
click at [1422, 164] on div at bounding box center [784, 382] width 1568 height 764
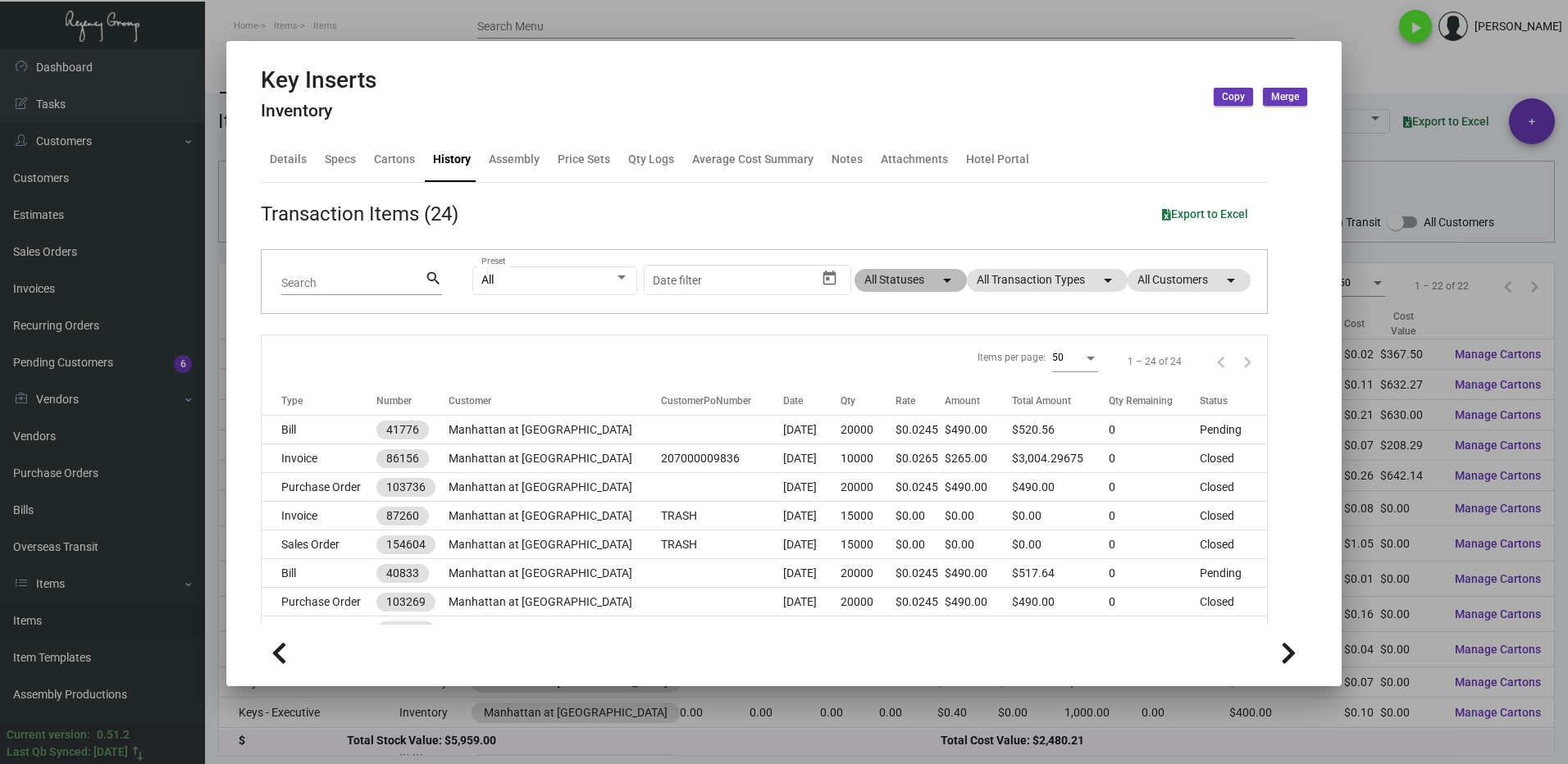
click at [888, 280] on mat-chip "All Statuses arrow_drop_down" at bounding box center [910, 281] width 112 height 23
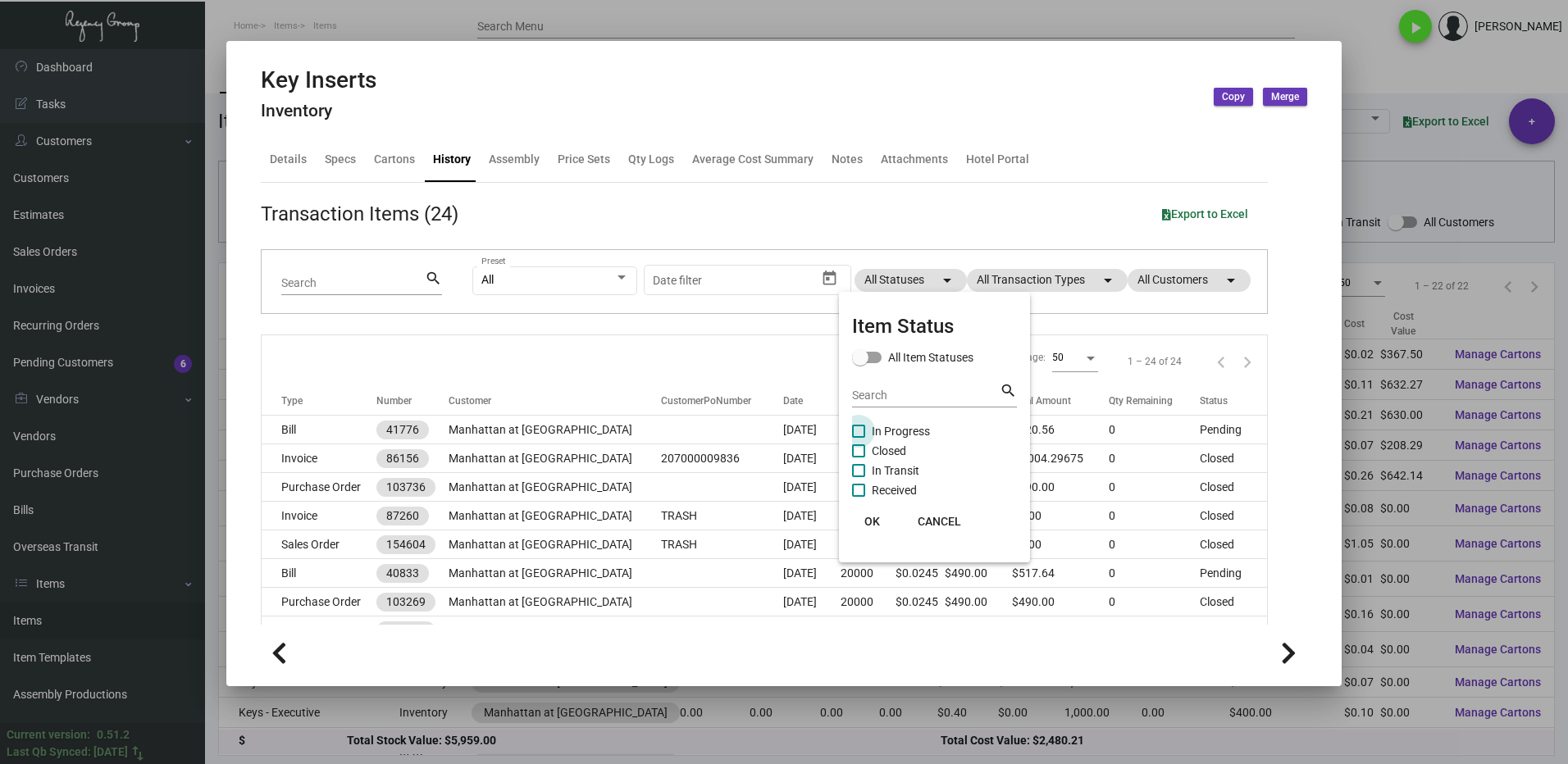
click at [854, 429] on span at bounding box center [858, 431] width 13 height 13
click at [858, 438] on input "In Progress" at bounding box center [858, 438] width 1 height 1
click at [864, 461] on label "In Transit" at bounding box center [885, 471] width 67 height 20
click at [858, 477] on input "In Transit" at bounding box center [858, 477] width 1 height 1
drag, startPoint x: 867, startPoint y: 472, endPoint x: 862, endPoint y: 465, distance: 8.6
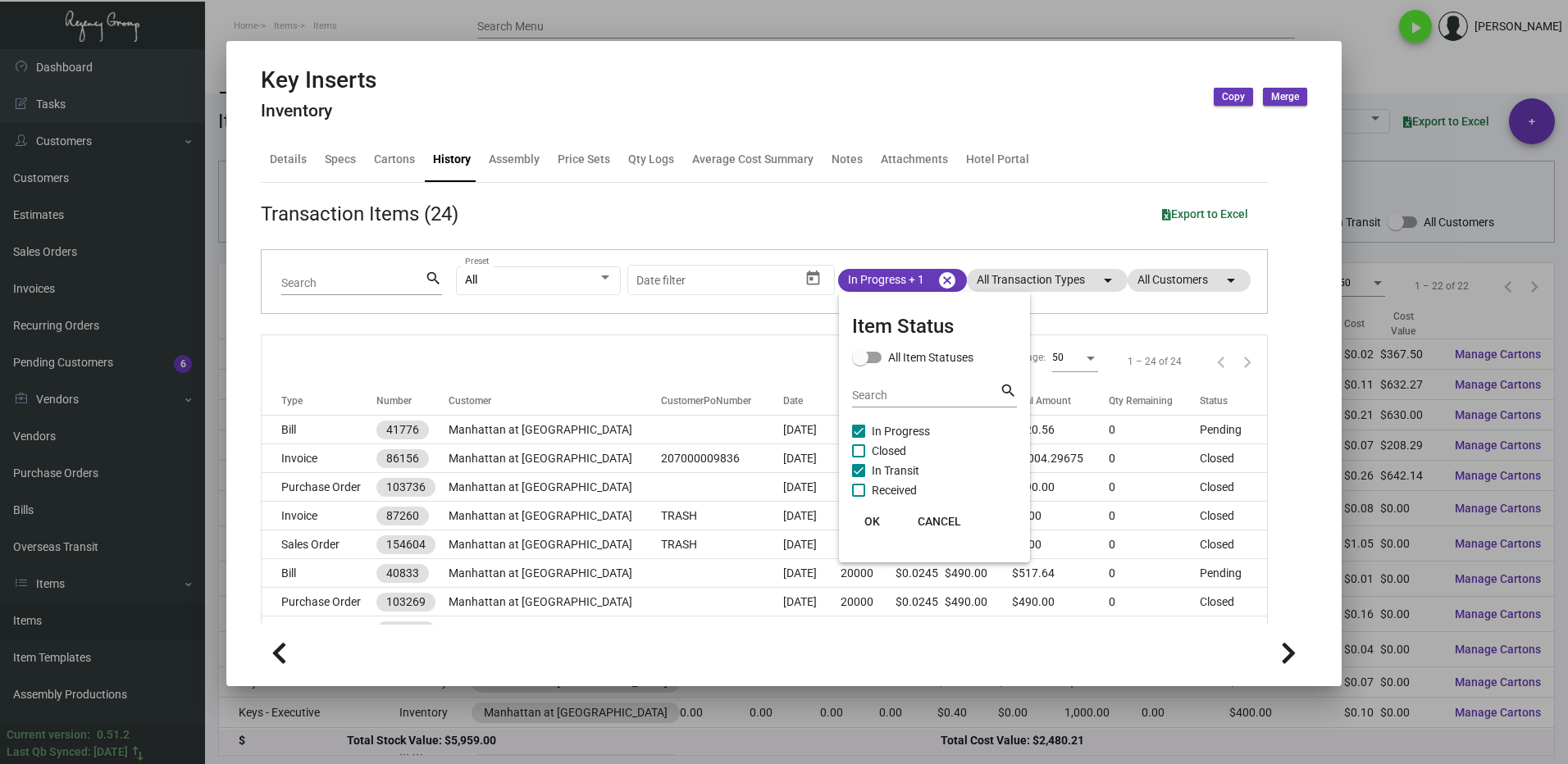
click at [867, 473] on label "In Transit" at bounding box center [885, 471] width 67 height 20
click at [858, 477] on input "In Transit" at bounding box center [858, 477] width 1 height 1
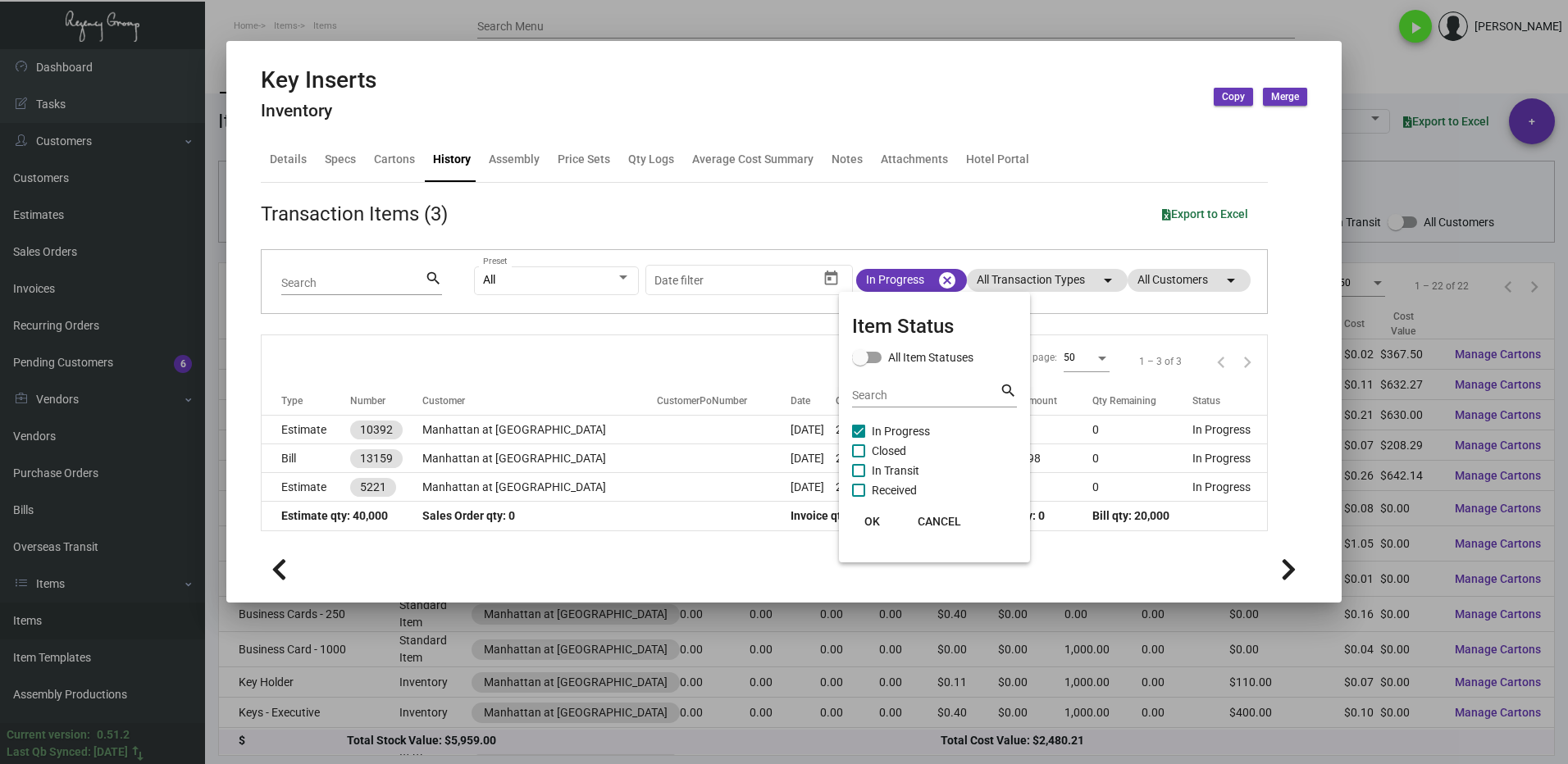
click at [860, 452] on span at bounding box center [858, 451] width 13 height 13
click at [858, 458] on input "Closed" at bounding box center [858, 458] width 1 height 1
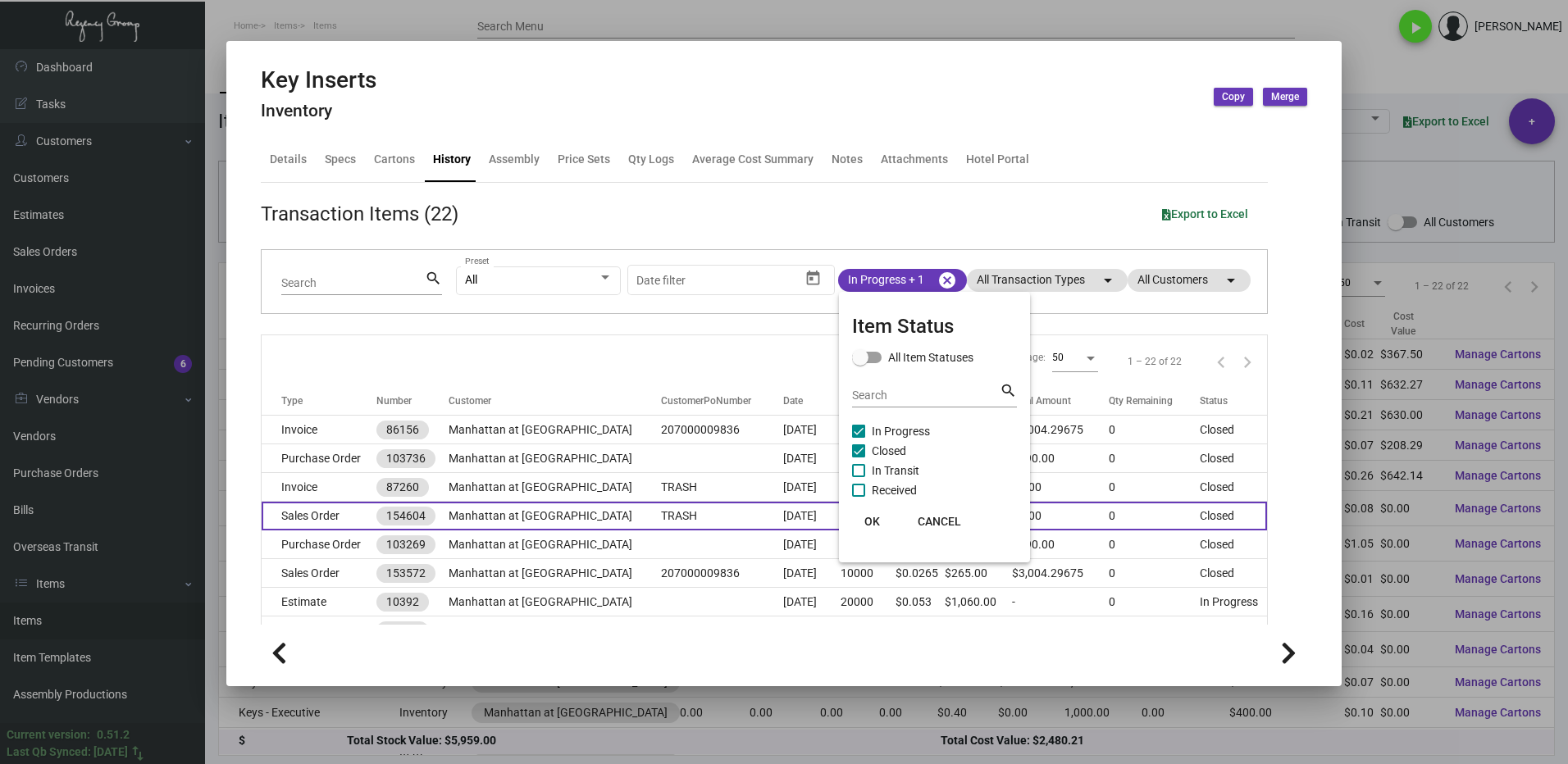
click at [874, 524] on span "OK" at bounding box center [872, 521] width 16 height 13
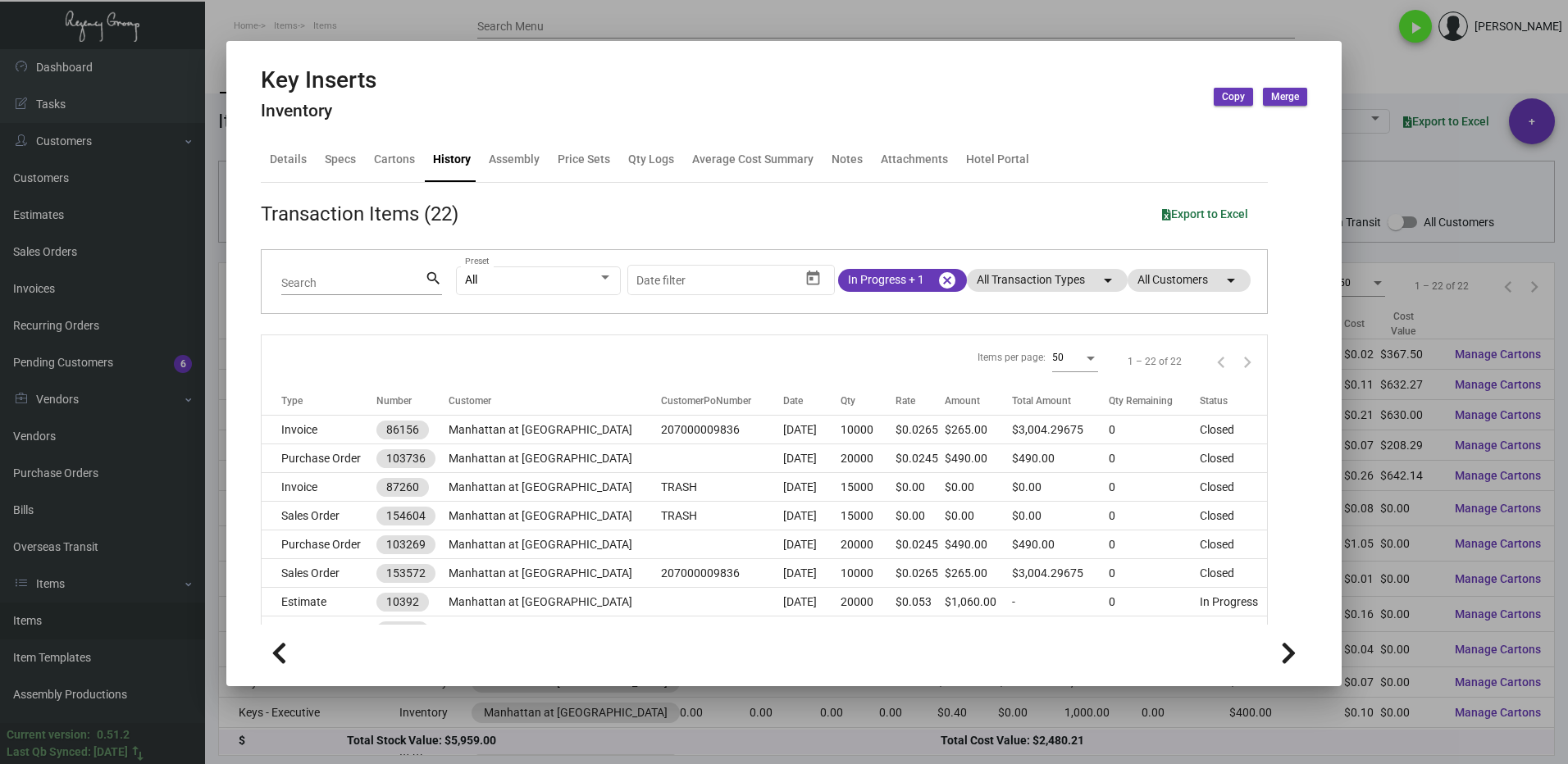
click at [1005, 293] on div "All Preset Start date – Date filter In Progress + 1 cancel All Transaction Type…" at bounding box center [852, 282] width 791 height 64
click at [1005, 283] on mat-chip "All Transaction Types arrow_drop_down" at bounding box center [1047, 281] width 161 height 23
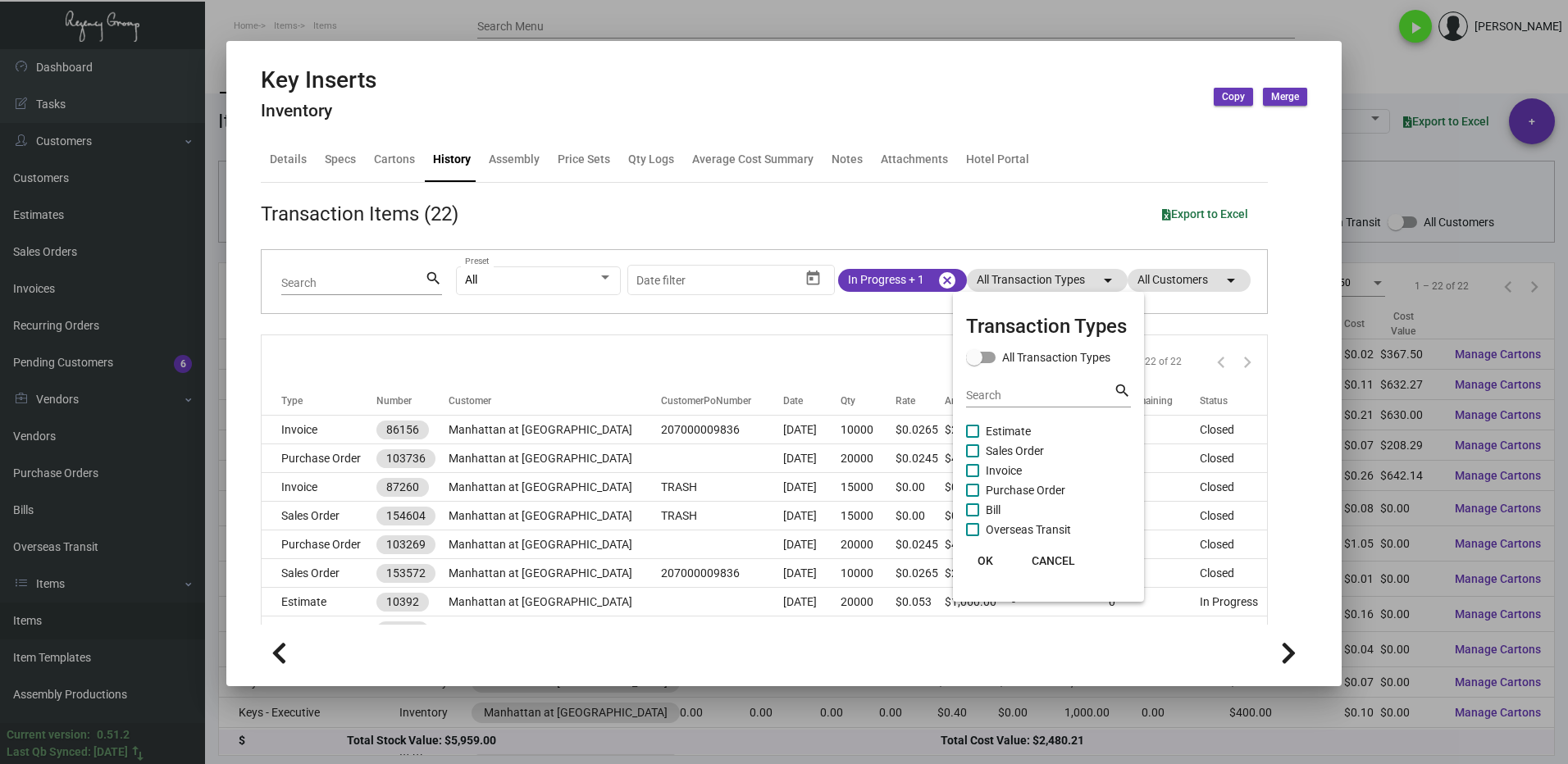
click at [978, 452] on span at bounding box center [972, 451] width 13 height 13
click at [972, 458] on input "Sales Order" at bounding box center [972, 458] width 1 height 1
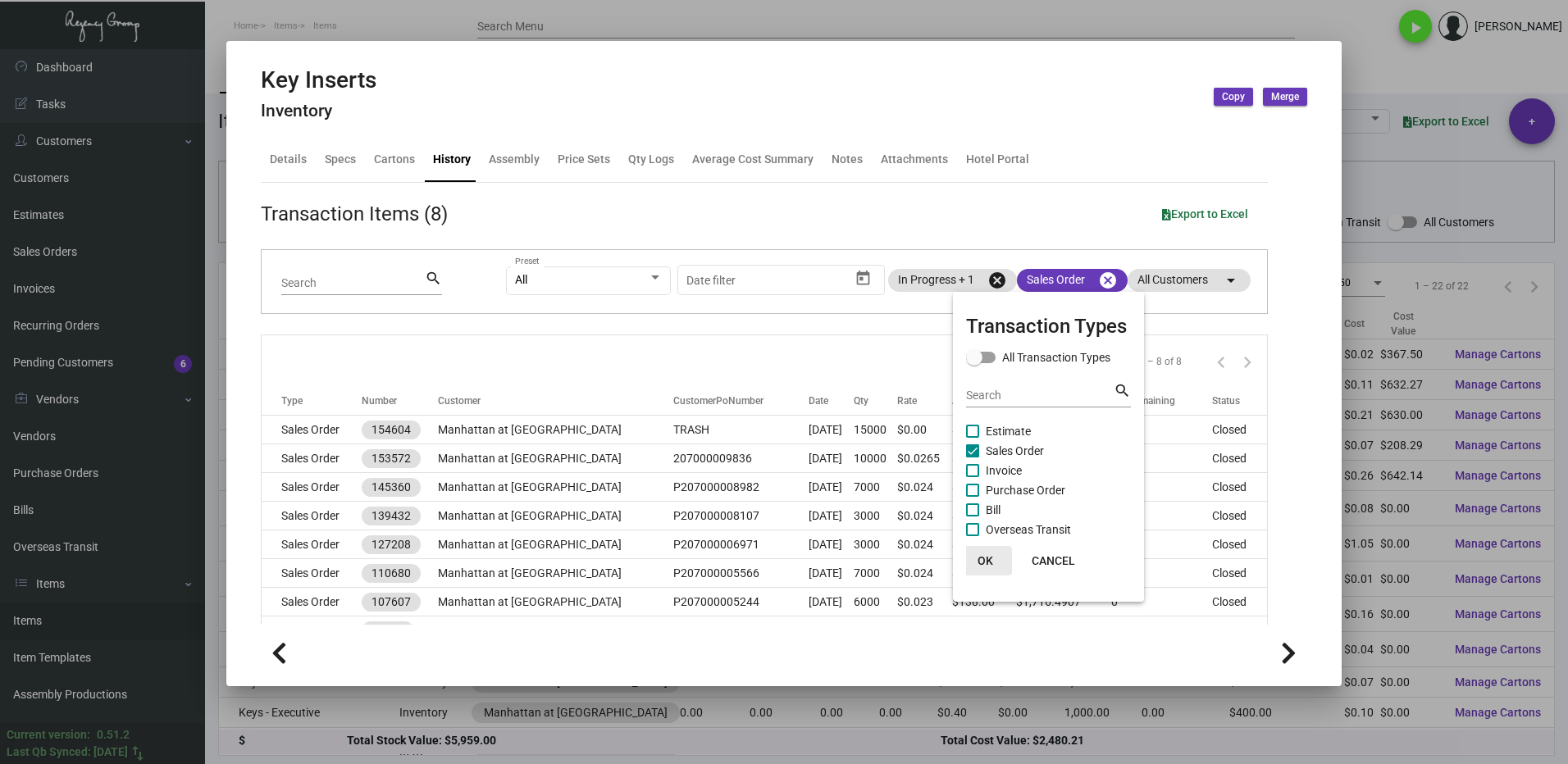
click at [983, 559] on span "OK" at bounding box center [985, 561] width 16 height 13
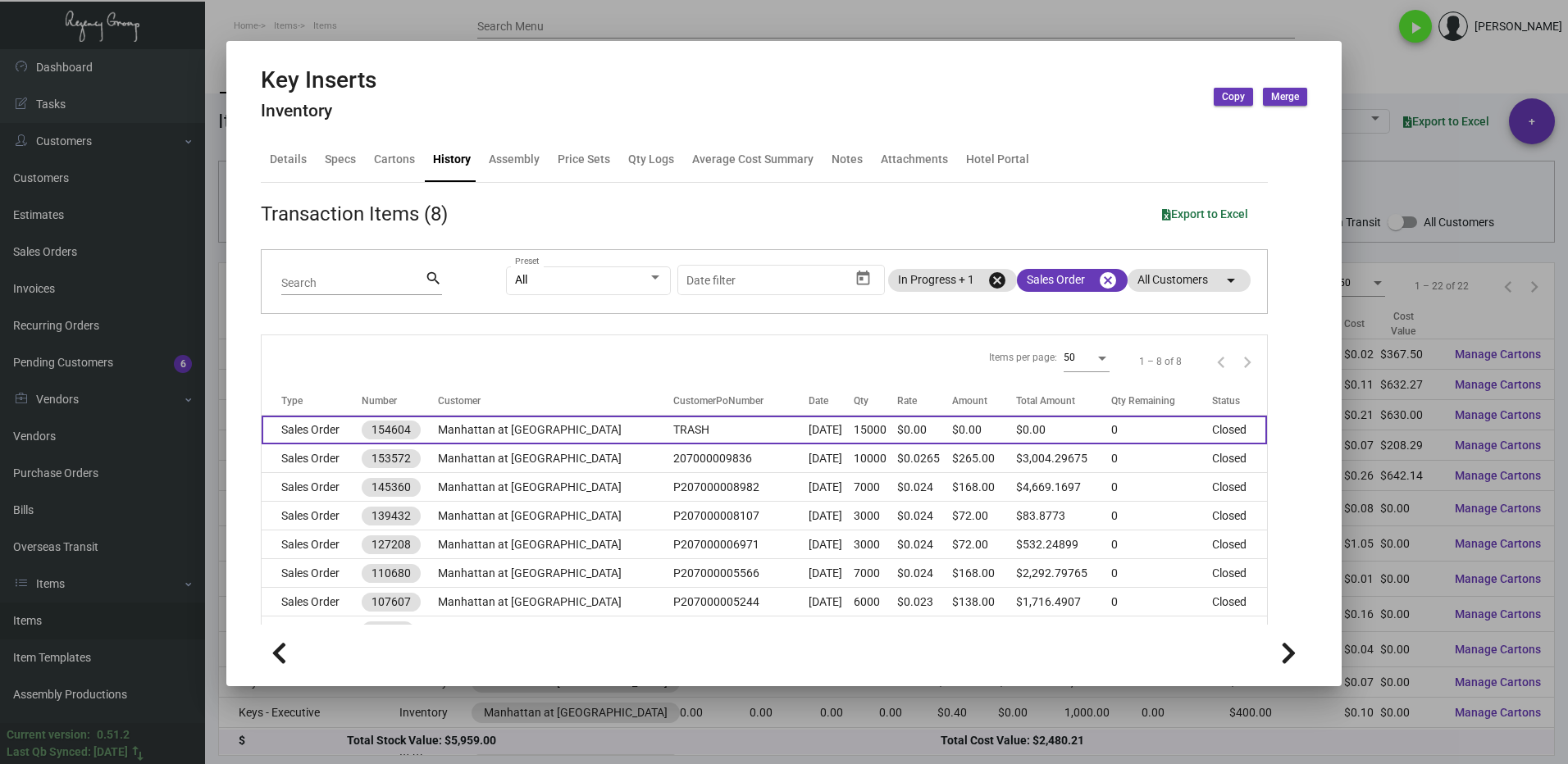
click at [458, 433] on td "Manhattan at [GEOGRAPHIC_DATA]" at bounding box center [556, 429] width 236 height 29
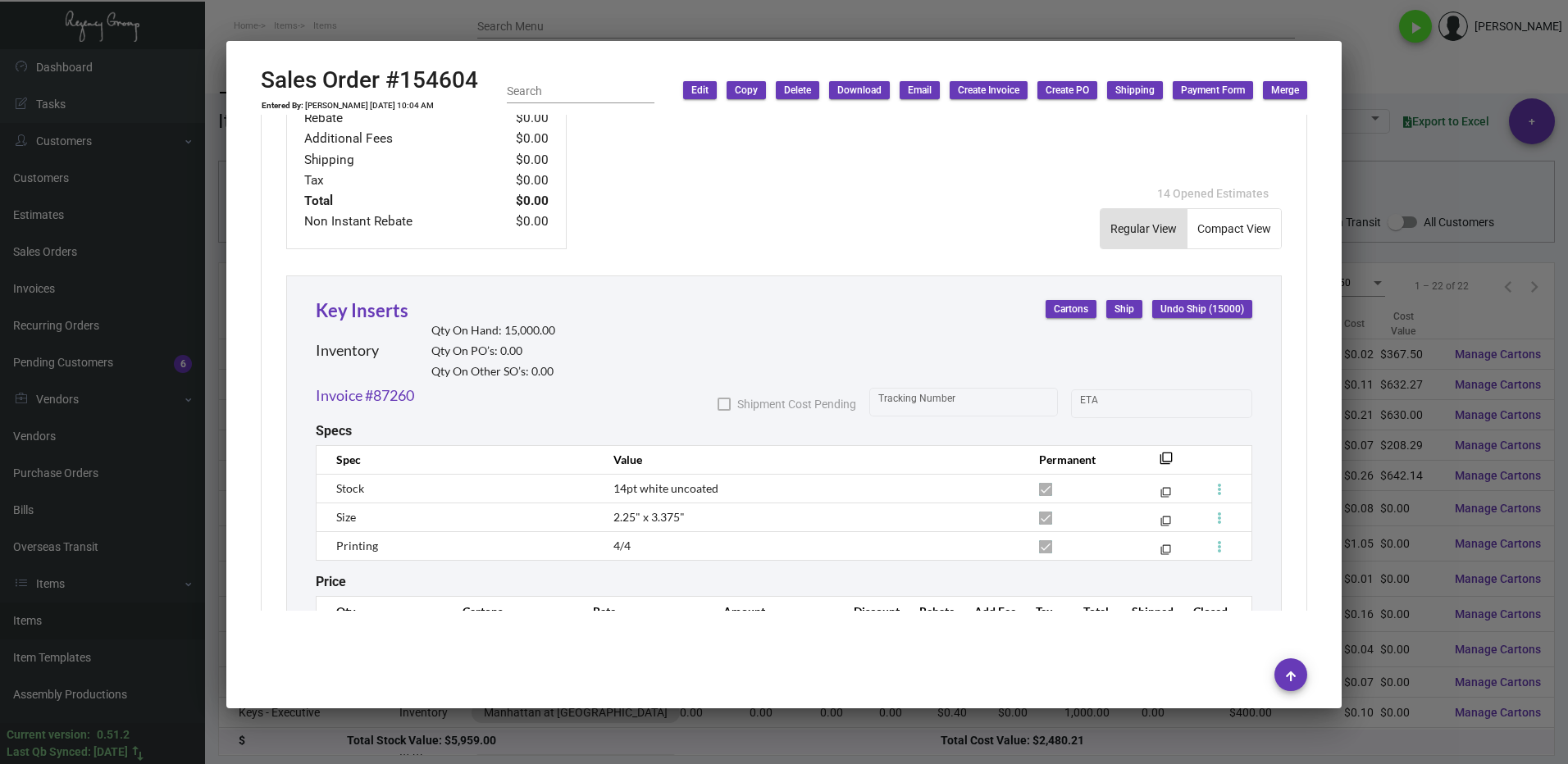
scroll to position [729, 0]
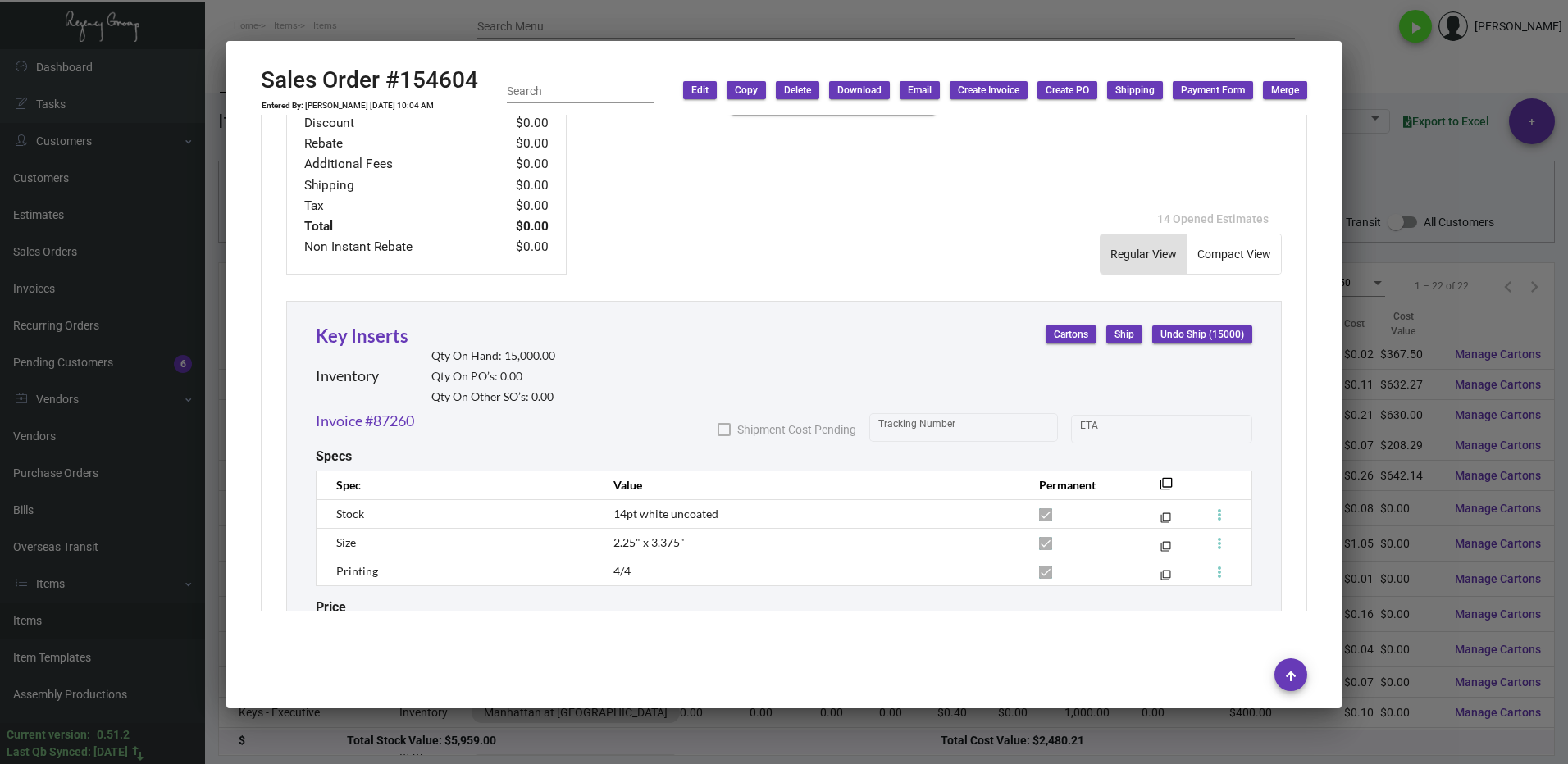
click at [1391, 68] on div at bounding box center [784, 382] width 1568 height 764
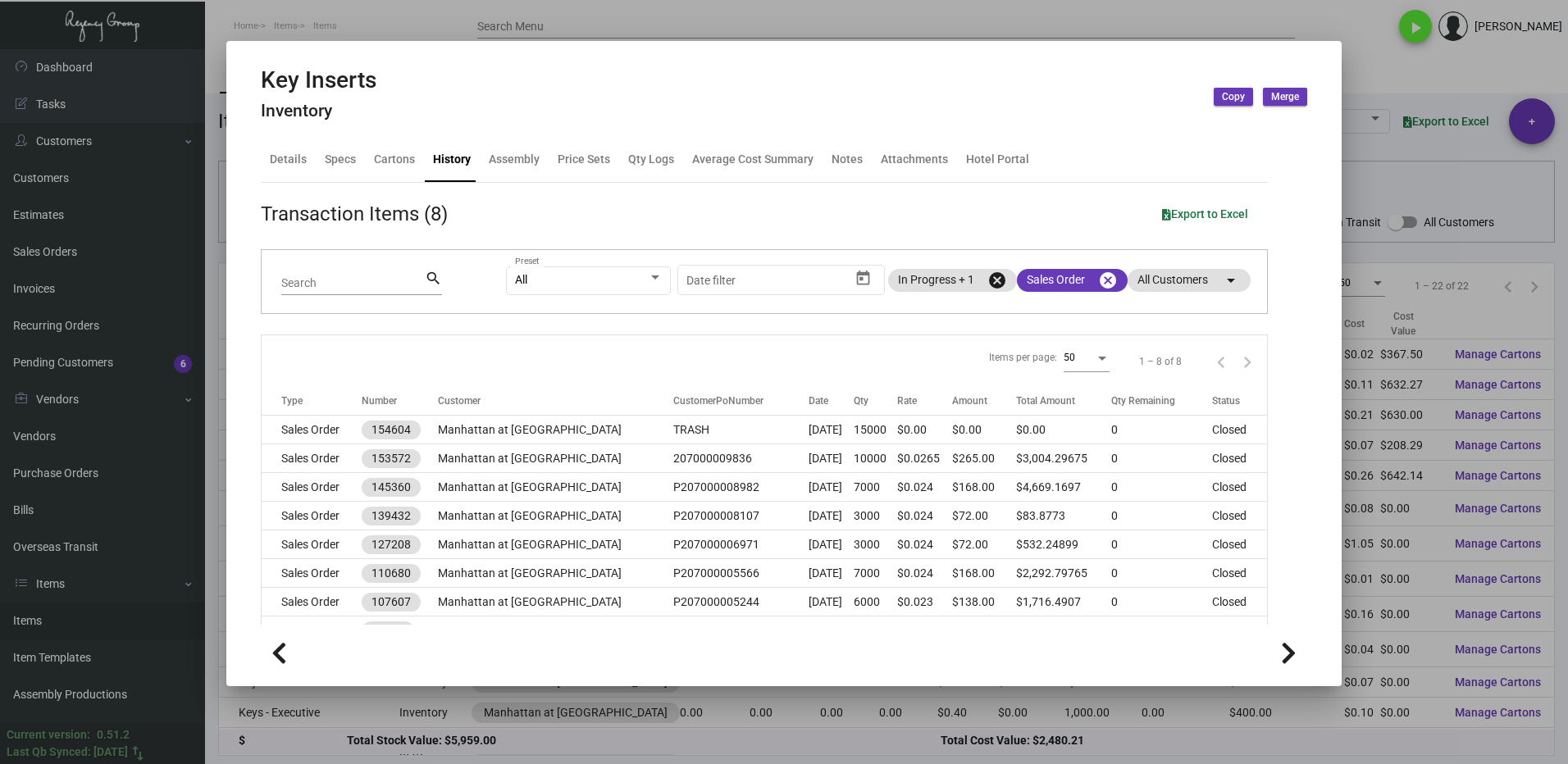
click at [1400, 89] on div at bounding box center [784, 382] width 1568 height 764
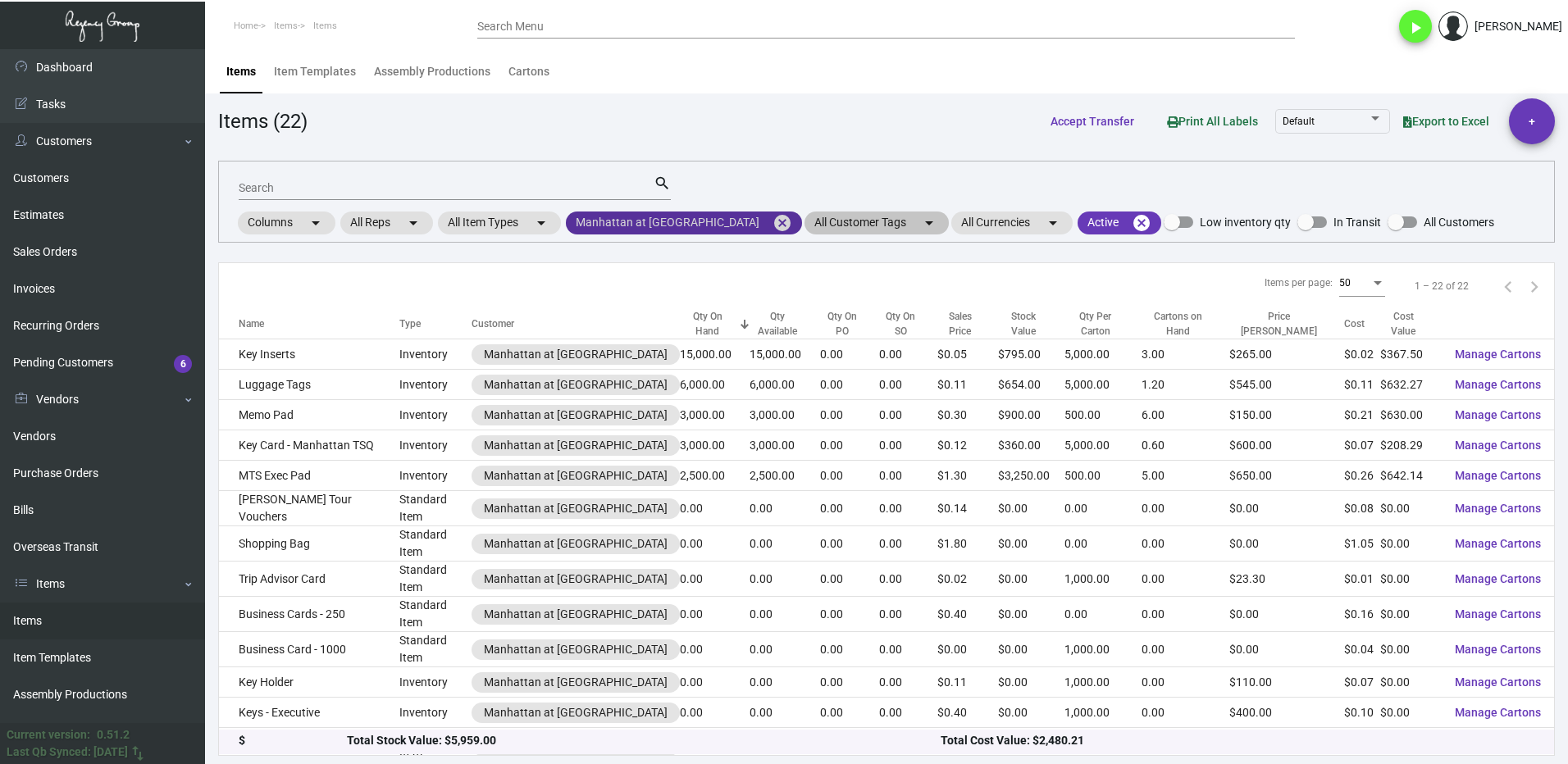
click at [772, 221] on mat-icon "cancel" at bounding box center [782, 223] width 20 height 20
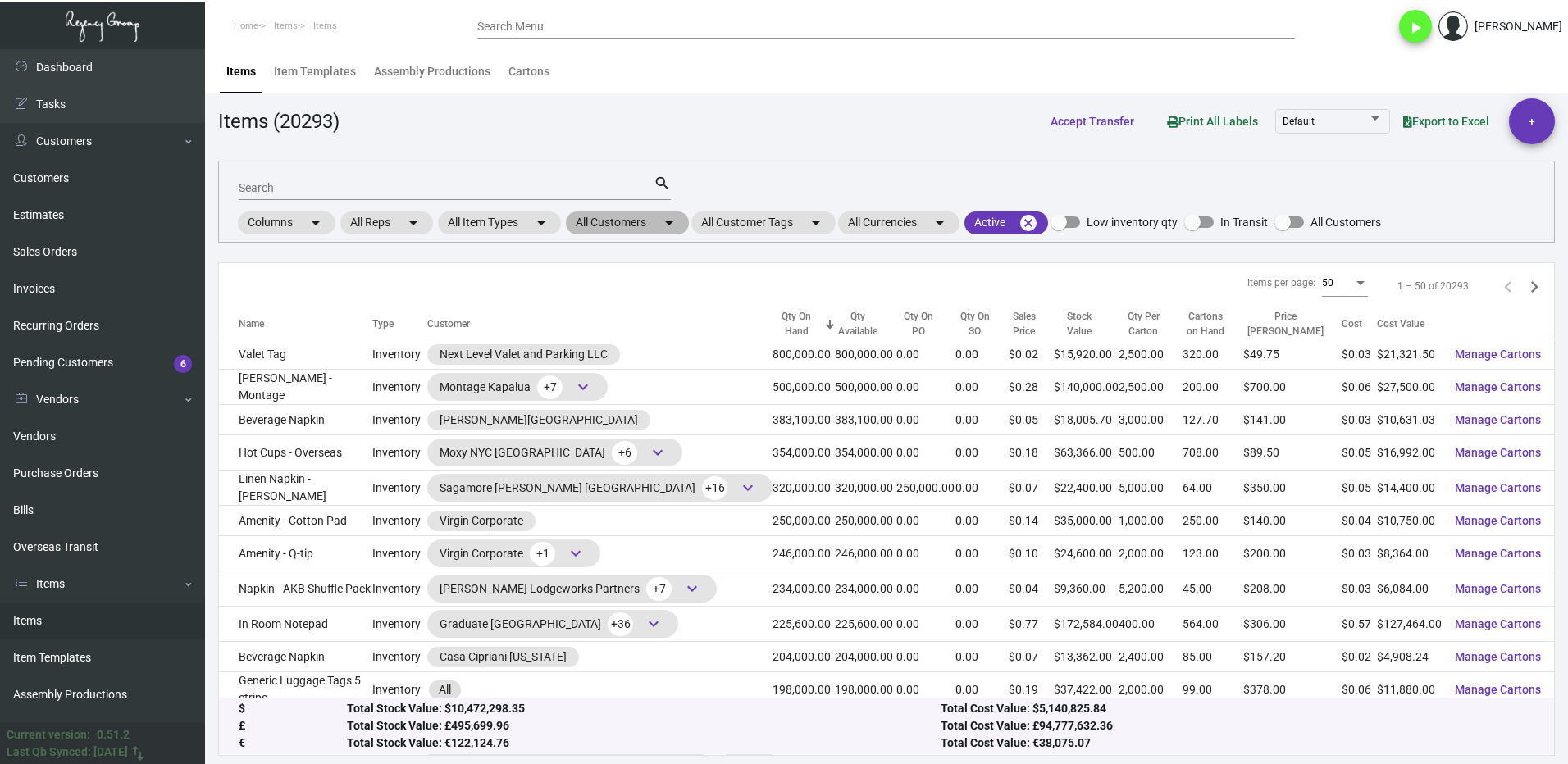
click at [620, 223] on mat-chip "All Customers arrow_drop_down" at bounding box center [627, 223] width 123 height 23
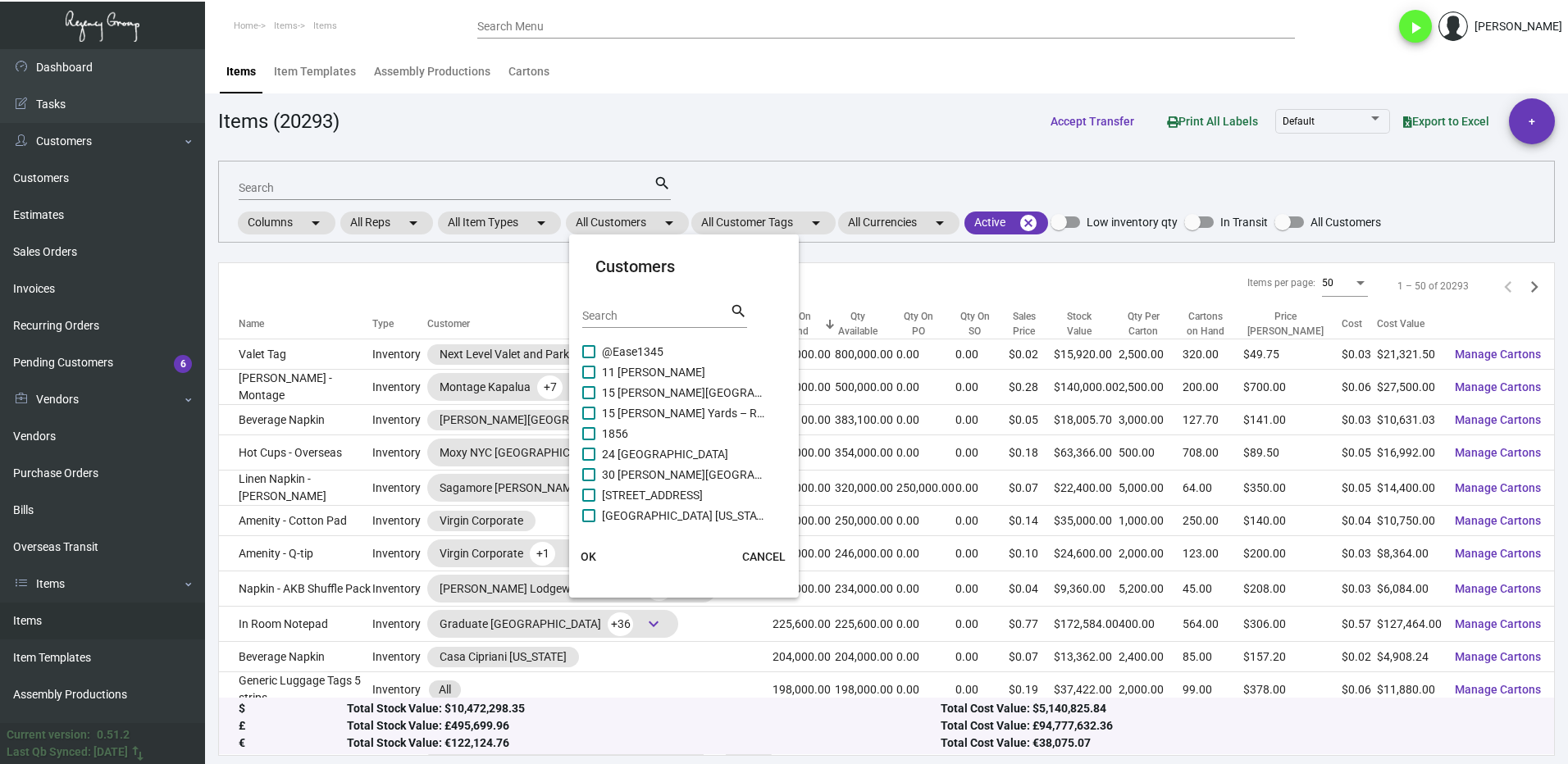
click at [644, 311] on input "Search" at bounding box center [656, 316] width 148 height 13
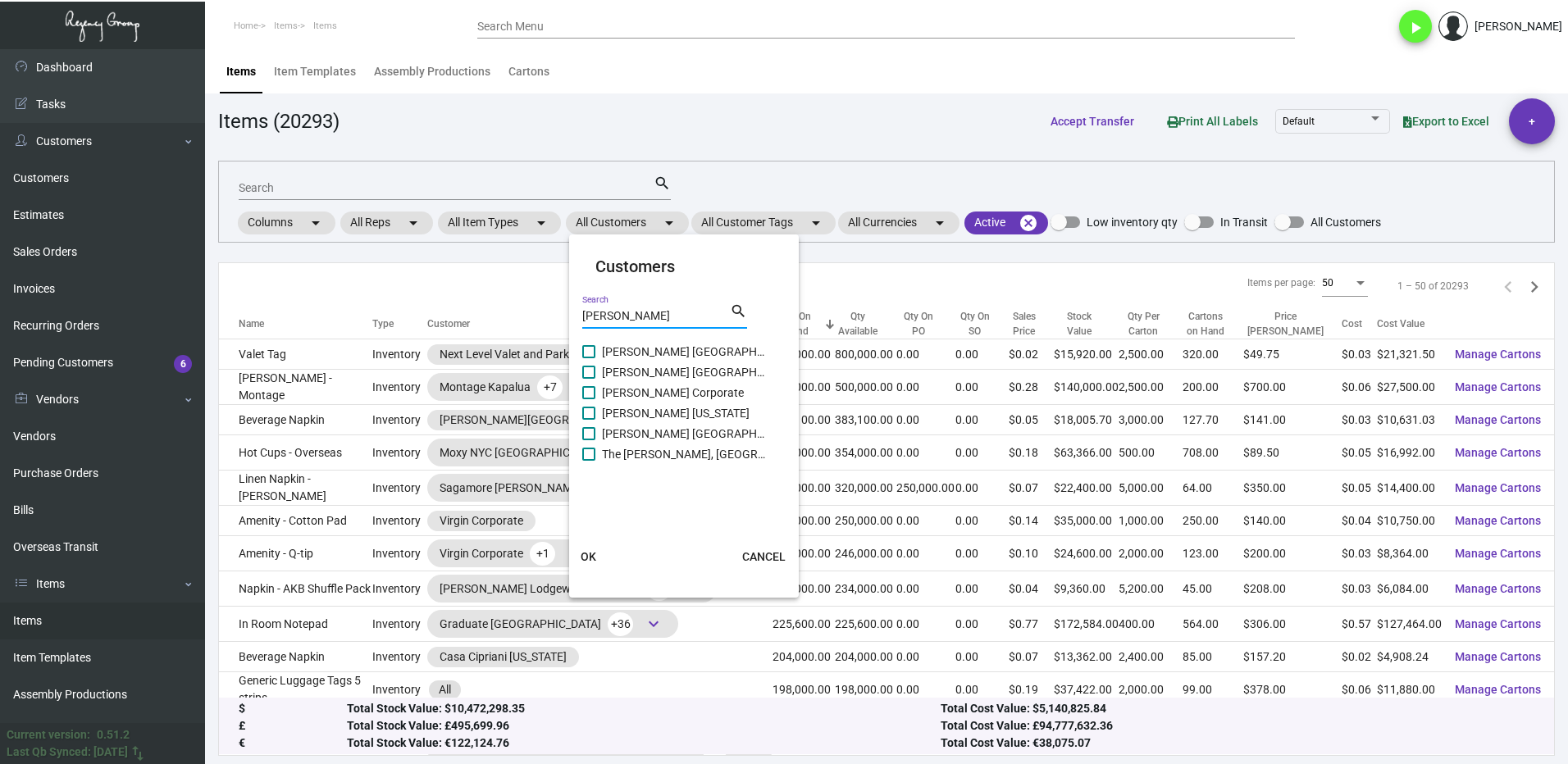
click at [594, 355] on span at bounding box center [589, 352] width 13 height 13
click at [589, 358] on input "[PERSON_NAME] [GEOGRAPHIC_DATA]" at bounding box center [588, 358] width 1 height 1
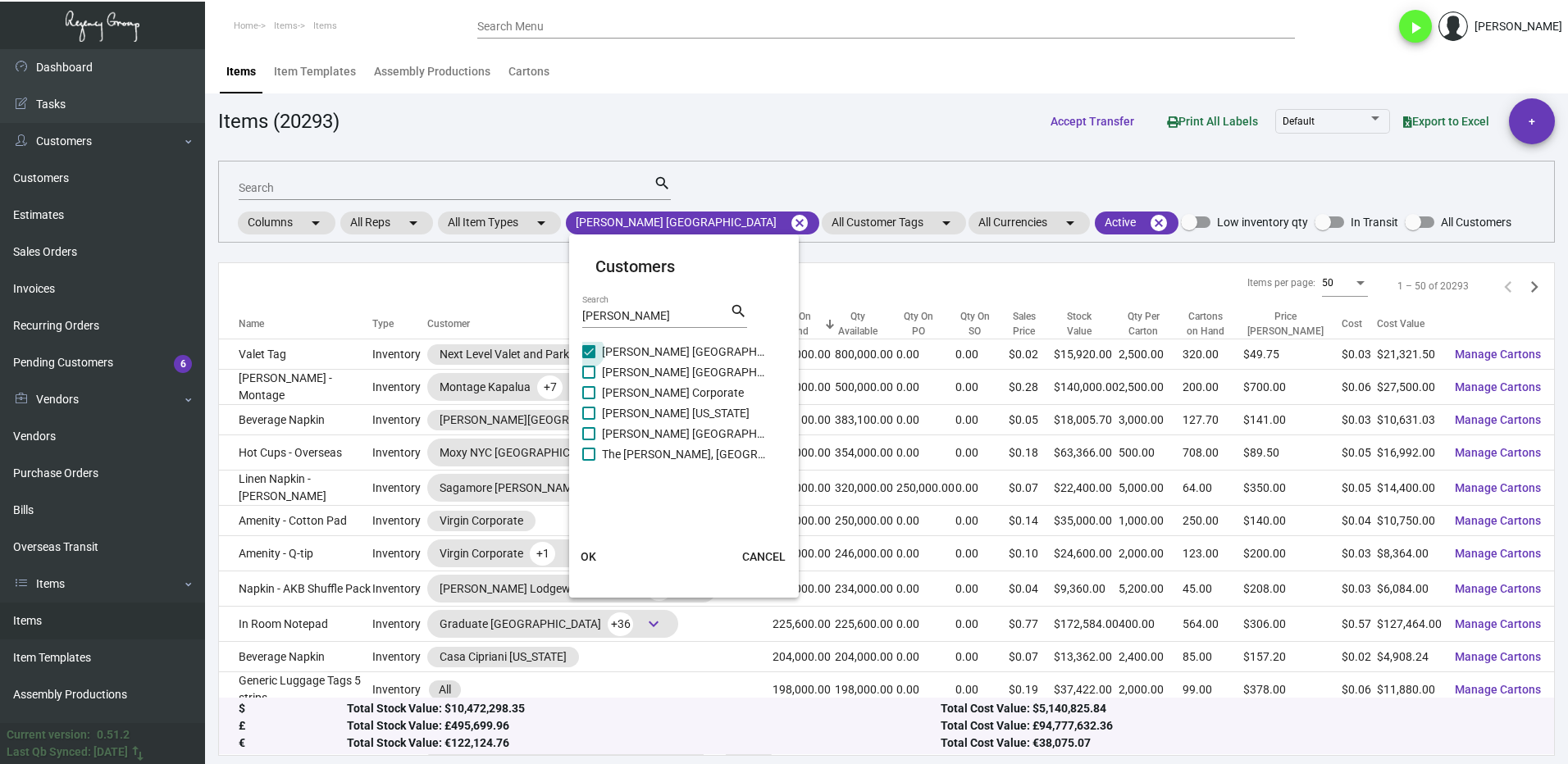
click at [592, 370] on span at bounding box center [589, 373] width 13 height 13
click at [589, 379] on input "[PERSON_NAME] [GEOGRAPHIC_DATA]" at bounding box center [588, 379] width 1 height 1
click at [590, 388] on span at bounding box center [589, 393] width 13 height 13
click at [589, 399] on input "[PERSON_NAME] Corporate" at bounding box center [588, 399] width 1 height 1
click at [592, 404] on label "[PERSON_NAME] [US_STATE]" at bounding box center [674, 413] width 183 height 20
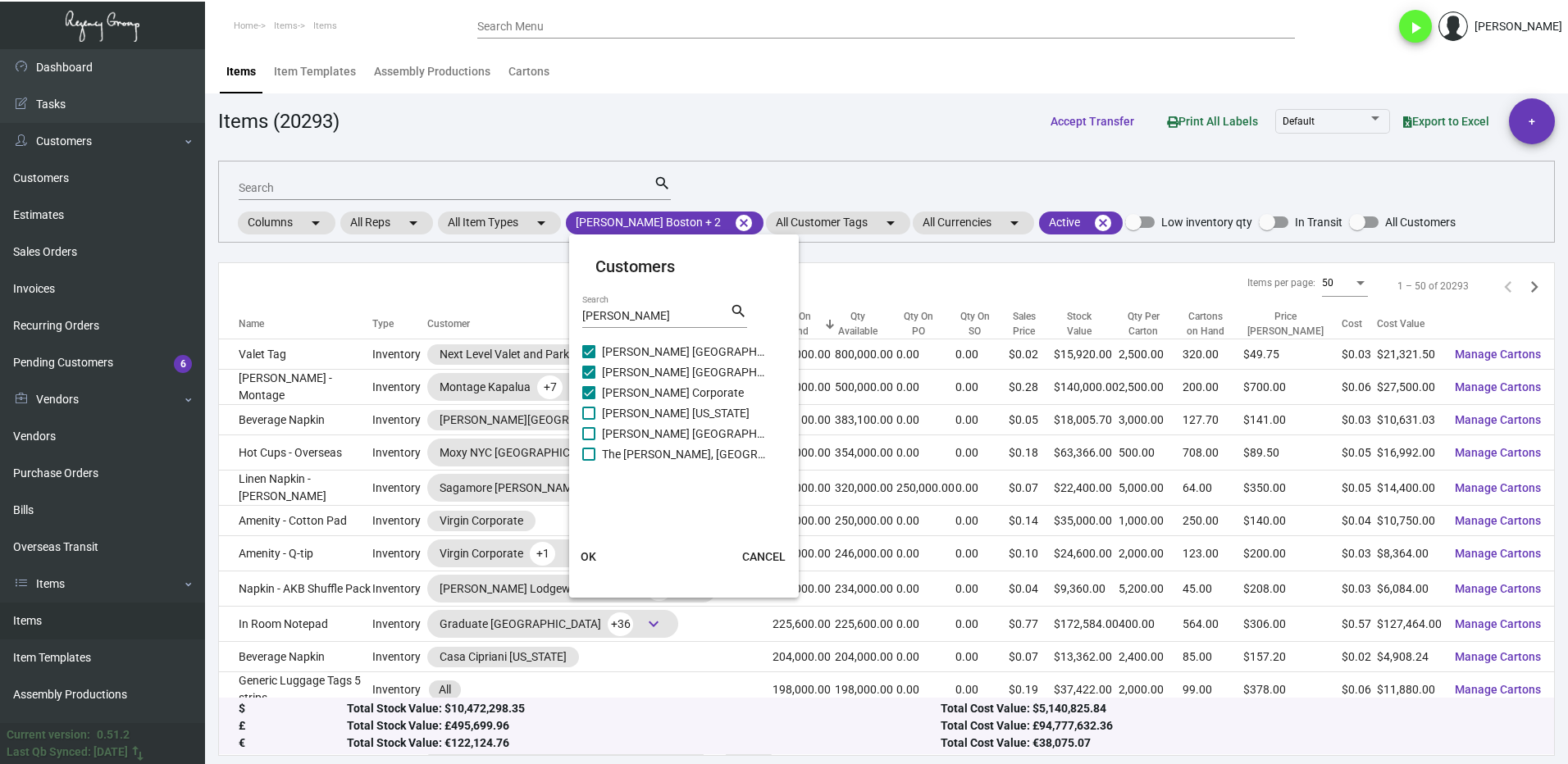
click at [589, 420] on input "[PERSON_NAME] [US_STATE]" at bounding box center [588, 420] width 1 height 1
click at [592, 424] on label "[PERSON_NAME] [GEOGRAPHIC_DATA]" at bounding box center [674, 434] width 183 height 20
click at [589, 440] on input "[PERSON_NAME] [GEOGRAPHIC_DATA]" at bounding box center [588, 440] width 1 height 1
click at [590, 451] on span at bounding box center [589, 454] width 13 height 13
click at [589, 461] on input "The [PERSON_NAME], [GEOGRAPHIC_DATA]" at bounding box center [588, 461] width 1 height 1
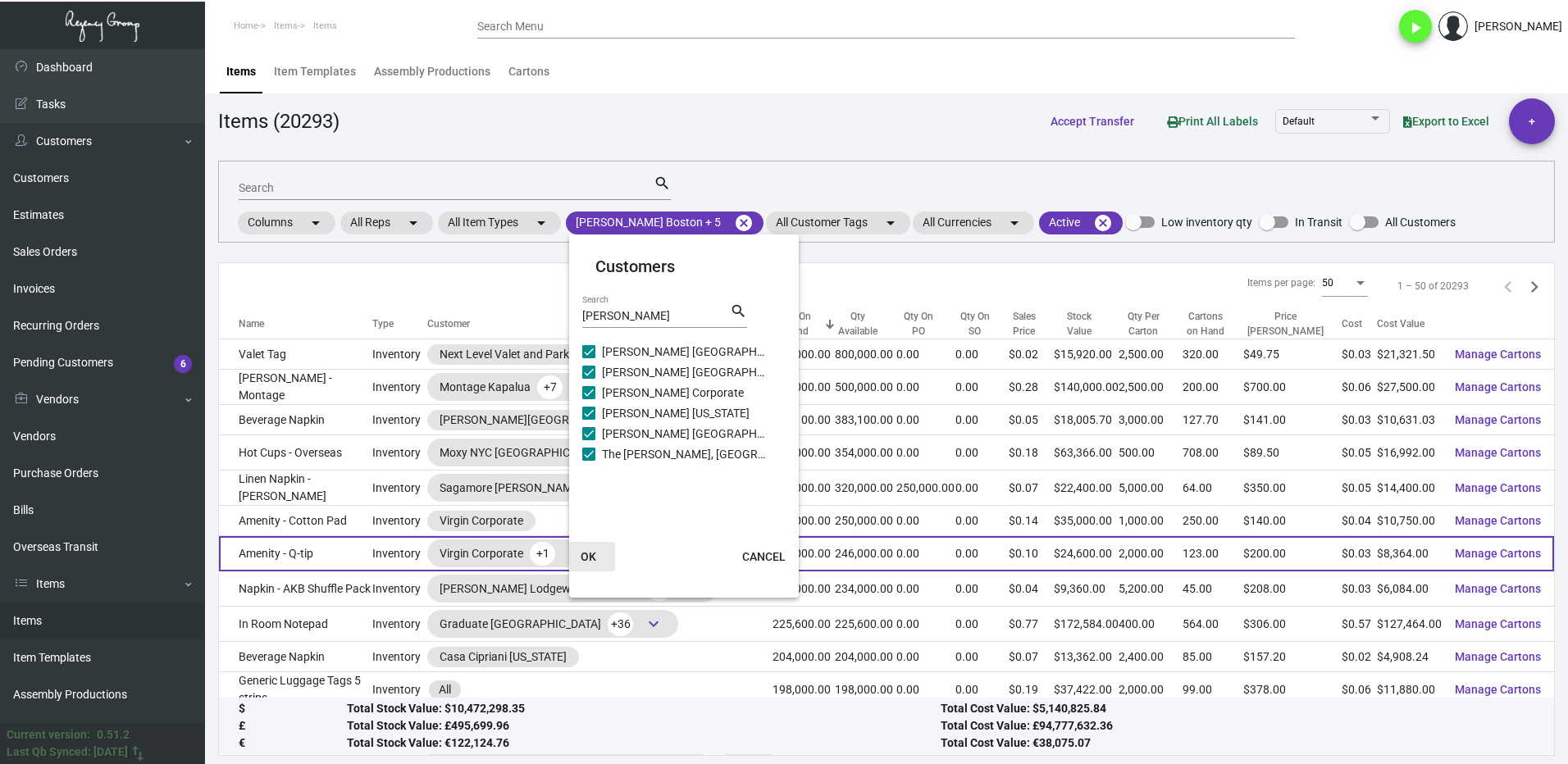
click at [595, 552] on span "OK" at bounding box center [588, 557] width 16 height 13
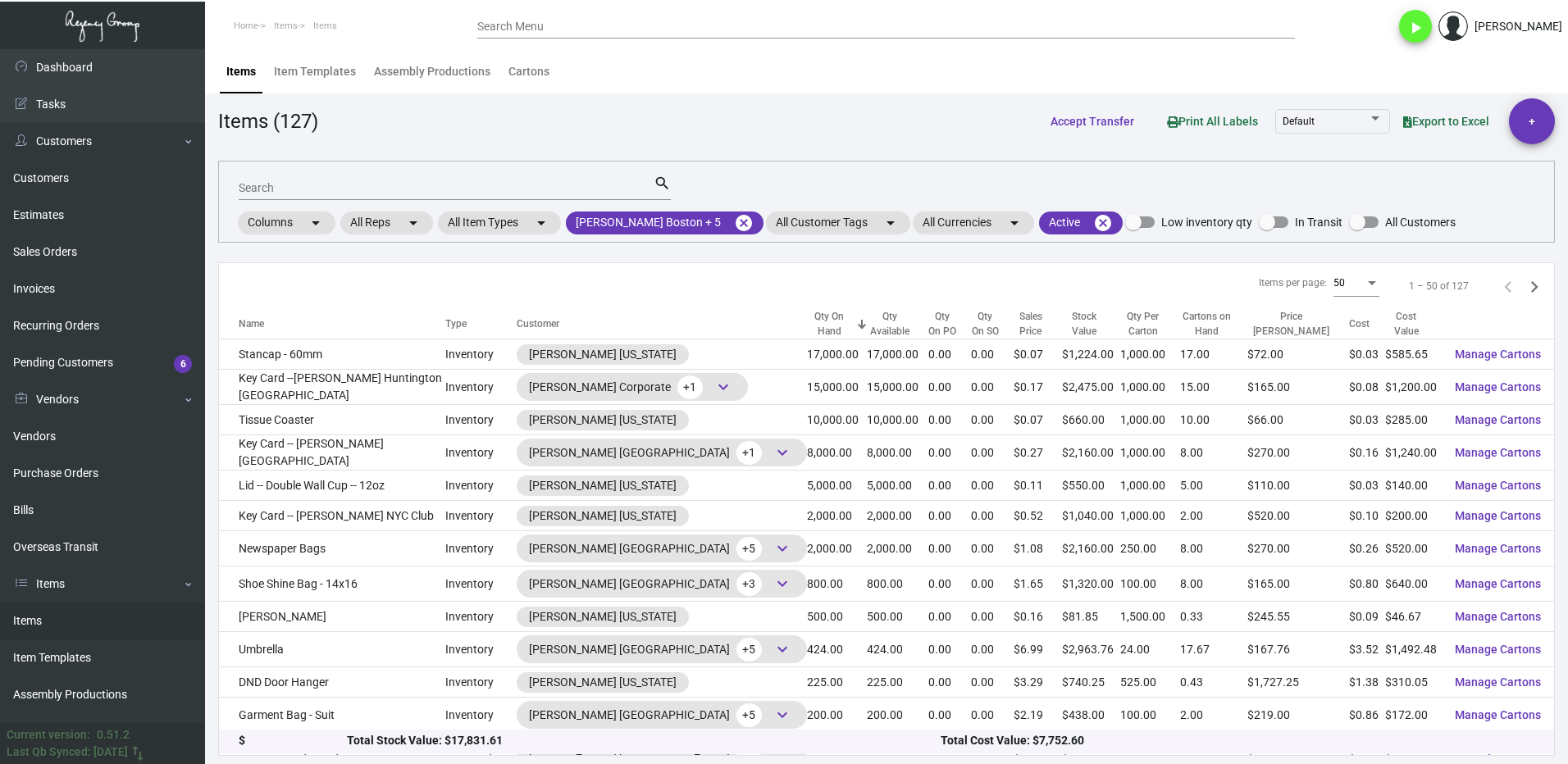
click at [297, 178] on div "Search" at bounding box center [446, 187] width 415 height 26
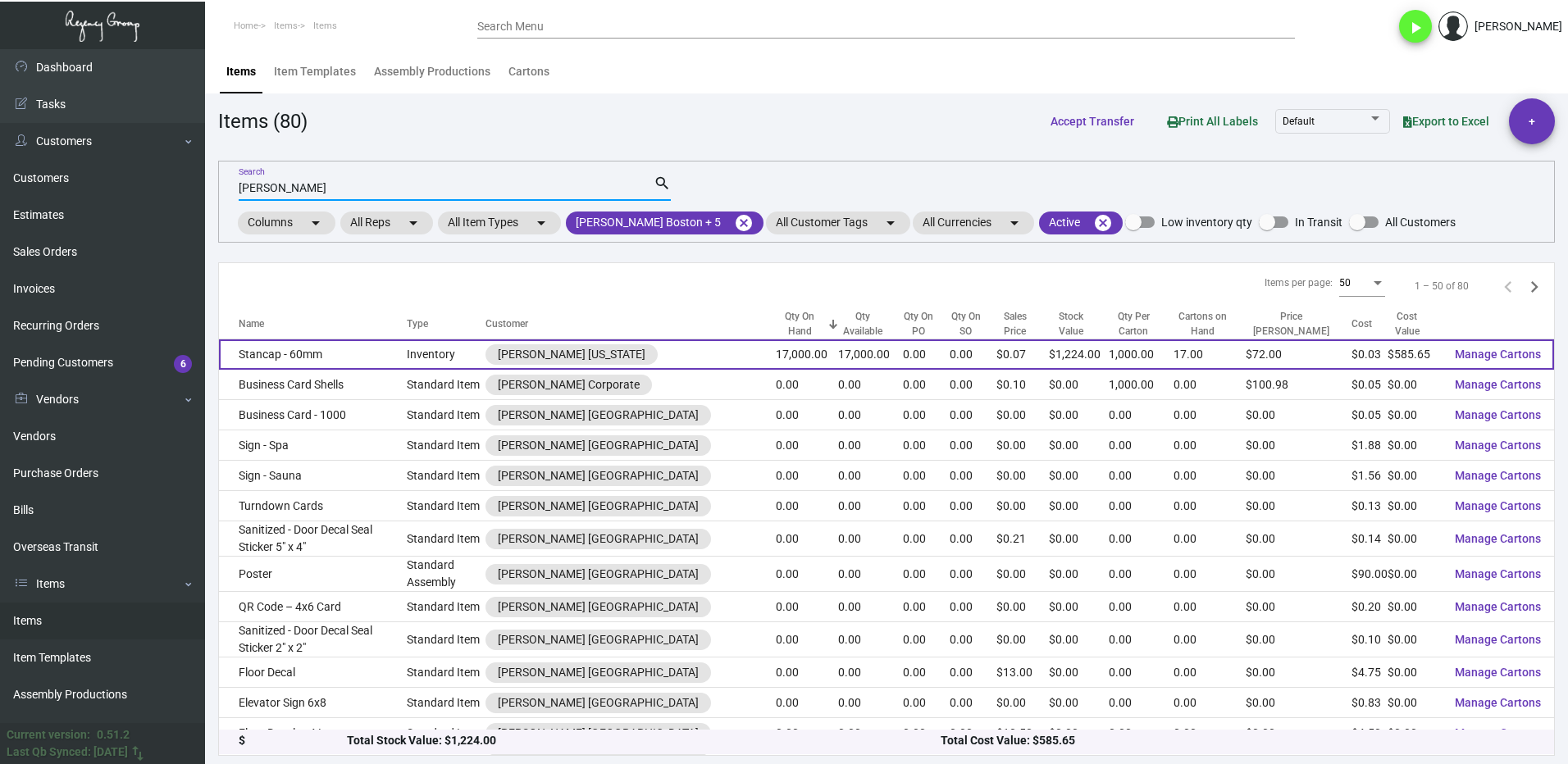
click at [367, 348] on td "Stancap - 60mm" at bounding box center [312, 354] width 188 height 31
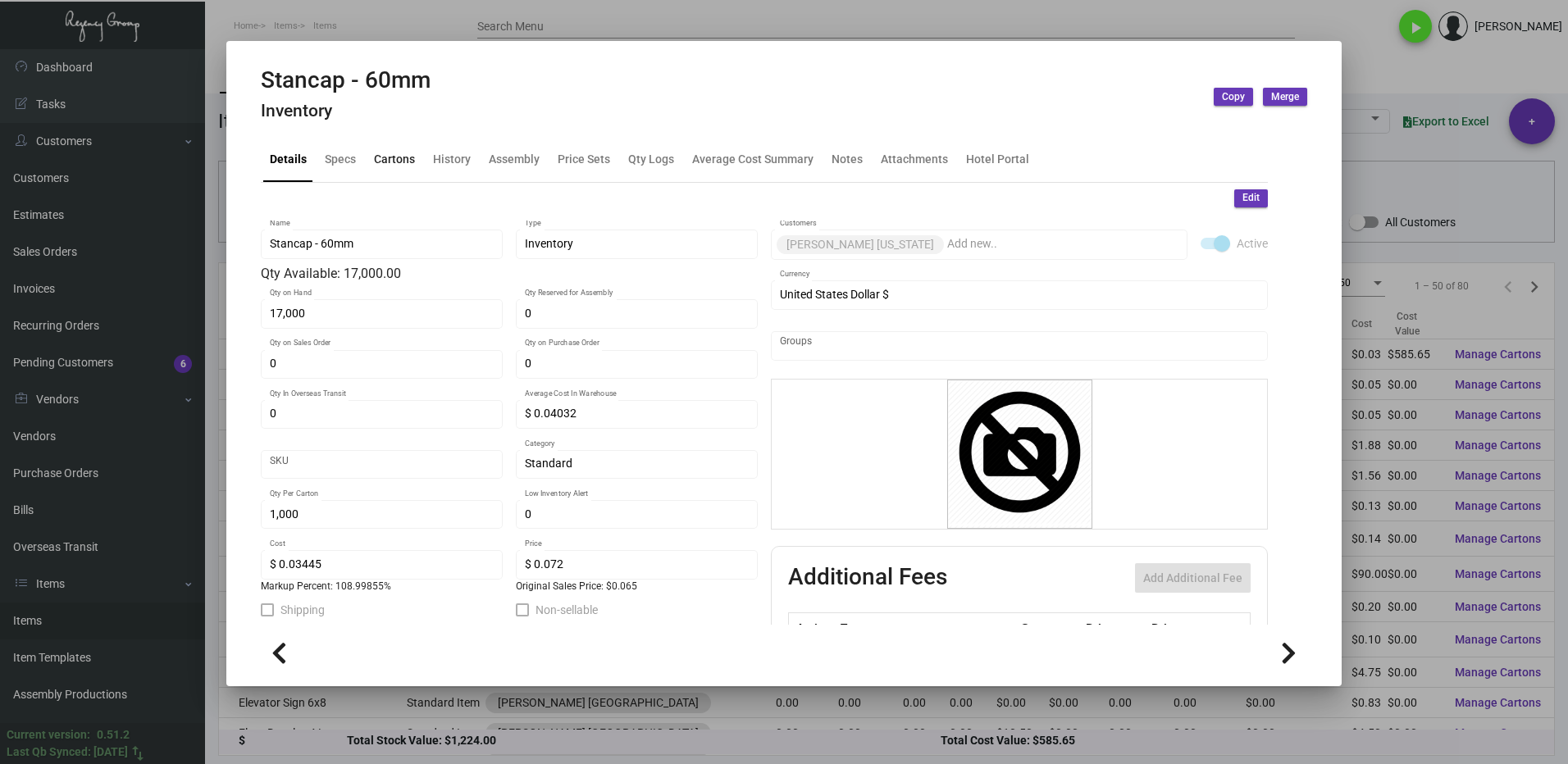
click at [384, 164] on div "Cartons" at bounding box center [395, 159] width 41 height 17
